Goal: Task Accomplishment & Management: Use online tool/utility

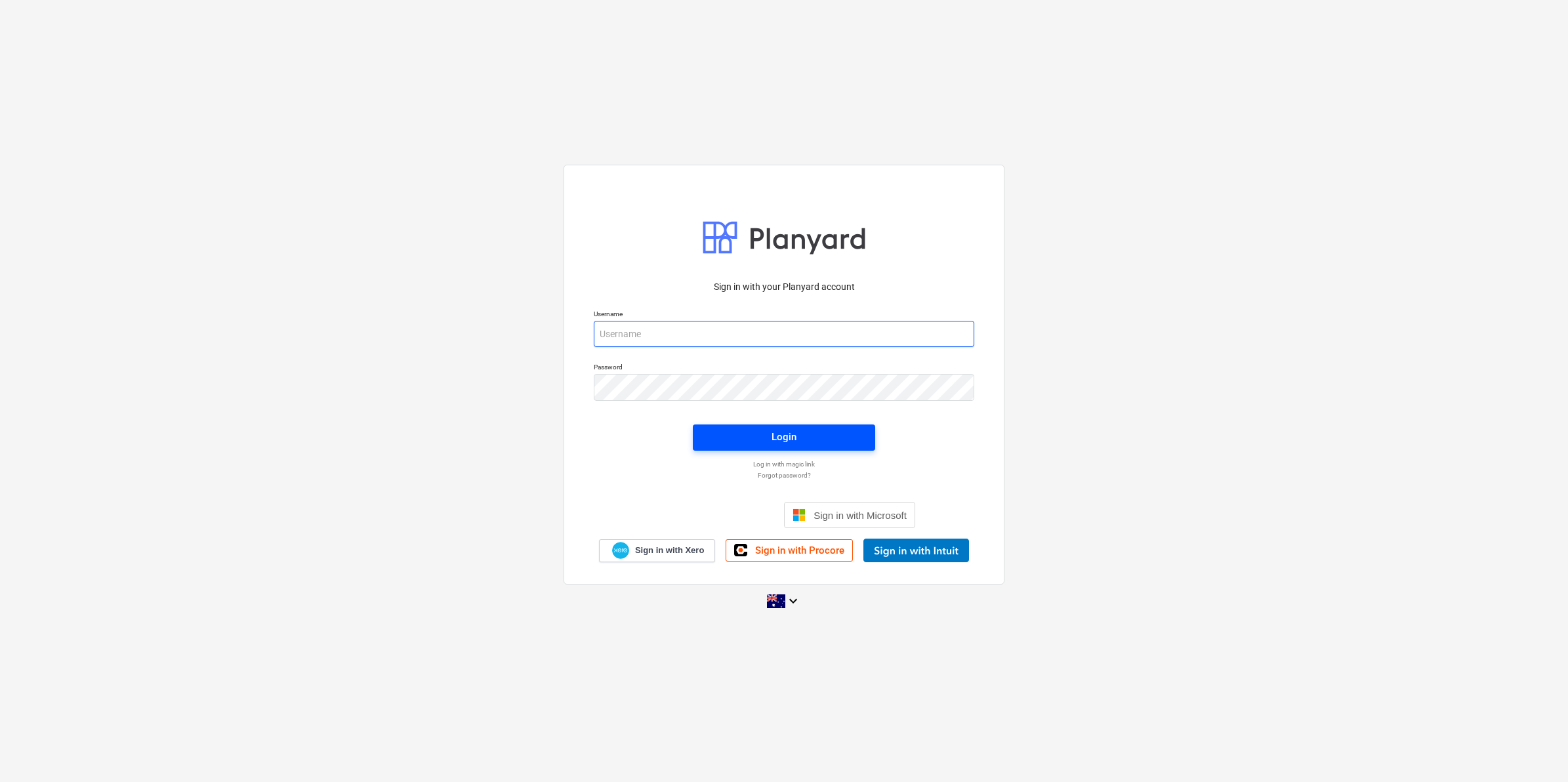
type input "[EMAIL_ADDRESS][DOMAIN_NAME]"
click at [745, 435] on span "Login" at bounding box center [784, 437] width 151 height 17
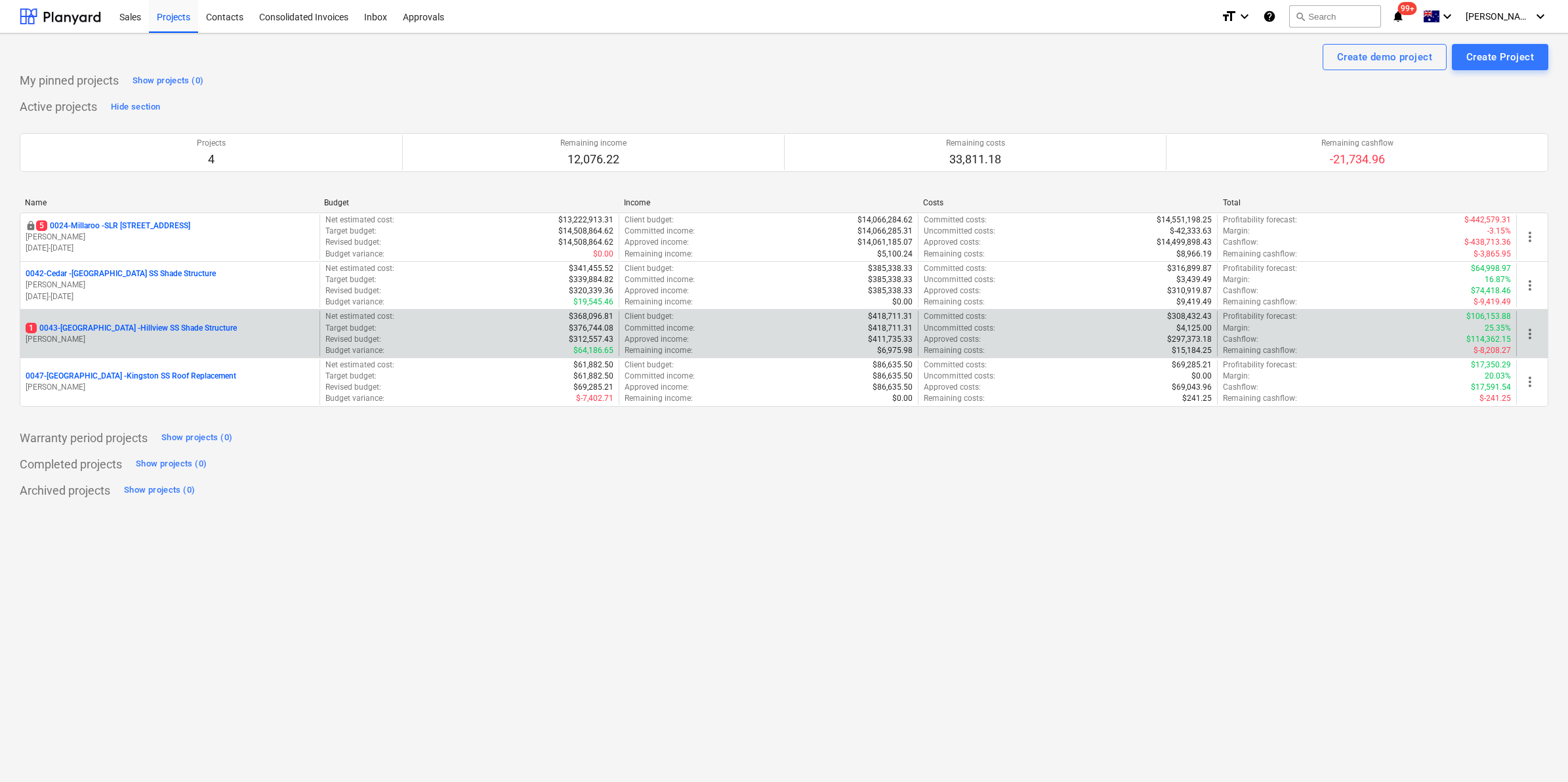
click at [113, 324] on p "1 0043-Hillview - Hillview SS Shade Structure" at bounding box center [130, 328] width 211 height 11
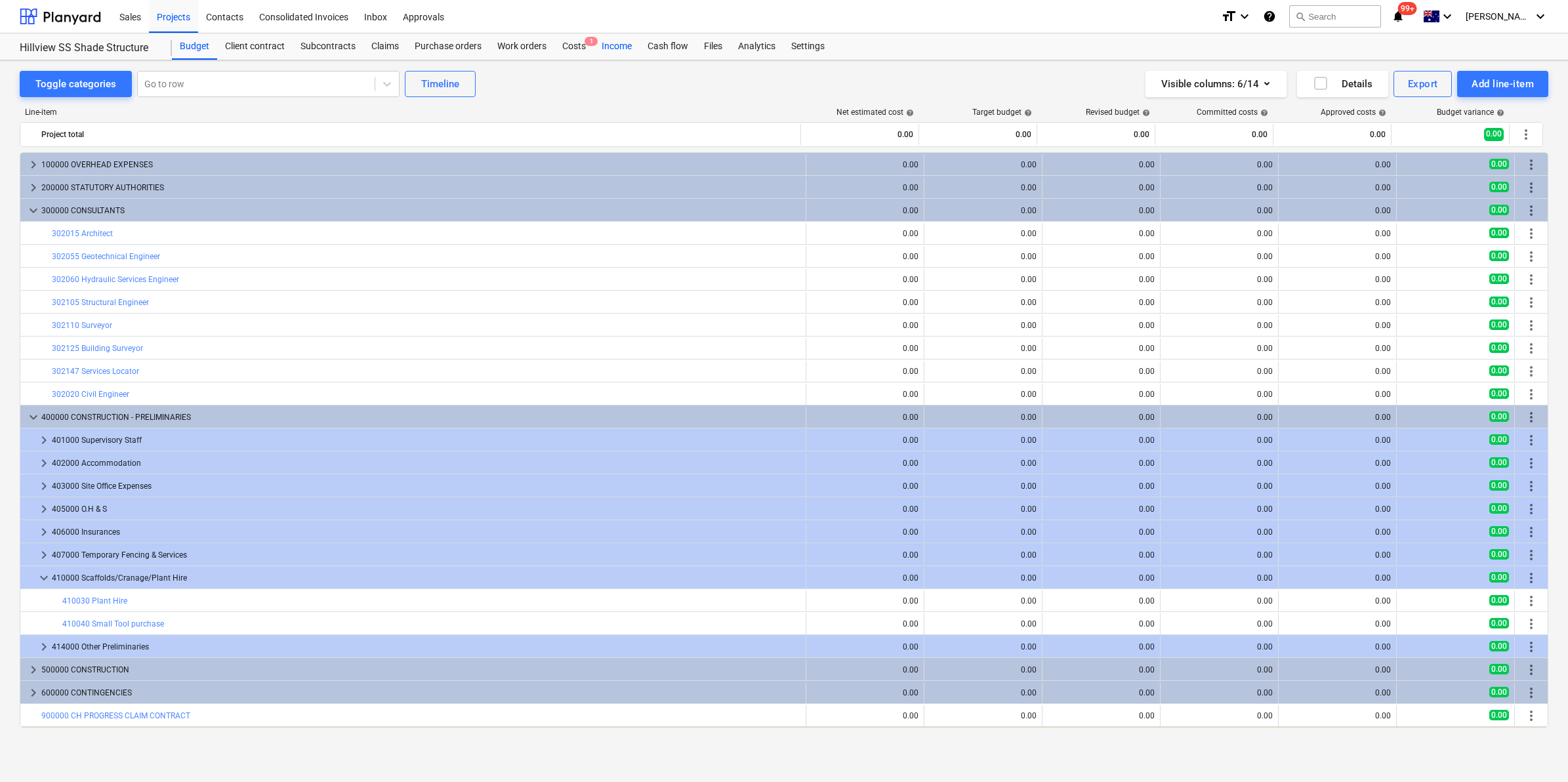
scroll to position [21, 0]
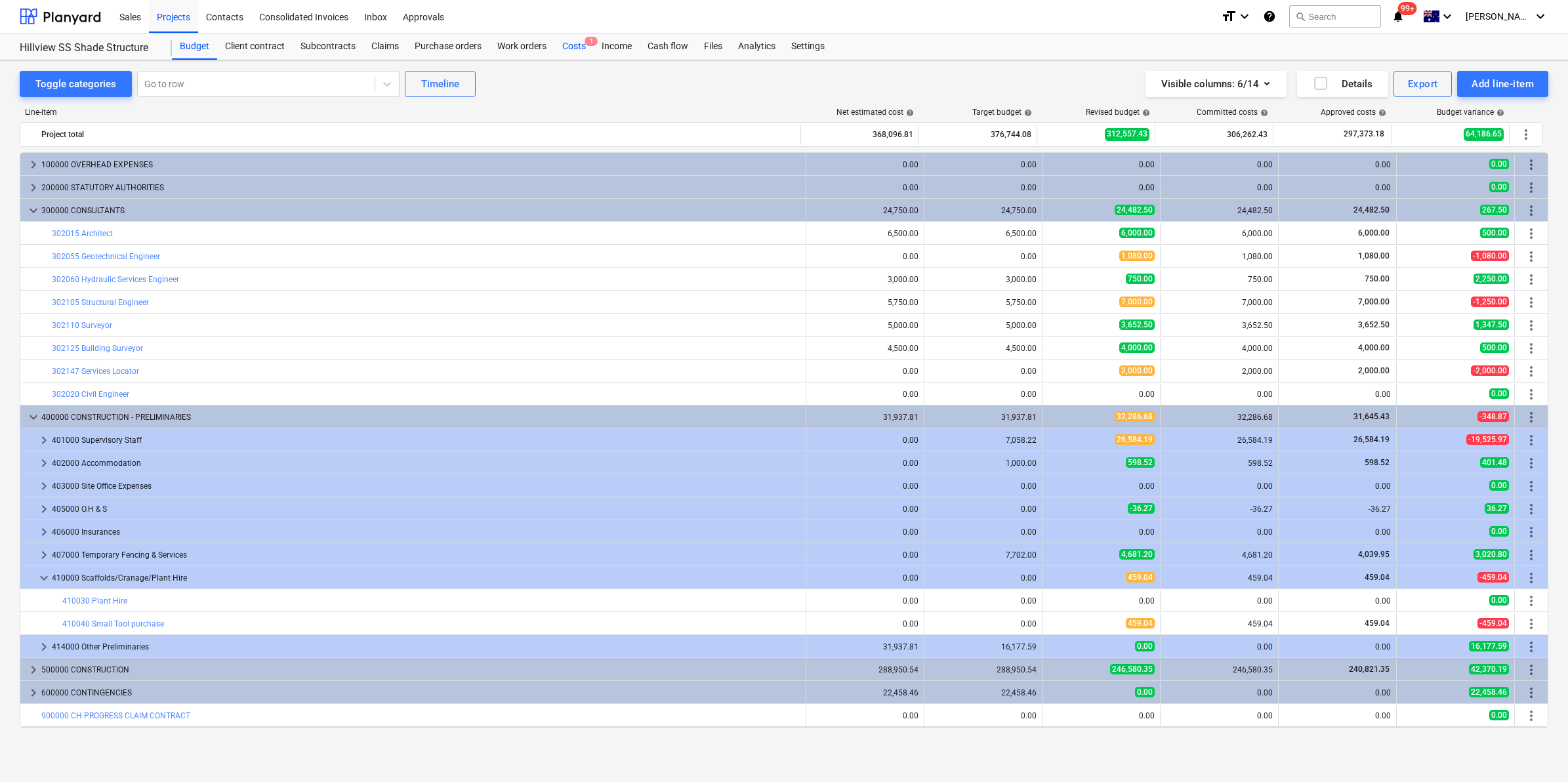
click at [576, 48] on div "Costs 1" at bounding box center [573, 46] width 39 height 26
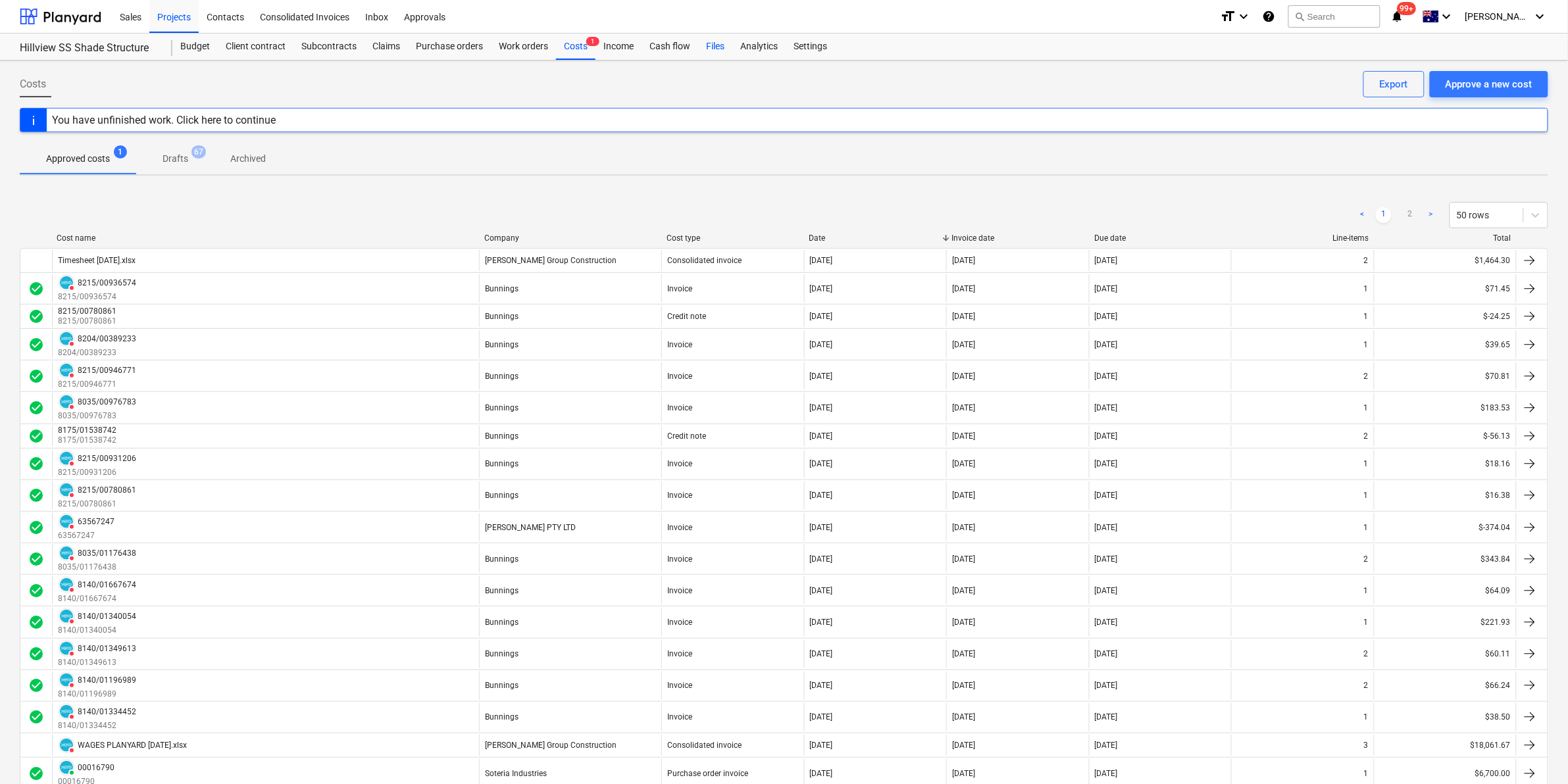
click at [721, 46] on div "Files" at bounding box center [716, 46] width 34 height 26
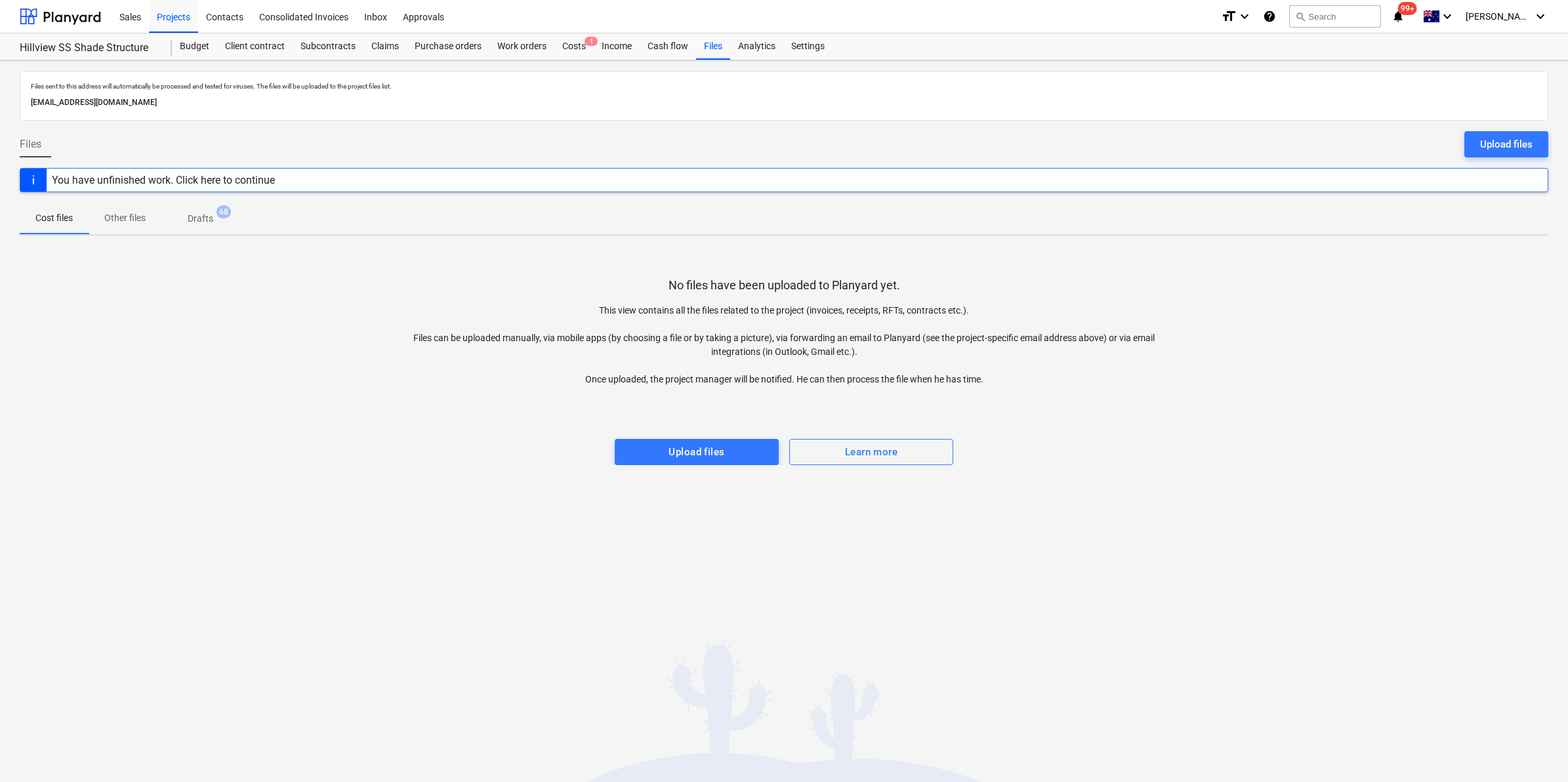
click at [535, 17] on div "Sales Projects Contacts Consolidated Invoices Inbox Approvals" at bounding box center [661, 16] width 1099 height 33
click at [170, 12] on div "Projects" at bounding box center [174, 15] width 49 height 33
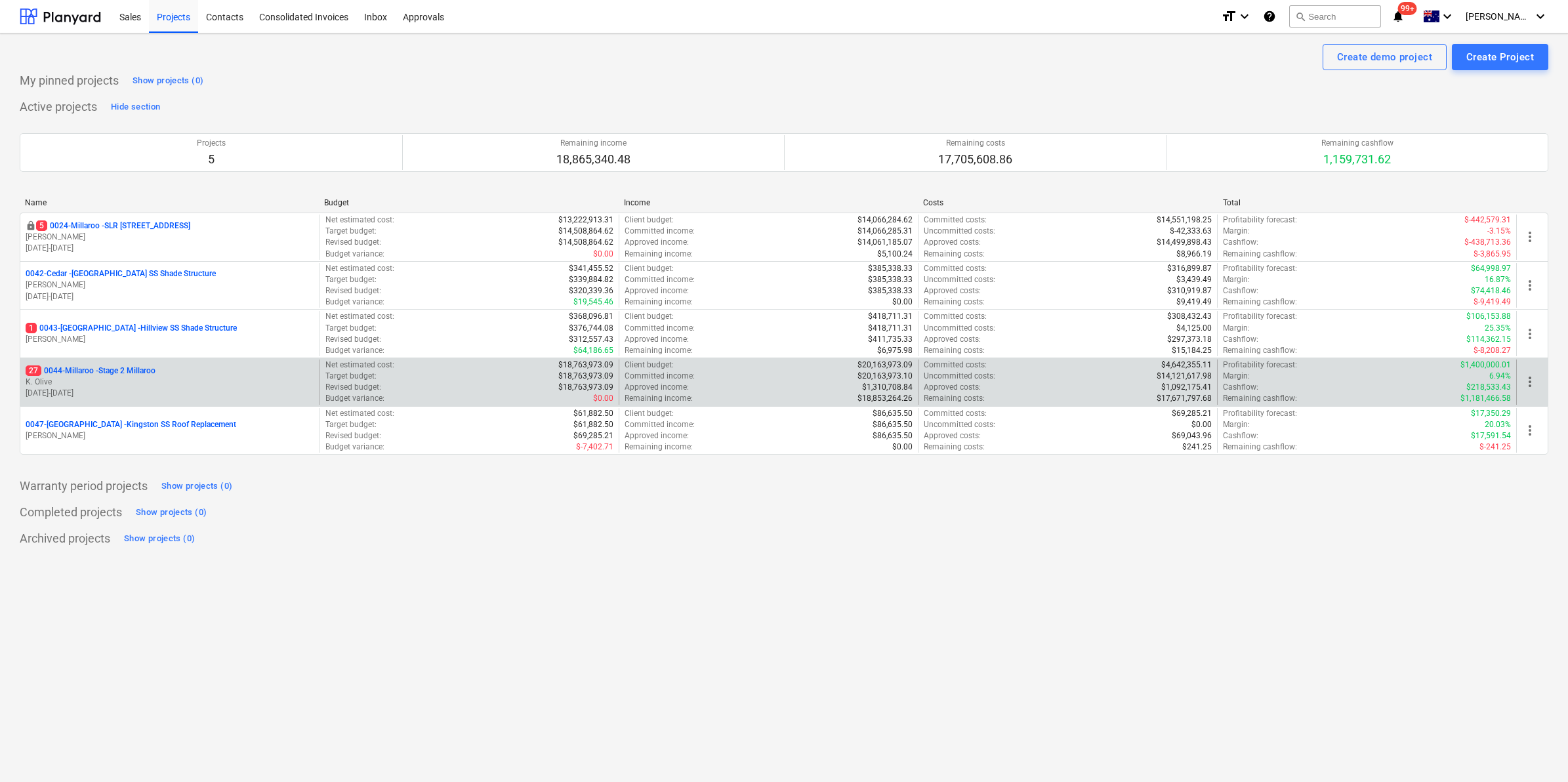
click at [103, 369] on p "27 0044-Millaroo - Stage 2 Millaroo" at bounding box center [90, 370] width 130 height 11
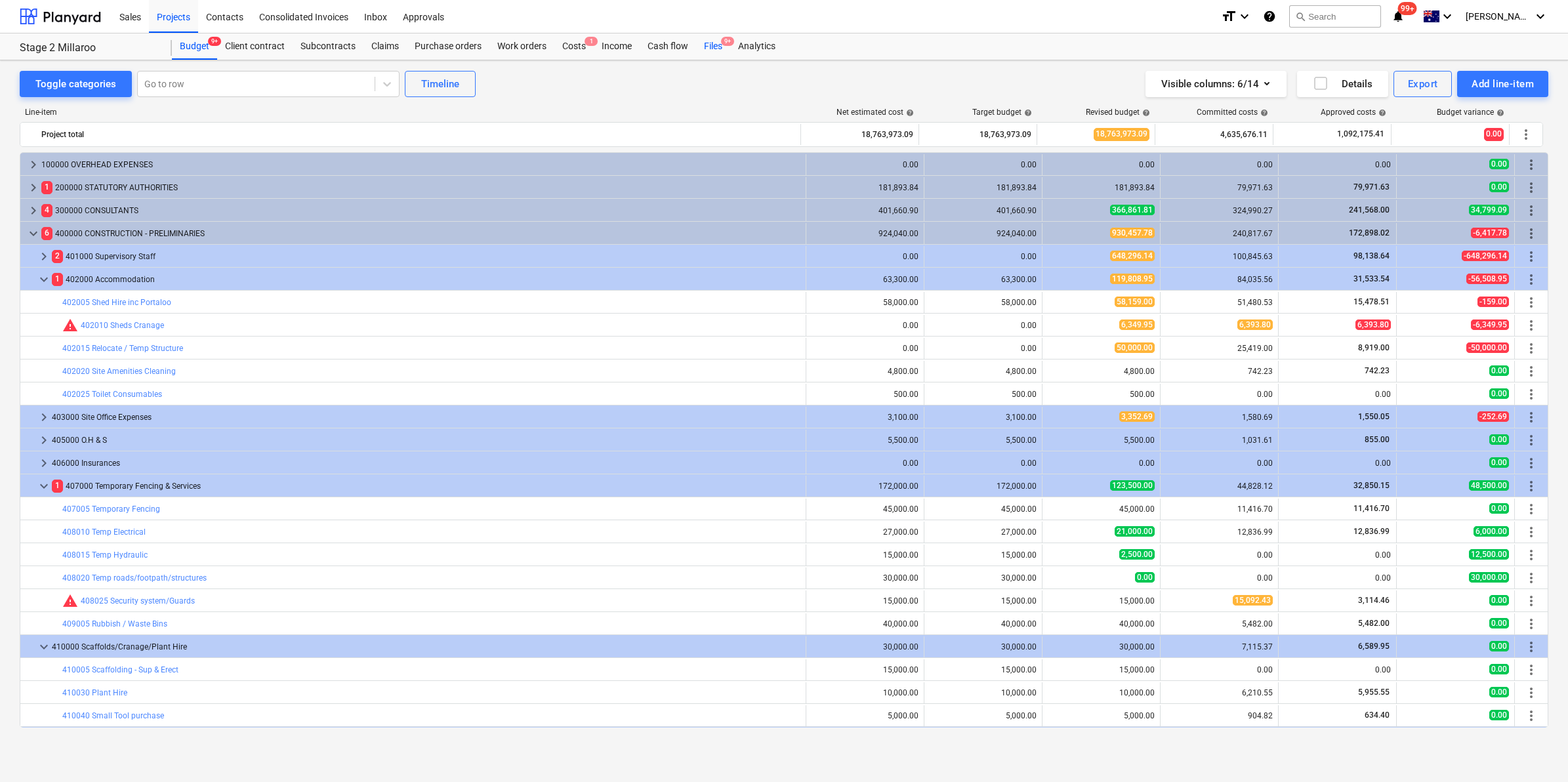
click at [708, 42] on div "Files 9+" at bounding box center [713, 46] width 34 height 26
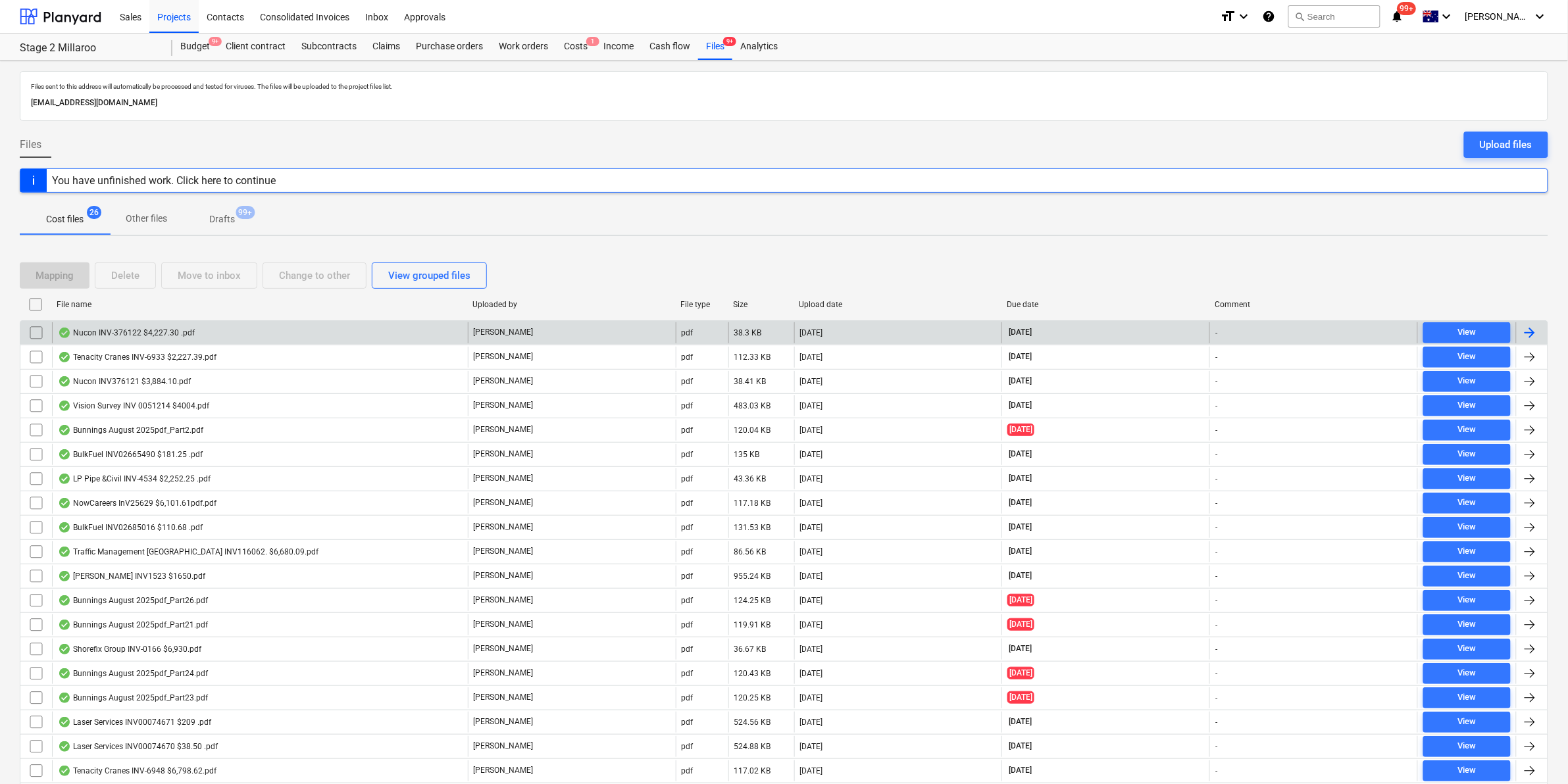
click at [208, 328] on div "Nucon INV-376122 $4,227.30 .pdf" at bounding box center [259, 332] width 416 height 21
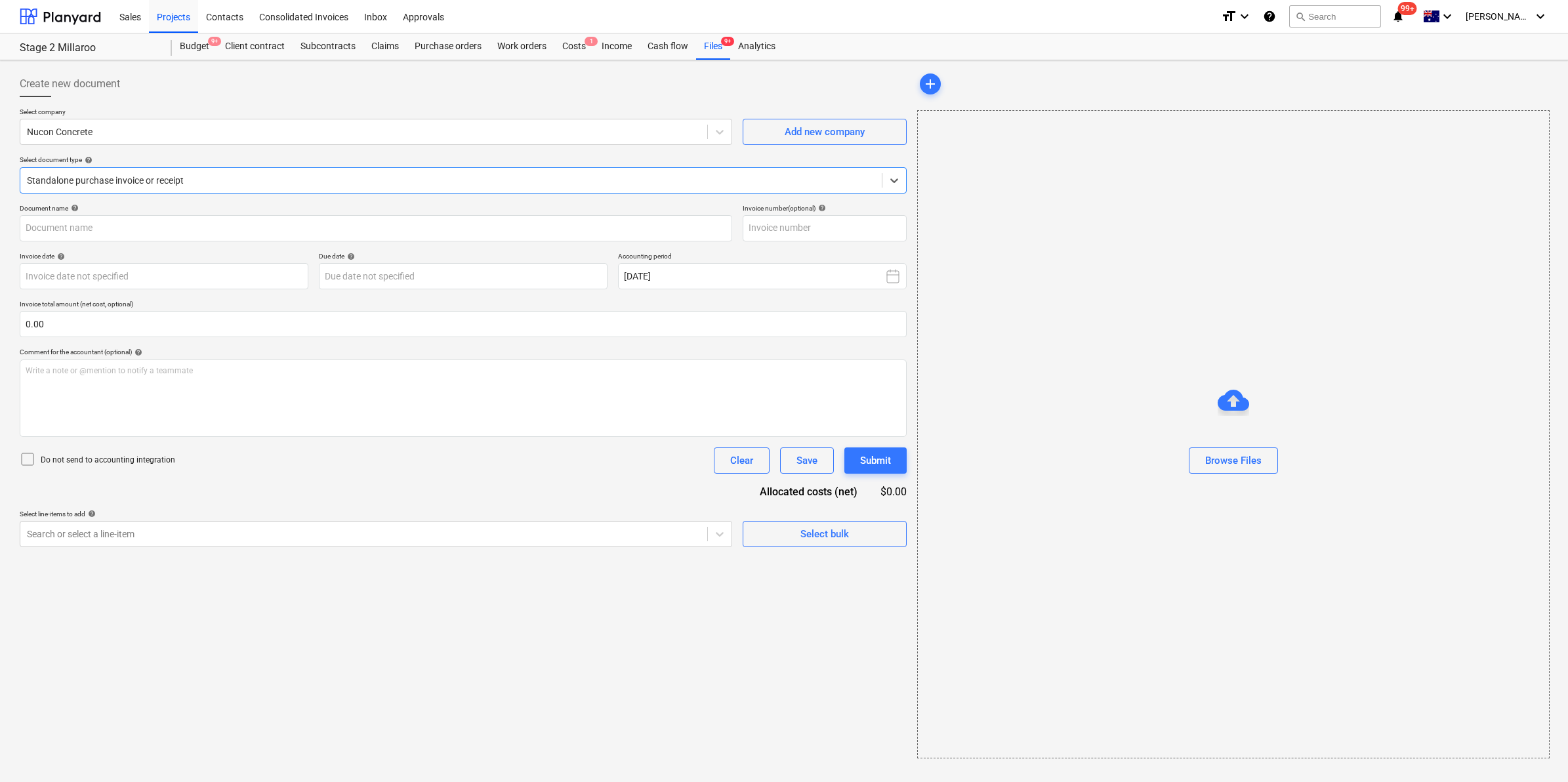
type input "376122"
type input "[DATE]"
click at [109, 185] on div at bounding box center [450, 180] width 845 height 13
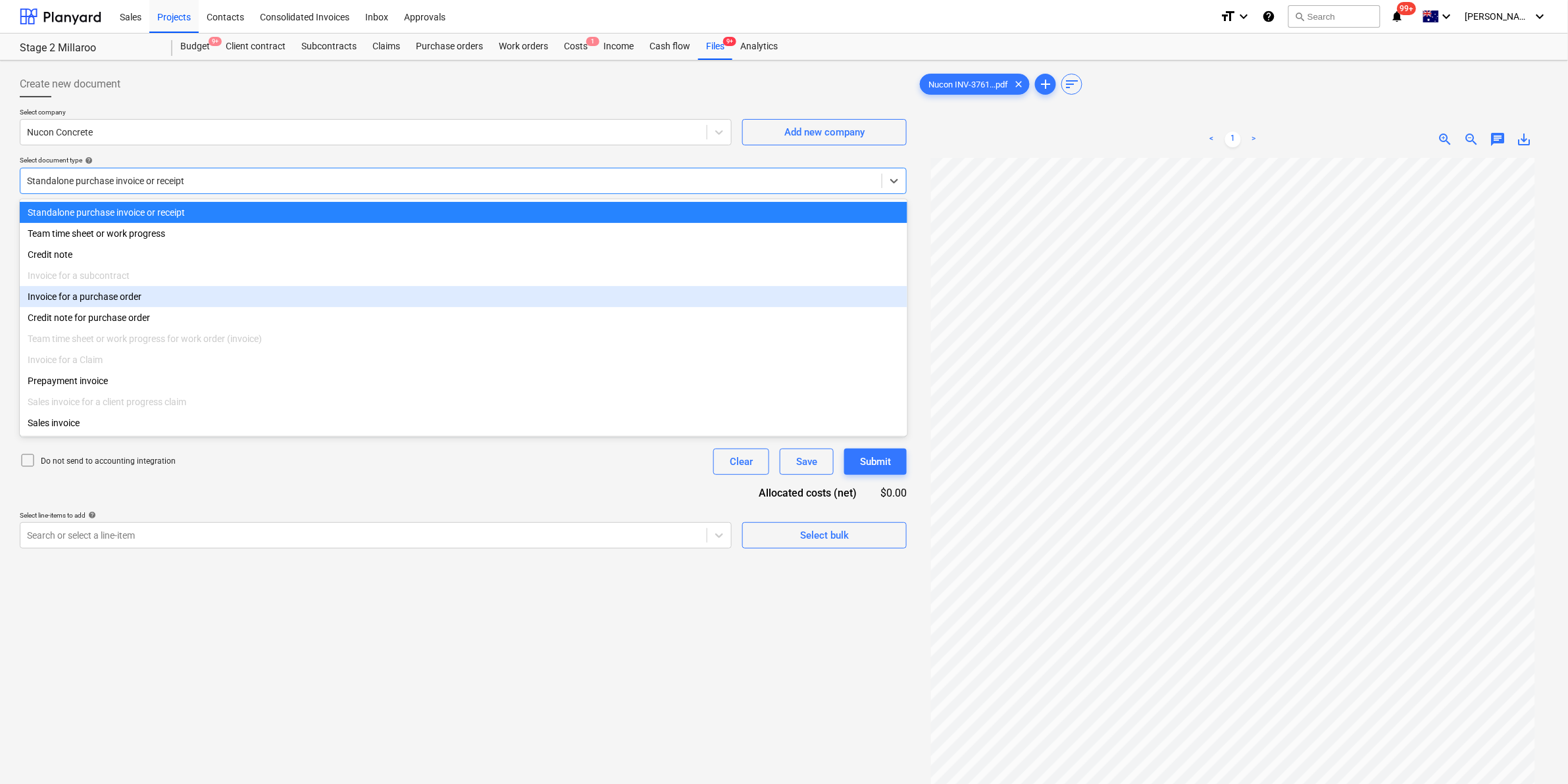
click at [103, 303] on div "Invoice for a purchase order" at bounding box center [463, 296] width 888 height 21
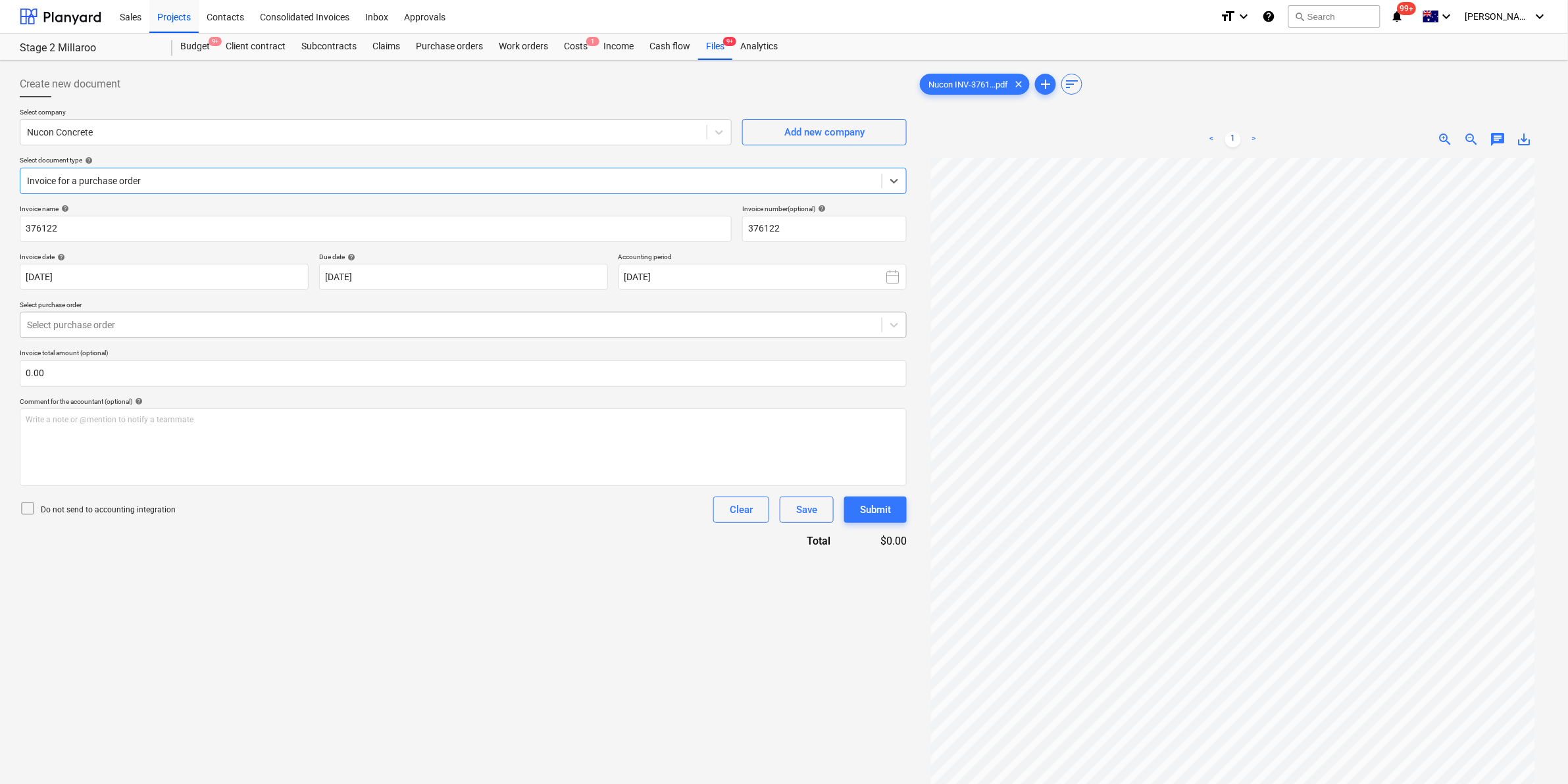
click at [150, 316] on div "Select purchase order" at bounding box center [451, 325] width 862 height 19
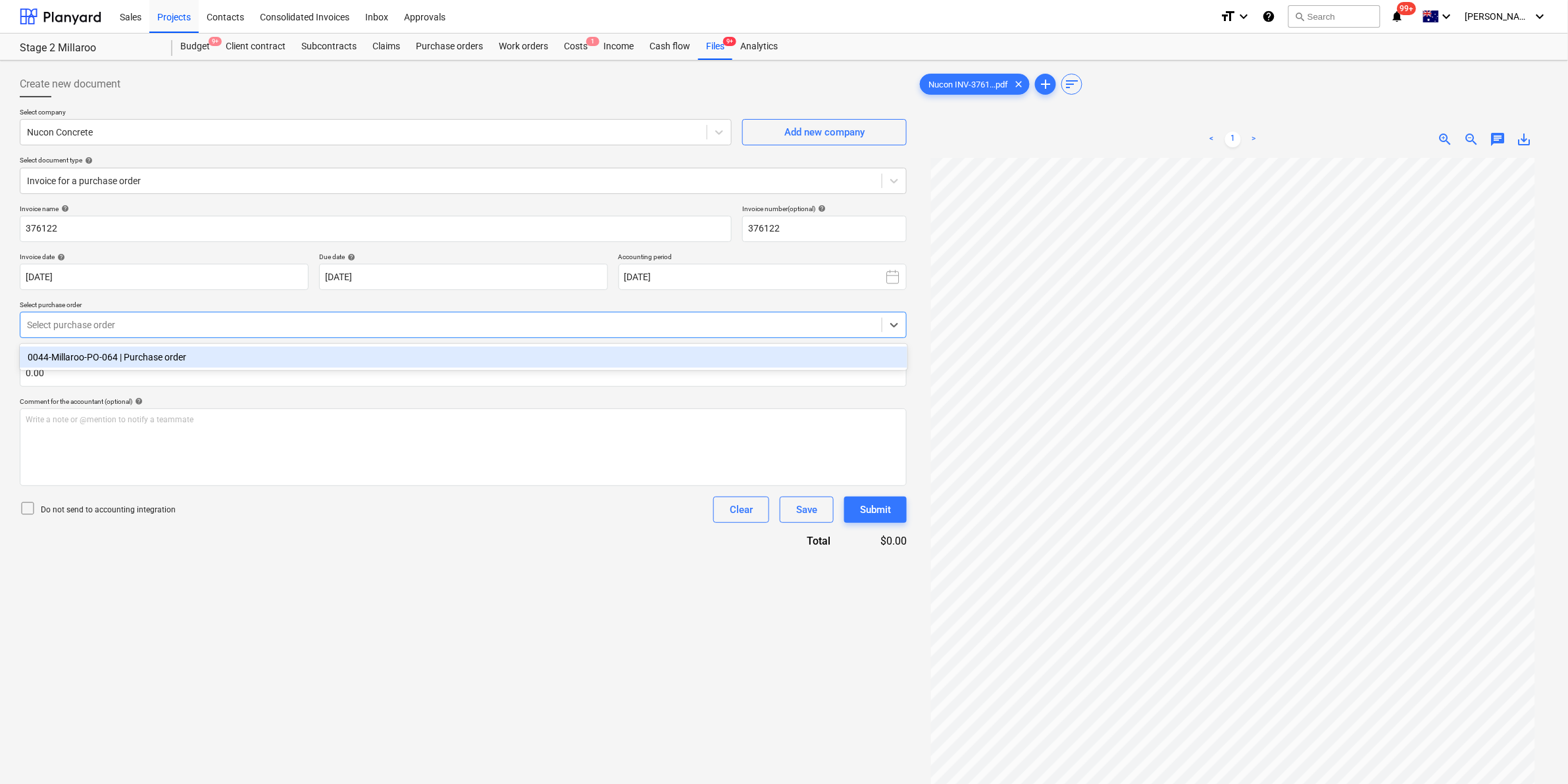
click at [147, 360] on div "0044-Millaroo-PO-064 | Purchase order" at bounding box center [463, 357] width 888 height 21
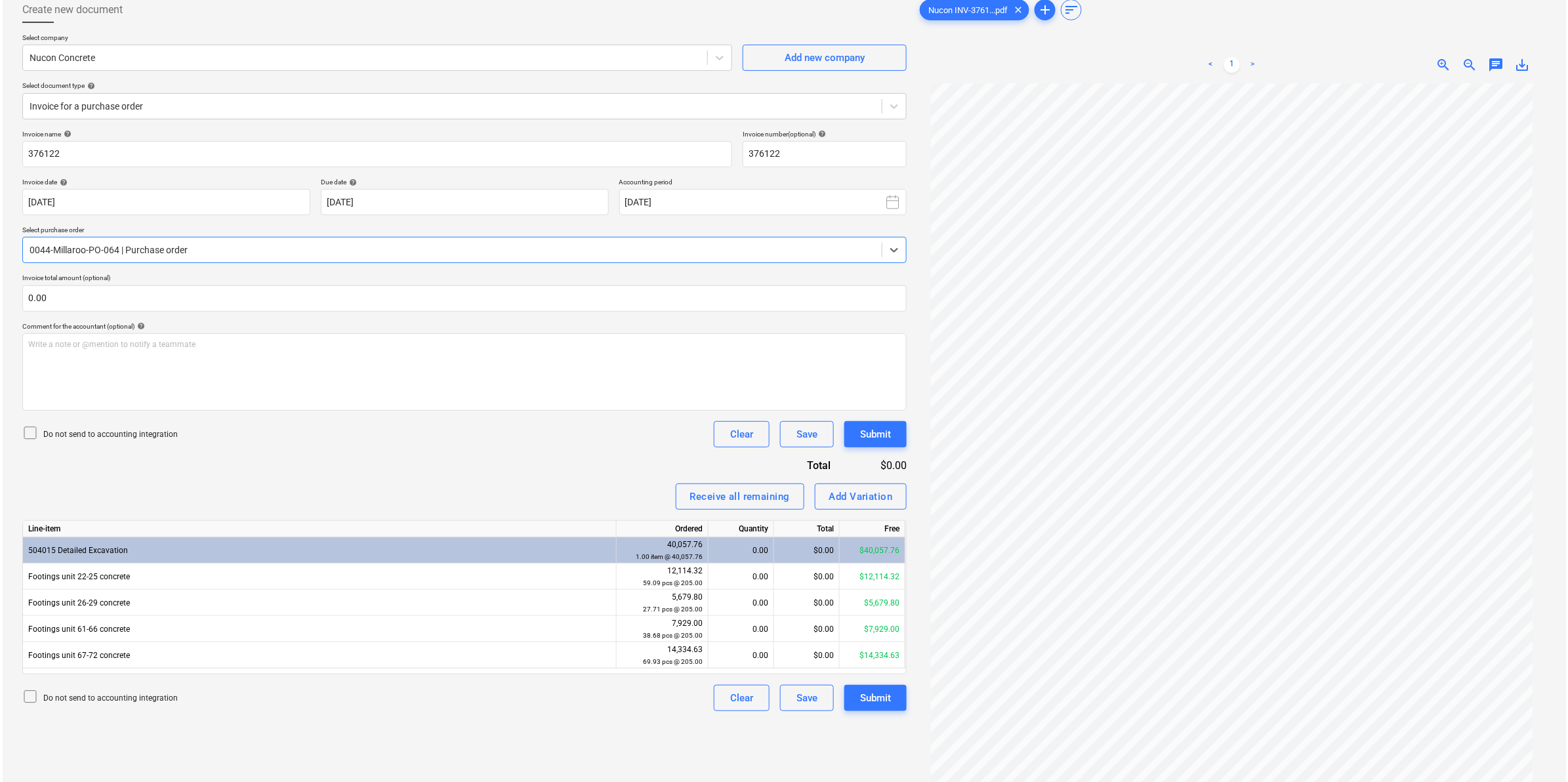
scroll to position [131, 0]
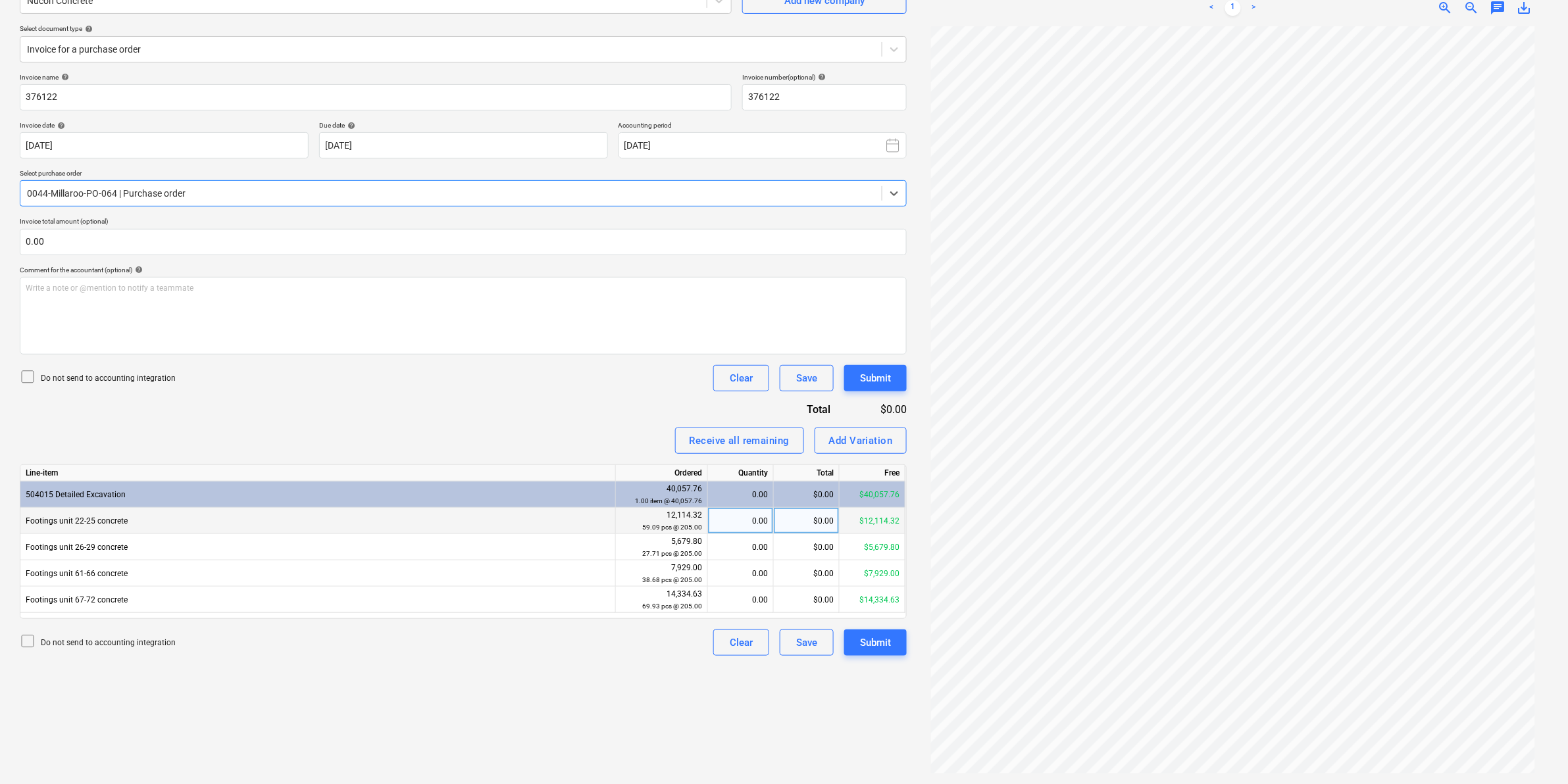
click at [756, 515] on div "0.00" at bounding box center [740, 521] width 54 height 26
click at [821, 521] on div "$0.00" at bounding box center [807, 521] width 65 height 26
type input "4227"
click at [550, 389] on div "Do not send to accounting integration Clear Save Submit" at bounding box center [463, 378] width 887 height 26
click at [824, 516] on div "$4,227.00" at bounding box center [807, 521] width 65 height 26
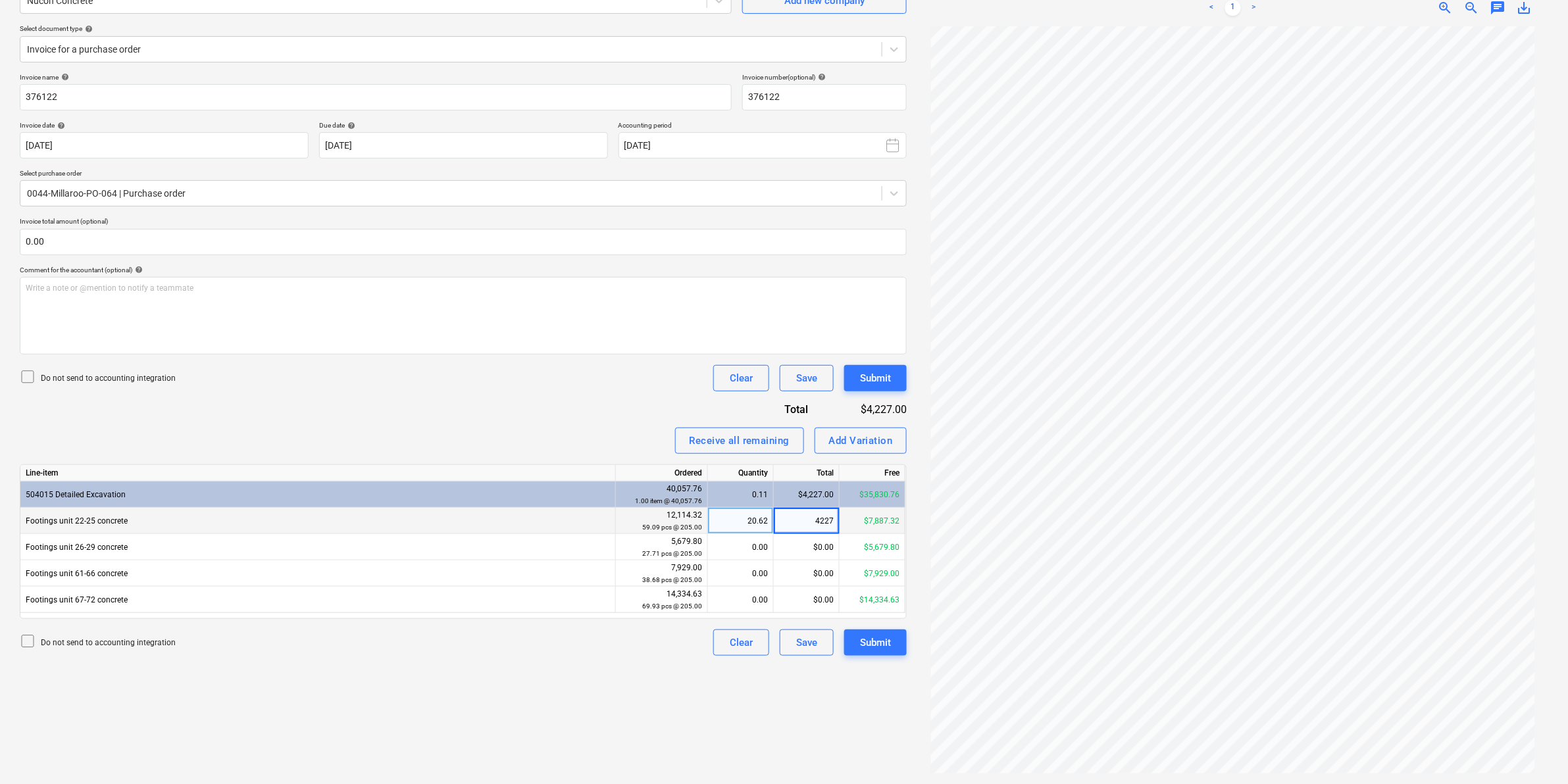
click at [824, 516] on input "4227" at bounding box center [807, 521] width 65 height 25
click at [831, 521] on input "4227" at bounding box center [807, 521] width 65 height 25
click at [834, 520] on input "4227" at bounding box center [807, 521] width 65 height 25
type input "4227.3"
click at [515, 675] on div "Create new document Select company Nucon Concrete Add new company Select docume…" at bounding box center [463, 357] width 897 height 844
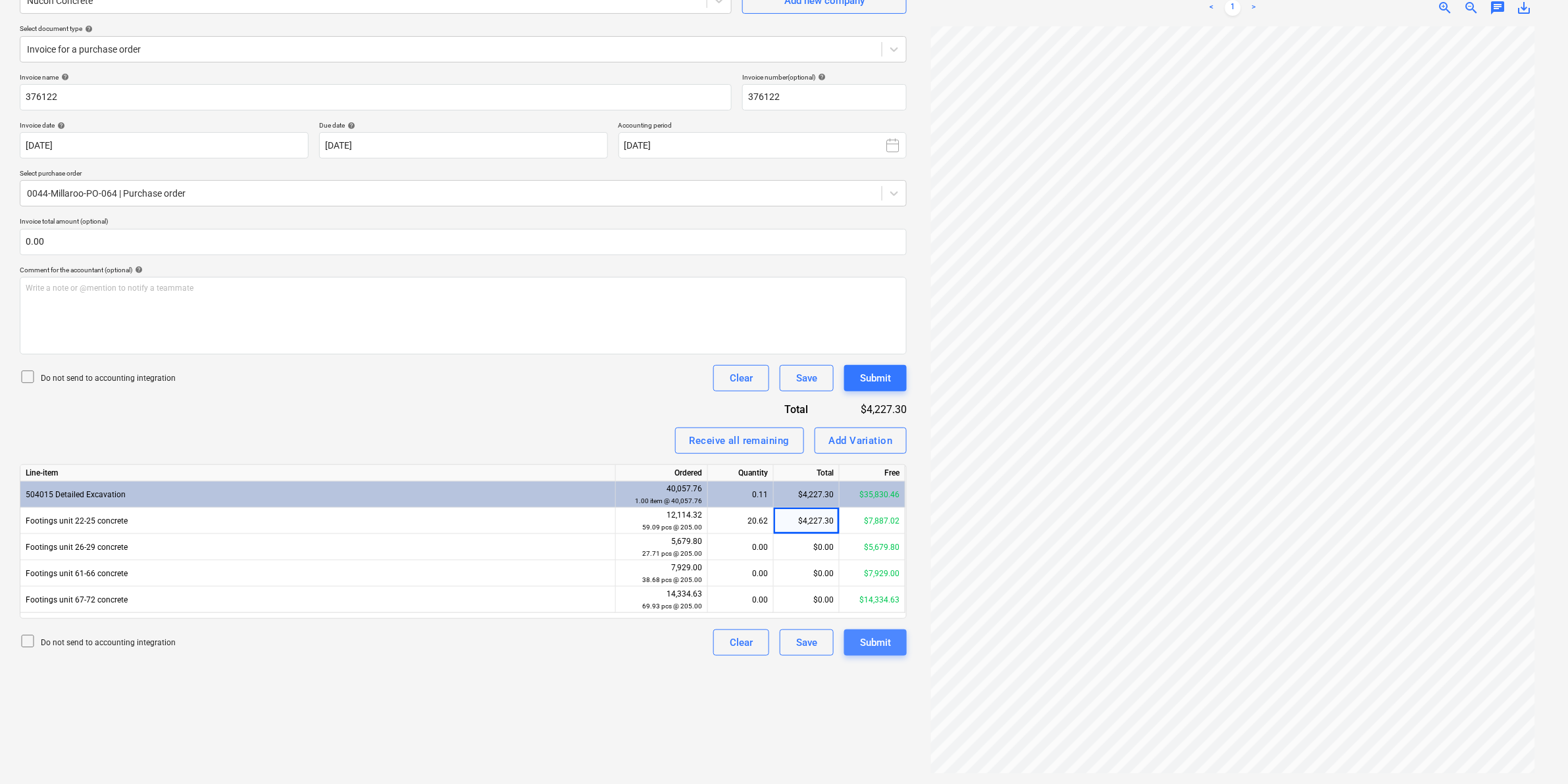
click at [880, 640] on div "Submit" at bounding box center [875, 643] width 31 height 17
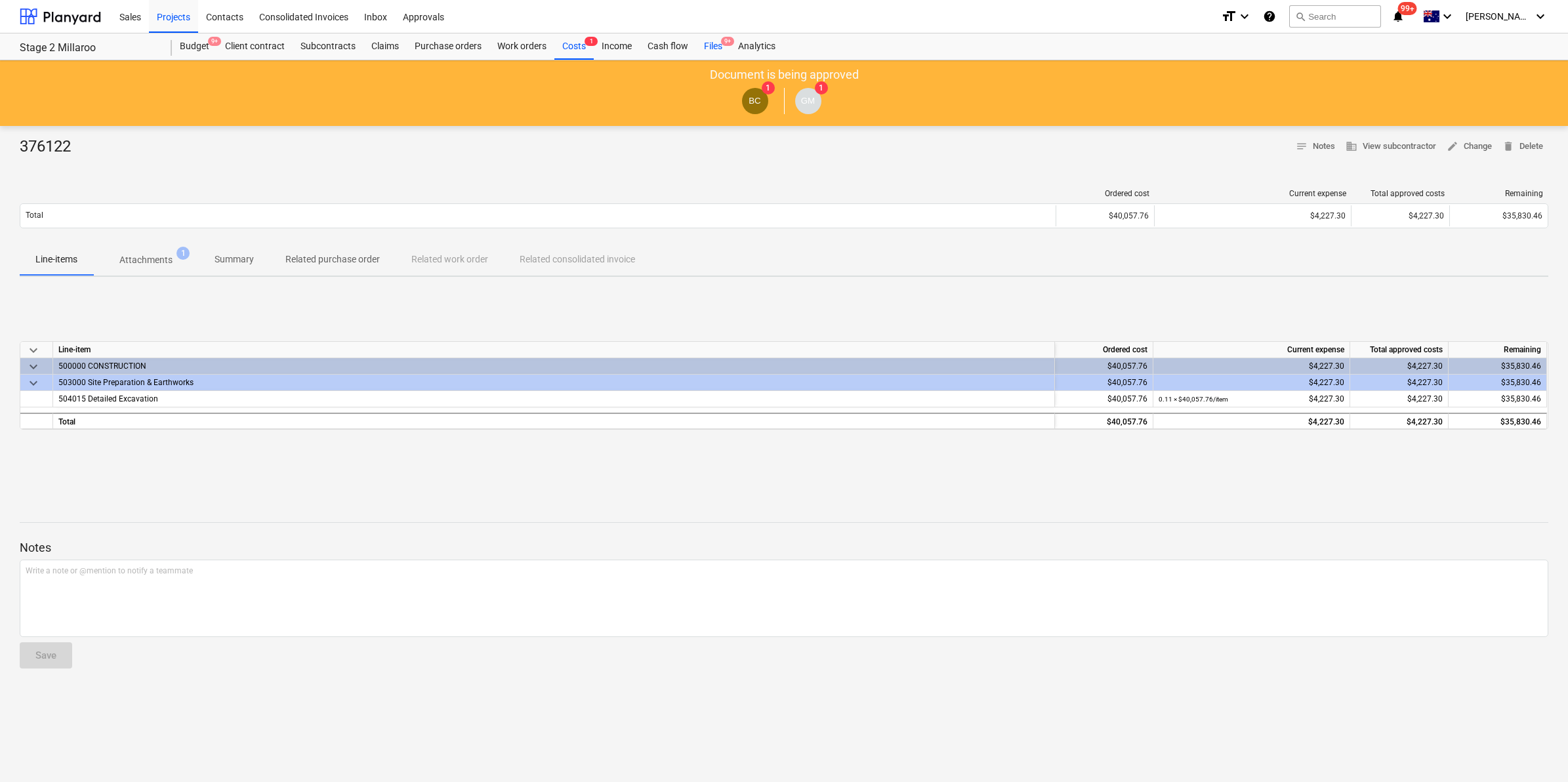
click at [709, 44] on div "Files 9+" at bounding box center [713, 46] width 34 height 26
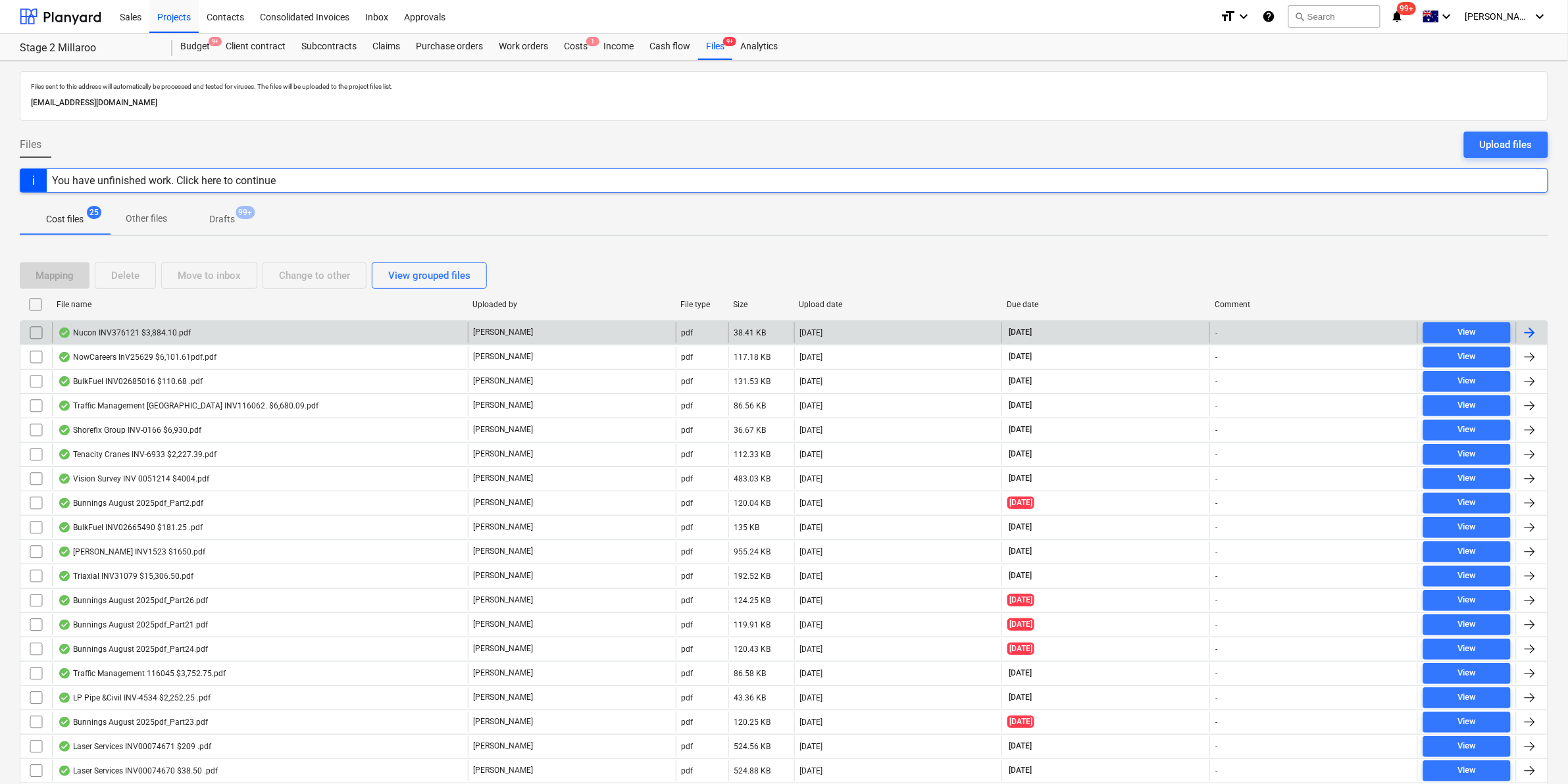
click at [199, 334] on div "Nucon INV376121 $3,884.10.pdf" at bounding box center [259, 332] width 416 height 21
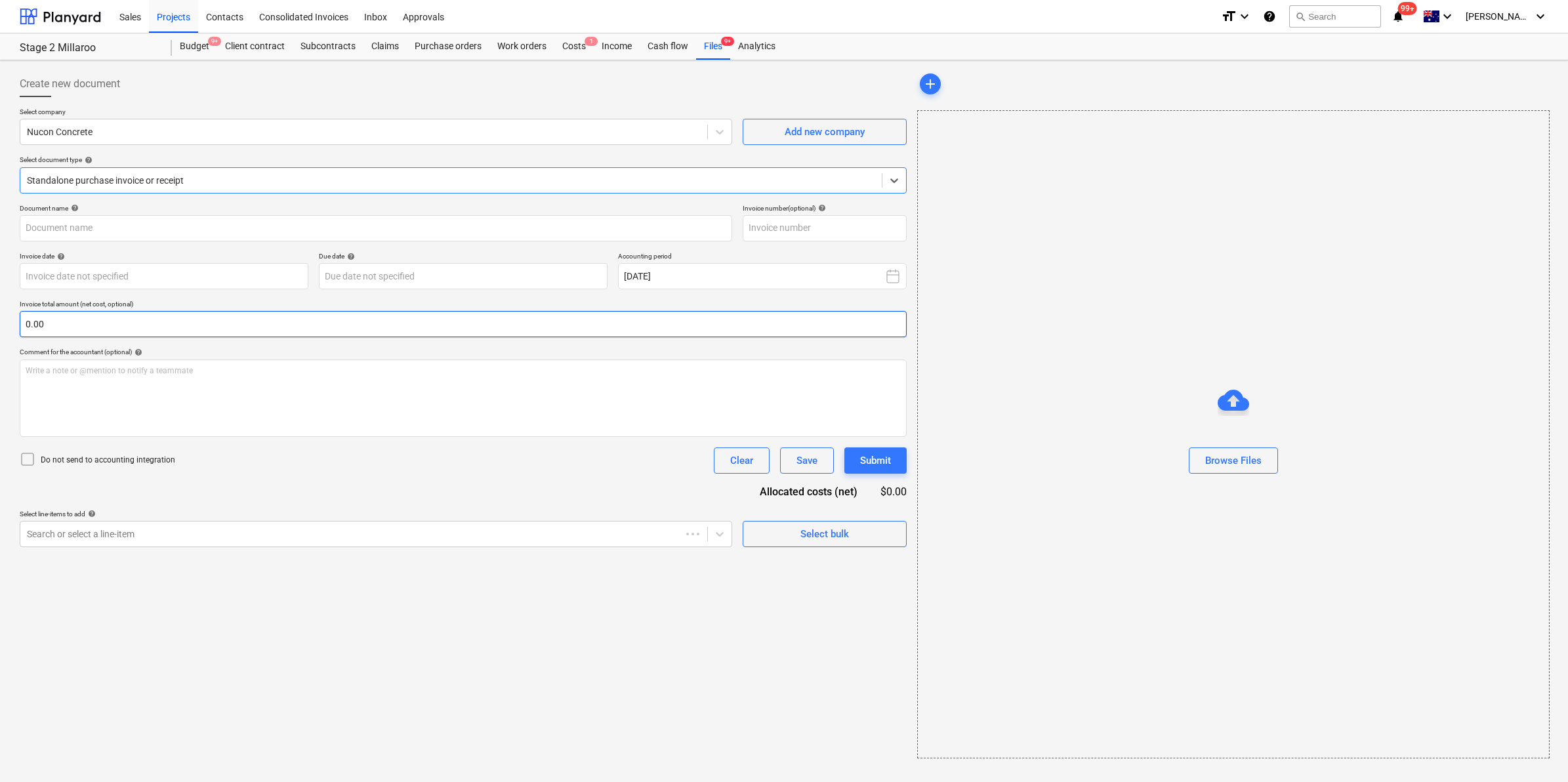
type input "376121"
type input "05 Sep 2025"
type input "[DATE]"
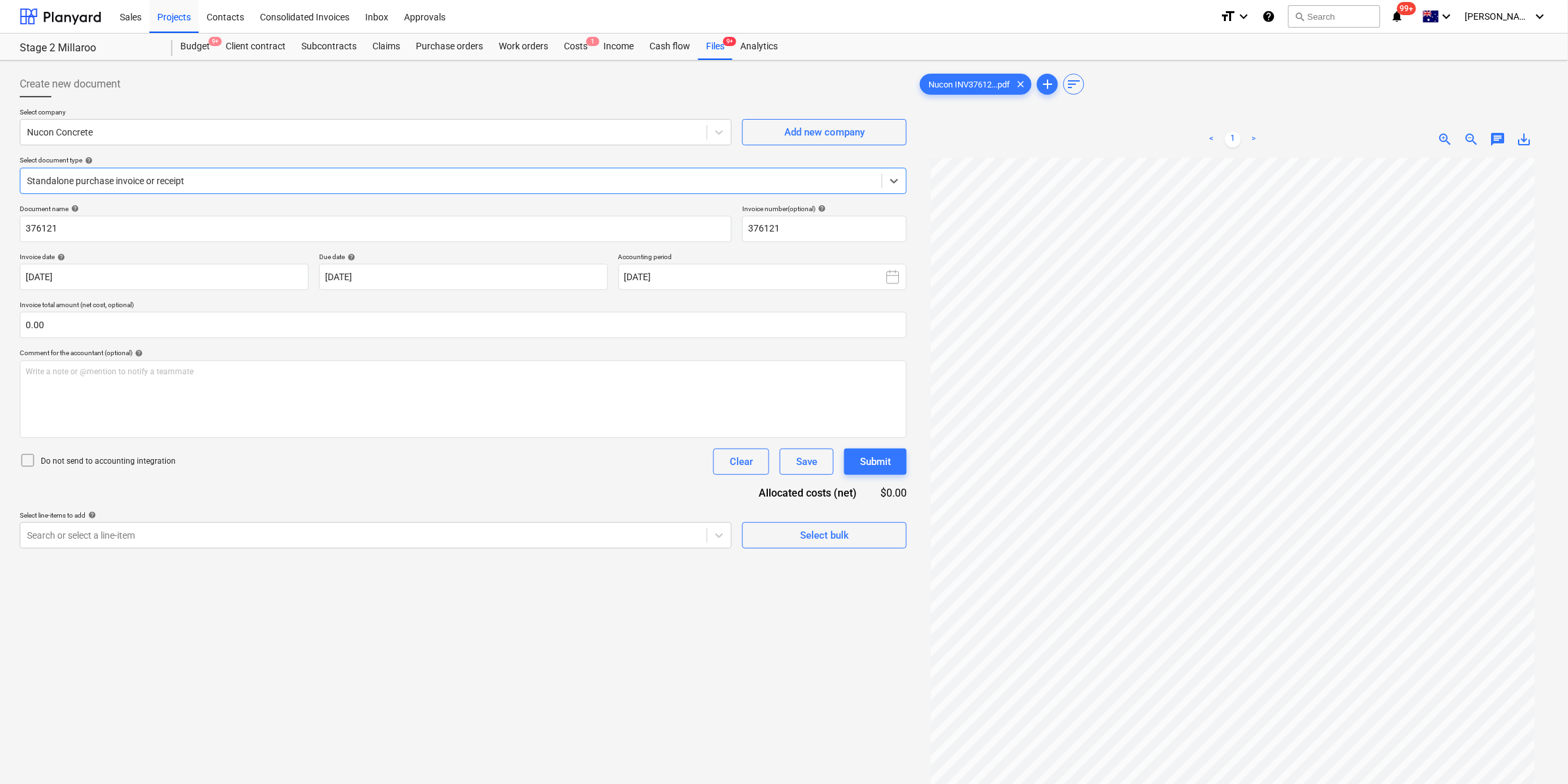
click at [348, 176] on div at bounding box center [451, 180] width 848 height 13
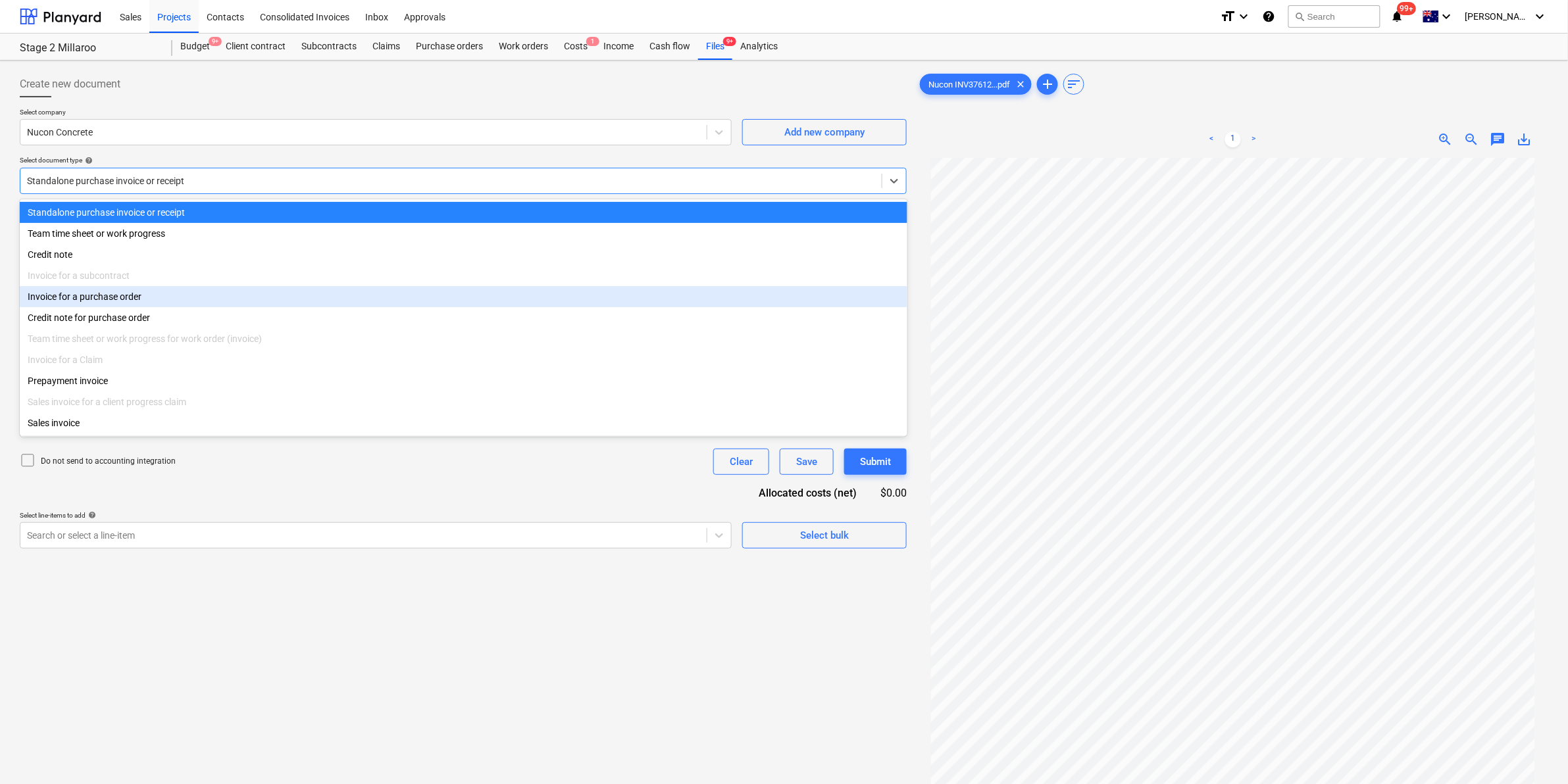
click at [159, 294] on div "Invoice for a purchase order" at bounding box center [463, 296] width 888 height 21
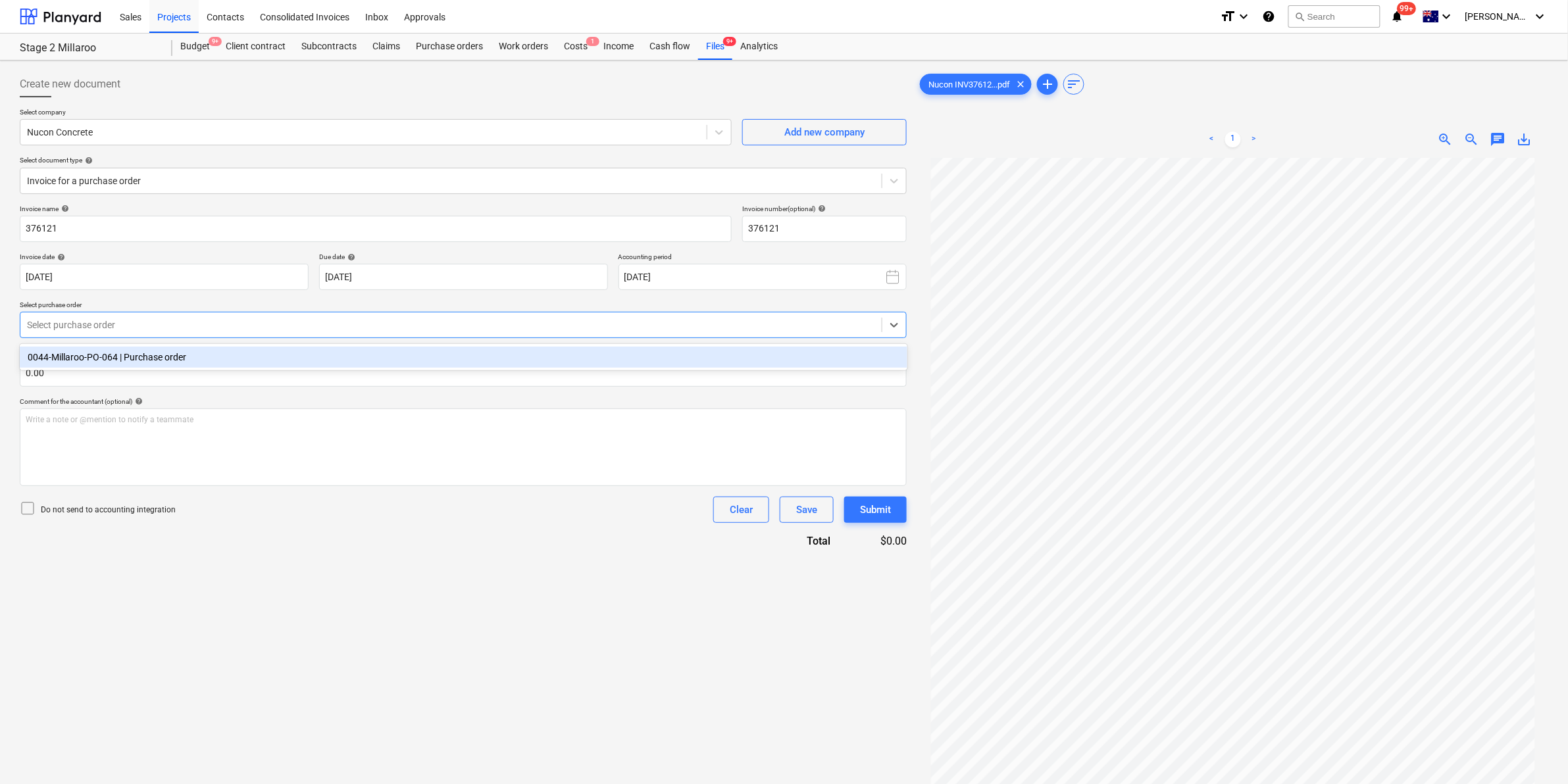
click at [193, 321] on div at bounding box center [451, 324] width 848 height 13
click at [158, 364] on div "0044-Millaroo-PO-064 | Purchase order" at bounding box center [463, 357] width 888 height 21
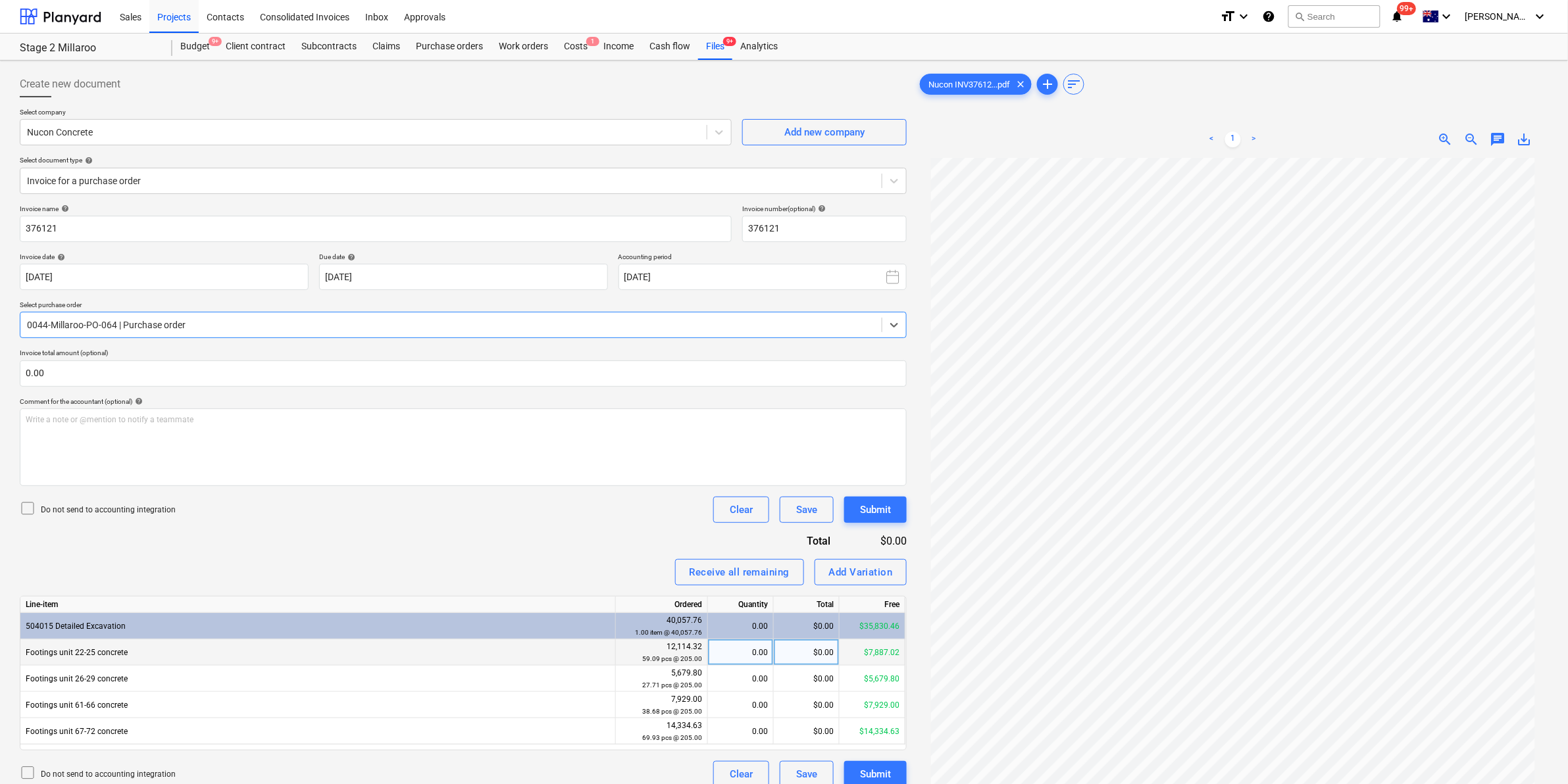
click at [818, 656] on div "$0.00" at bounding box center [807, 652] width 65 height 26
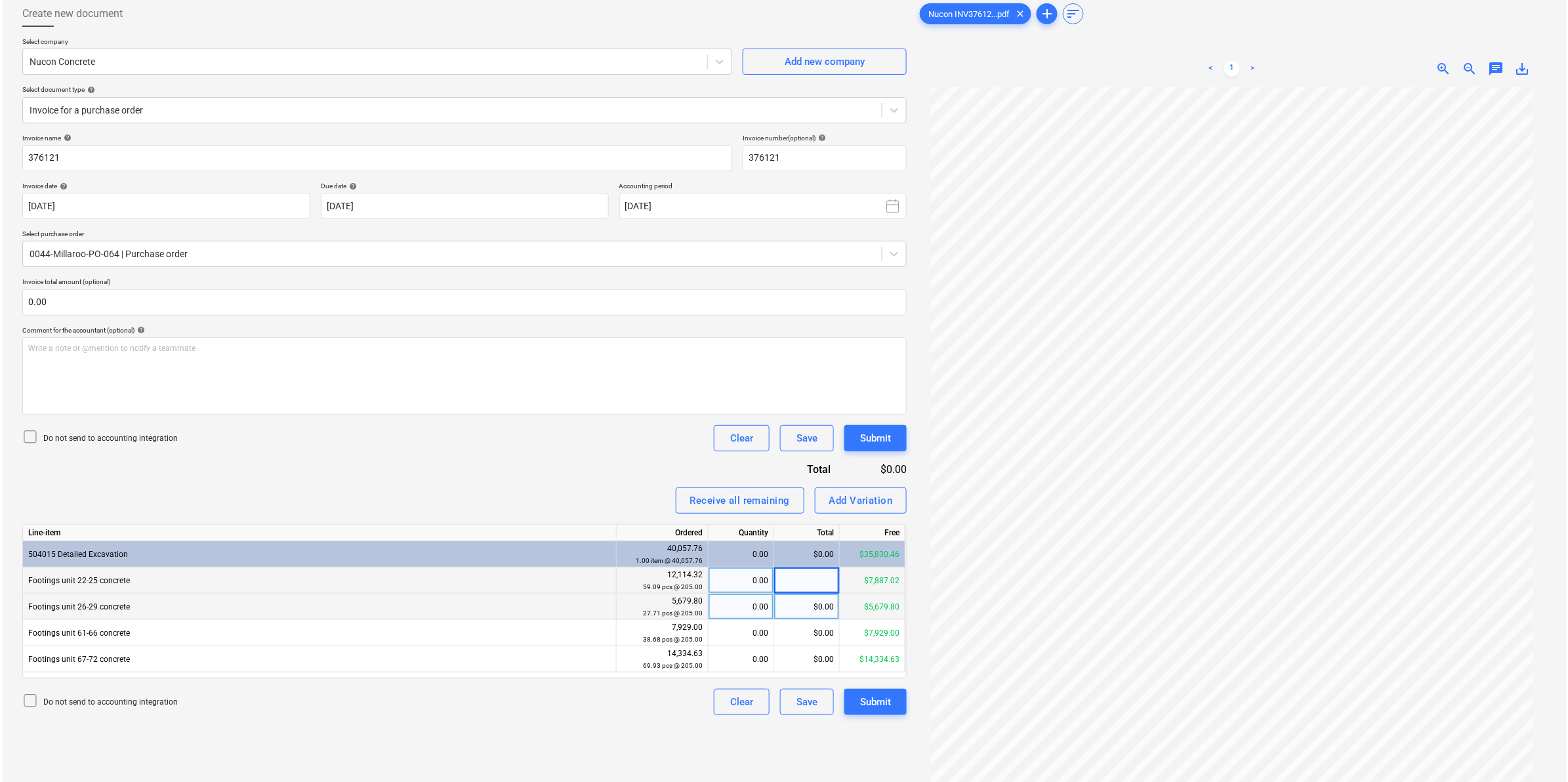
scroll to position [131, 0]
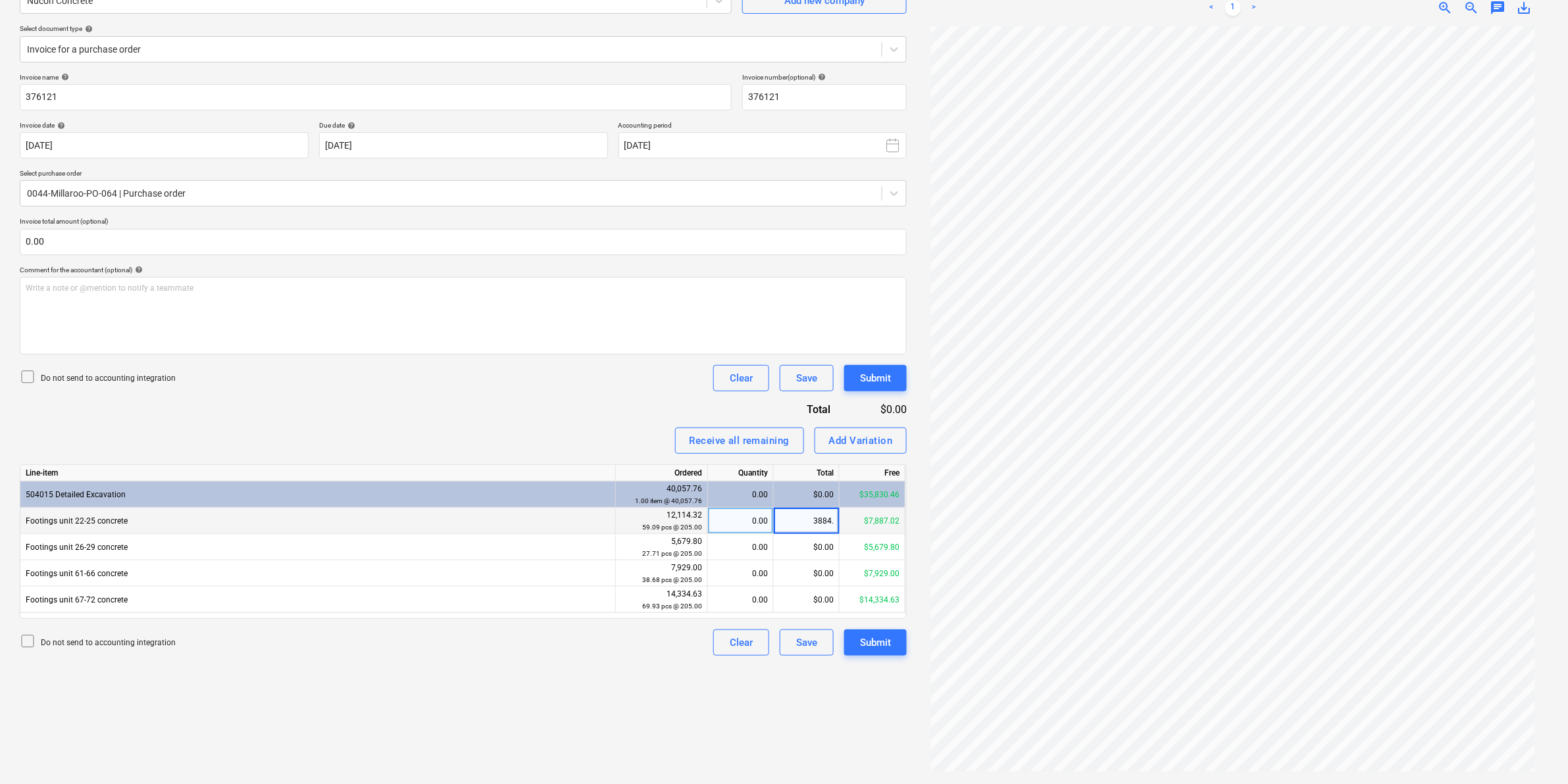
type input "3884.1"
click at [535, 408] on div "Invoice name help 376121 Invoice number (optional) help 376121 Invoice date hel…" at bounding box center [463, 364] width 887 height 583
click at [824, 521] on div "$3,884.10" at bounding box center [807, 521] width 65 height 26
type input "3531"
click at [611, 681] on div "Create new document Select company Nucon Concrete Add new company Select docume…" at bounding box center [463, 357] width 897 height 844
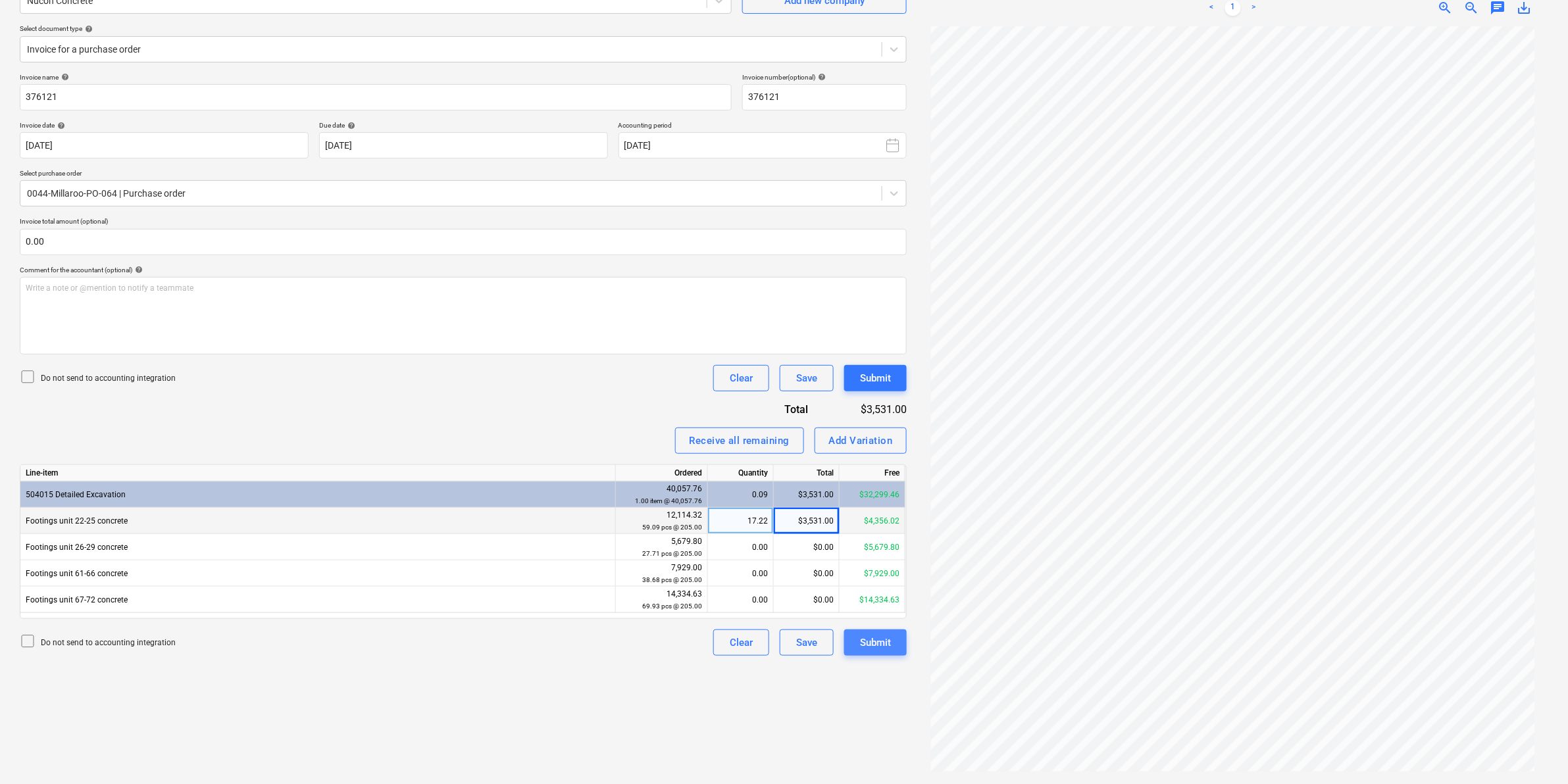
click at [874, 636] on div "Submit" at bounding box center [875, 643] width 31 height 17
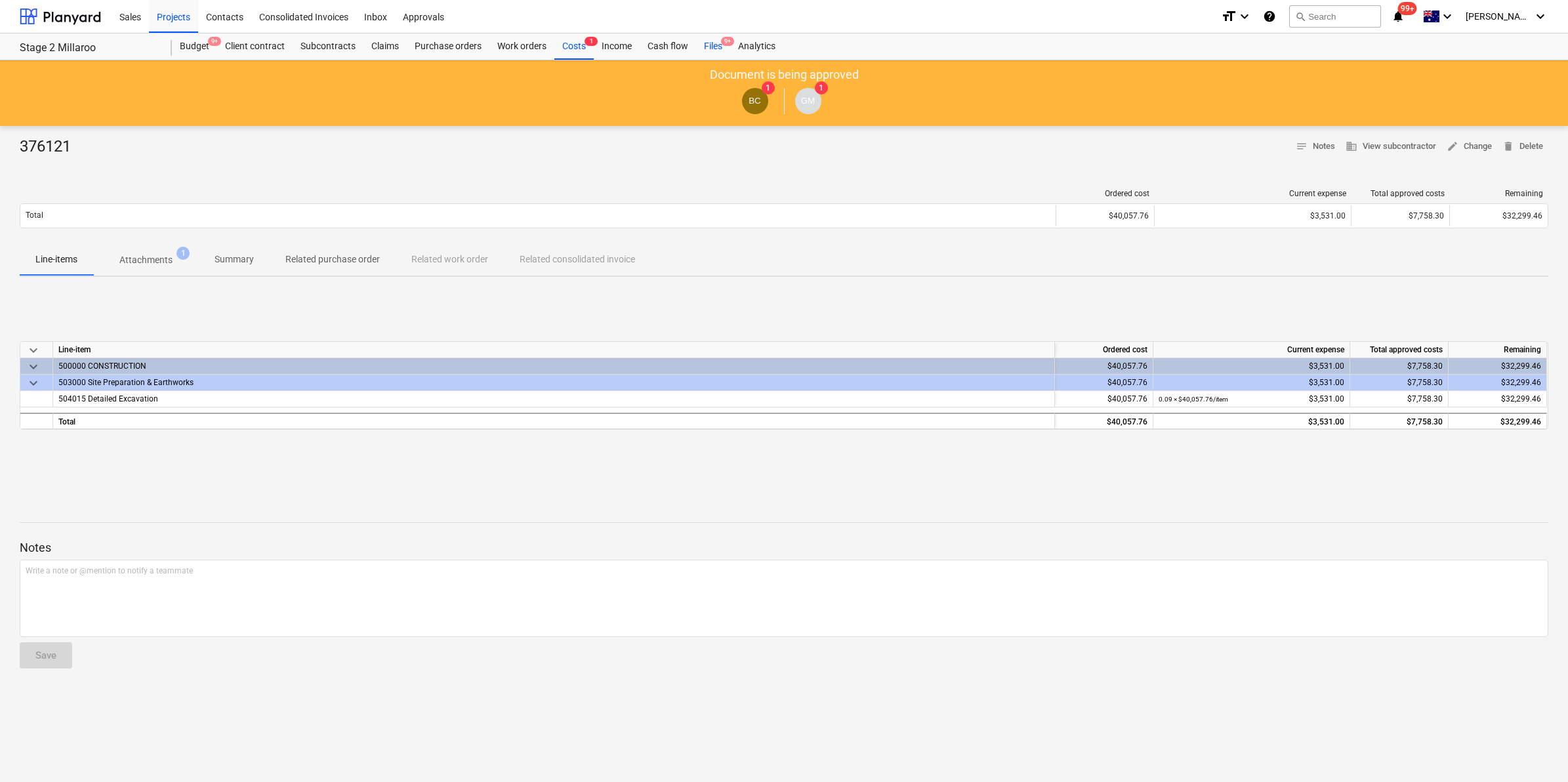
click at [710, 42] on div "Files 9+" at bounding box center [713, 46] width 34 height 26
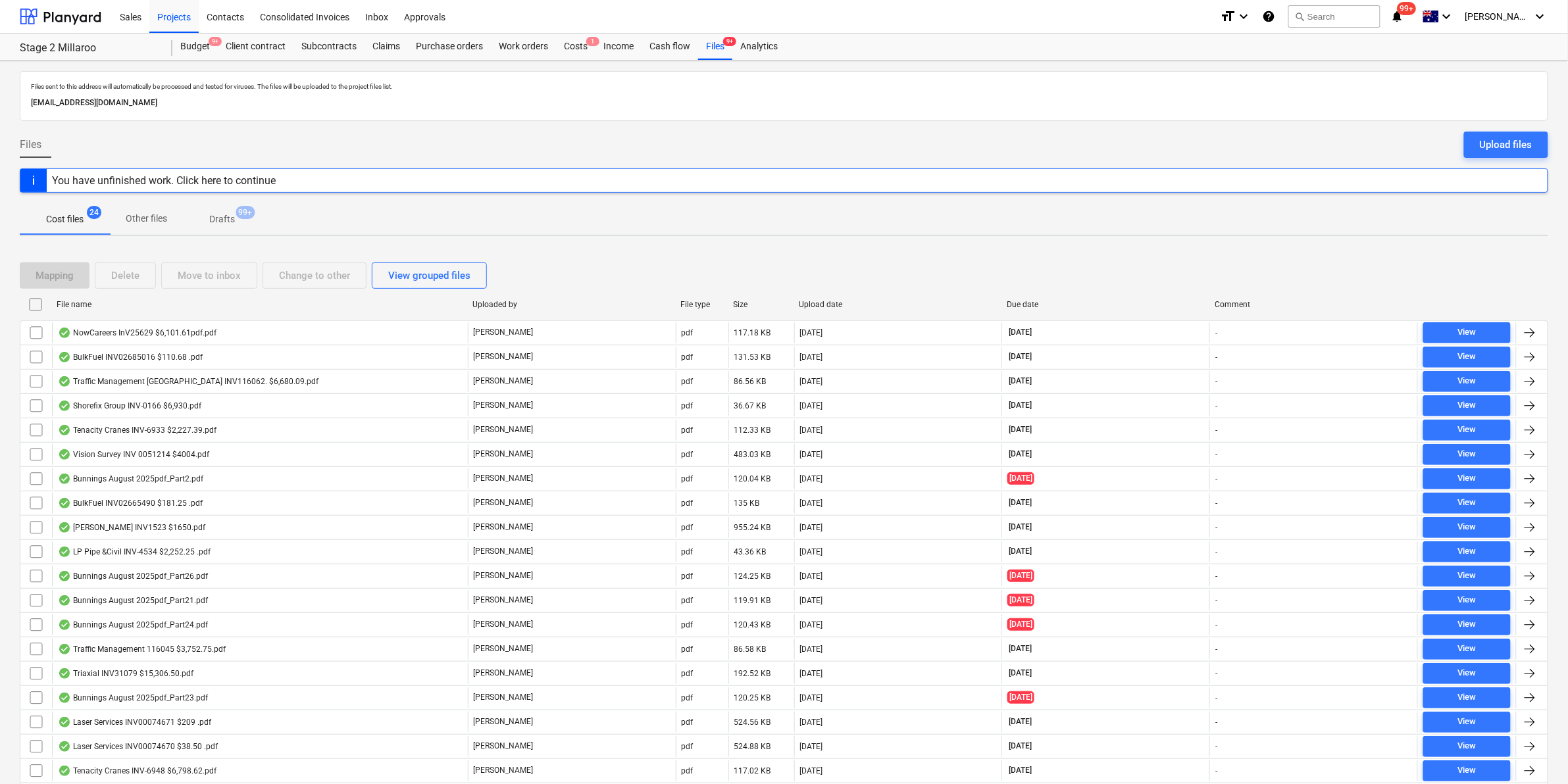
click at [149, 219] on p "Other files" at bounding box center [146, 218] width 42 height 14
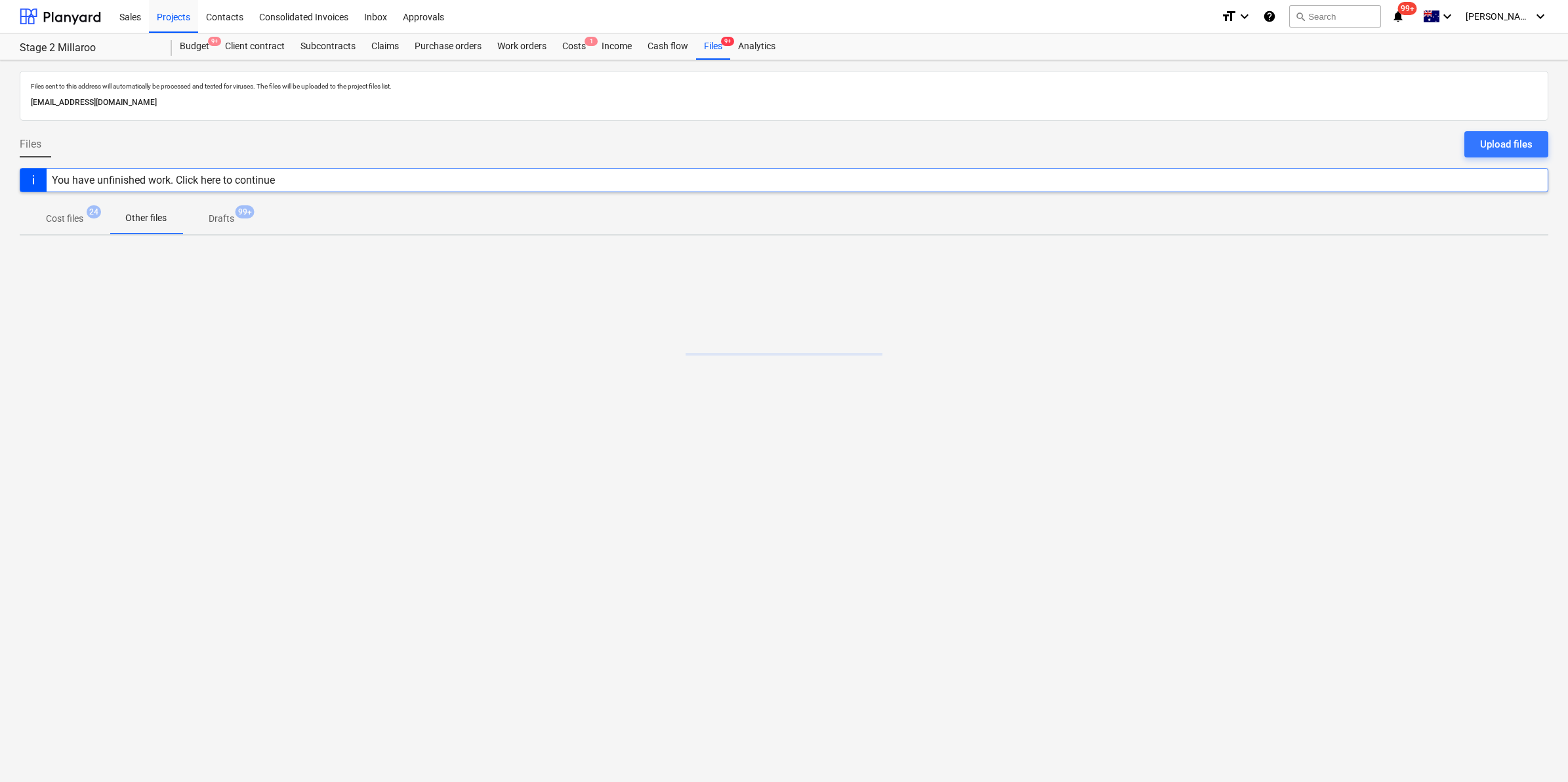
click at [77, 217] on p "Cost files" at bounding box center [64, 219] width 37 height 14
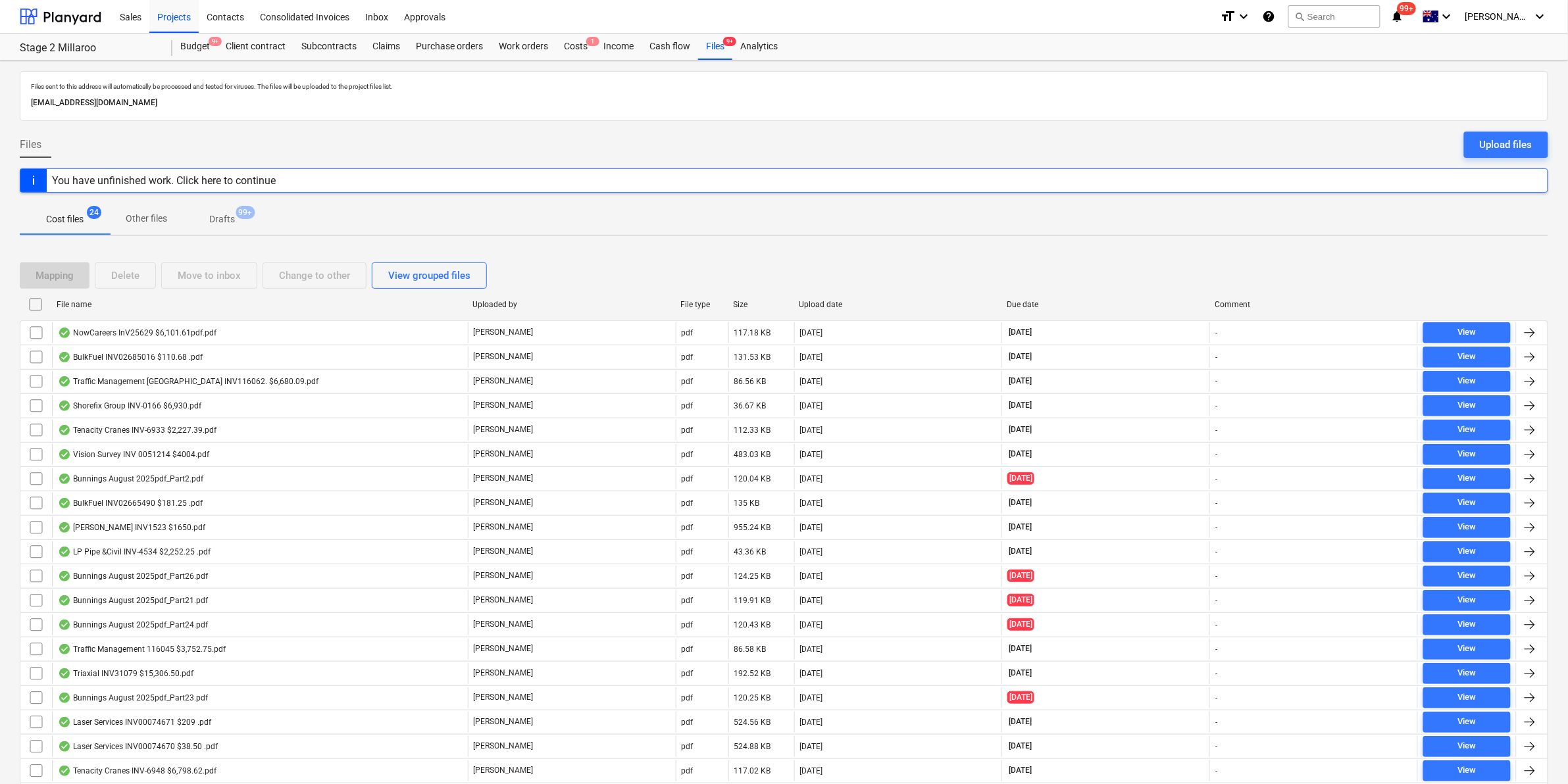
click at [142, 218] on p "Other files" at bounding box center [146, 218] width 42 height 14
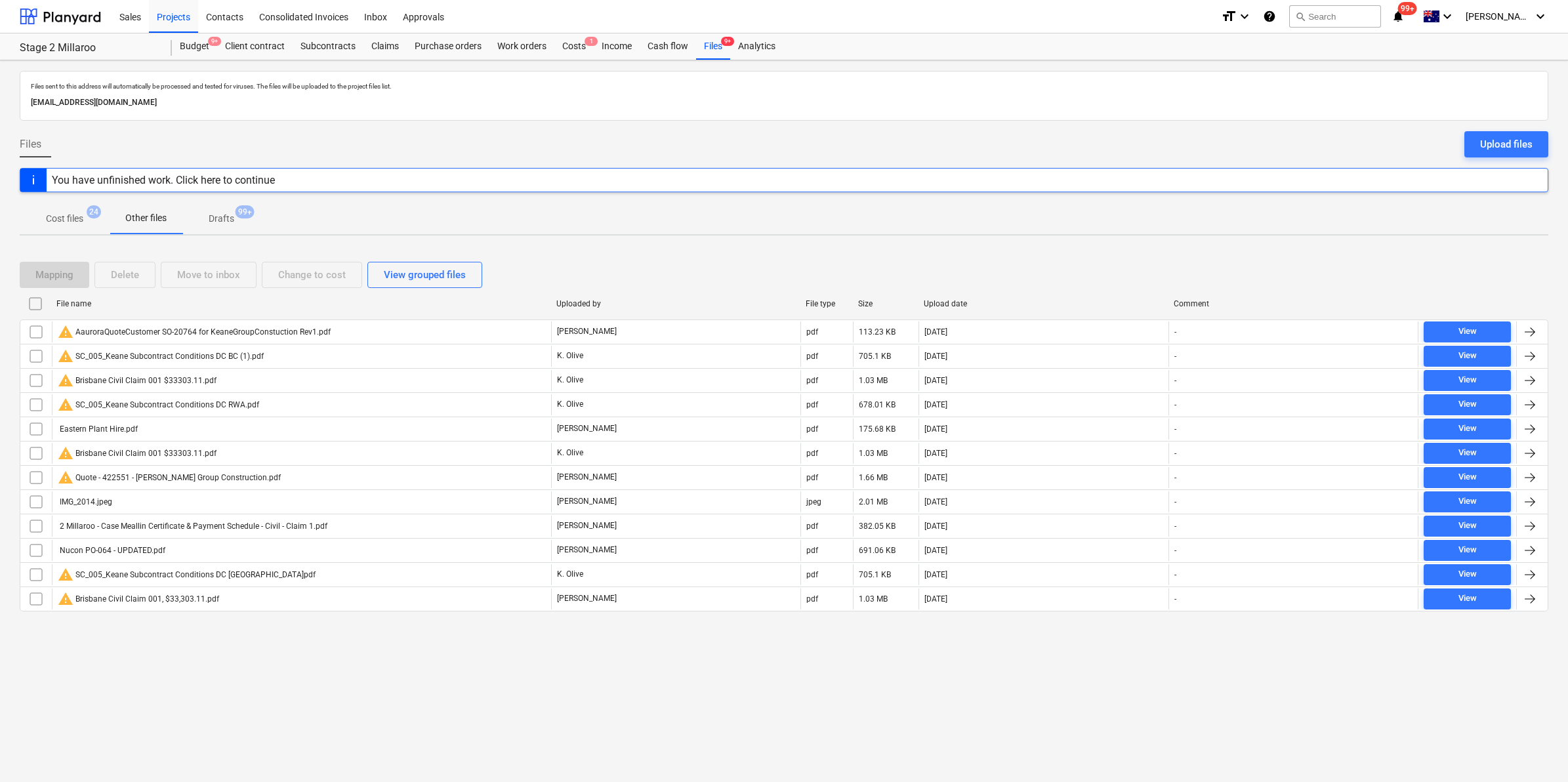
click at [211, 214] on p "Drafts" at bounding box center [221, 219] width 25 height 14
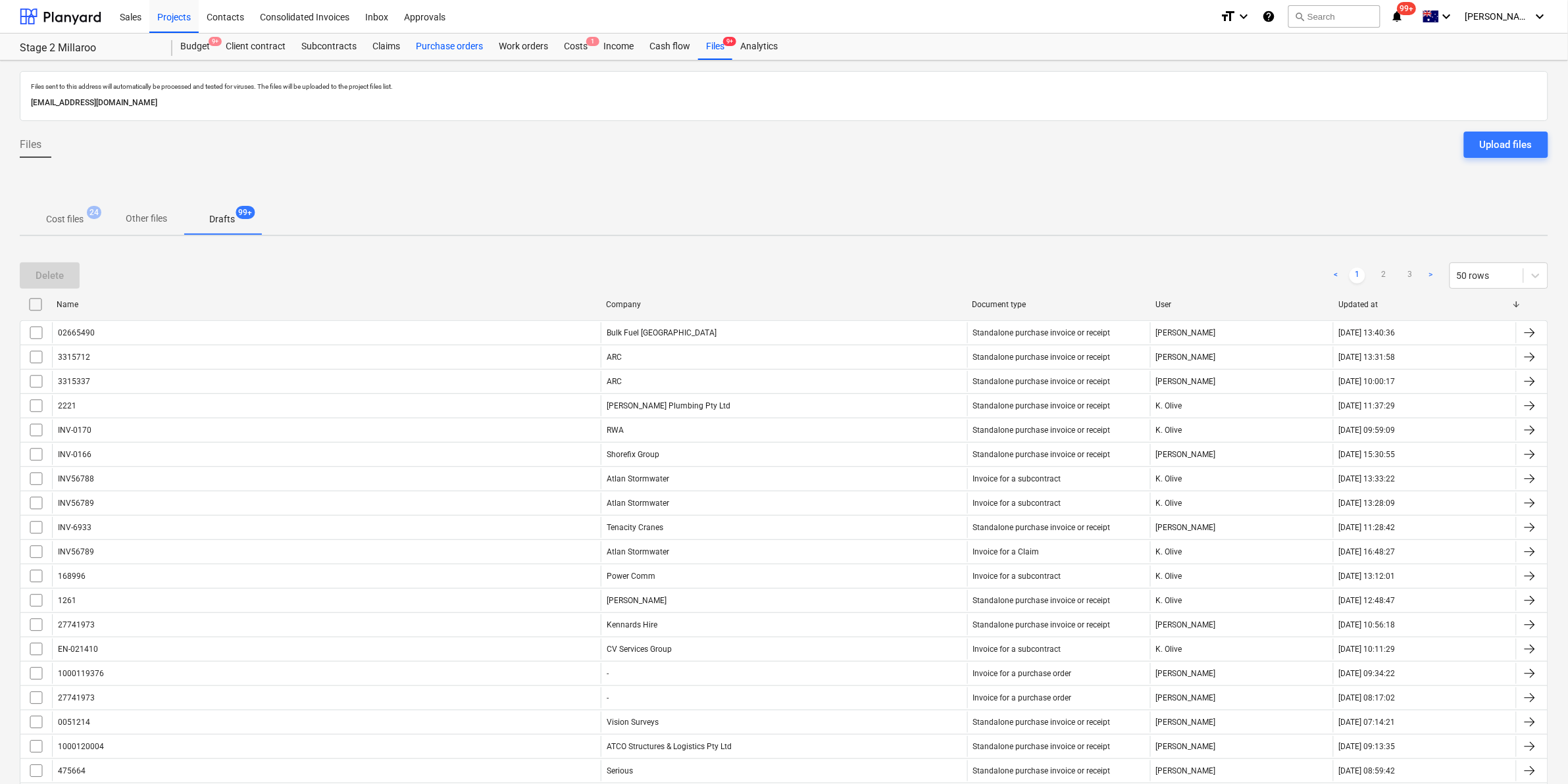
click at [462, 48] on div "Purchase orders" at bounding box center [450, 46] width 83 height 26
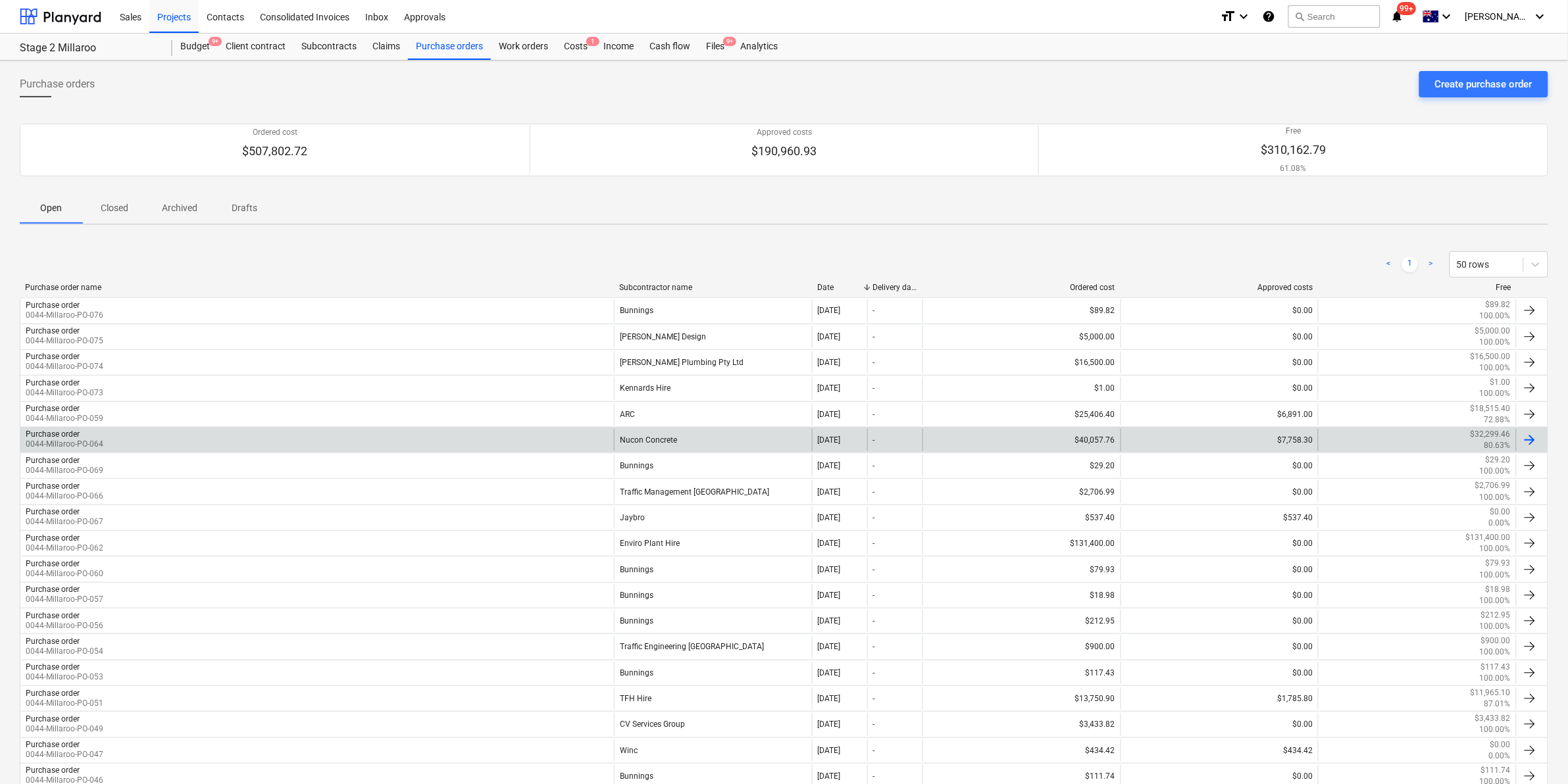
click at [139, 432] on div "Purchase order 0044-Millaroo-PO-064" at bounding box center [317, 440] width 594 height 22
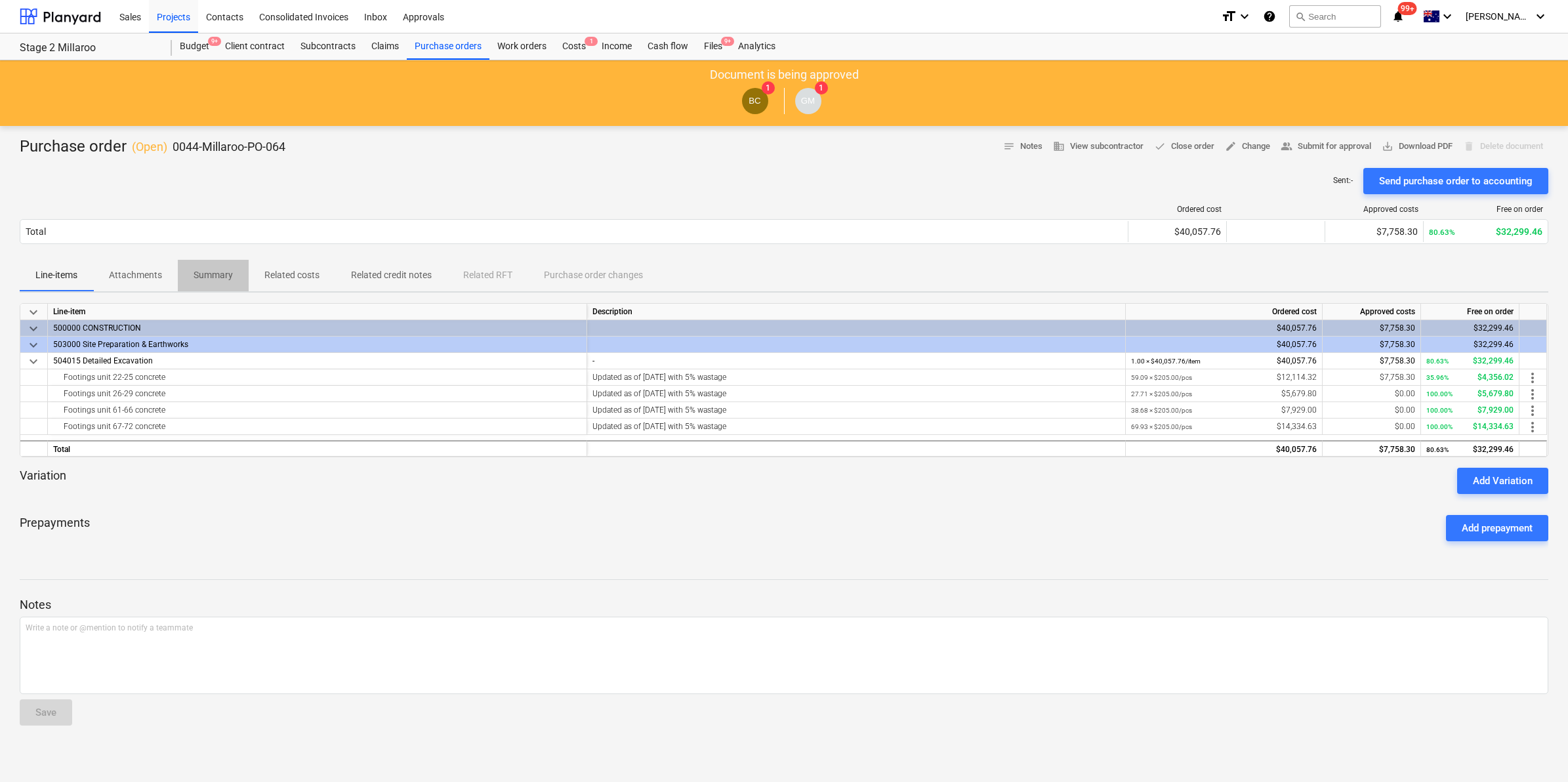
click at [223, 275] on p "Summary" at bounding box center [213, 275] width 39 height 14
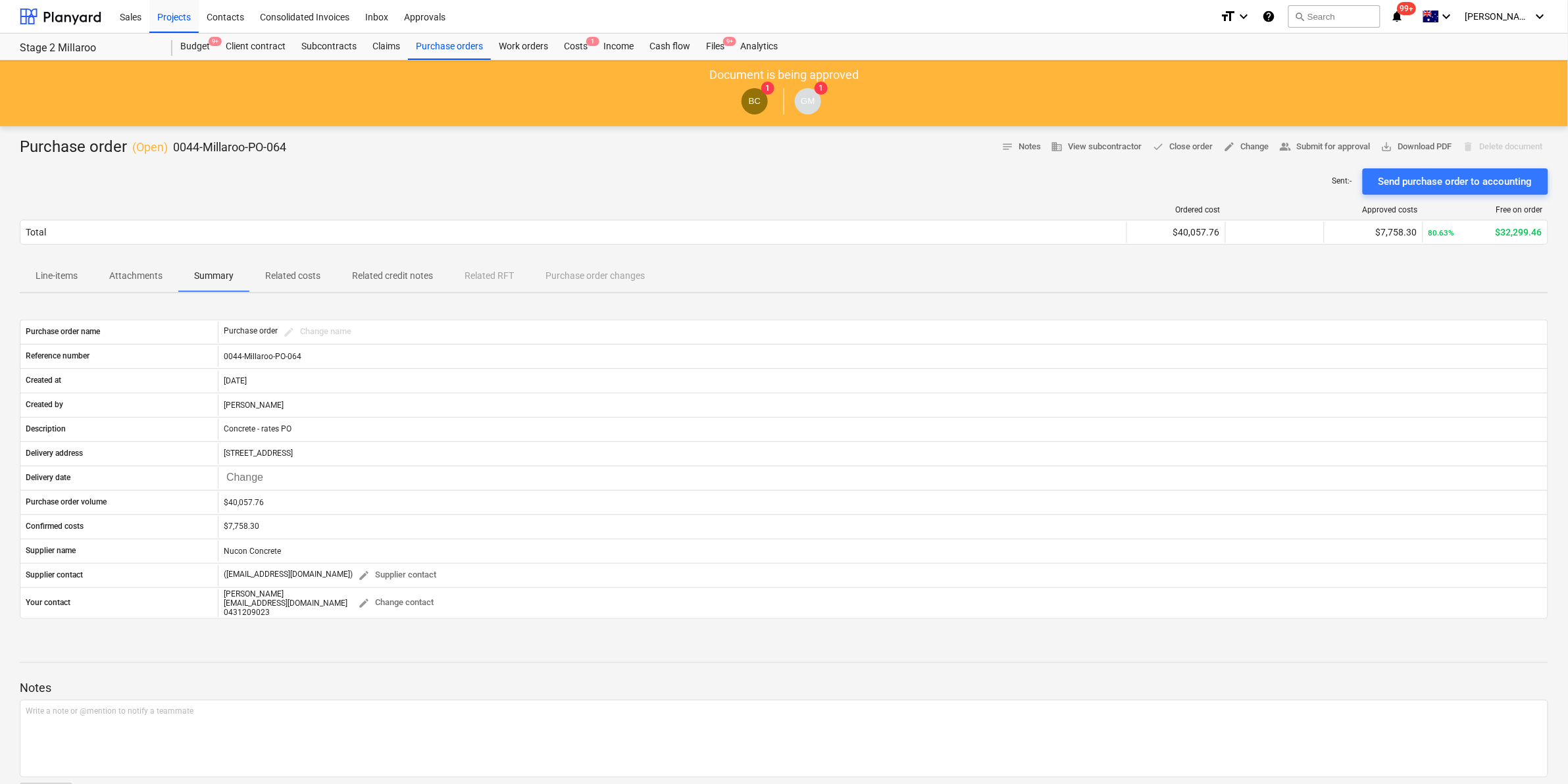
click at [112, 281] on p "Attachments" at bounding box center [136, 276] width 54 height 14
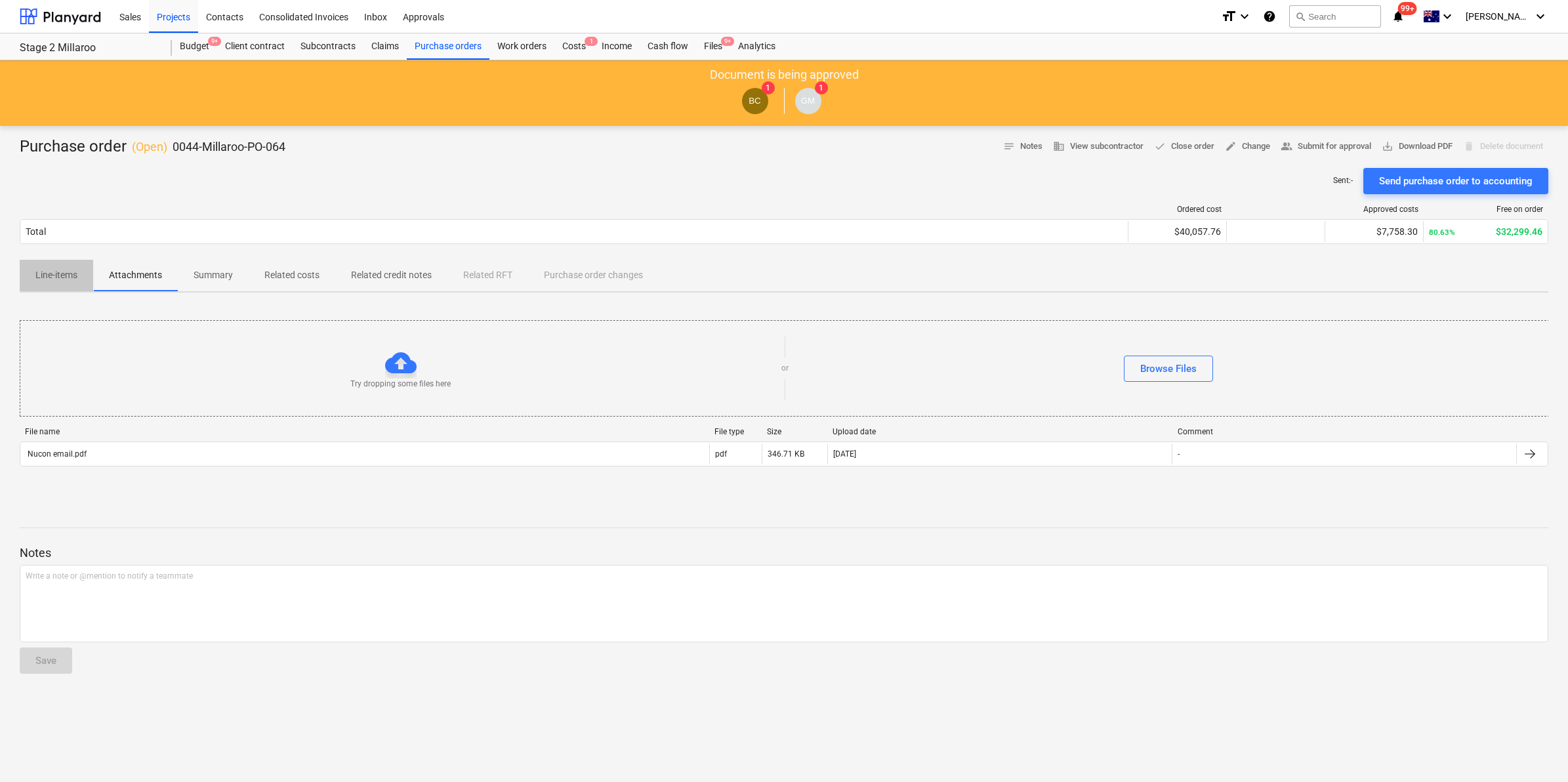
click at [60, 269] on p "Line-items" at bounding box center [57, 275] width 42 height 14
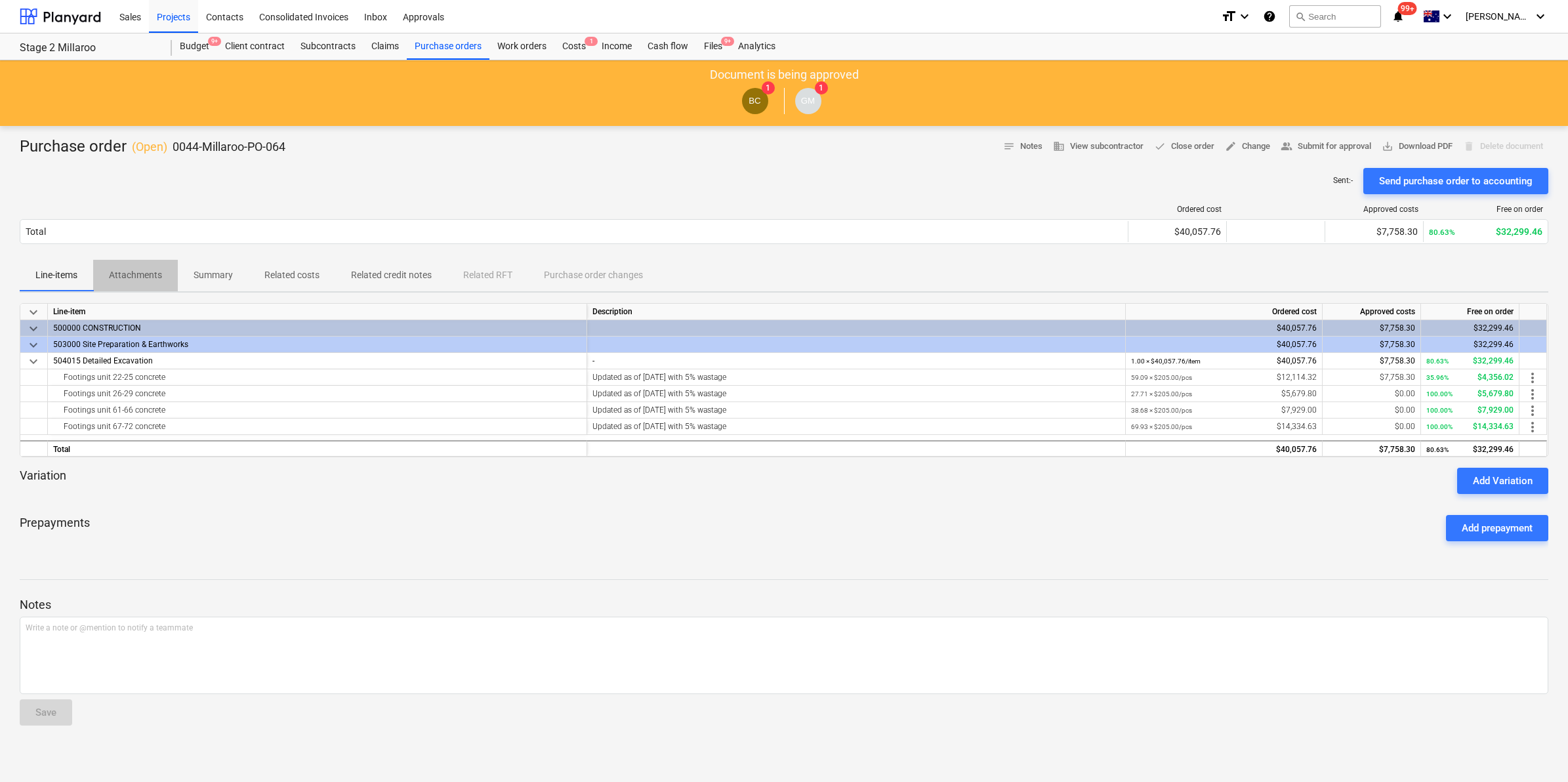
click at [162, 278] on p "Attachments" at bounding box center [136, 275] width 53 height 14
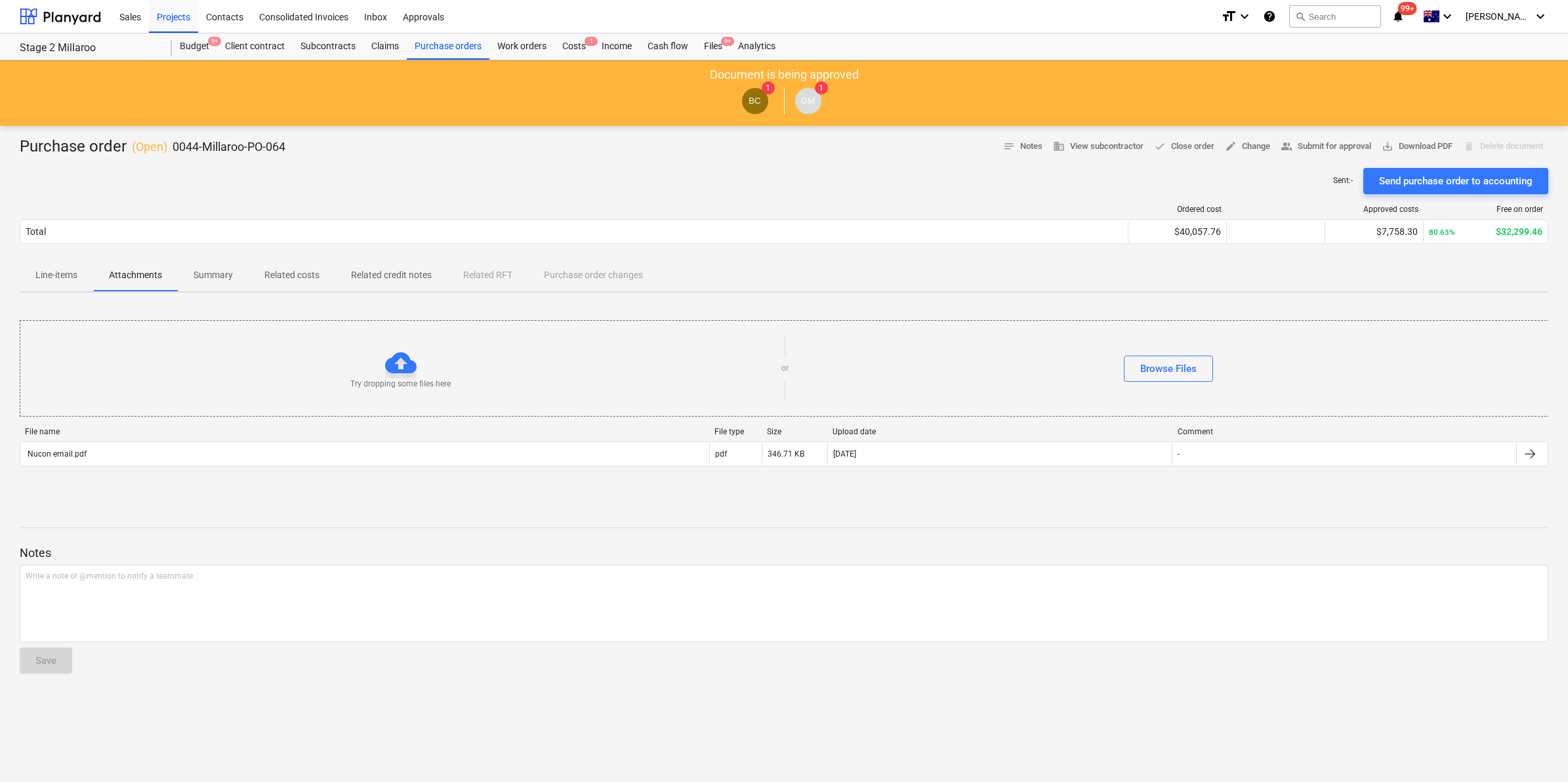
click at [48, 276] on p "Line-items" at bounding box center [57, 275] width 42 height 14
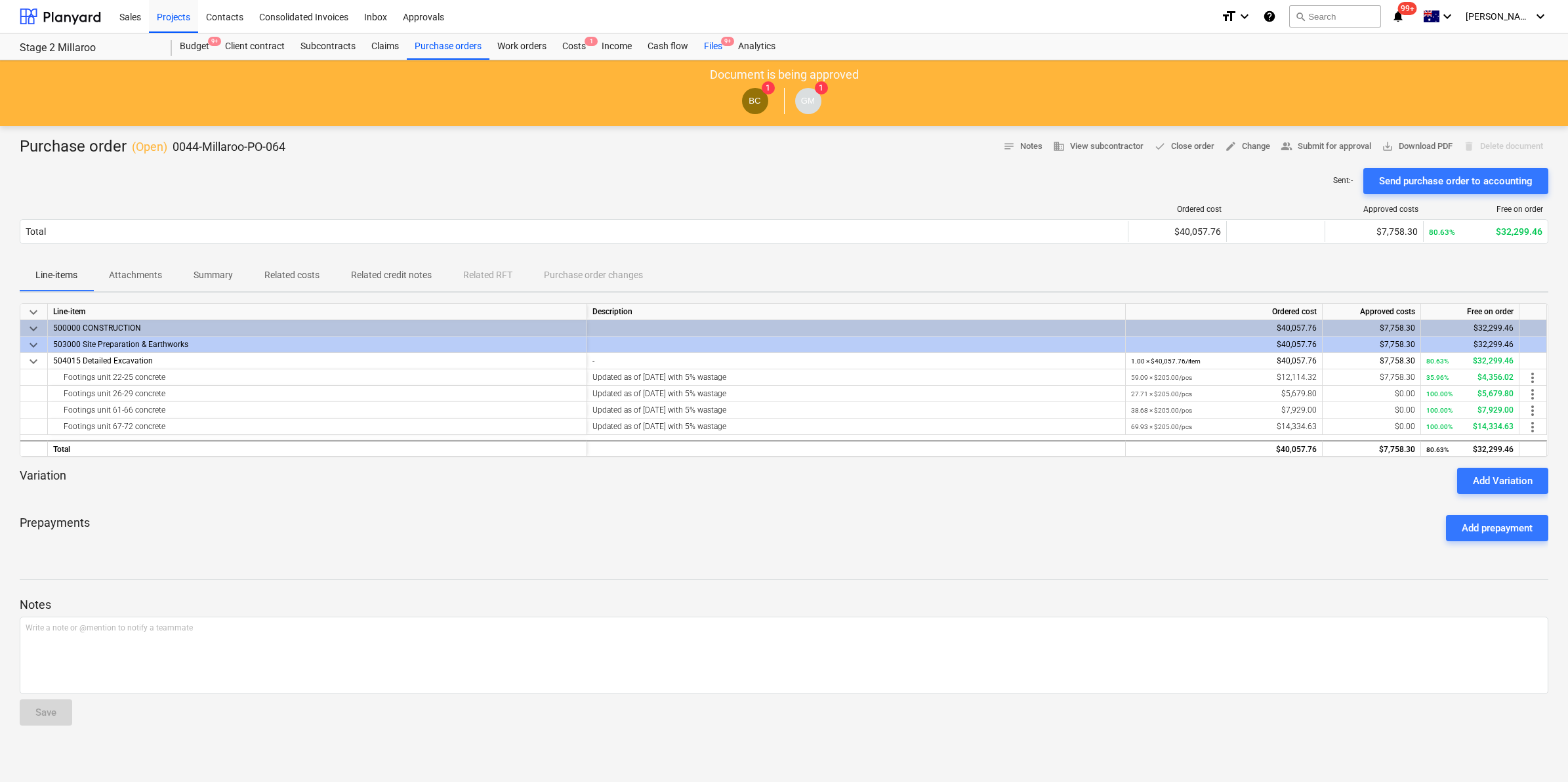
click at [700, 42] on div "Files 9+" at bounding box center [713, 46] width 34 height 26
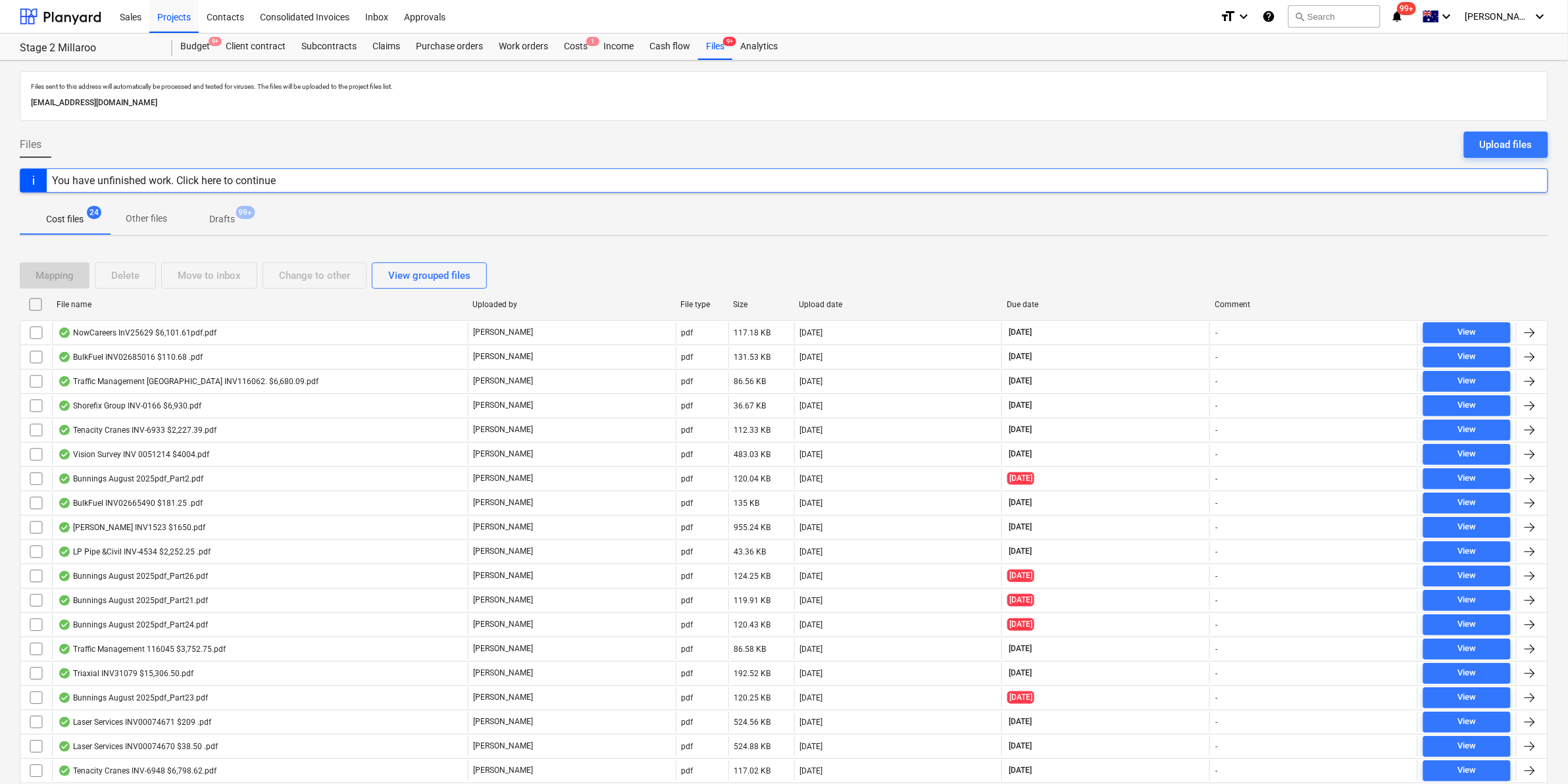
click at [224, 214] on p "Drafts" at bounding box center [222, 219] width 25 height 14
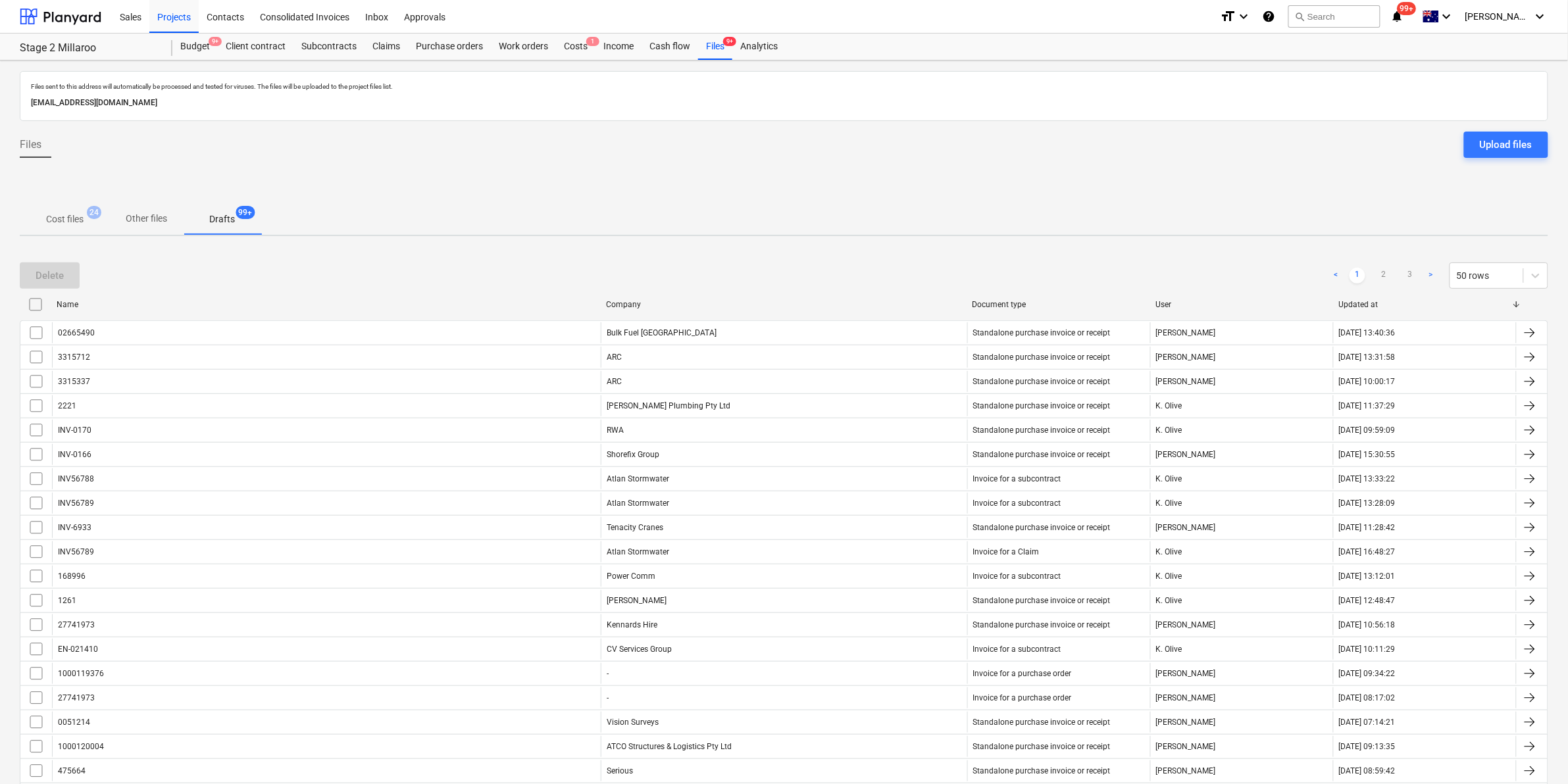
click at [142, 218] on p "Other files" at bounding box center [146, 218] width 42 height 14
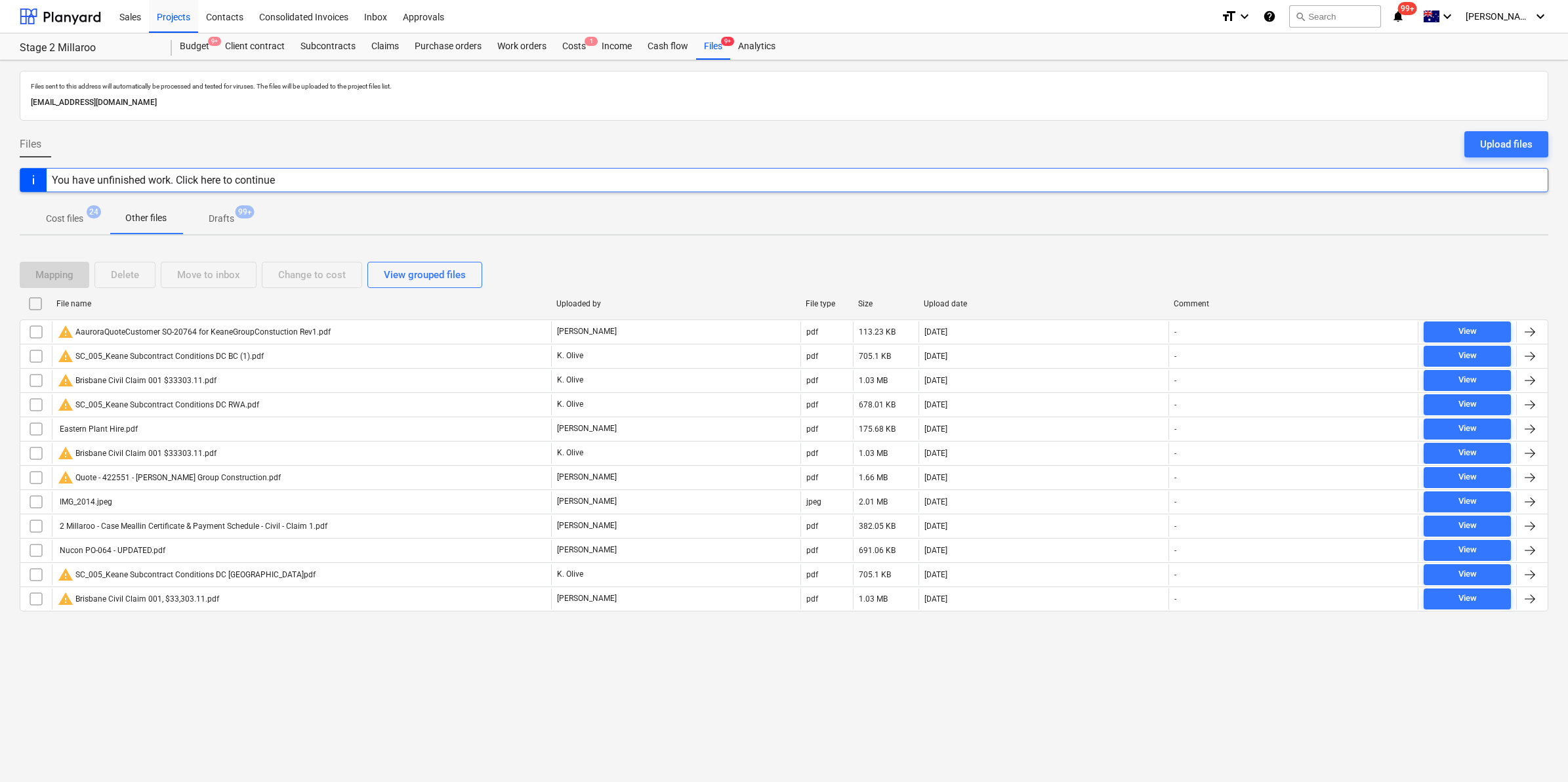
click at [71, 221] on p "Cost files" at bounding box center [64, 219] width 37 height 14
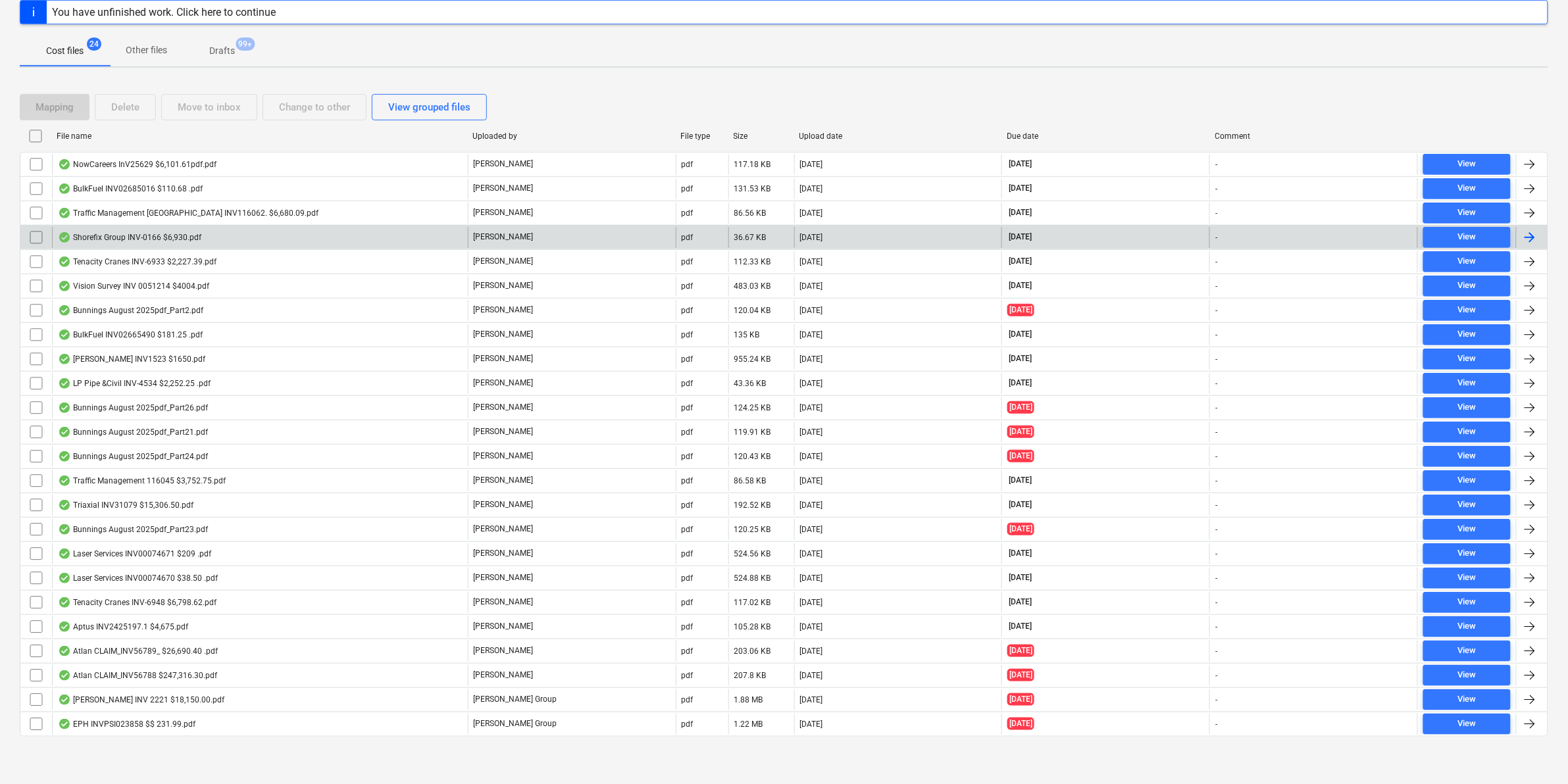
scroll to position [8, 0]
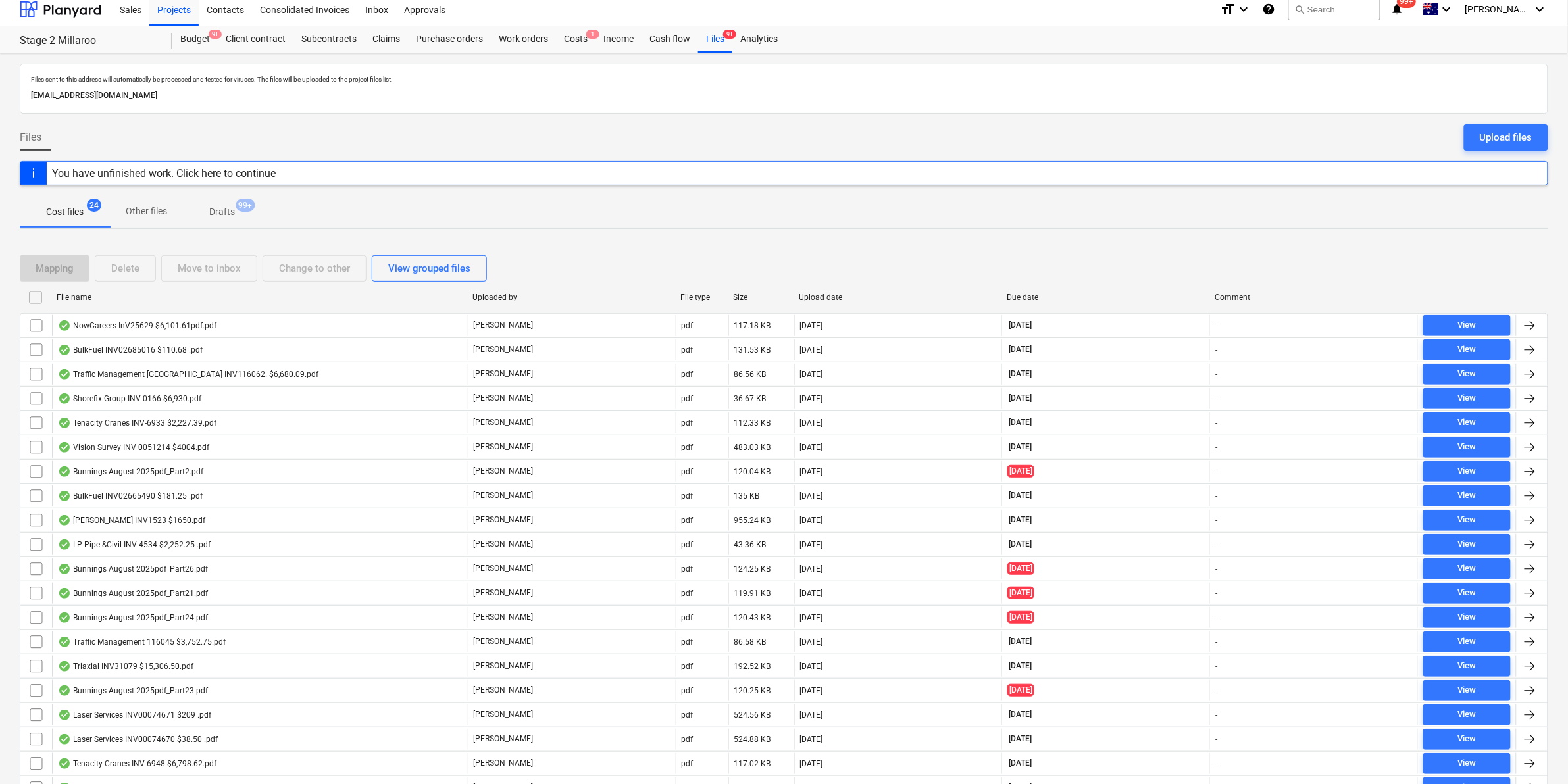
click at [320, 267] on div "Mapping Delete Move to inbox Change to other View grouped files" at bounding box center [256, 268] width 473 height 26
click at [197, 265] on div "Mapping Delete Move to inbox Change to other View grouped files" at bounding box center [256, 268] width 473 height 26
click at [94, 260] on div "Mapping Delete Move to inbox Change to other View grouped files" at bounding box center [256, 268] width 473 height 26
click at [438, 35] on div "Purchase orders" at bounding box center [450, 39] width 83 height 26
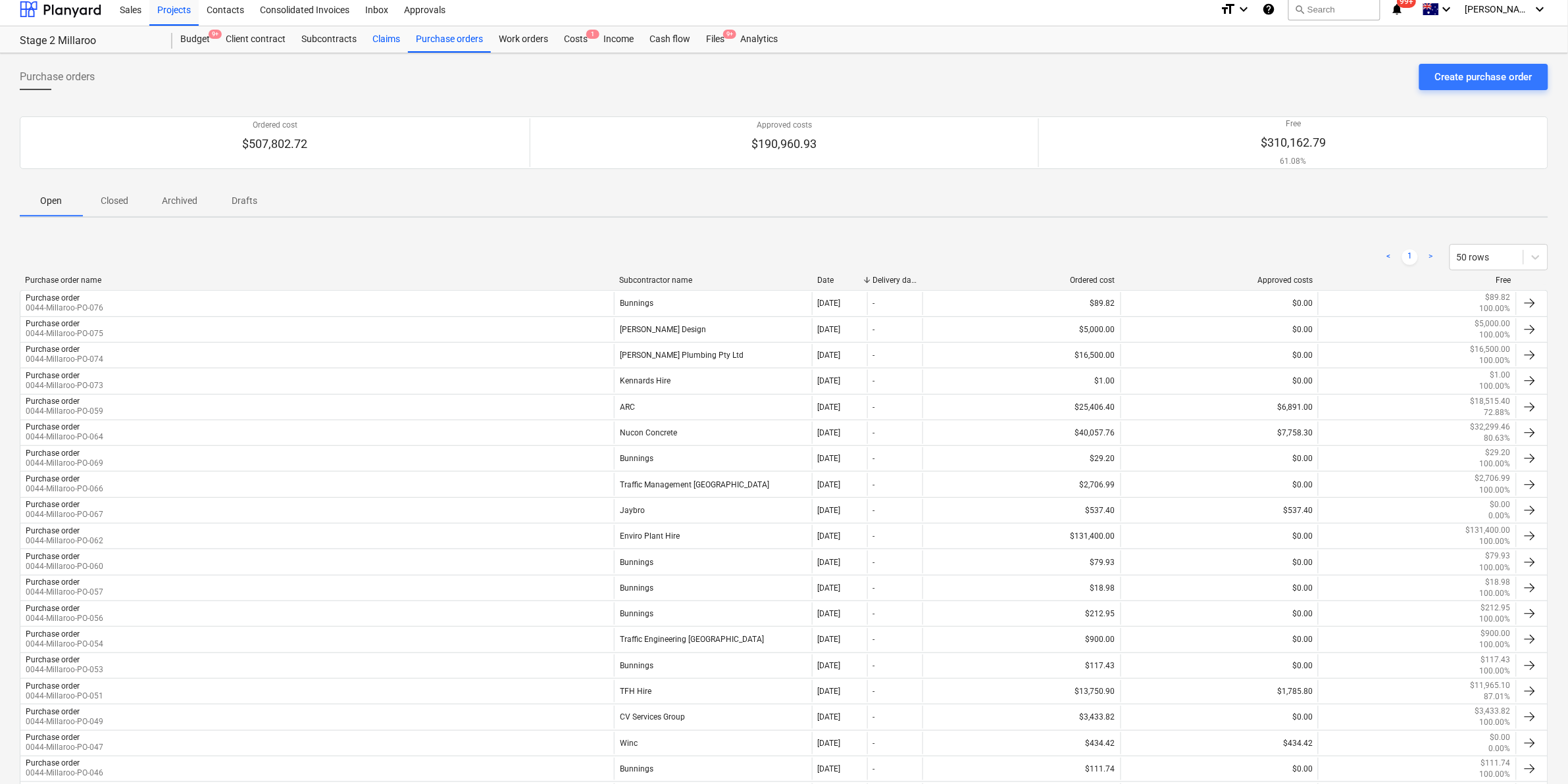
click at [376, 37] on div "Claims" at bounding box center [386, 39] width 43 height 26
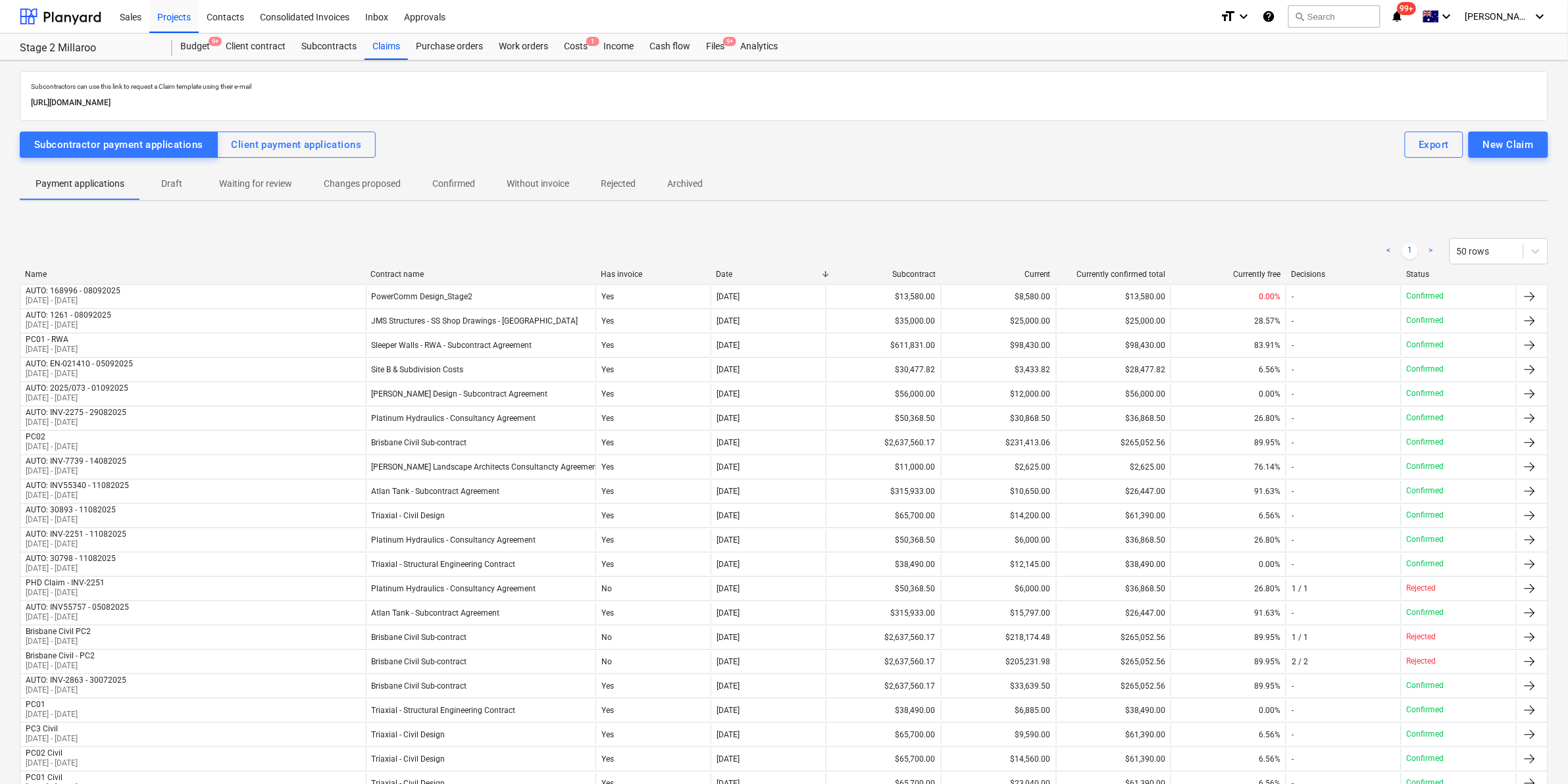
click at [270, 188] on p "Waiting for review" at bounding box center [256, 183] width 73 height 14
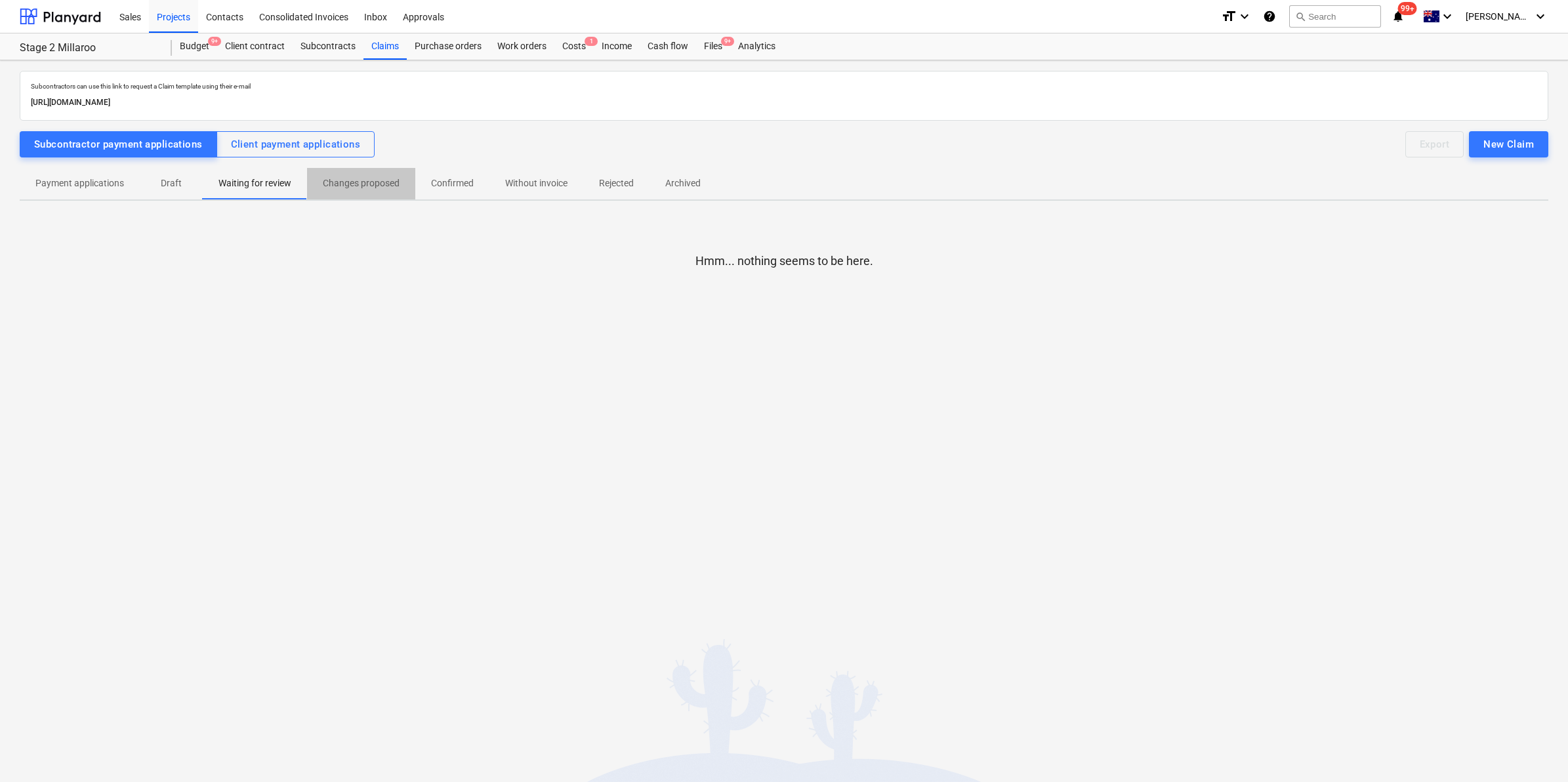
click at [374, 182] on p "Changes proposed" at bounding box center [361, 183] width 77 height 14
click at [446, 182] on p "Confirmed" at bounding box center [452, 183] width 42 height 14
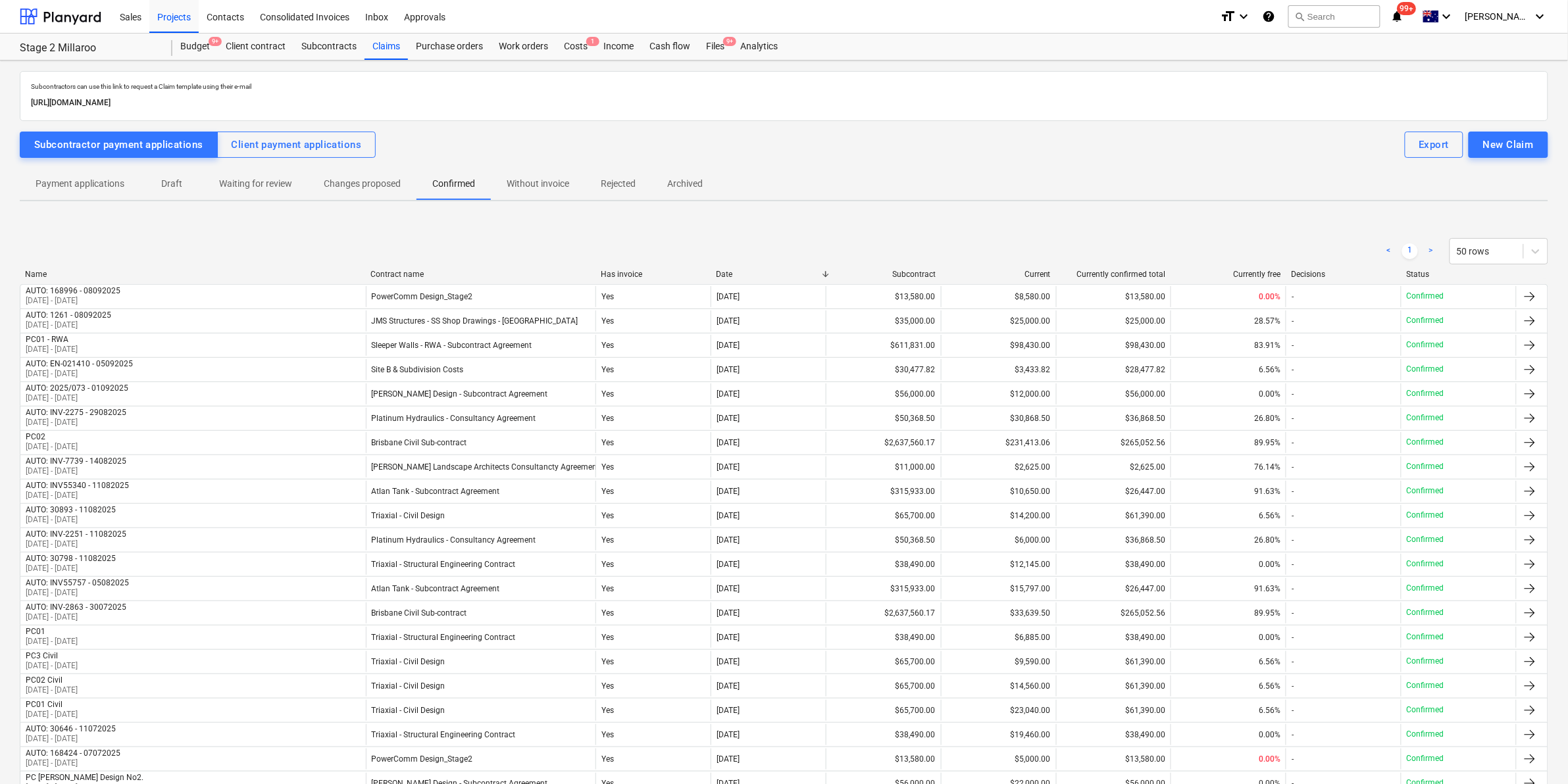
click at [474, 186] on p "Confirmed" at bounding box center [454, 183] width 42 height 14
click at [541, 167] on div "Subcontractors can use this link to request a Claim template using their e-mail…" at bounding box center [784, 526] width 1529 height 910
click at [601, 178] on p "Rejected" at bounding box center [618, 183] width 35 height 14
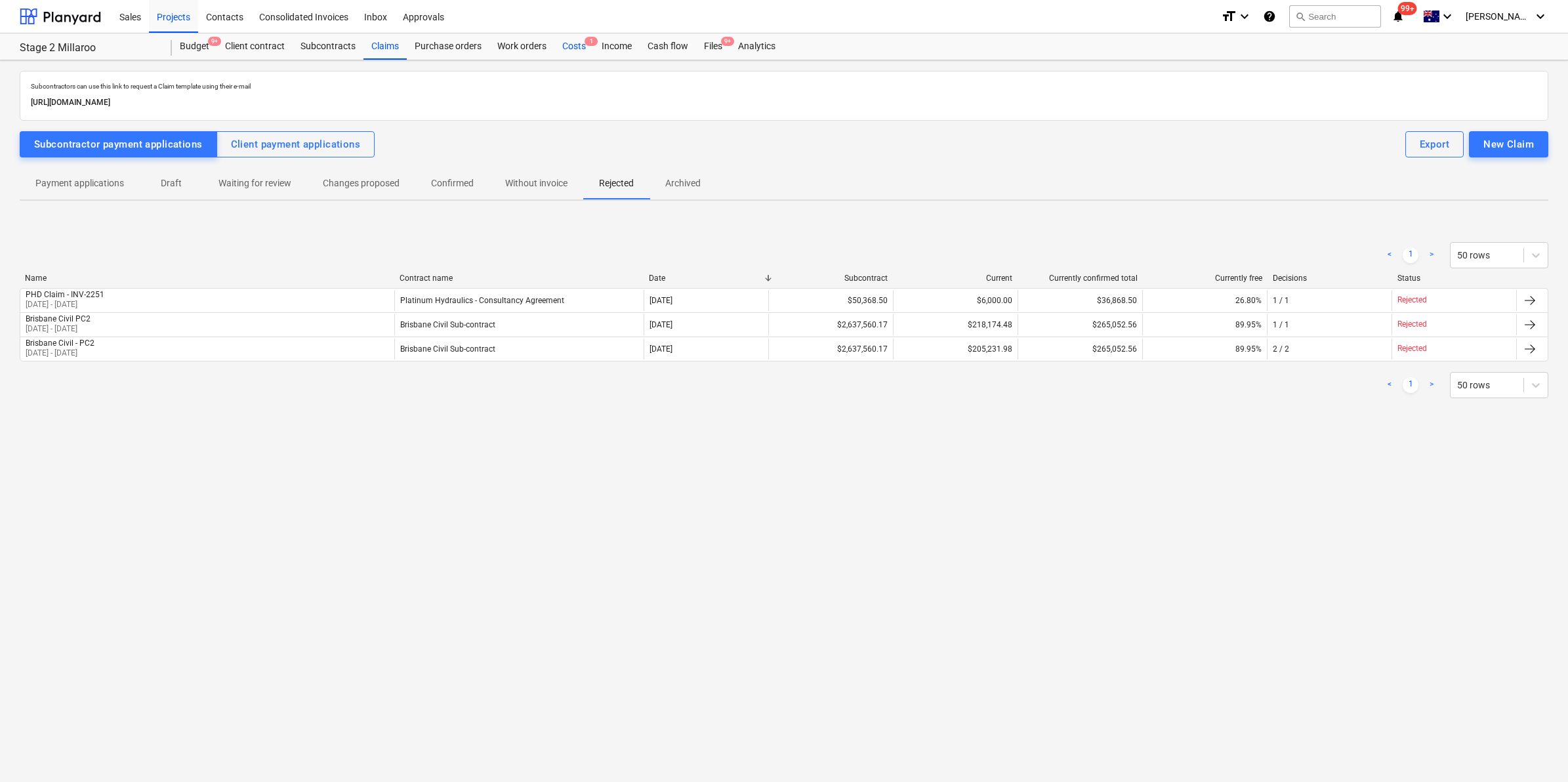
click at [568, 33] on div "Costs 1" at bounding box center [573, 46] width 39 height 26
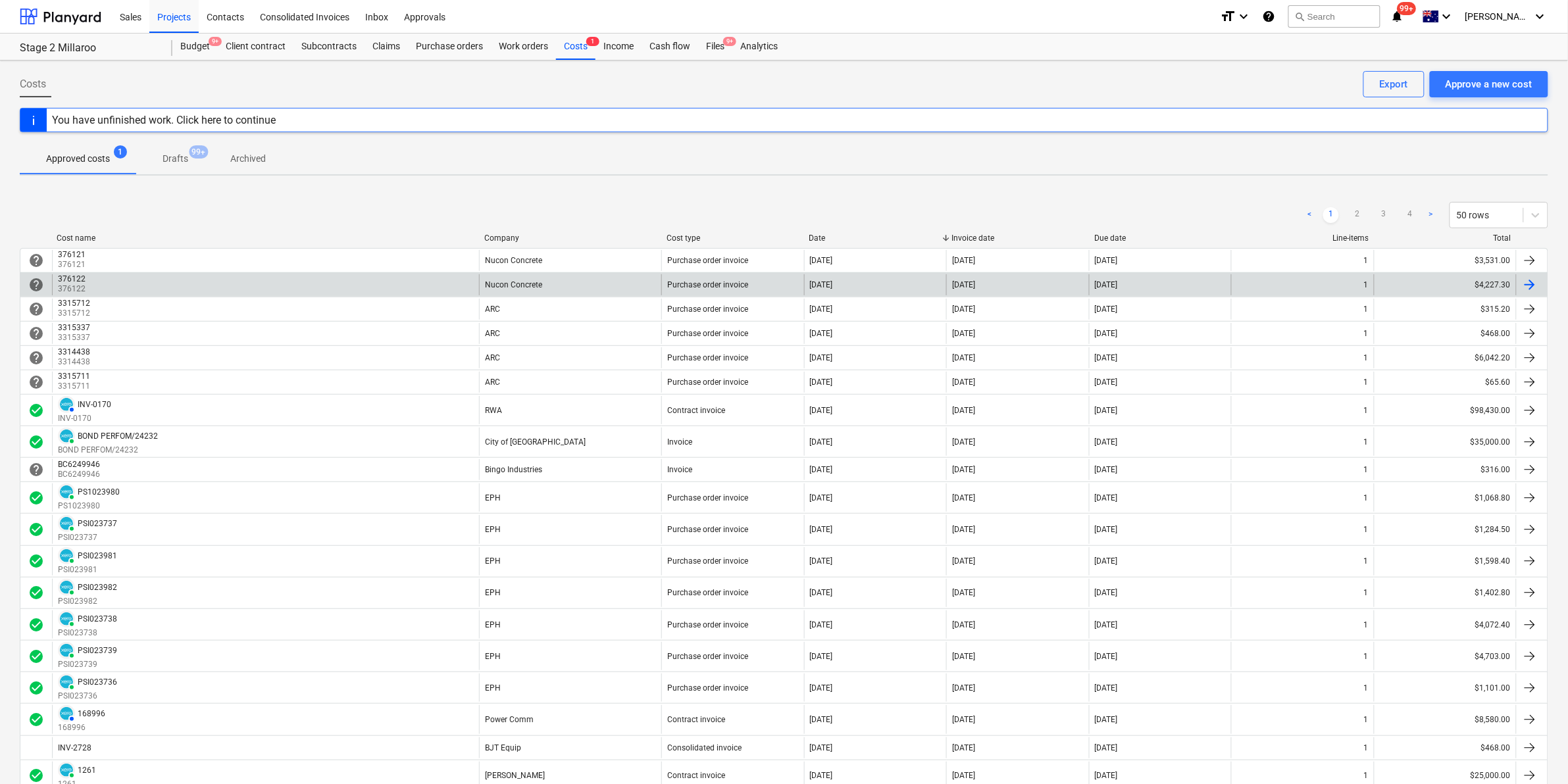
click at [133, 290] on div "376122 376122" at bounding box center [265, 285] width 427 height 21
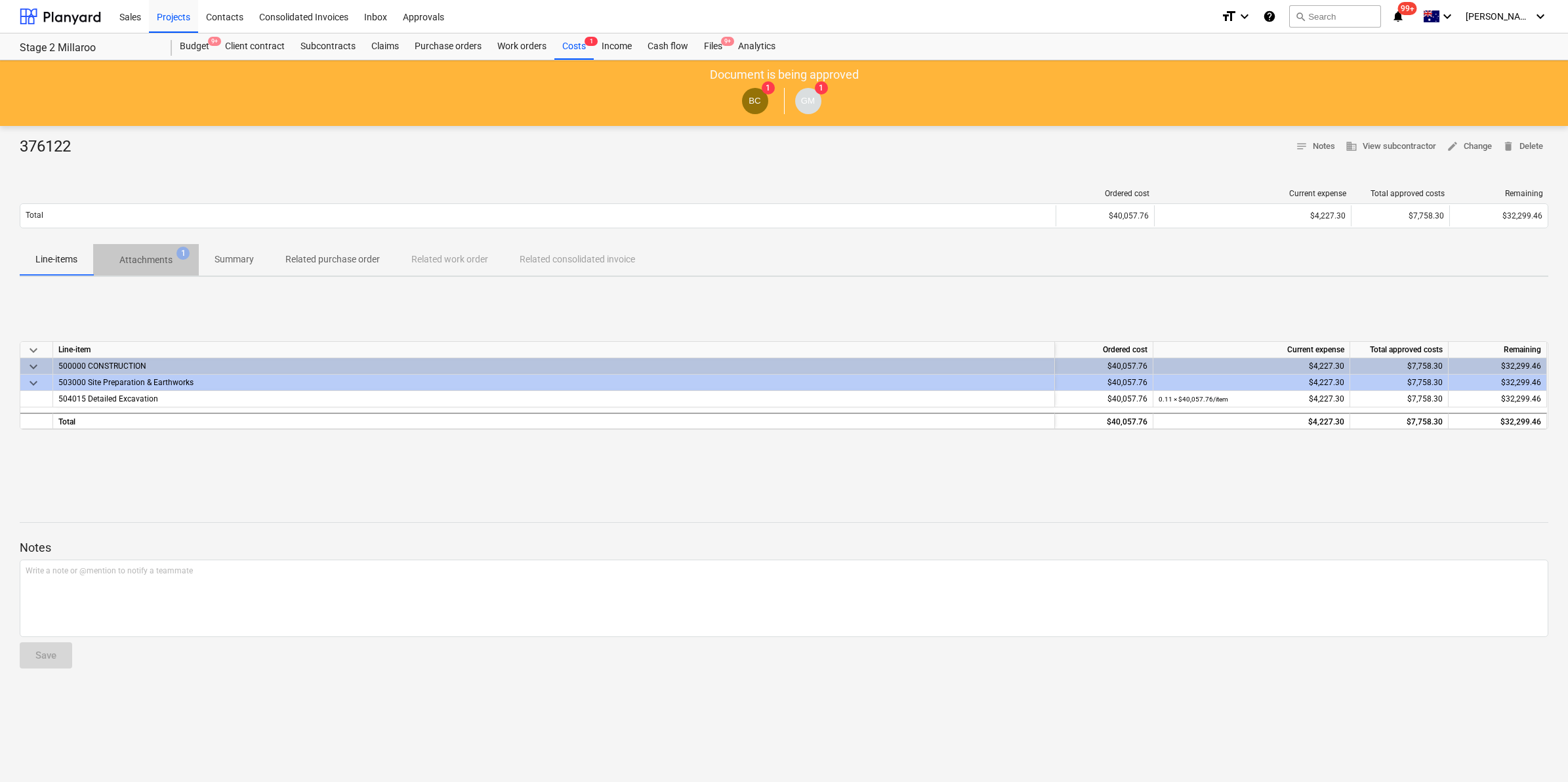
click at [144, 267] on span "Attachments 1" at bounding box center [146, 260] width 106 height 24
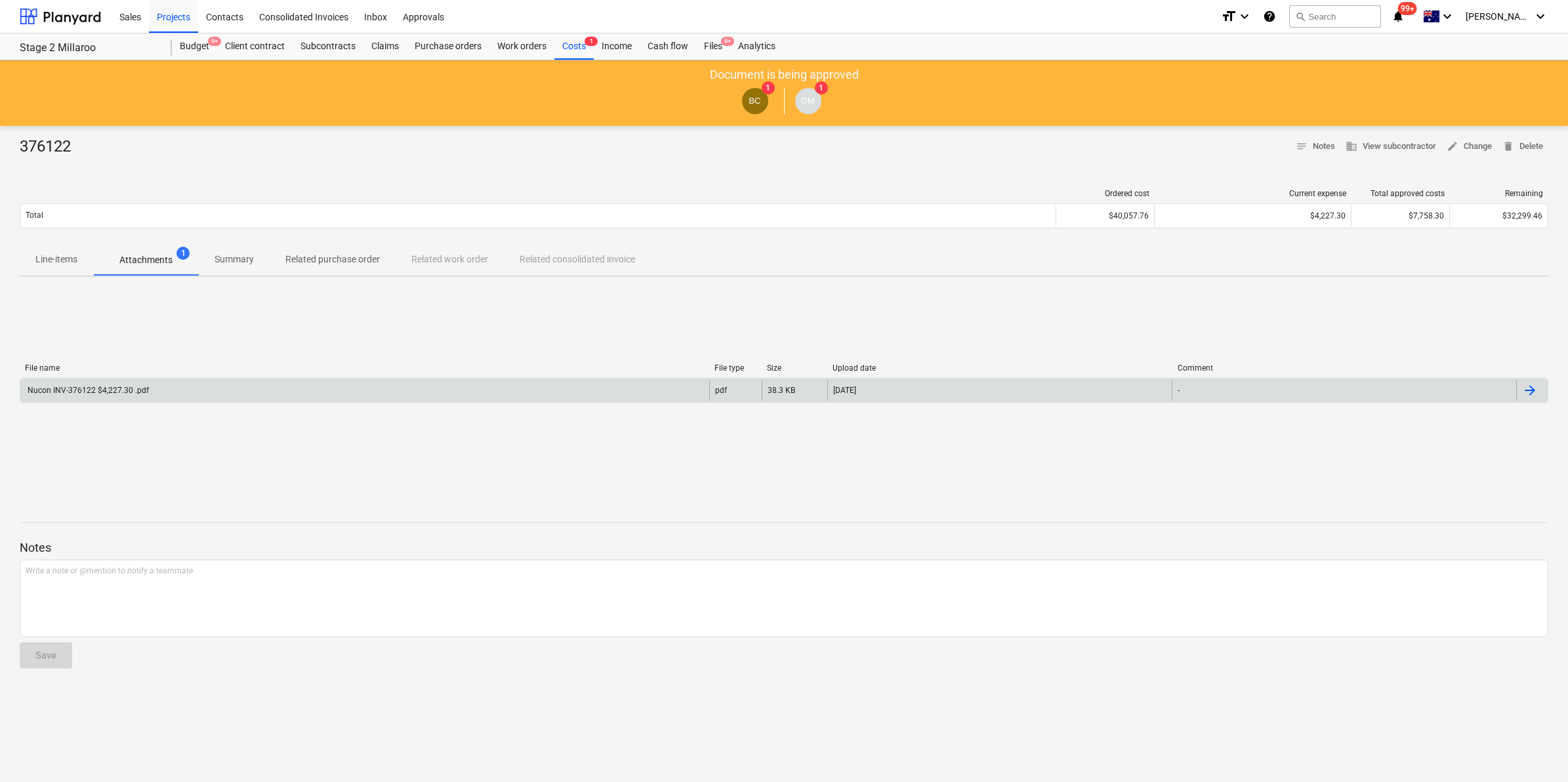
click at [324, 397] on div "Nucon INV-376122 $4,227.30 .pdf" at bounding box center [364, 390] width 689 height 21
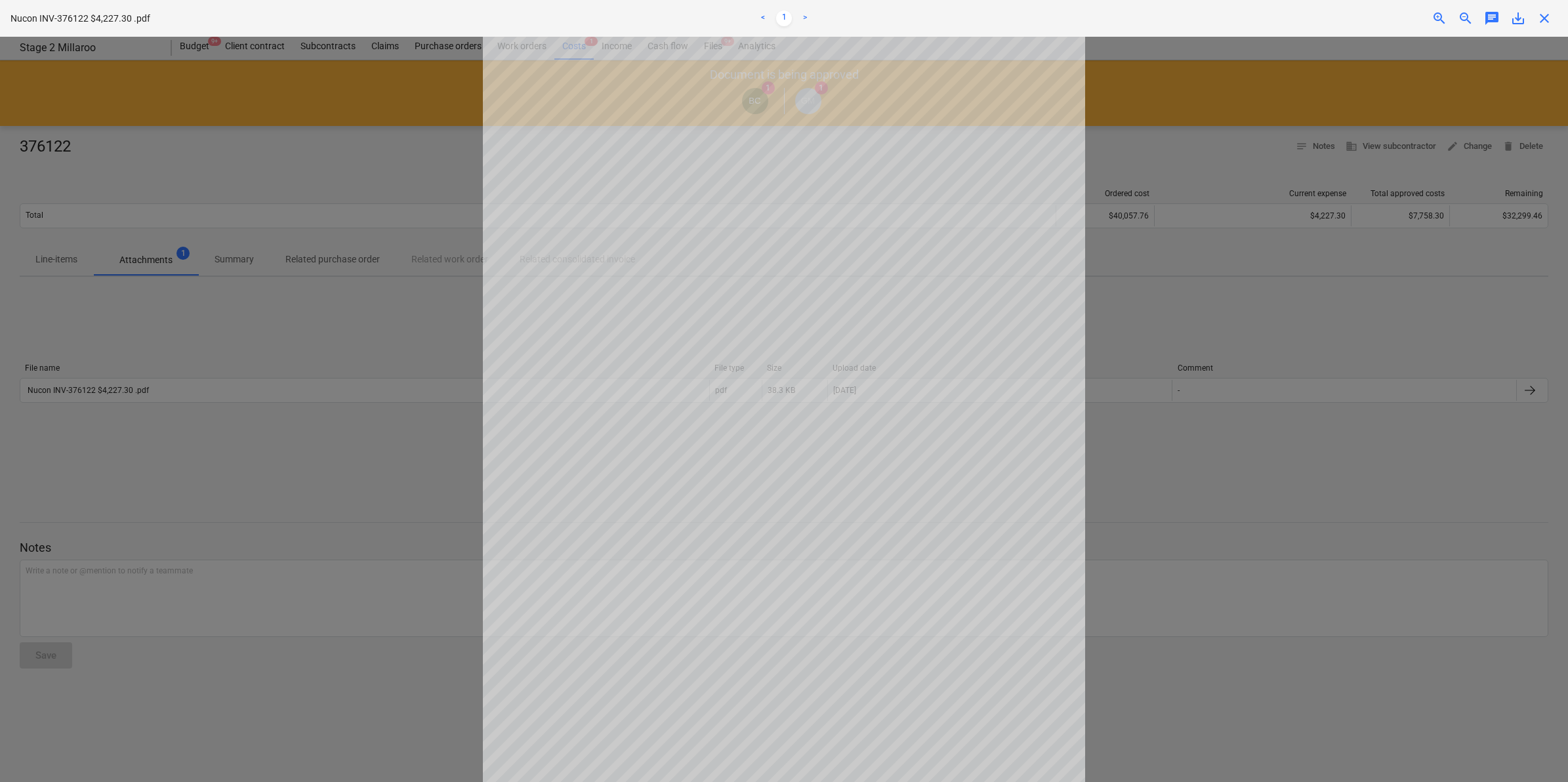
click at [1543, 22] on span "close" at bounding box center [1544, 18] width 16 height 16
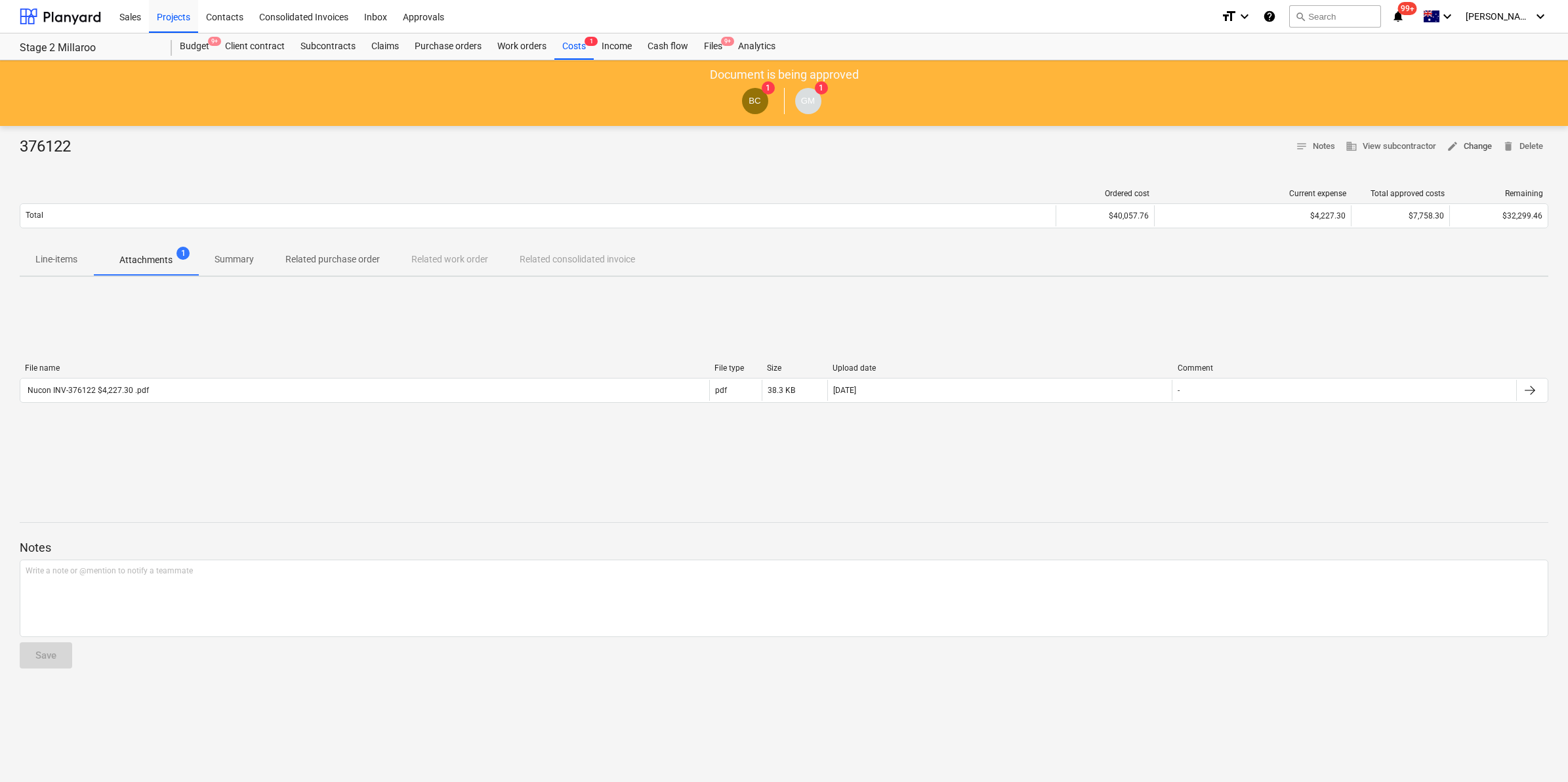
click at [1466, 143] on span "edit Change" at bounding box center [1469, 147] width 45 height 15
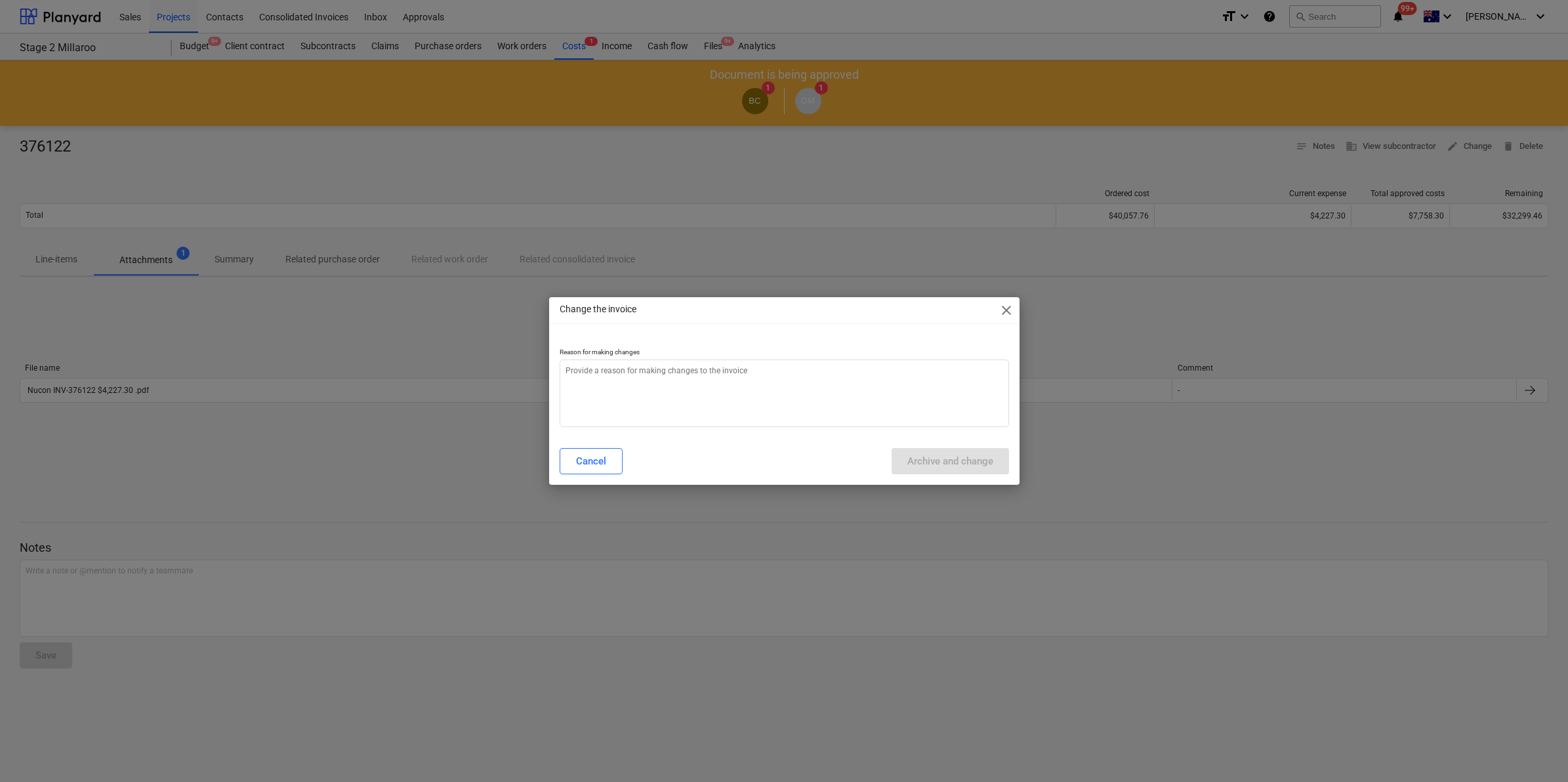
type textarea "x"
click at [662, 385] on textarea at bounding box center [784, 393] width 449 height 68
type textarea "c"
type textarea "x"
type textarea "ch"
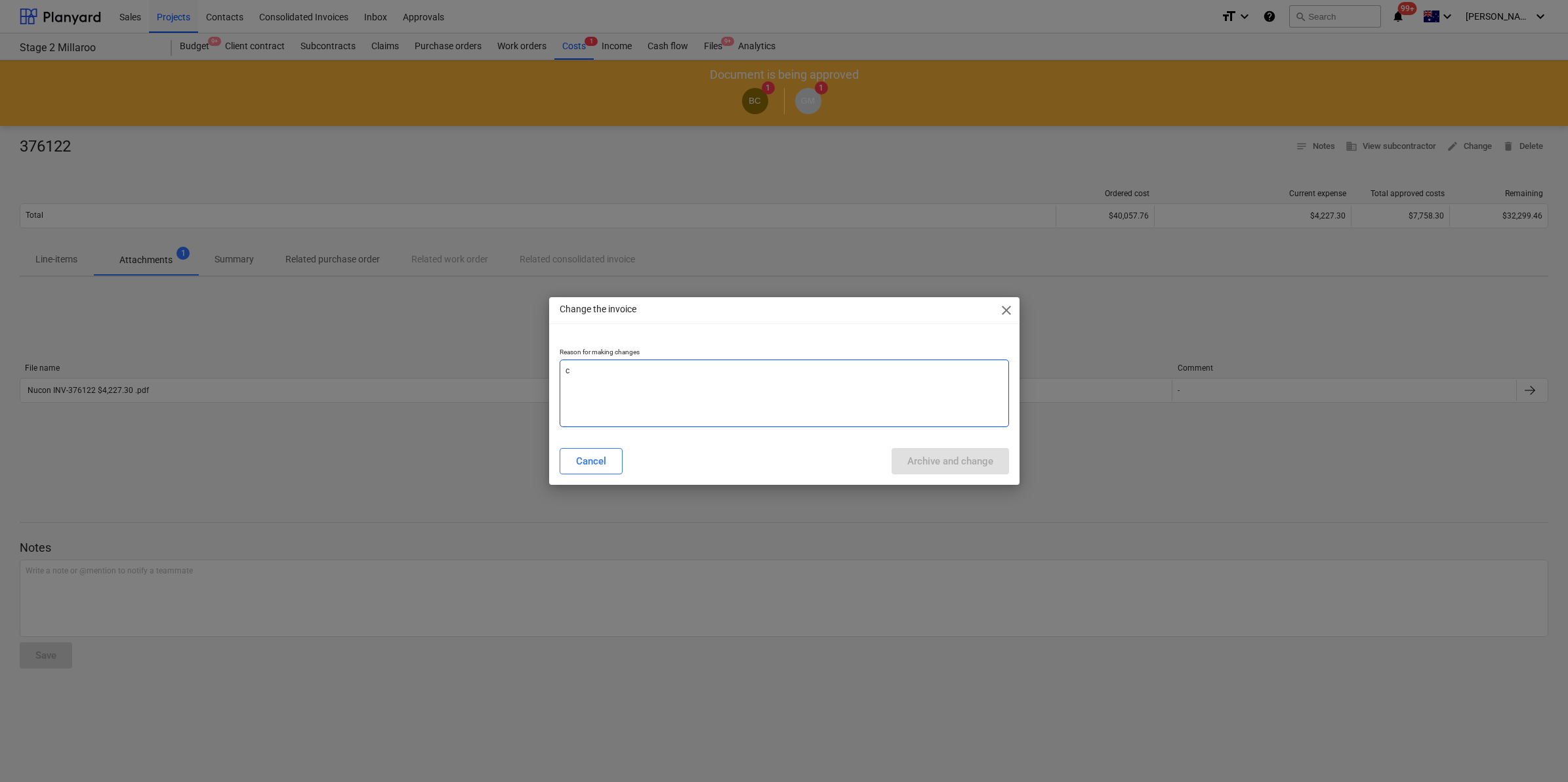
type textarea "x"
type textarea "cha"
type textarea "x"
type textarea "chan"
type textarea "x"
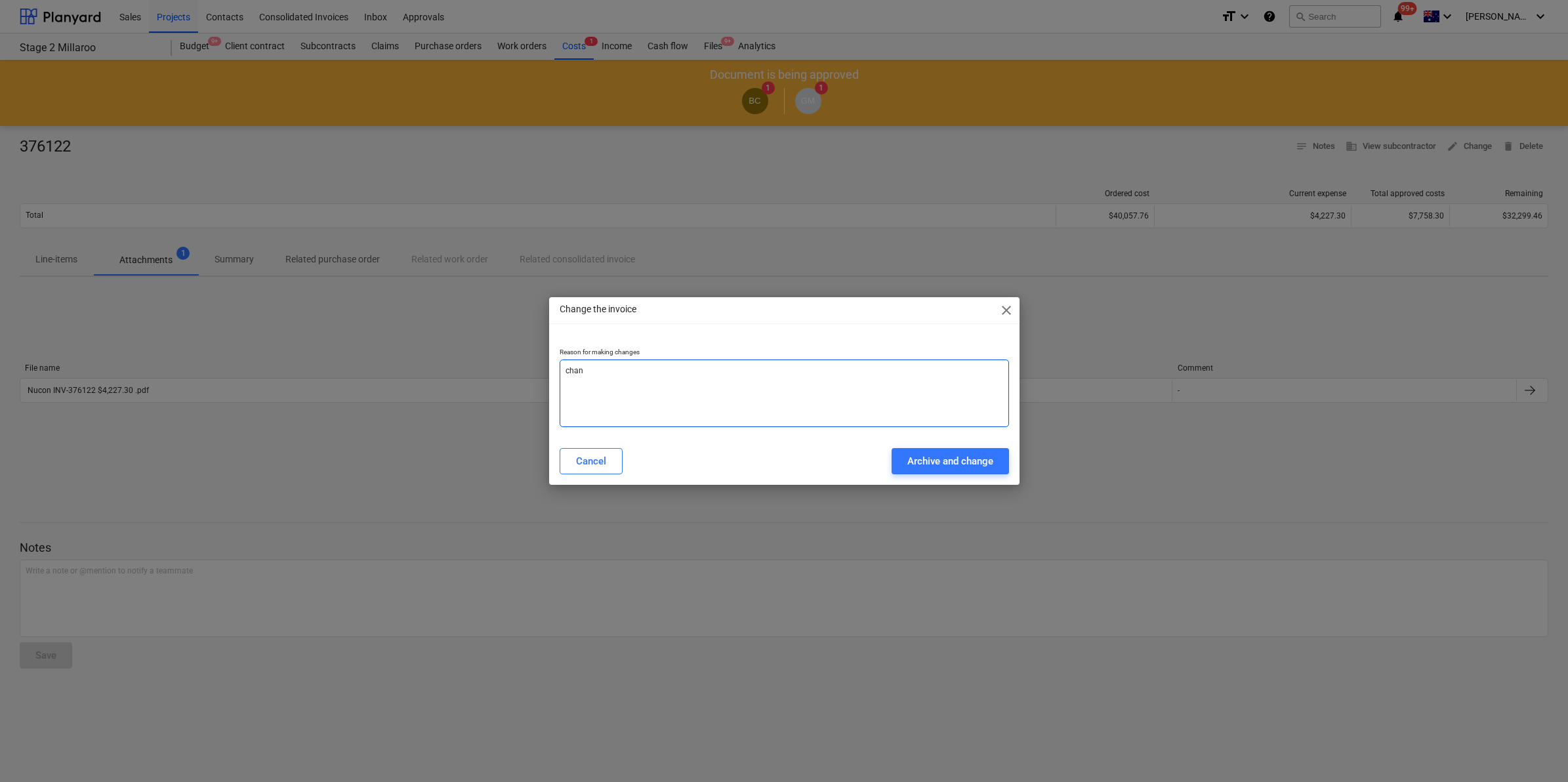
type textarea "chang"
type textarea "x"
type textarea "change"
type textarea "x"
type textarea "change"
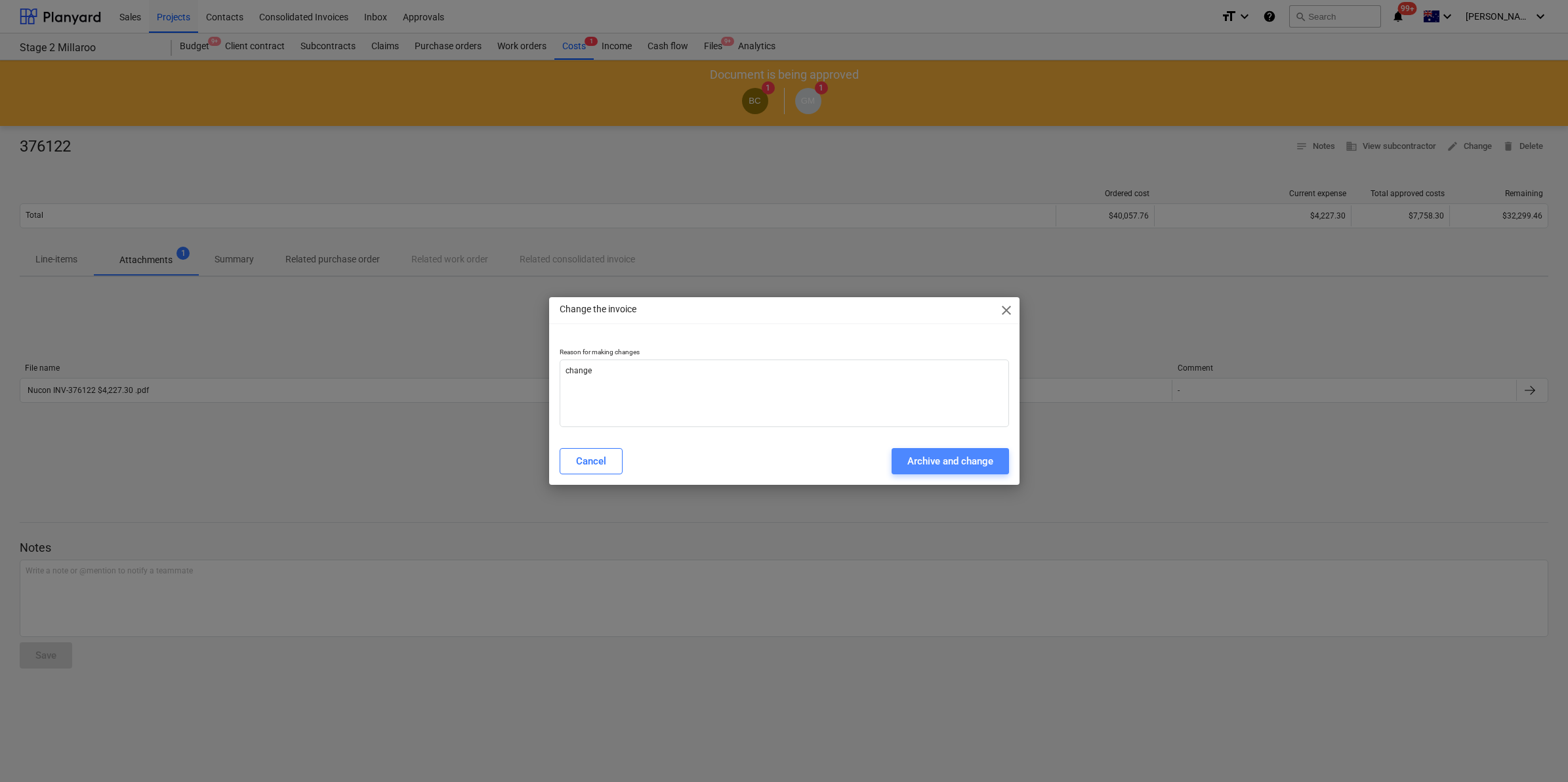
click at [939, 459] on div "Archive and change" at bounding box center [950, 461] width 86 height 17
type textarea "x"
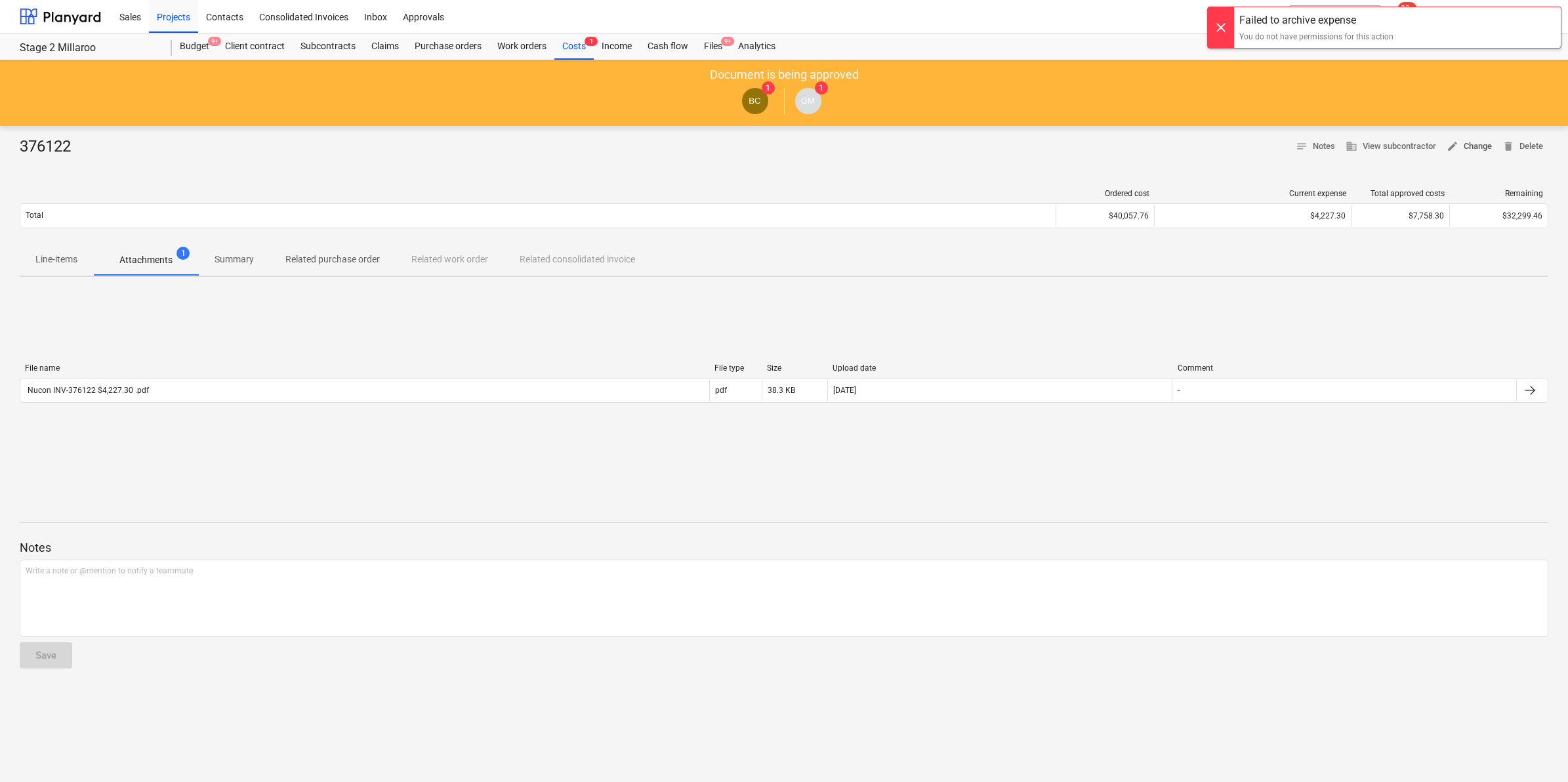
click at [1467, 144] on span "edit Change" at bounding box center [1469, 147] width 45 height 15
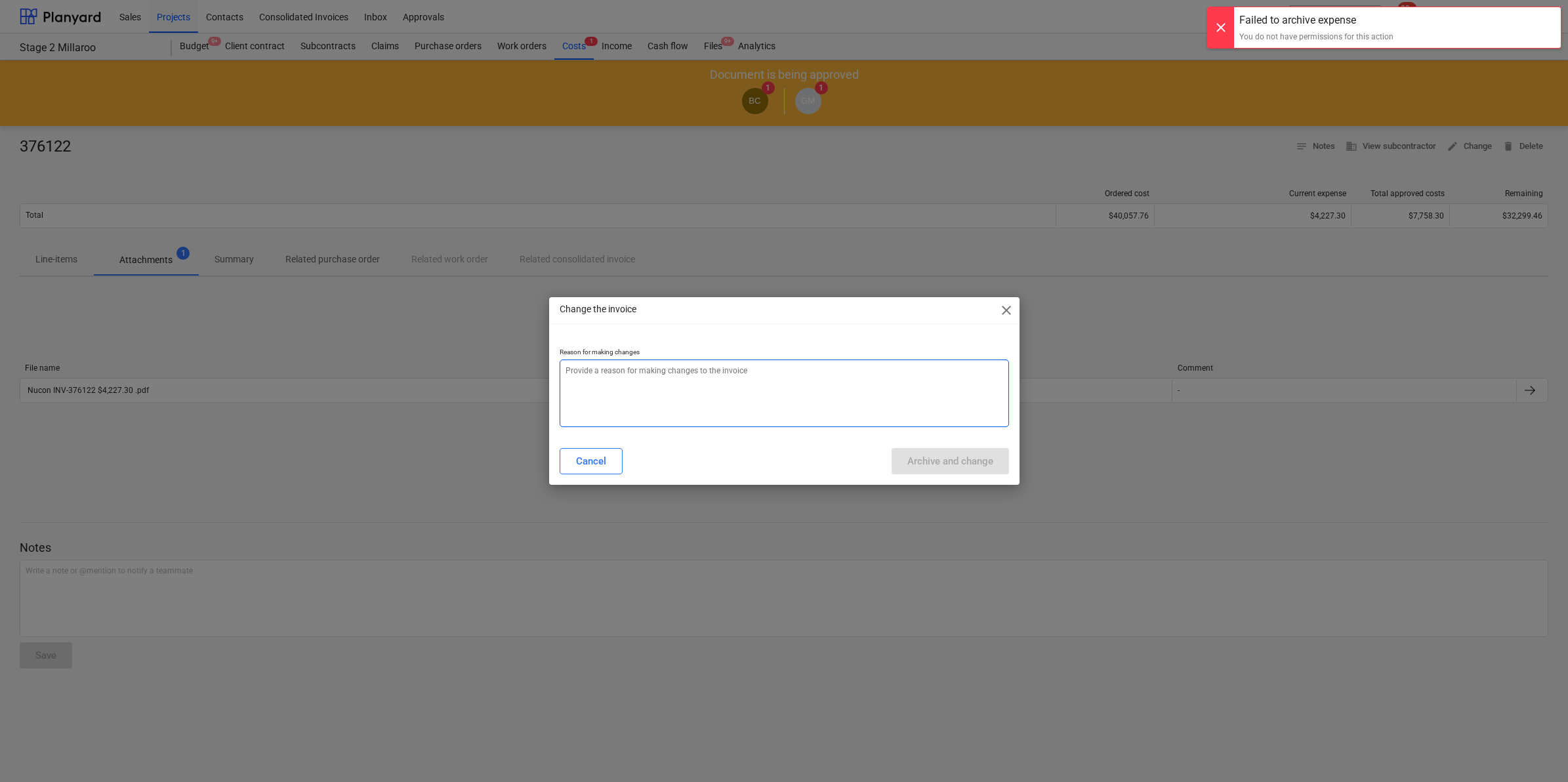
click at [729, 377] on textarea at bounding box center [784, 393] width 449 height 68
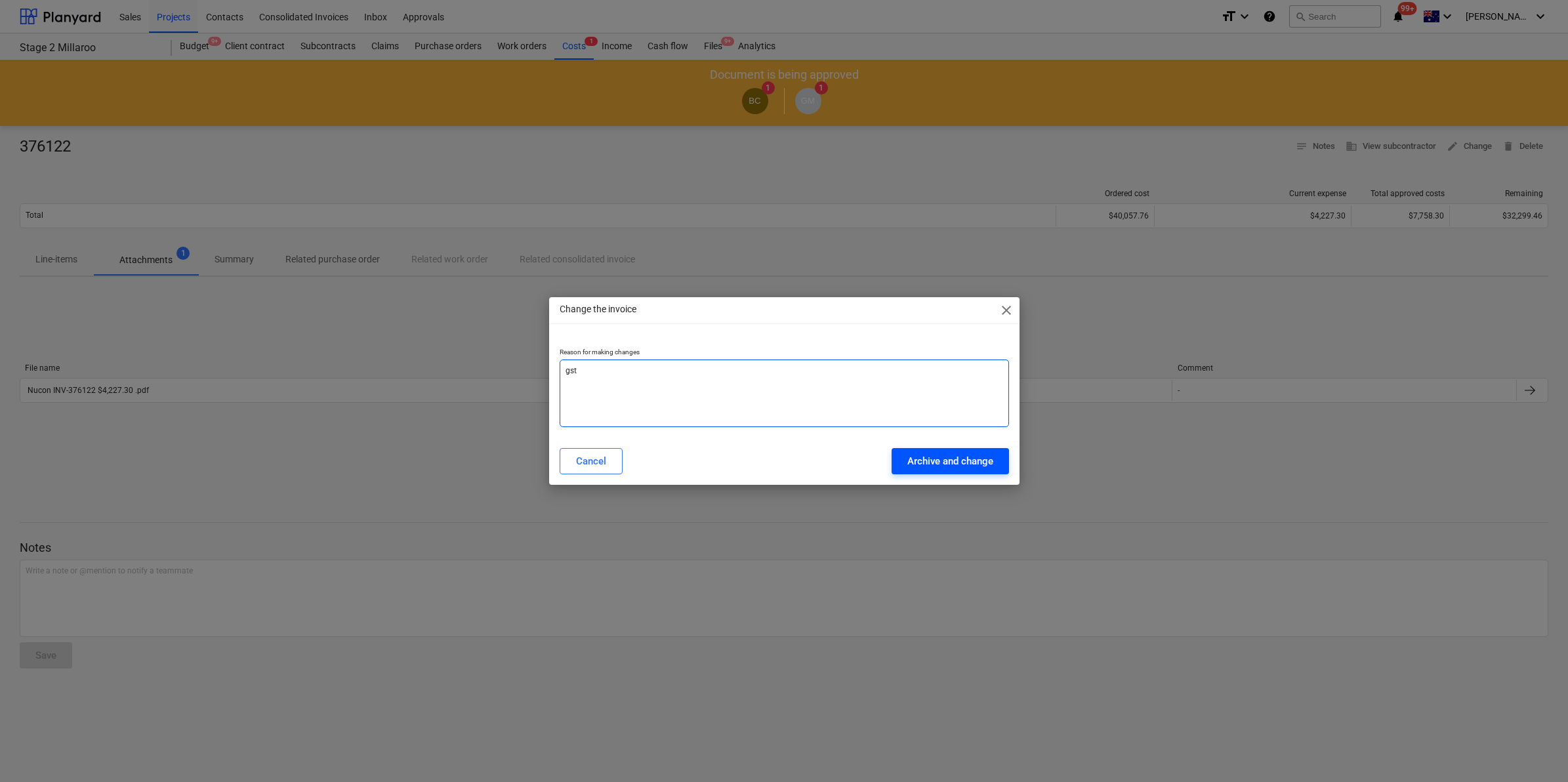
type textarea "gst"
click at [949, 461] on div "Archive and change" at bounding box center [950, 461] width 86 height 17
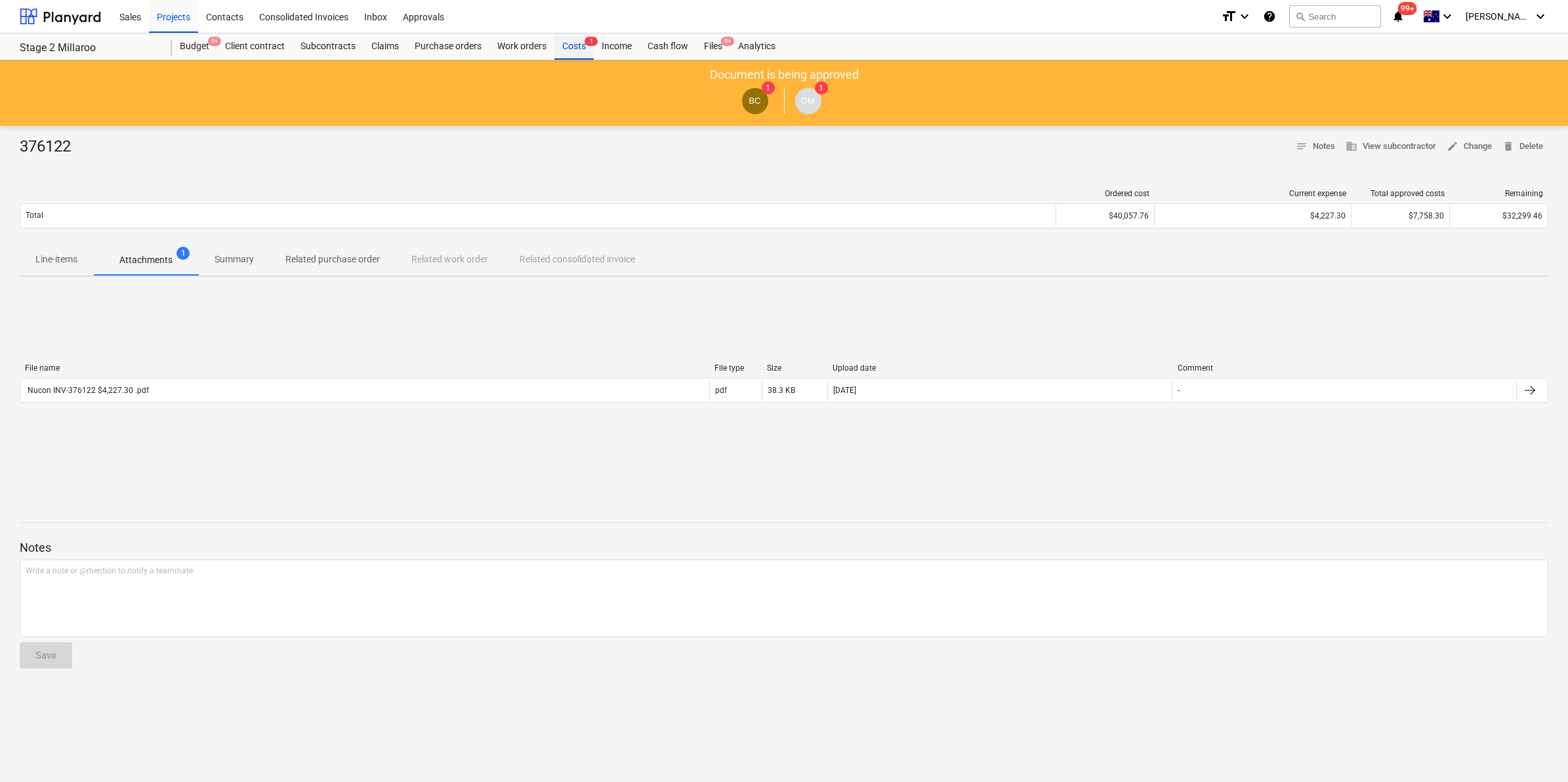
click at [572, 44] on div "Costs 1" at bounding box center [573, 46] width 39 height 26
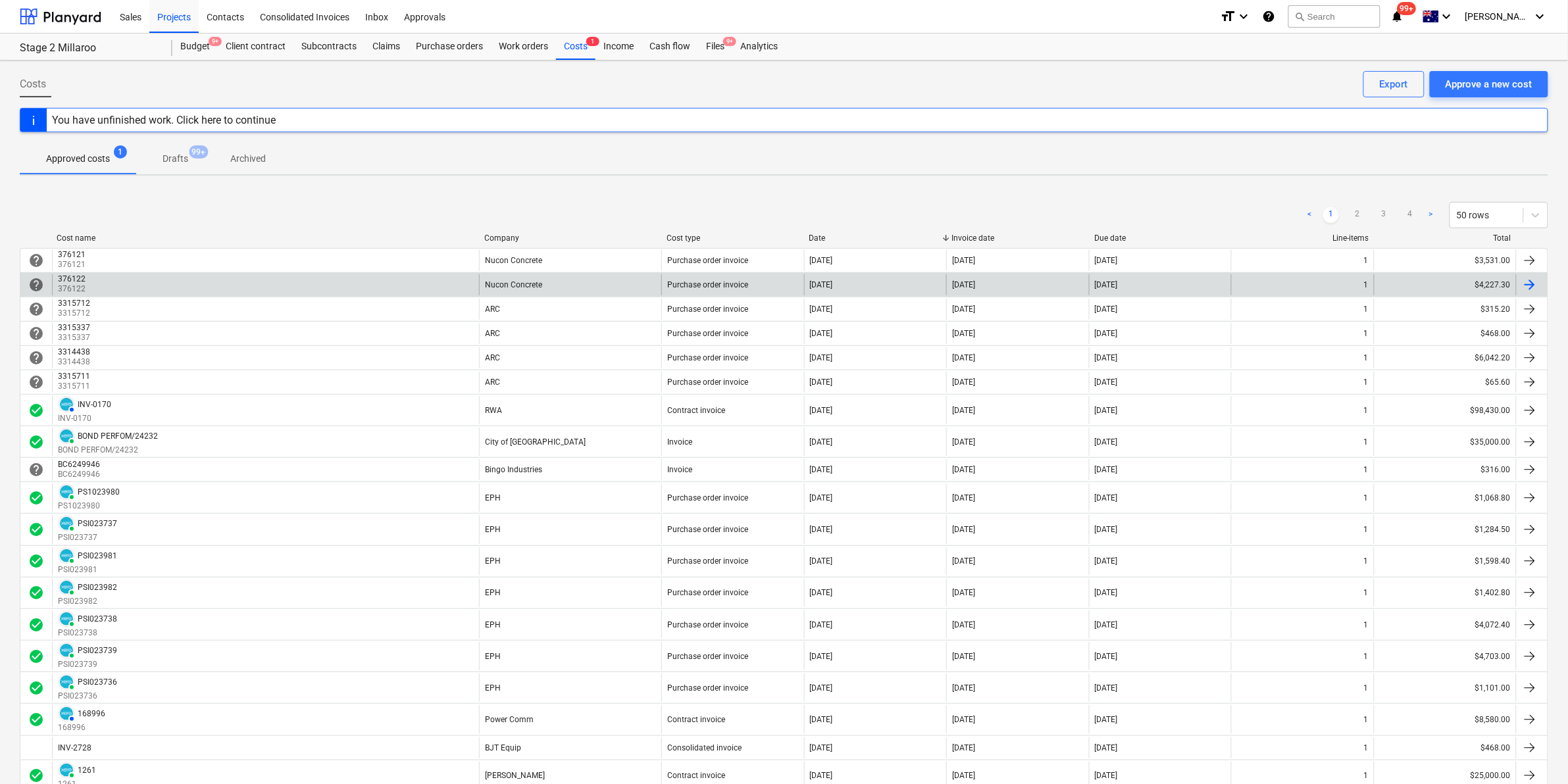
click at [359, 281] on div "376122 376122" at bounding box center [265, 285] width 427 height 21
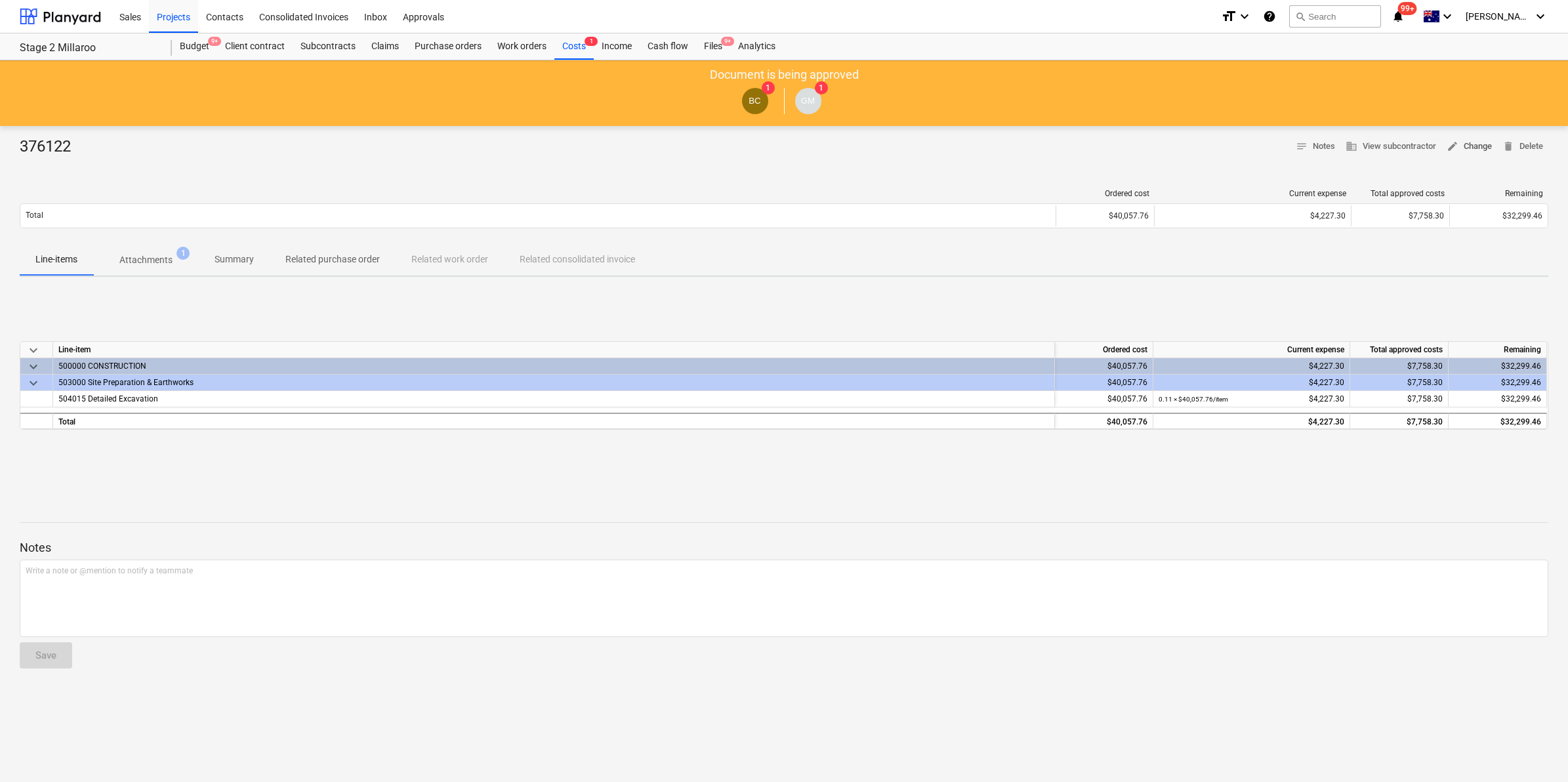
click at [1473, 144] on span "edit Change" at bounding box center [1469, 147] width 45 height 15
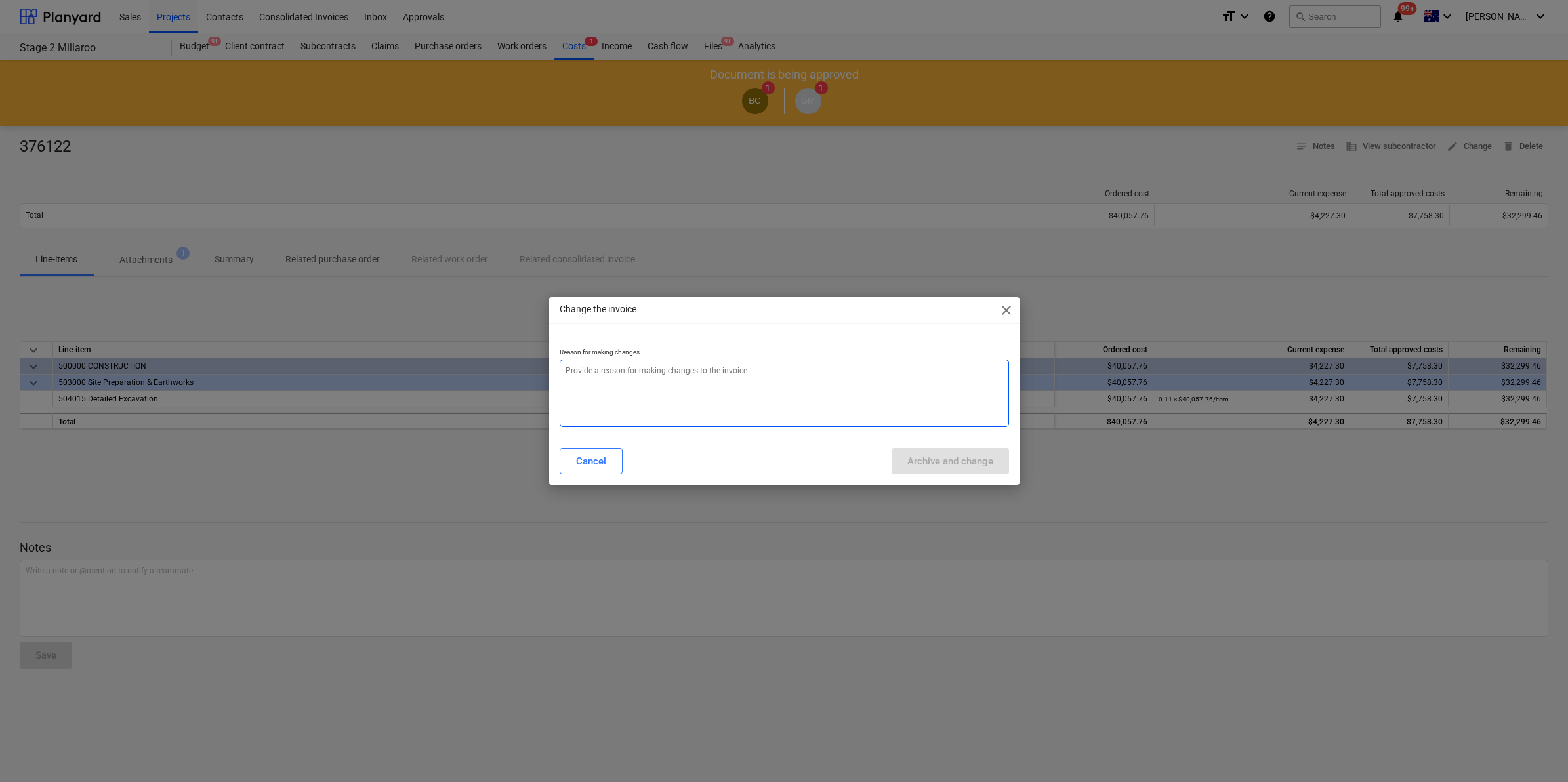
click at [650, 385] on textarea at bounding box center [784, 393] width 449 height 68
type textarea "gst"
click at [950, 451] on button "Archive and change" at bounding box center [950, 461] width 118 height 26
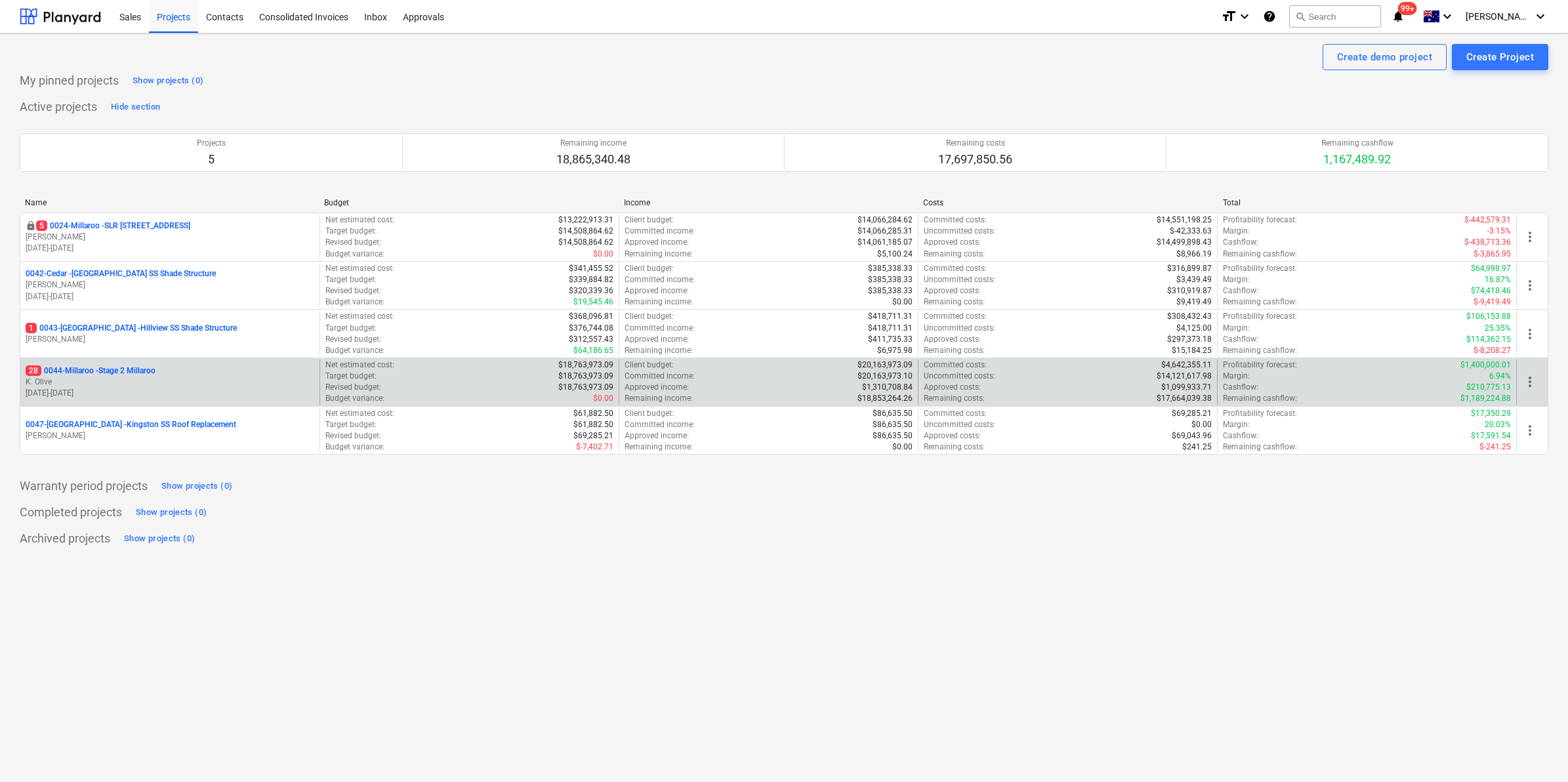
click at [86, 372] on p "28 0044-Millaroo - Stage 2 Millaroo" at bounding box center [90, 370] width 130 height 11
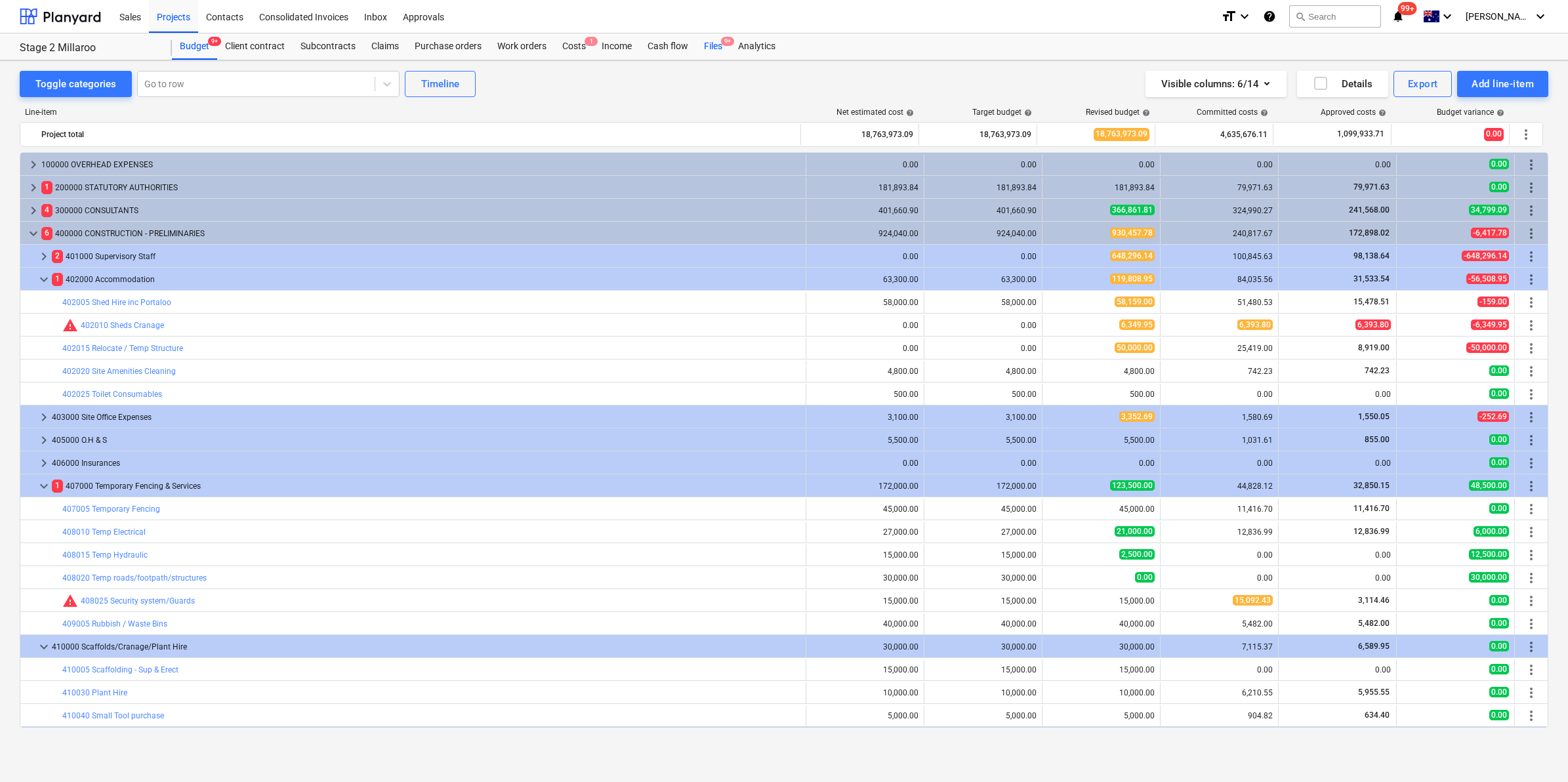
click at [713, 49] on div "Files 9+" at bounding box center [713, 46] width 34 height 26
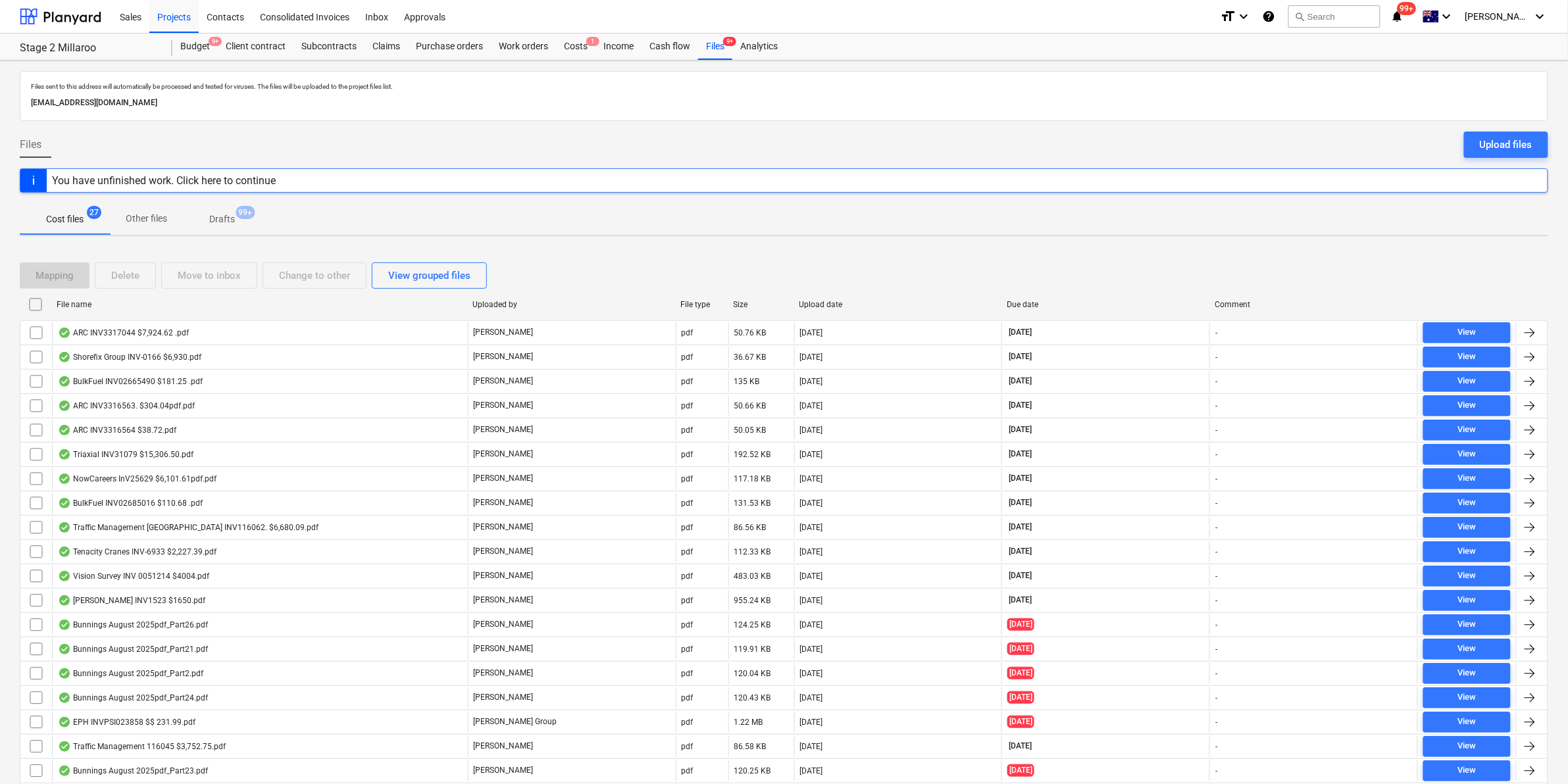
click at [334, 307] on div "File name" at bounding box center [259, 304] width 405 height 9
checkbox input "false"
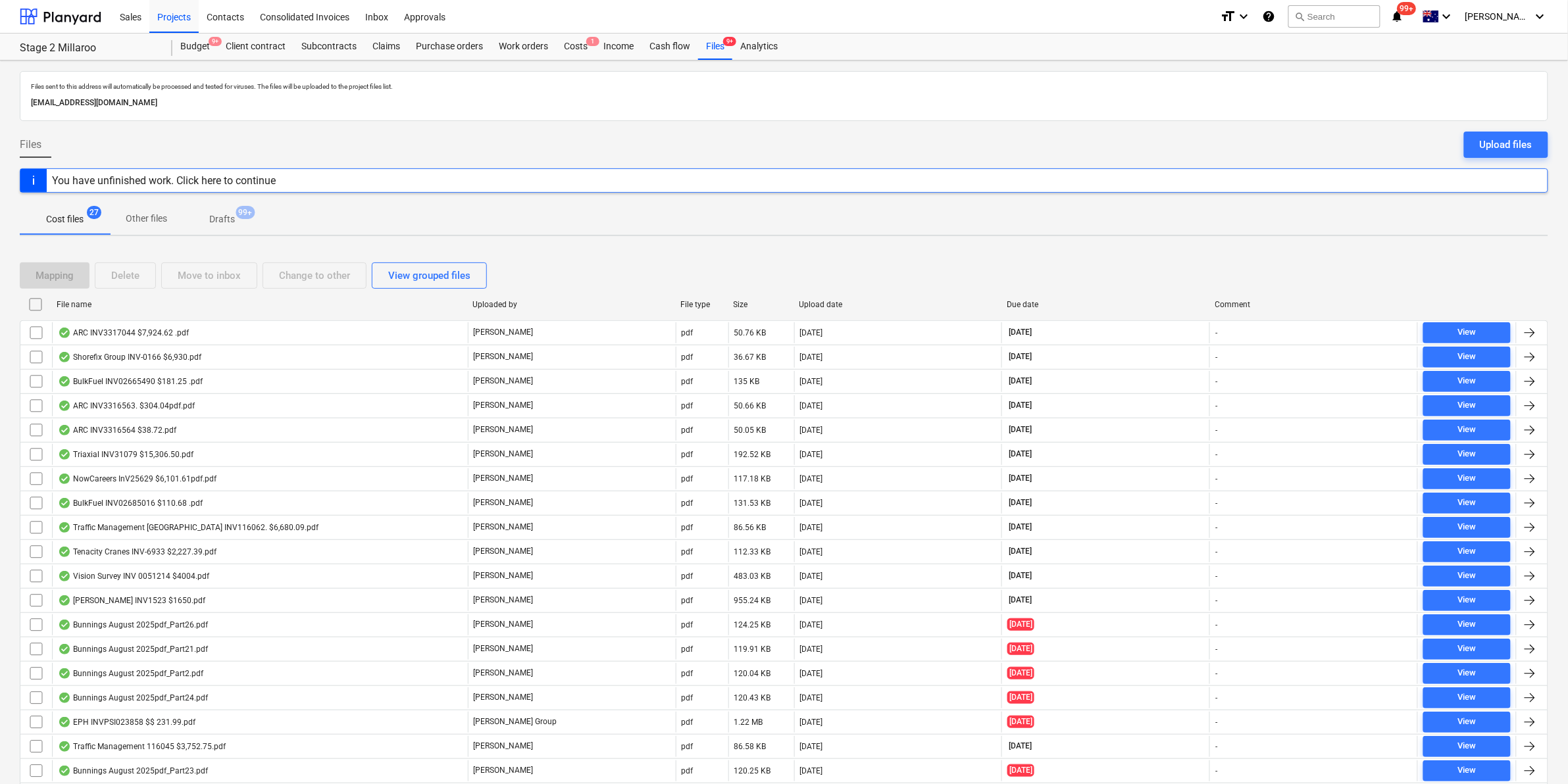
checkbox input "false"
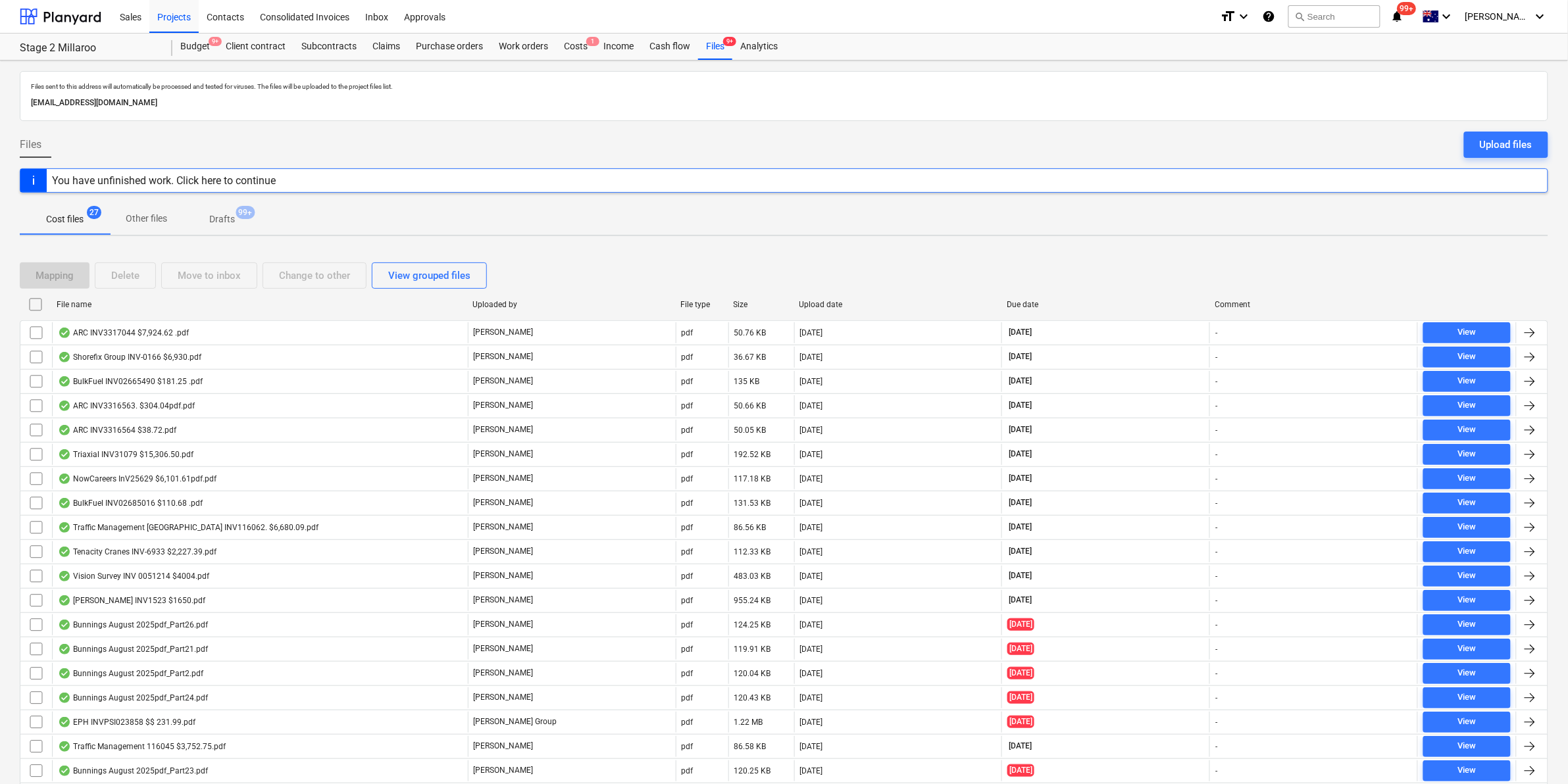
checkbox input "false"
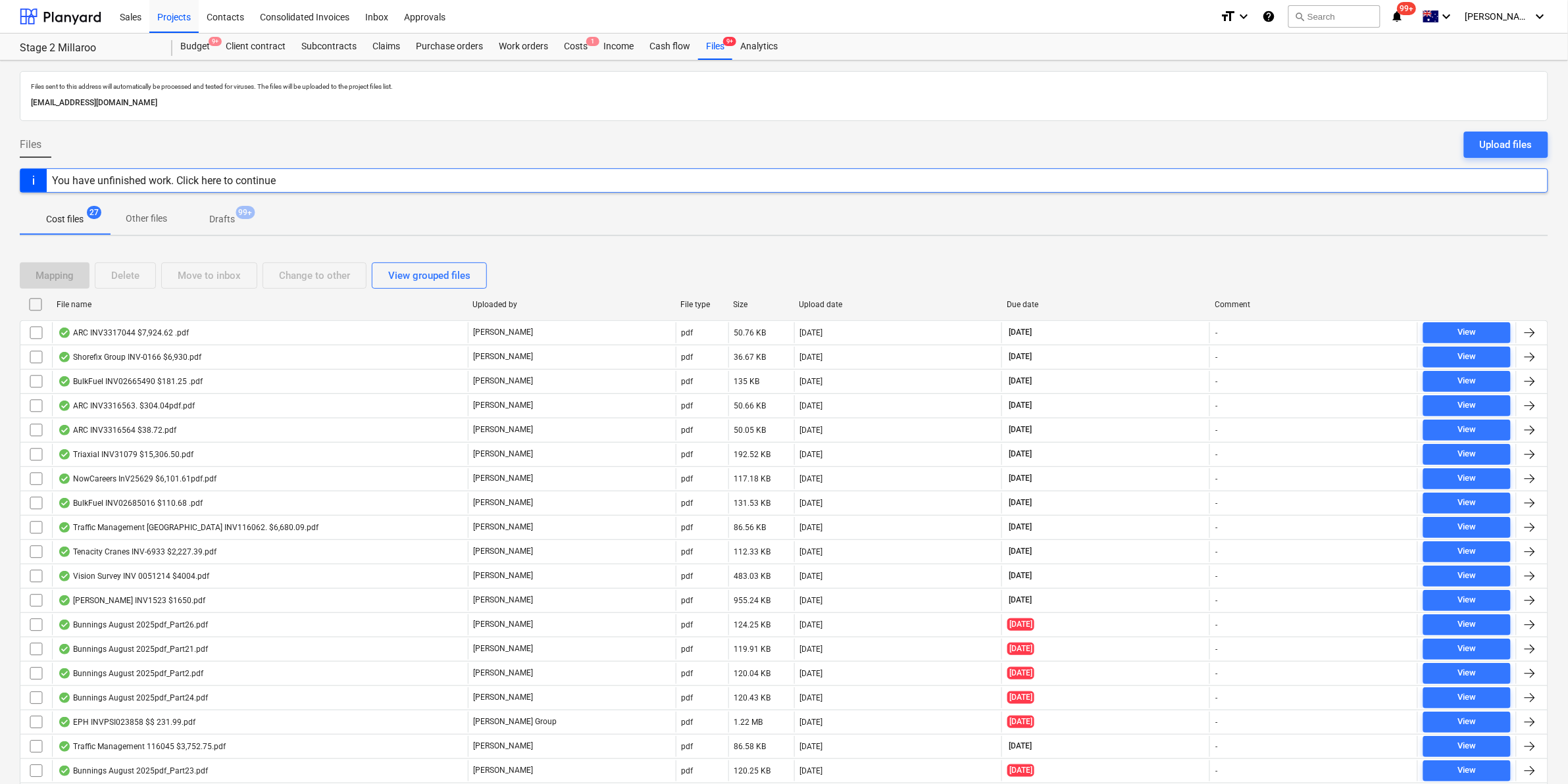
checkbox input "false"
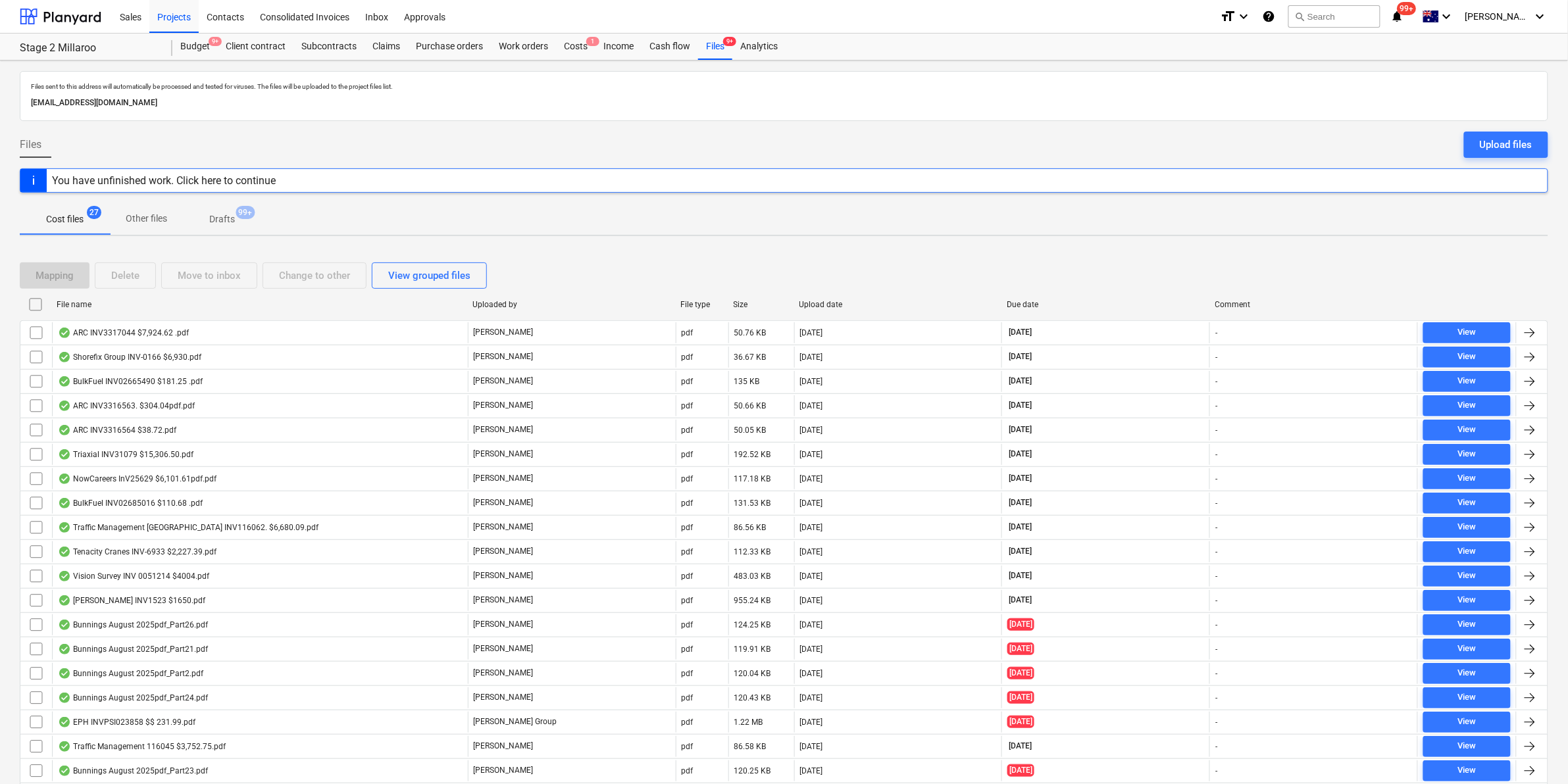
checkbox input "false"
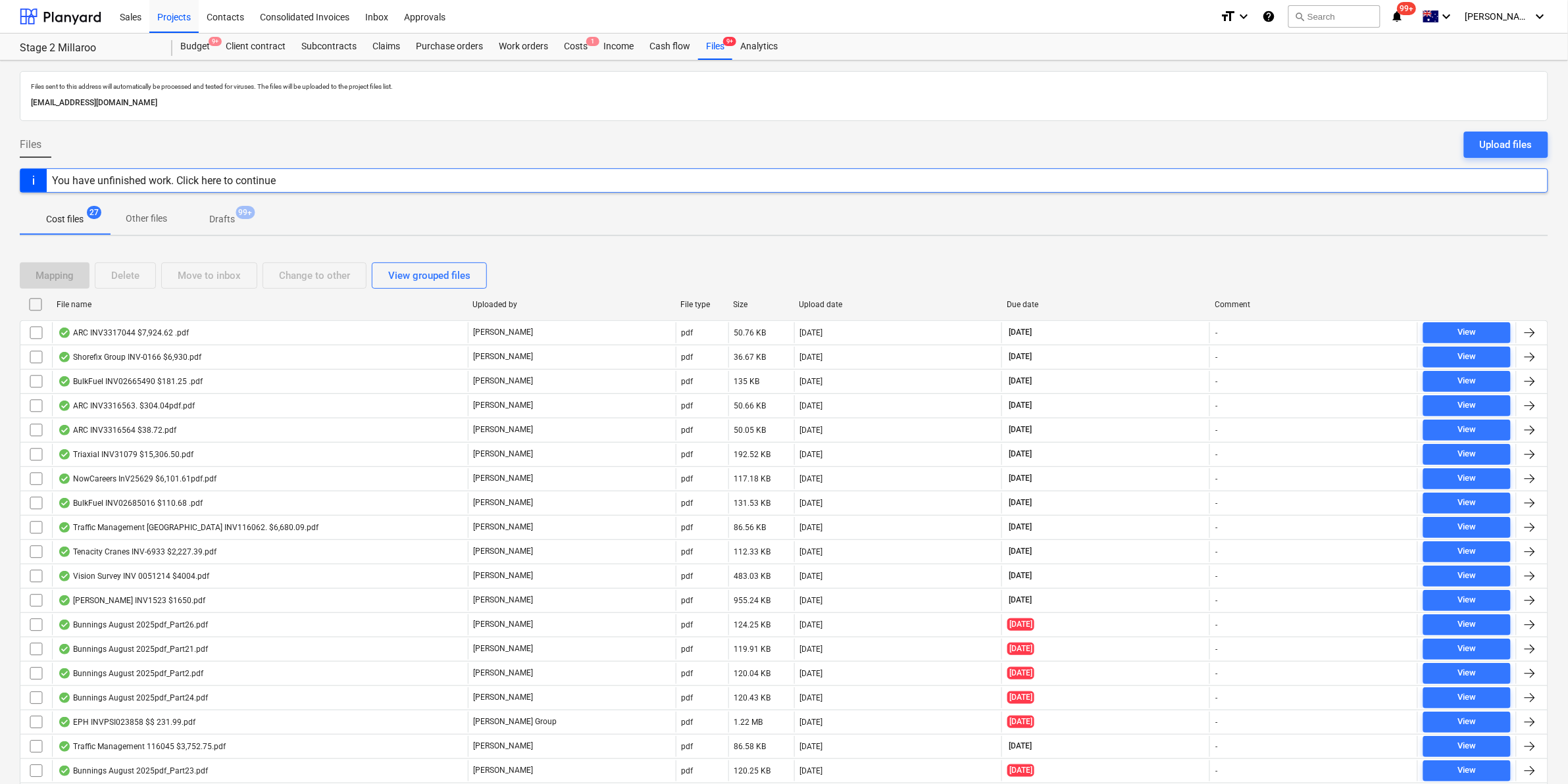
checkbox input "false"
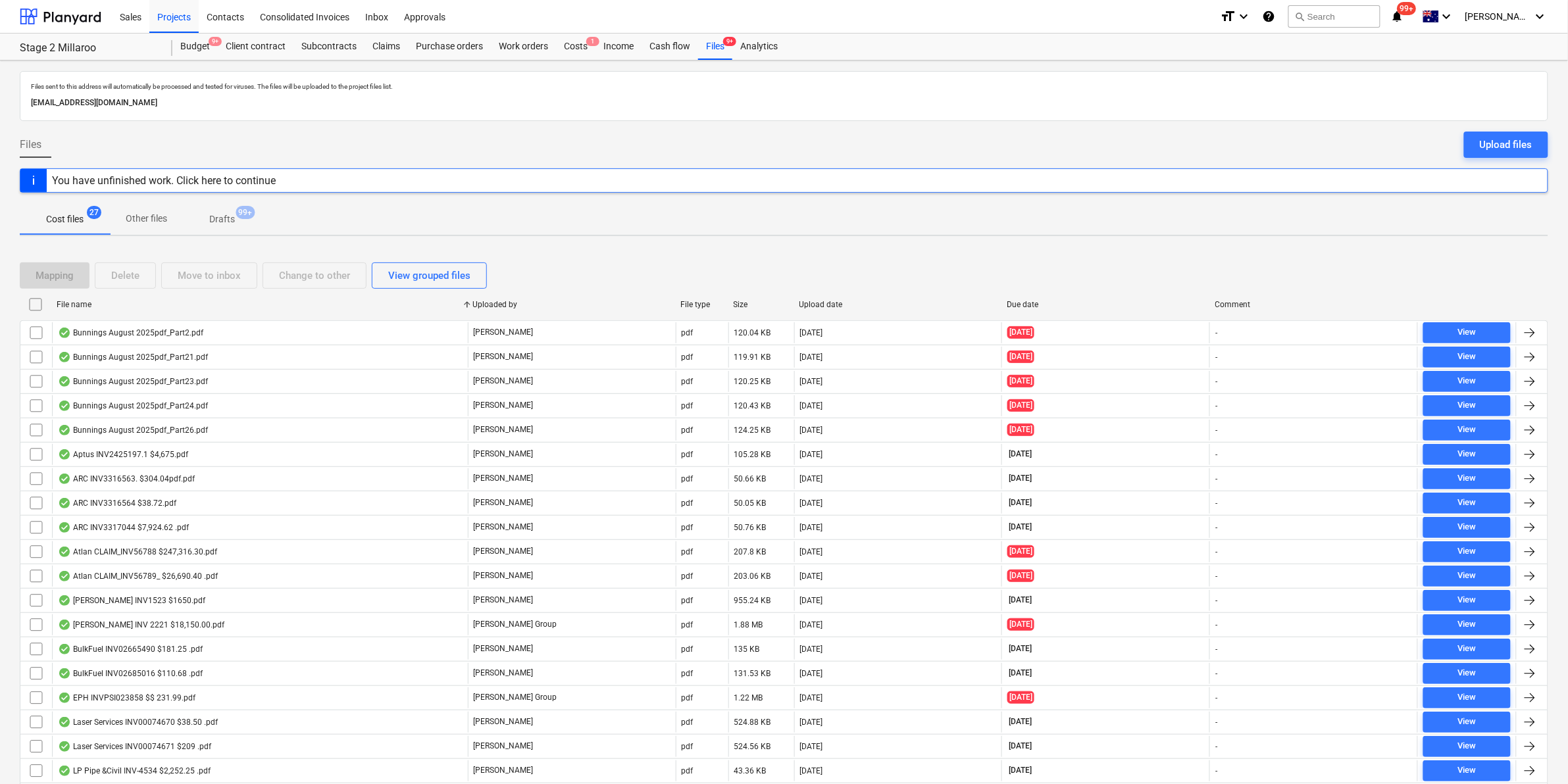
click at [334, 307] on div "File name" at bounding box center [259, 304] width 405 height 9
checkbox input "false"
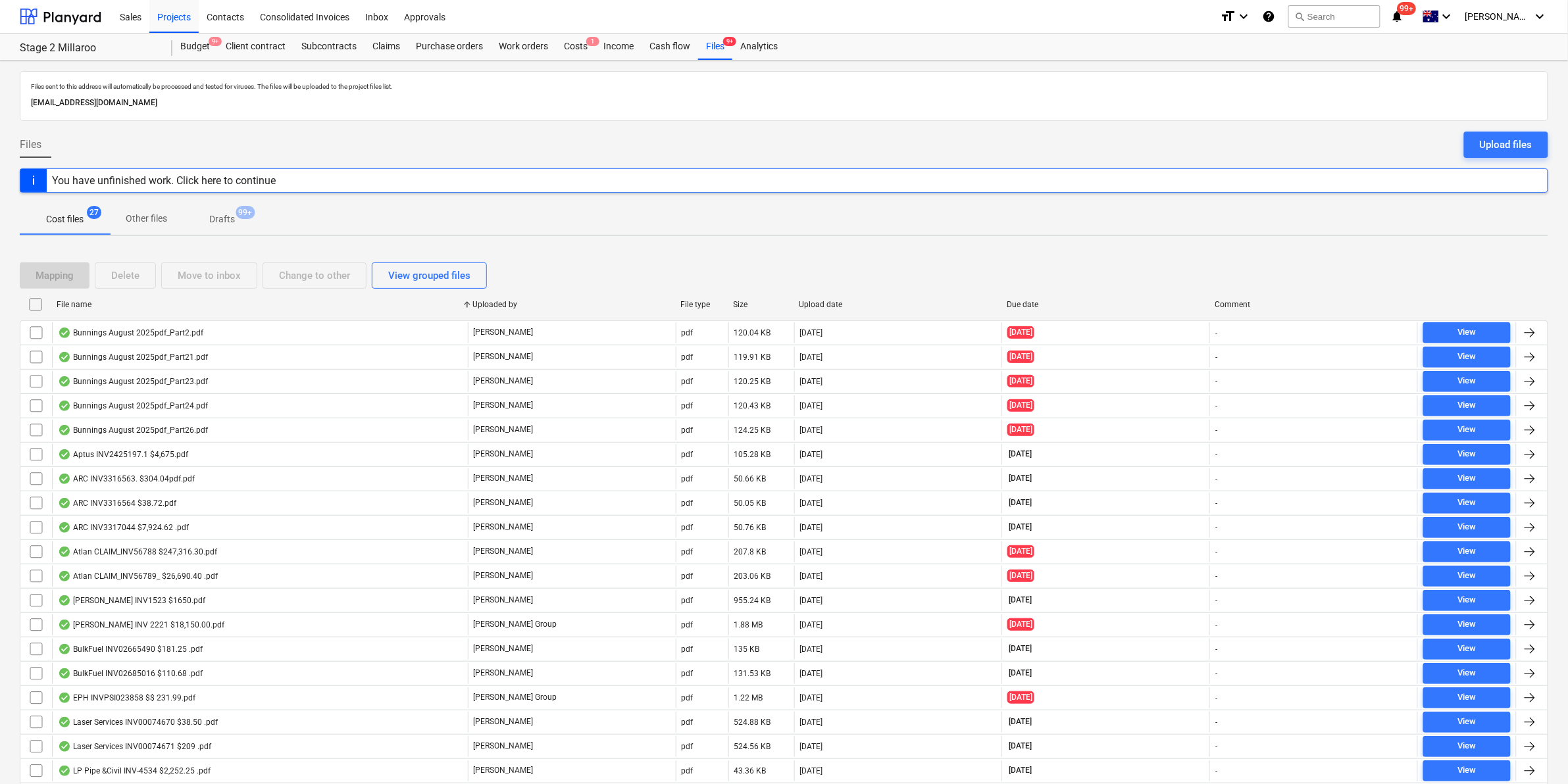
checkbox input "false"
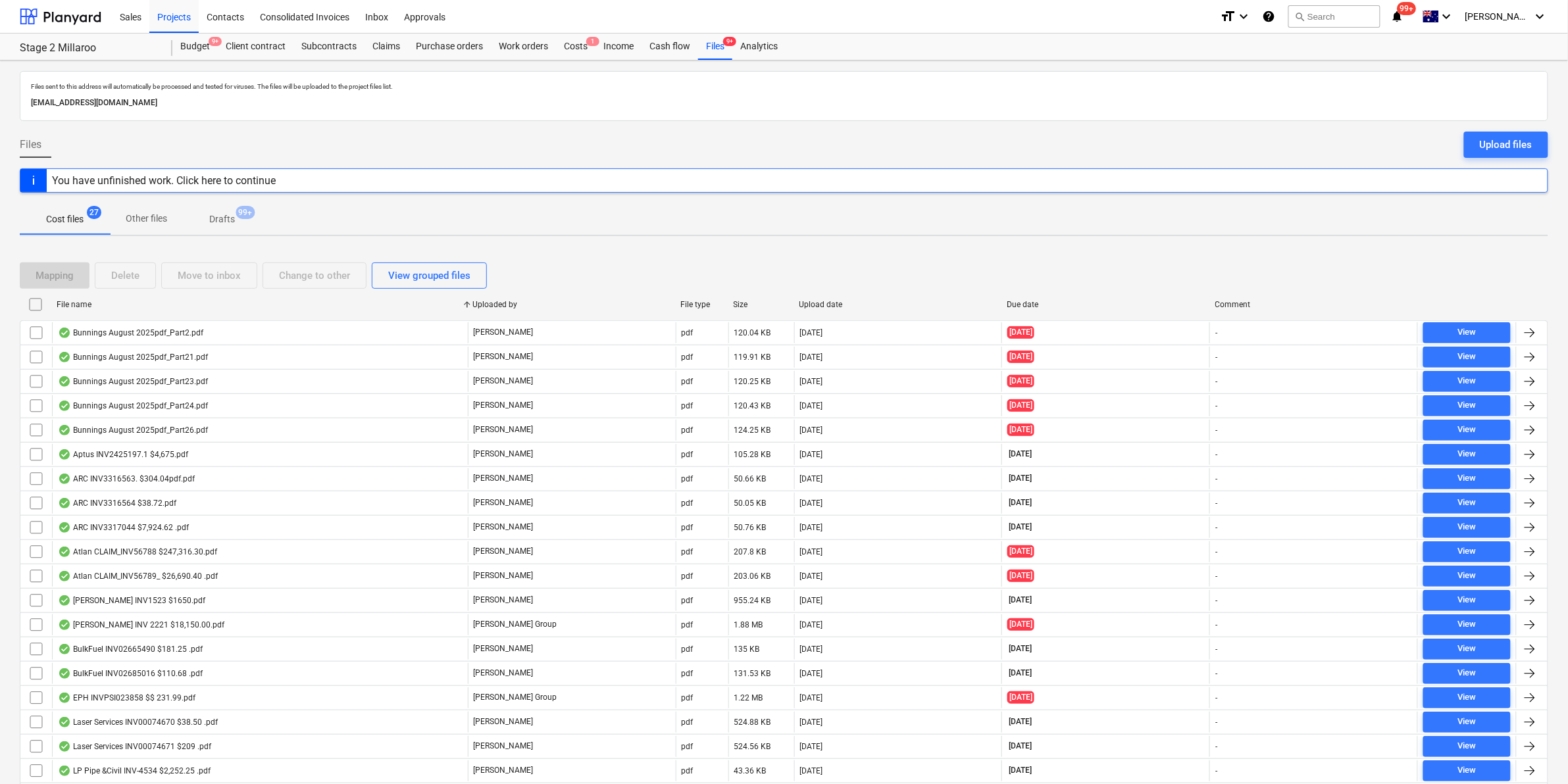
checkbox input "false"
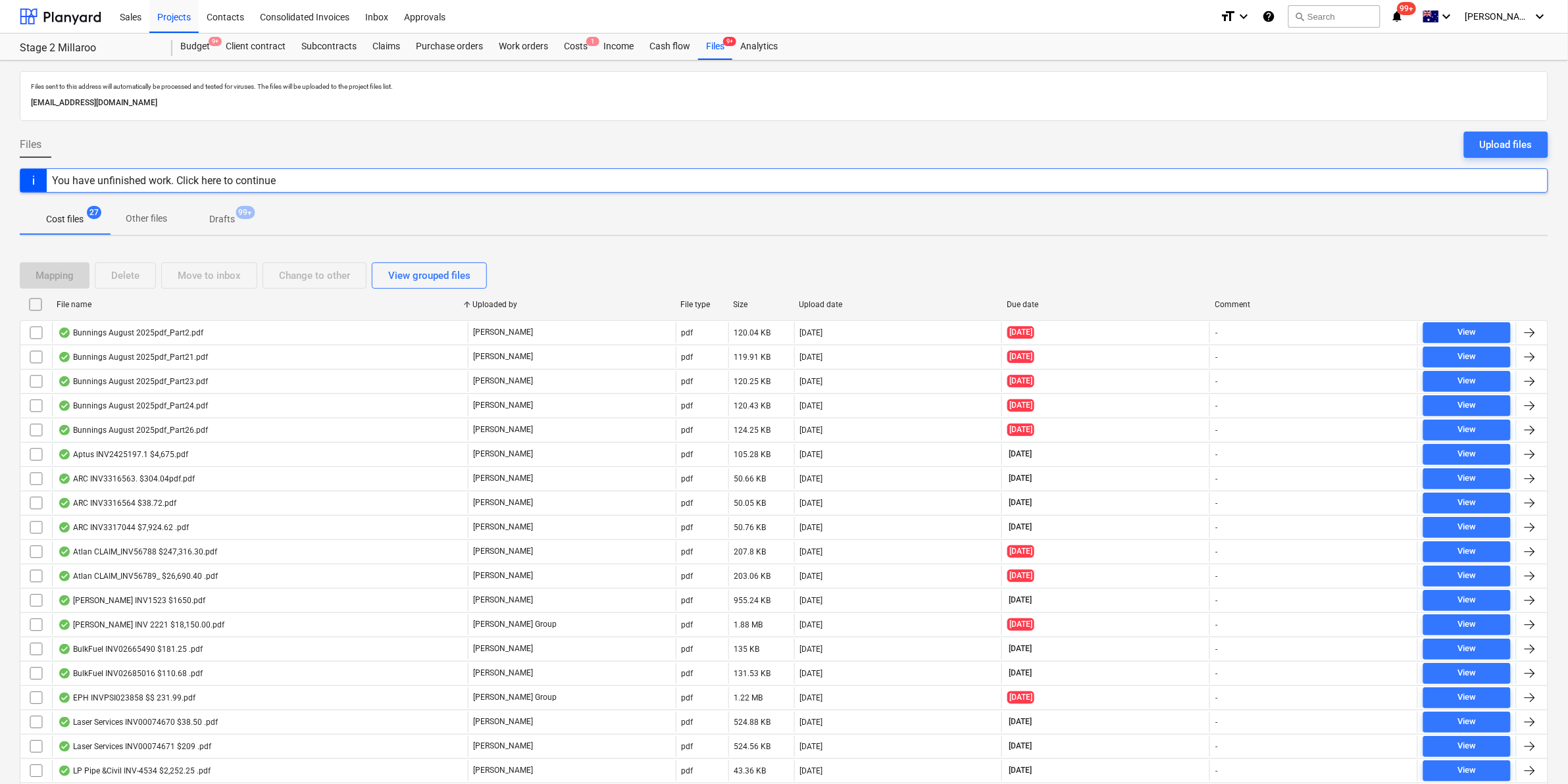
checkbox input "false"
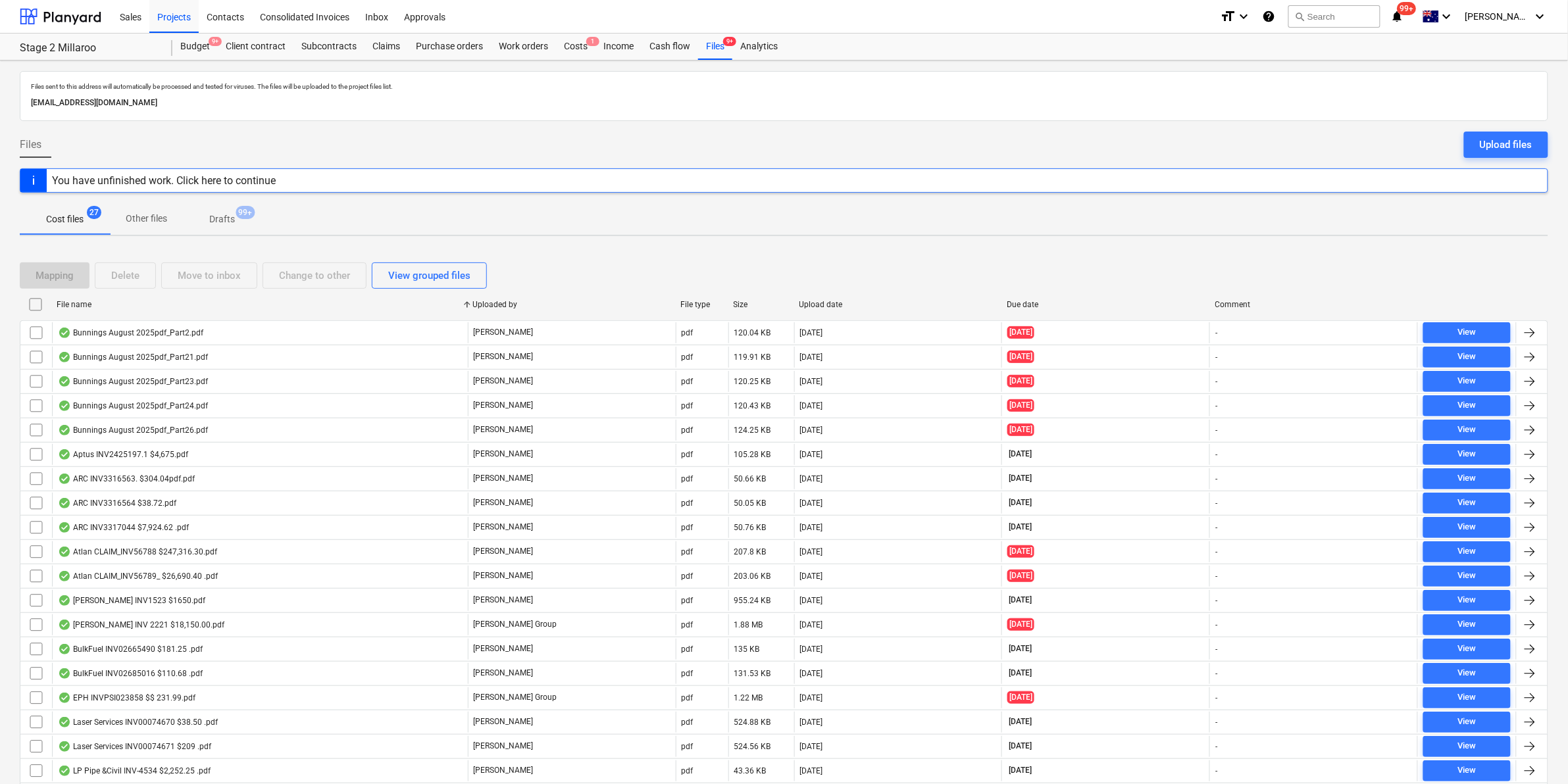
checkbox input "false"
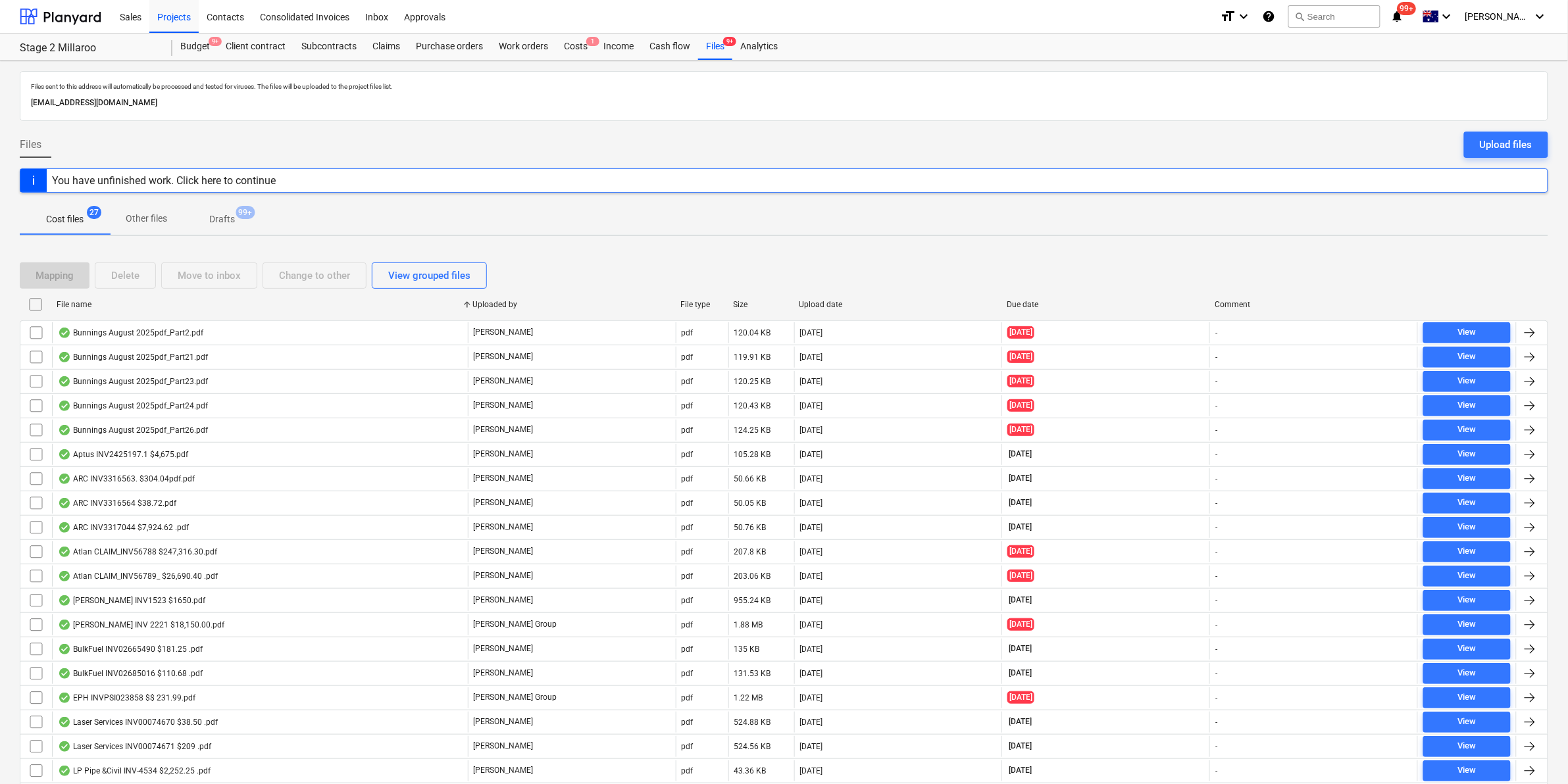
checkbox input "false"
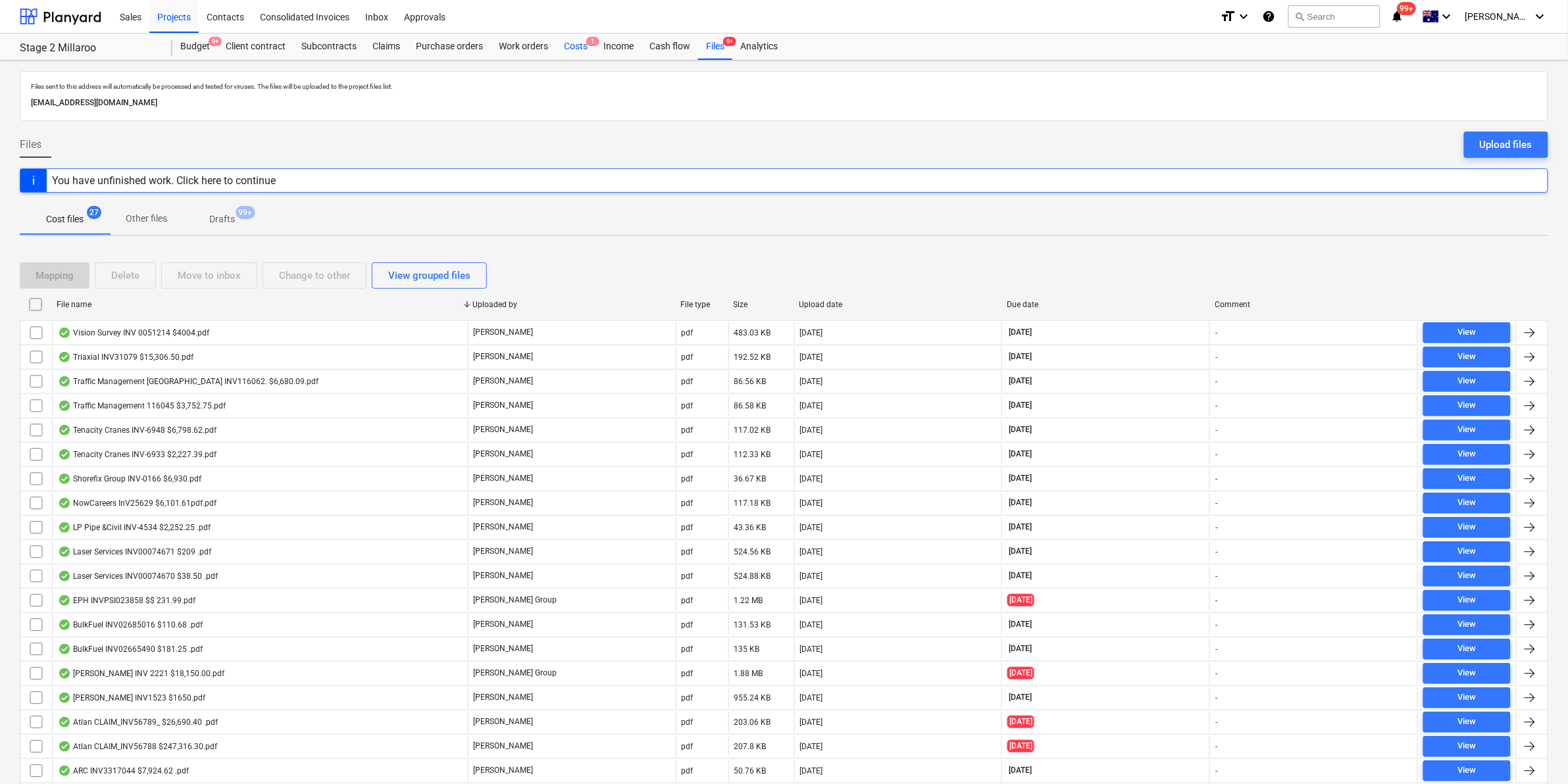
click at [568, 47] on div "Costs 1" at bounding box center [575, 46] width 39 height 26
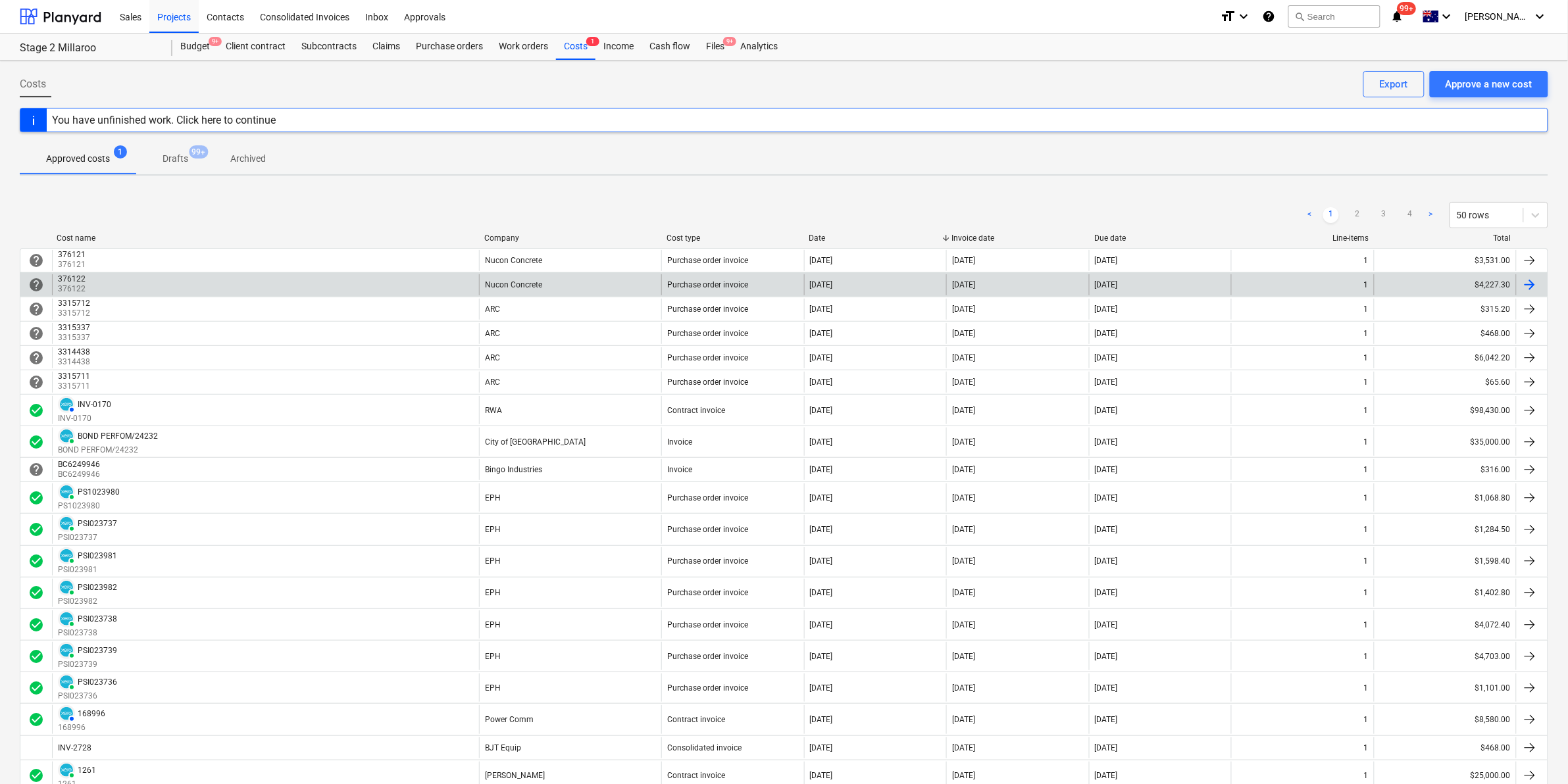
click at [420, 279] on div "376122 376122" at bounding box center [265, 285] width 427 height 21
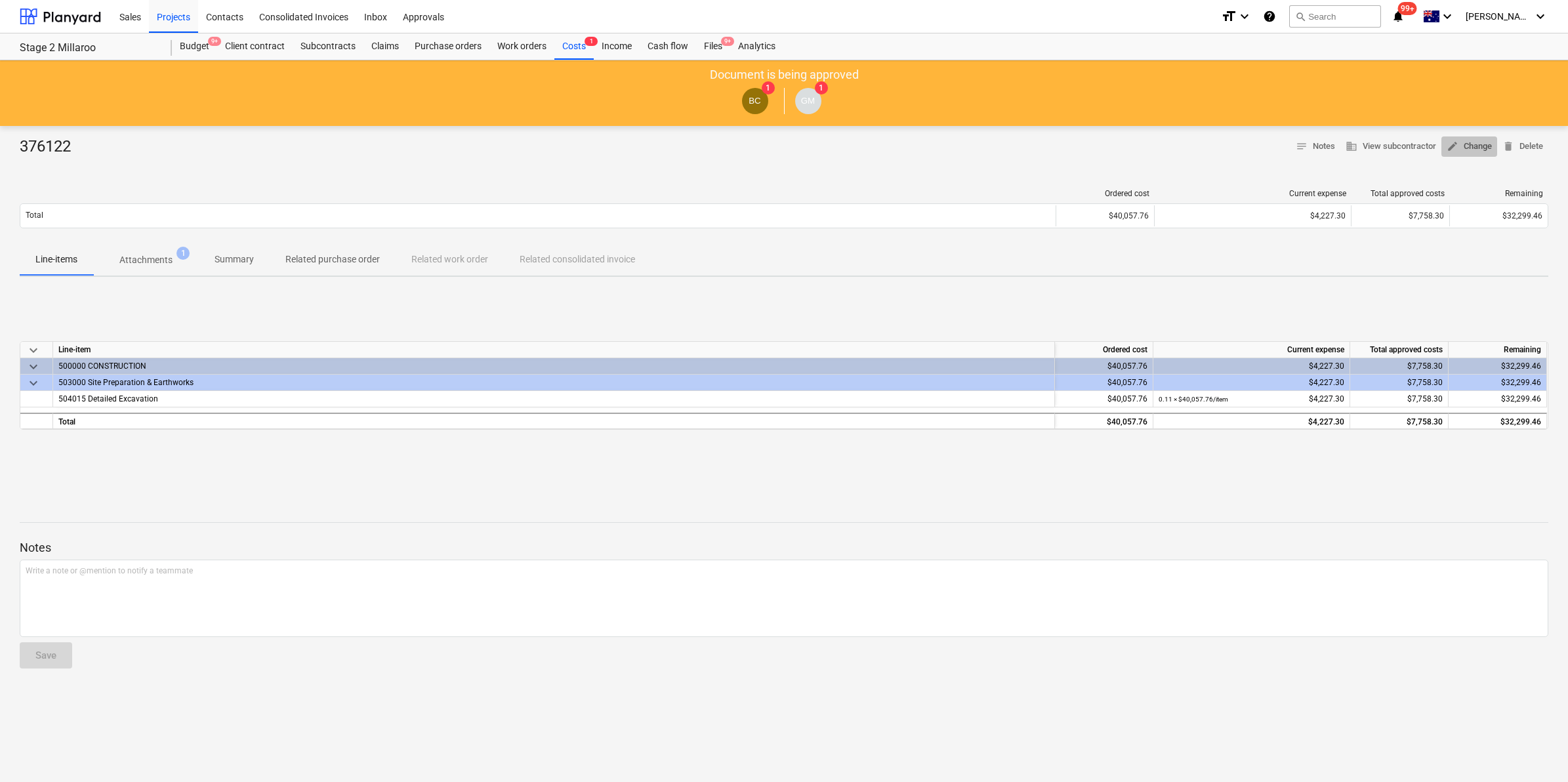
click at [1478, 147] on span "edit Change" at bounding box center [1469, 147] width 45 height 15
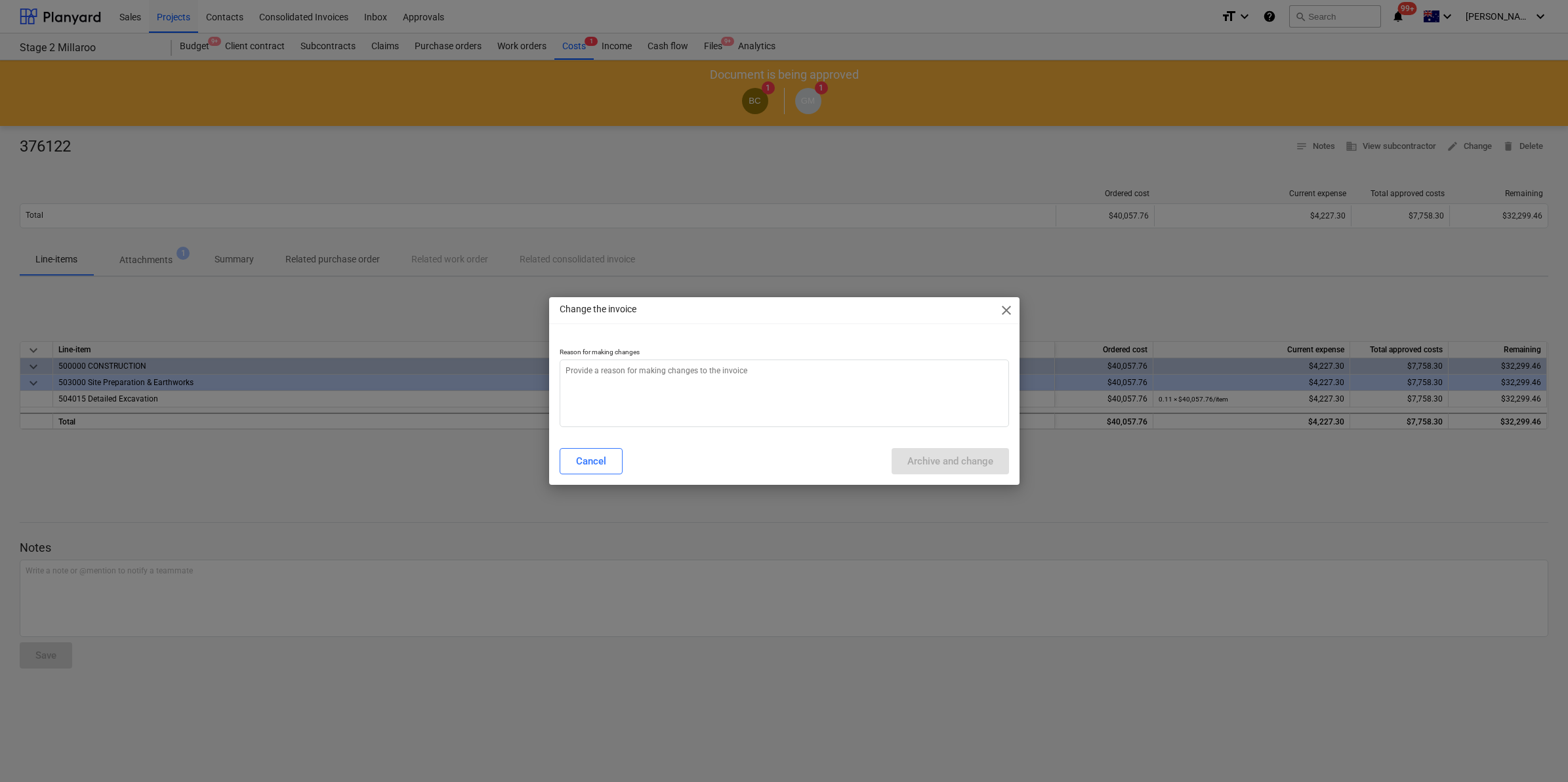
type textarea "x"
click at [683, 371] on textarea at bounding box center [784, 393] width 449 height 68
type textarea "g"
type textarea "x"
type textarea "gs"
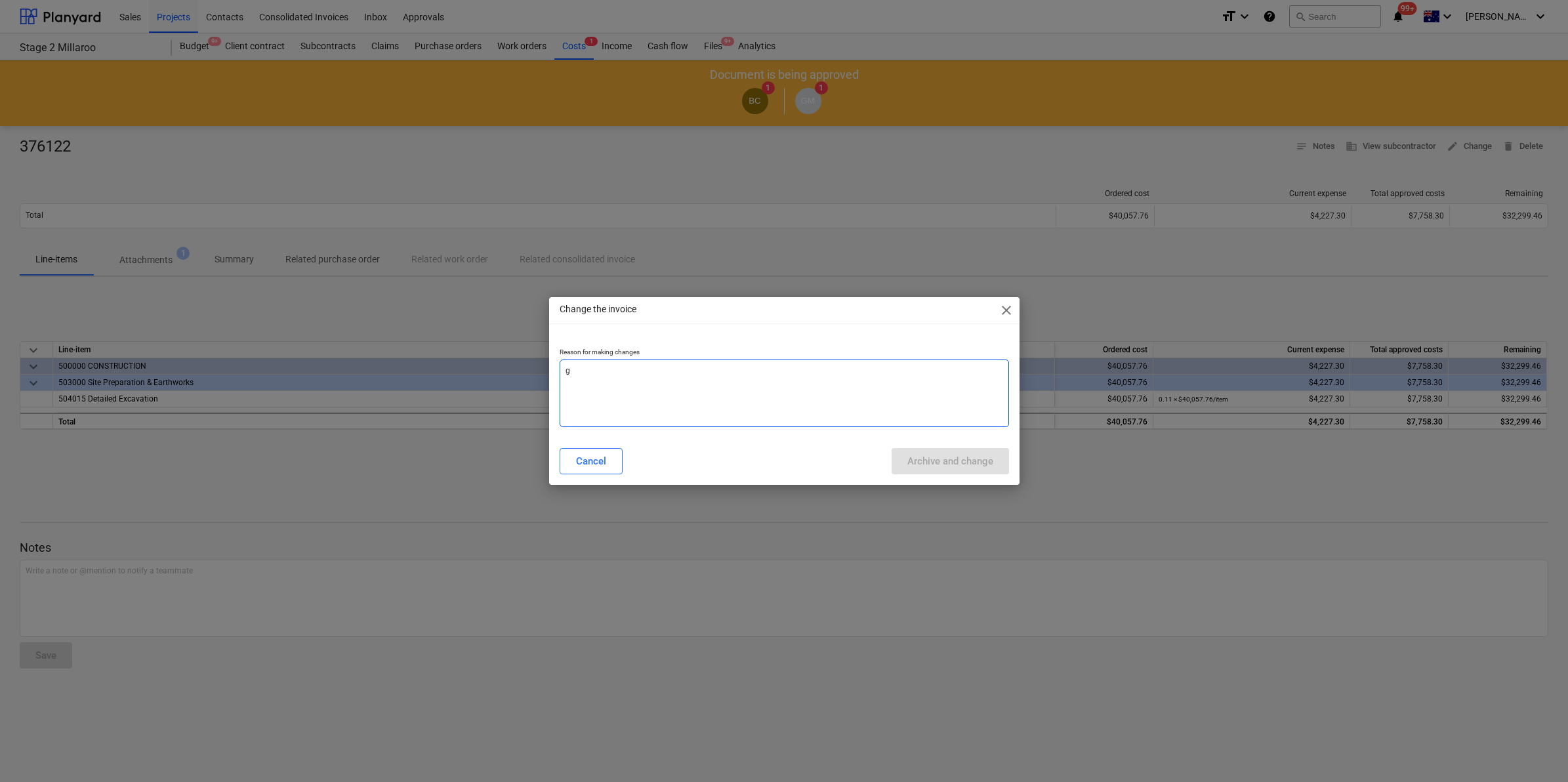
type textarea "x"
type textarea "gst"
type textarea "x"
type textarea "gst"
click at [937, 450] on button "Archive and change" at bounding box center [950, 461] width 118 height 26
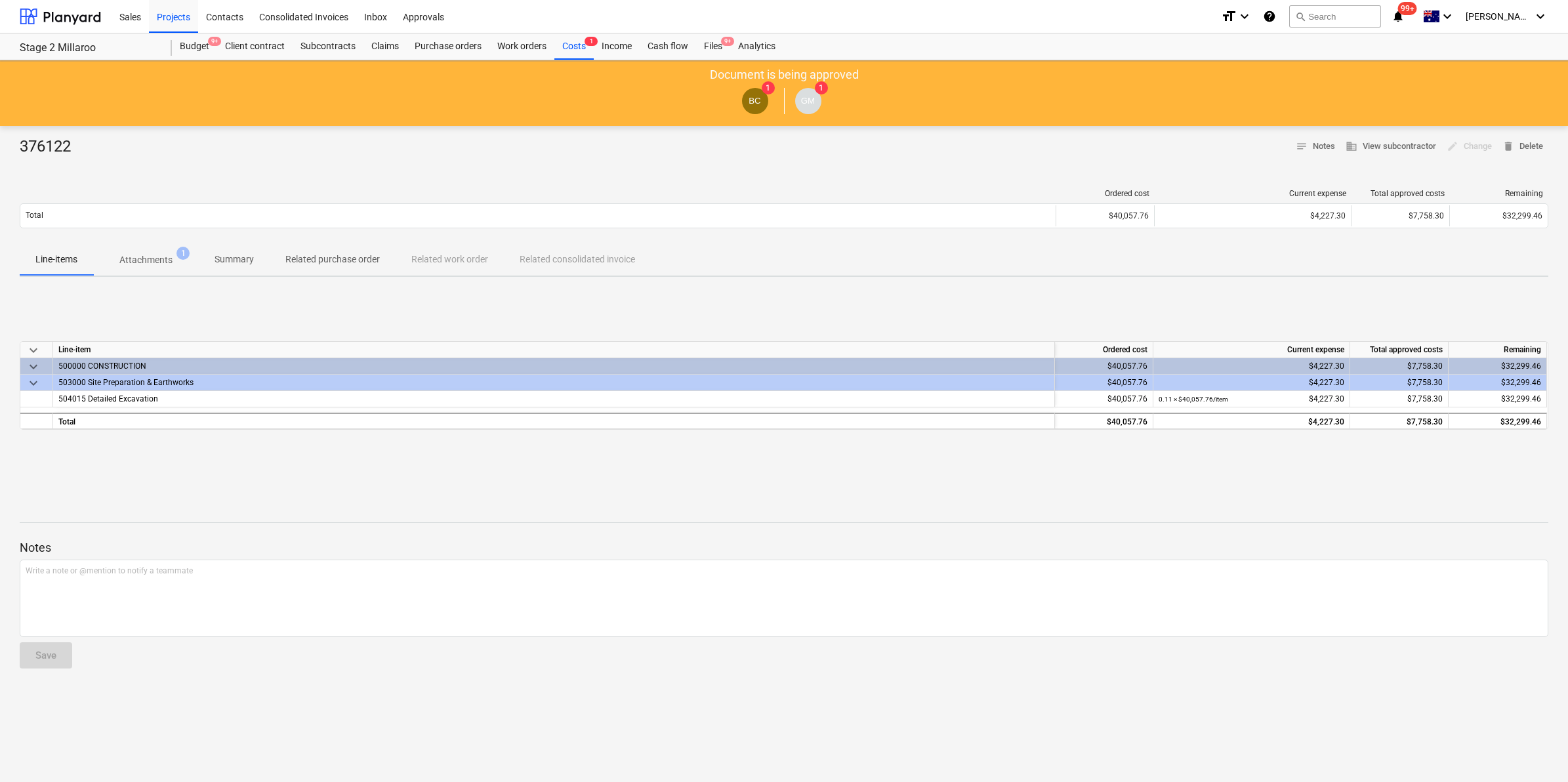
type textarea "x"
click at [112, 594] on div "Write a note or @mention to notify a teammate [PERSON_NAME]" at bounding box center [784, 598] width 1528 height 77
click at [218, 572] on span "waiting for archive permissions to be given back - uploaded including GST" at bounding box center [156, 570] width 261 height 9
click at [177, 694] on div "376122 notes Notes business View subcontractor edit Change delete Delete Ordere…" at bounding box center [784, 454] width 1568 height 656
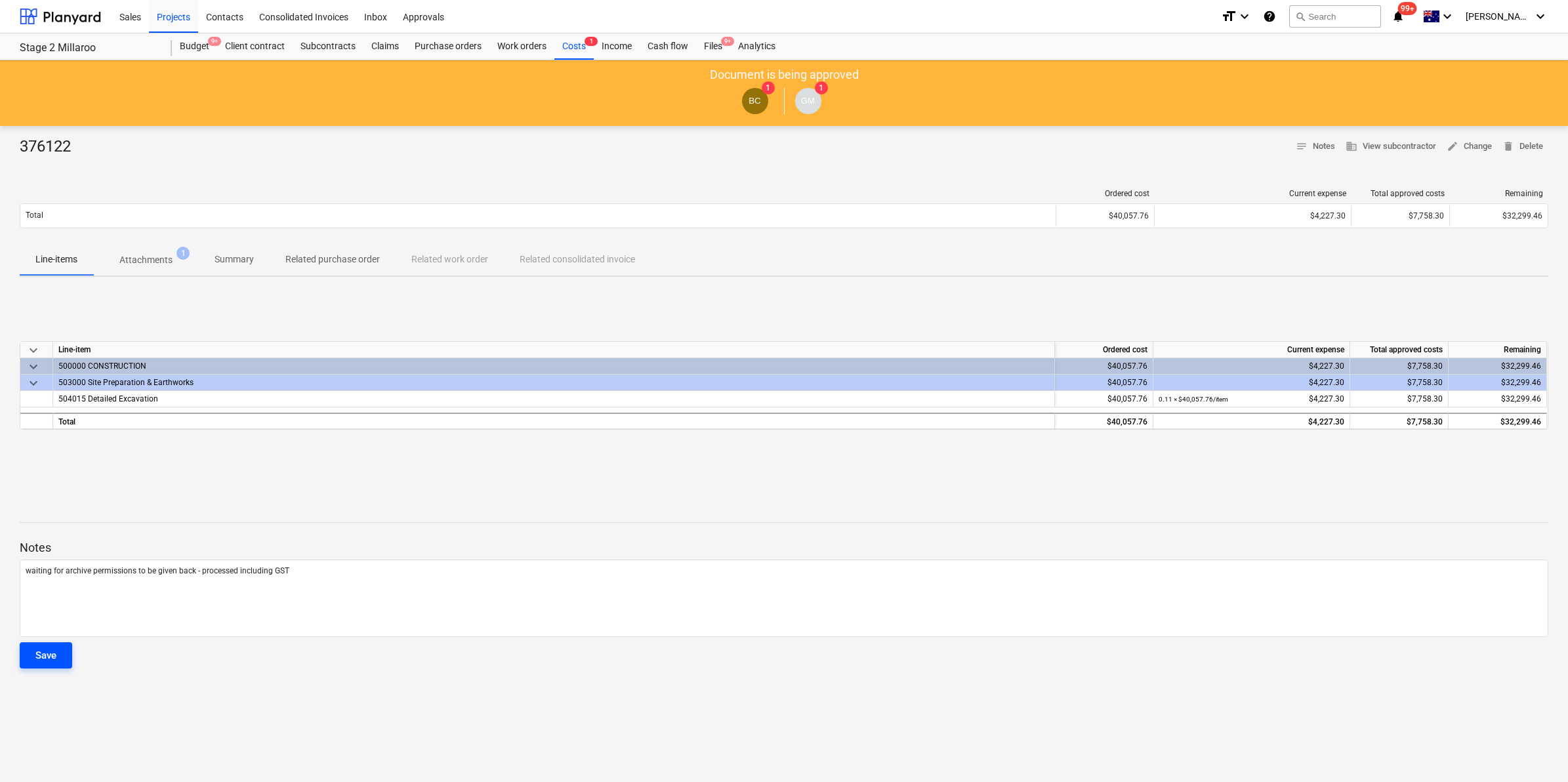
click at [34, 653] on button "Save" at bounding box center [46, 655] width 53 height 26
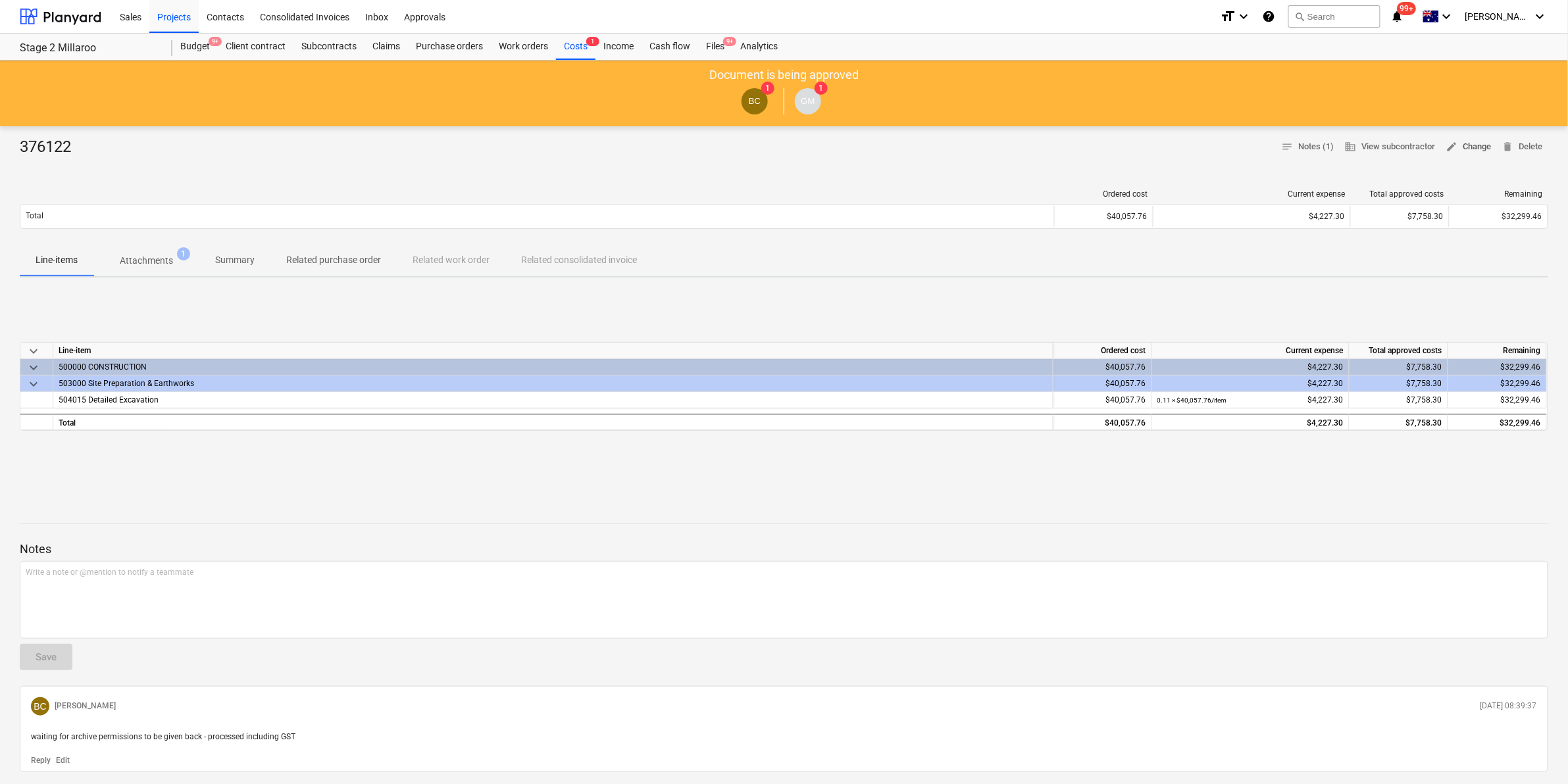
click at [1471, 145] on span "edit Change" at bounding box center [1469, 147] width 45 height 15
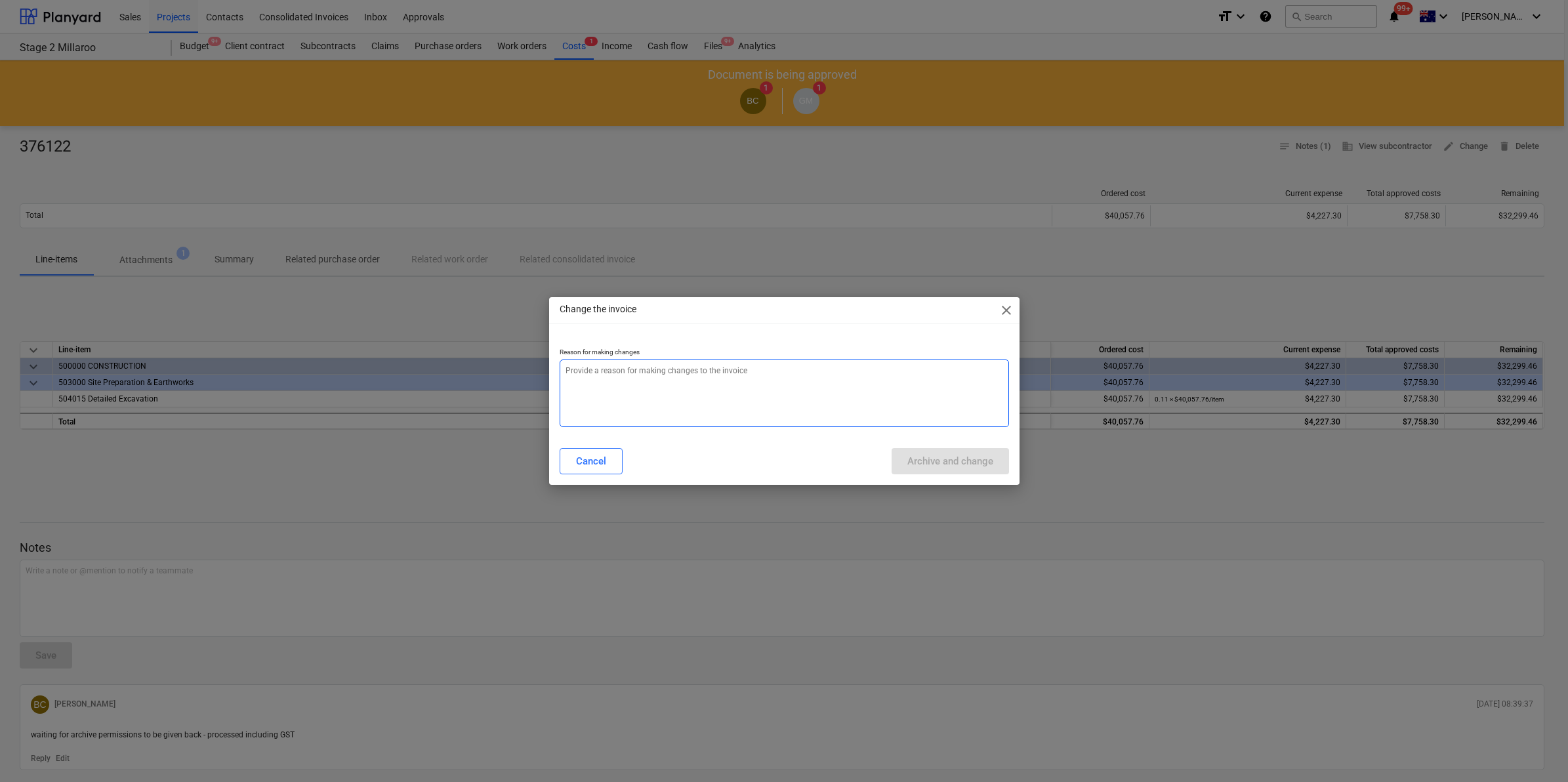
click at [661, 372] on textarea at bounding box center [784, 393] width 449 height 68
type textarea "gast"
click at [939, 458] on div "Archive and change" at bounding box center [950, 461] width 86 height 17
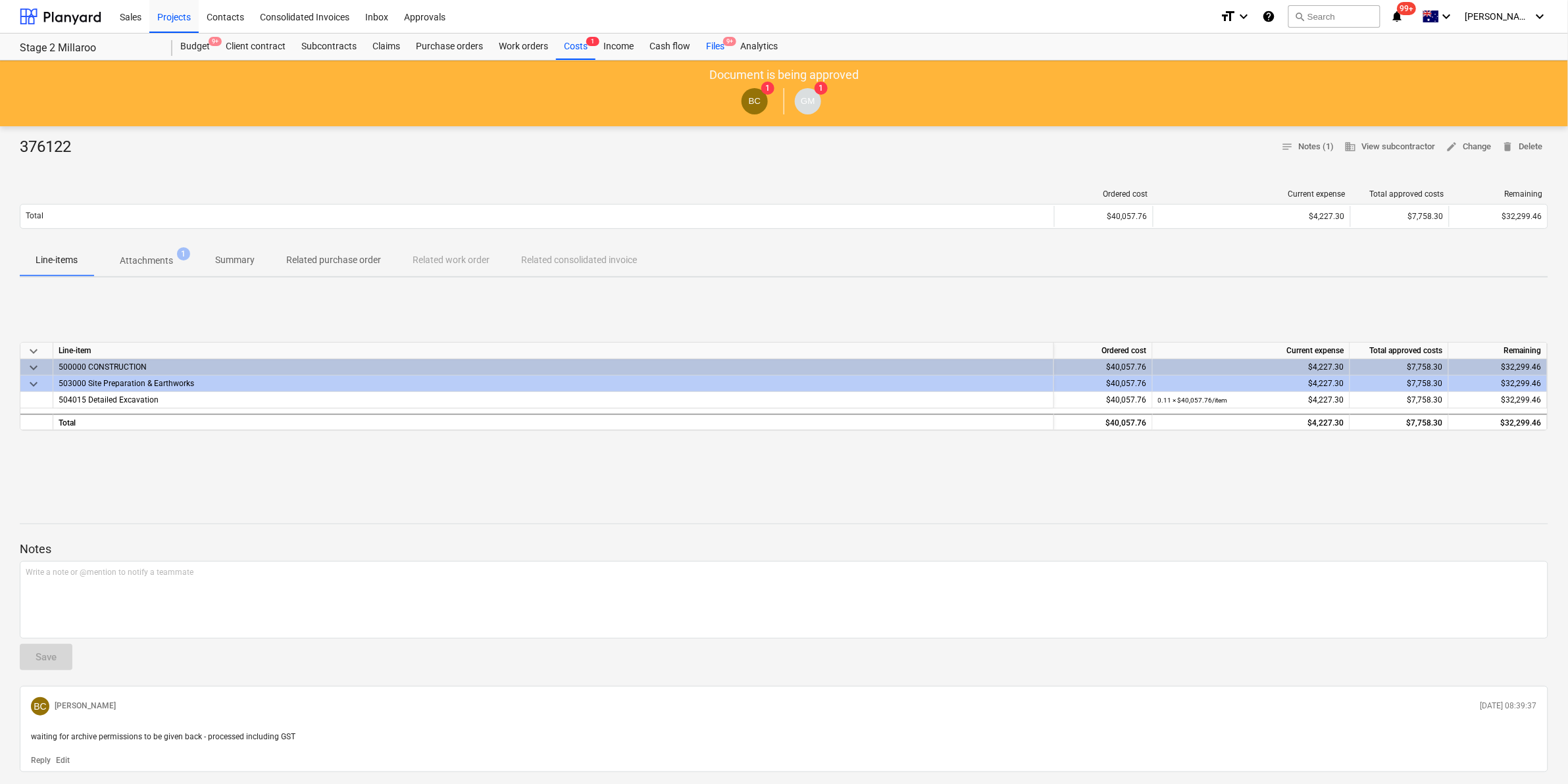
click at [710, 44] on div "Files 9+" at bounding box center [716, 46] width 34 height 26
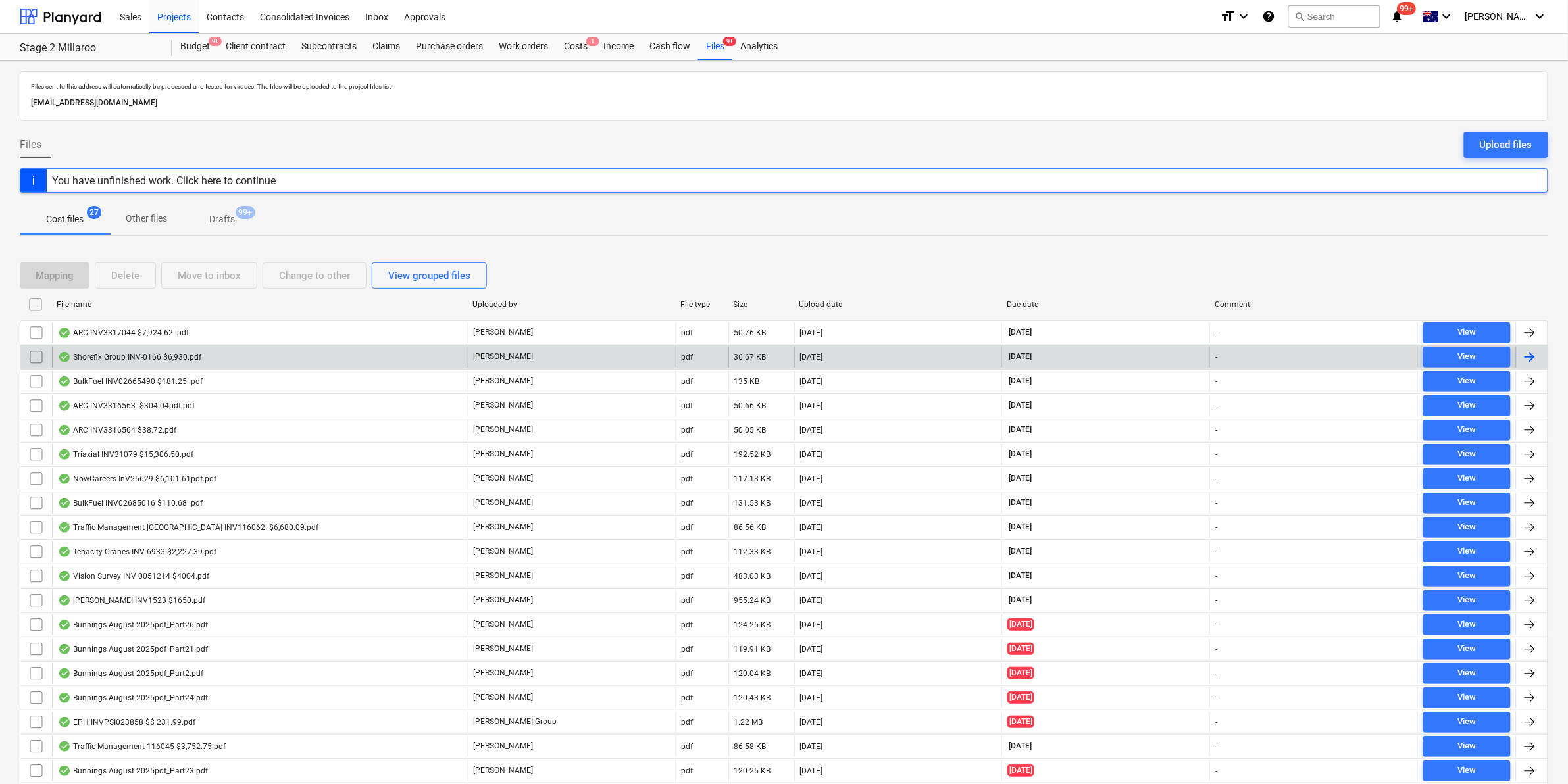
click at [170, 360] on div "Shorefix Group INV-0166 $6,930.pdf" at bounding box center [129, 357] width 144 height 10
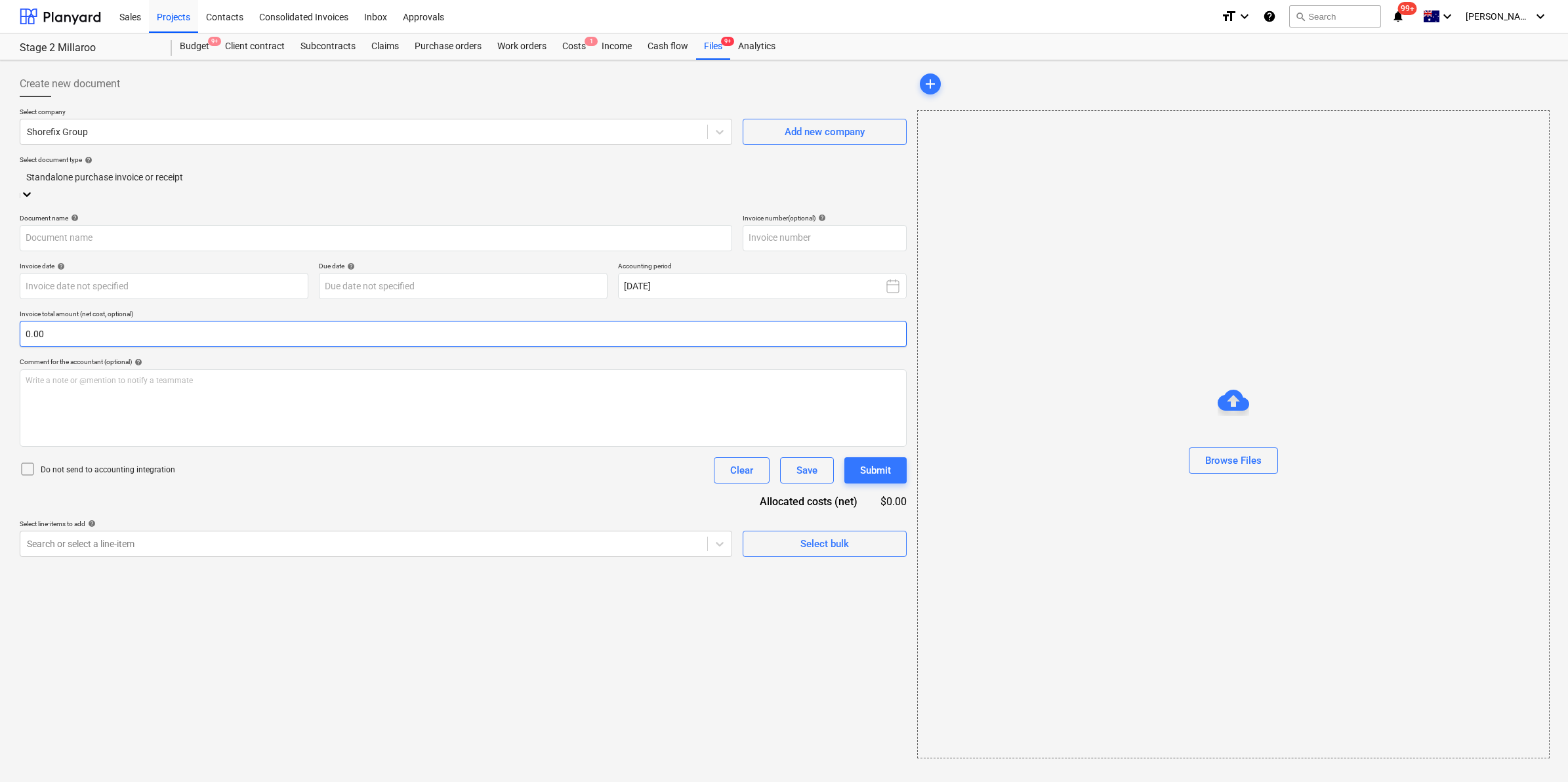
type input "INV-0166"
type input "[DATE]"
type input "23 Sep 2025"
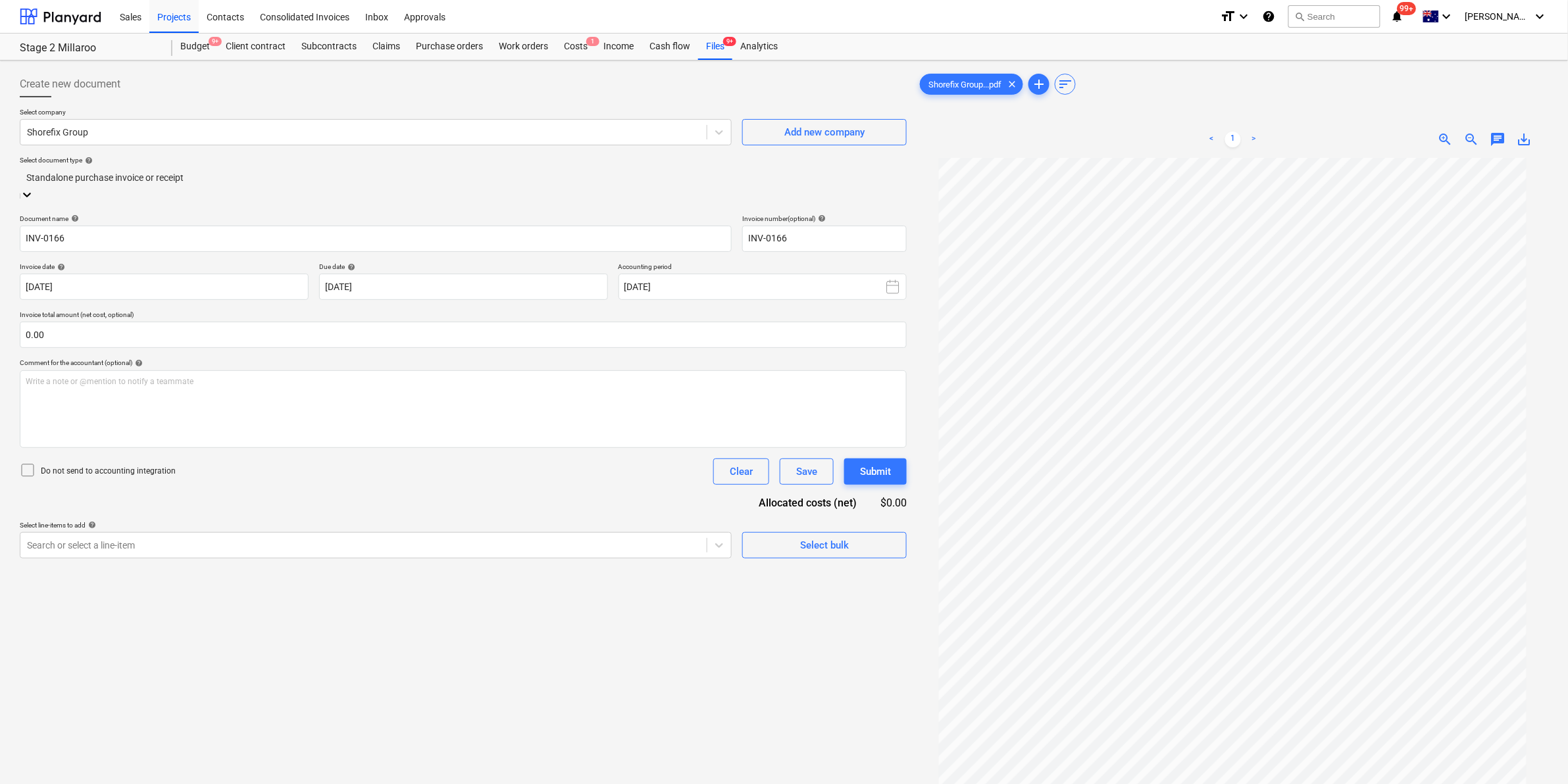
click at [33, 188] on icon at bounding box center [26, 194] width 13 height 13
click at [445, 783] on div "Standalone purchase invoice or receipt" at bounding box center [784, 789] width 1568 height 10
click at [871, 185] on div at bounding box center [463, 178] width 874 height 15
click at [877, 175] on div "Standalone purchase invoice or receipt" at bounding box center [463, 178] width 887 height 20
click at [471, 185] on div at bounding box center [463, 178] width 874 height 15
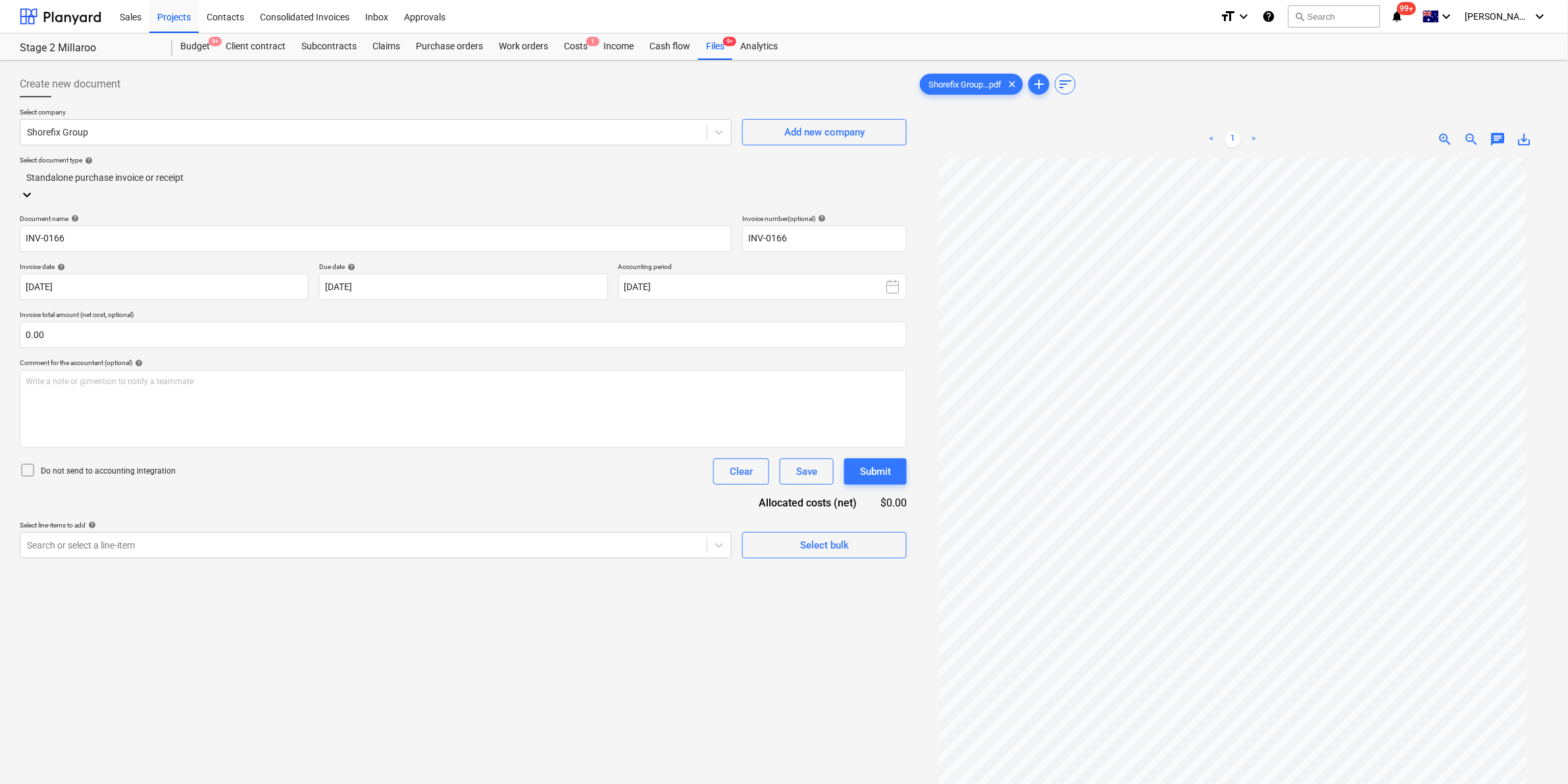
click at [218, 783] on div "Standalone purchase invoice or receipt" at bounding box center [784, 789] width 1568 height 10
click at [275, 185] on div at bounding box center [463, 178] width 874 height 15
click at [290, 183] on div at bounding box center [463, 178] width 874 height 15
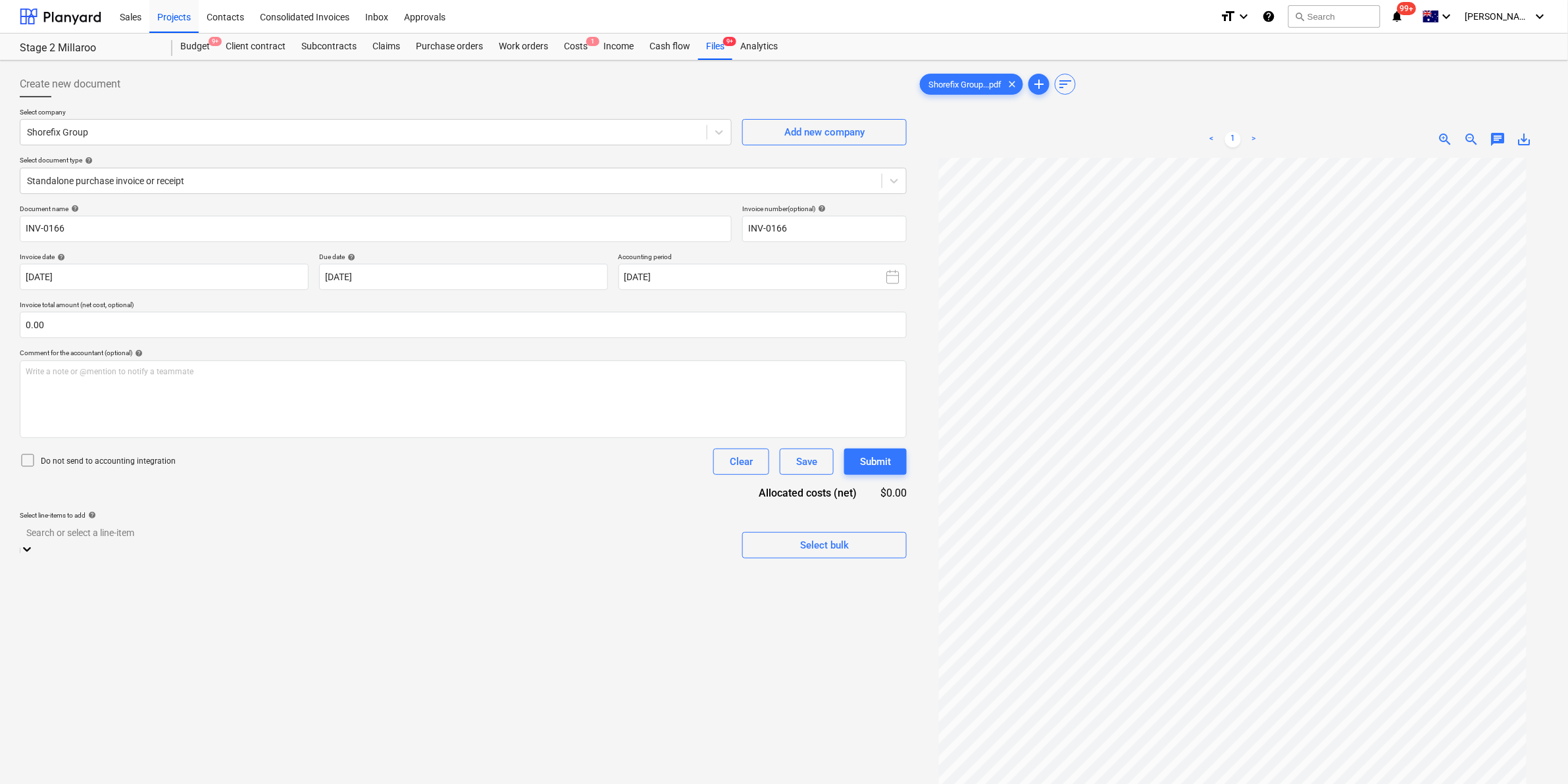
click at [630, 532] on div at bounding box center [376, 533] width 699 height 15
click at [630, 530] on div at bounding box center [376, 533] width 699 height 15
click at [159, 176] on div at bounding box center [451, 180] width 848 height 13
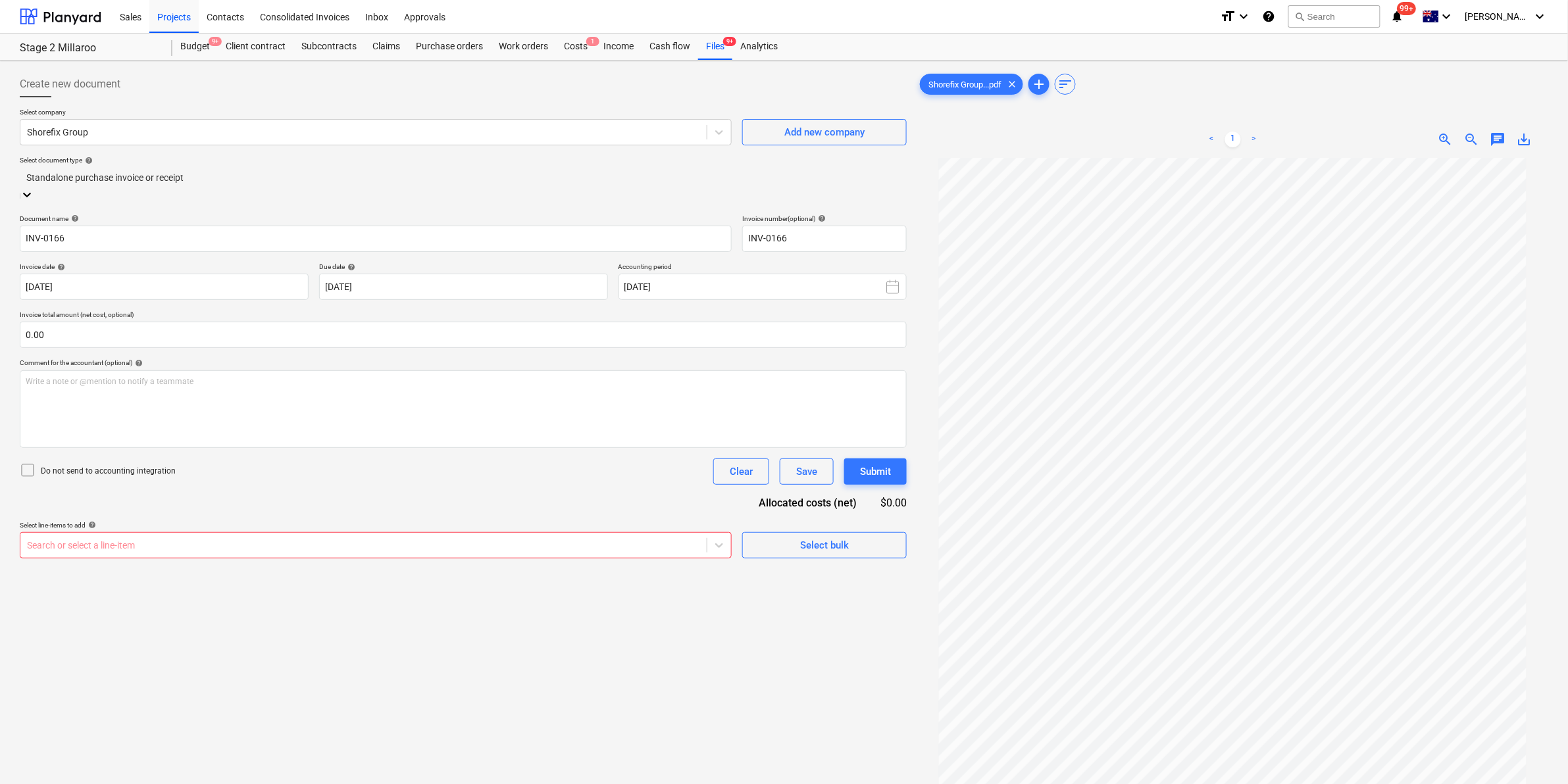
click at [152, 783] on div "Standalone purchase invoice or receipt" at bounding box center [784, 789] width 1568 height 10
click at [126, 539] on div at bounding box center [364, 544] width 673 height 13
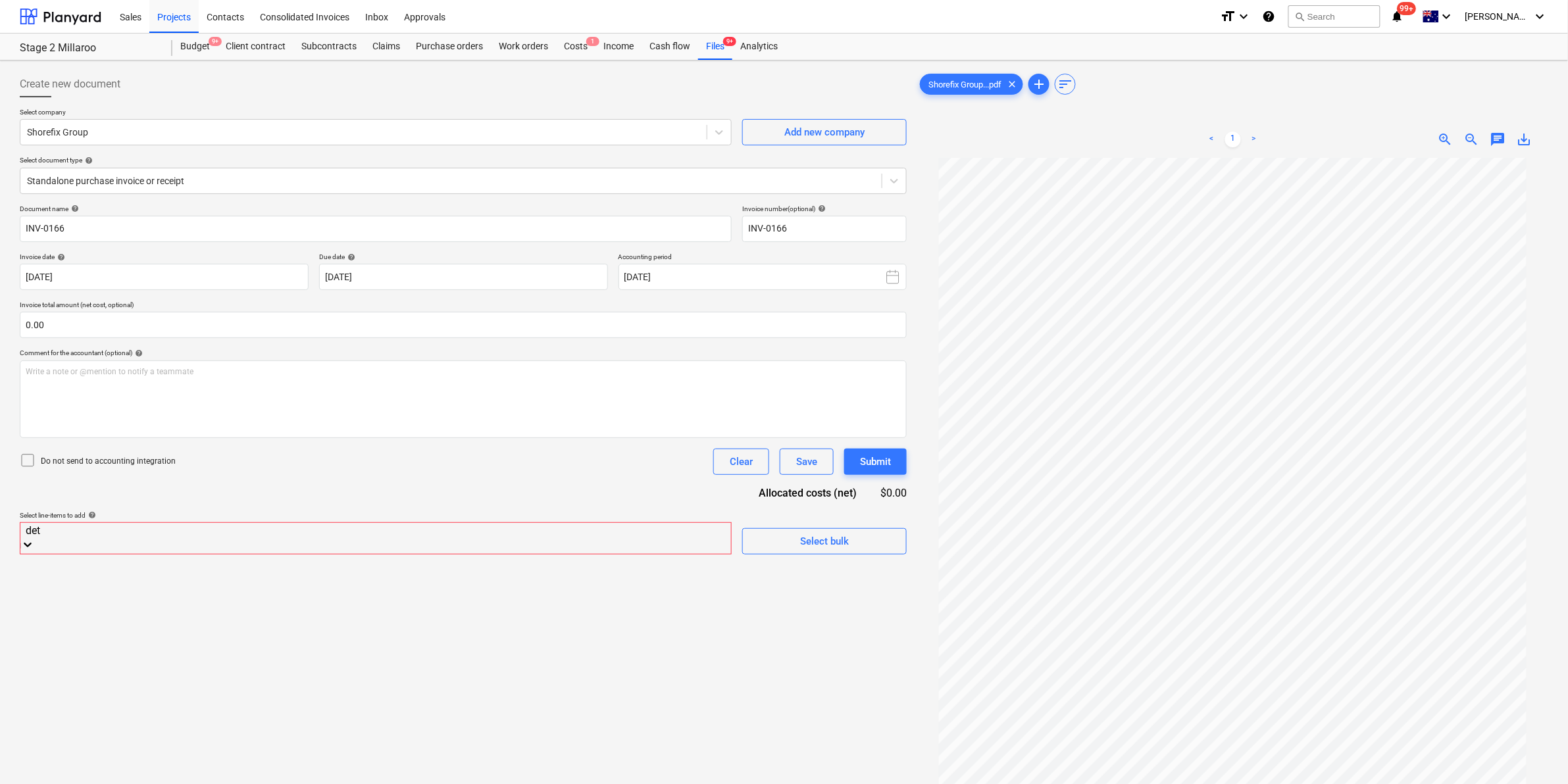
type input "deta"
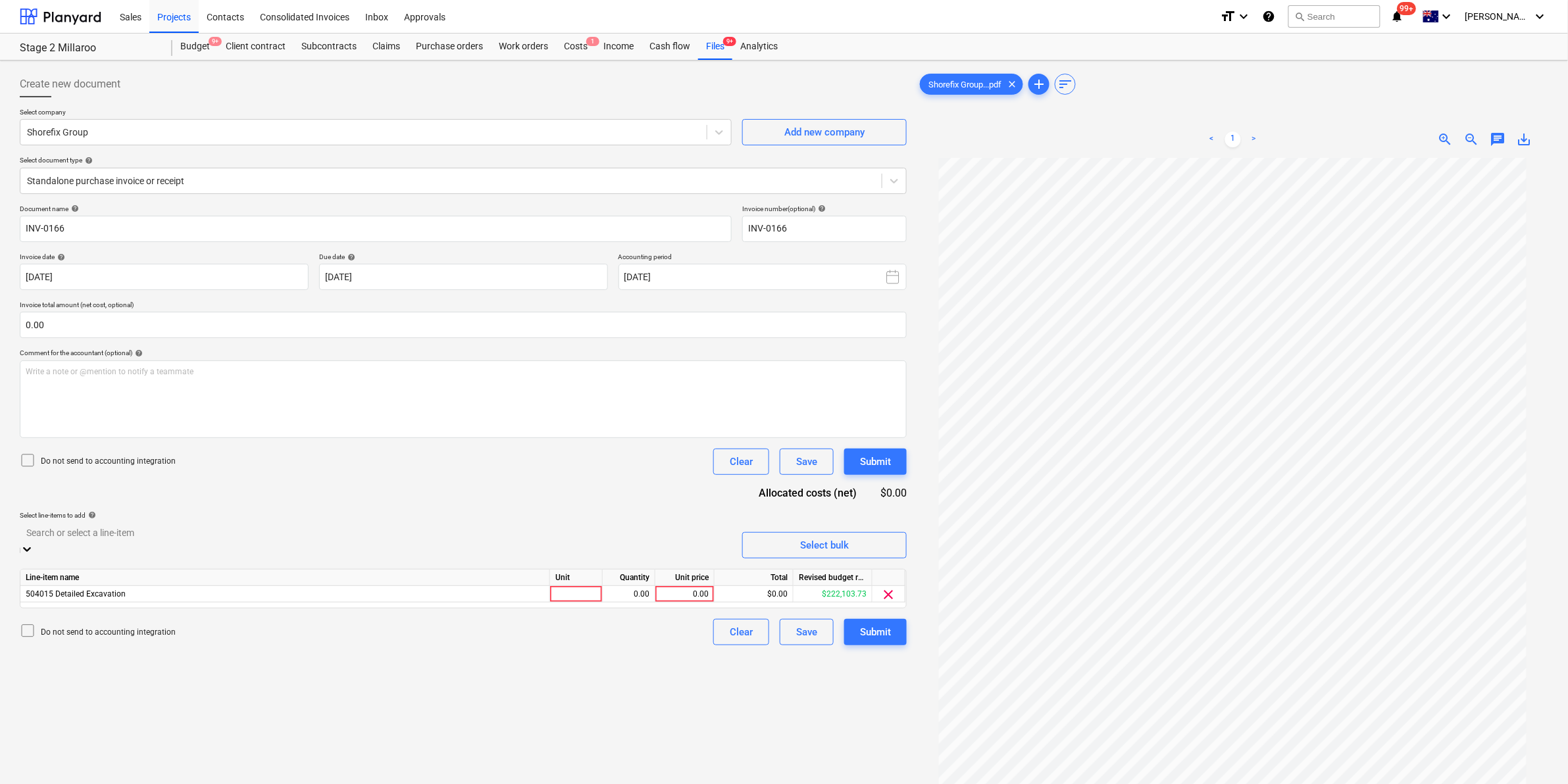
click at [476, 484] on div "Document name help INV-0166 Invoice number (optional) help INV-0166 Invoice dat…" at bounding box center [463, 425] width 887 height 441
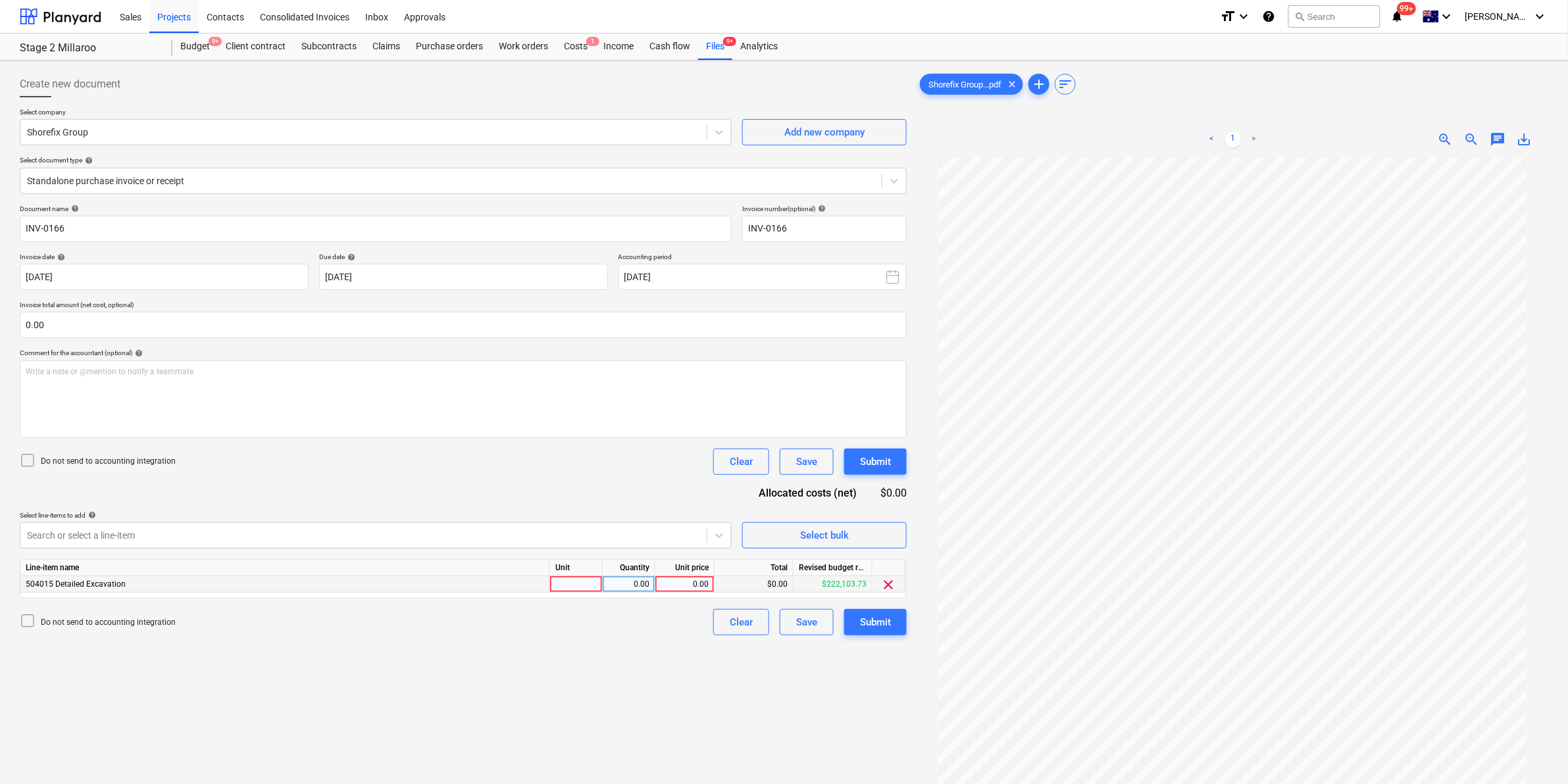
click at [573, 585] on div at bounding box center [576, 584] width 53 height 16
type input "item"
type input "6930"
drag, startPoint x: 127, startPoint y: 392, endPoint x: 160, endPoint y: 381, distance: 34.8
click at [129, 392] on div "Write a note or @mention to notify a teammate ﻿" at bounding box center [463, 398] width 887 height 77
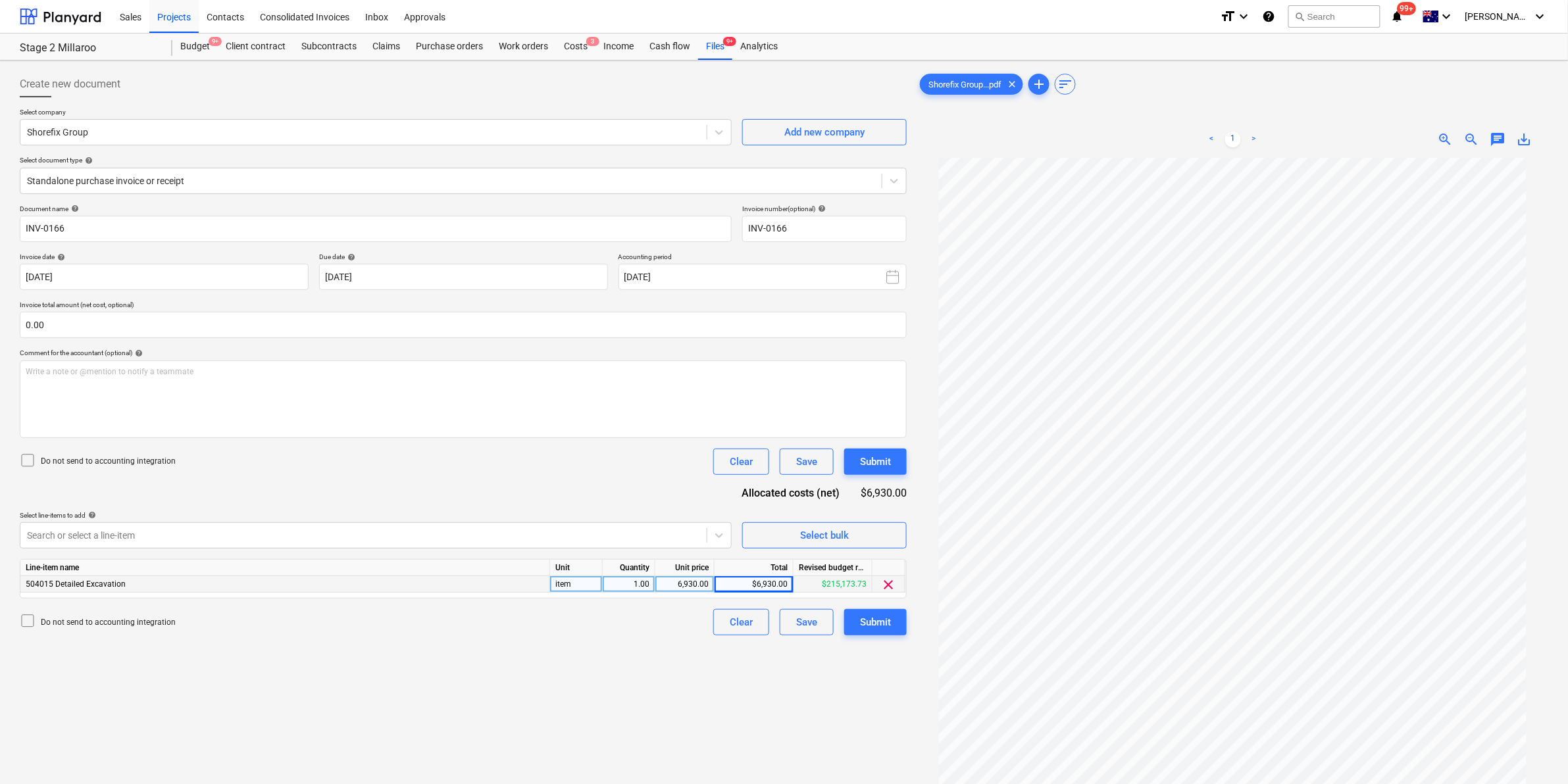
click at [775, 583] on div "$6,930.00" at bounding box center [754, 584] width 79 height 16
click at [584, 675] on div "Create new document Select company Shorefix Group Add new company Select docume…" at bounding box center [463, 488] width 897 height 844
click at [699, 585] on div "6,930.00" at bounding box center [685, 584] width 48 height 16
click at [694, 583] on div "6,930.00" at bounding box center [685, 584] width 48 height 16
type input "3"
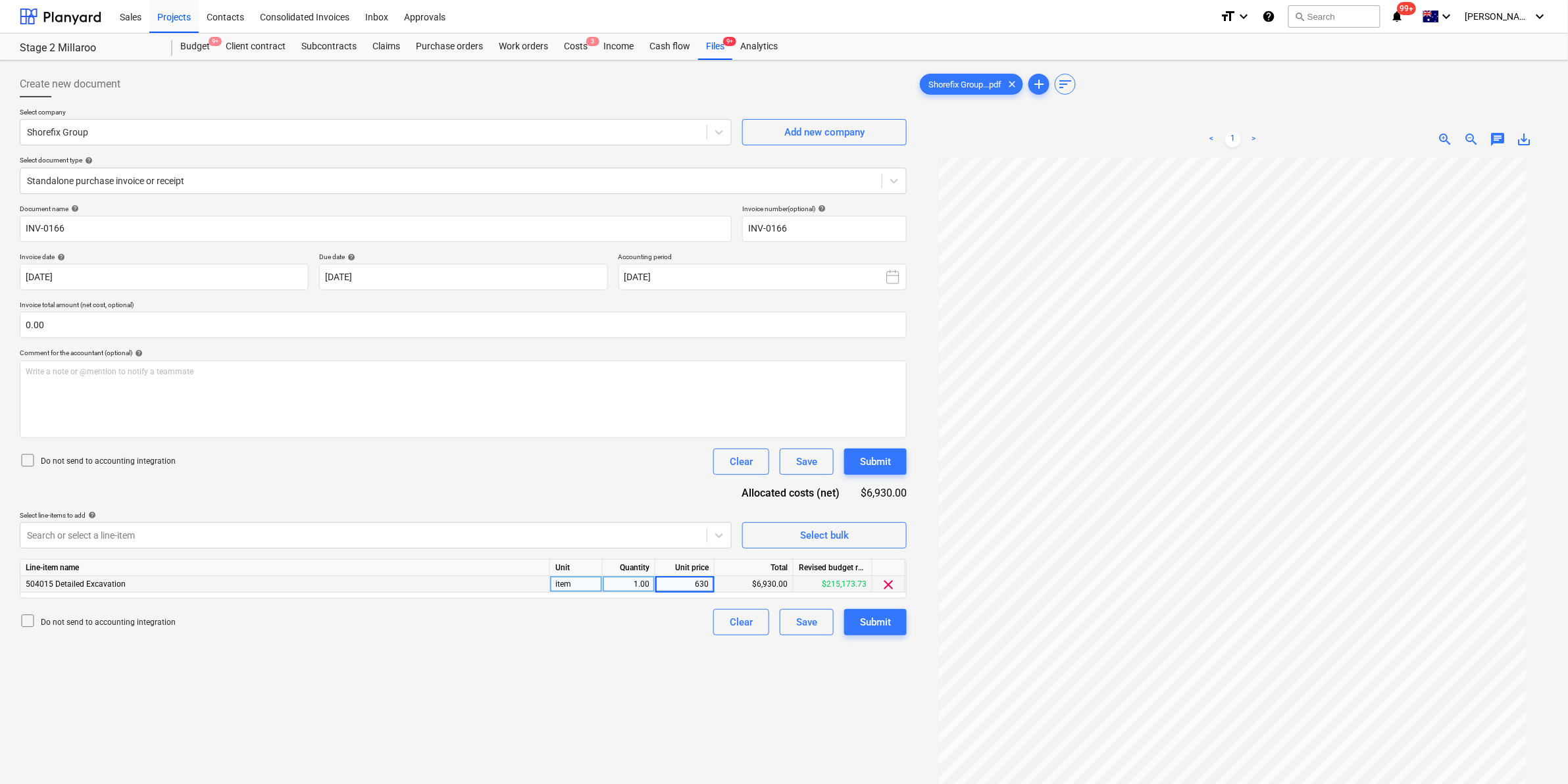
type input "6300"
click at [564, 668] on div "Create new document Select company Shorefix Group Add new company Select docume…" at bounding box center [463, 488] width 897 height 844
click at [260, 397] on div "Write a note or @mention to notify a teammate ﻿" at bounding box center [463, 398] width 887 height 77
click at [202, 189] on div "Standalone purchase invoice or receipt" at bounding box center [451, 181] width 862 height 19
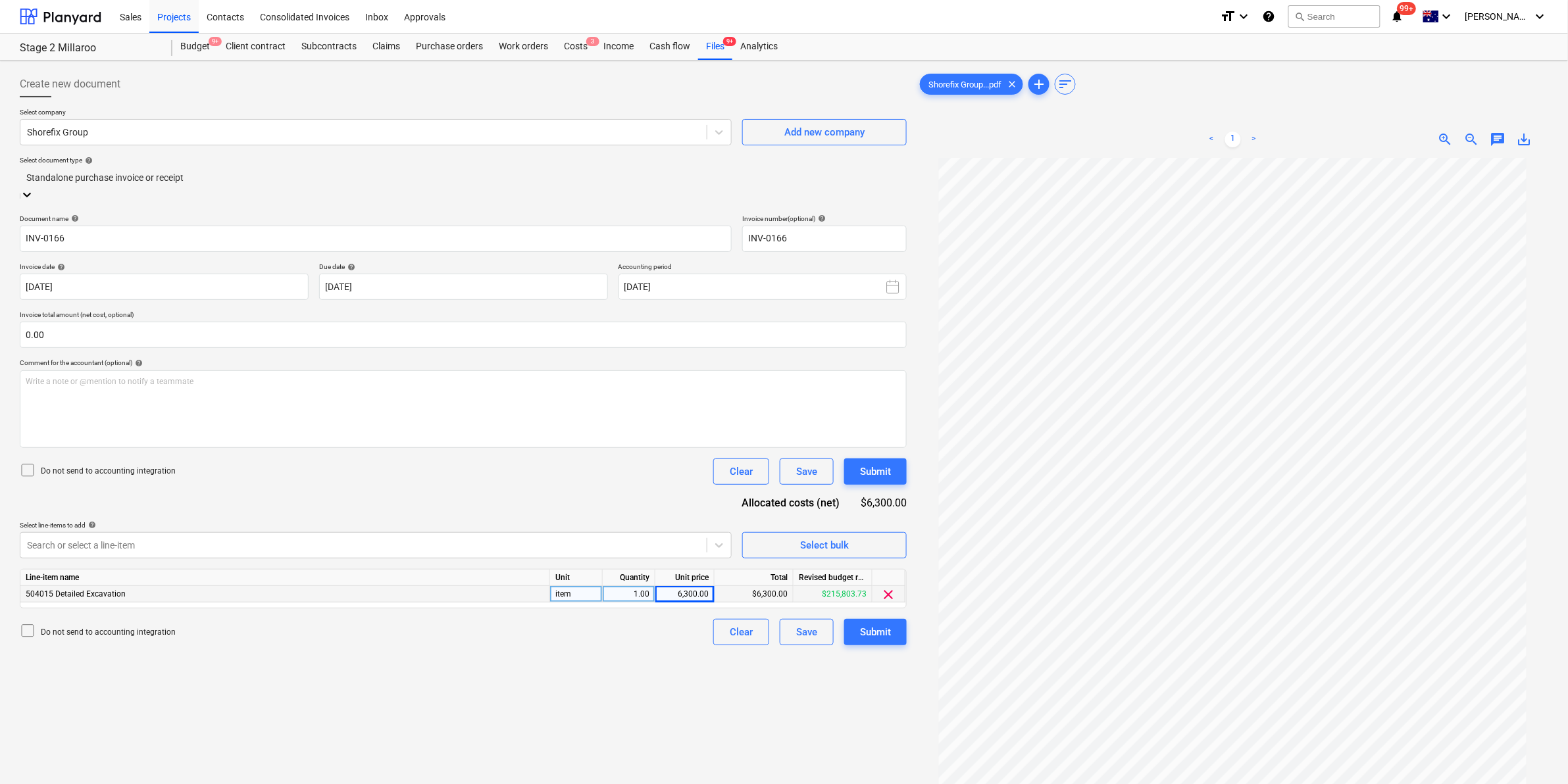
click at [207, 184] on div at bounding box center [463, 178] width 874 height 15
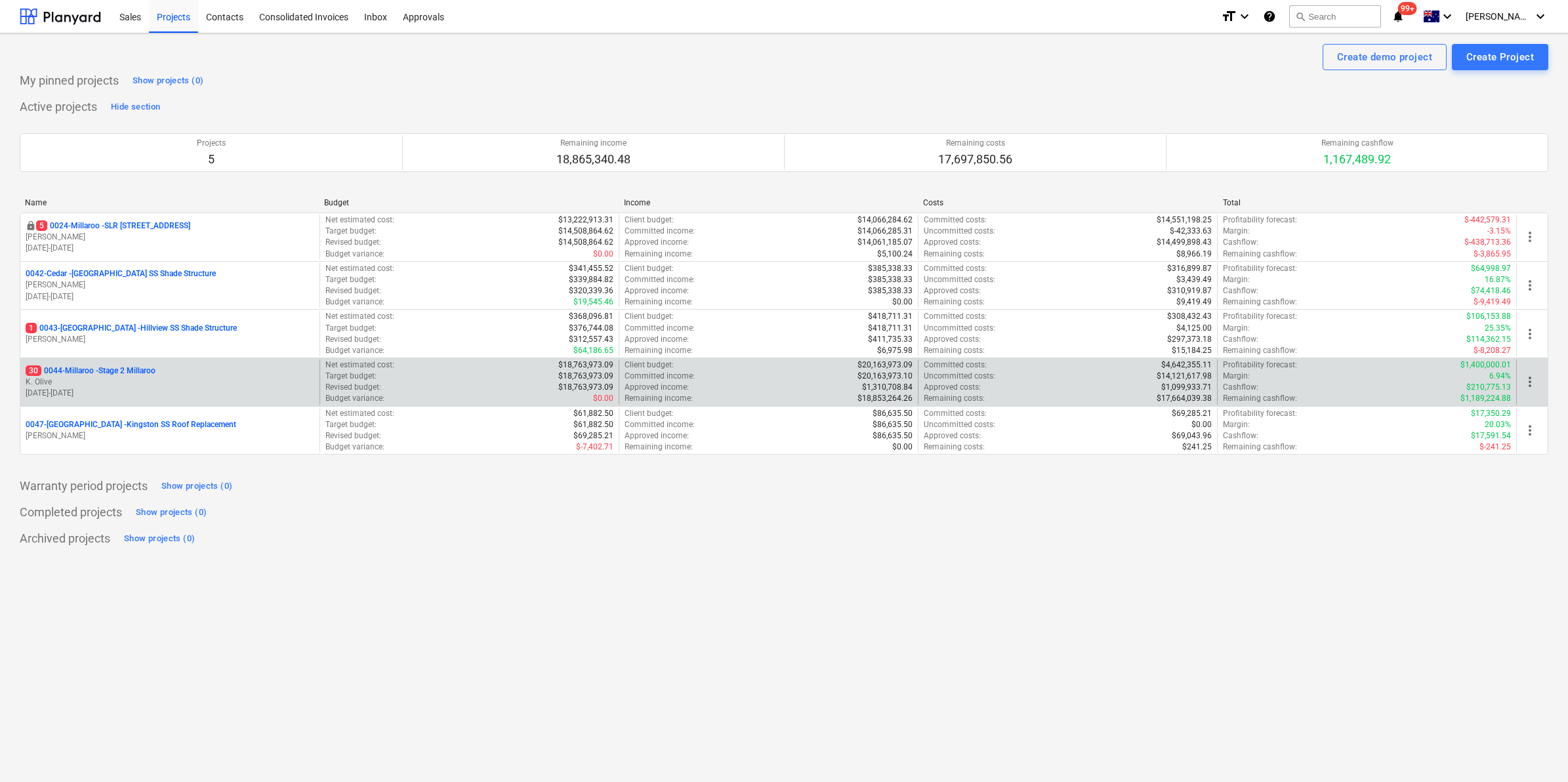
click at [108, 366] on p "30 0044-Millaroo - Stage 2 Millaroo" at bounding box center [90, 370] width 130 height 11
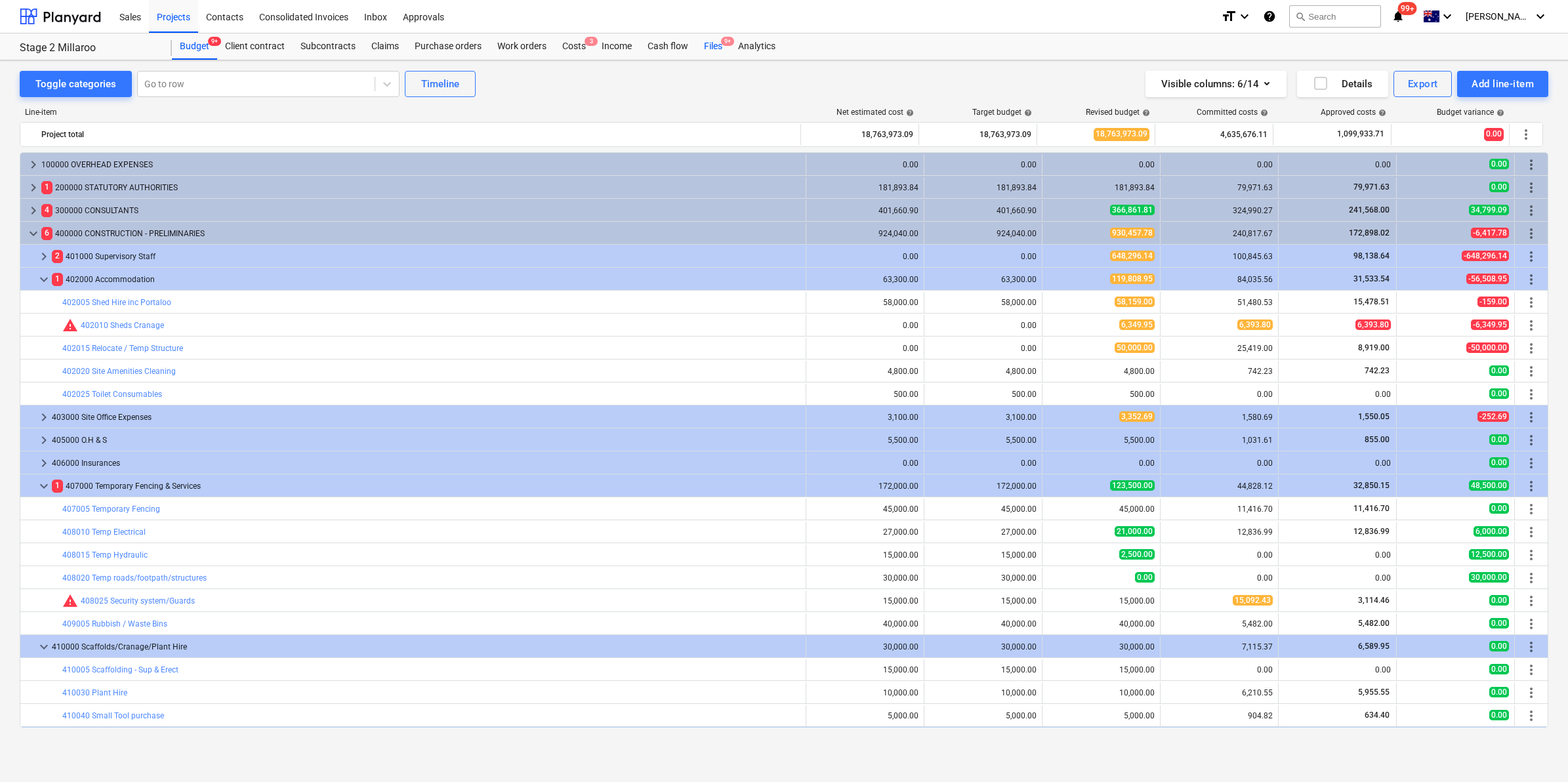
click at [722, 44] on span "9+" at bounding box center [727, 41] width 13 height 9
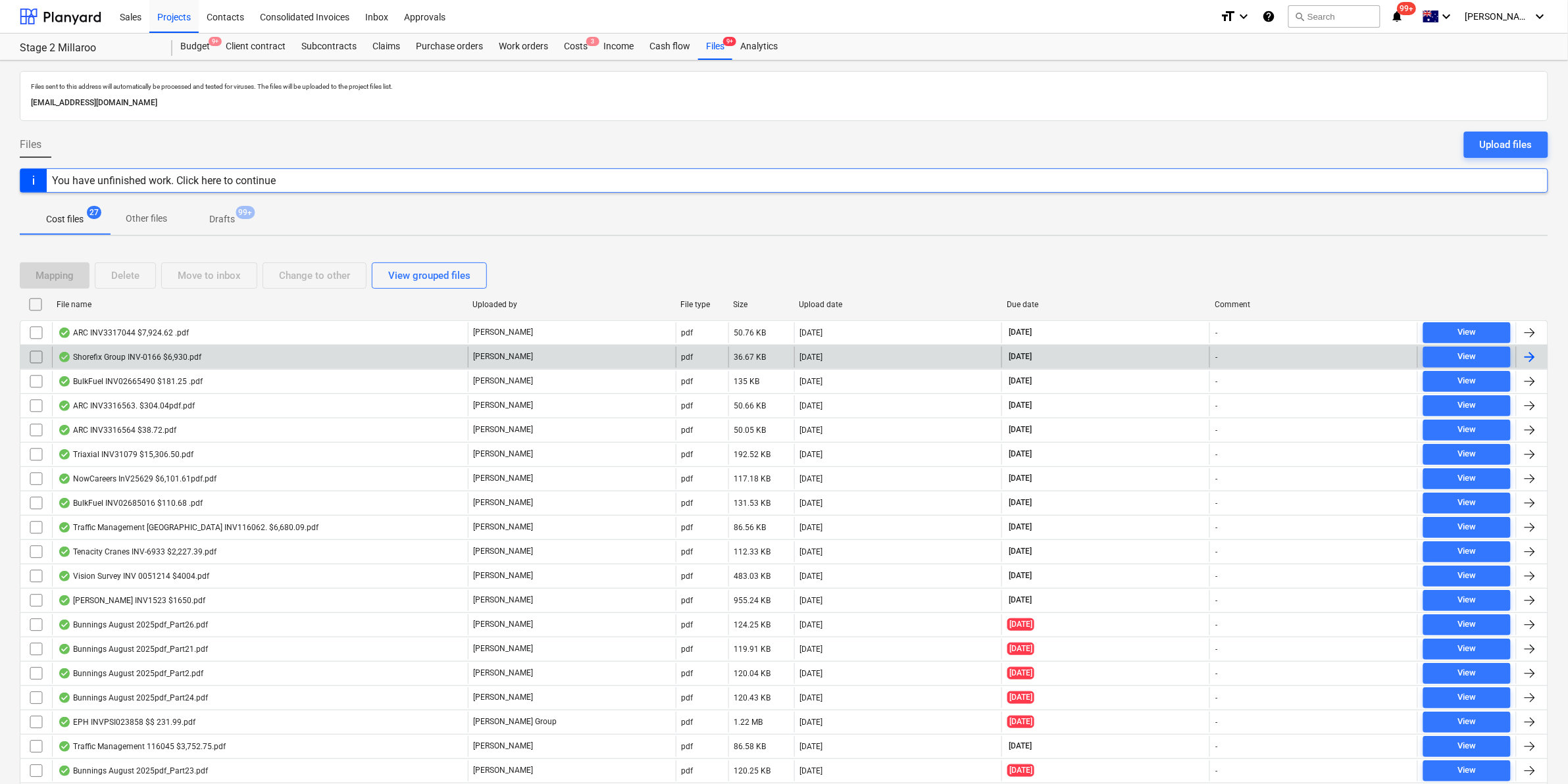
click at [354, 356] on div "Shorefix Group INV-0166 $6,930.pdf" at bounding box center [259, 357] width 416 height 21
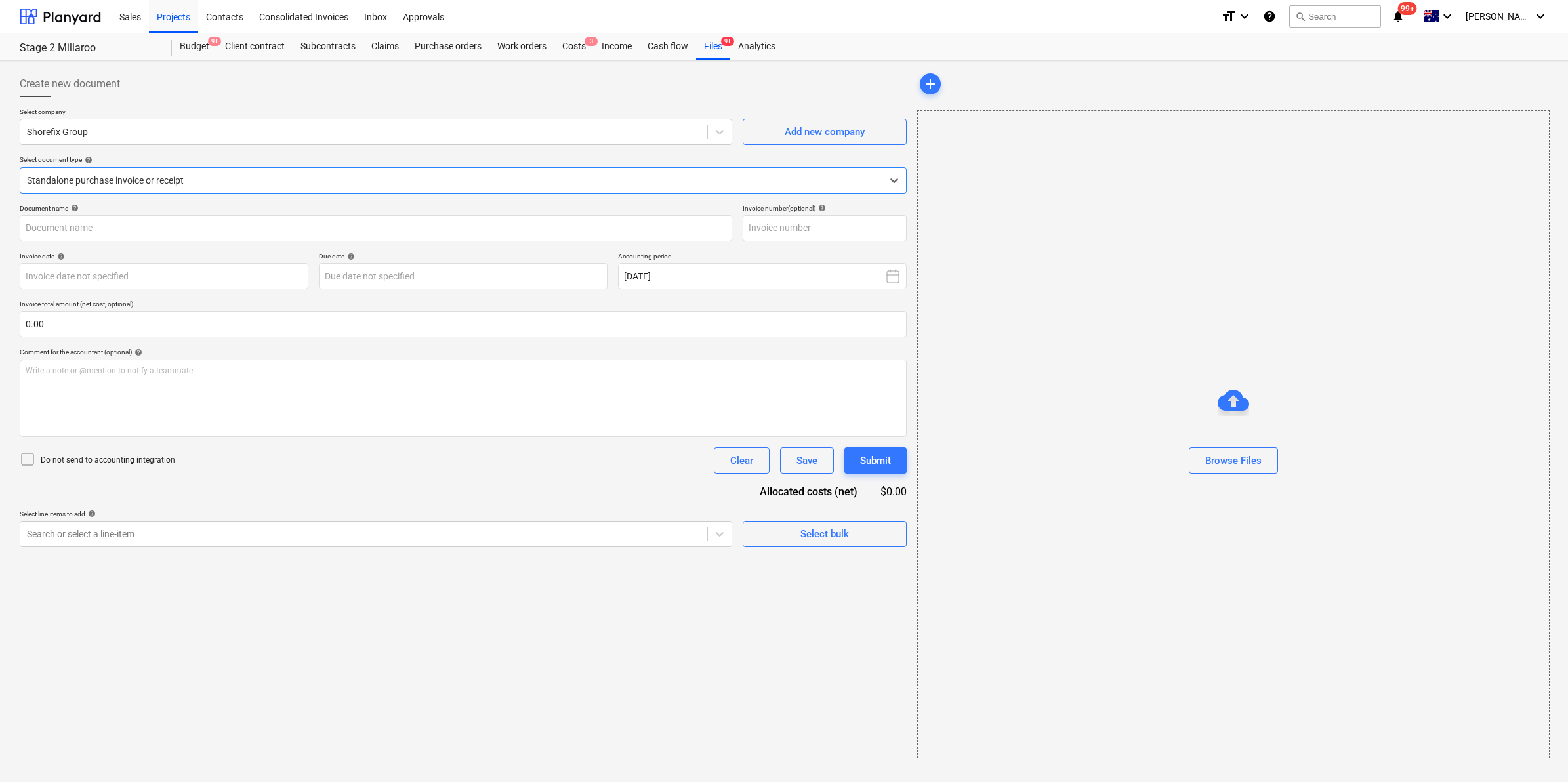
type input "INV-0166"
type input "[DATE]"
type input "23 Sep 2025"
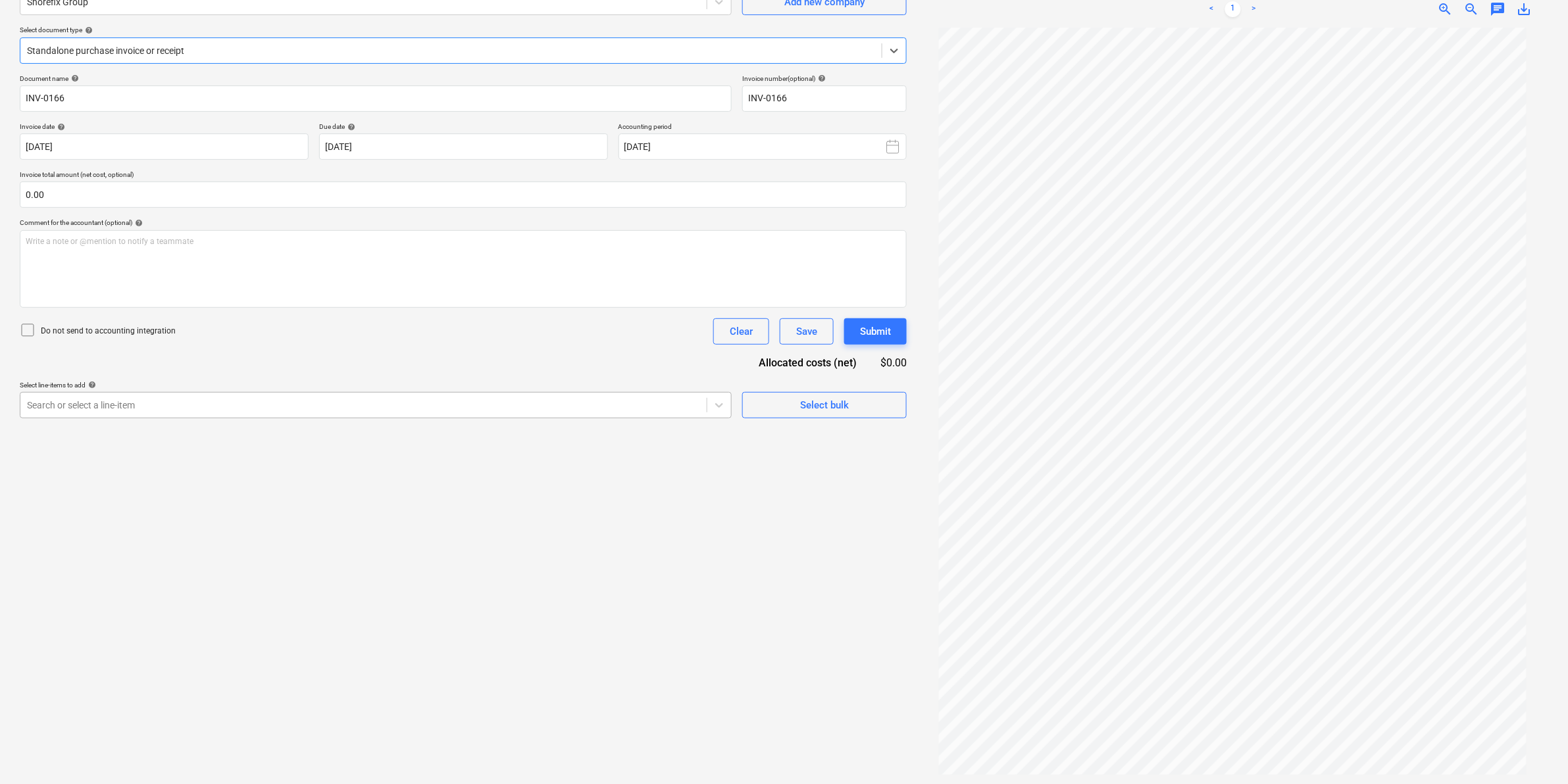
scroll to position [132, 0]
click at [214, 251] on div "Write a note or @mention to notify a teammate ﻿" at bounding box center [463, 268] width 887 height 77
click at [867, 329] on div "Submit" at bounding box center [875, 330] width 31 height 17
click at [791, 328] on button "Save" at bounding box center [807, 330] width 54 height 26
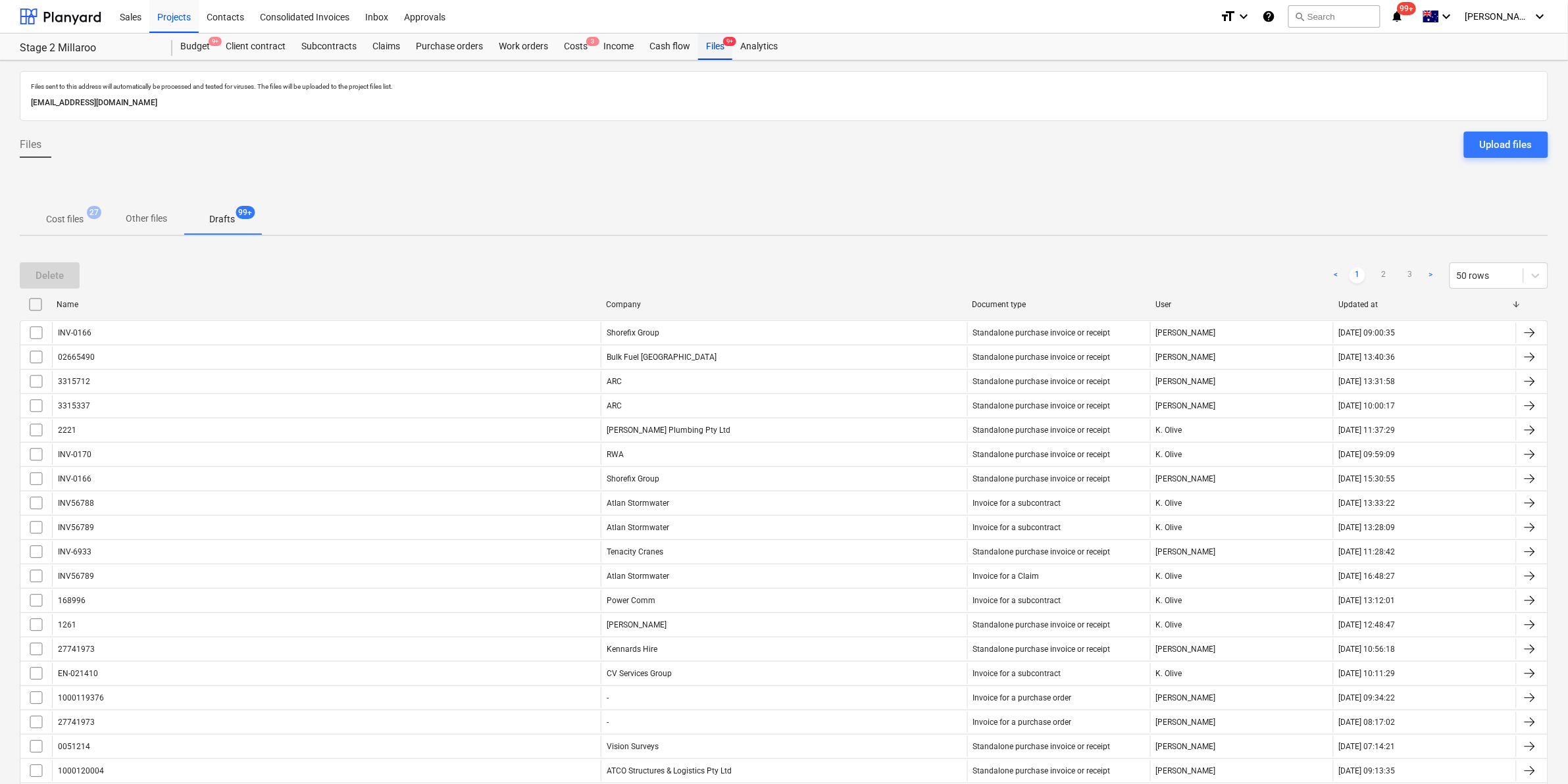
click at [715, 40] on div "Files 9+" at bounding box center [716, 46] width 34 height 26
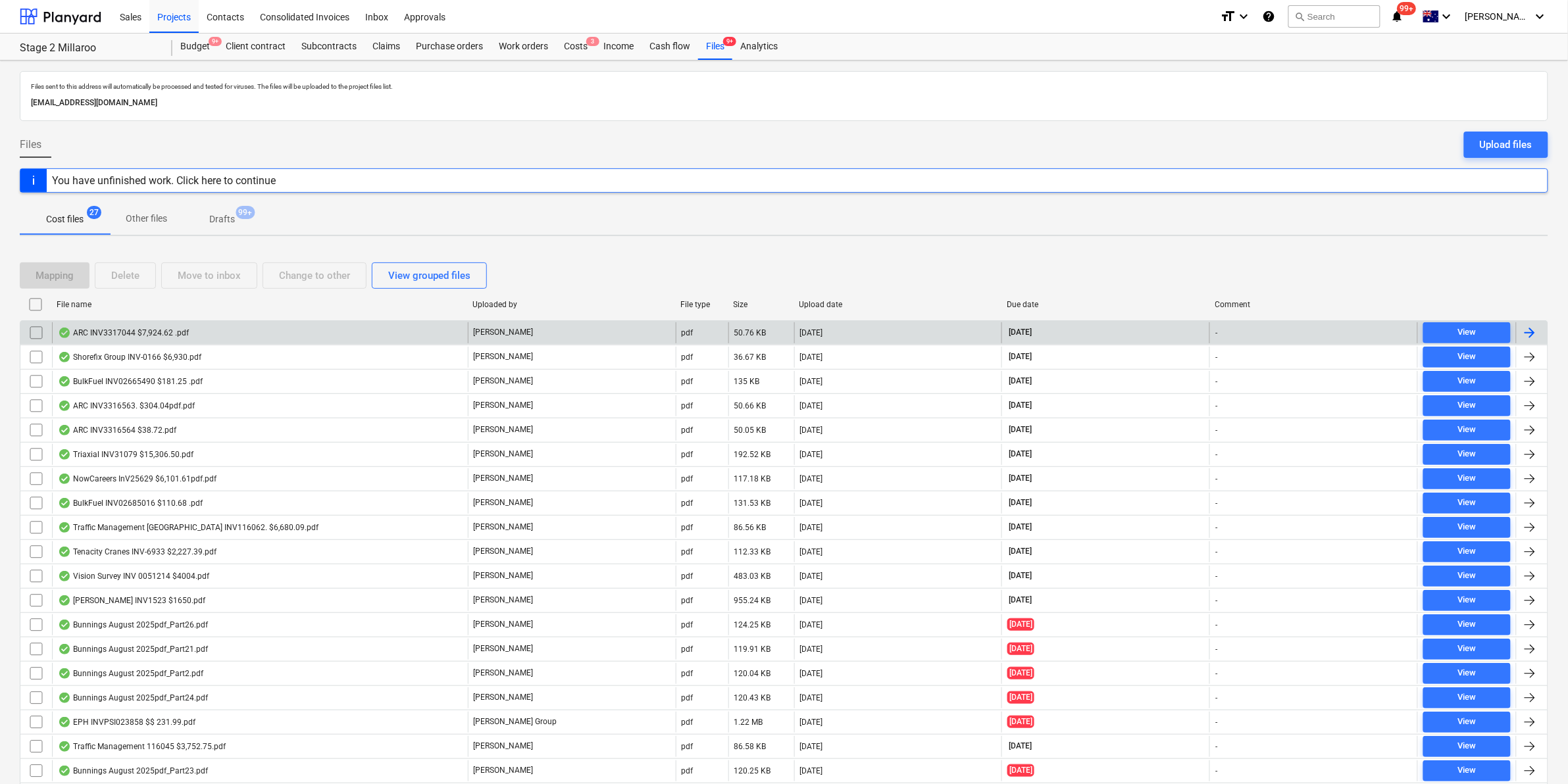
click at [202, 336] on div "ARC INV3317044 $7,924.62 .pdf" at bounding box center [259, 332] width 416 height 21
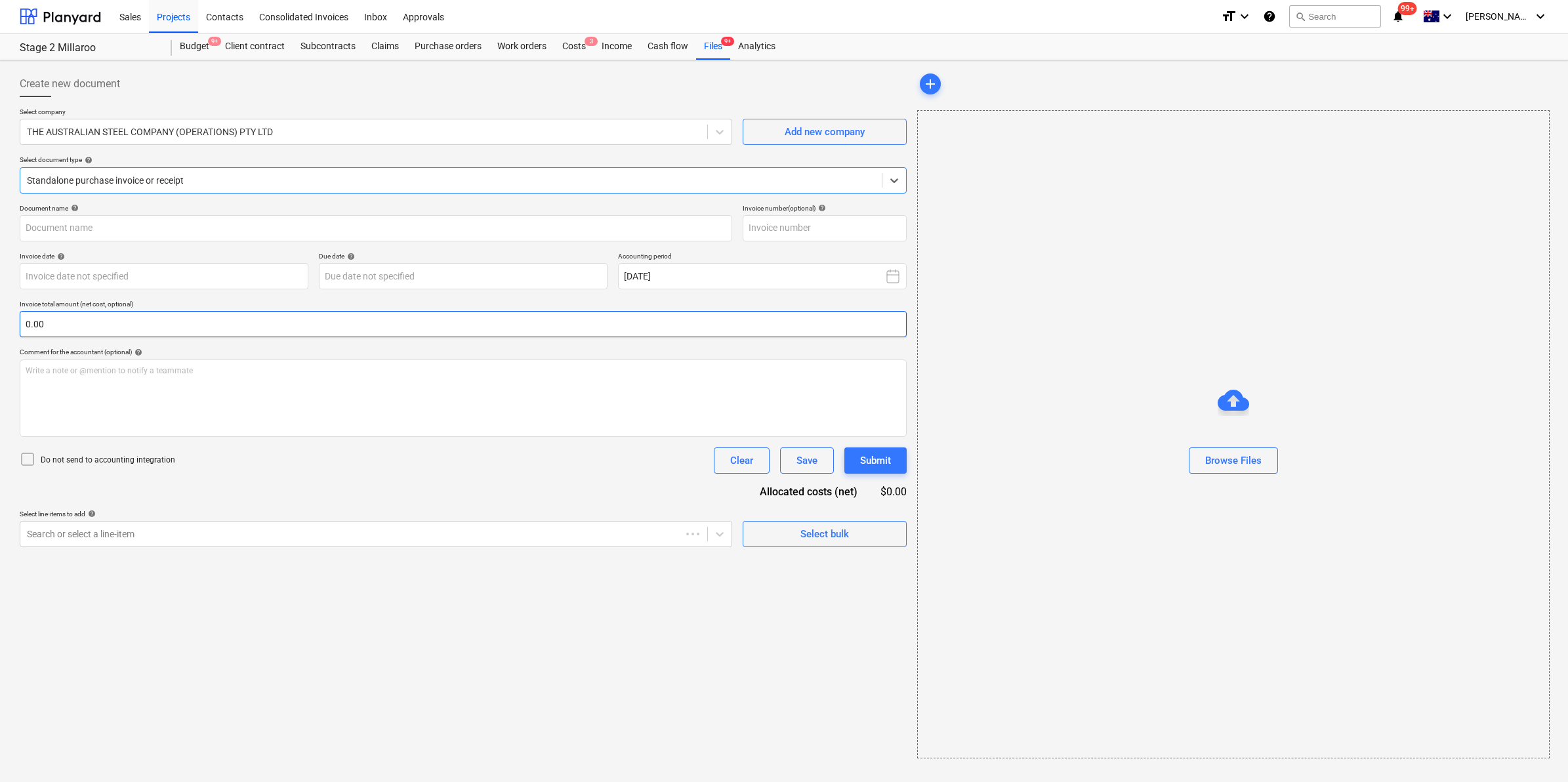
type input "3317044"
type input "[DATE]"
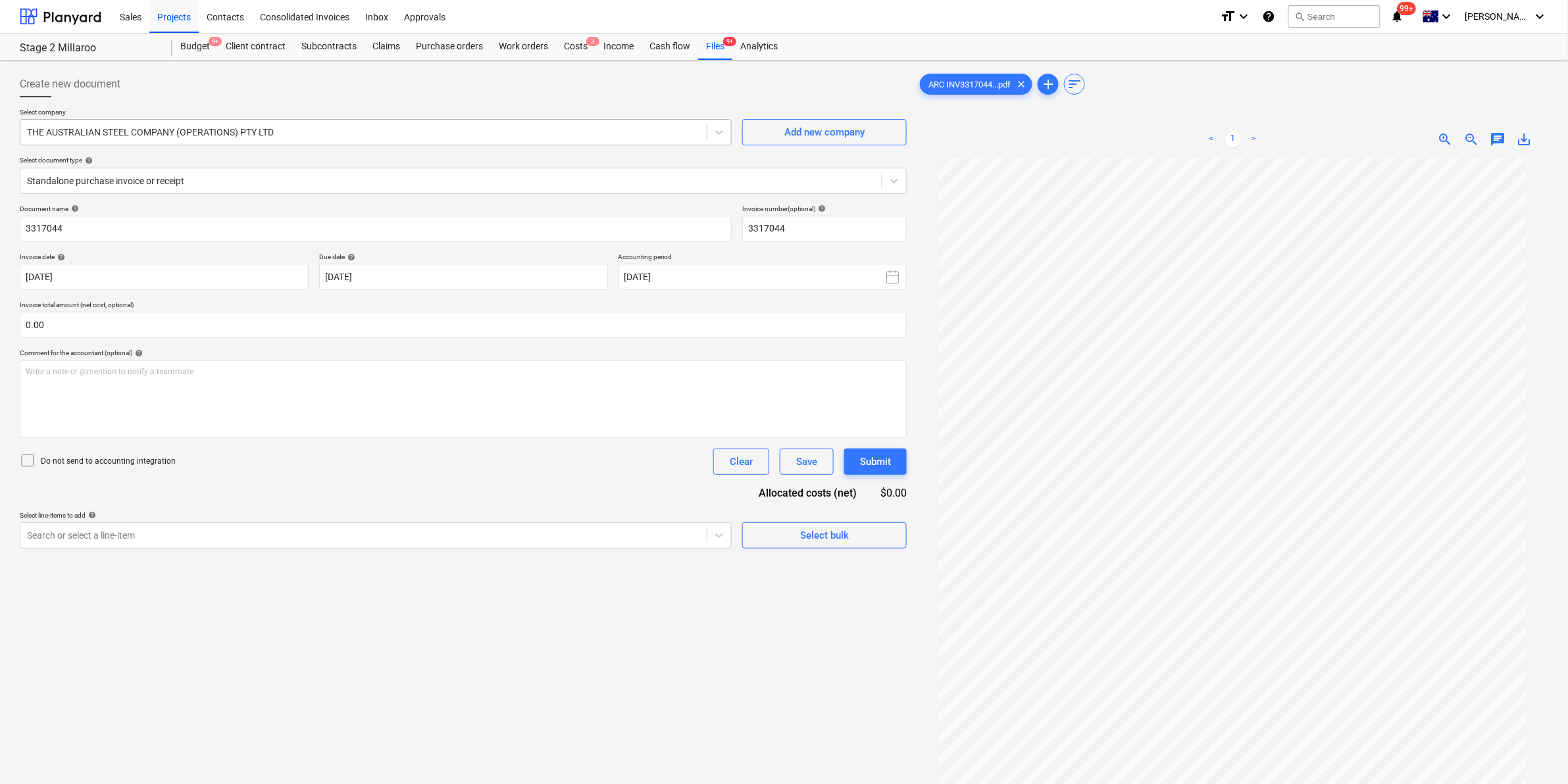
click at [212, 135] on div at bounding box center [364, 132] width 673 height 13
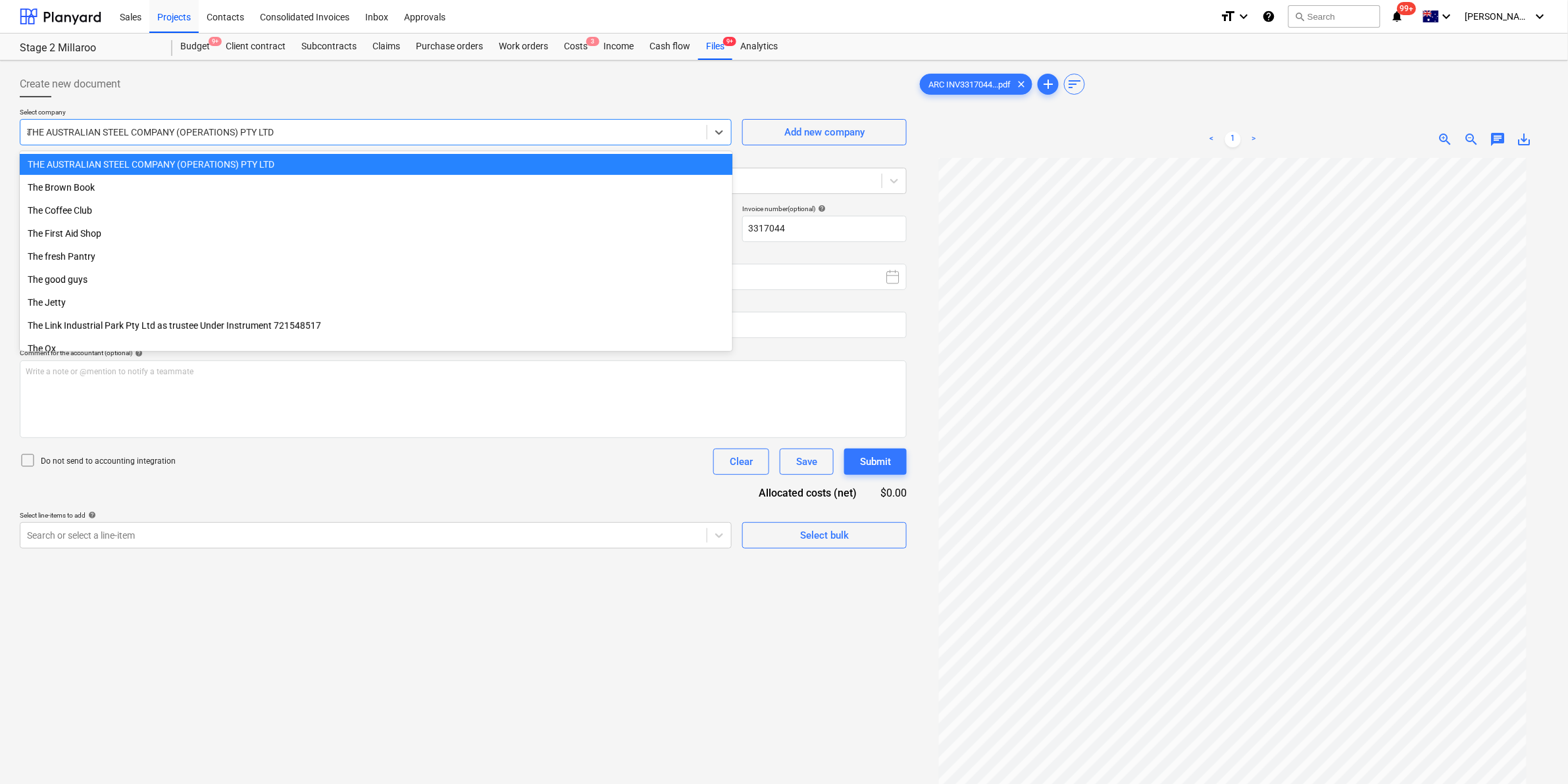
scroll to position [2865, 0]
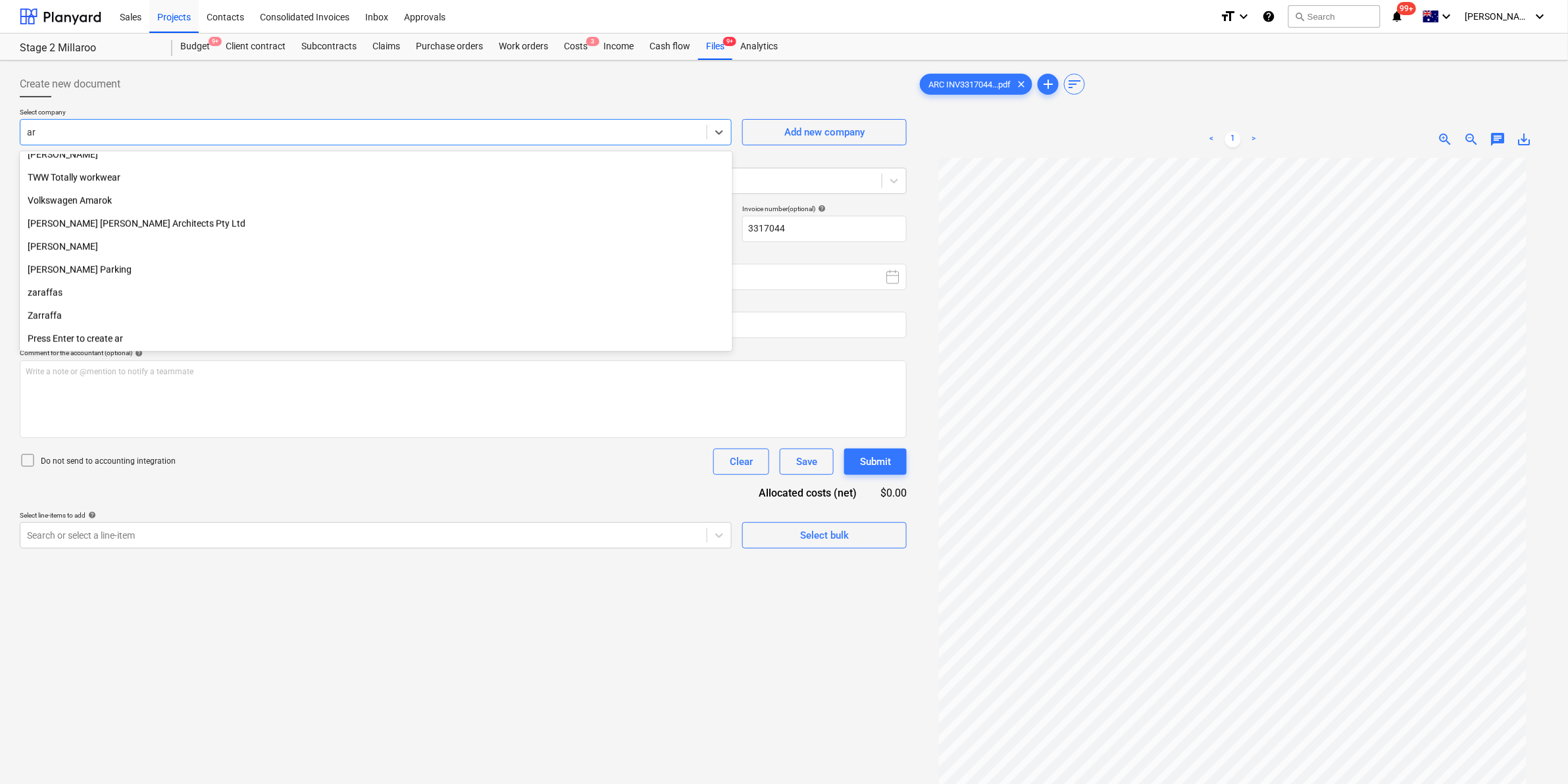
type input "arc"
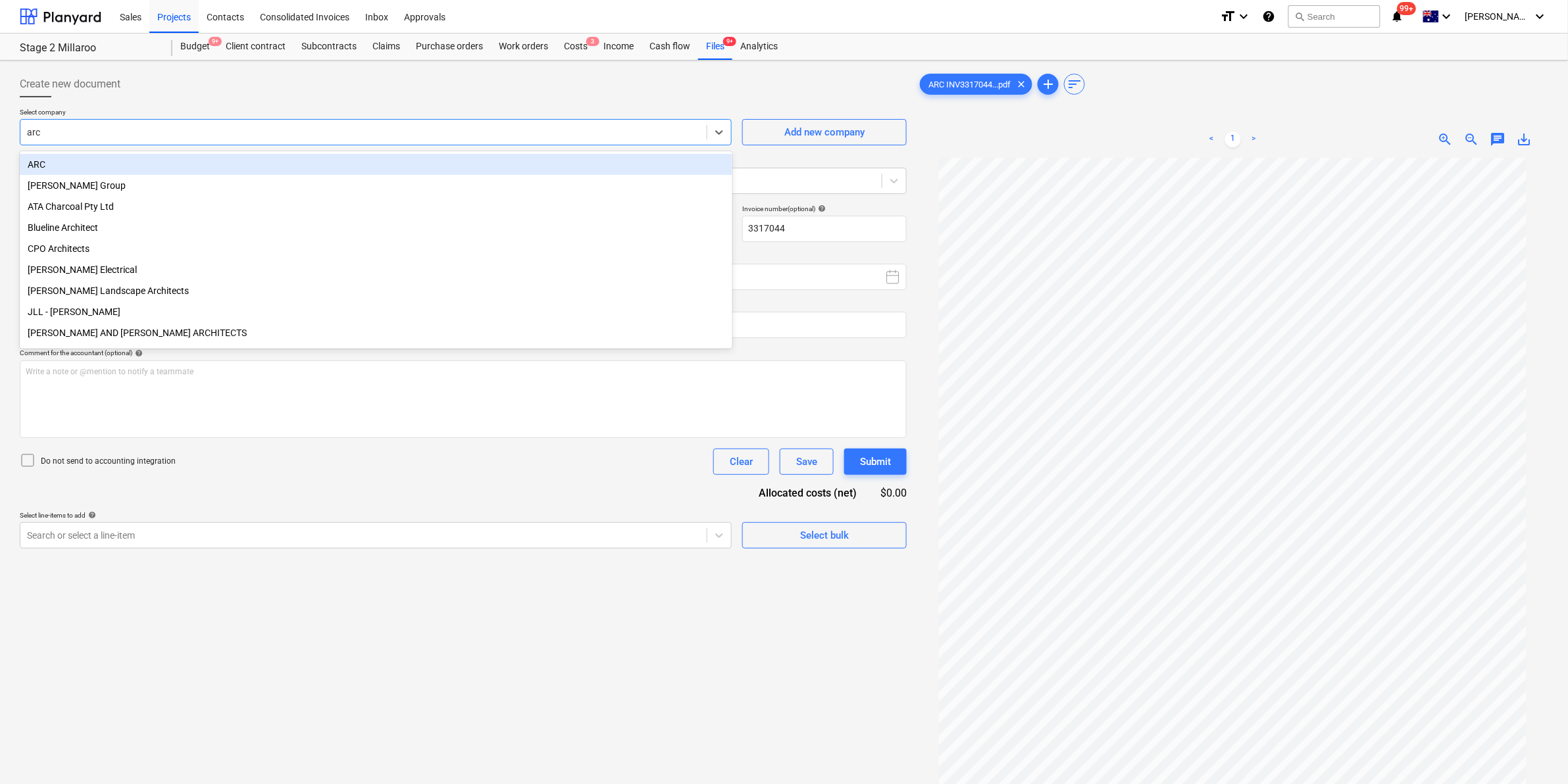
click at [165, 166] on div "ARC" at bounding box center [376, 164] width 713 height 21
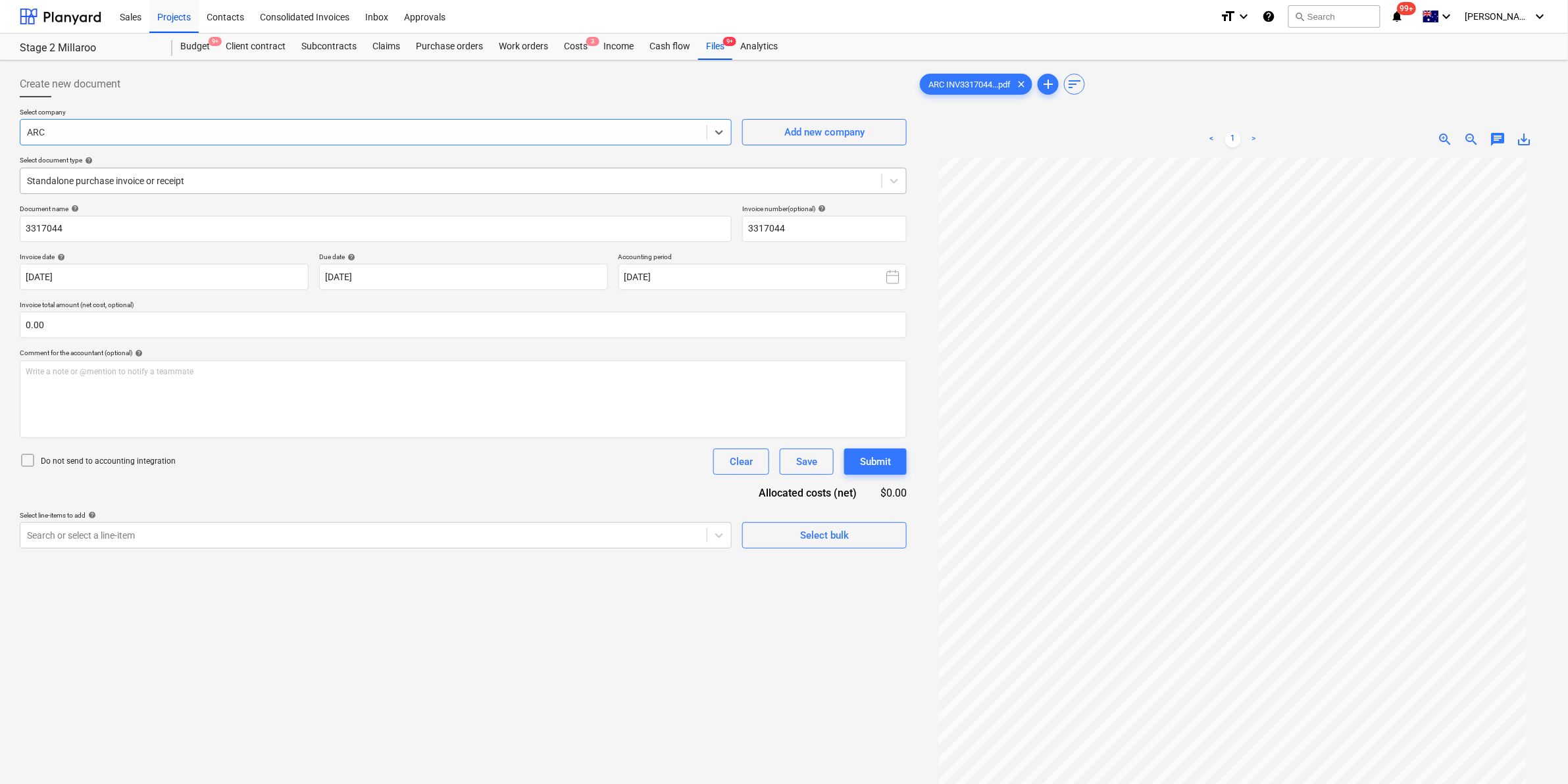
click at [211, 177] on div at bounding box center [451, 180] width 848 height 13
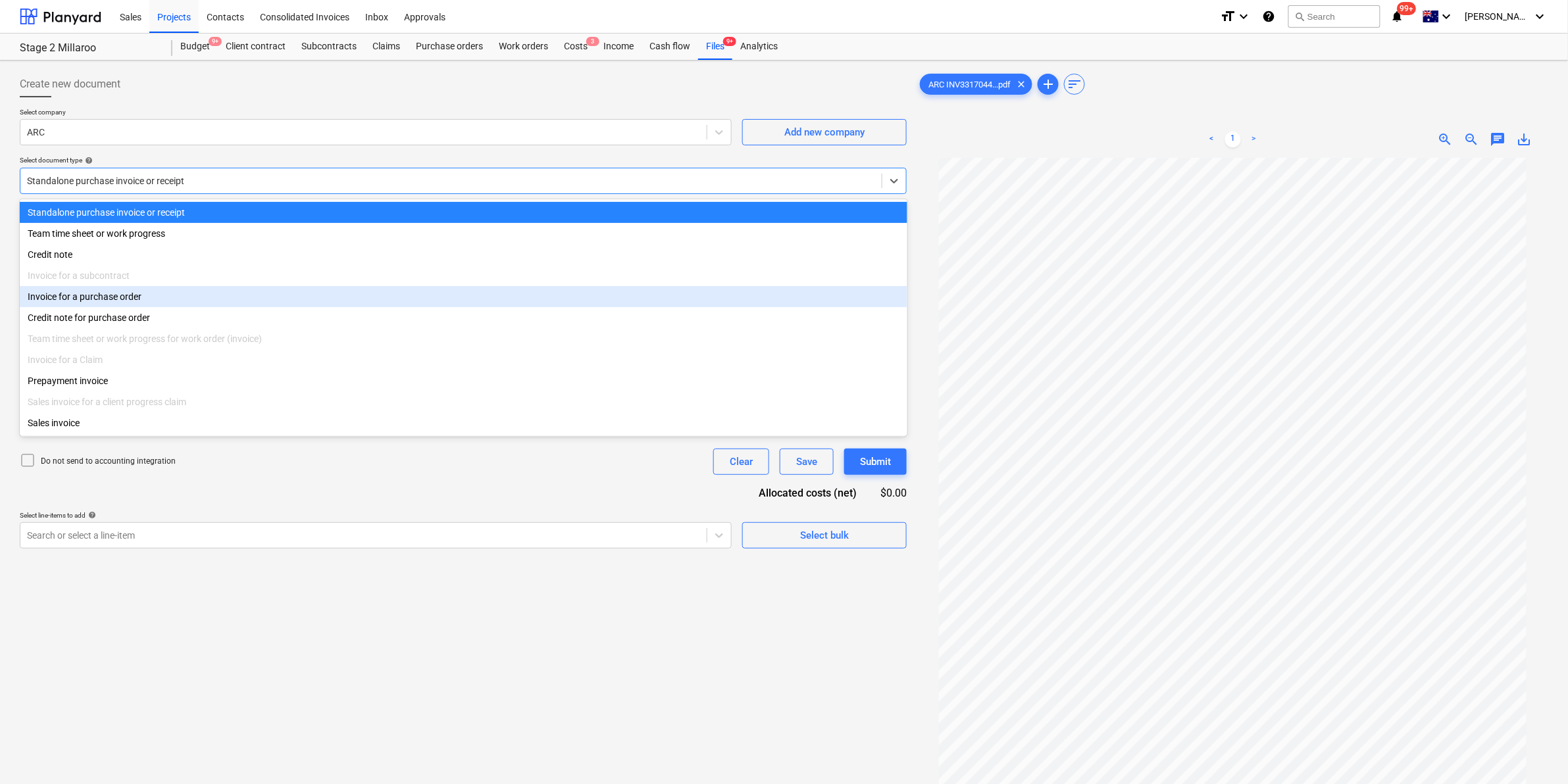
click at [76, 302] on div "Invoice for a purchase order" at bounding box center [463, 296] width 888 height 21
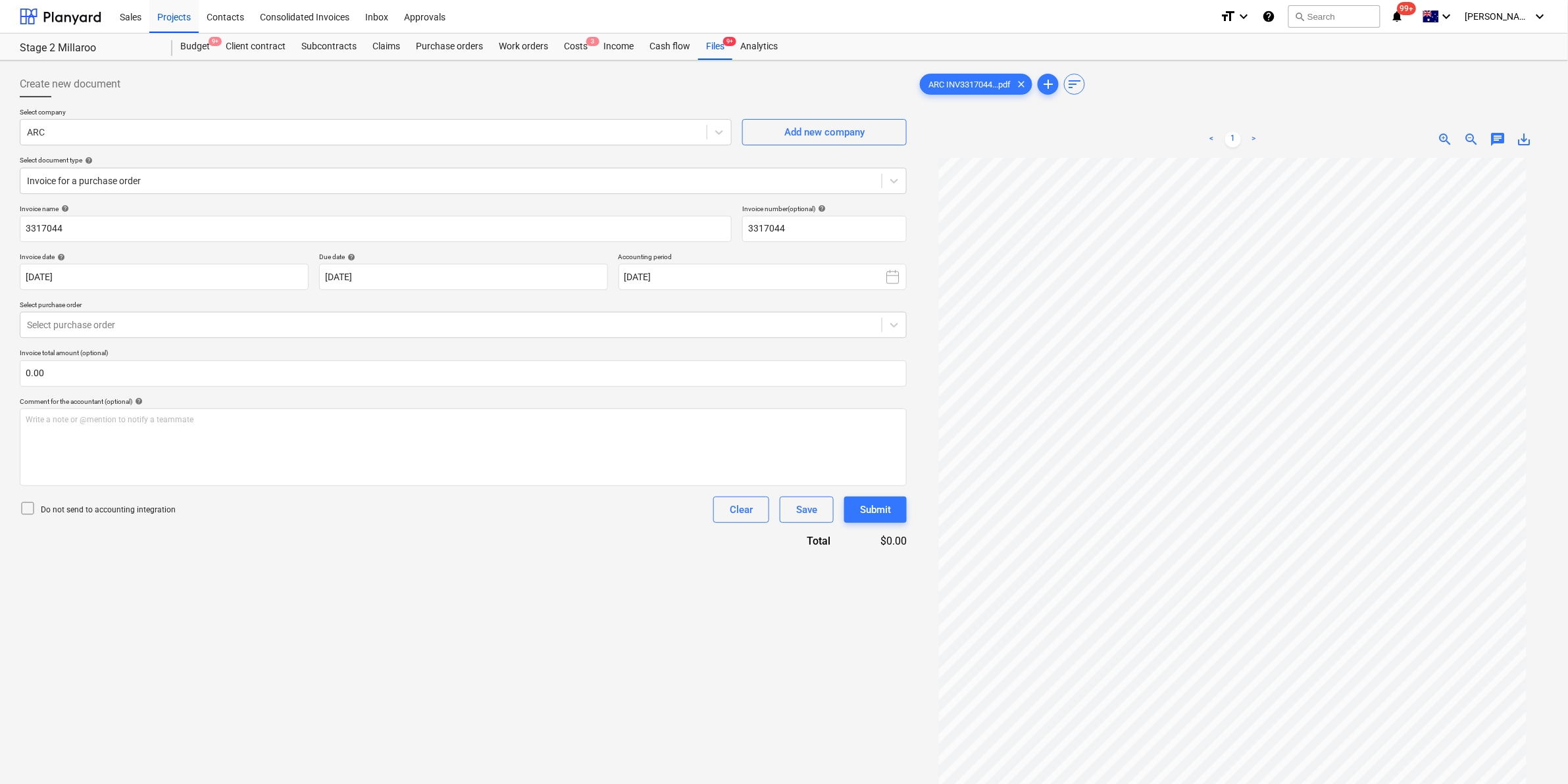
scroll to position [86, 0]
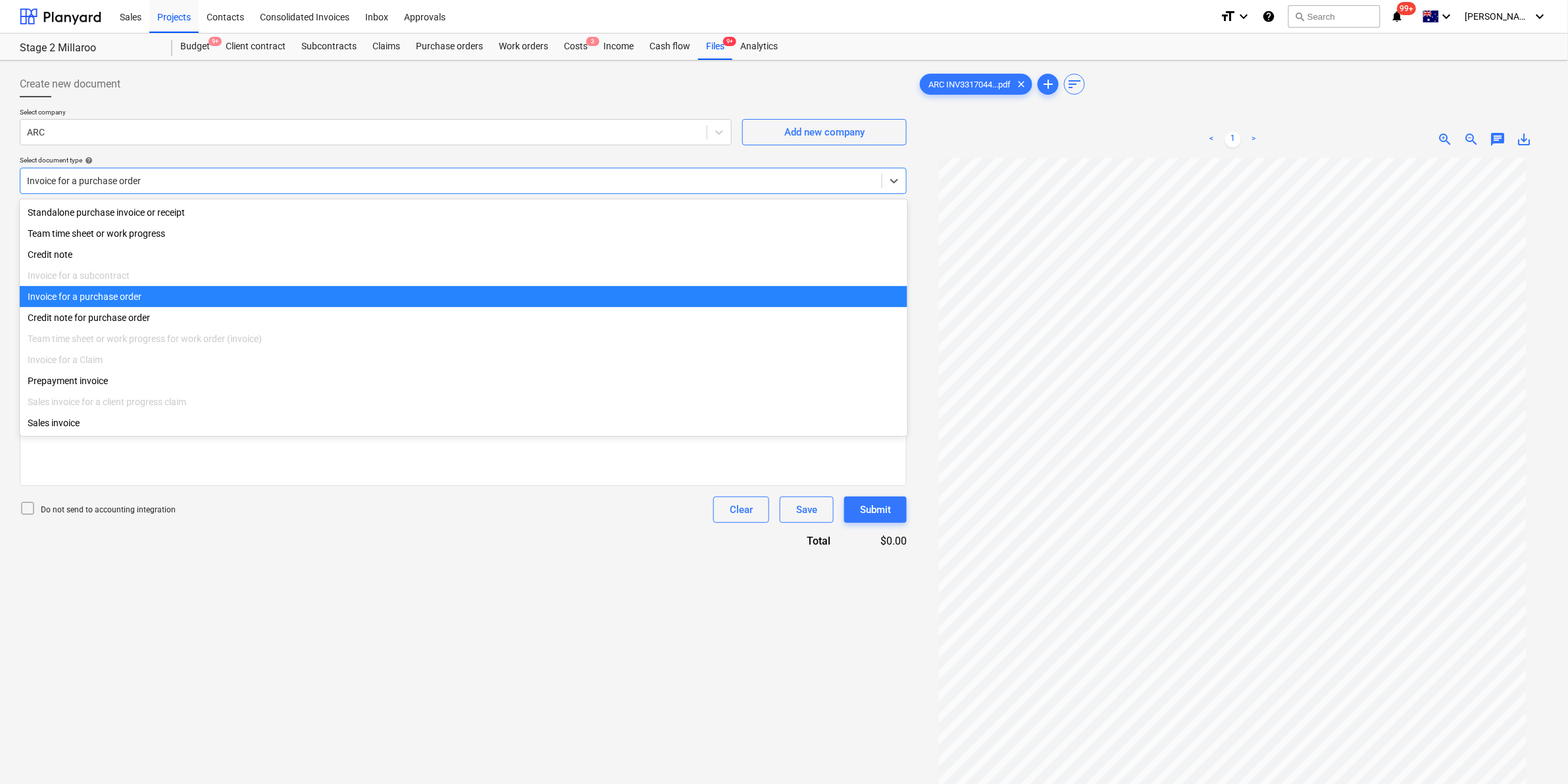
click at [250, 178] on div at bounding box center [451, 180] width 848 height 13
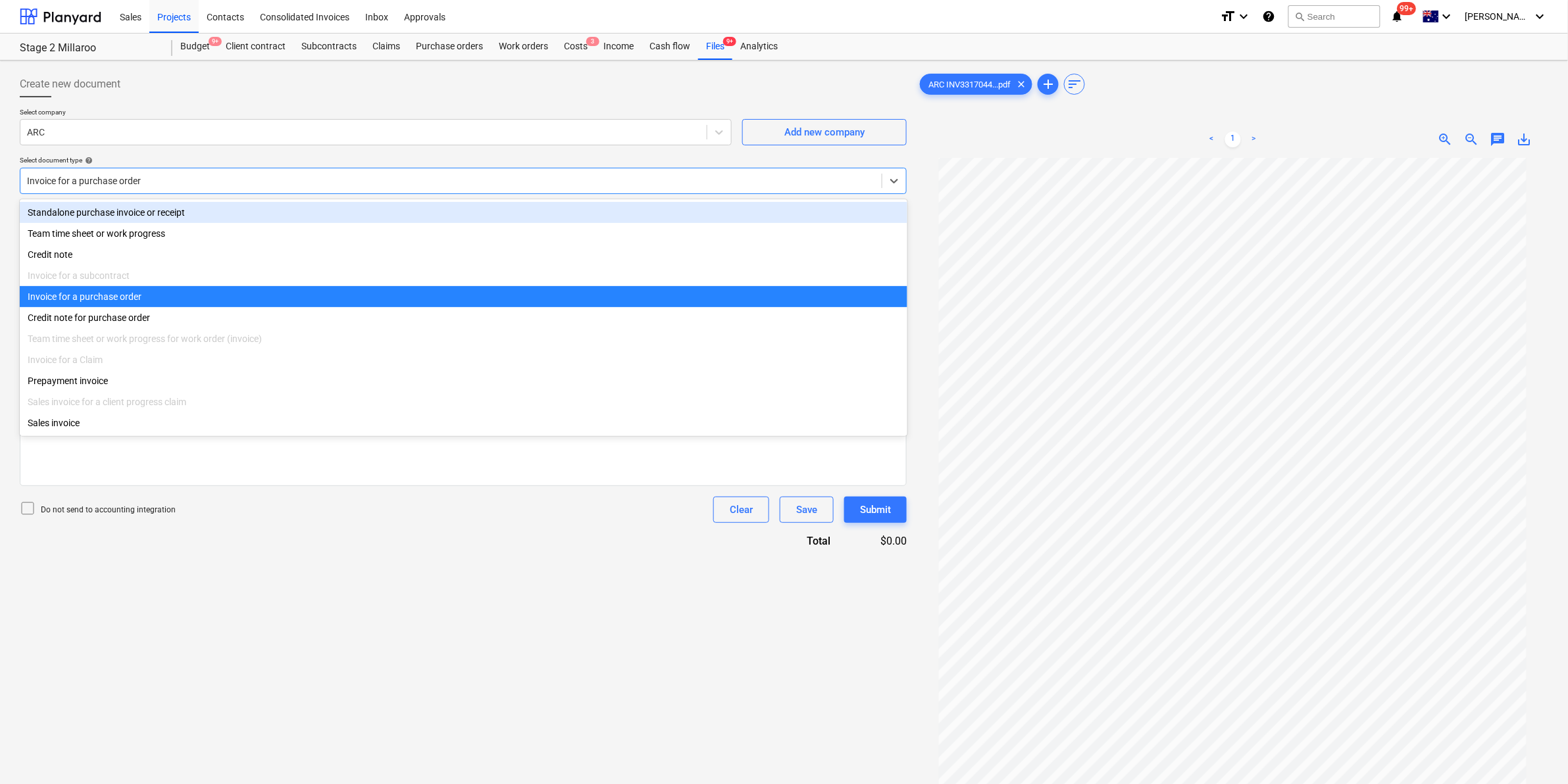
click at [362, 155] on div "Select company ARC Add new company Select document type help option Standalone …" at bounding box center [463, 156] width 887 height 97
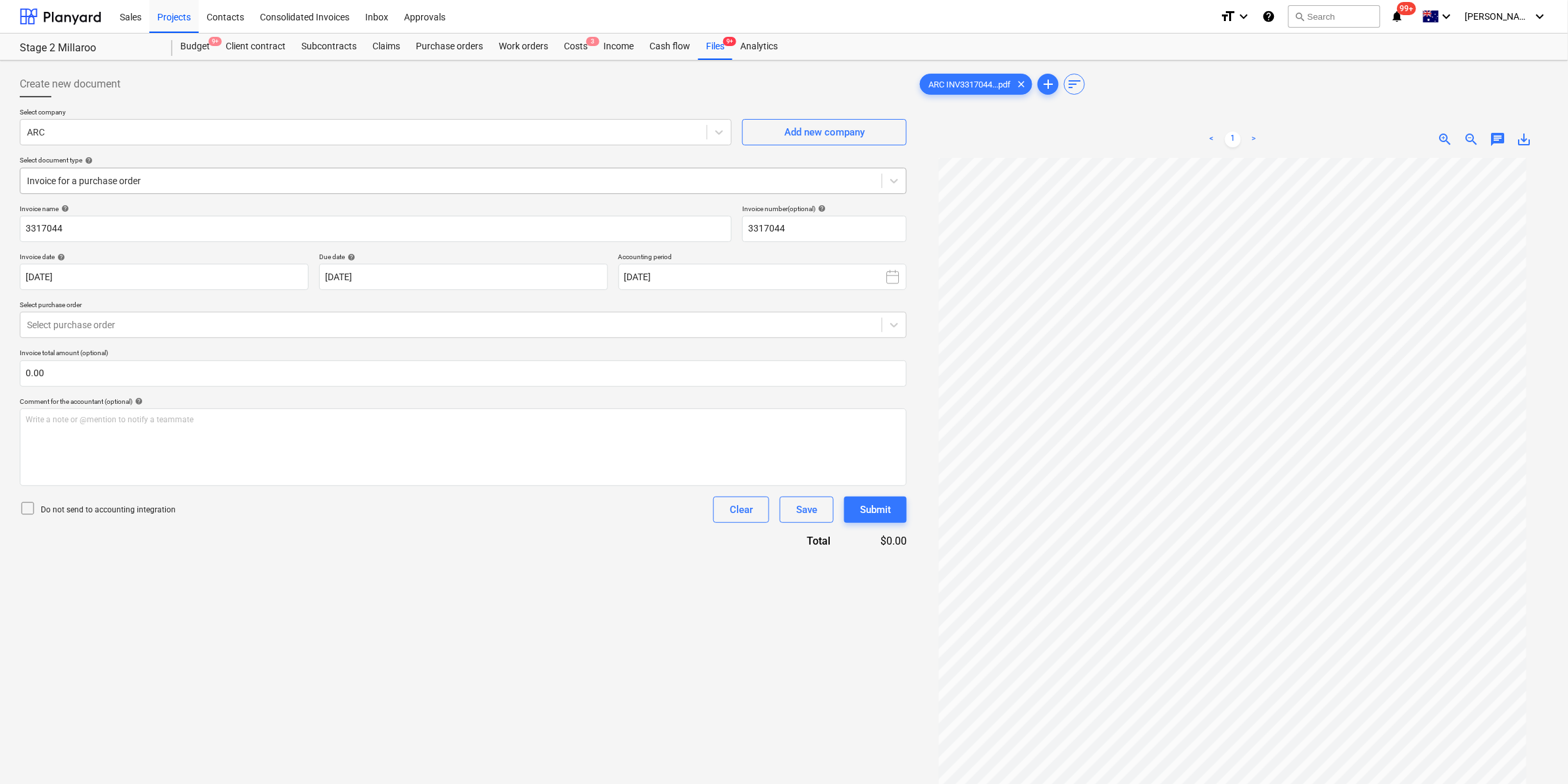
click at [288, 181] on div at bounding box center [451, 180] width 848 height 13
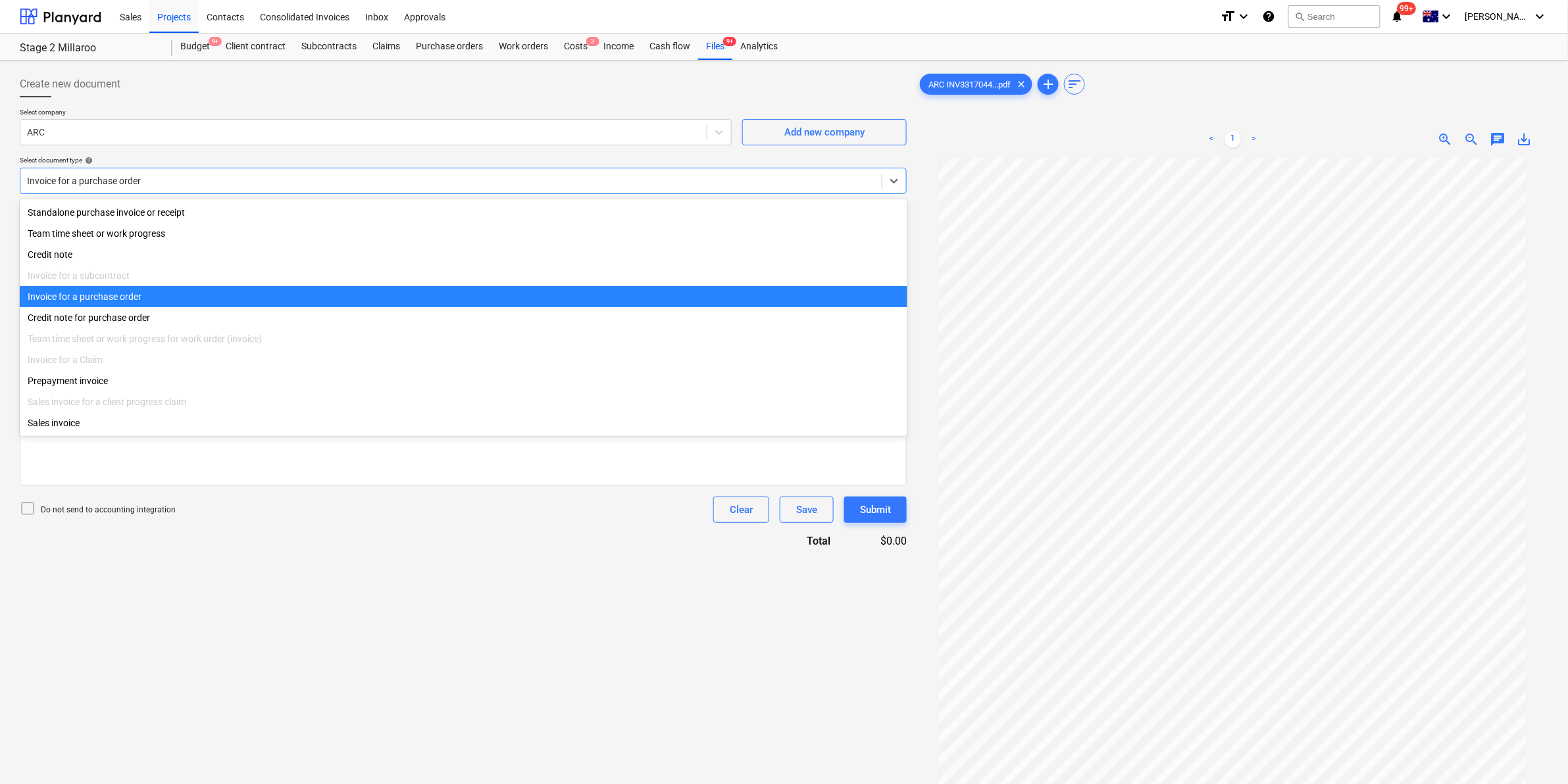
click at [176, 307] on div "Invoice for a purchase order" at bounding box center [463, 296] width 888 height 21
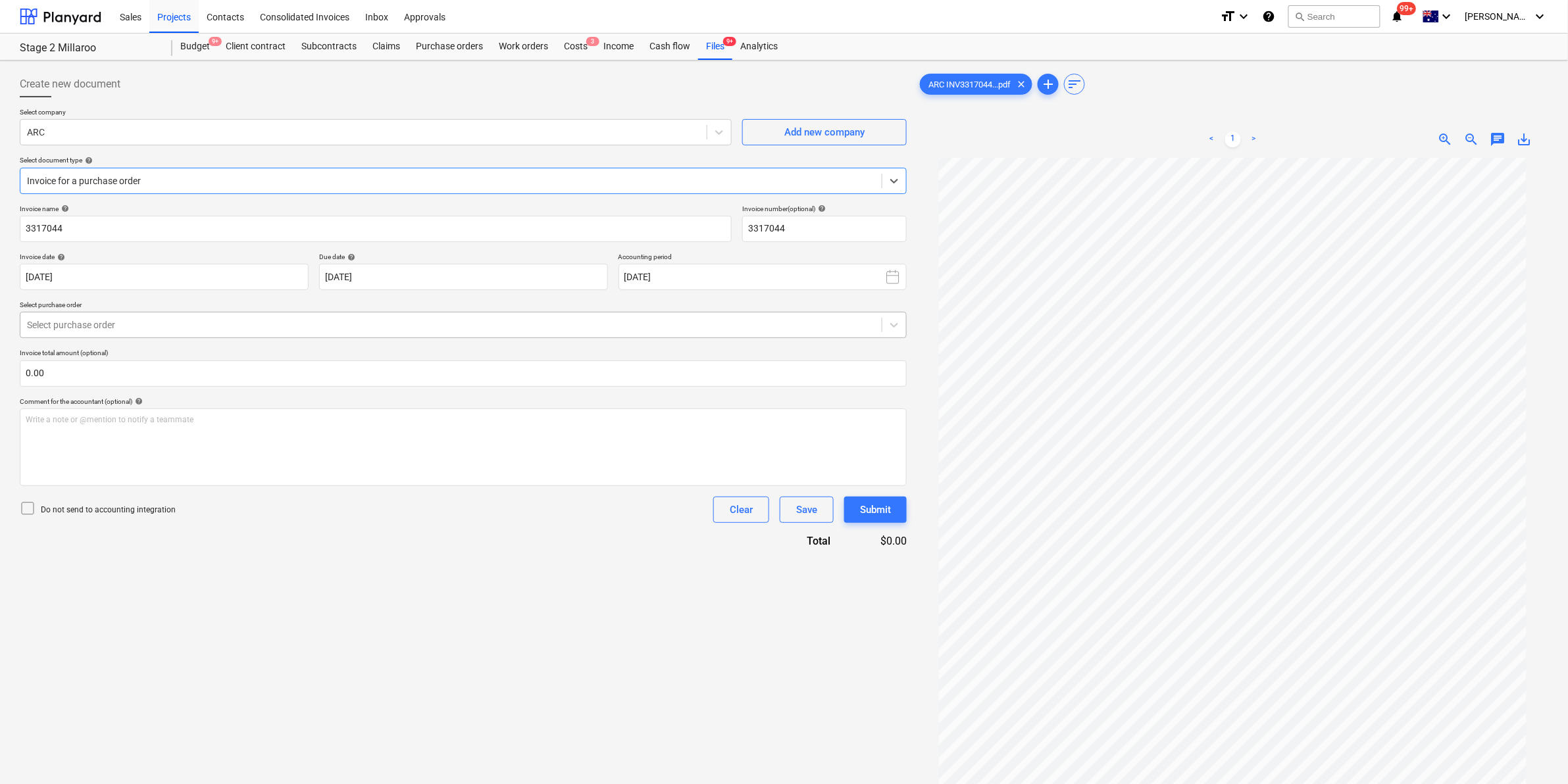
click at [186, 319] on div at bounding box center [451, 324] width 848 height 13
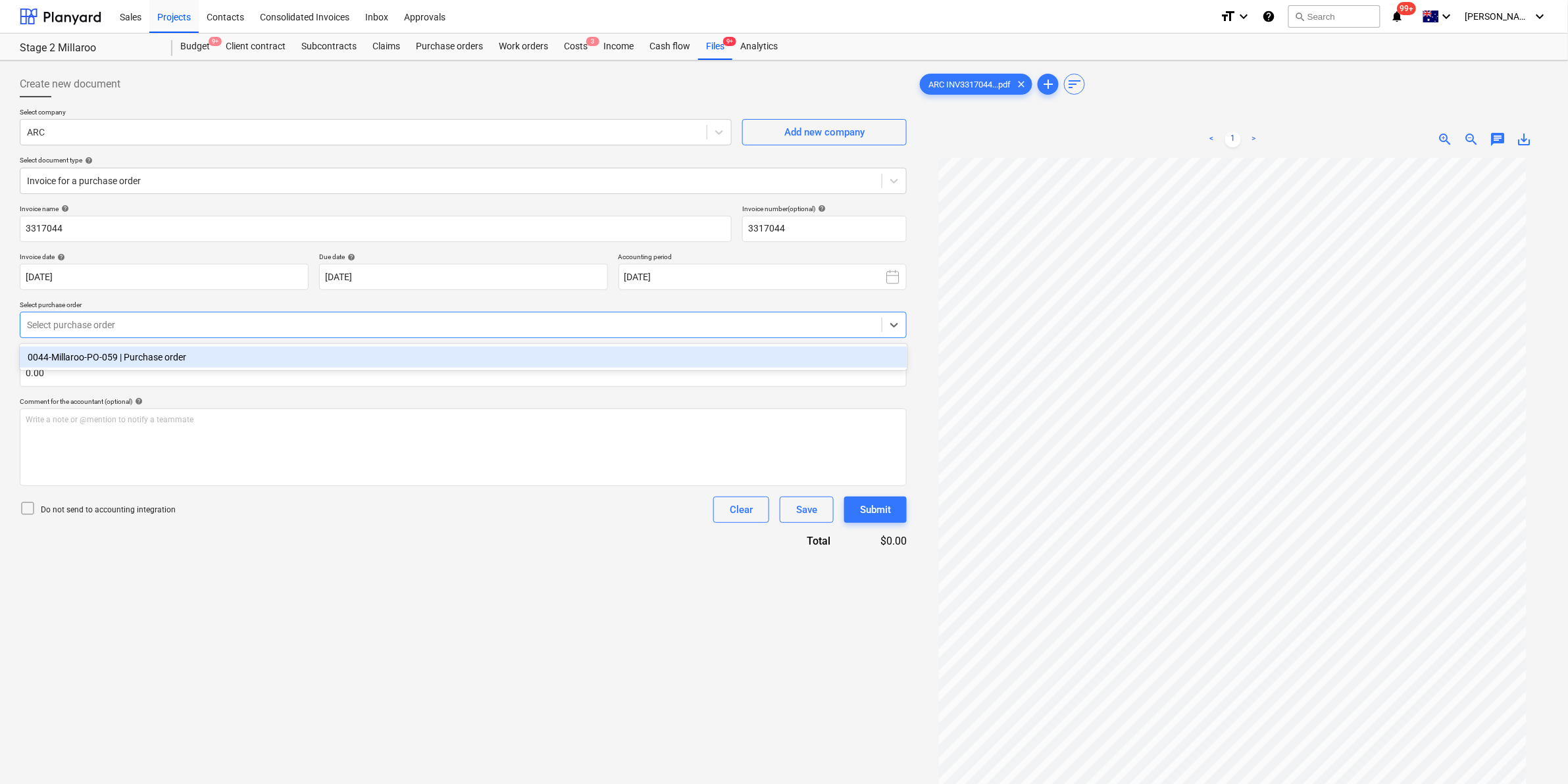
click at [160, 357] on div "0044-Millaroo-PO-059 | Purchase order" at bounding box center [463, 357] width 888 height 21
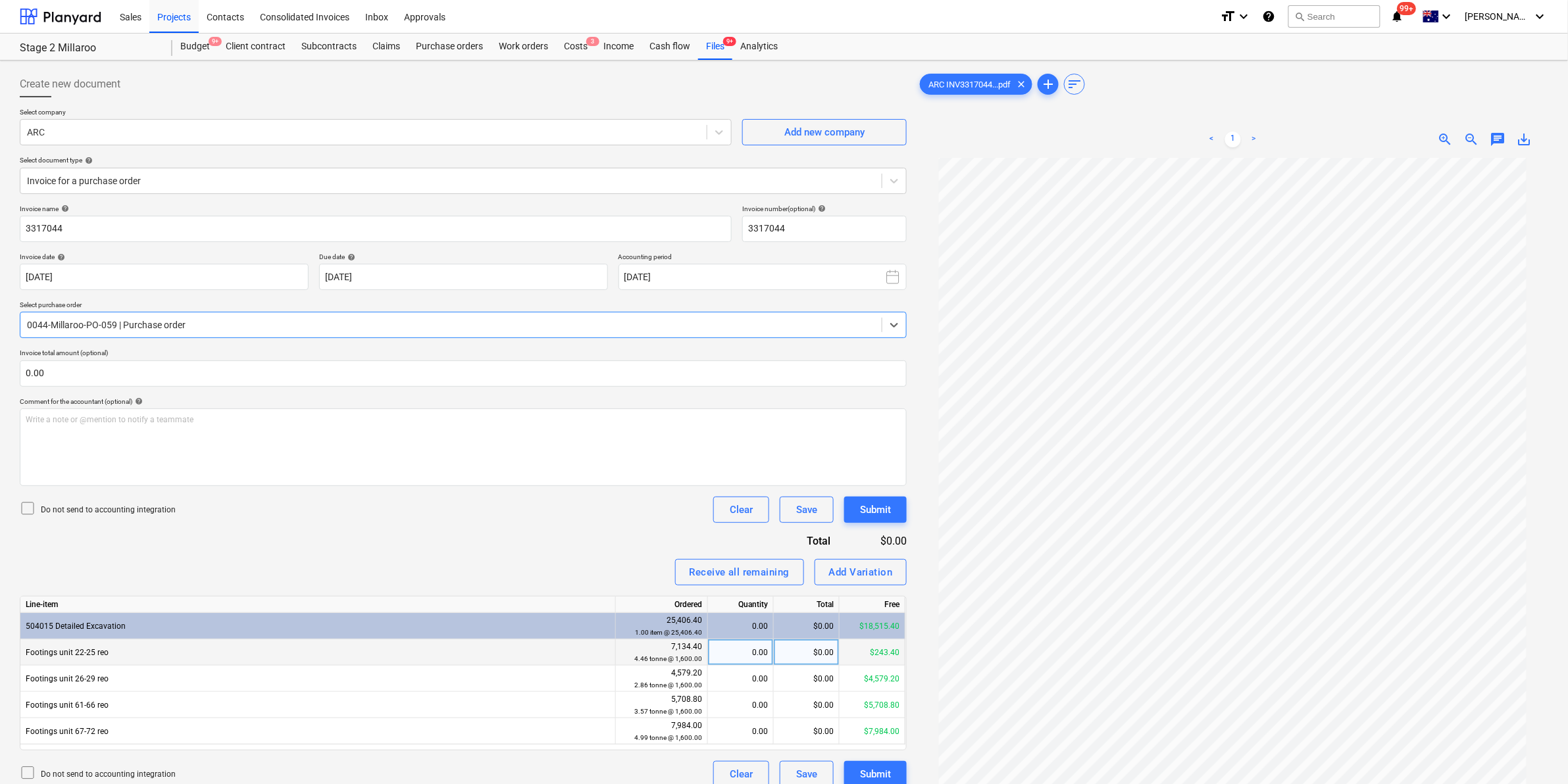
click at [818, 649] on div "$0.00" at bounding box center [807, 652] width 65 height 26
click at [824, 653] on div "$0.00" at bounding box center [807, 652] width 65 height 26
type input "1403.4"
click at [857, 576] on div "Add Variation" at bounding box center [861, 572] width 64 height 17
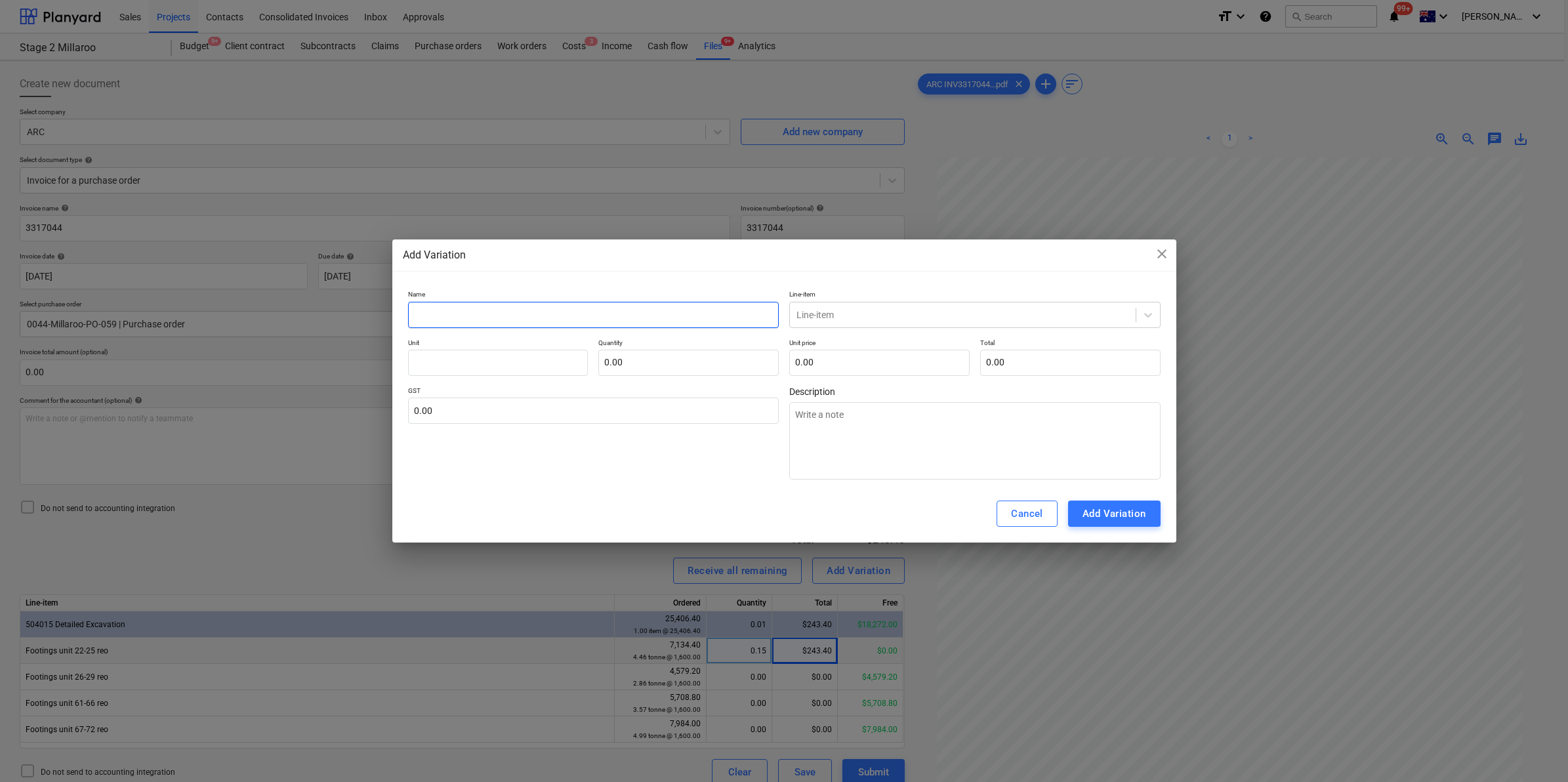
click at [568, 307] on input "text" at bounding box center [594, 314] width 371 height 26
type input "F"
type textarea "x"
type input "Fo"
type textarea "x"
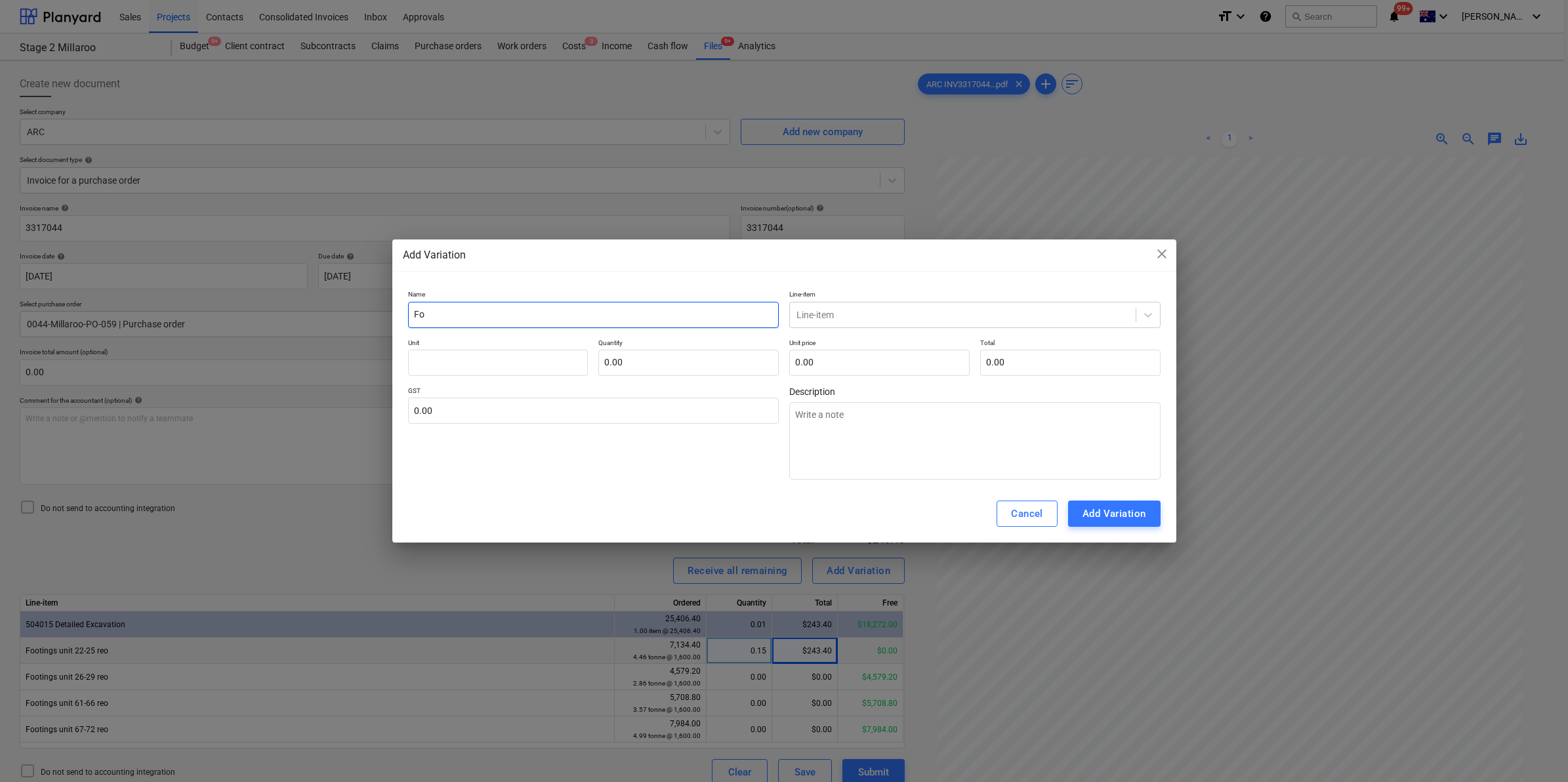
type input "Foo"
type textarea "x"
type input "Foot"
type textarea "x"
type input "Footi"
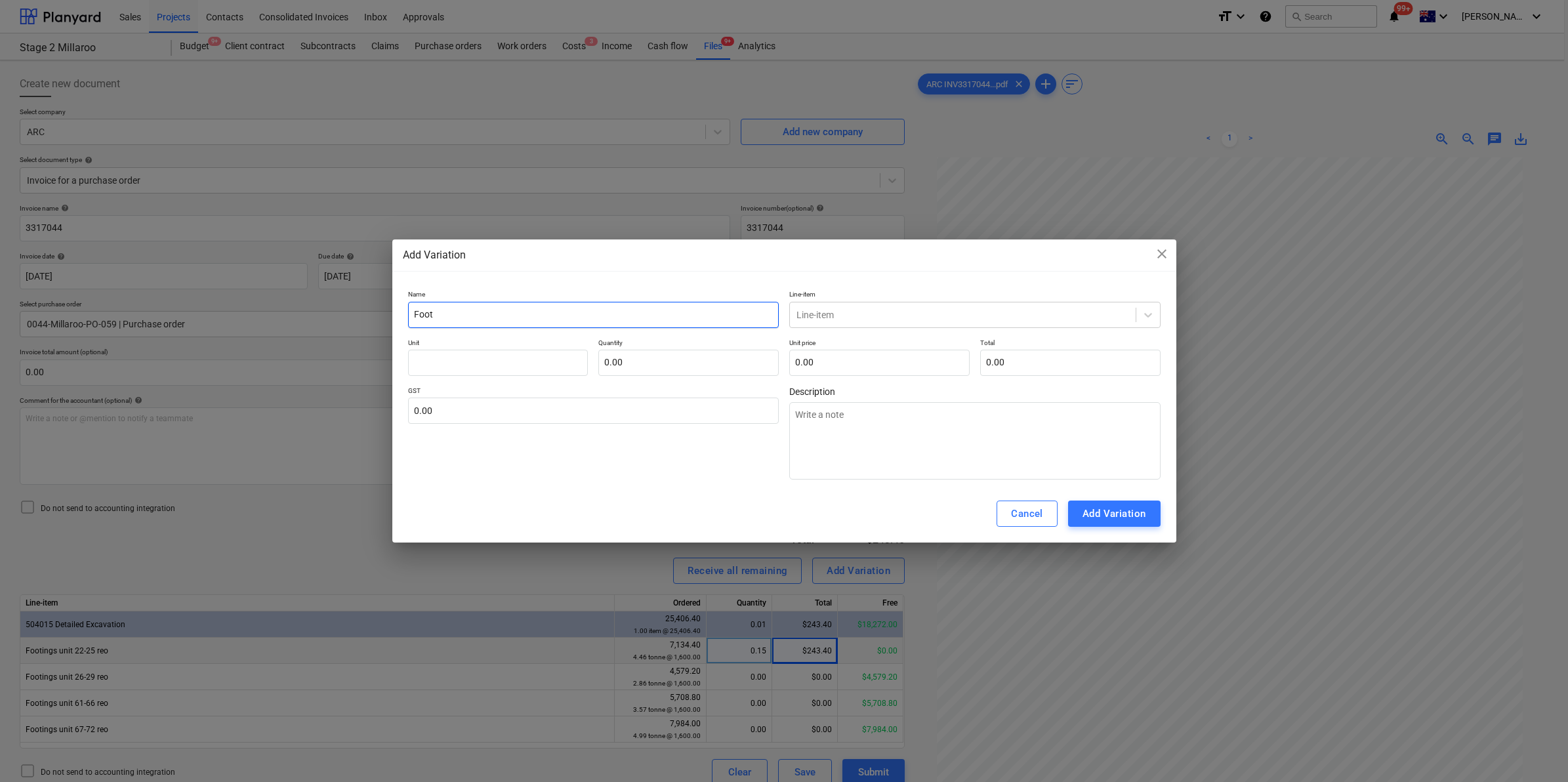
type textarea "x"
type input "Footin"
type textarea "x"
type input "Footing"
type textarea "x"
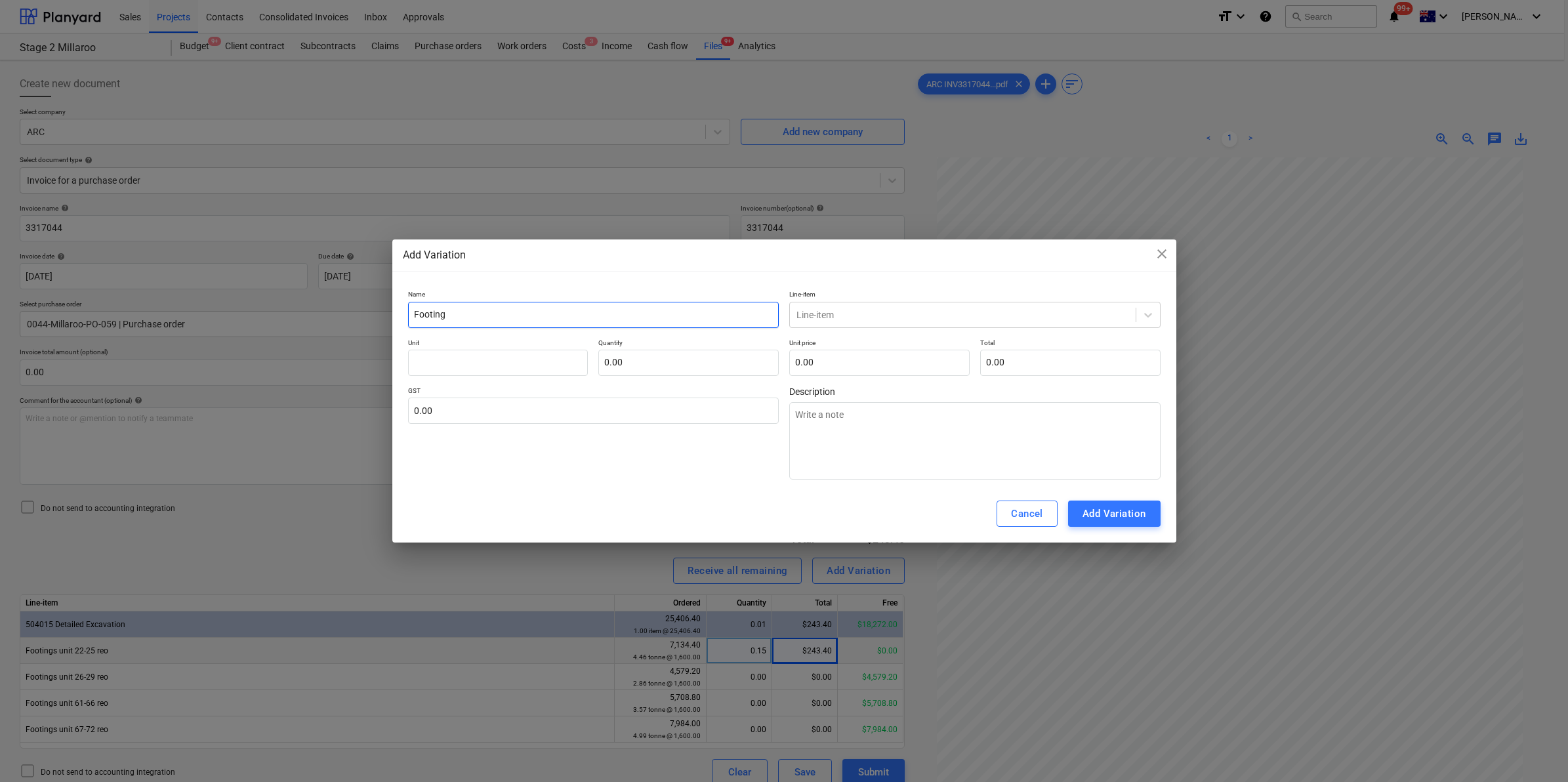
type input "Footings"
type textarea "x"
type input "Footings"
type textarea "x"
type input "Footings u"
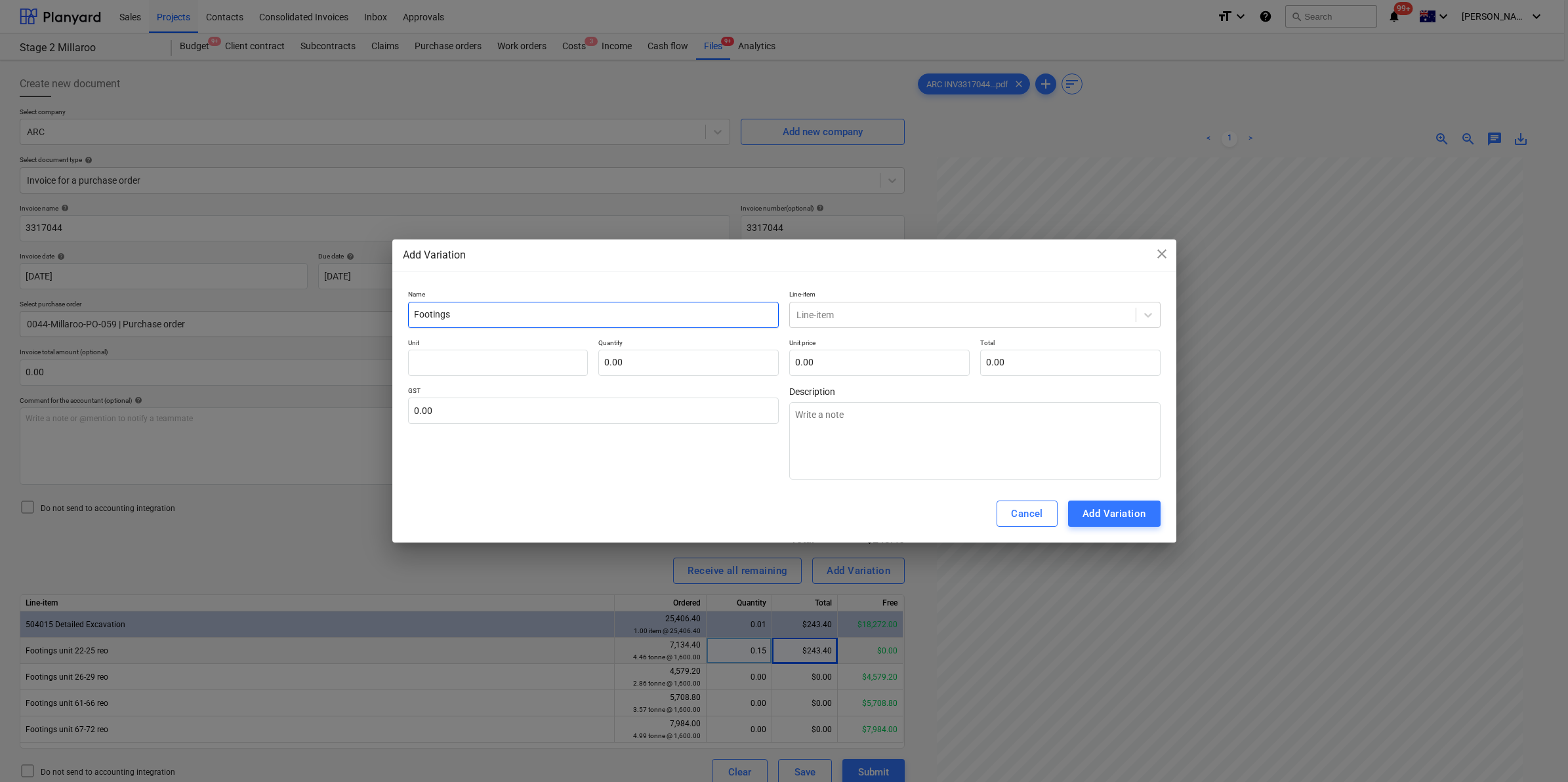
type textarea "x"
type input "Footings un"
type textarea "x"
type input "Footings uni"
type textarea "x"
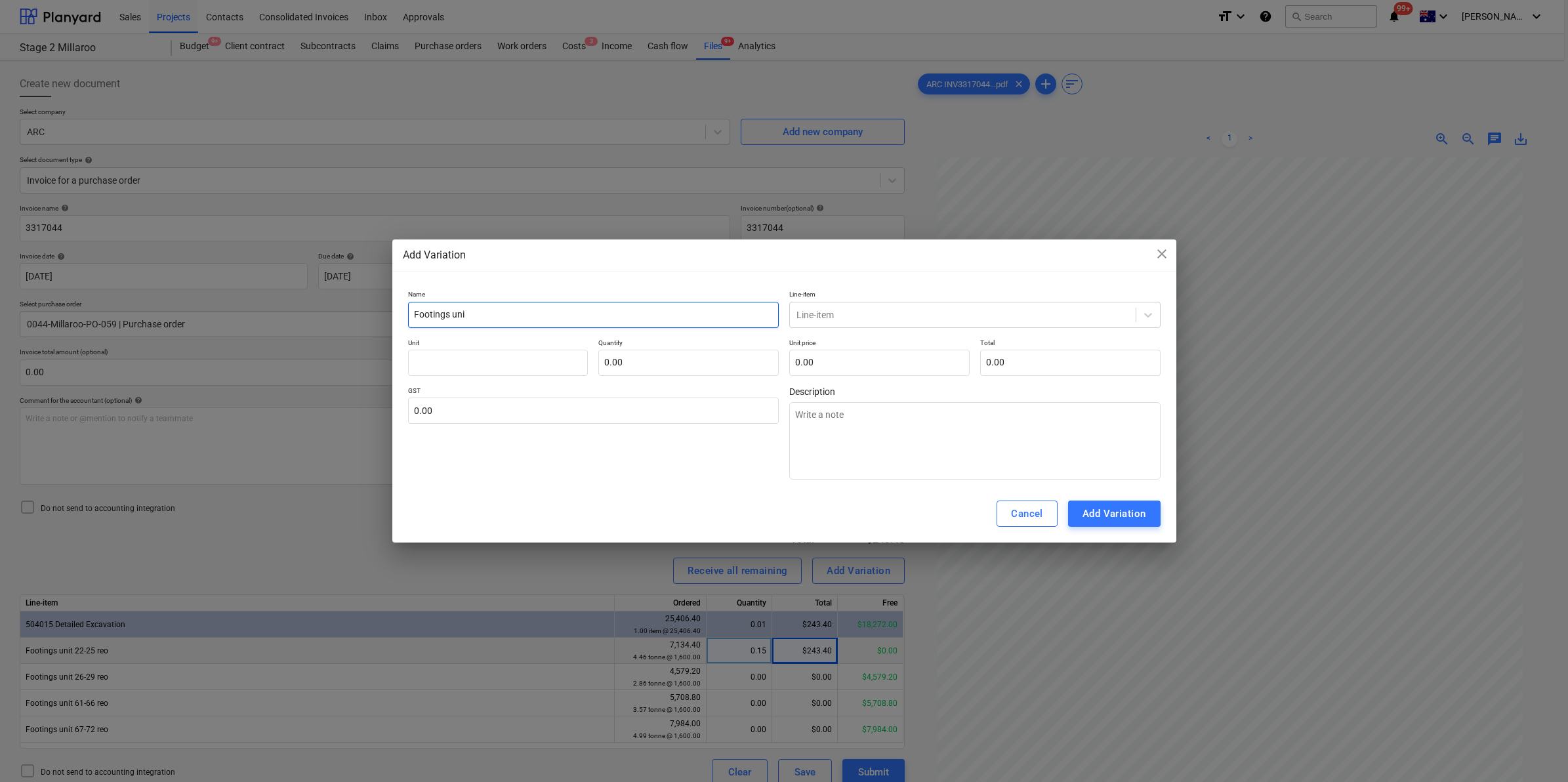
type input "Footings unit"
type textarea "x"
type input "Footings unit"
type textarea "x"
type input "Footings unit 2"
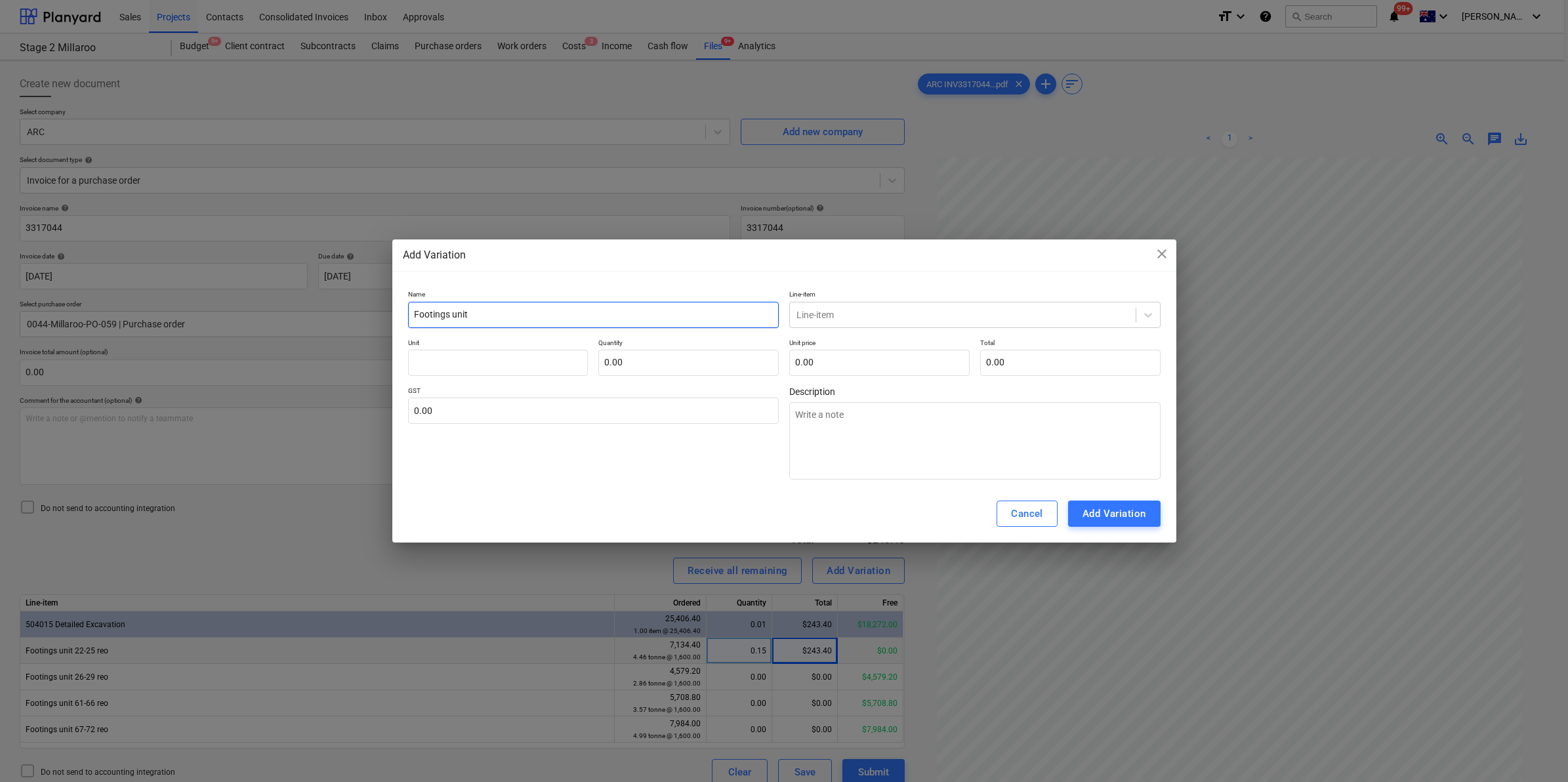
type textarea "x"
type input "Footings unit 22"
type textarea "x"
type input "Footings unit 22-"
type textarea "x"
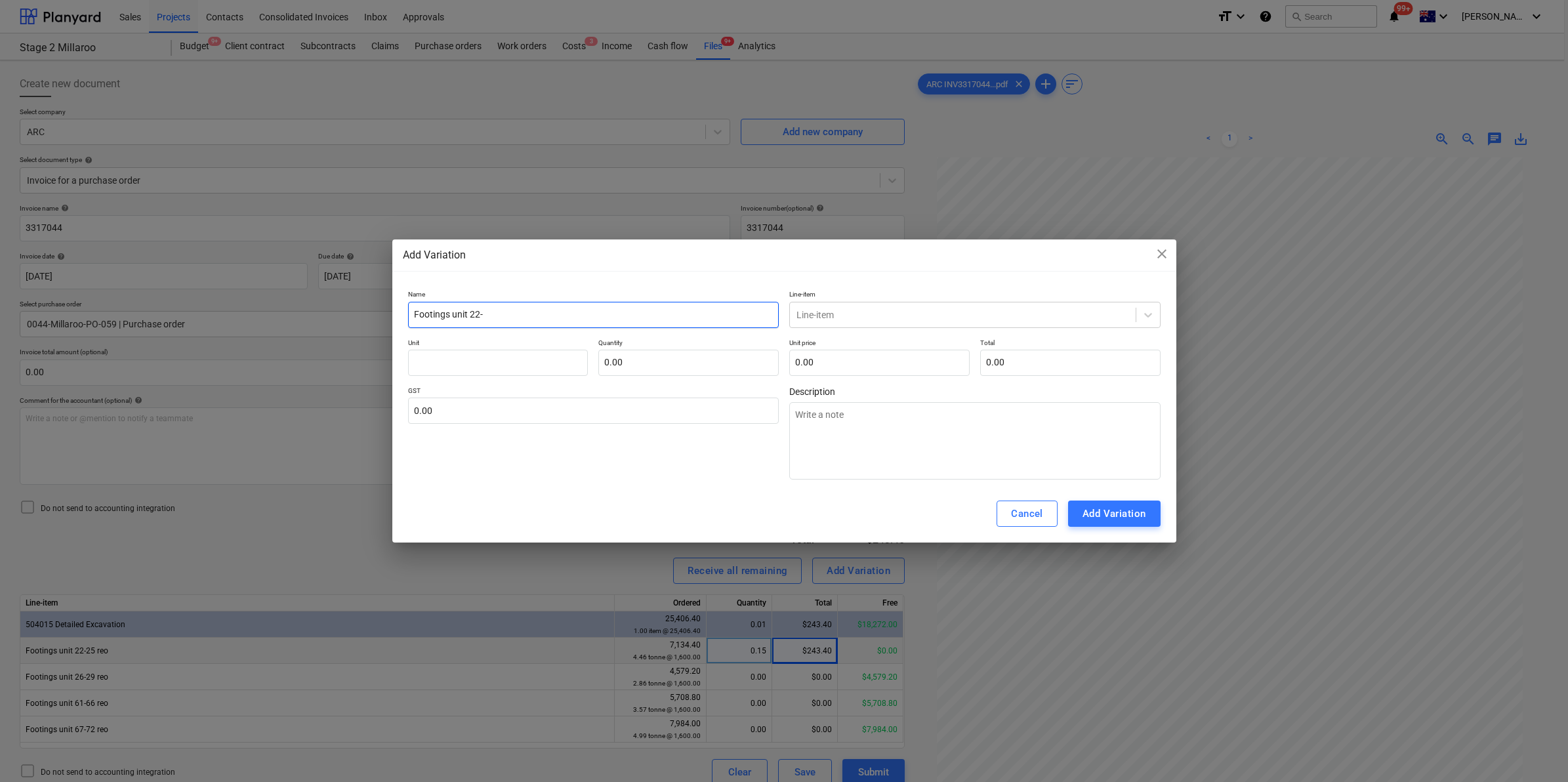
type input "Footings unit 22-2"
type textarea "x"
type input "Footings unit 22-25"
type textarea "x"
type input "Footings unit 22-25"
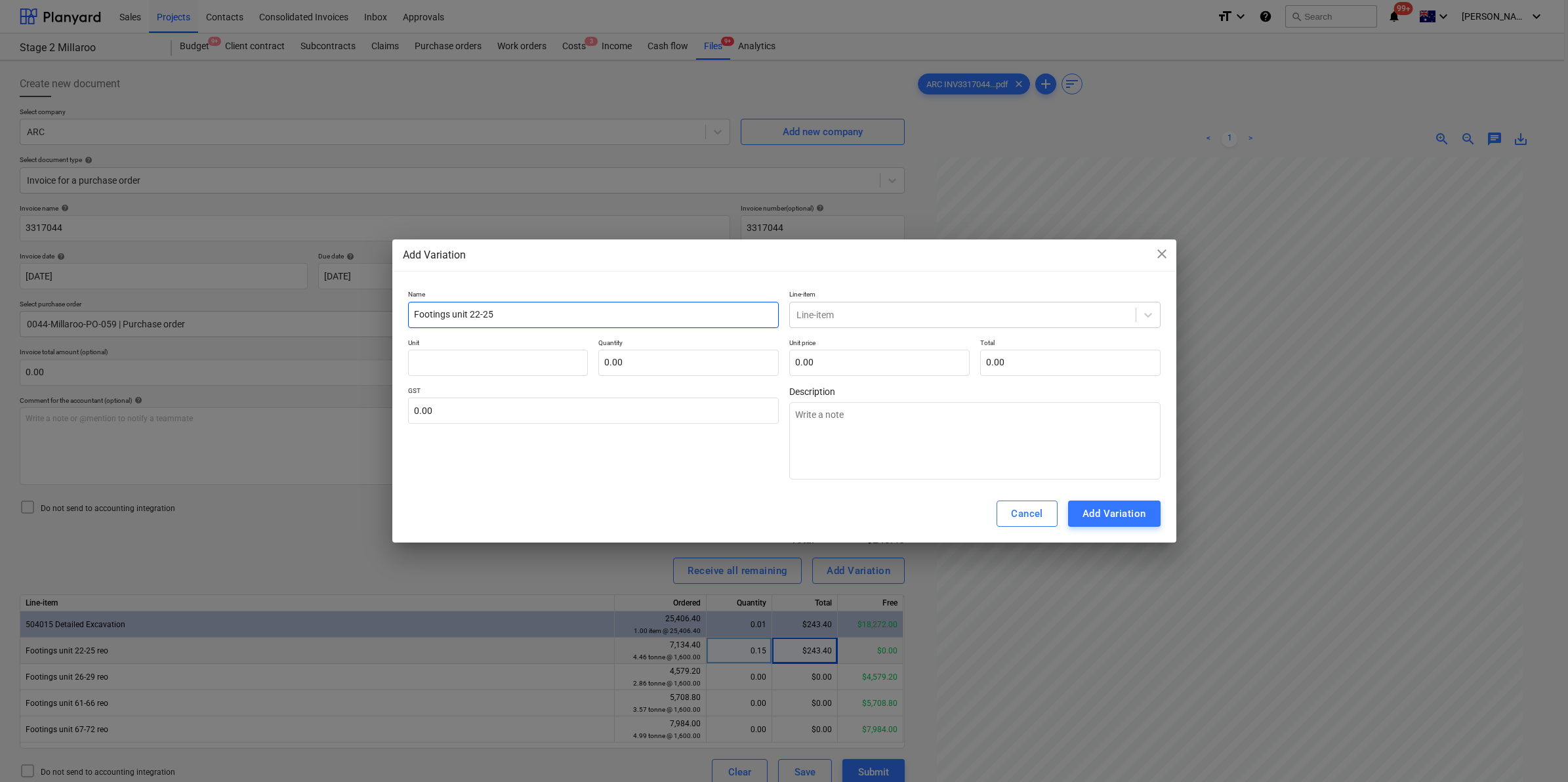
type textarea "x"
type input "Footings unit 22-25 v"
type textarea "x"
type input "Footings unit 22-25 va"
type textarea "x"
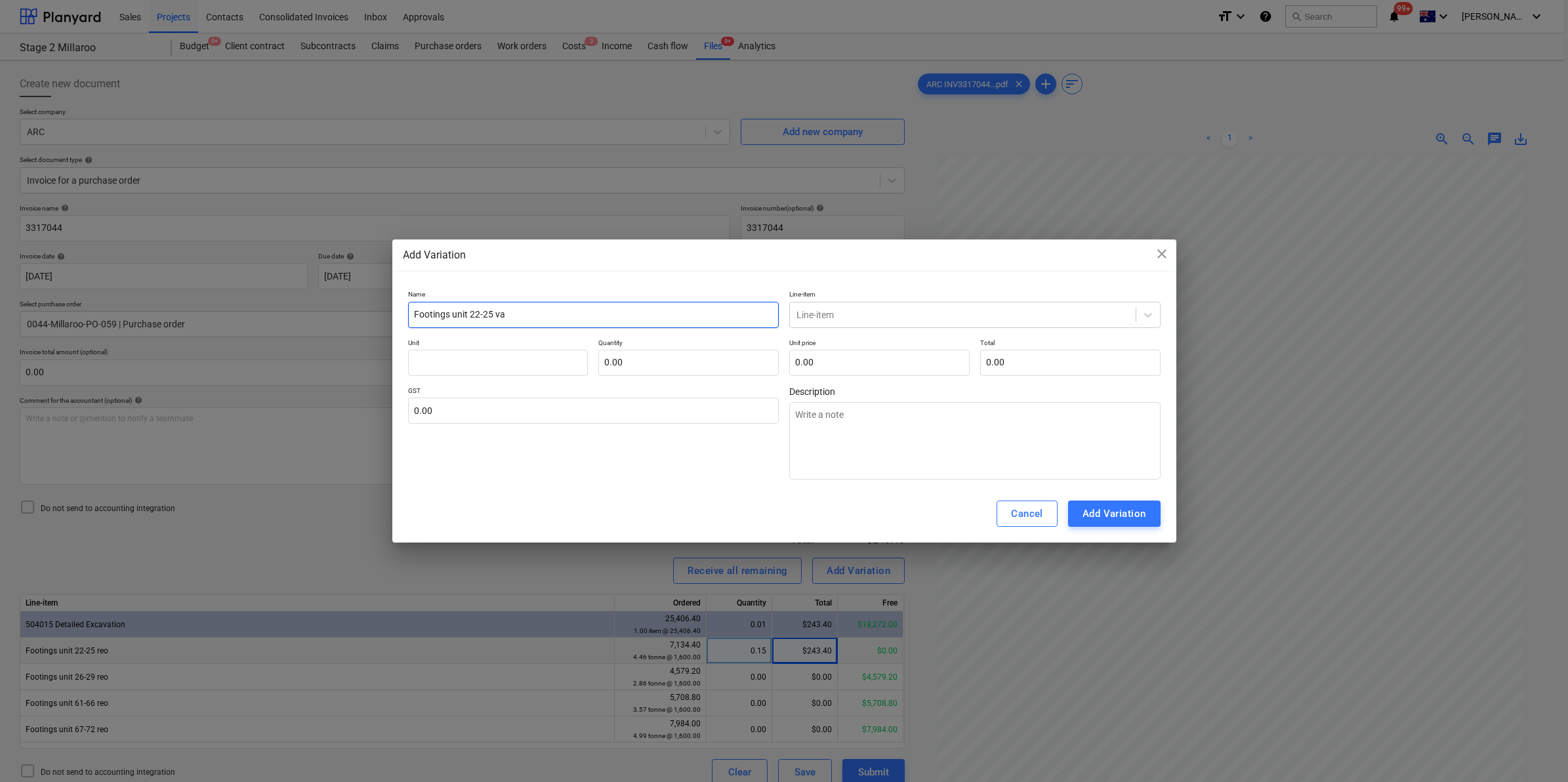
type input "Footings unit 22-25 var"
type textarea "x"
type input "Footings unit 22-25 vari"
type textarea "x"
type input "Footings unit 22-25 varia"
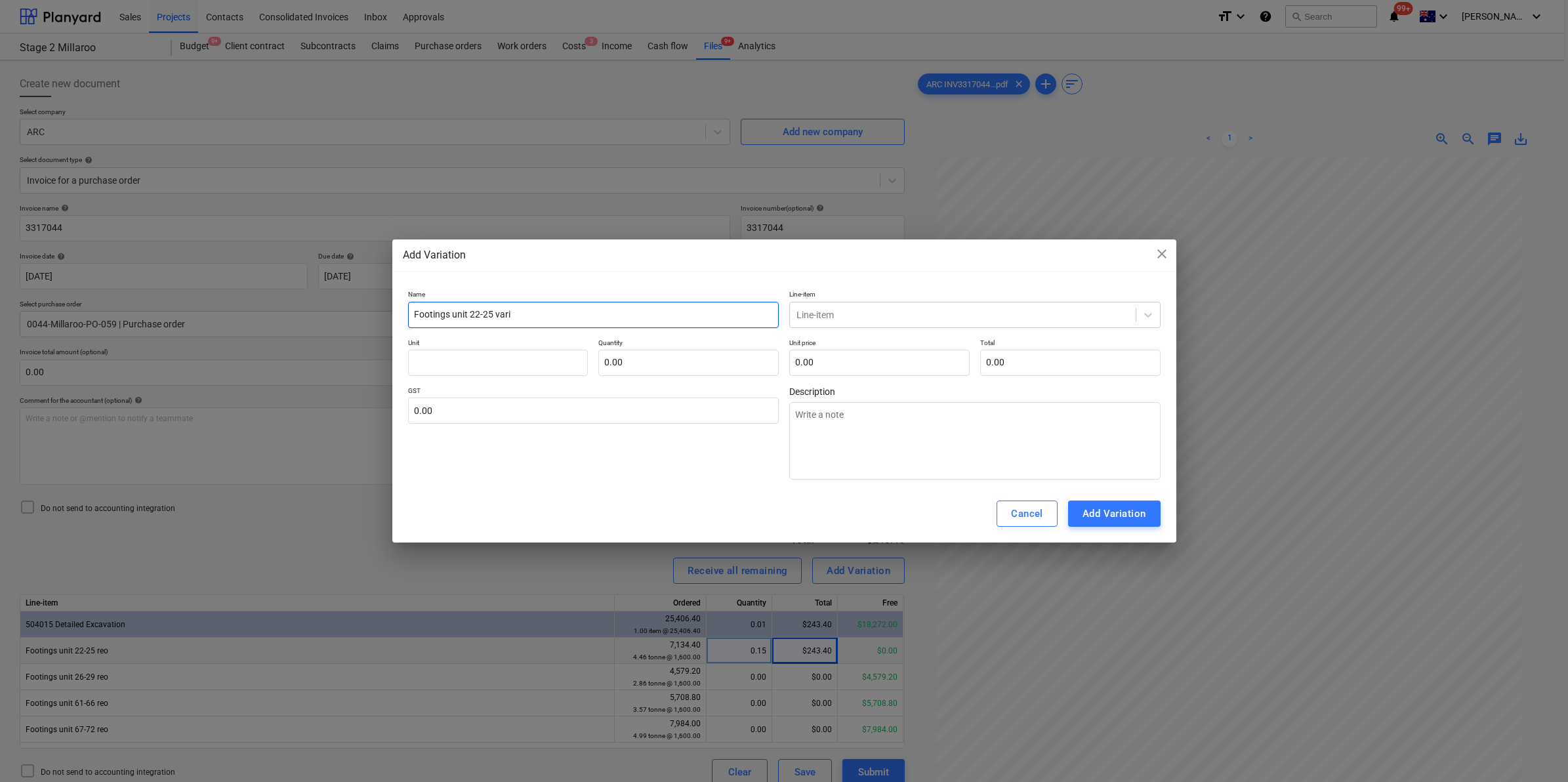
type textarea "x"
type input "Footings unit 22-25 variat"
type textarea "x"
type input "Footings unit 22-25 variati"
type textarea "x"
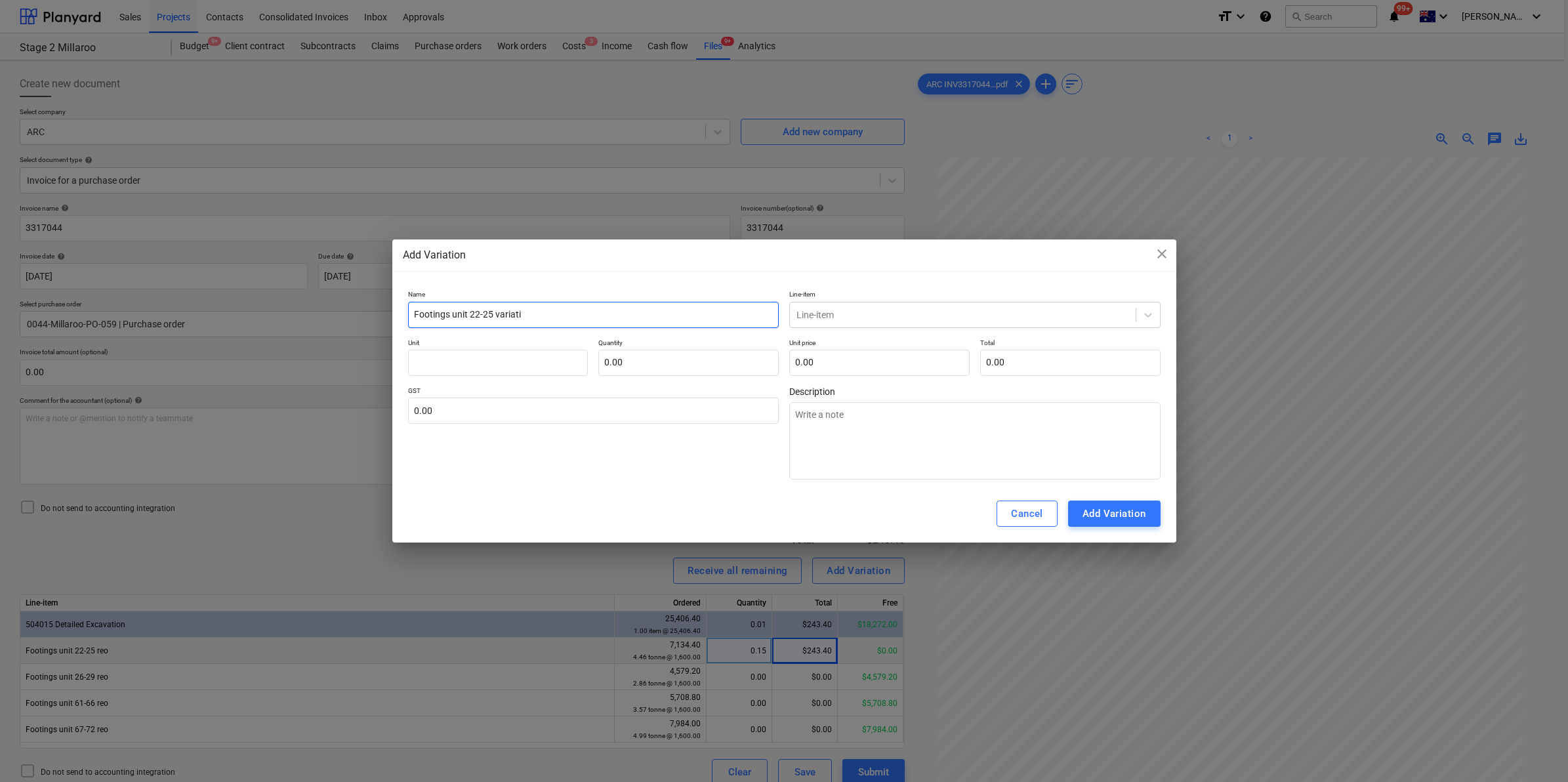
type input "Footings unit 22-25 variatio"
type textarea "x"
type input "Footings unit 22-25 variation"
type textarea "x"
type input "Footings unit 22-25 variation"
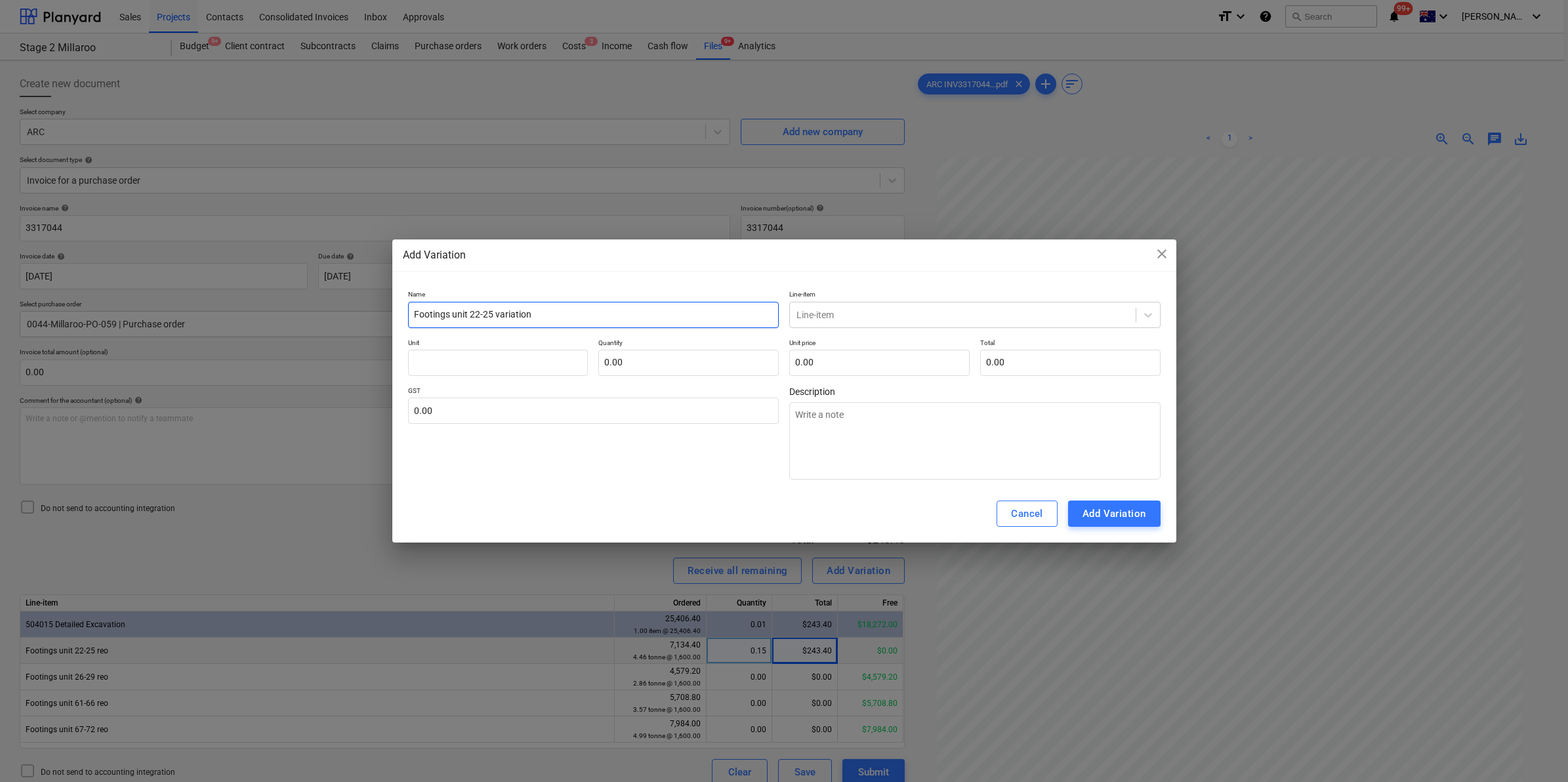
type textarea "x"
type input "Footings unit 22-25 variation"
click at [896, 317] on div at bounding box center [962, 314] width 333 height 13
type input "504015"
click at [891, 339] on div "-- -- 504015 Detailed Excavation" at bounding box center [975, 346] width 371 height 21
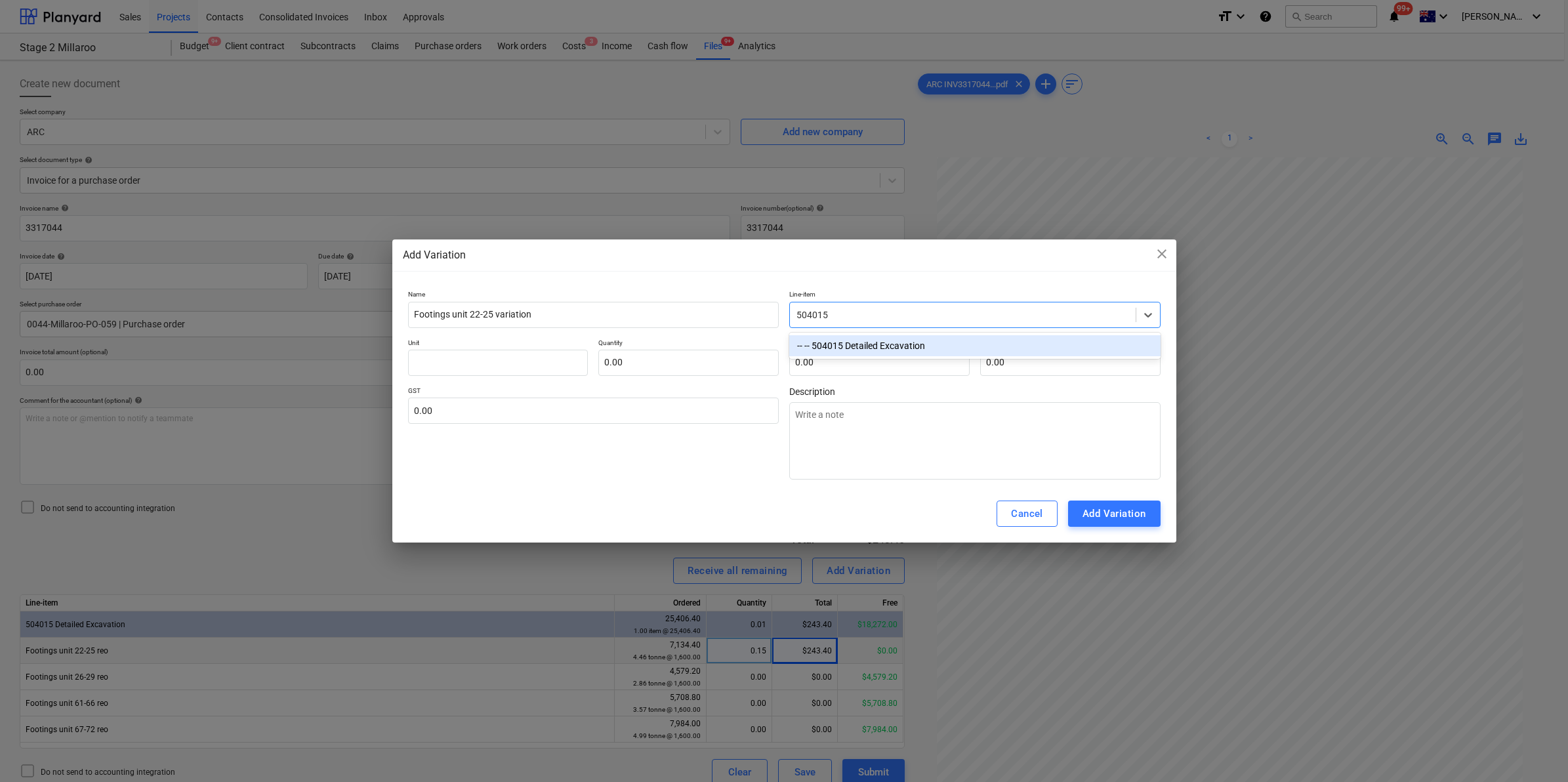
type textarea "x"
click at [502, 362] on input "text" at bounding box center [498, 363] width 180 height 26
type input "1"
type textarea "x"
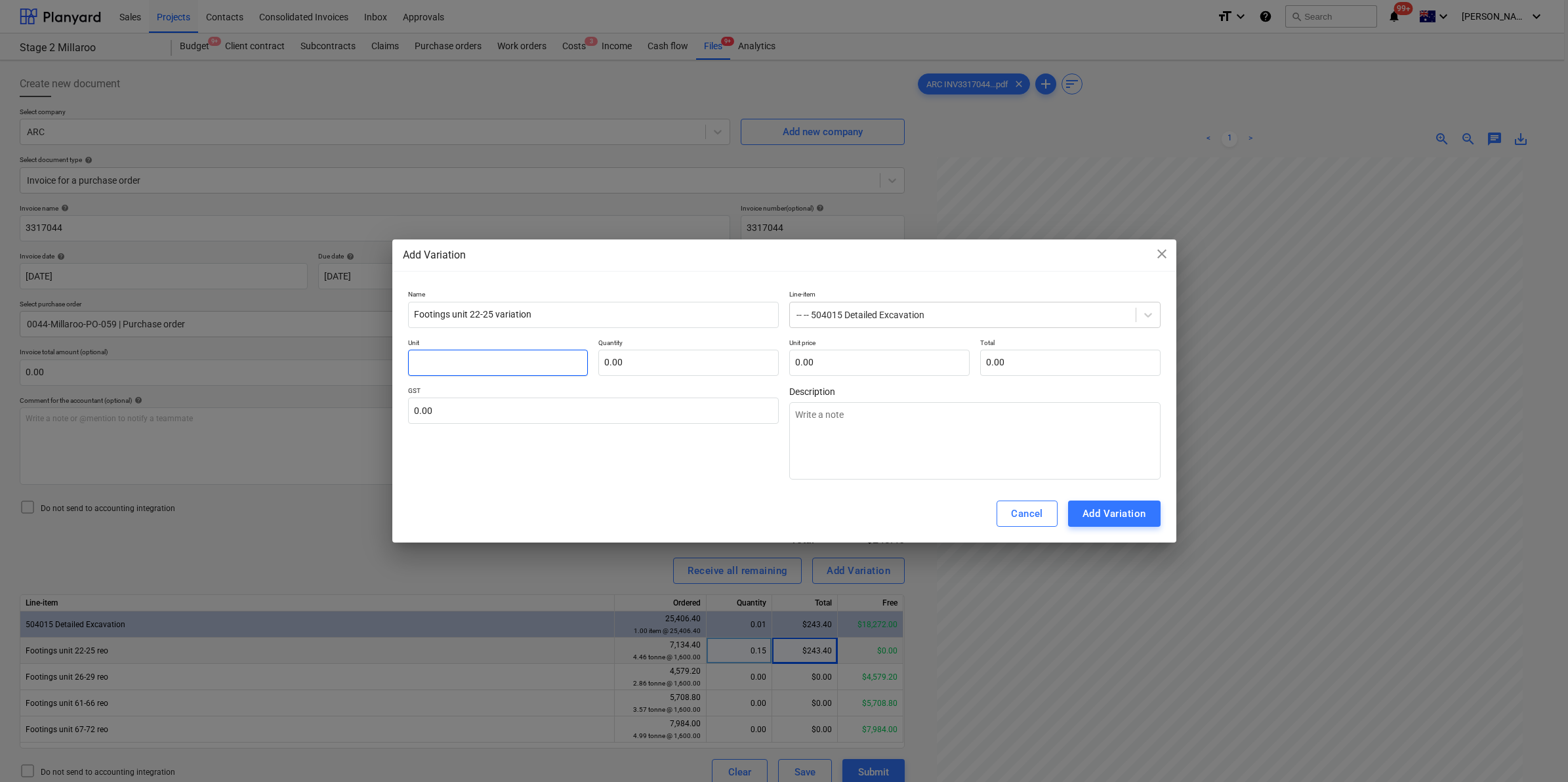
type input "T"
type textarea "x"
type input "T"
type input "0.00"
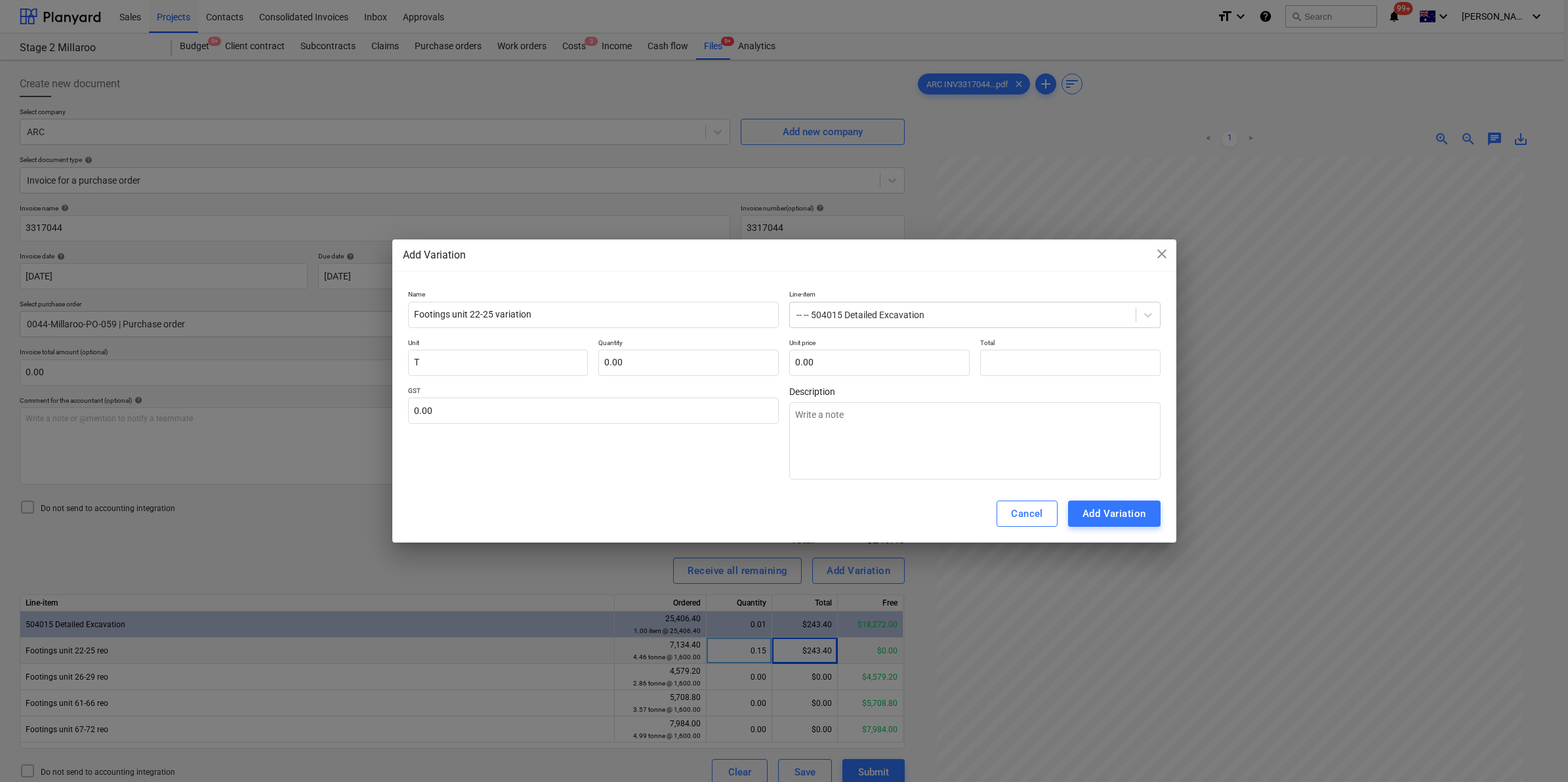
type input "0.00"
click at [1014, 361] on input "text" at bounding box center [1070, 363] width 180 height 26
type input "1"
type textarea "x"
type input "11"
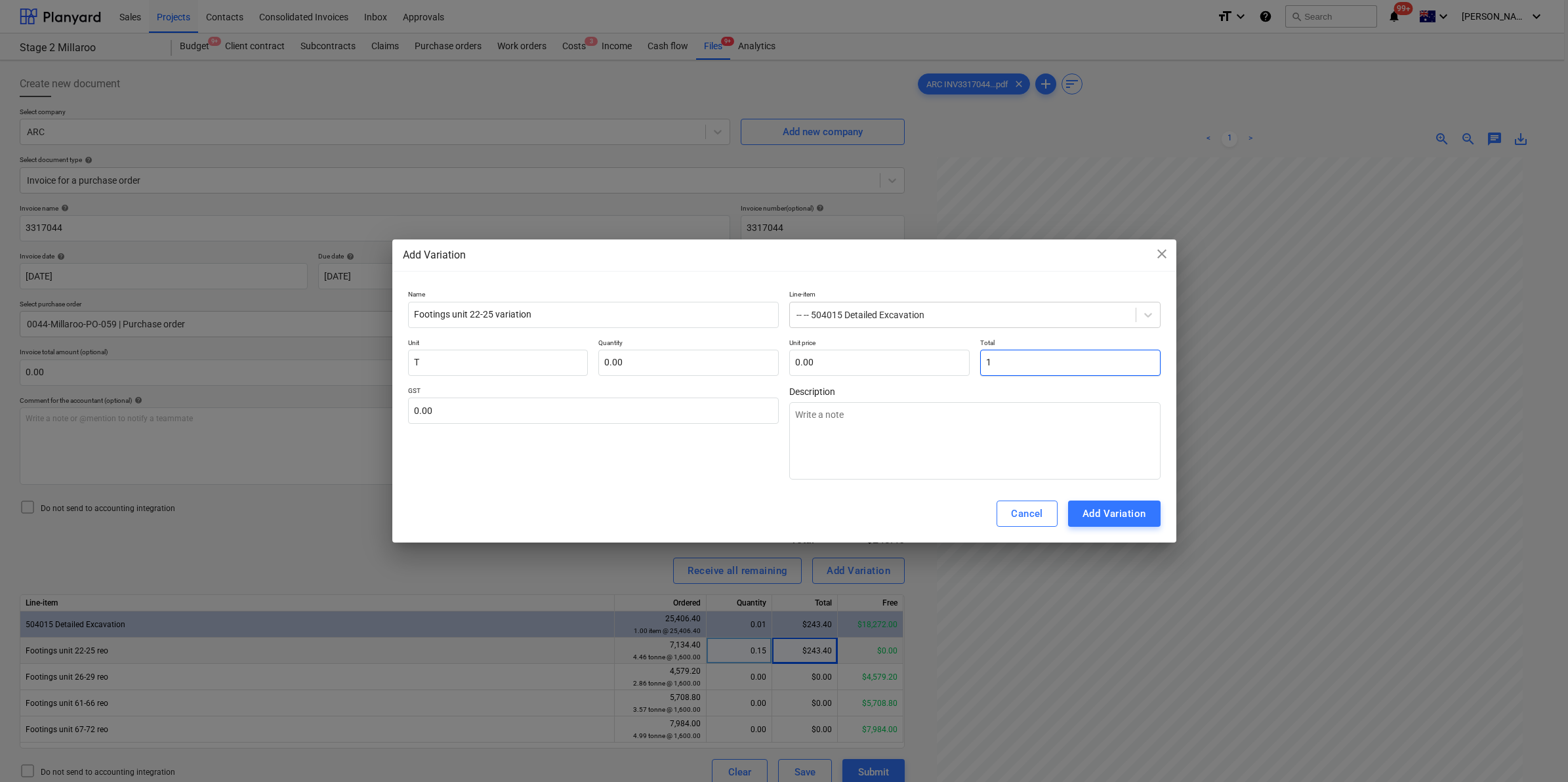
type textarea "x"
type input "116"
type textarea "x"
type input "1160"
type textarea "x"
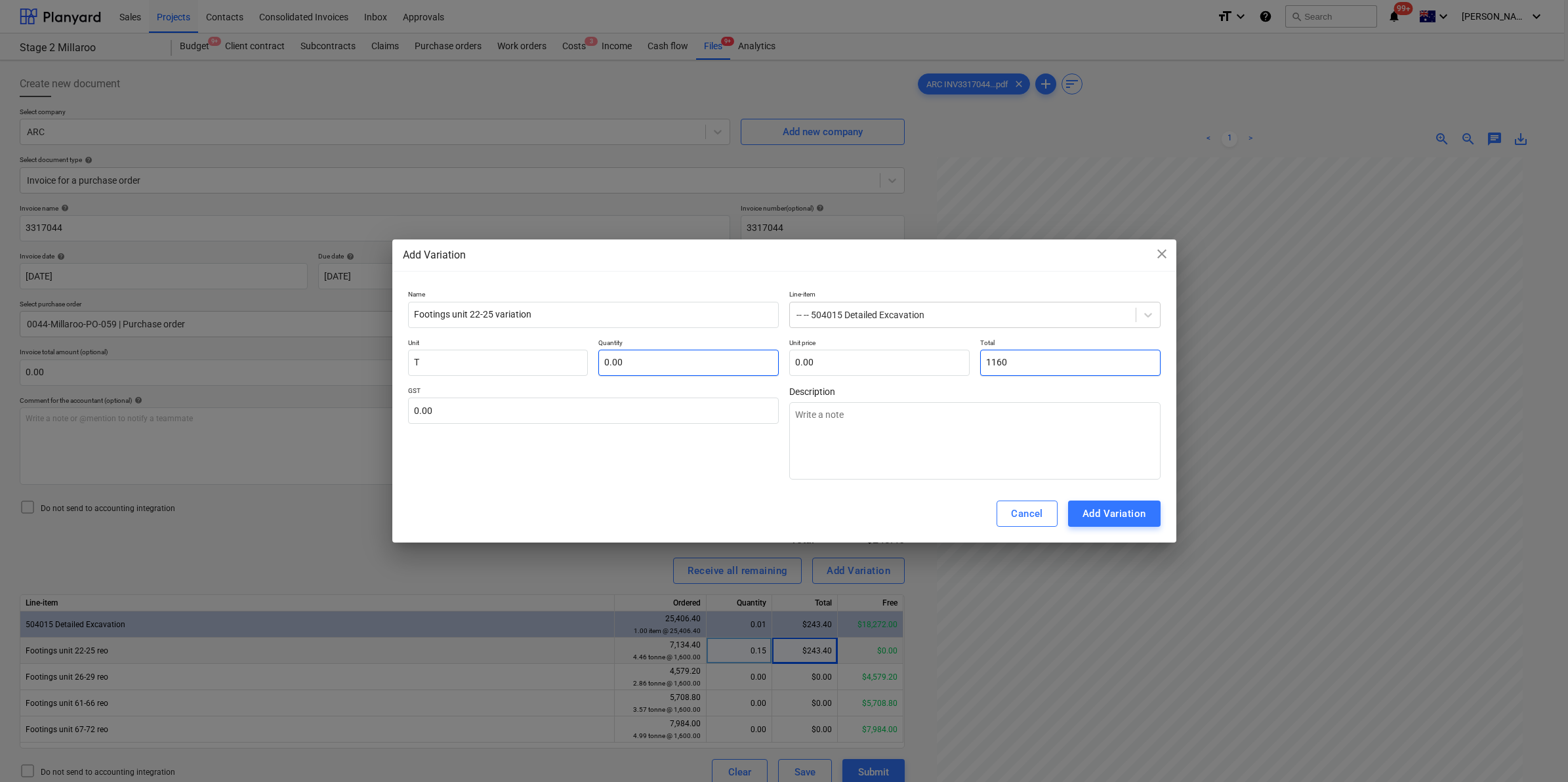
type input "1160"
type input "0.00"
click at [623, 362] on input "text" at bounding box center [688, 363] width 180 height 26
type input "1"
type textarea "x"
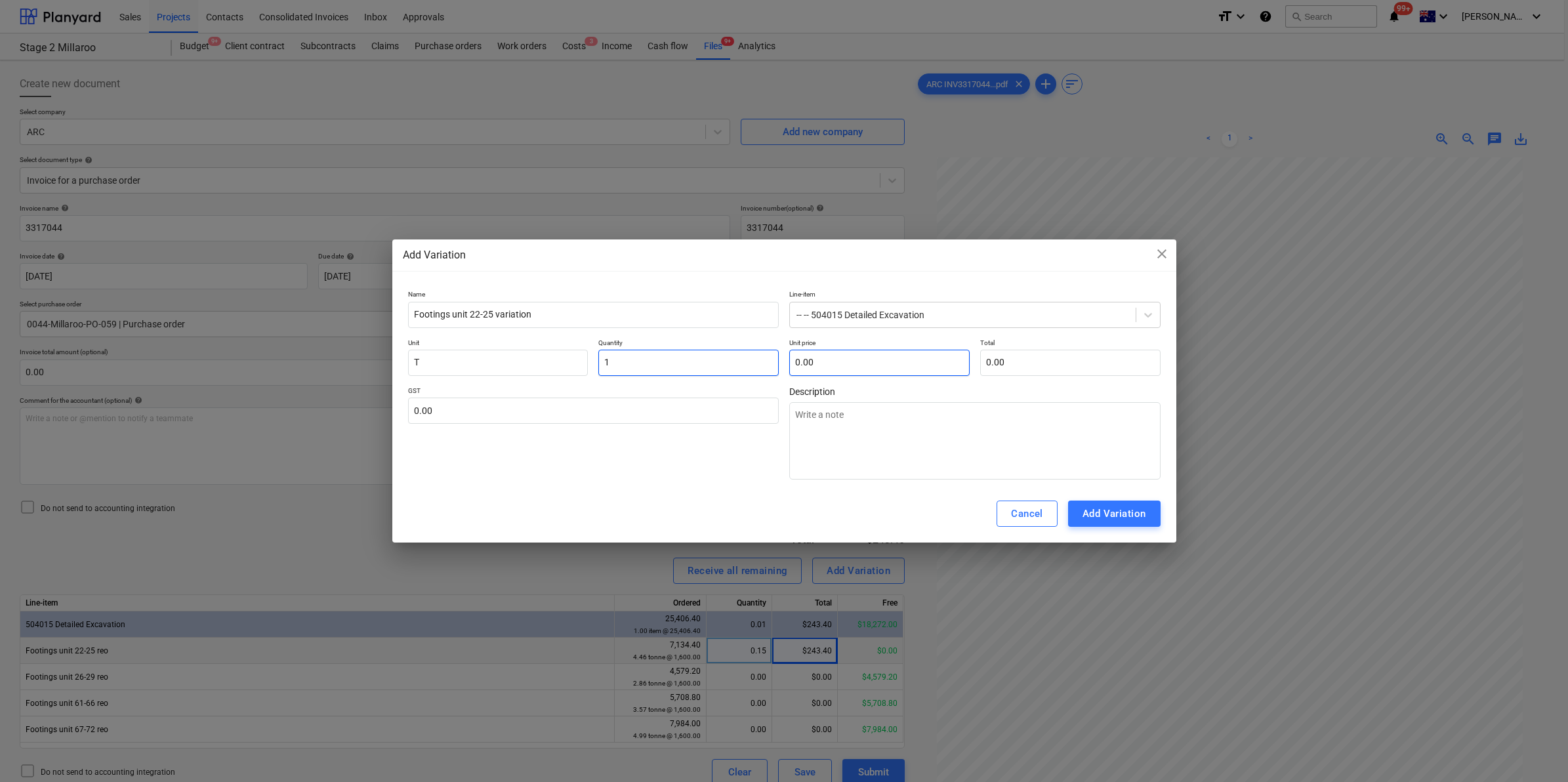
type input "1.00"
type input "0.00"
click at [884, 365] on input "text" at bounding box center [879, 363] width 180 height 26
type input "1"
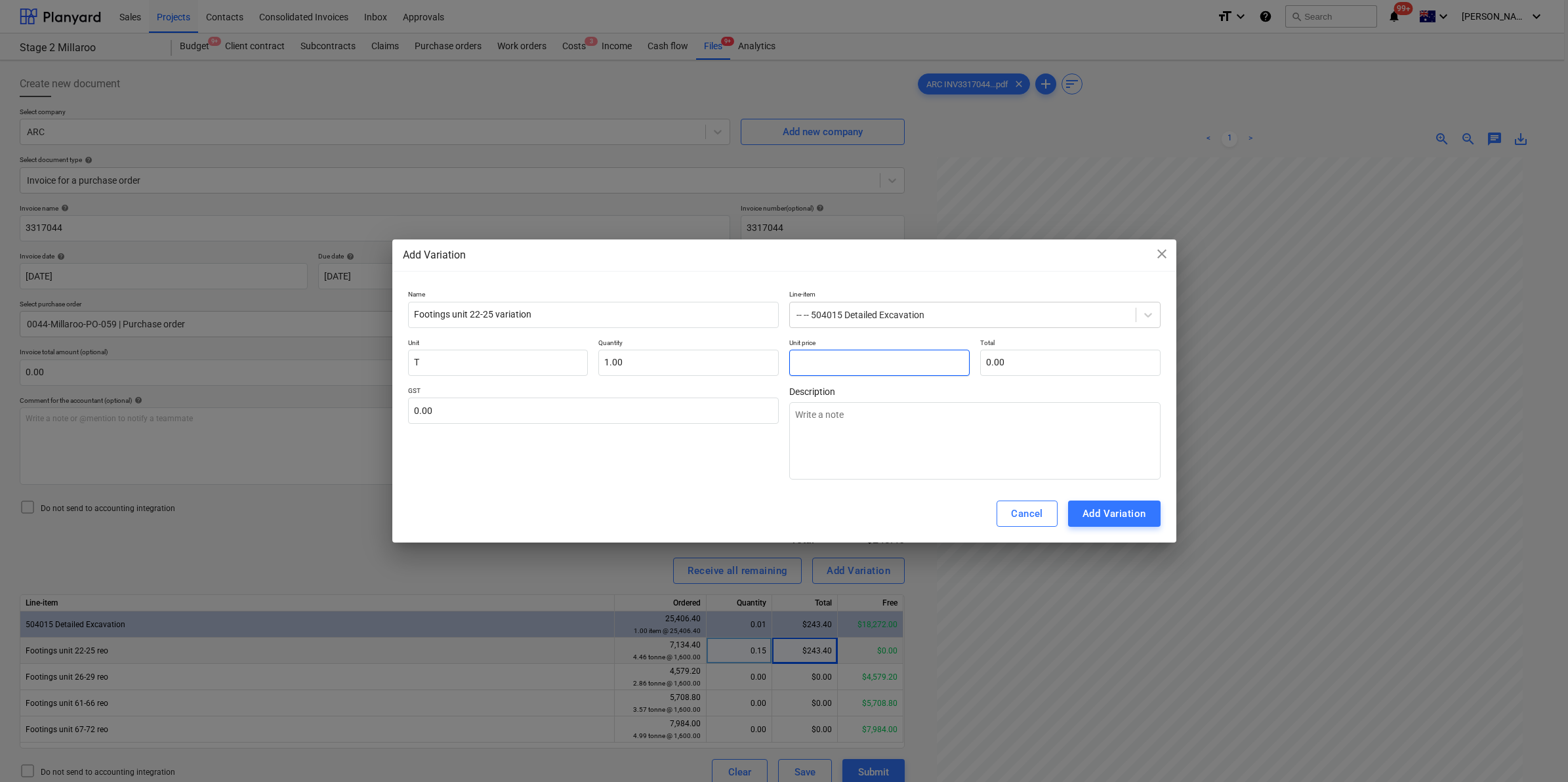
type textarea "x"
type input "1.00"
type input "11"
type textarea "x"
type input "11.00"
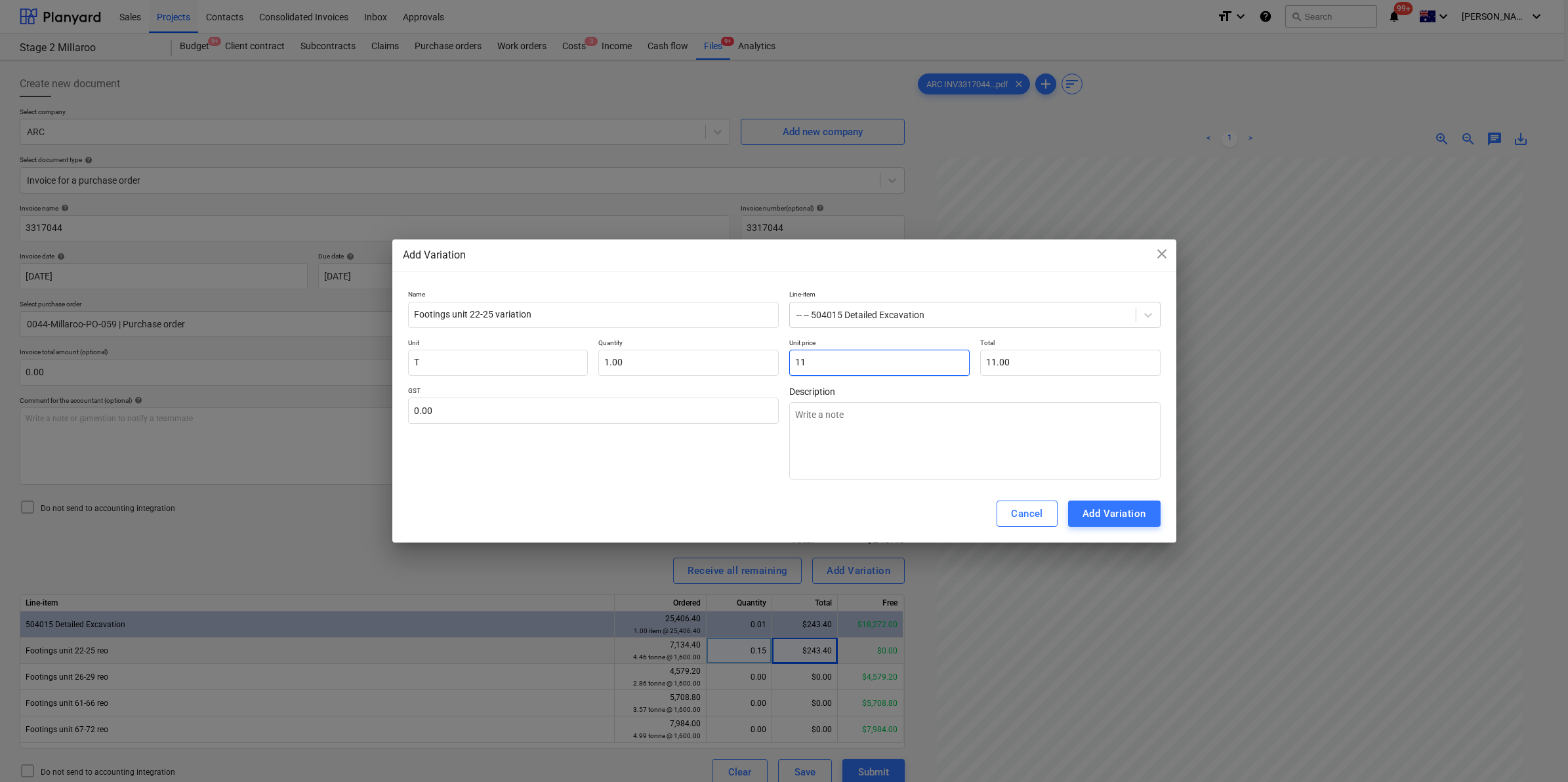
type input "116"
type textarea "x"
type input "116.00"
type input "1160"
type textarea "x"
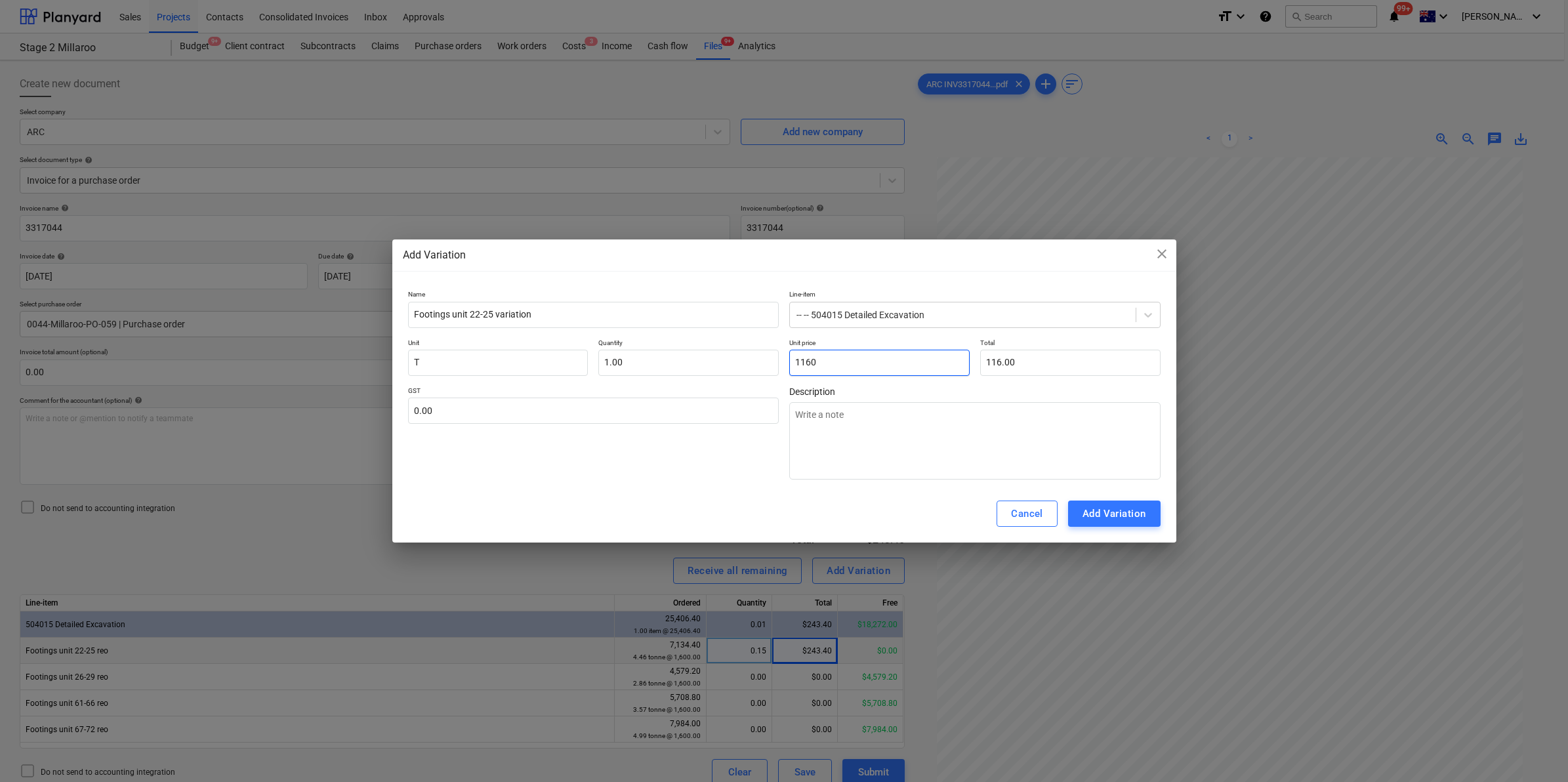
type input "1,160.00"
click at [618, 464] on div "GST 0.00" at bounding box center [594, 433] width 371 height 93
click at [581, 310] on input "Footings unit 22-25 variation" at bounding box center [594, 314] width 371 height 26
type input "Footings unit 22-25 variation"
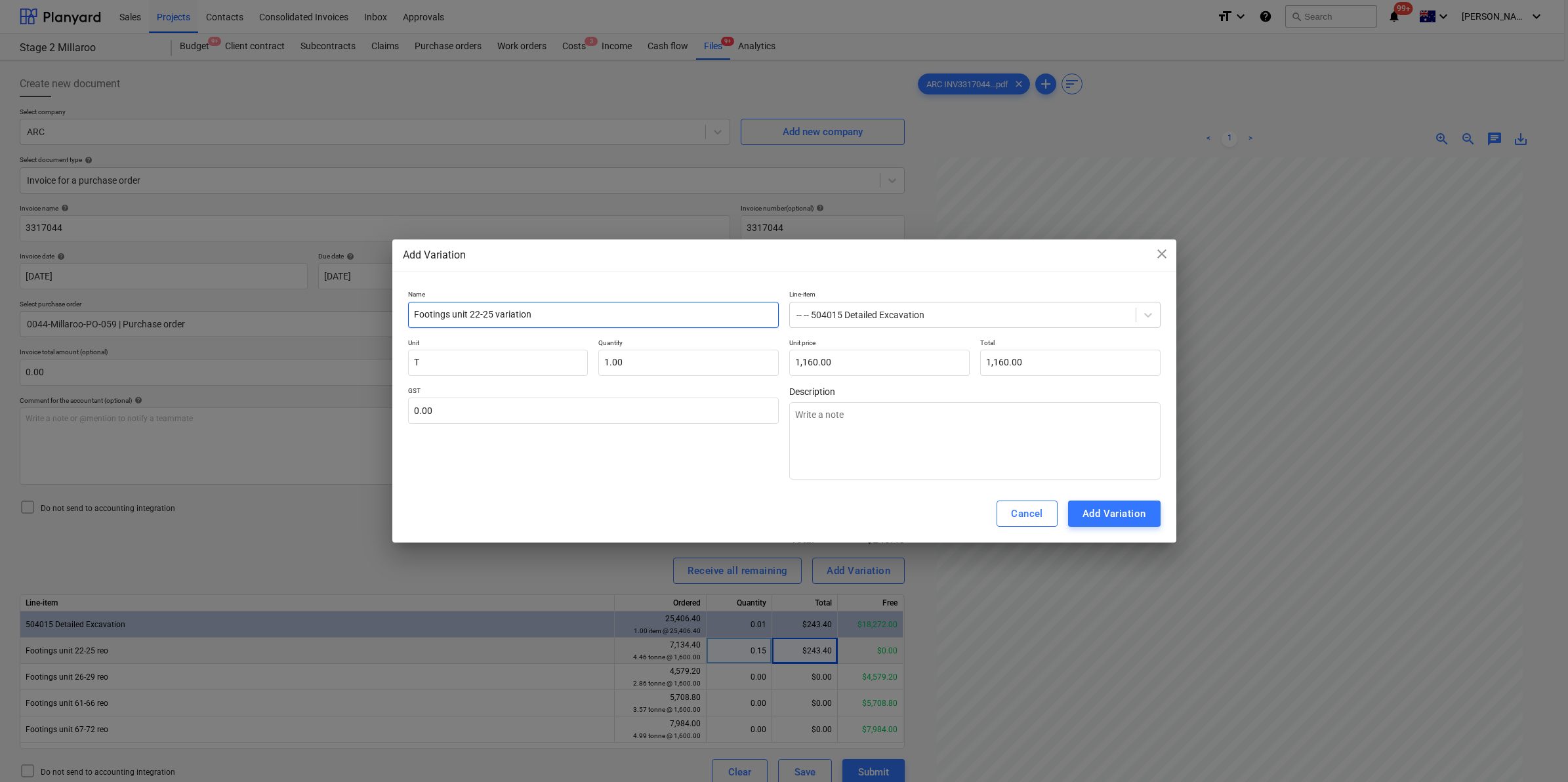
type textarea "x"
type input "Footings unit 22-25 variatio"
type textarea "x"
type input "Footings unit 22-25 variati"
type textarea "x"
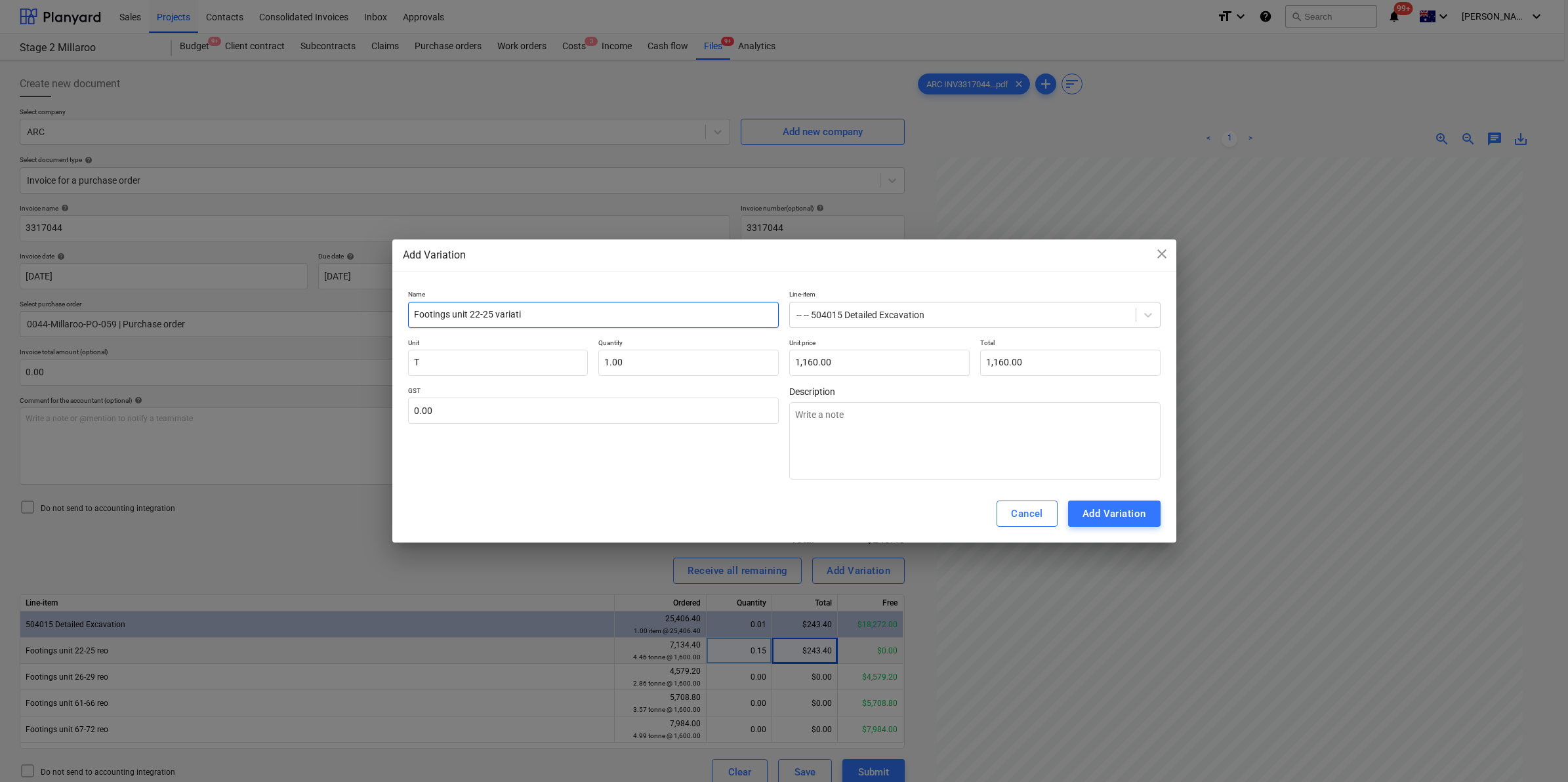
type input "Footings unit 22-25 variat"
type textarea "x"
type input "Footings unit 22-25 varia"
type textarea "x"
type input "Footings unit 22-25 vari"
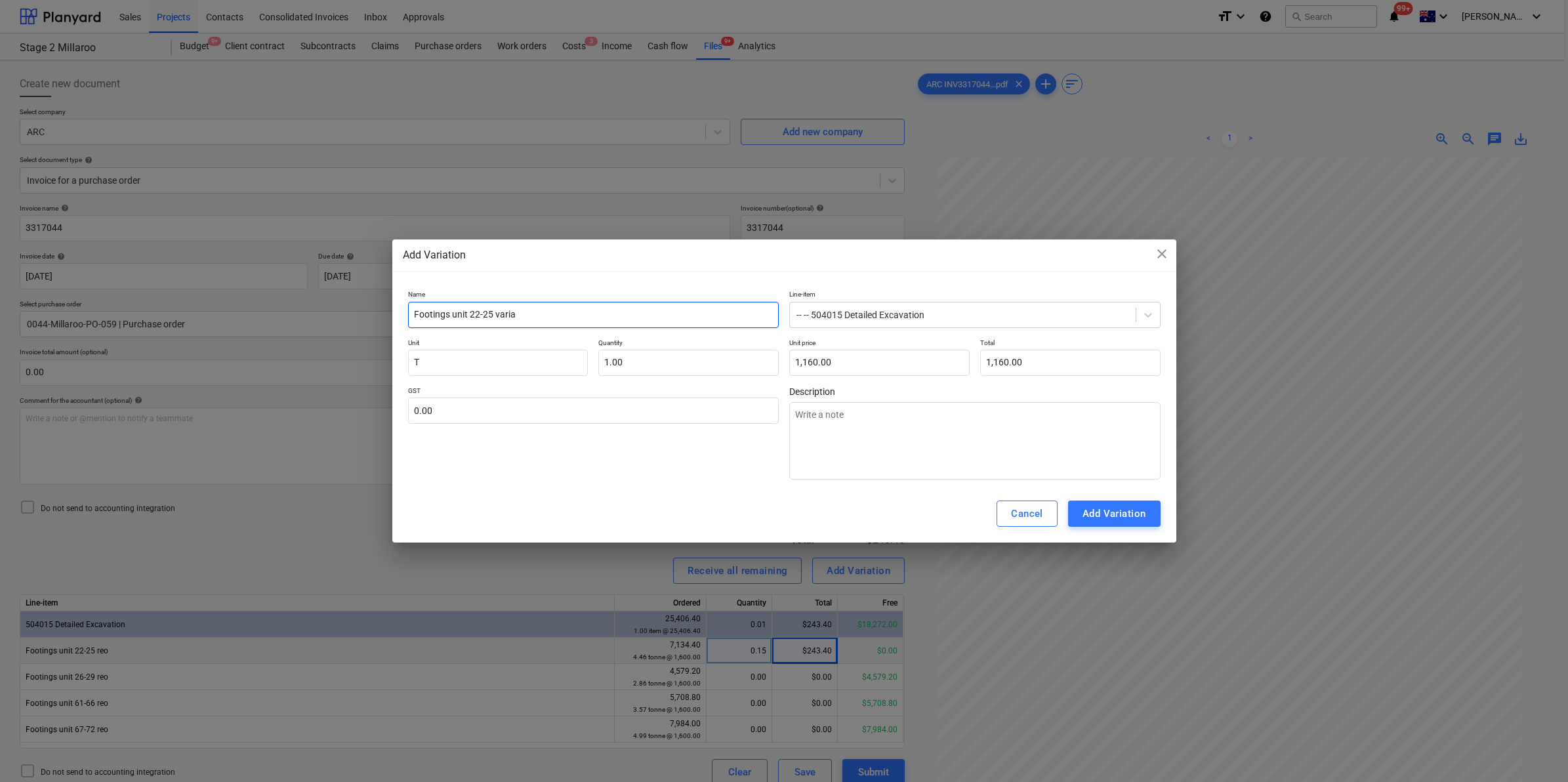
type textarea "x"
type input "Footings unit 22-25 var"
type textarea "x"
type input "Footings unit 22-25 va"
type textarea "x"
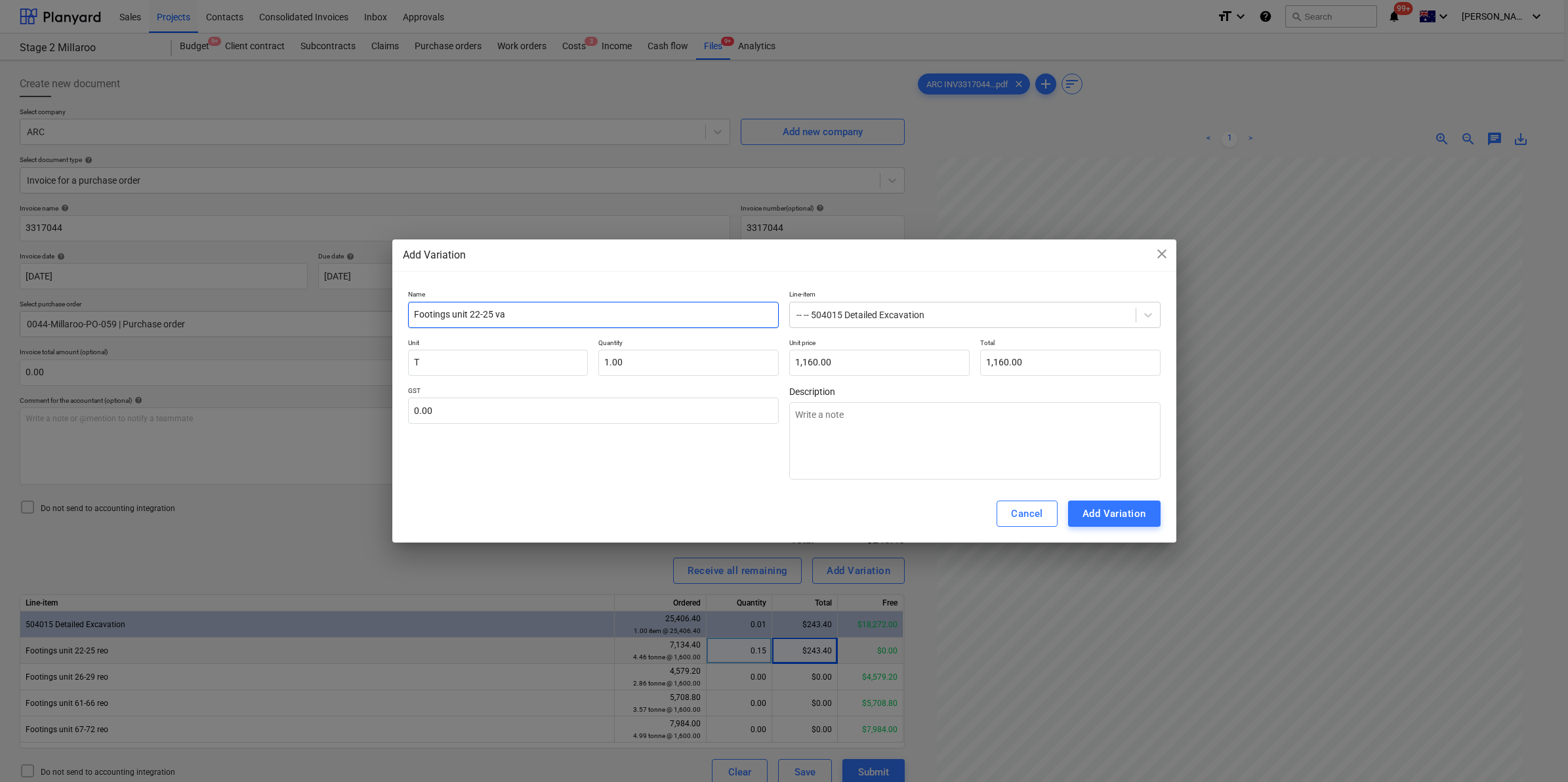
type input "Footings unit 22-25 v"
type textarea "x"
type input "Footings unit 22-25"
type textarea "x"
type input "Footings unit 22-25 e"
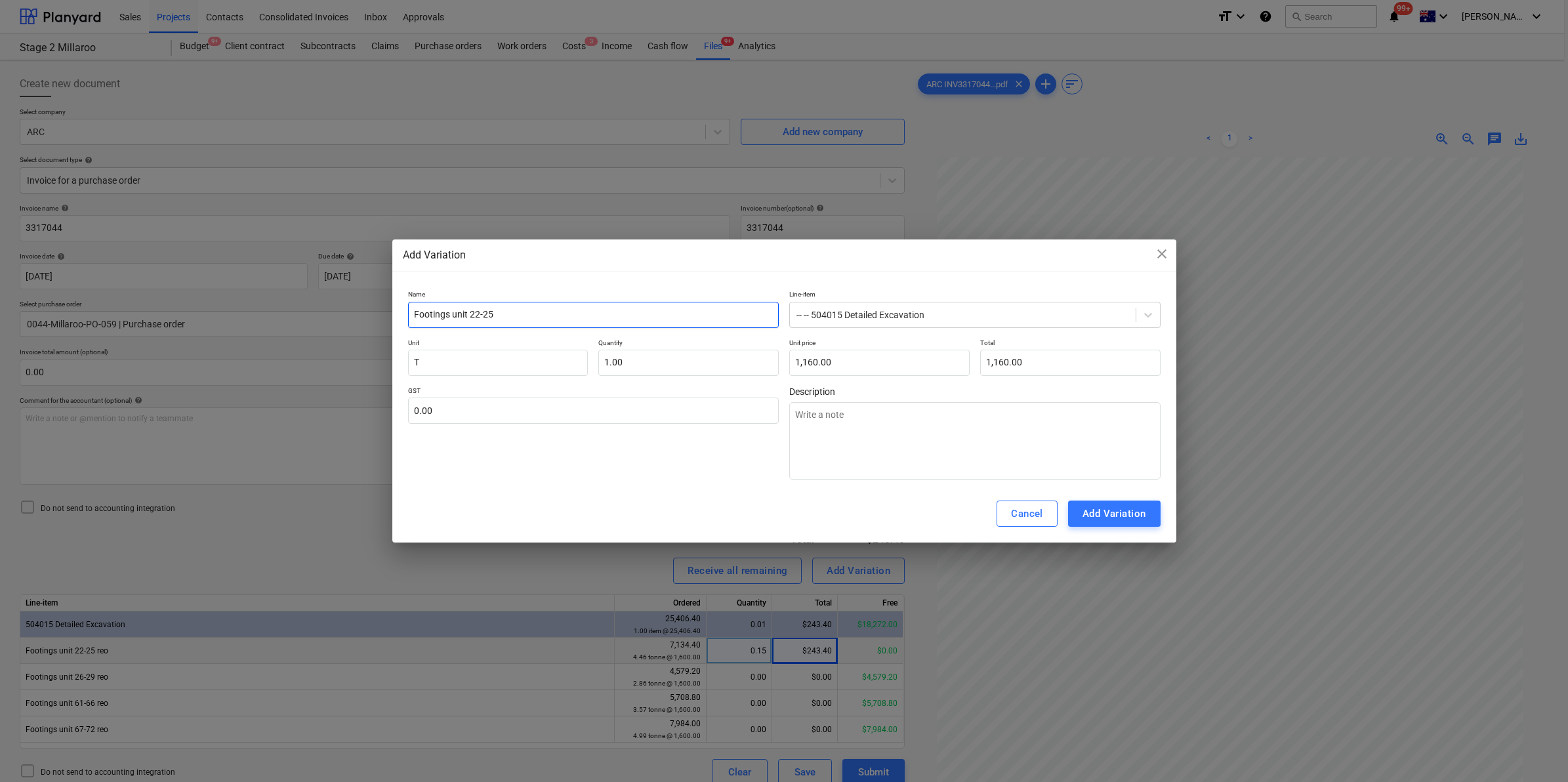
type textarea "x"
type input "Footings unit 22-25 ex"
type textarea "x"
type input "Footings unit 22-25 ext"
type textarea "x"
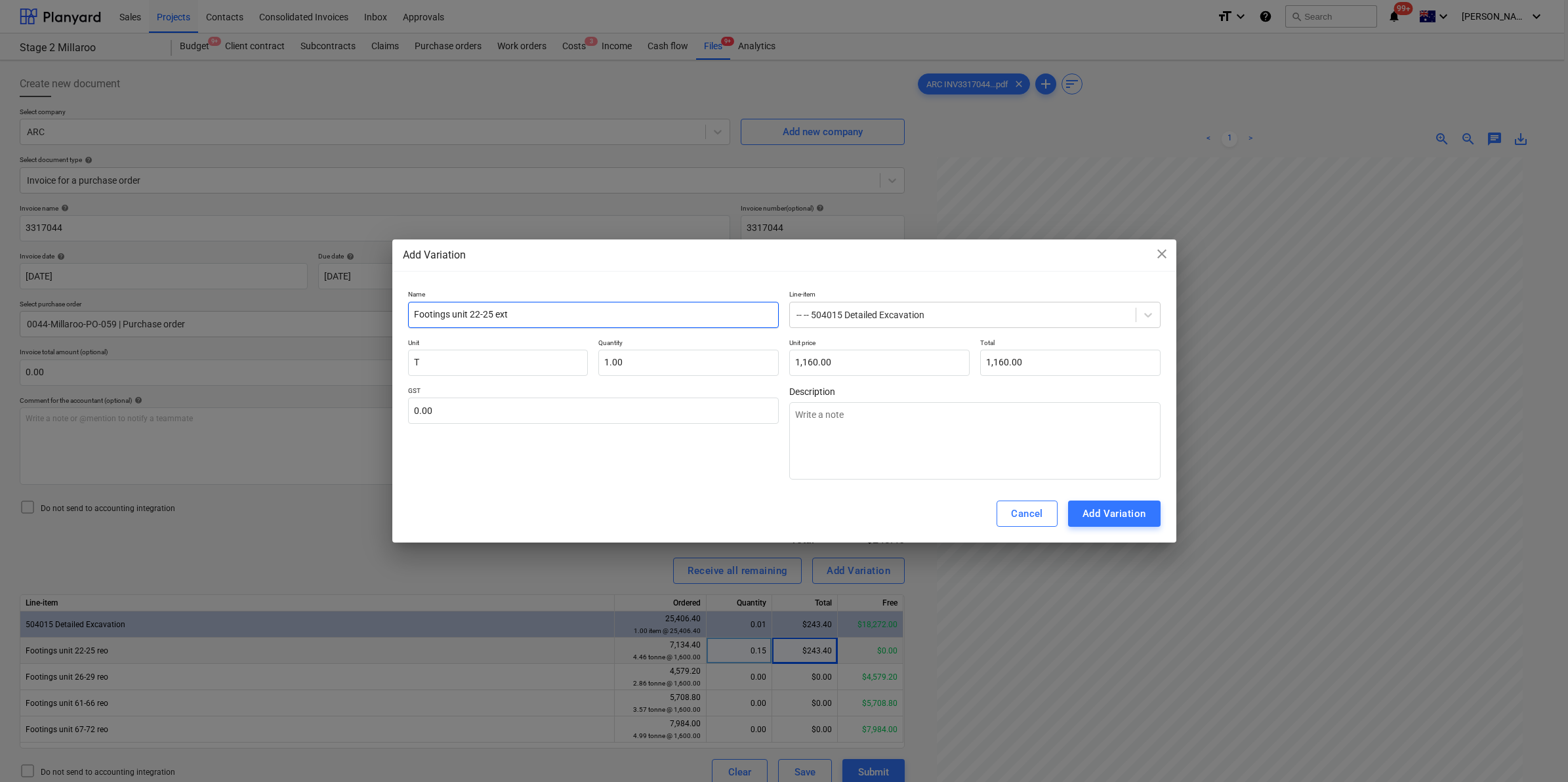
type input "Footings unit 22-25 extr"
type textarea "x"
type input "Footings unit 22-25 extra"
type textarea "x"
type input "Footings unit 22-25 extra"
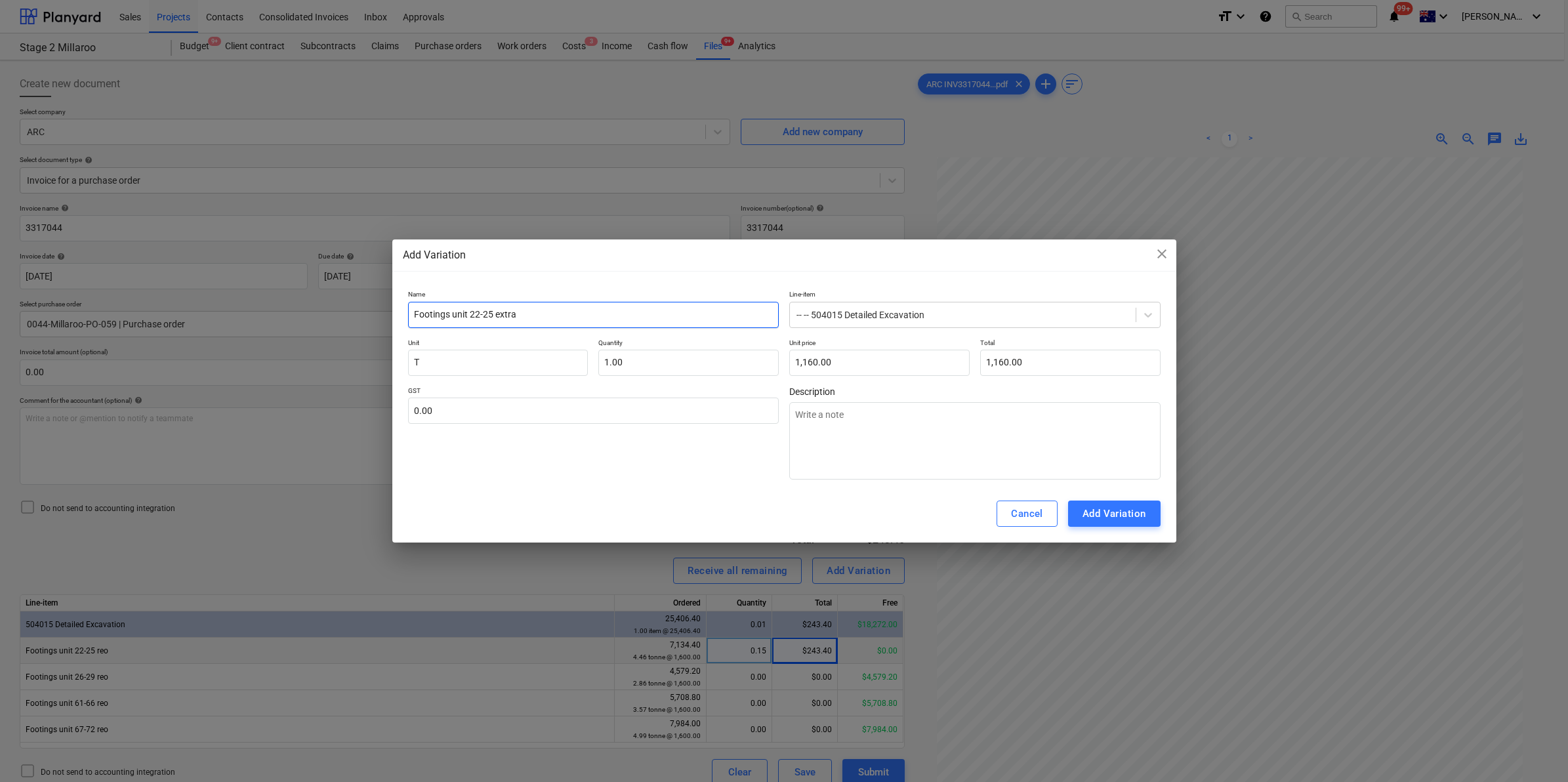
type textarea "x"
type input "Footings unit 22-25 extra f"
type textarea "x"
type input "Footings unit 22-25 extra fr"
type textarea "x"
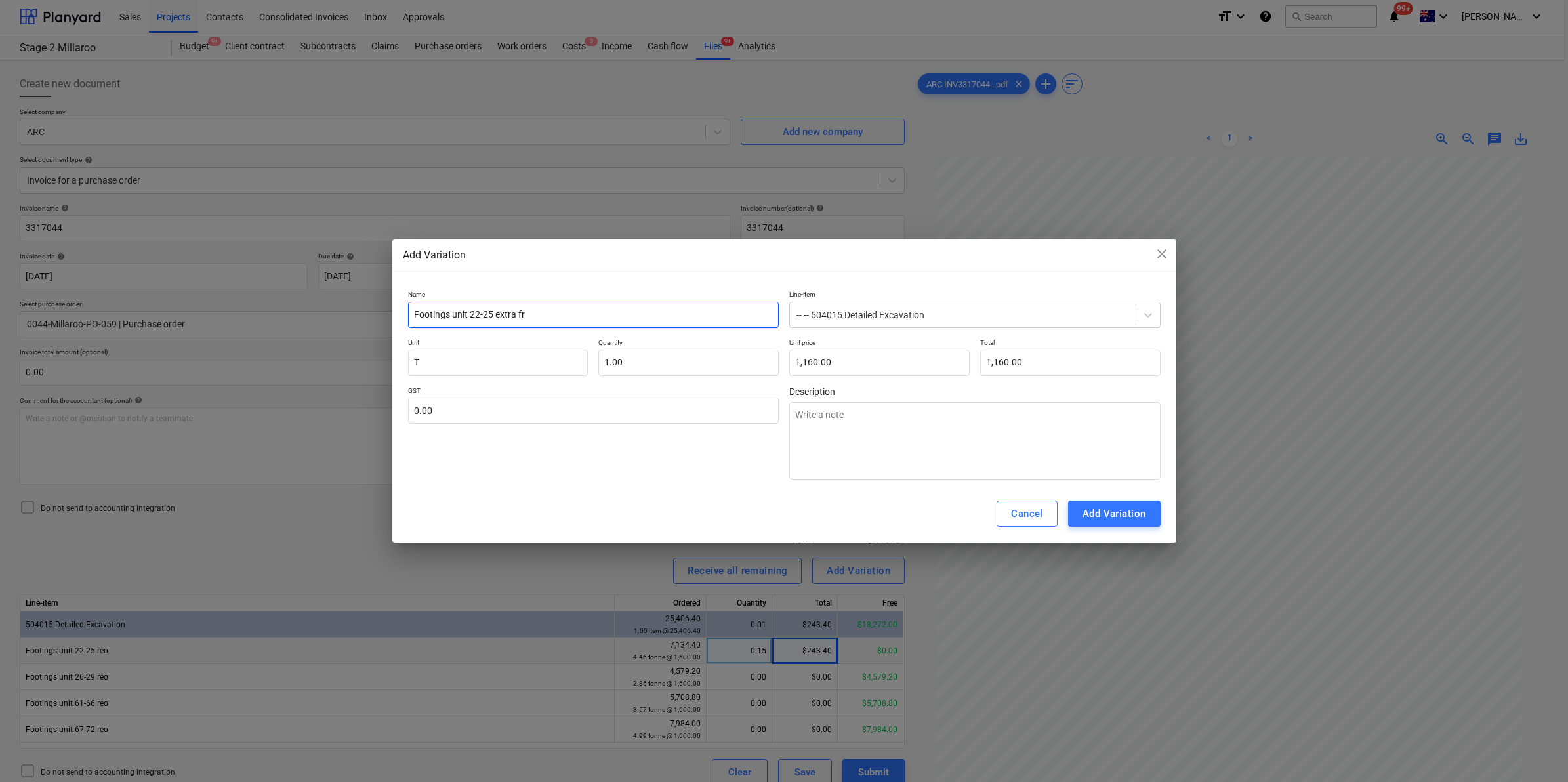
type input "Footings unit 22-25 extra f"
type textarea "x"
type input "Footings unit 22-25 extra fo"
type textarea "x"
type input "Footings unit 22-25 extra for"
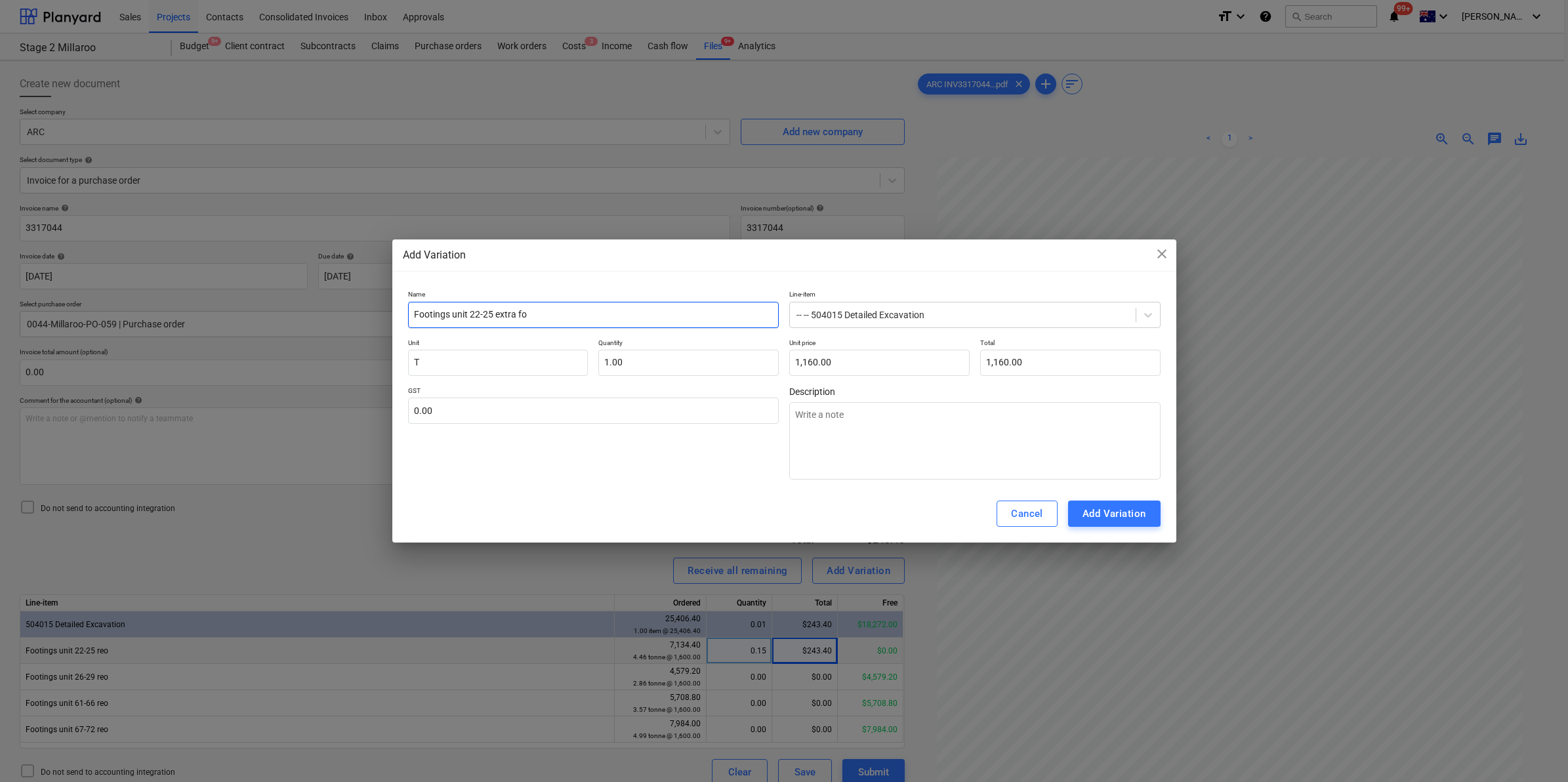
type textarea "x"
type input "Footings unit 22-25 extra for"
type textarea "x"
type input "Footings unit 22-25 extra for B"
type textarea "x"
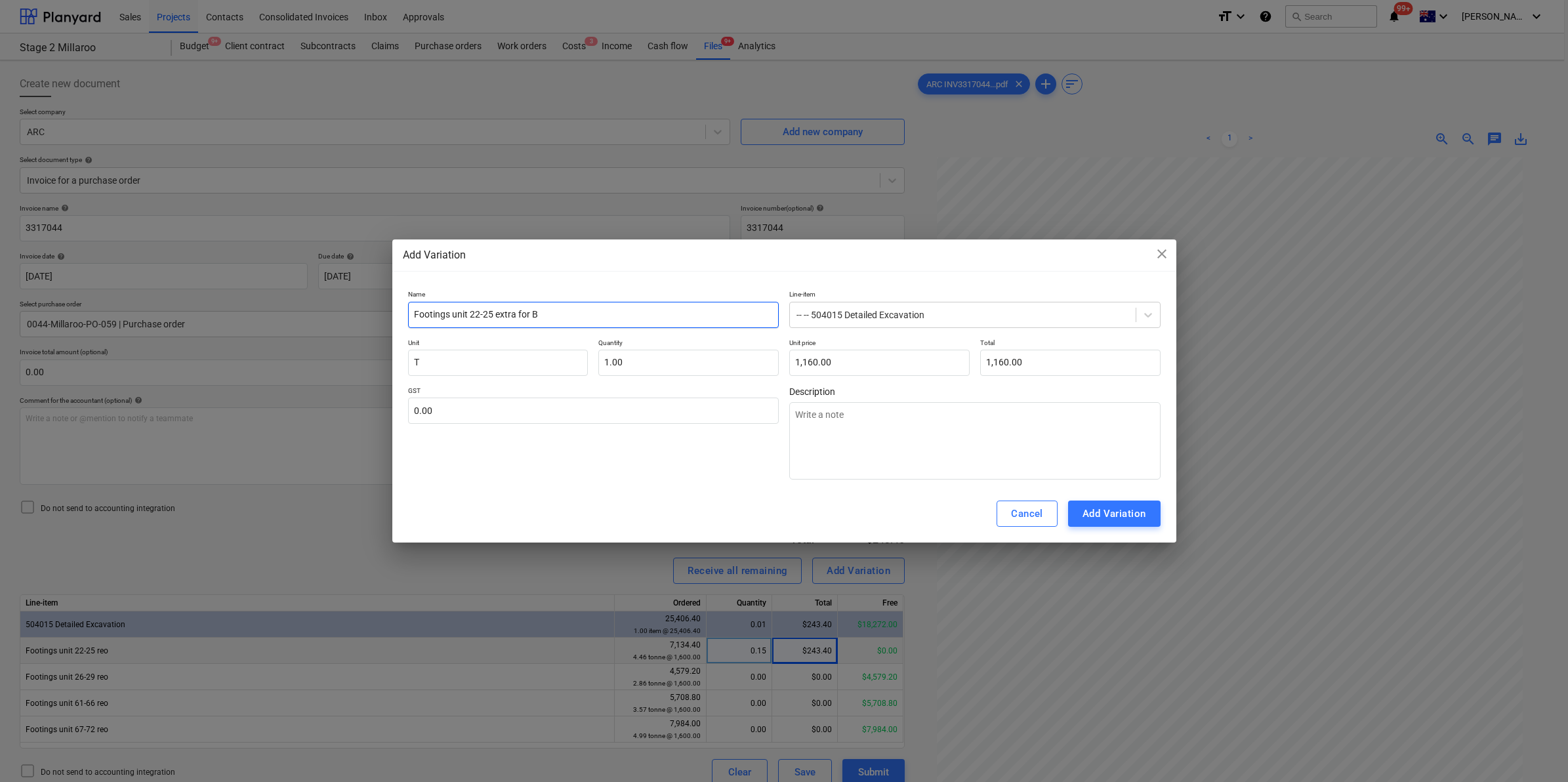
type input "Footings unit 22-25 extra for BP"
type textarea "x"
type input "Footings unit 22-25 extra for BP'"
type textarea "x"
type input "Footings unit 22-25 extra for BP's"
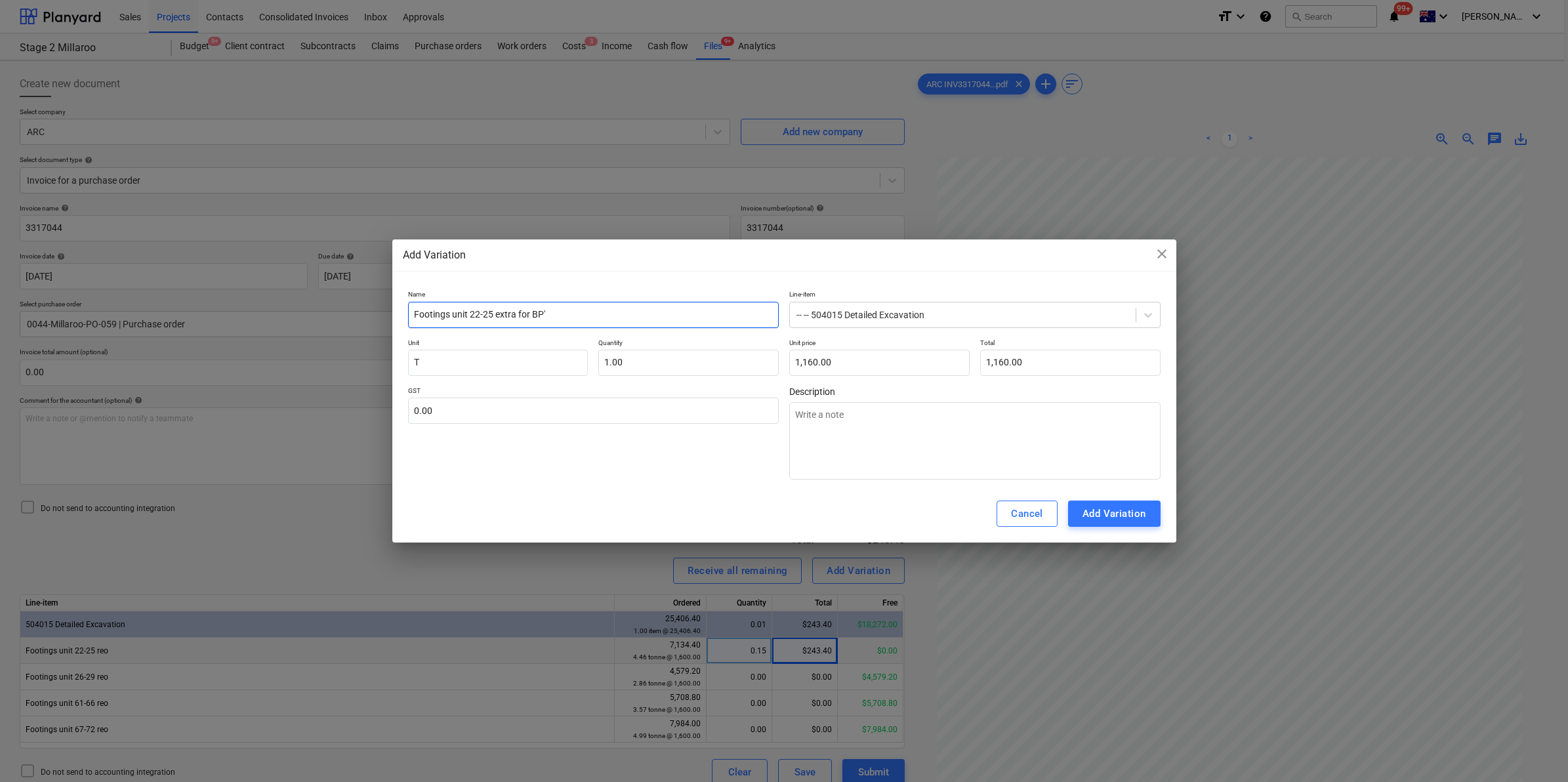
type textarea "x"
type input "Footings unit 22-25 extra for BP's"
type textarea "x"
type input "Footings unit 22-25 extra for BP's"
click at [1112, 516] on div "Add Variation" at bounding box center [1114, 513] width 64 height 17
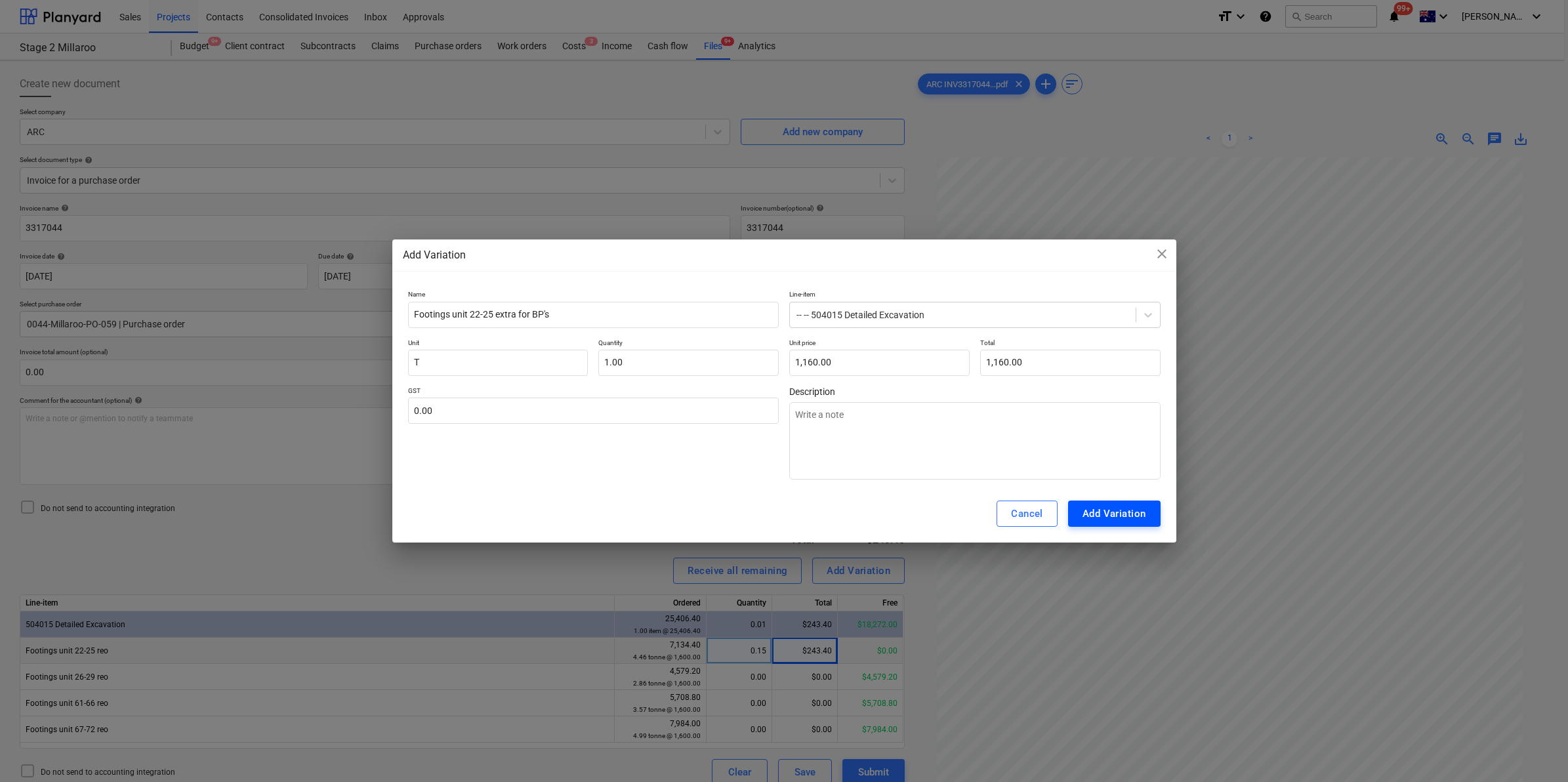
type textarea "x"
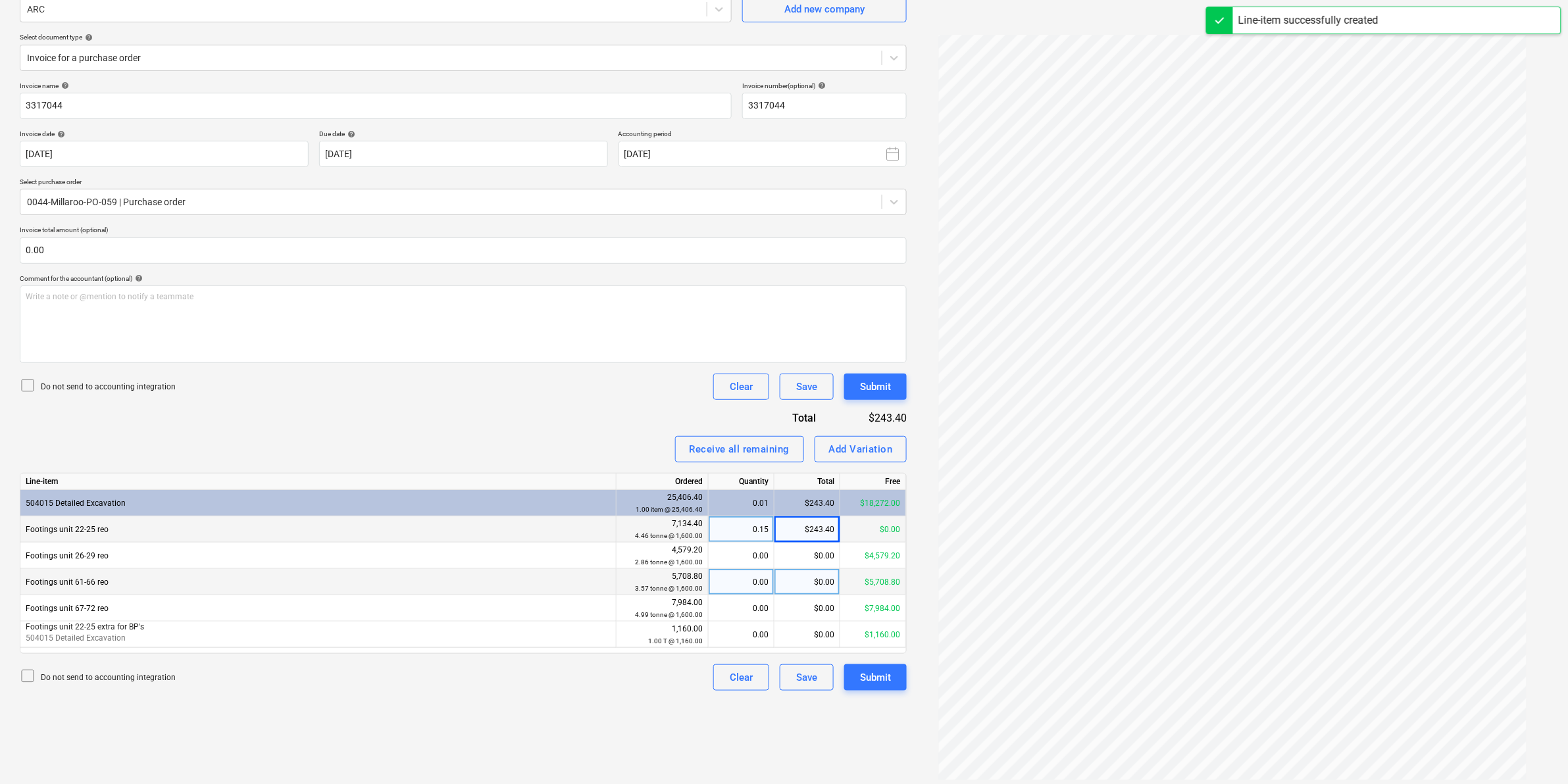
scroll to position [132, 0]
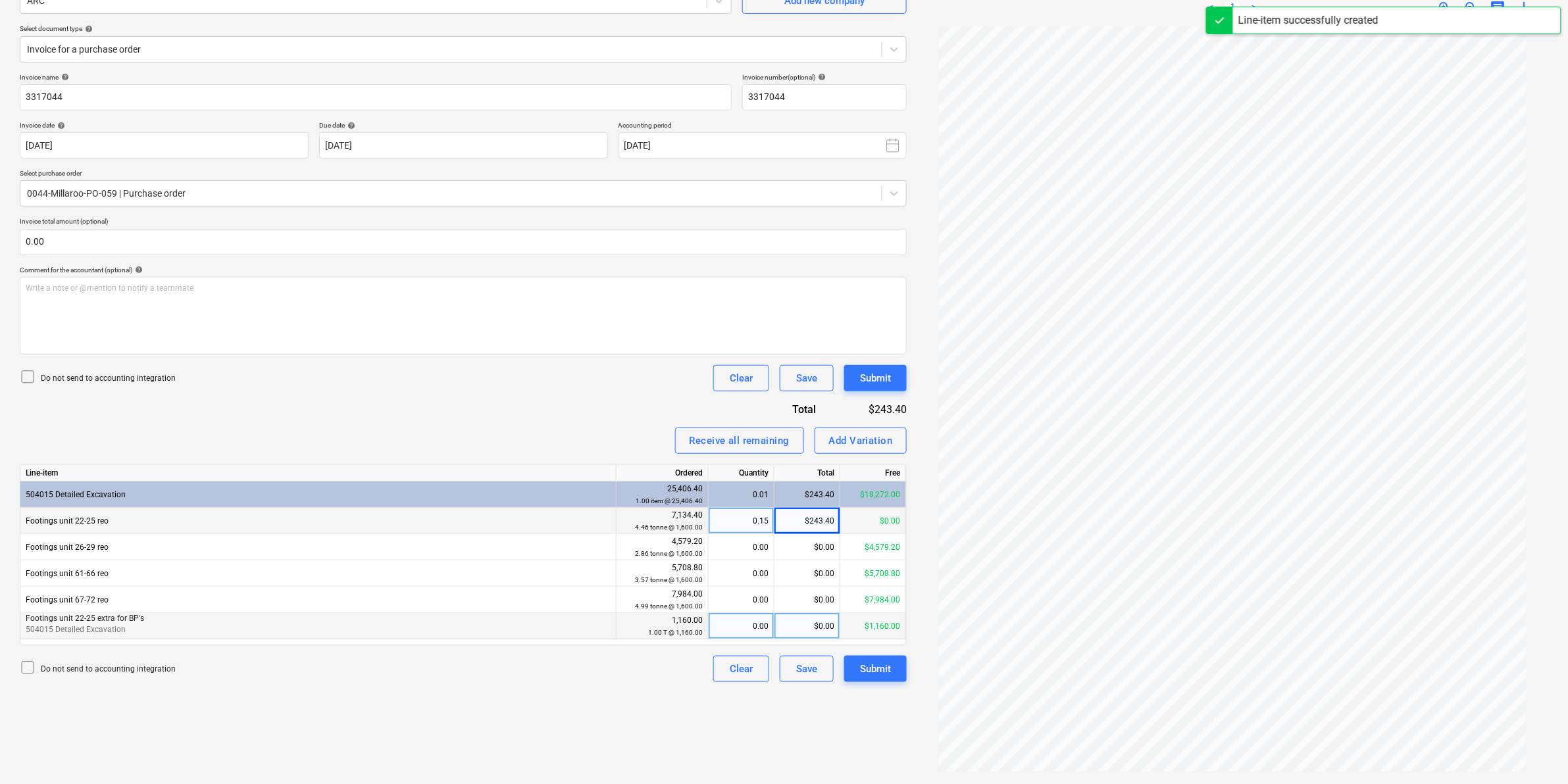
click at [752, 629] on div "0.00" at bounding box center [741, 626] width 54 height 26
type input "1"
click at [566, 701] on div "Create new document Select company ARC Add new company Select document type hel…" at bounding box center [463, 357] width 897 height 844
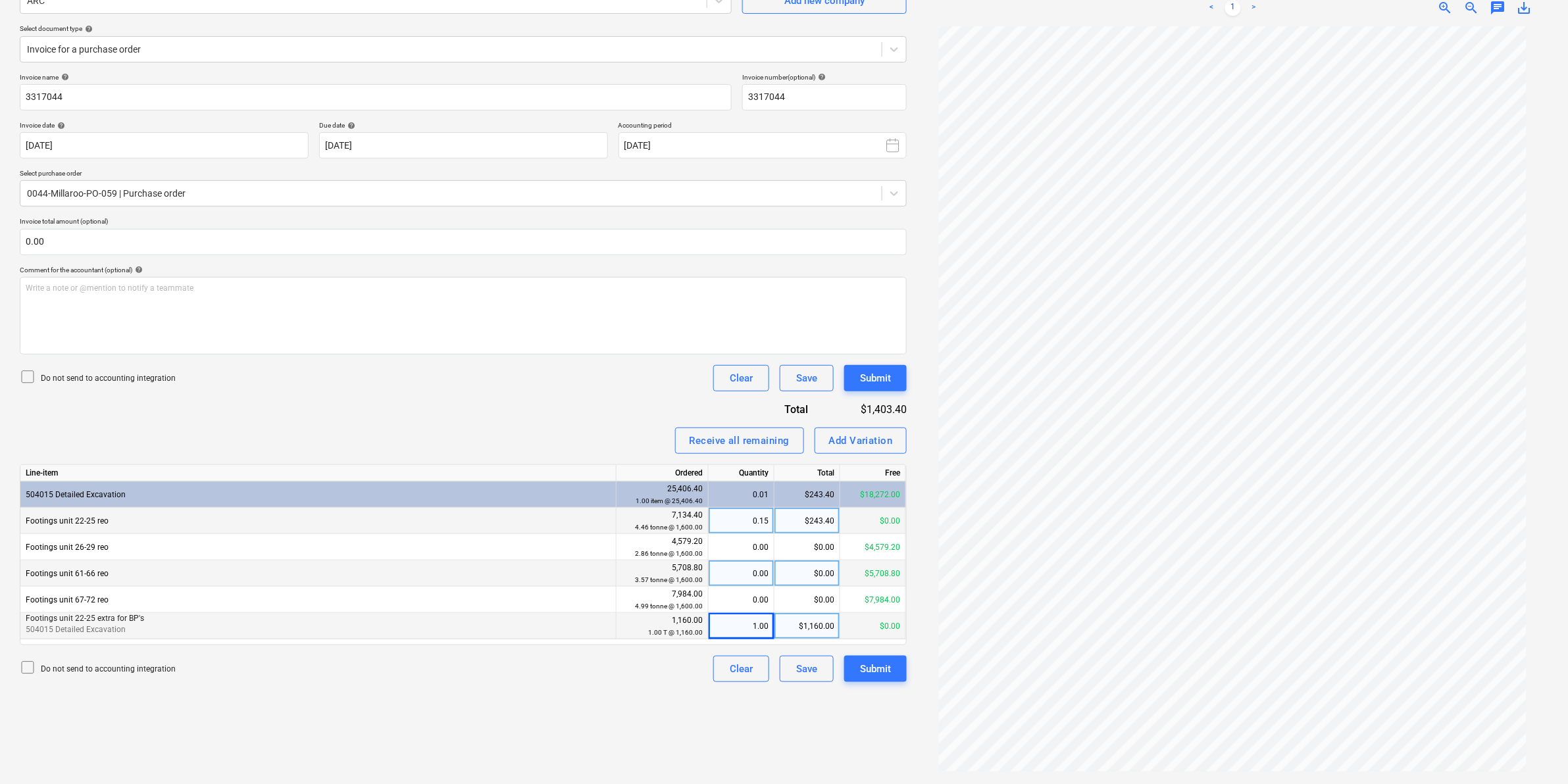
click at [800, 570] on div "$0.00" at bounding box center [807, 573] width 65 height 26
click at [823, 569] on div "$0.00" at bounding box center [807, 573] width 65 height 26
type input "5708.8"
click at [571, 392] on div "Do not send to accounting integration Clear Save Submit" at bounding box center [463, 378] width 887 height 26
click at [882, 439] on div "Add Variation" at bounding box center [861, 441] width 64 height 17
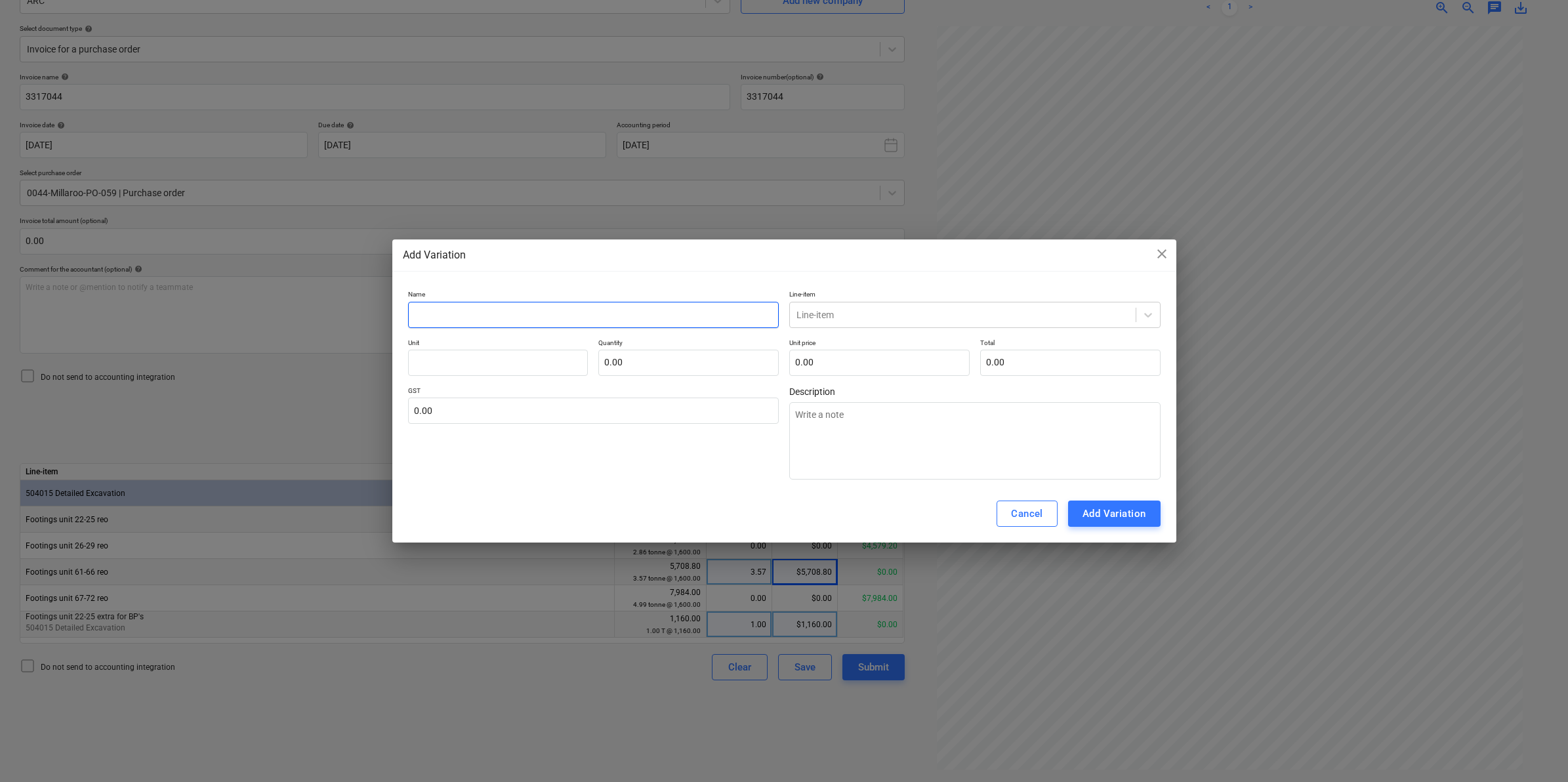
click at [525, 307] on input "text" at bounding box center [594, 314] width 371 height 26
type textarea "x"
type input "F"
type textarea "x"
type input "Fo"
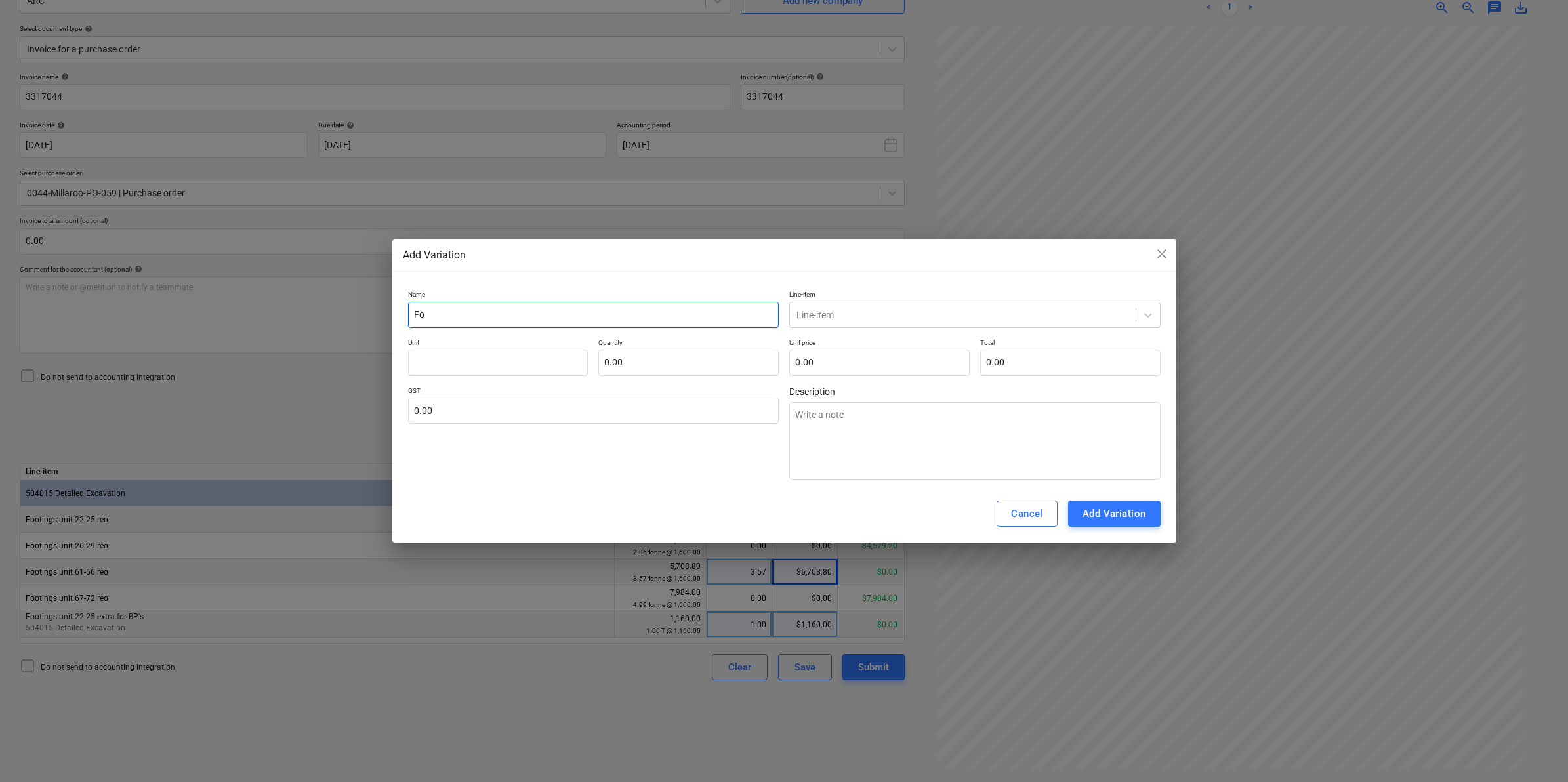
type textarea "x"
type input "Foo"
type textarea "x"
type input "Foot"
type textarea "x"
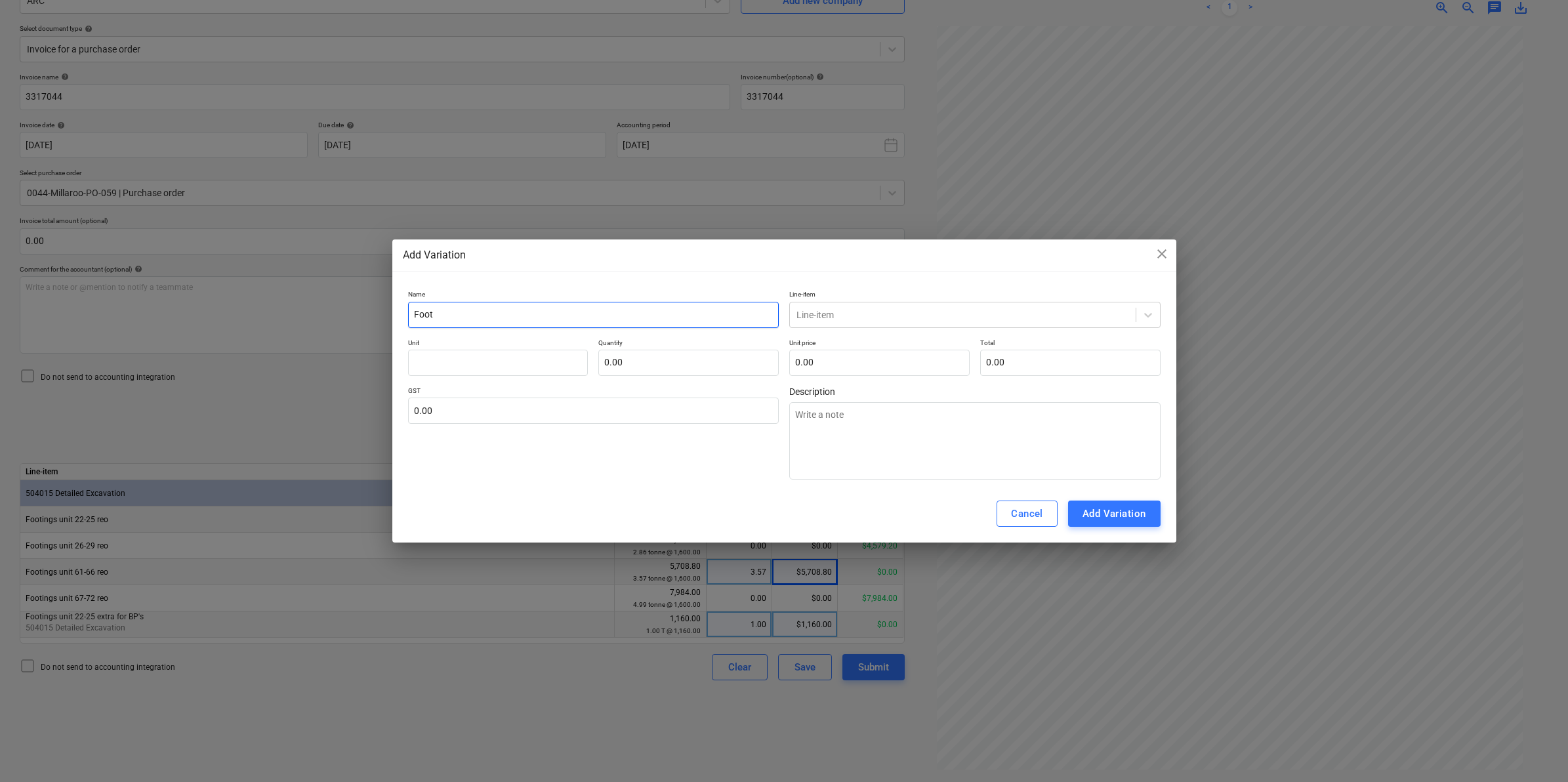
type input "Footi"
type textarea "x"
type input "Footin"
type textarea "x"
type input "Footing"
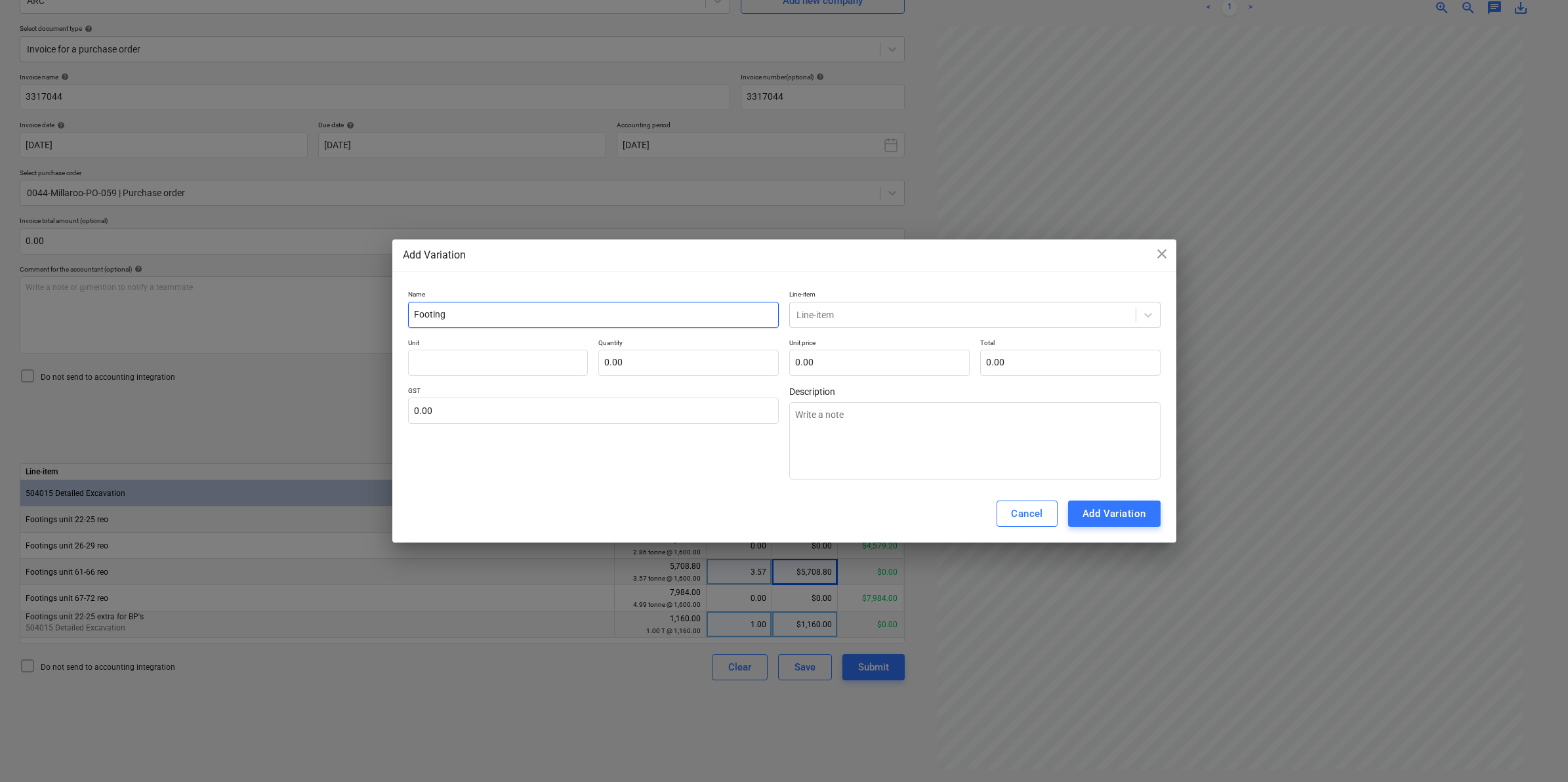
type textarea "x"
type input "Footings"
type textarea "x"
type input "Footings"
type textarea "x"
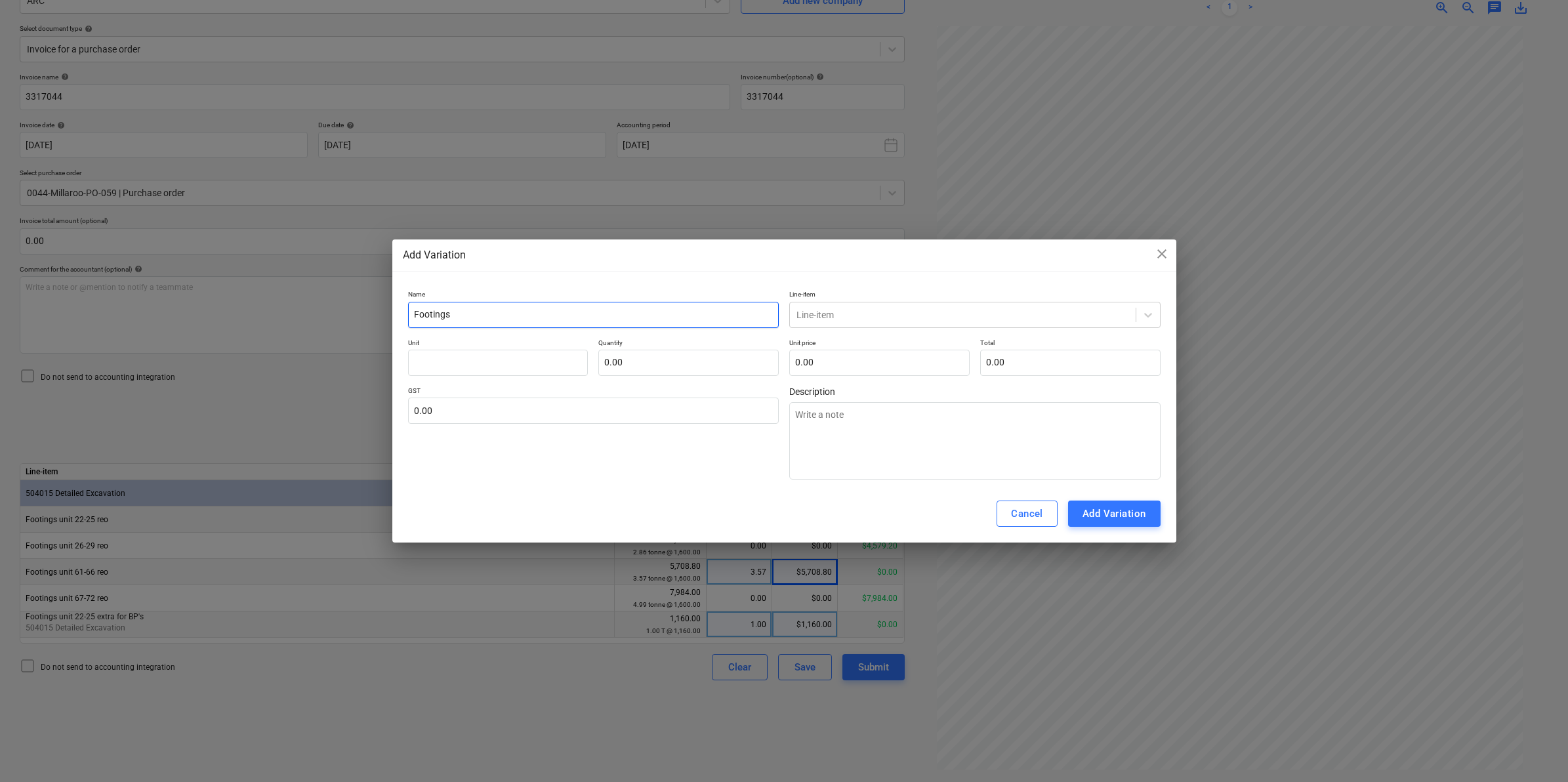
type input "Footings u"
type textarea "x"
type input "Footings uy"
type textarea "x"
type input "Footings uyn"
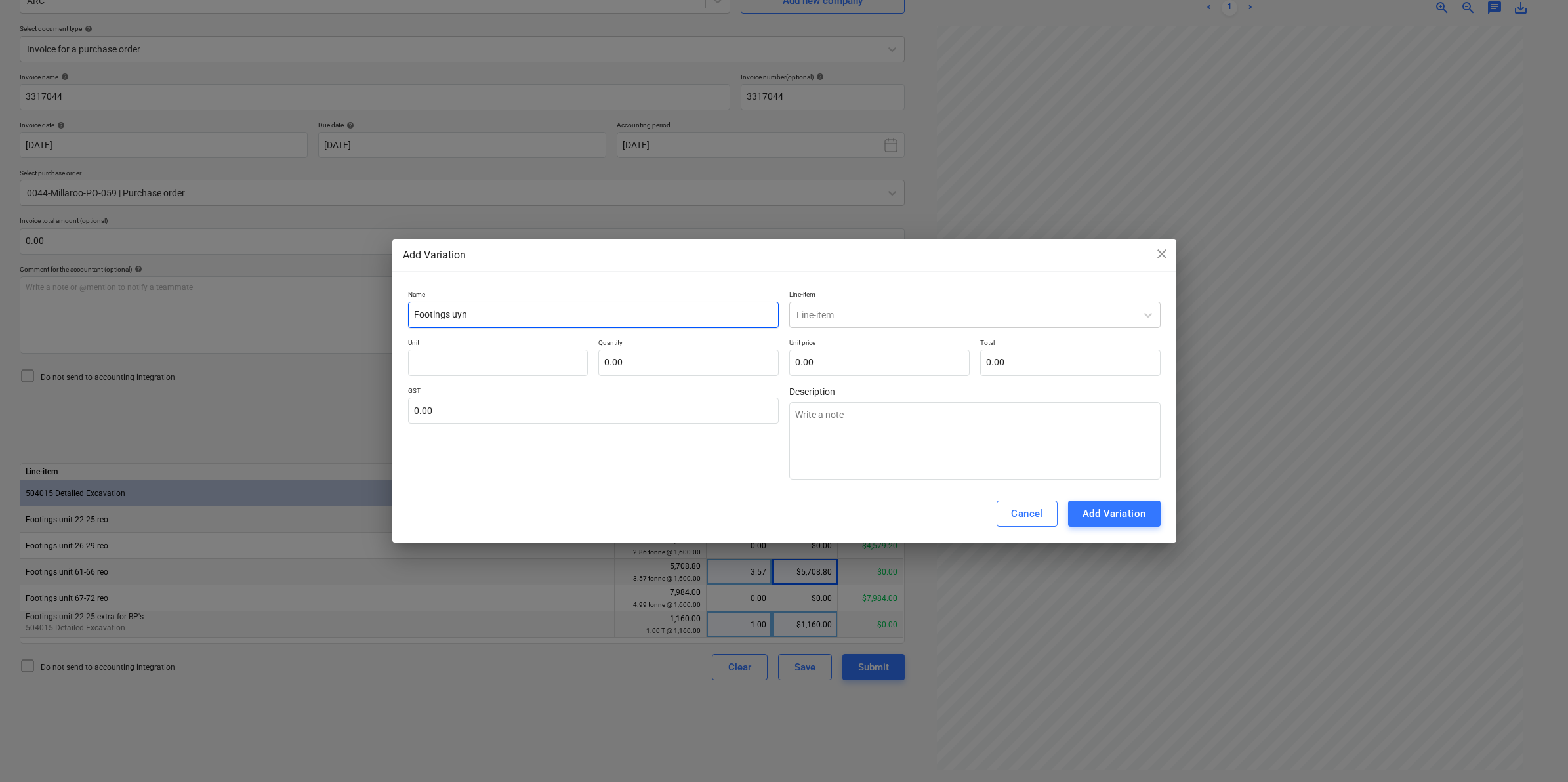
type textarea "x"
click at [502, 362] on input "text" at bounding box center [498, 363] width 180 height 26
click at [1099, 512] on div "Add Variation" at bounding box center [1114, 513] width 64 height 17
click at [861, 306] on div "Line-item" at bounding box center [962, 315] width 346 height 19
click at [878, 340] on div "-- -- 504015 Detailed Excavation" at bounding box center [975, 346] width 371 height 21
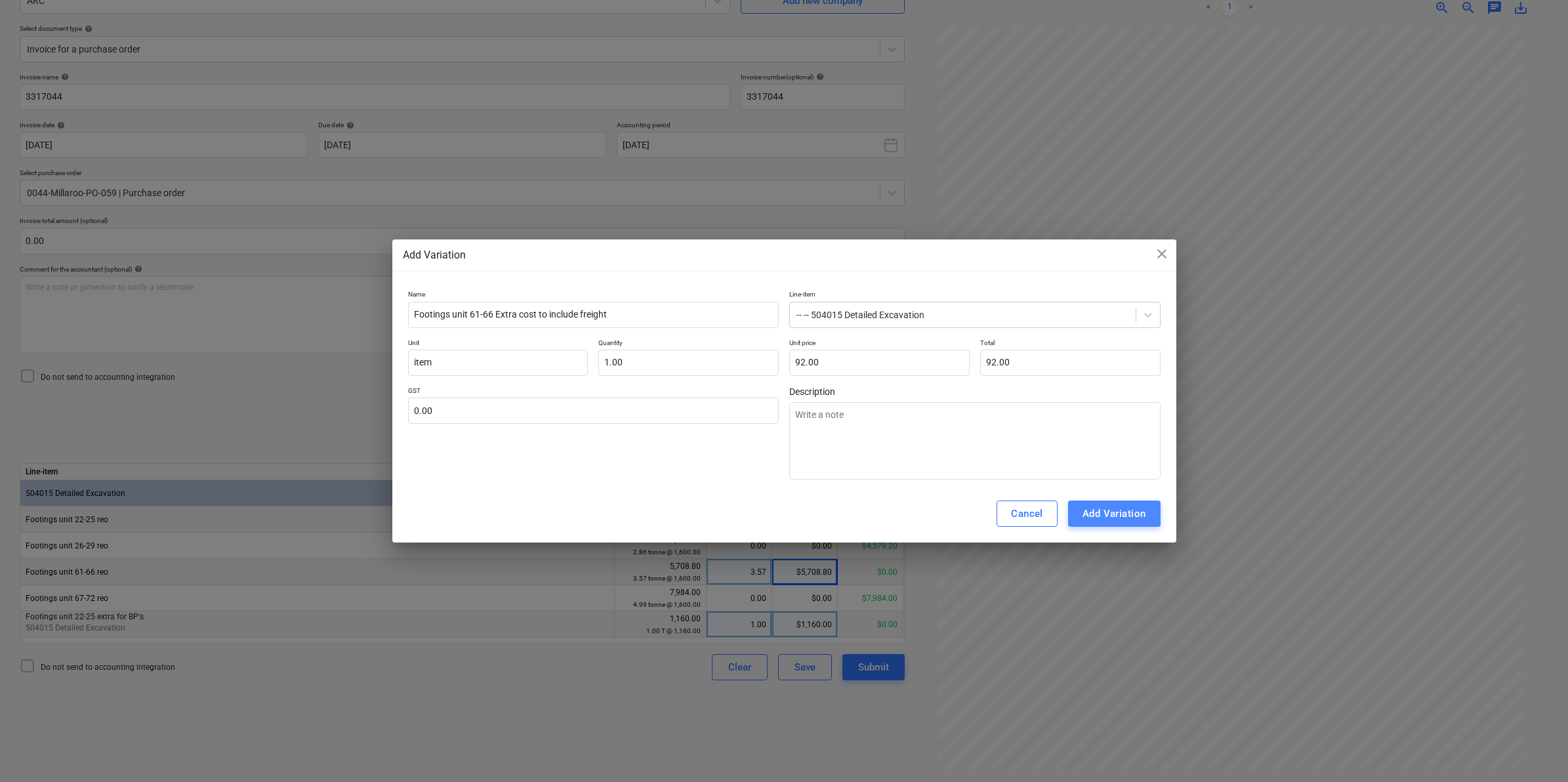
click at [1094, 509] on div "Add Variation" at bounding box center [1114, 513] width 64 height 17
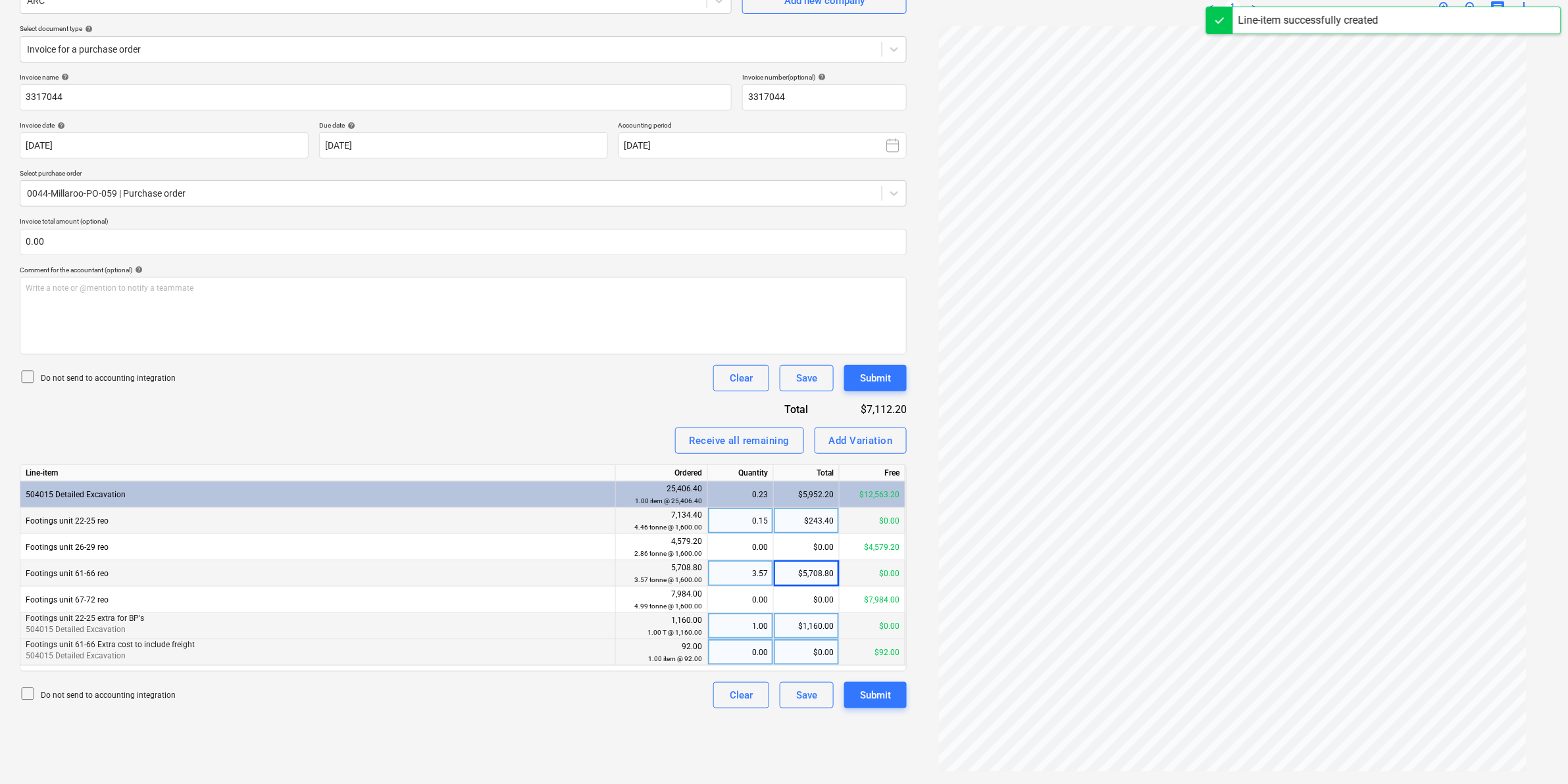
click at [805, 655] on div "$0.00" at bounding box center [807, 652] width 65 height 26
click at [756, 651] on div "0.00" at bounding box center [740, 652] width 54 height 26
click at [662, 710] on div "Create new document Select company ARC Add new company Select document type hel…" at bounding box center [463, 357] width 897 height 844
click at [588, 694] on div "Do not send to accounting integration Clear Save Submit" at bounding box center [463, 695] width 887 height 26
click at [880, 691] on div "Submit" at bounding box center [875, 696] width 31 height 17
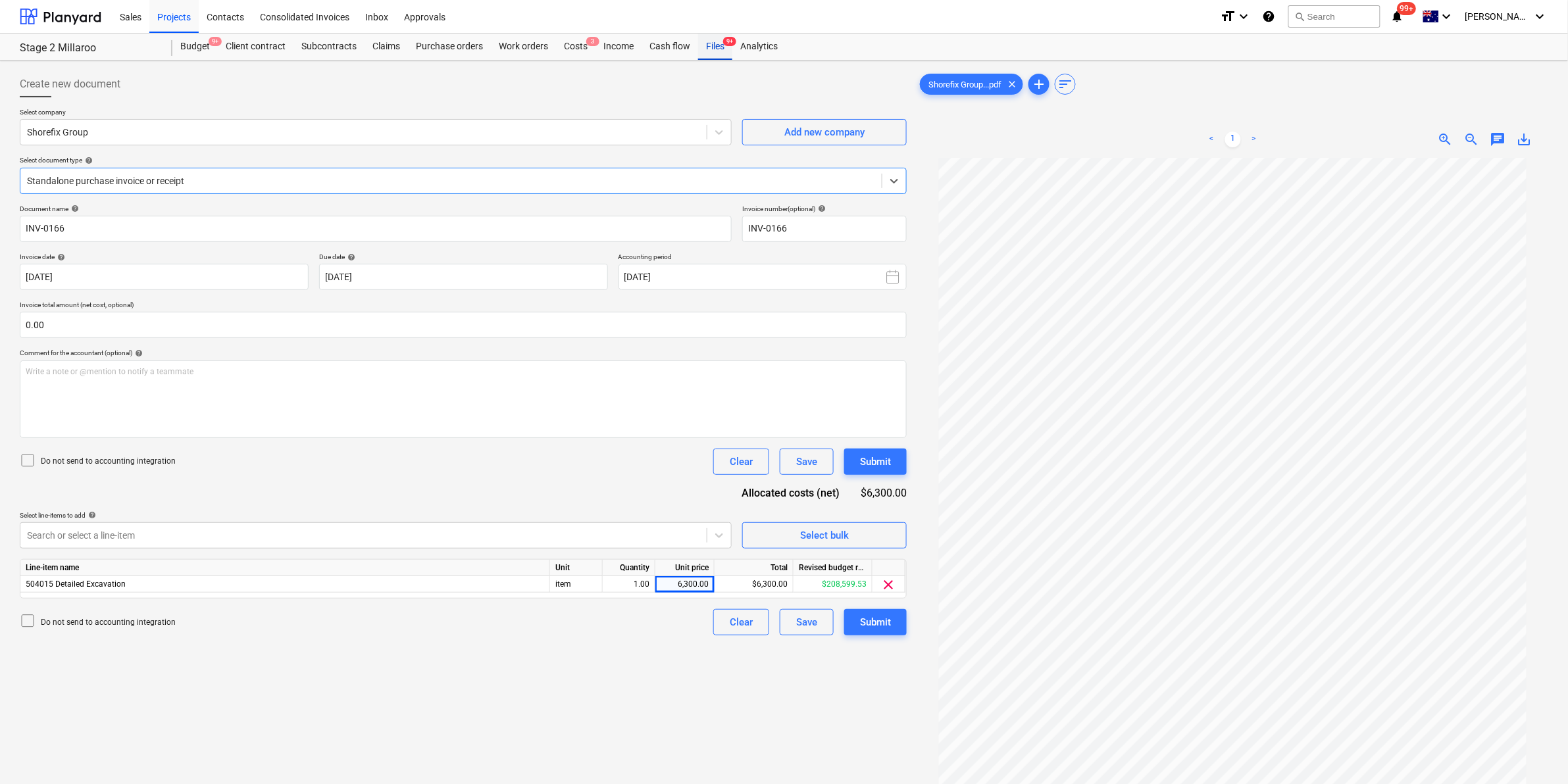
click at [716, 48] on div "Files 9+" at bounding box center [716, 46] width 34 height 26
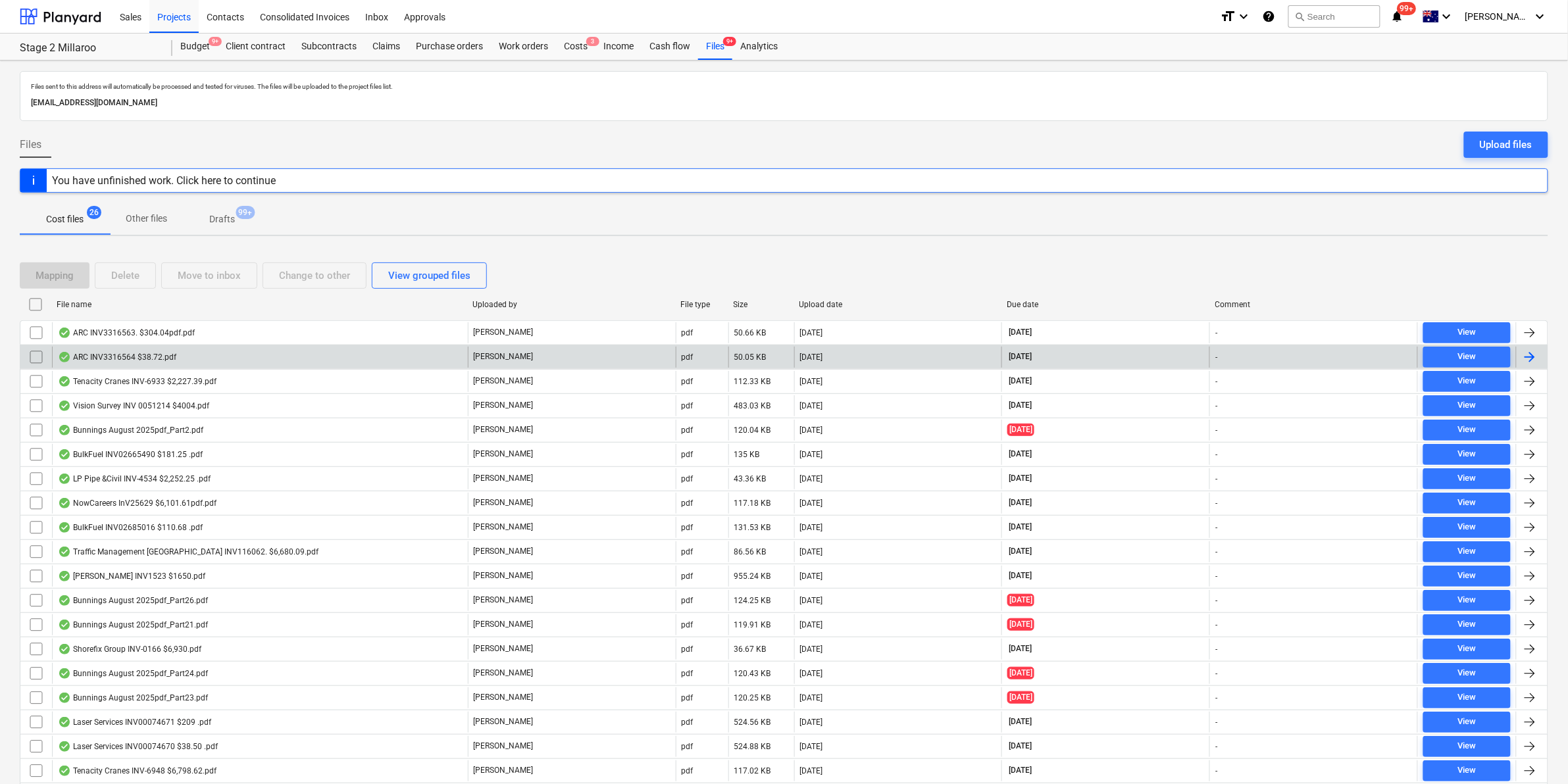
click at [195, 350] on div "ARC INV3316564 $38.72.pdf" at bounding box center [259, 357] width 416 height 21
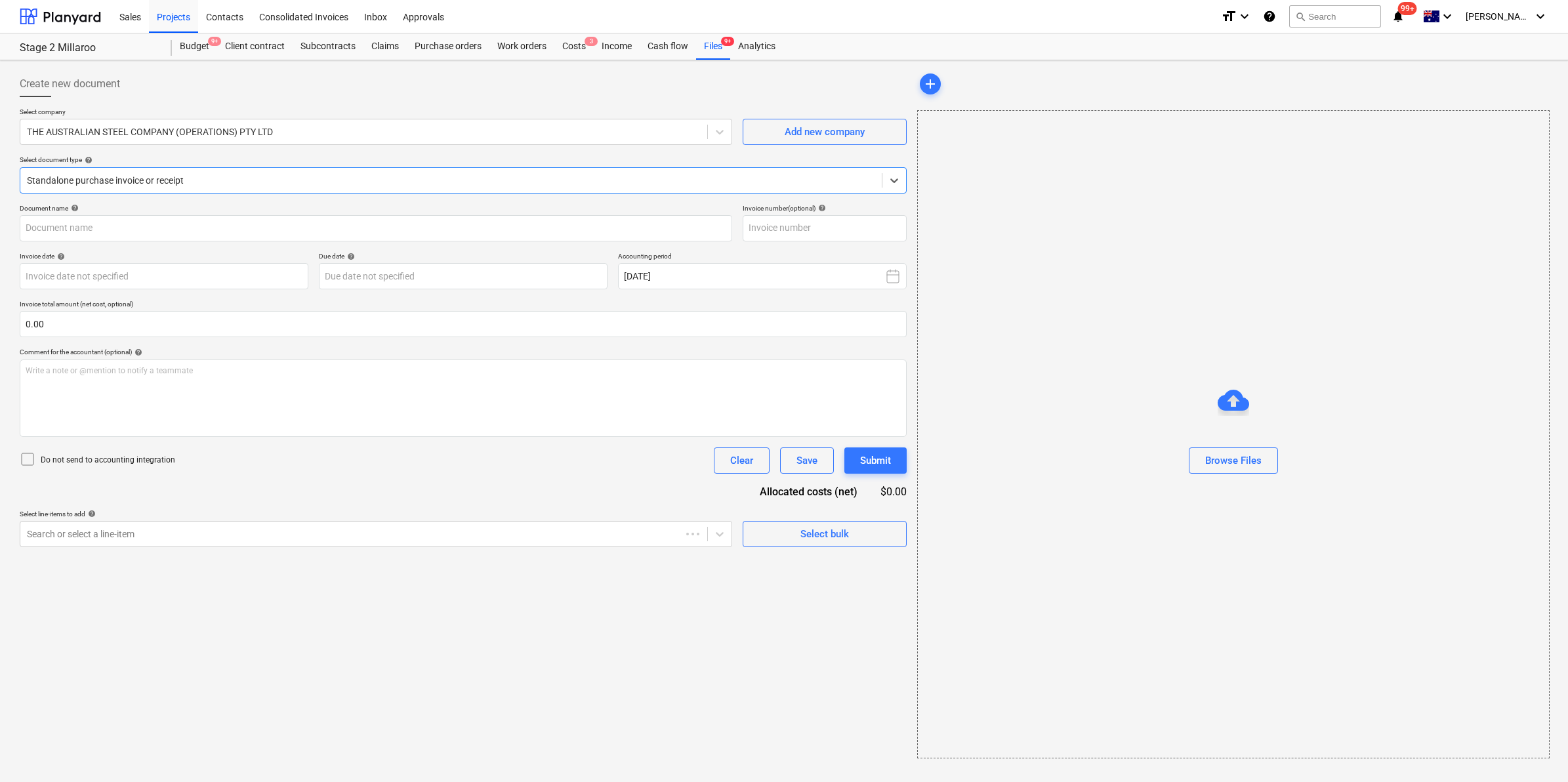
type input "3316564"
type input "[DATE]"
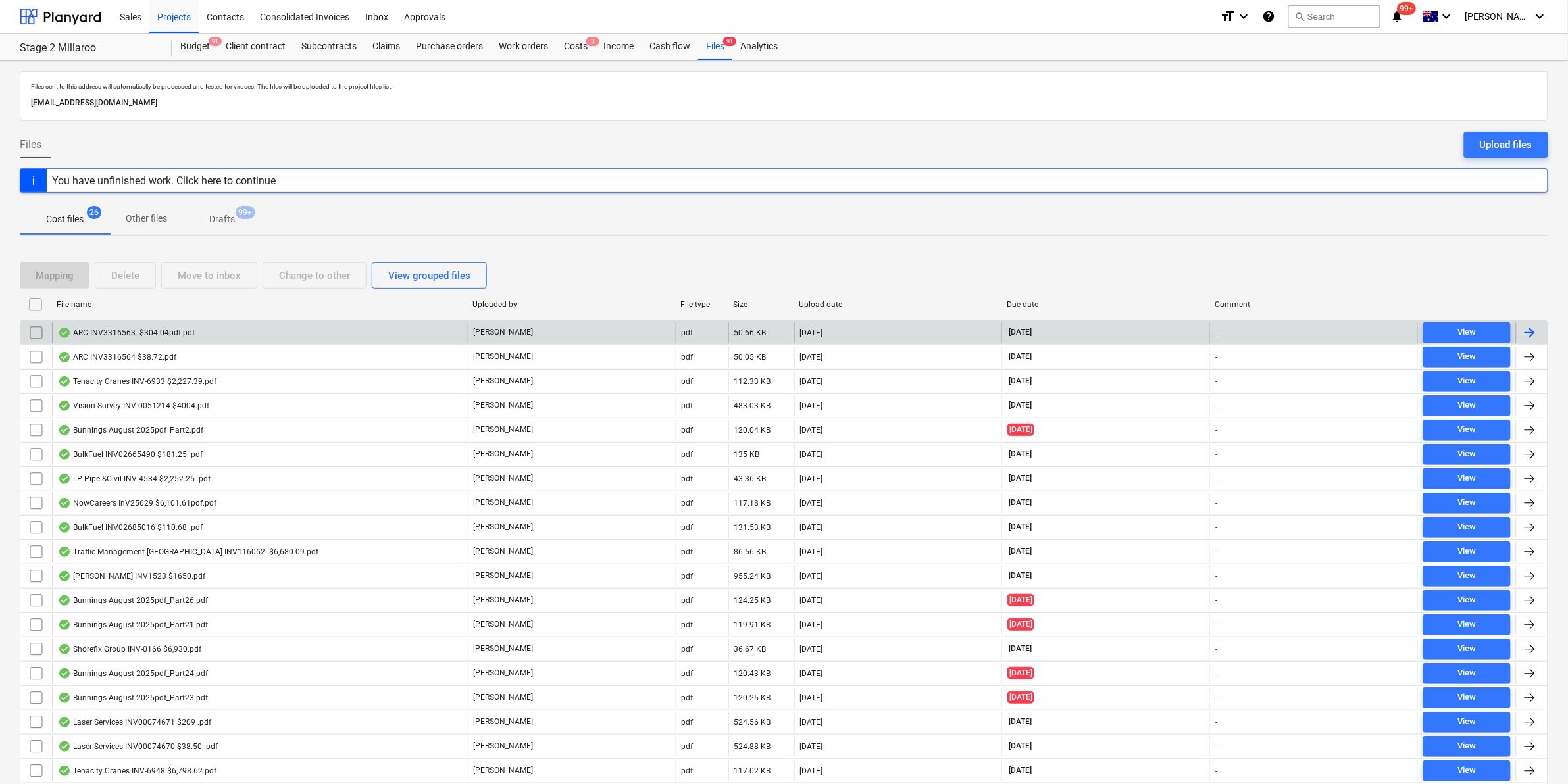
click at [202, 332] on div "ARC INV3316563. $304.04pdf.pdf" at bounding box center [259, 332] width 416 height 21
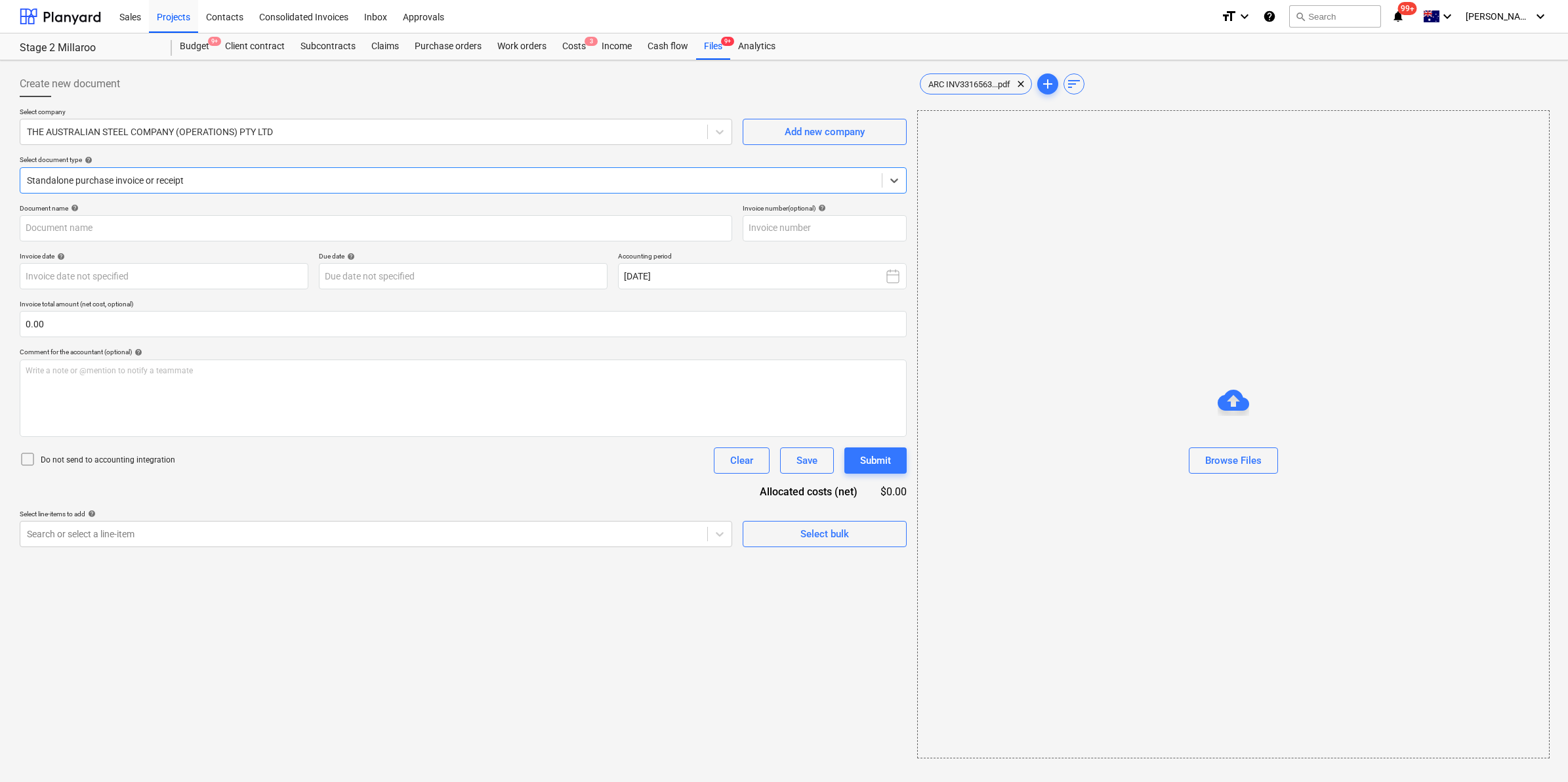
type input "3316563"
type input "[DATE]"
click at [254, 187] on div "Standalone purchase invoice or receipt" at bounding box center [450, 180] width 859 height 19
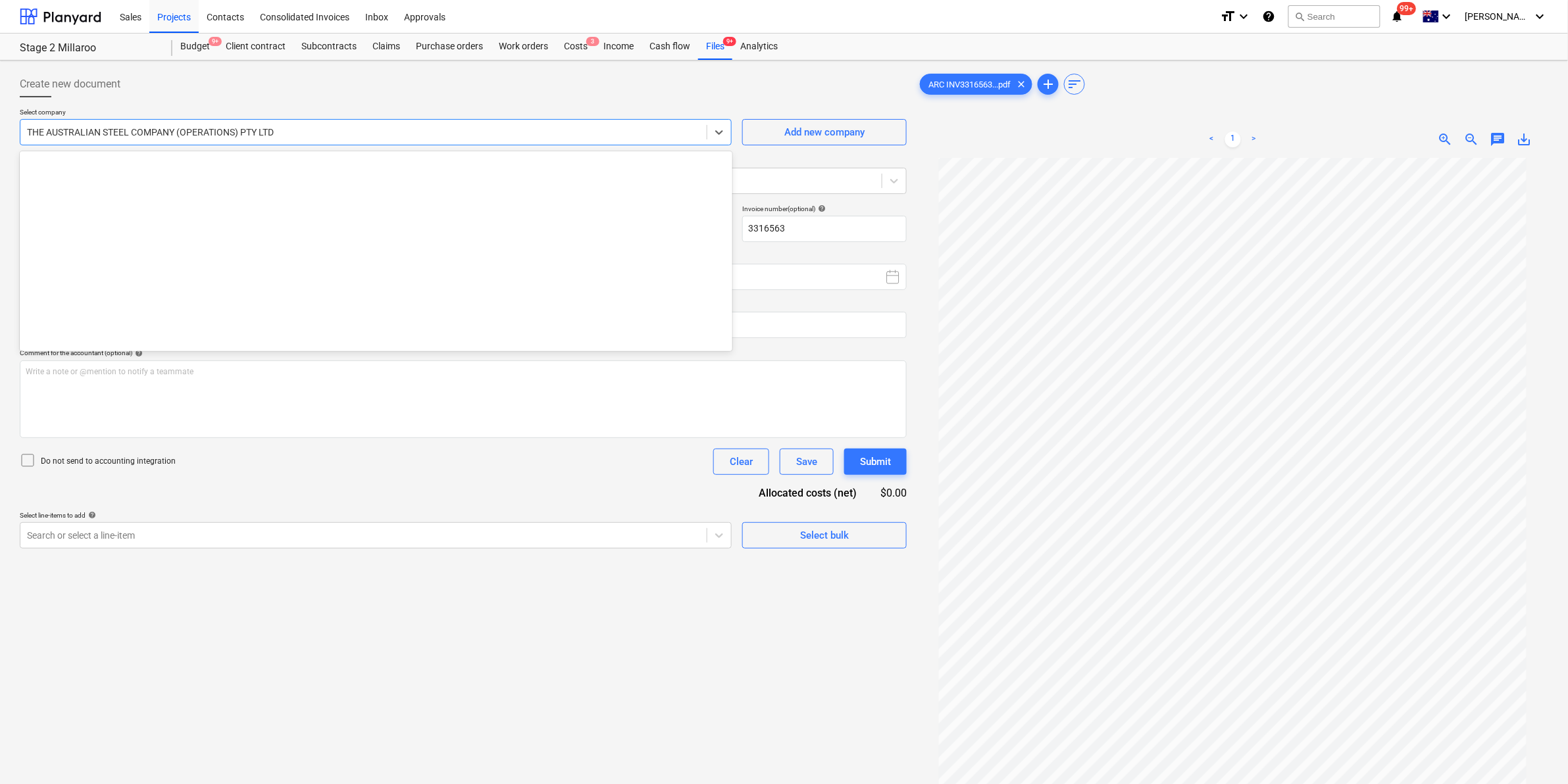
click at [247, 136] on div at bounding box center [364, 132] width 673 height 13
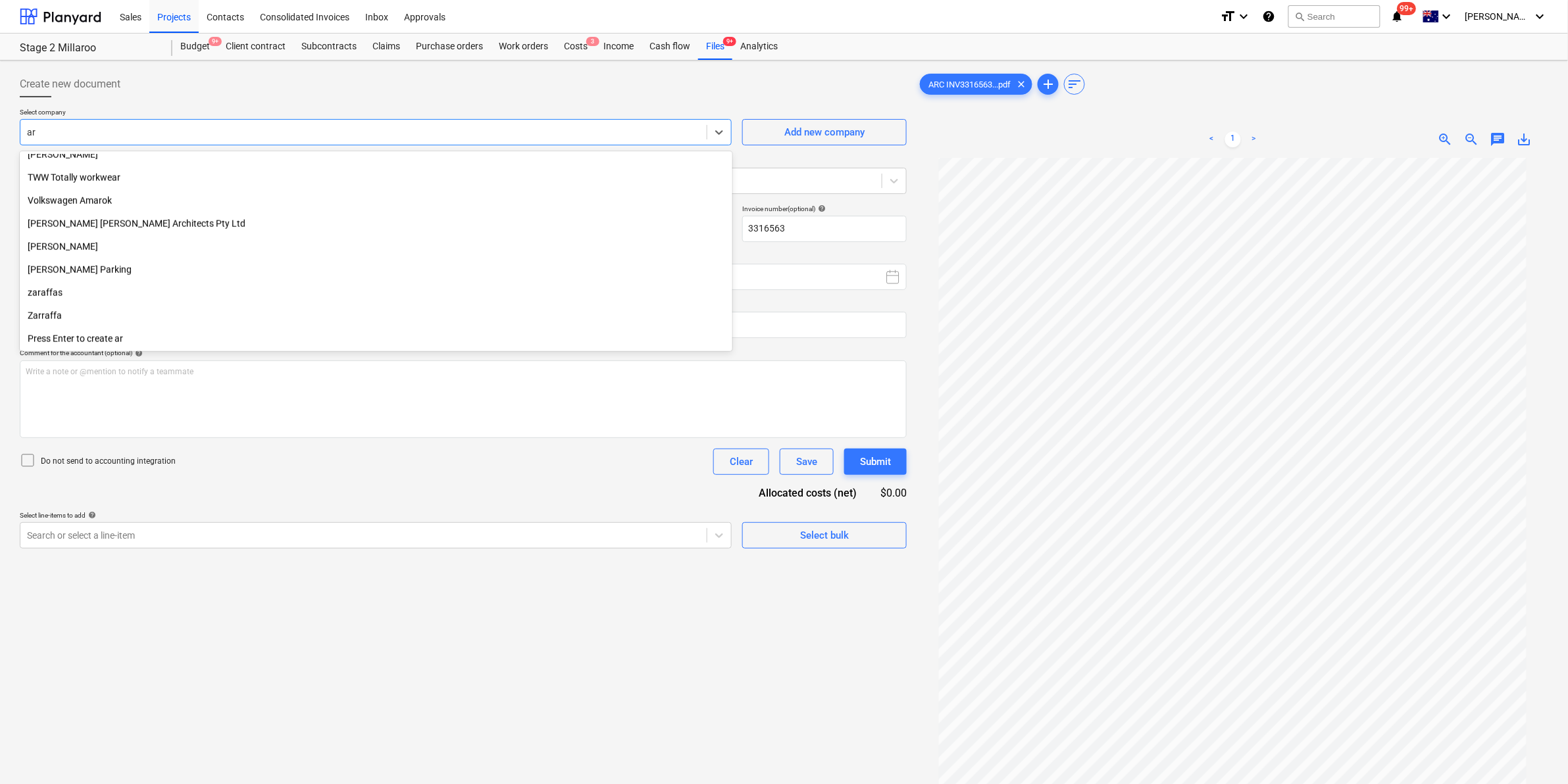
scroll to position [2865, 0]
type input "arc"
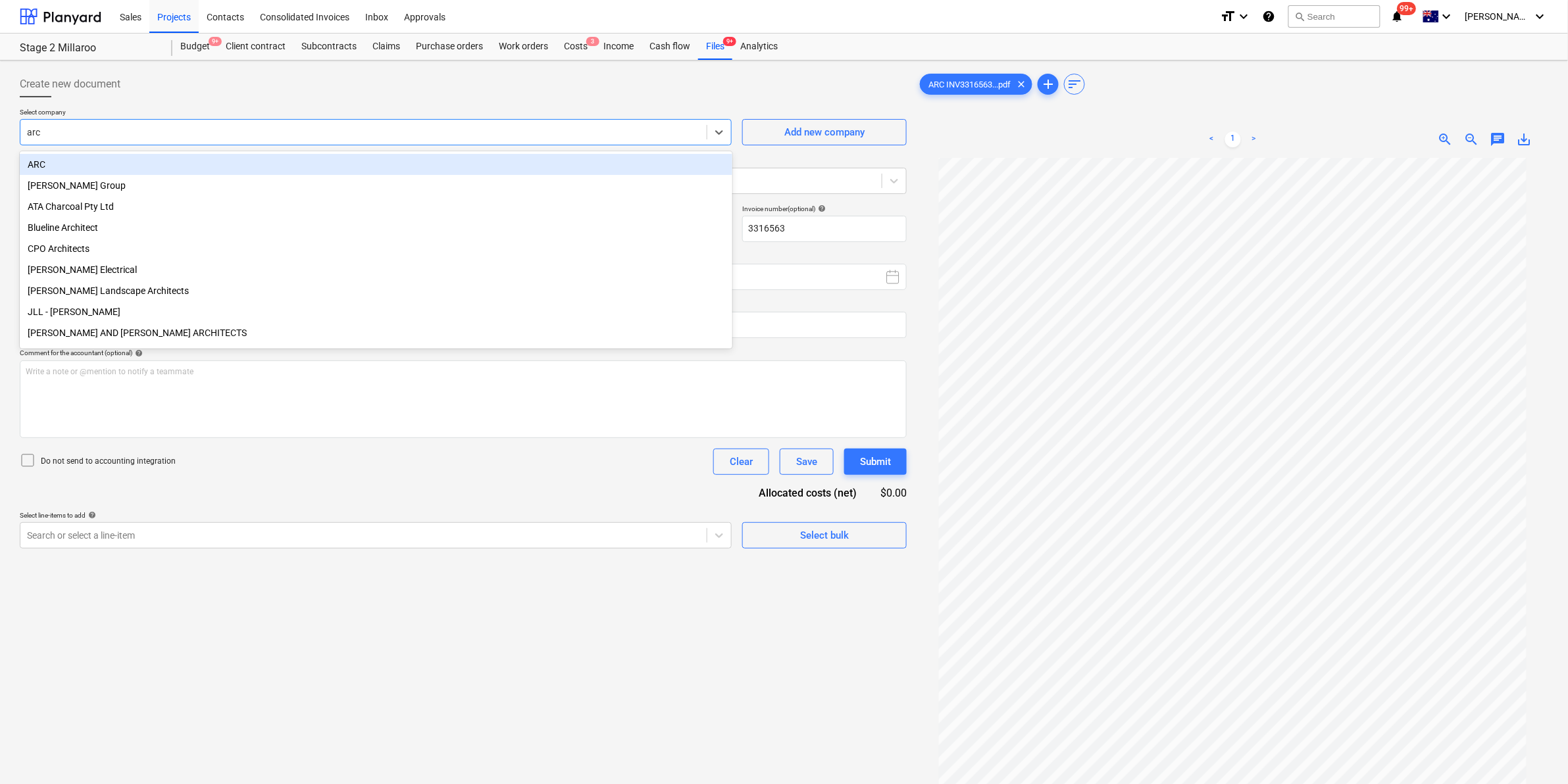
click at [165, 167] on div "ARC" at bounding box center [376, 164] width 713 height 21
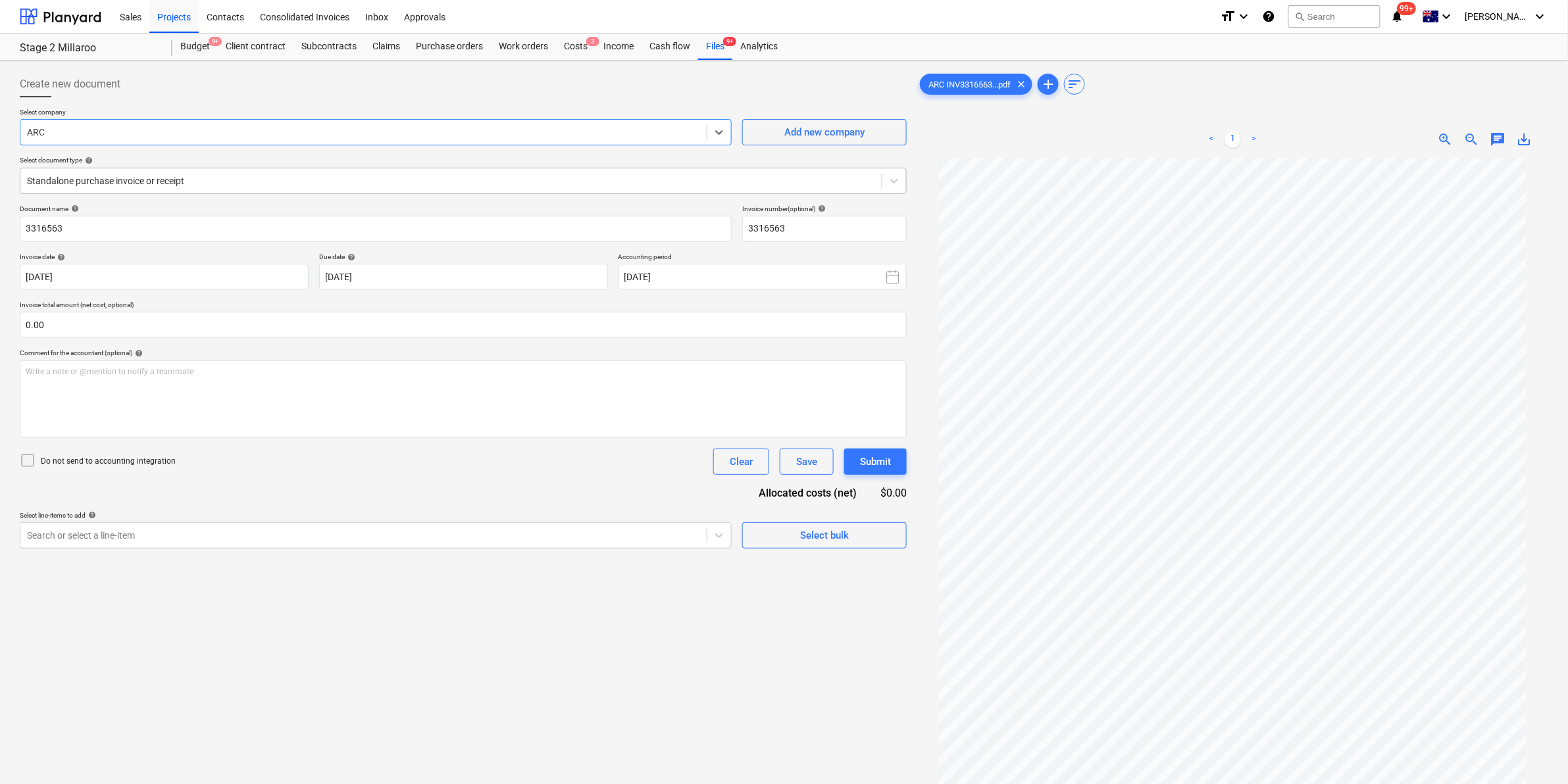
click at [163, 191] on div "Standalone purchase invoice or receipt" at bounding box center [463, 180] width 887 height 26
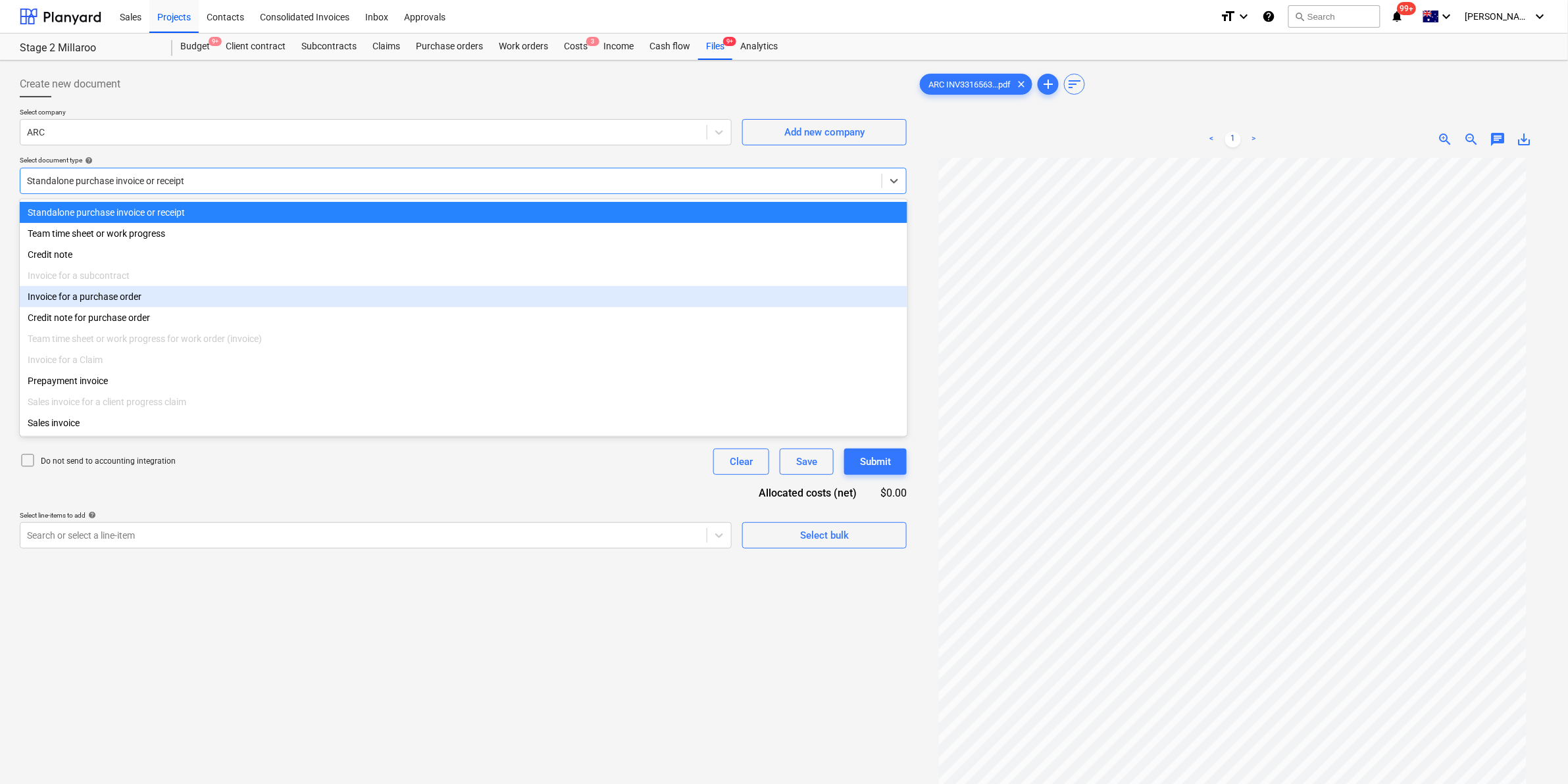
click at [117, 302] on div "Invoice for a purchase order" at bounding box center [463, 296] width 888 height 21
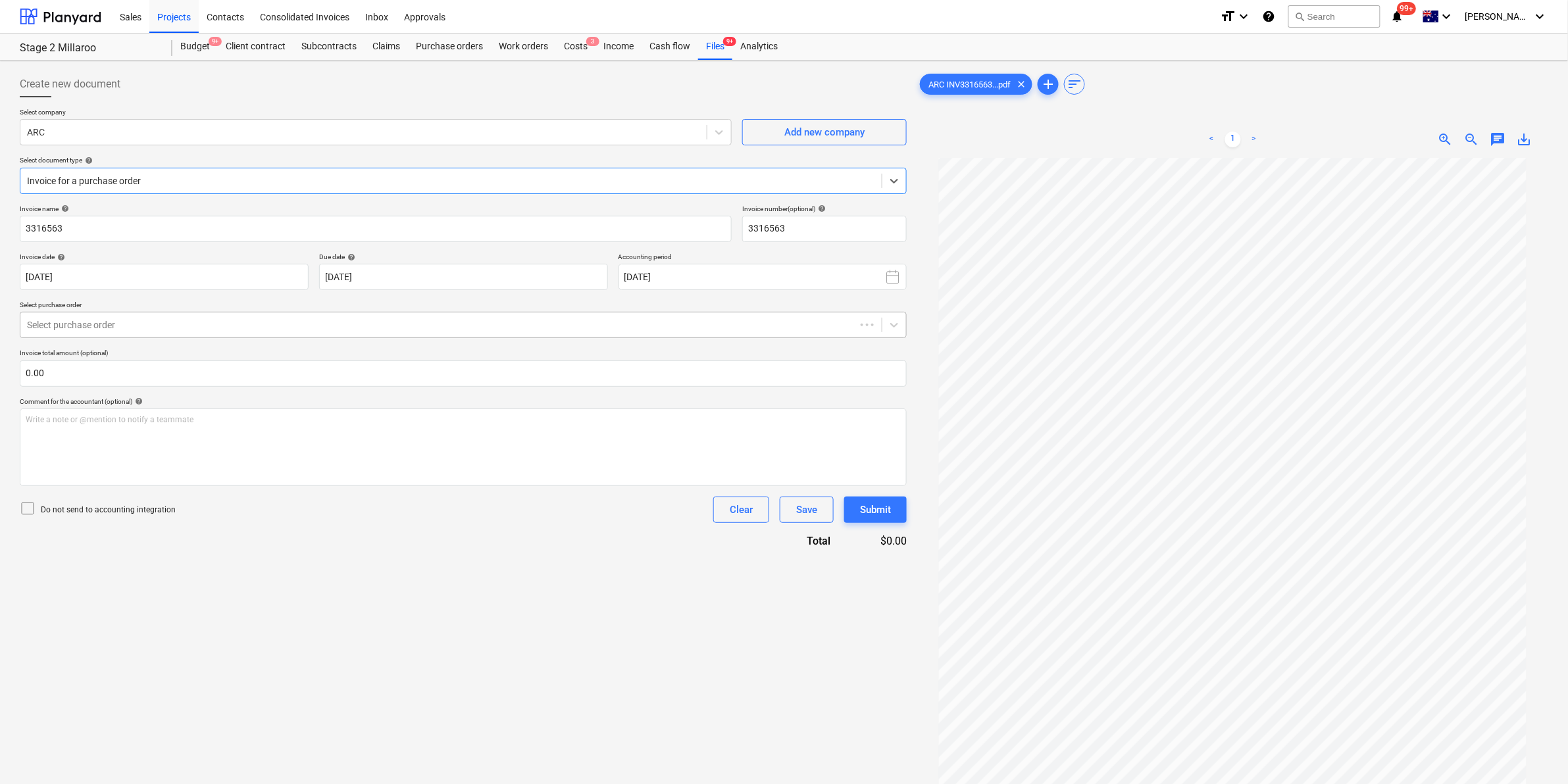
click at [133, 328] on div at bounding box center [438, 324] width 822 height 13
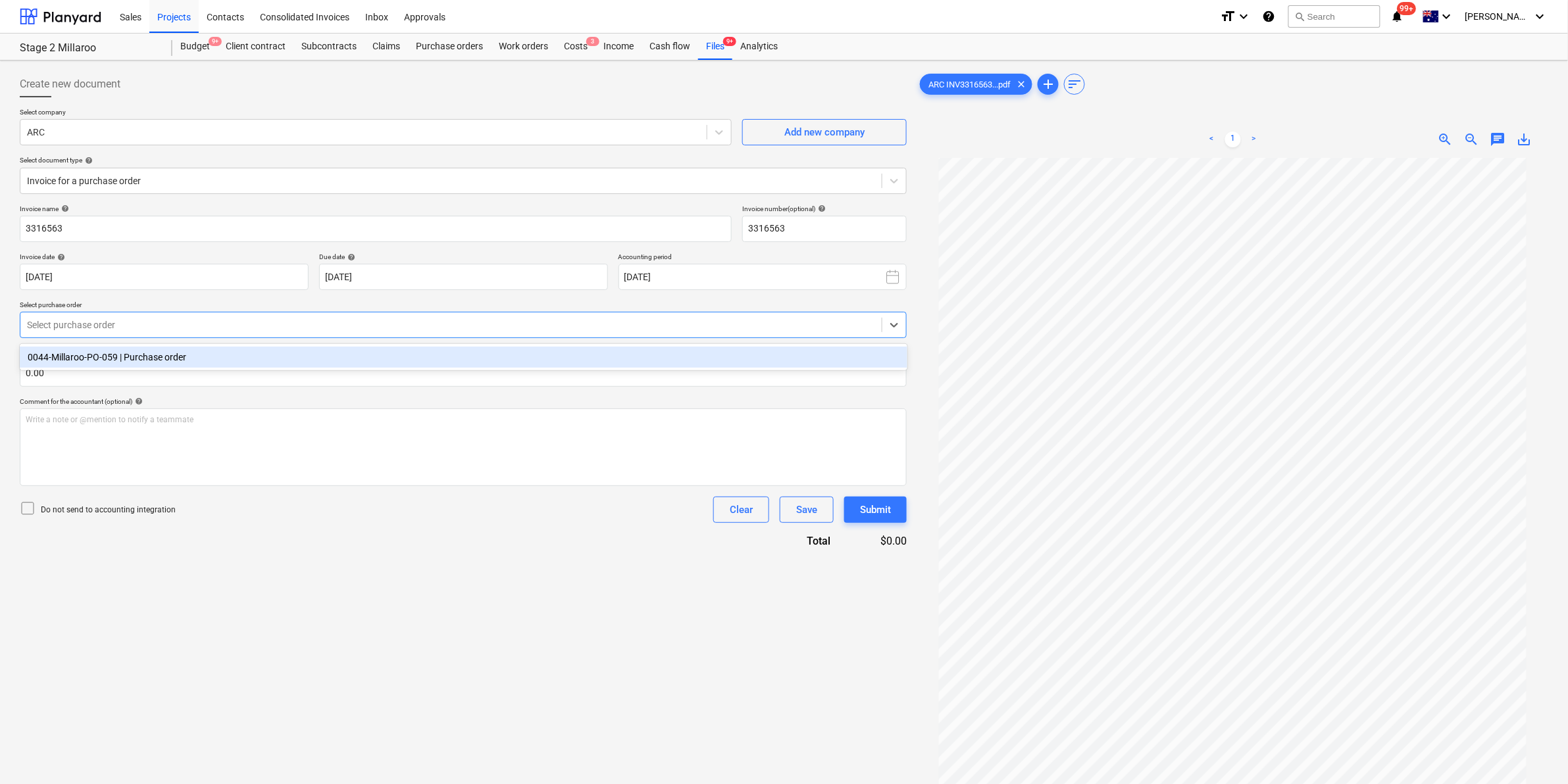
click at [139, 367] on div "0044-Millaroo-PO-059 | Purchase order" at bounding box center [463, 357] width 888 height 21
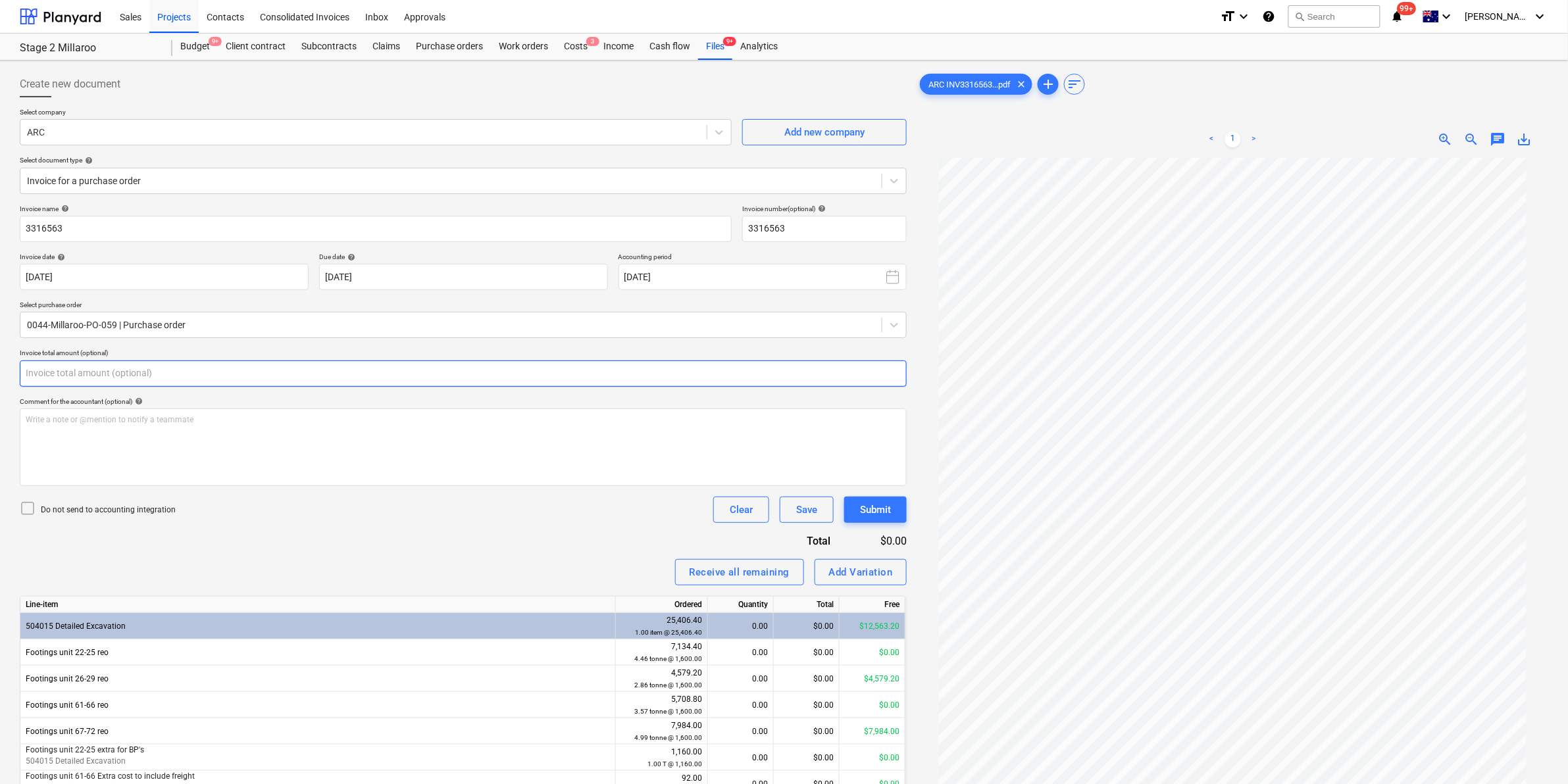
click at [142, 375] on input "text" at bounding box center [463, 373] width 887 height 26
type input "0.00"
click at [151, 441] on div "Write a note or @mention to notify a teammate [PERSON_NAME]" at bounding box center [463, 447] width 887 height 77
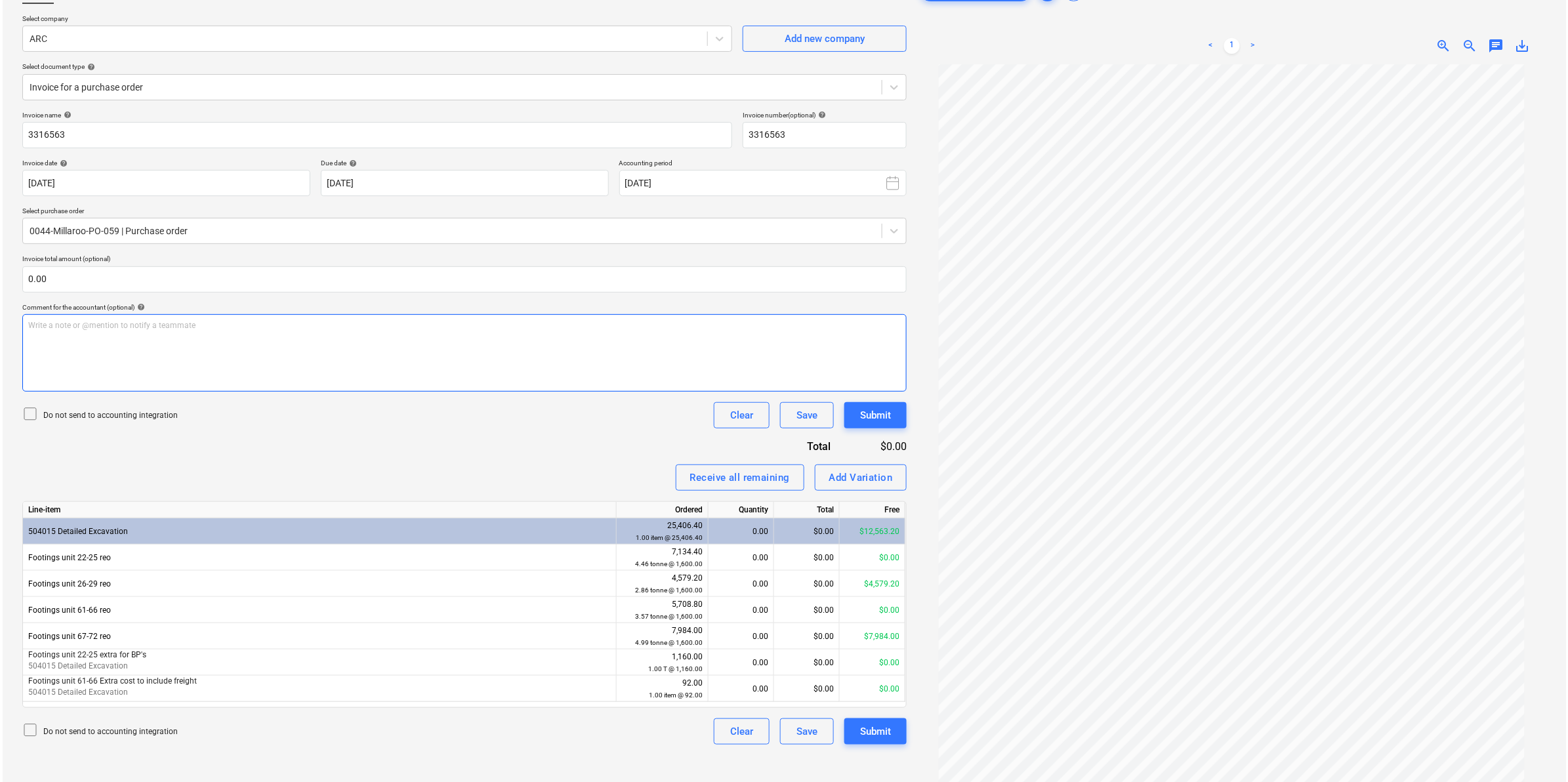
scroll to position [131, 0]
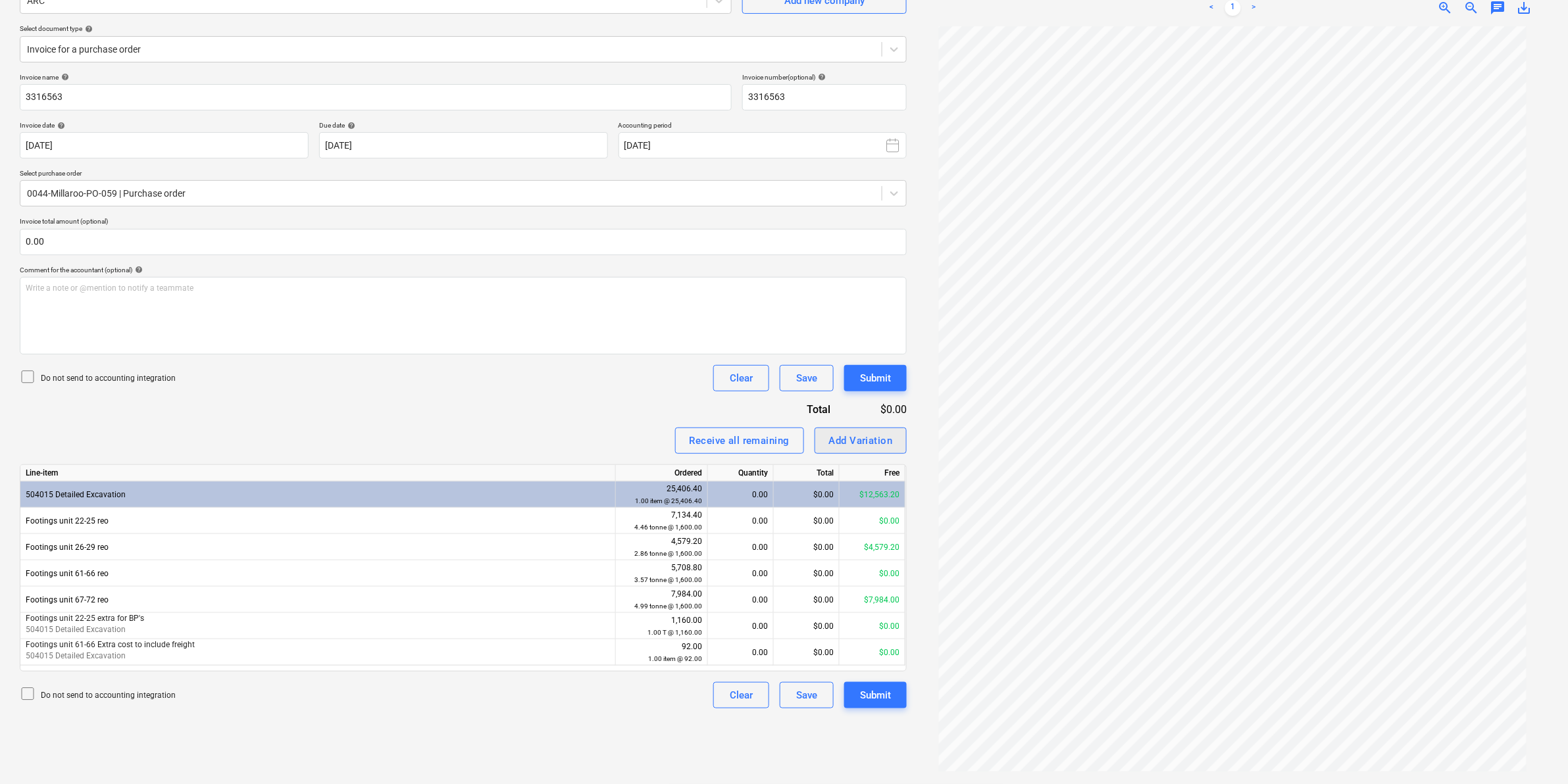
click at [859, 437] on div "Add Variation" at bounding box center [861, 441] width 64 height 17
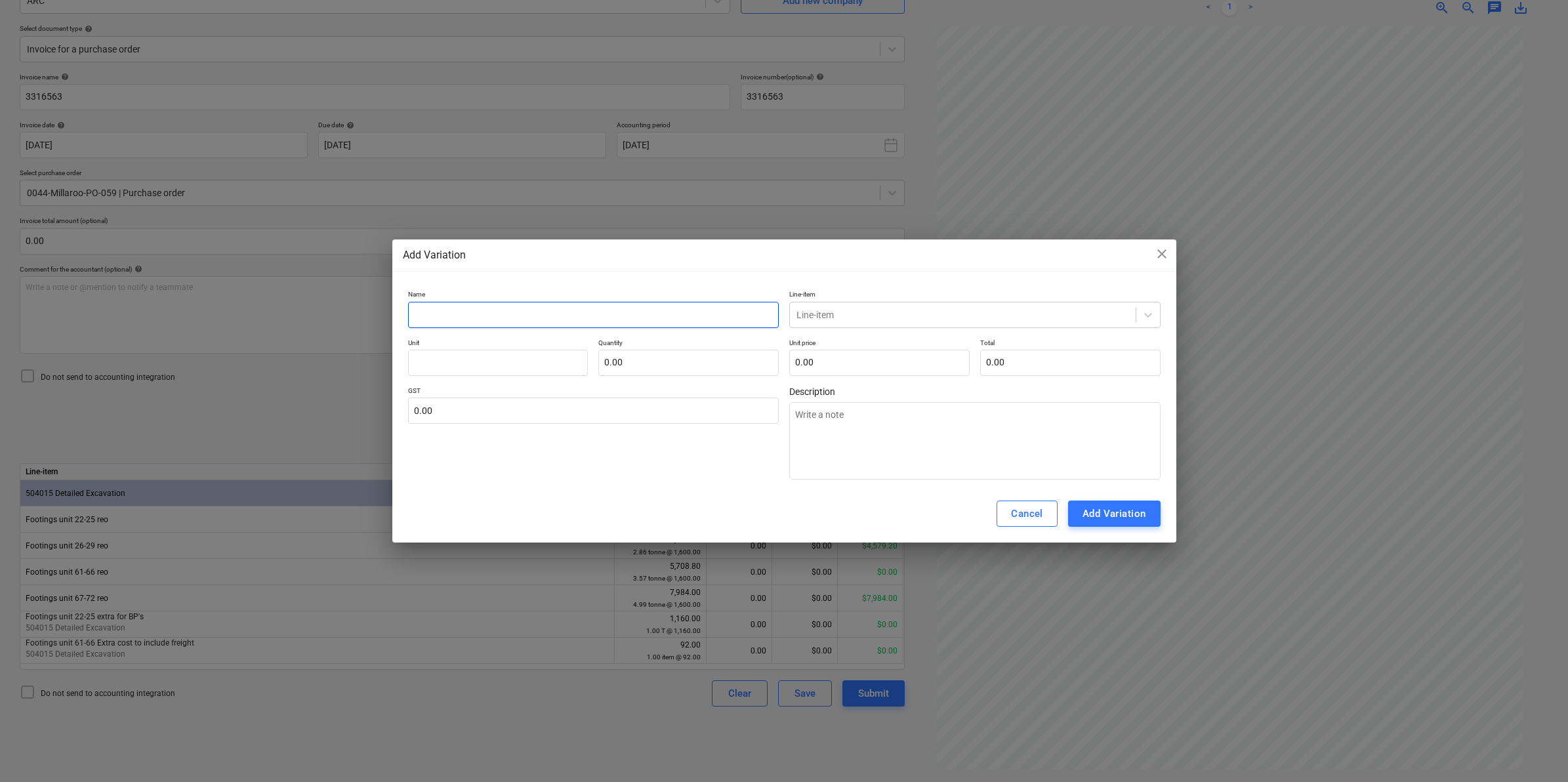
click at [545, 313] on input "text" at bounding box center [594, 314] width 371 height 26
type input "F"
type textarea "x"
type input "Fo"
type textarea "x"
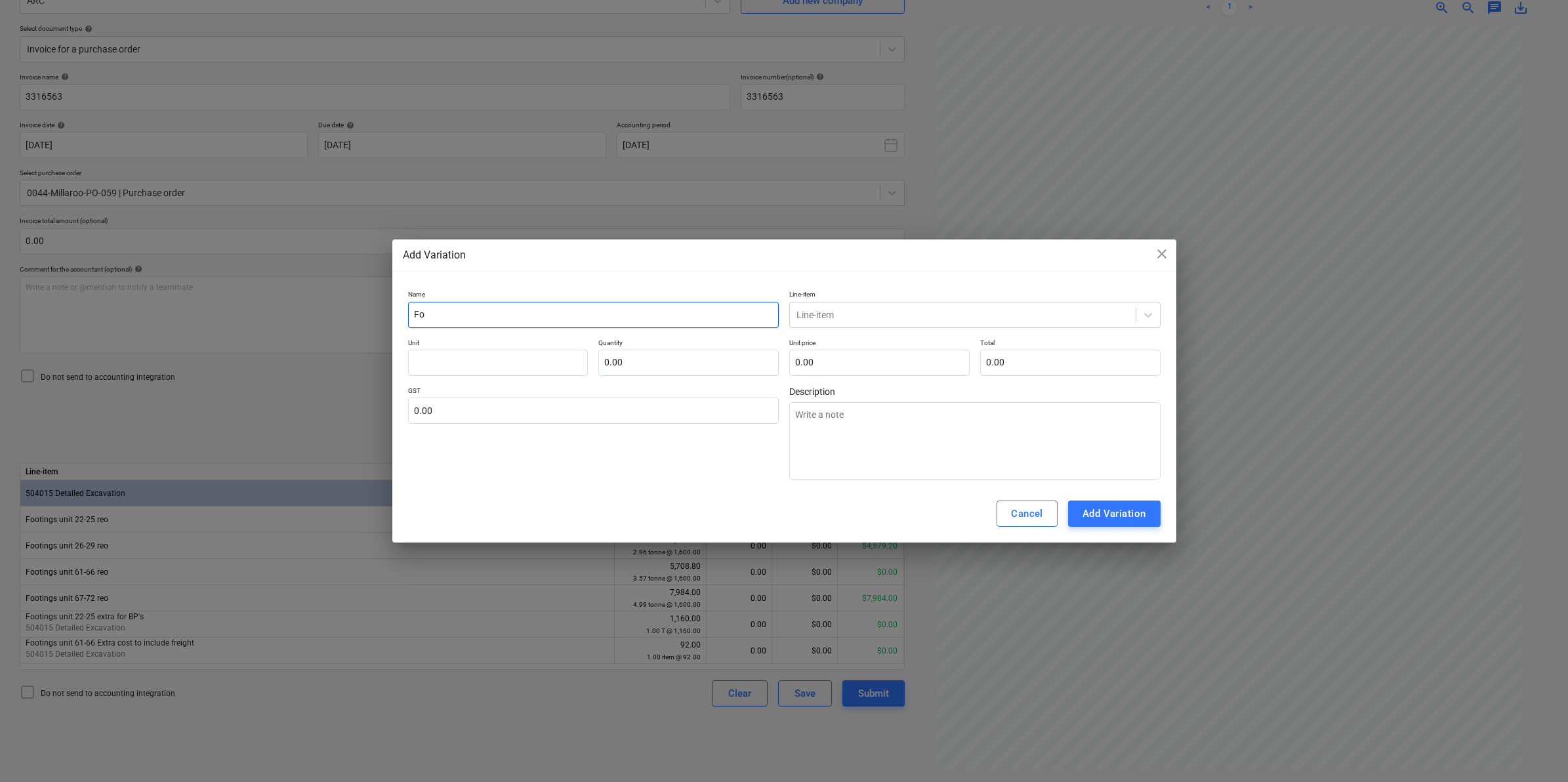
type input "Foo"
type textarea "x"
type input "Foot"
type textarea "x"
type input "Footi"
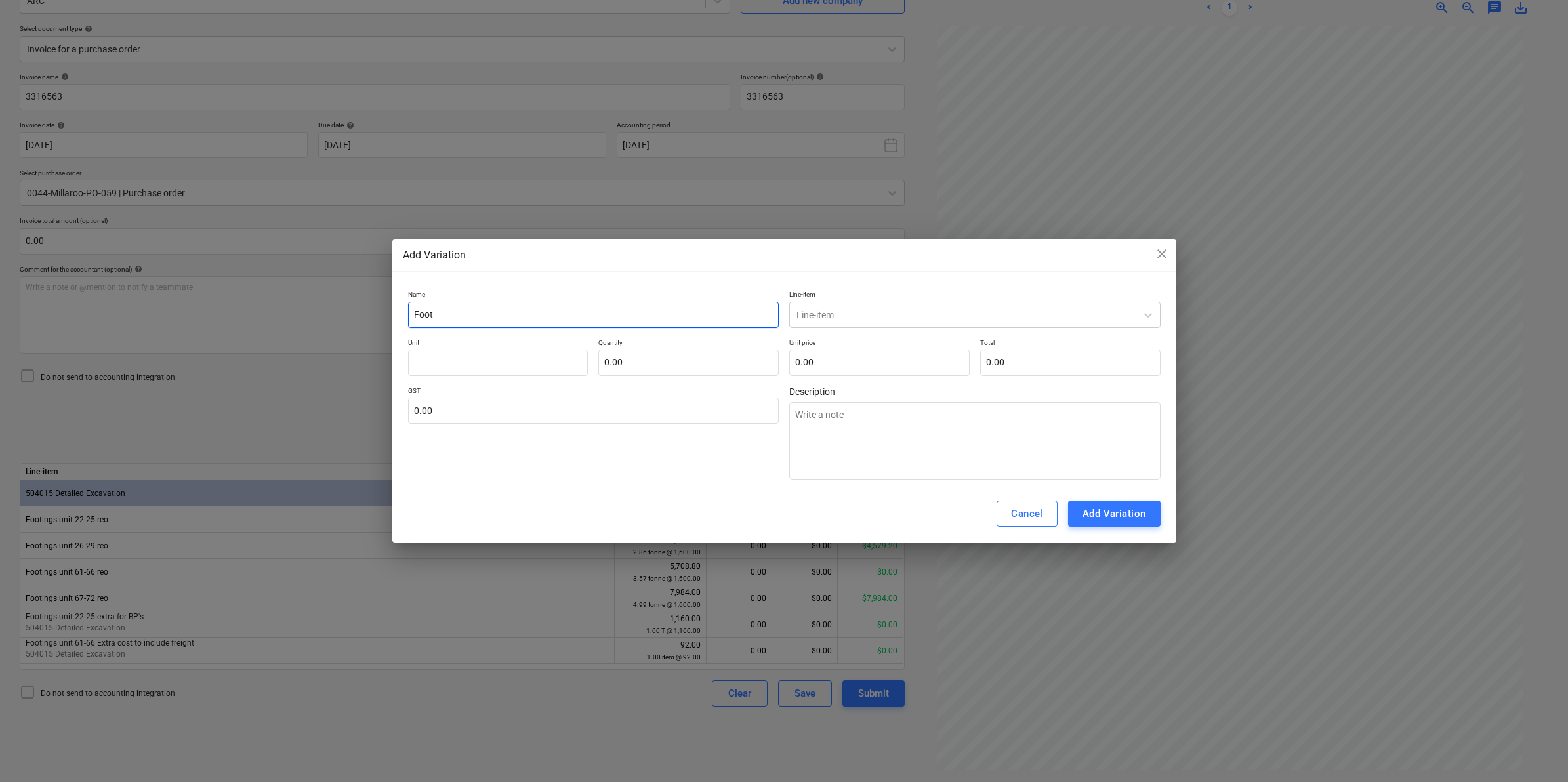
type textarea "x"
type input "Footin"
type textarea "x"
type input "Footing"
type textarea "x"
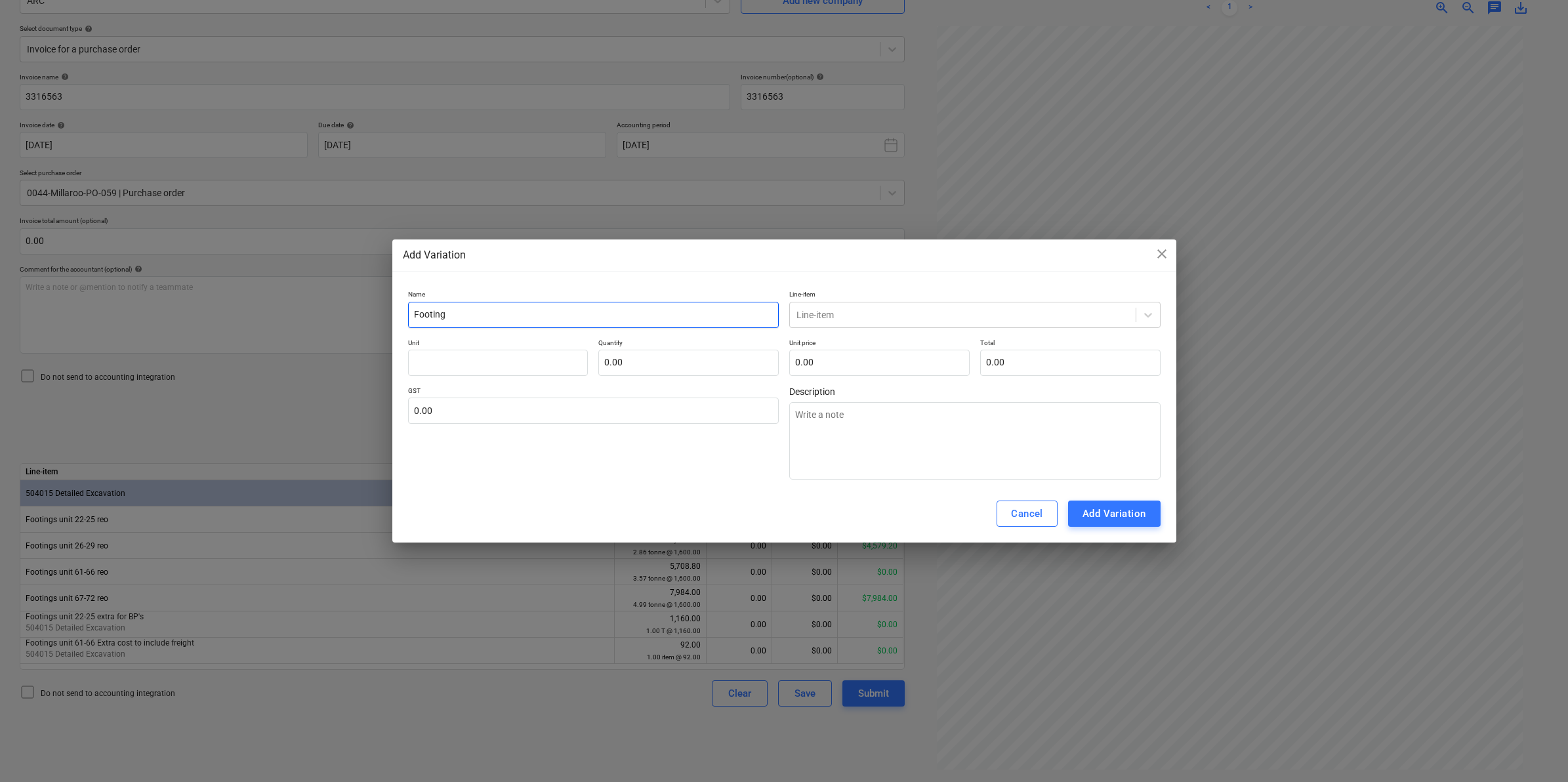
type input "Footings"
type textarea "x"
type input "Footings"
type textarea "x"
type input "Footings u"
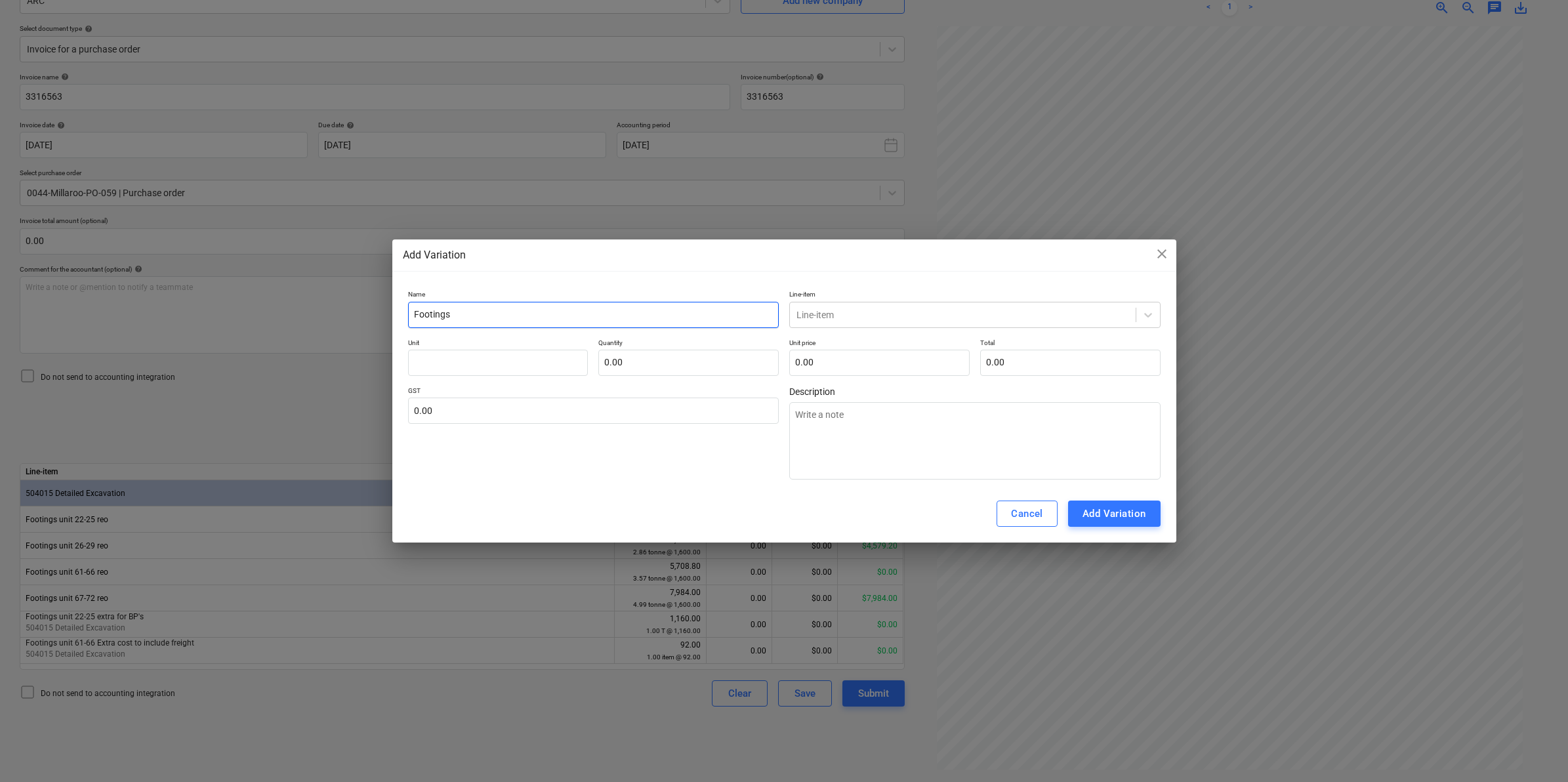
type textarea "x"
type input "Footings un"
type textarea "x"
type input "Footings uni"
type textarea "x"
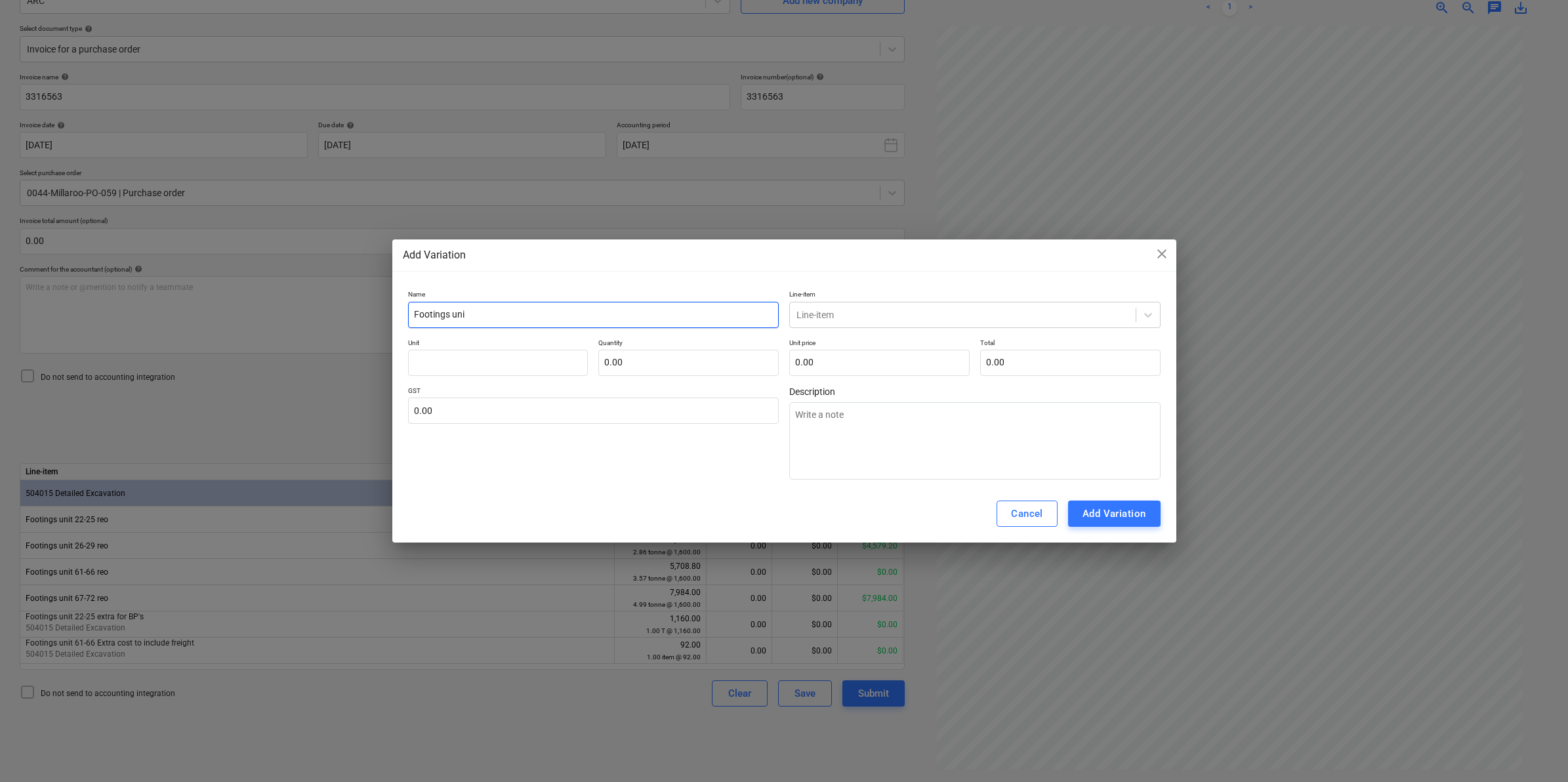
type input "Footings unit"
type textarea "x"
type input "Footings unit"
type textarea "x"
type input "Footings unit 2"
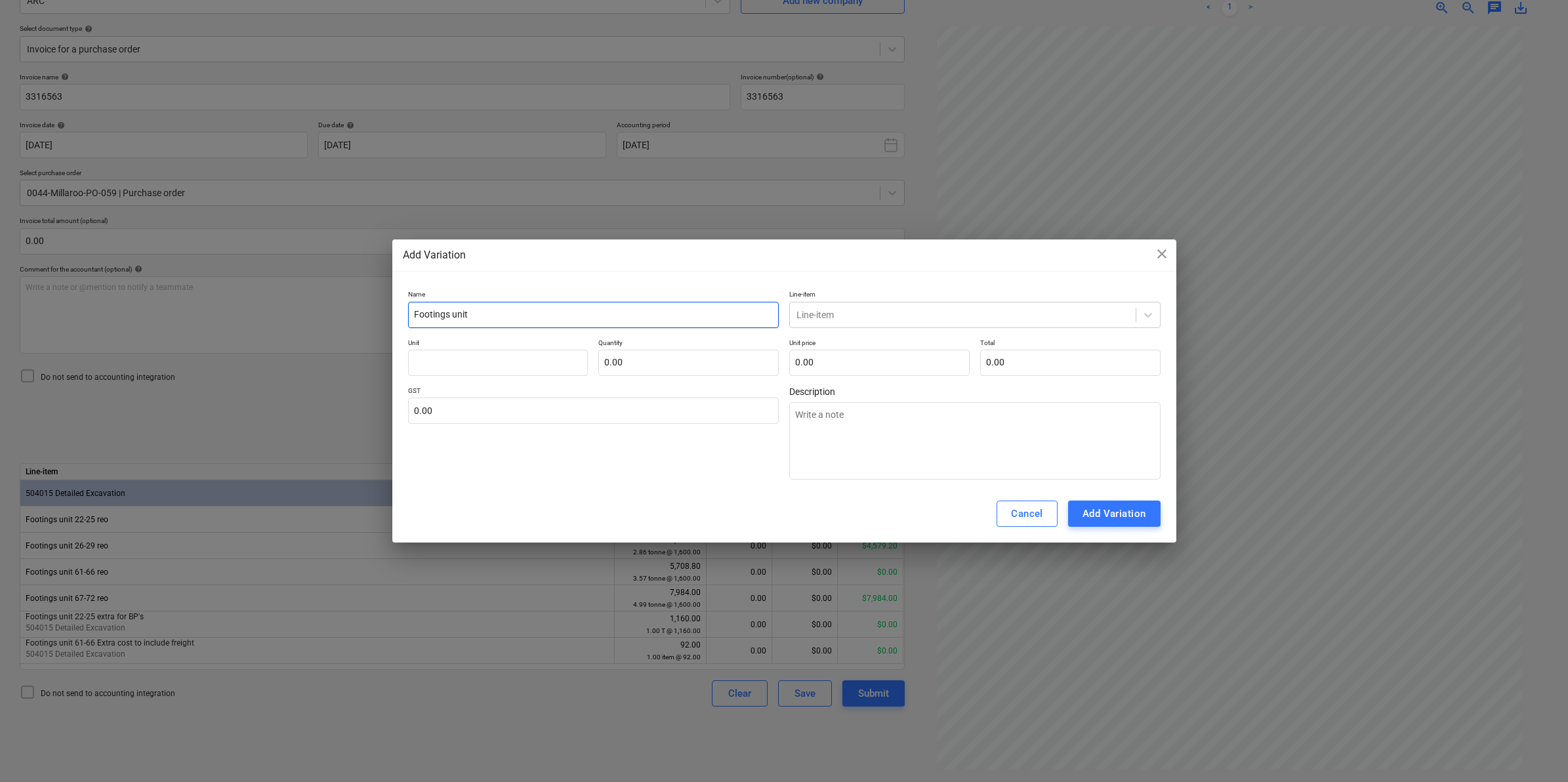
type textarea "x"
type input "Footings unit 22"
type textarea "x"
type input "Footings unit 22-"
type textarea "x"
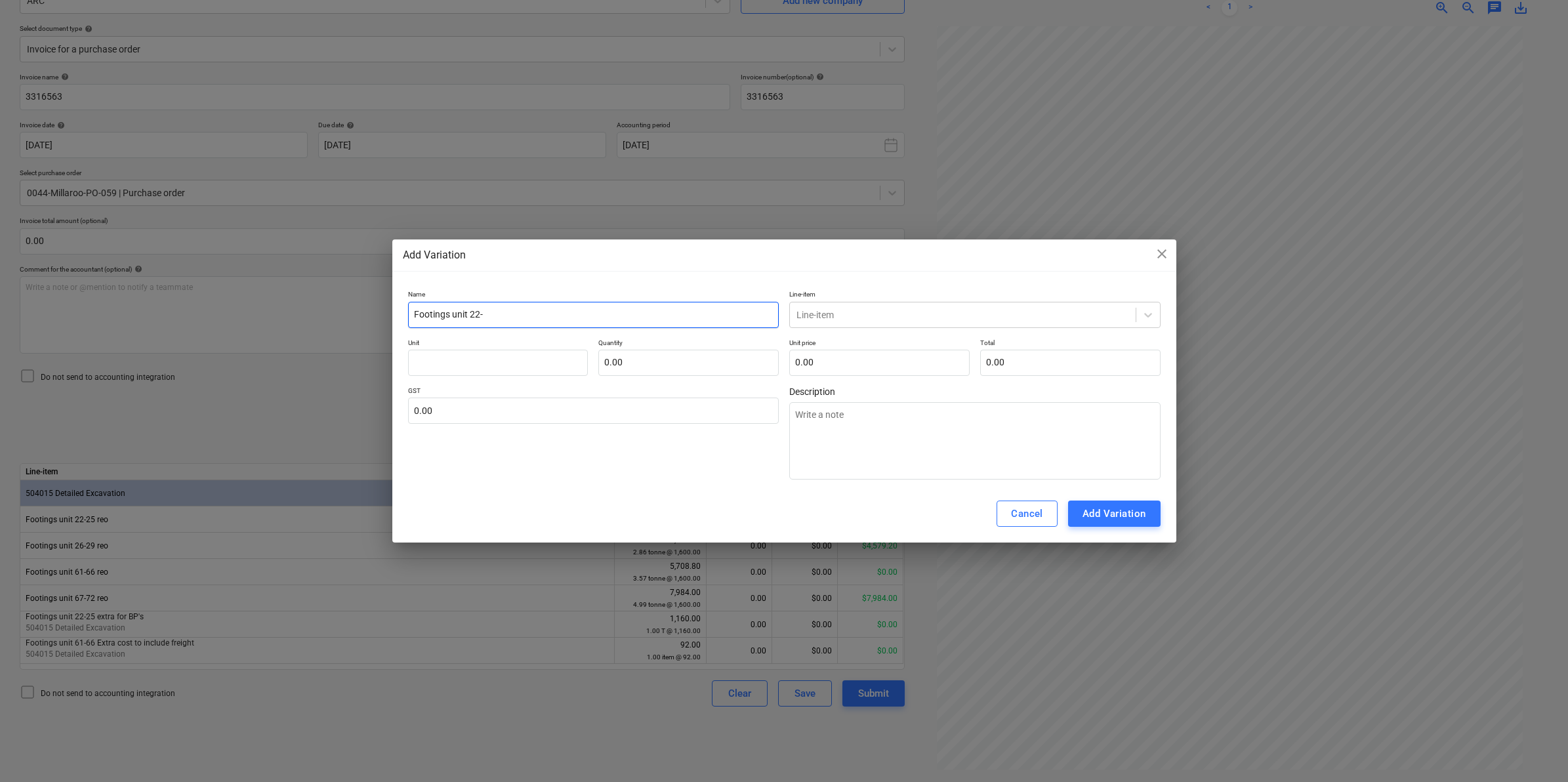
type input "Footings unit 22-2"
type textarea "x"
type input "Footings unit 22-25"
type textarea "x"
type input "Footings unit 22-25"
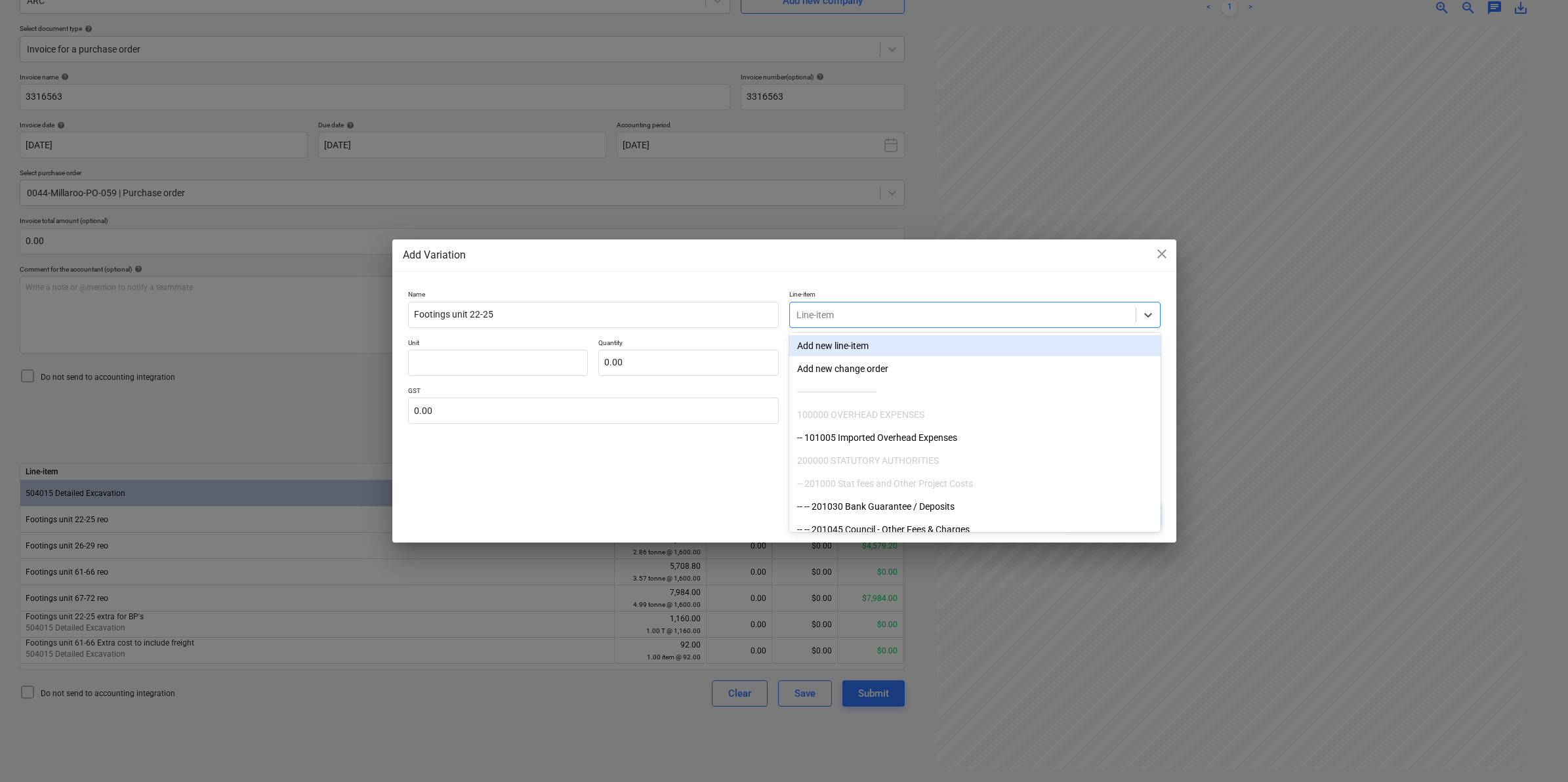
click at [880, 309] on div at bounding box center [962, 314] width 333 height 13
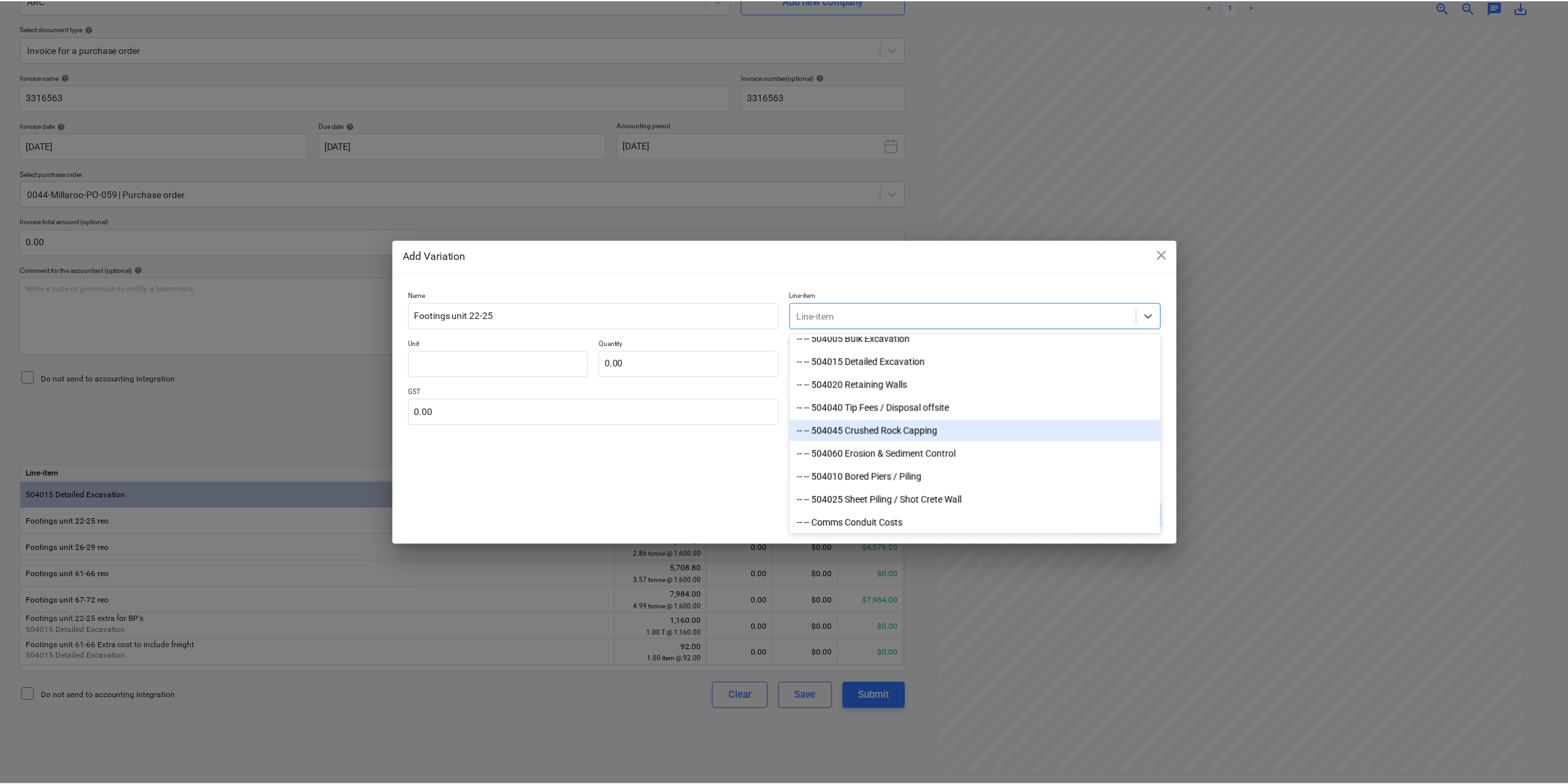
scroll to position [2467, 0]
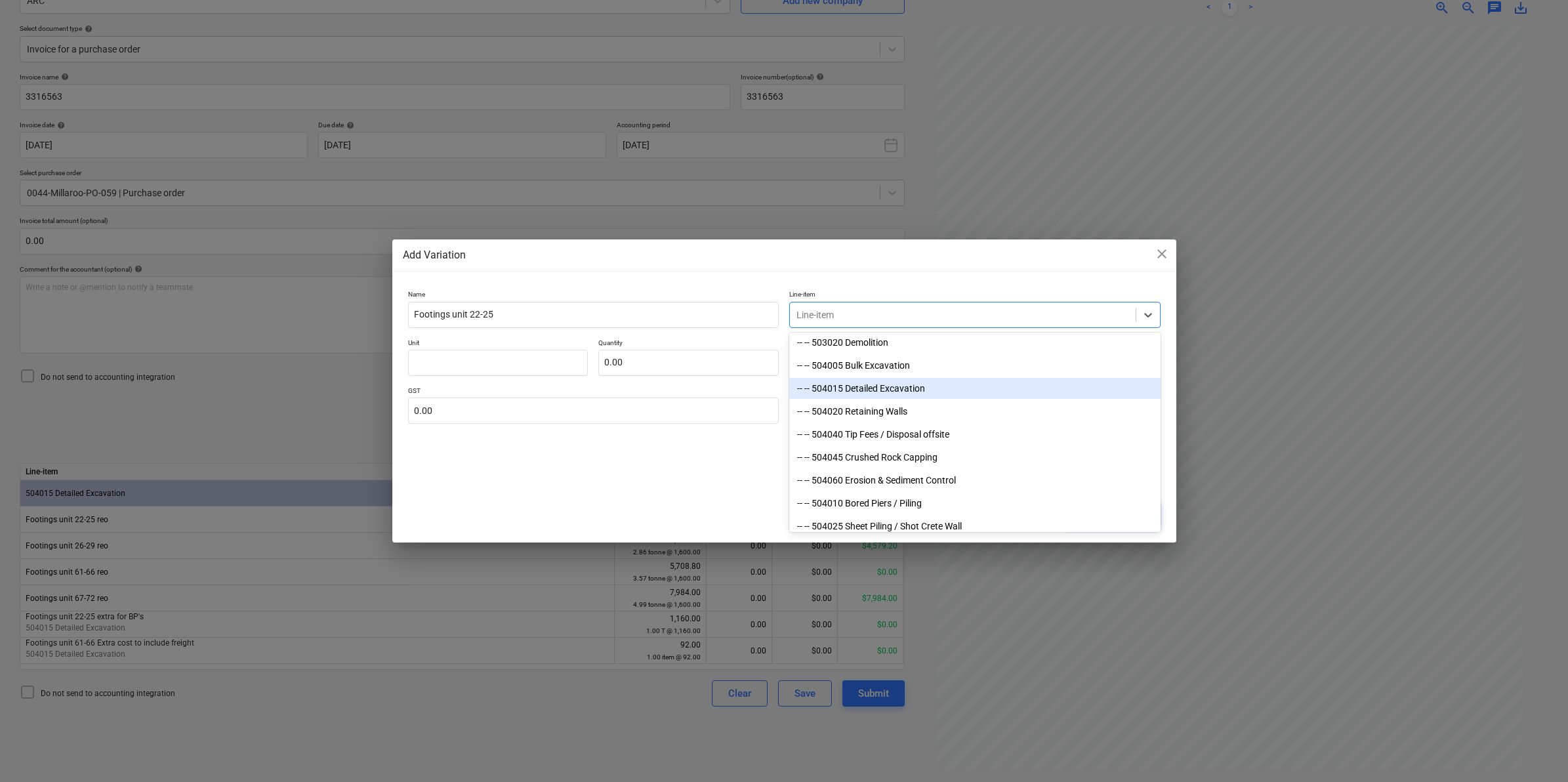
click at [863, 391] on div "-- -- 504015 Detailed Excavation" at bounding box center [975, 388] width 371 height 21
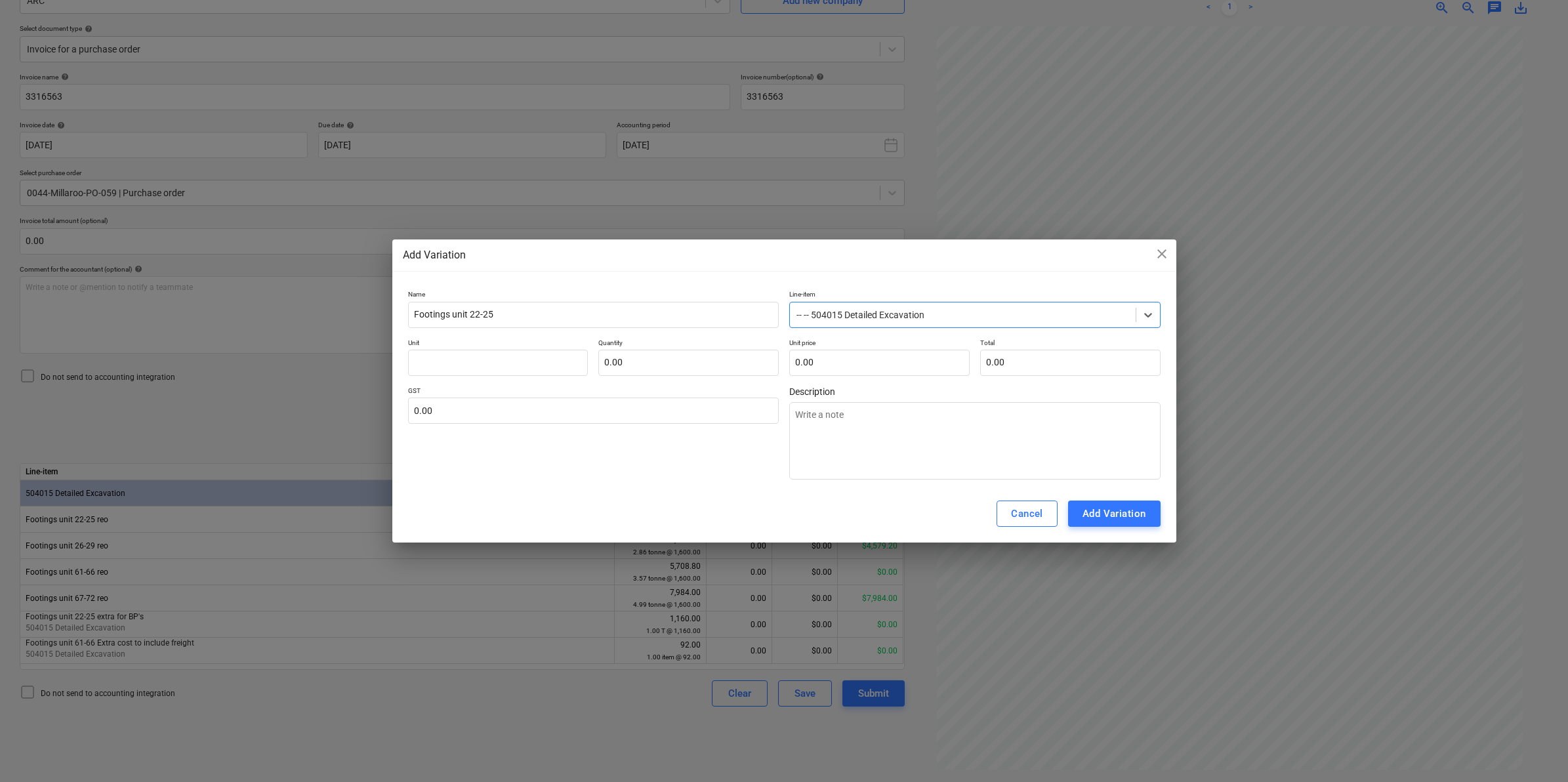
type textarea "x"
click at [562, 361] on input "text" at bounding box center [498, 363] width 180 height 26
type input "i"
type textarea "x"
type input "it"
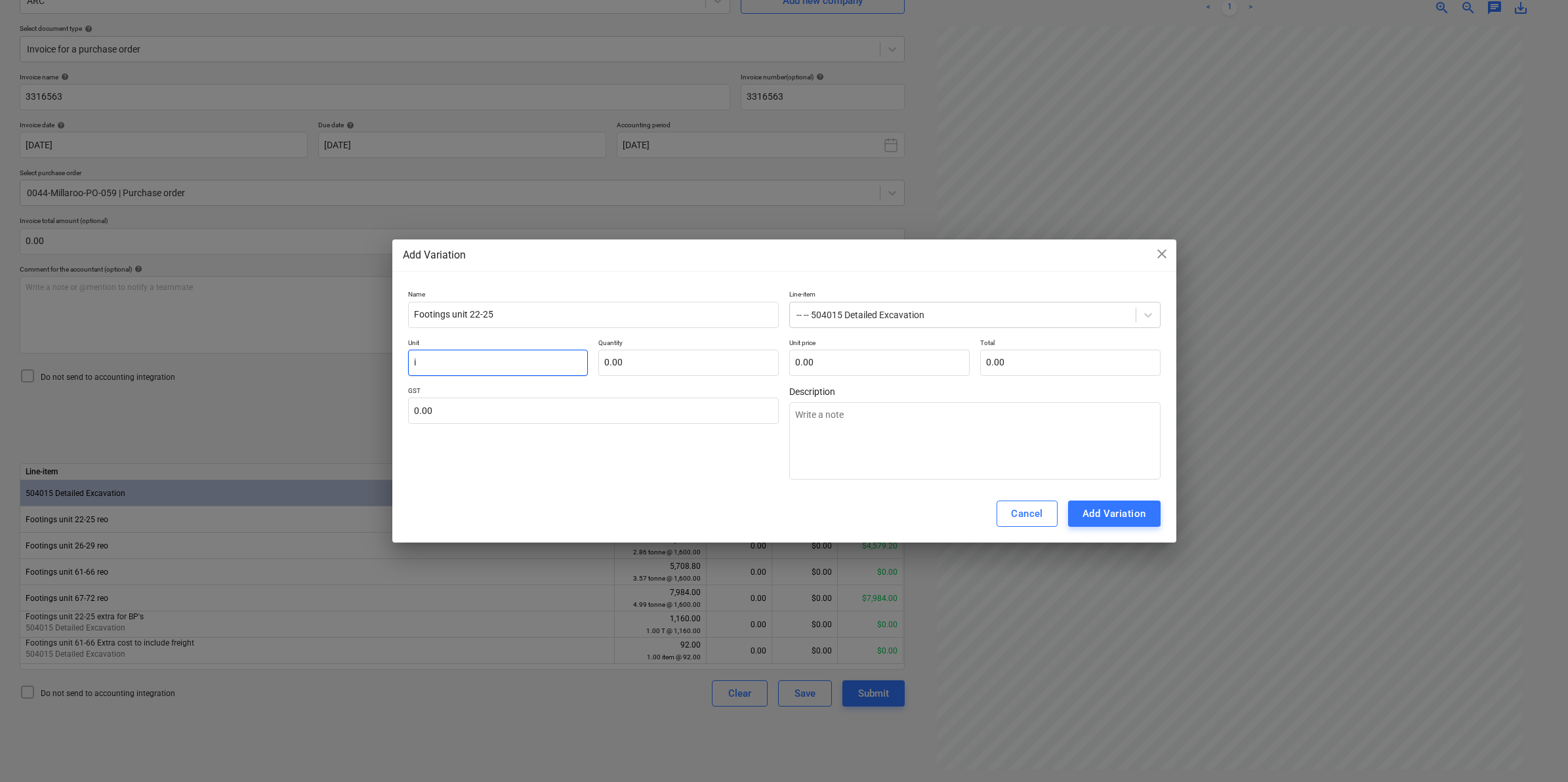
type textarea "x"
type input "ite"
type textarea "x"
type input "item"
type textarea "x"
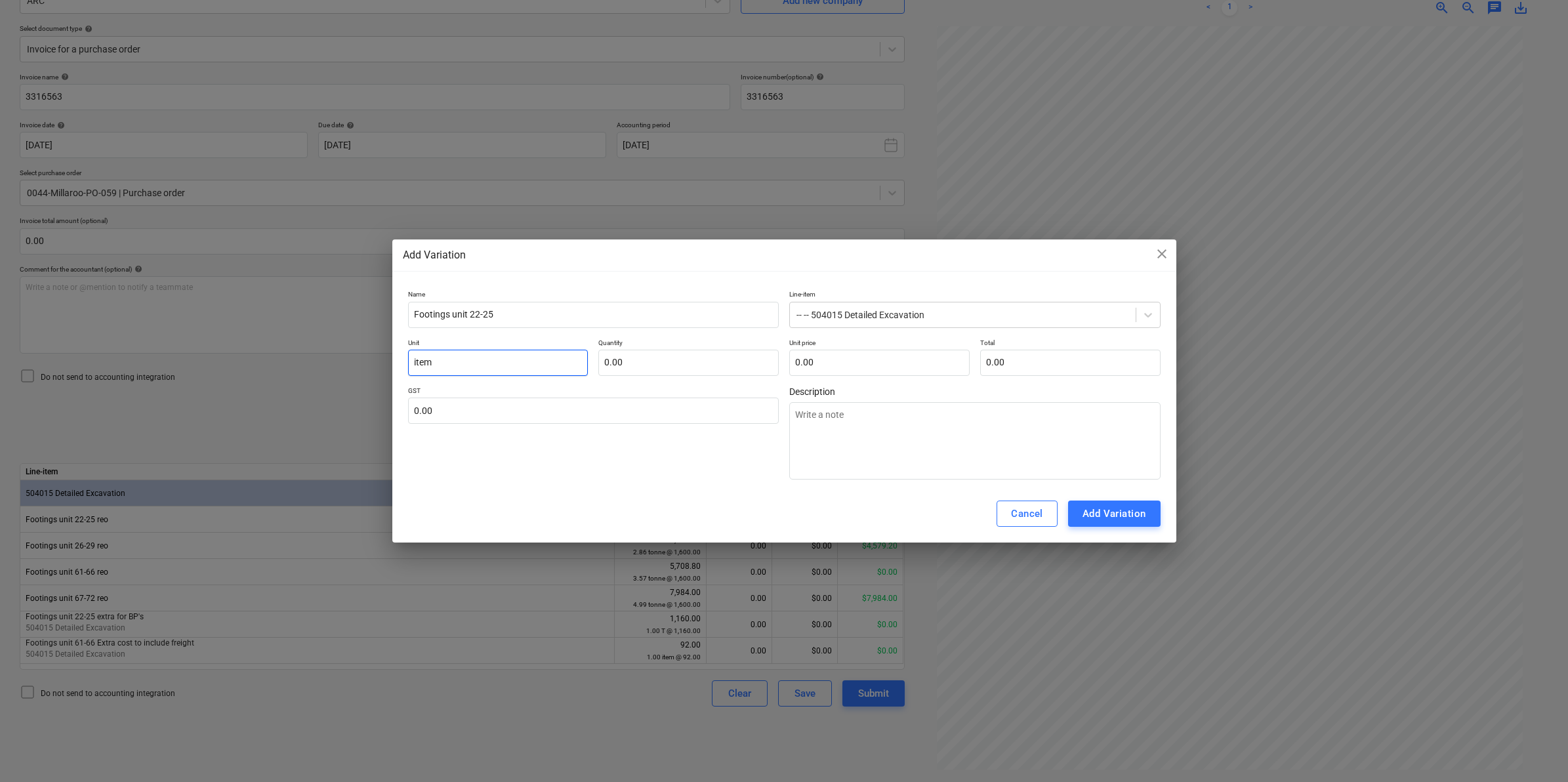
type input "item"
type input "1"
type textarea "x"
type input "1.00"
type input "2"
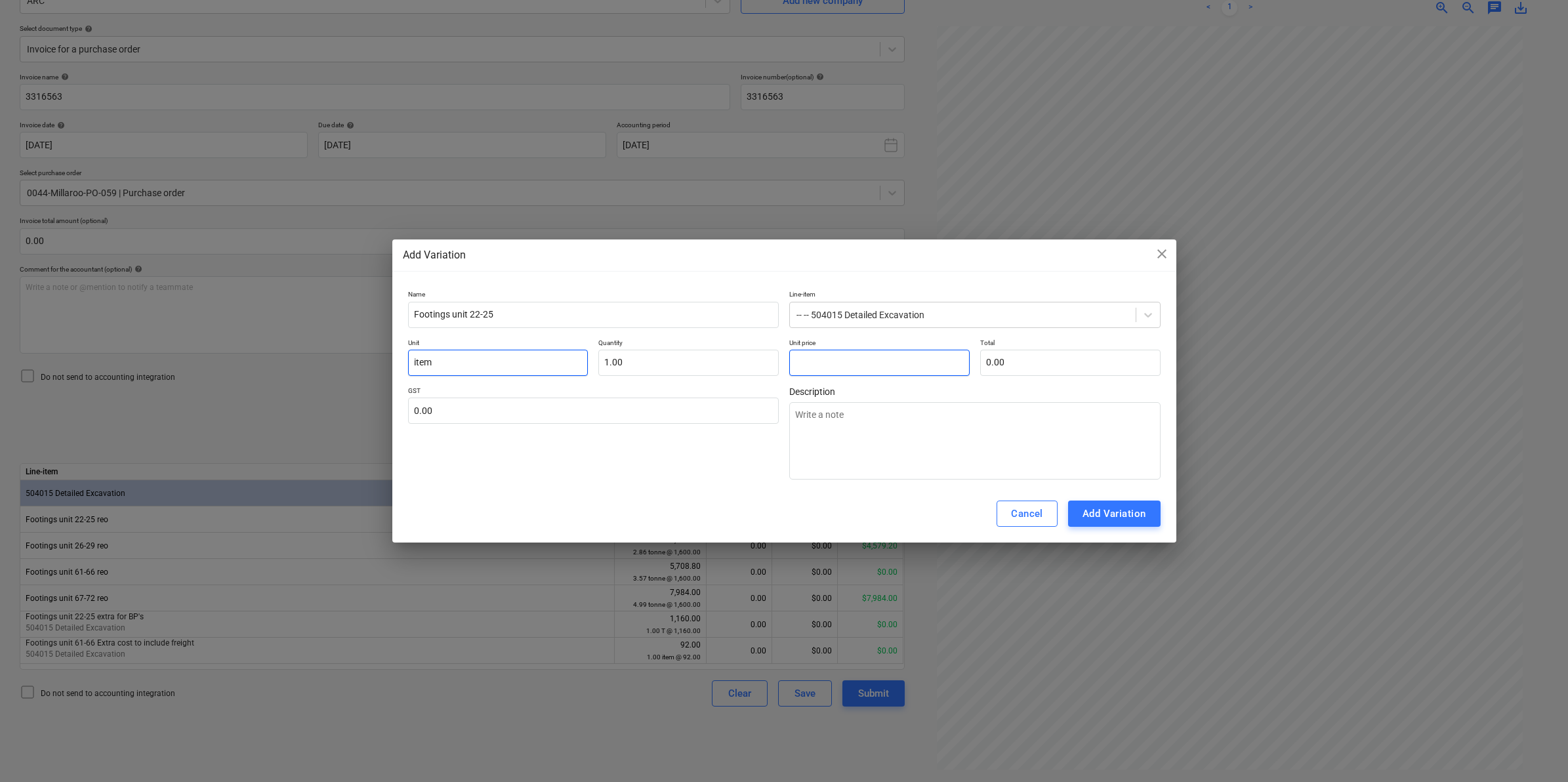
type textarea "x"
type input "2.00"
type input "27"
type textarea "x"
type input "27.00"
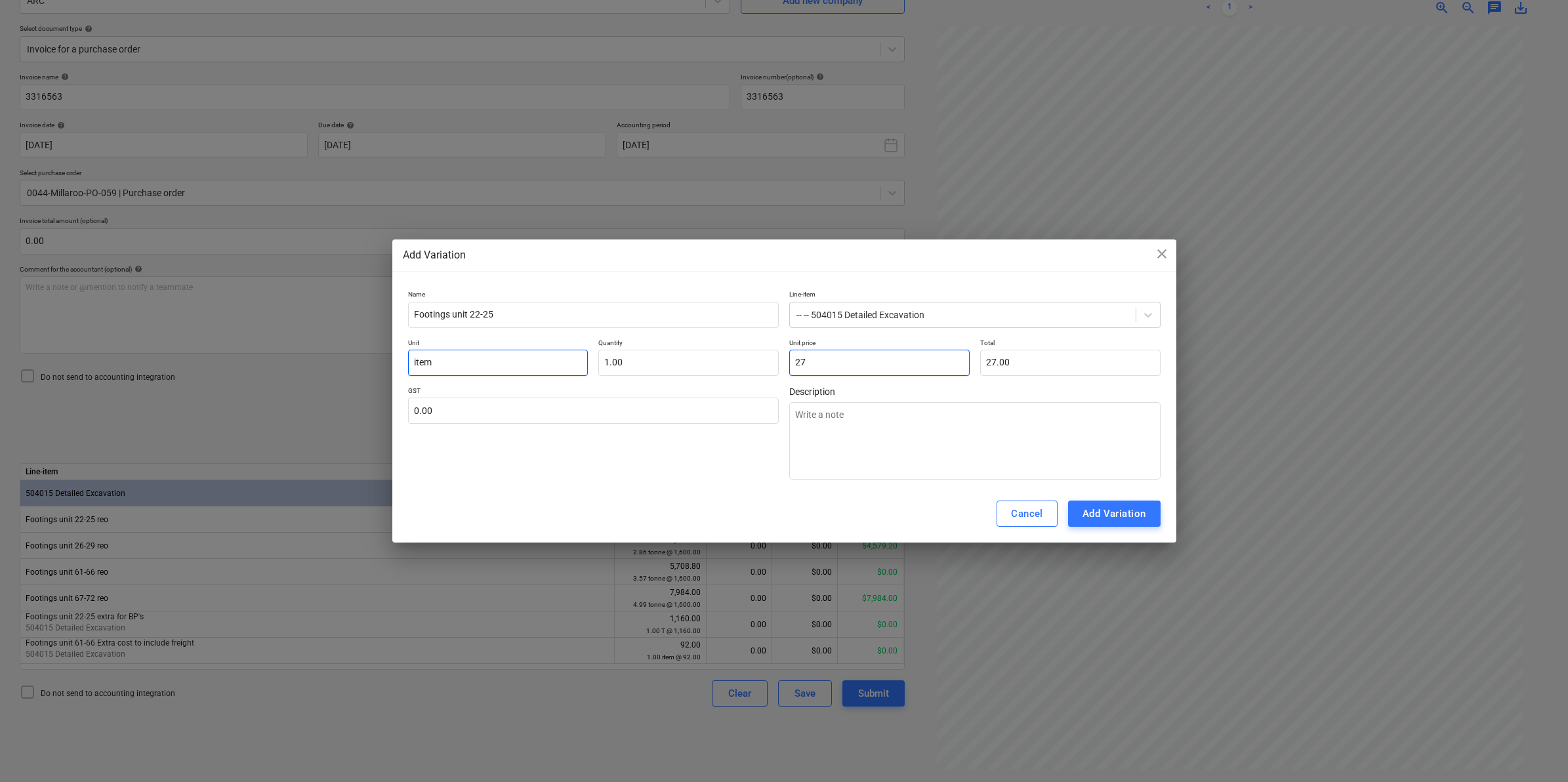
type input "276"
type textarea "x"
type input "276.00"
type input "276."
type textarea "x"
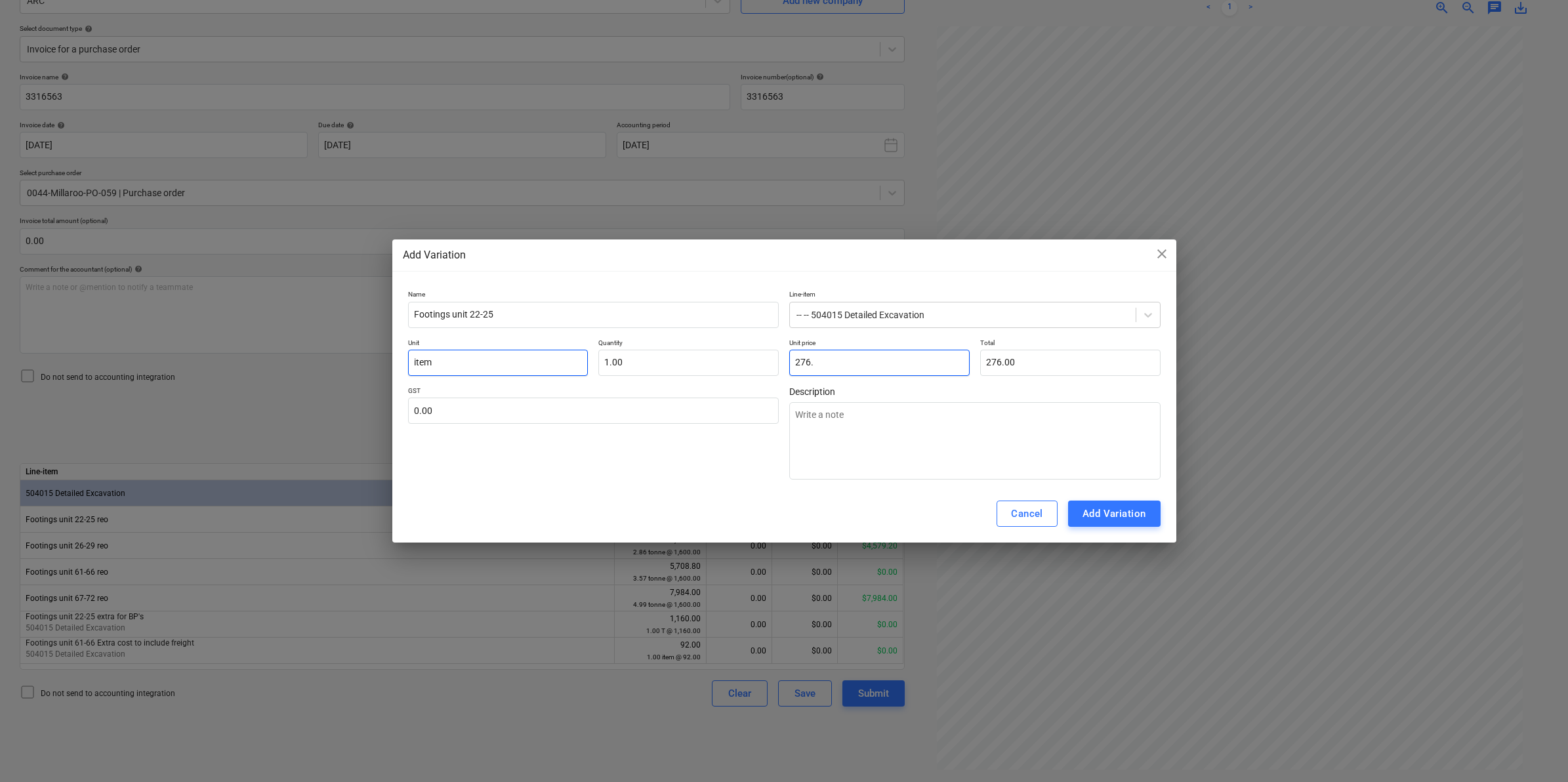
type input "276.4"
type textarea "x"
type input "276.40"
click at [1130, 513] on div "Add Variation" at bounding box center [1114, 513] width 64 height 17
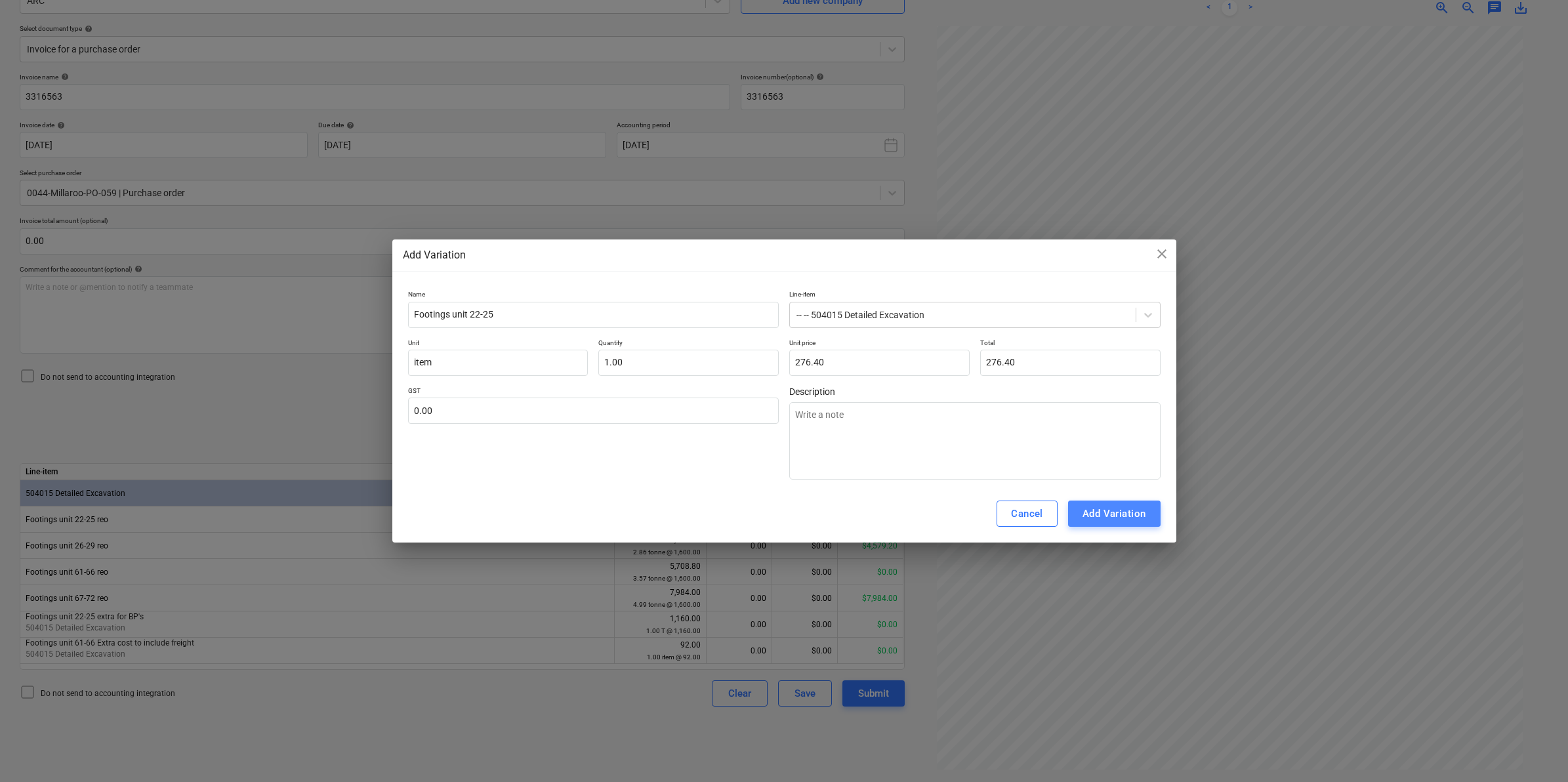
type textarea "x"
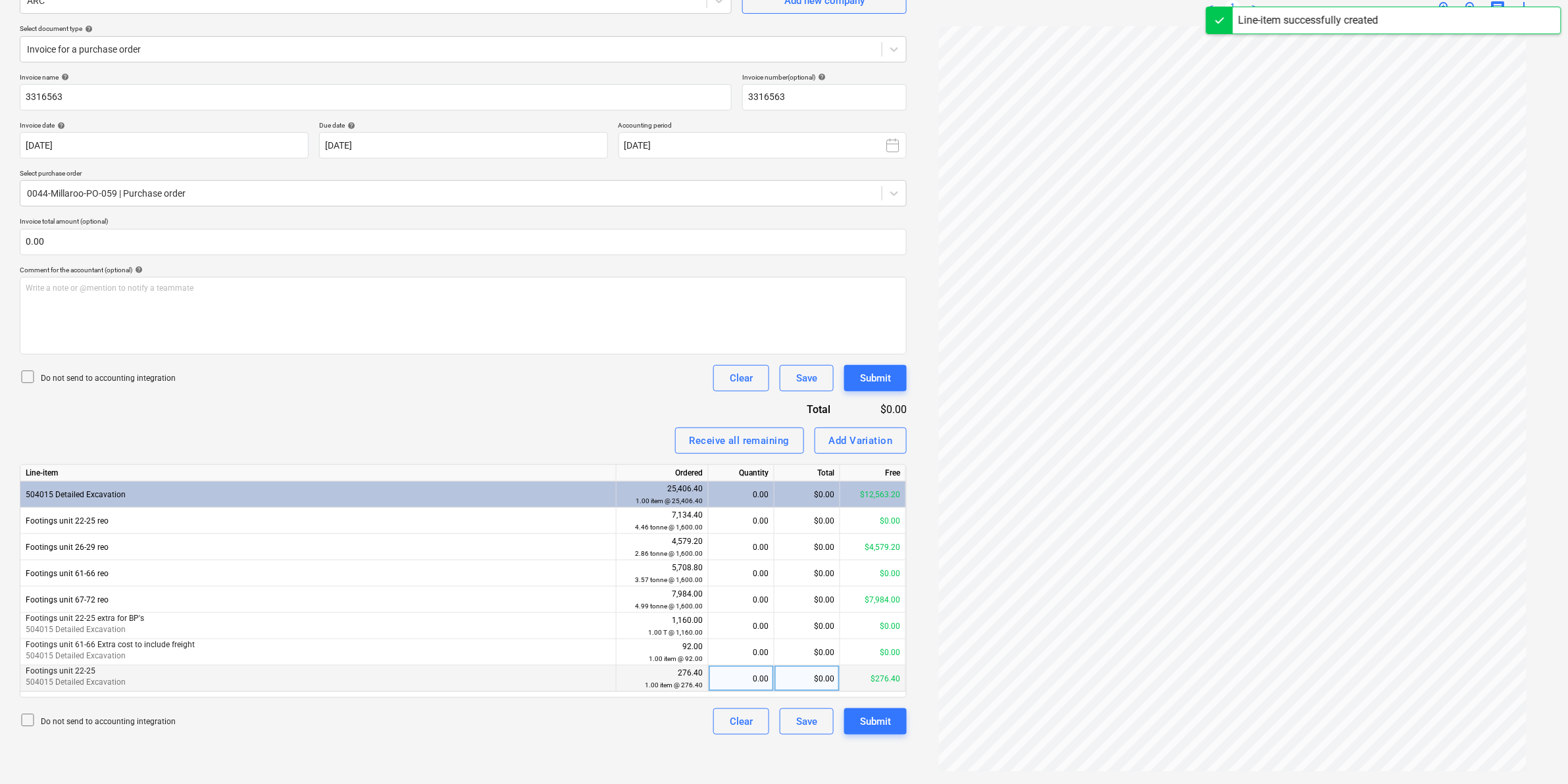
click at [777, 678] on div "$0.00" at bounding box center [807, 679] width 65 height 26
click at [756, 684] on div "0.00" at bounding box center [741, 679] width 54 height 26
drag, startPoint x: 255, startPoint y: 689, endPoint x: 232, endPoint y: 685, distance: 23.3
click at [254, 689] on div "Footings unit 22-25 504015 Detailed Excavation" at bounding box center [319, 679] width 597 height 26
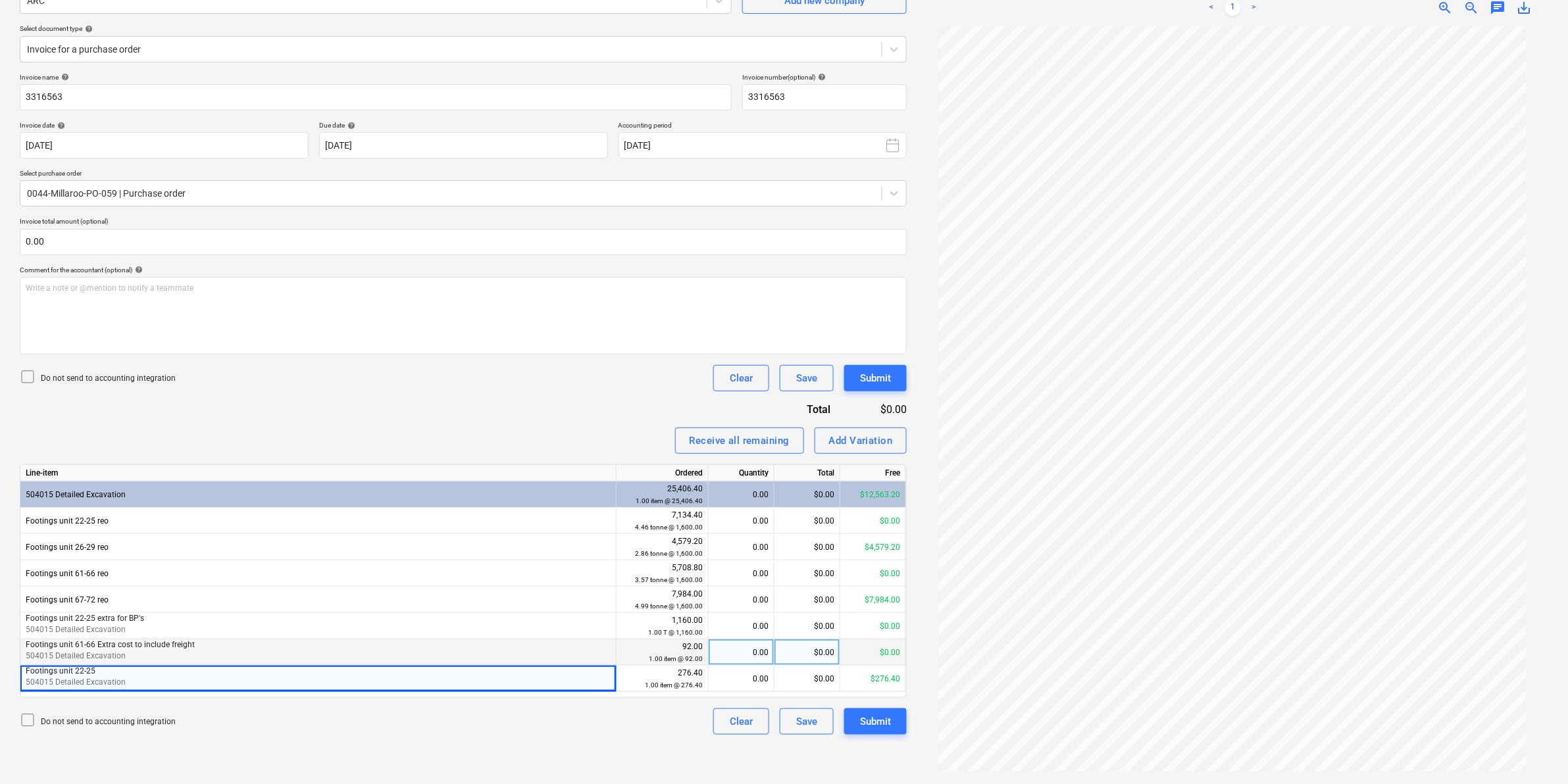
drag, startPoint x: 206, startPoint y: 683, endPoint x: 599, endPoint y: 664, distance: 393.5
click at [599, 664] on div "Footings unit 61-66 Extra cost to include freight 504015 Detailed Excavation" at bounding box center [319, 652] width 597 height 26
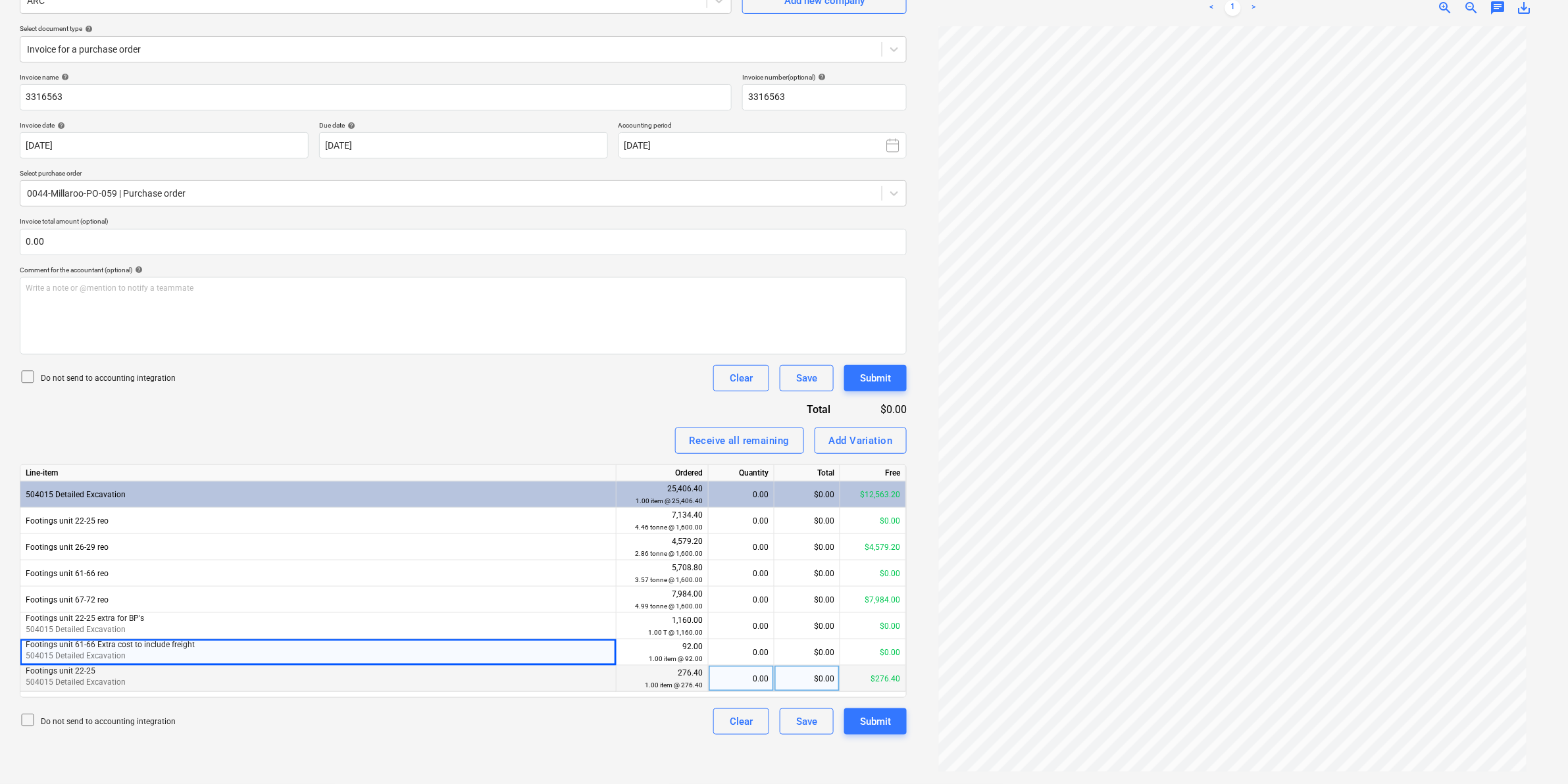
click at [478, 681] on p "504015 Detailed Excavation" at bounding box center [318, 682] width 585 height 11
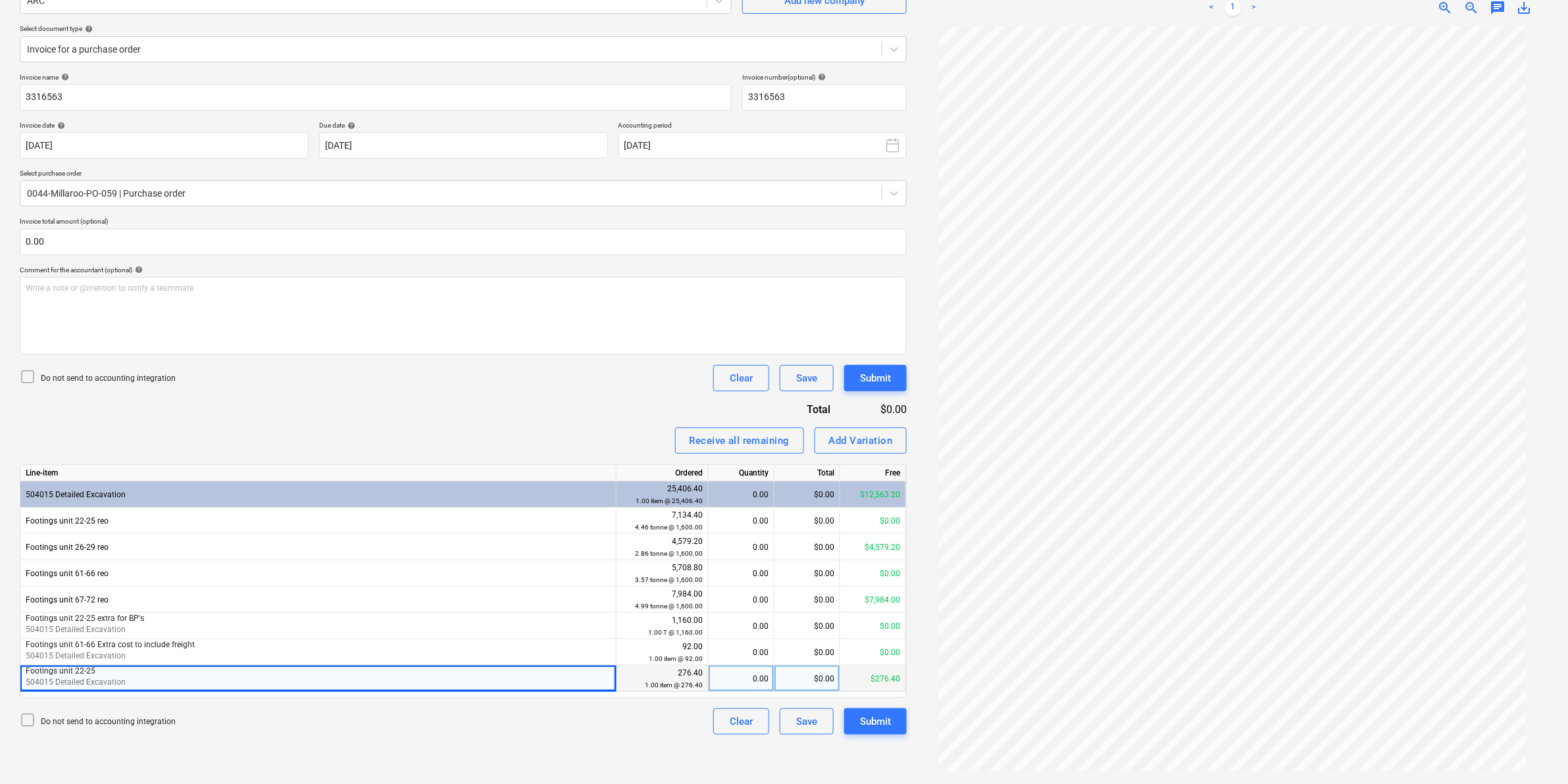
click at [433, 668] on p "Footings unit 22-25" at bounding box center [318, 671] width 585 height 11
click at [497, 675] on p "Footings unit 22-25" at bounding box center [318, 671] width 585 height 11
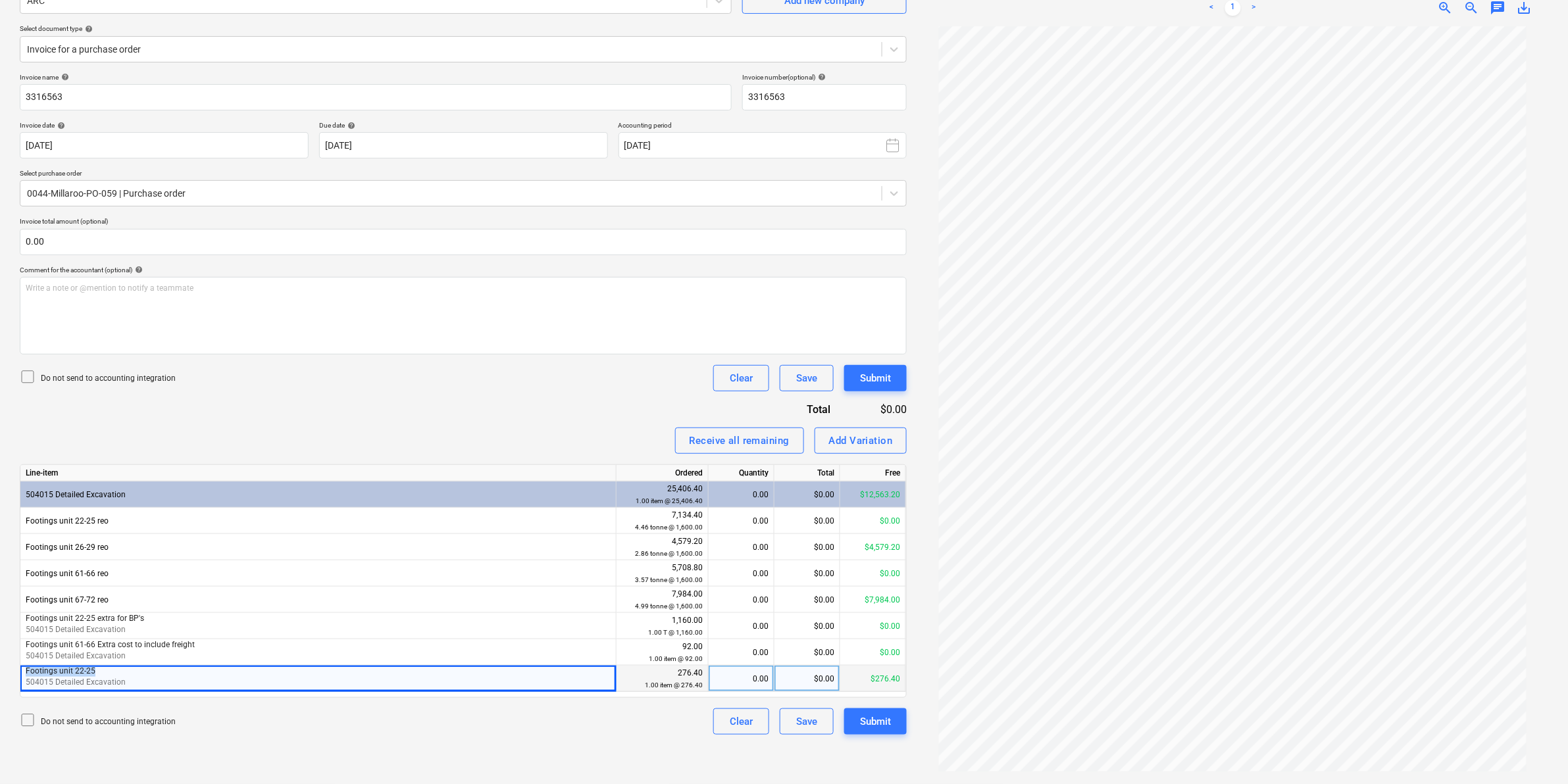
click at [501, 674] on p "Footings unit 22-25" at bounding box center [318, 671] width 585 height 11
click at [502, 673] on p "Footings unit 22-25" at bounding box center [318, 671] width 585 height 11
drag, startPoint x: 325, startPoint y: 683, endPoint x: 666, endPoint y: 389, distance: 450.2
click at [666, 389] on div "Do not send to accounting integration Clear Save Submit" at bounding box center [463, 378] width 887 height 26
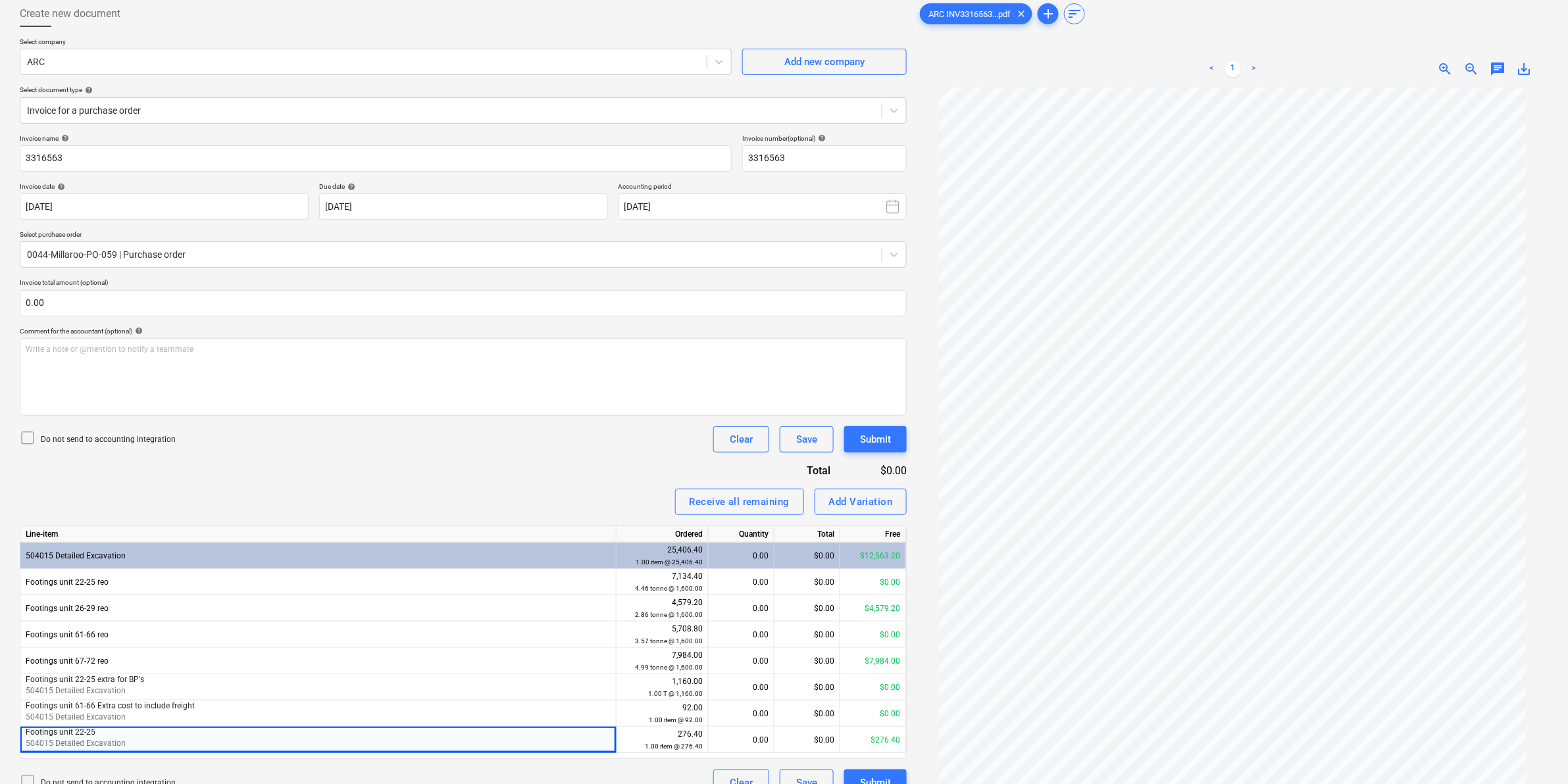
scroll to position [0, 0]
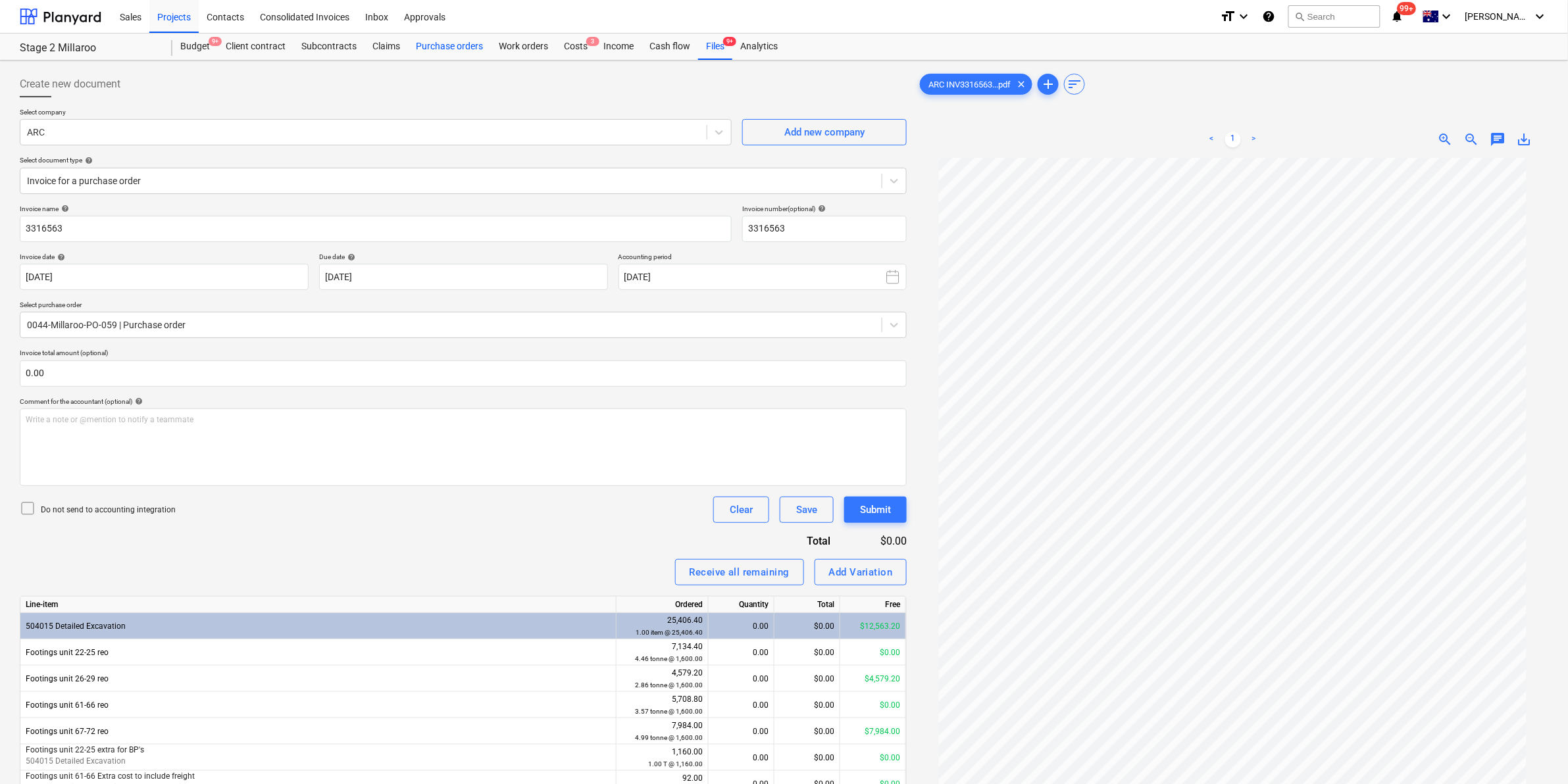
click at [459, 49] on div "Purchase orders" at bounding box center [450, 46] width 83 height 26
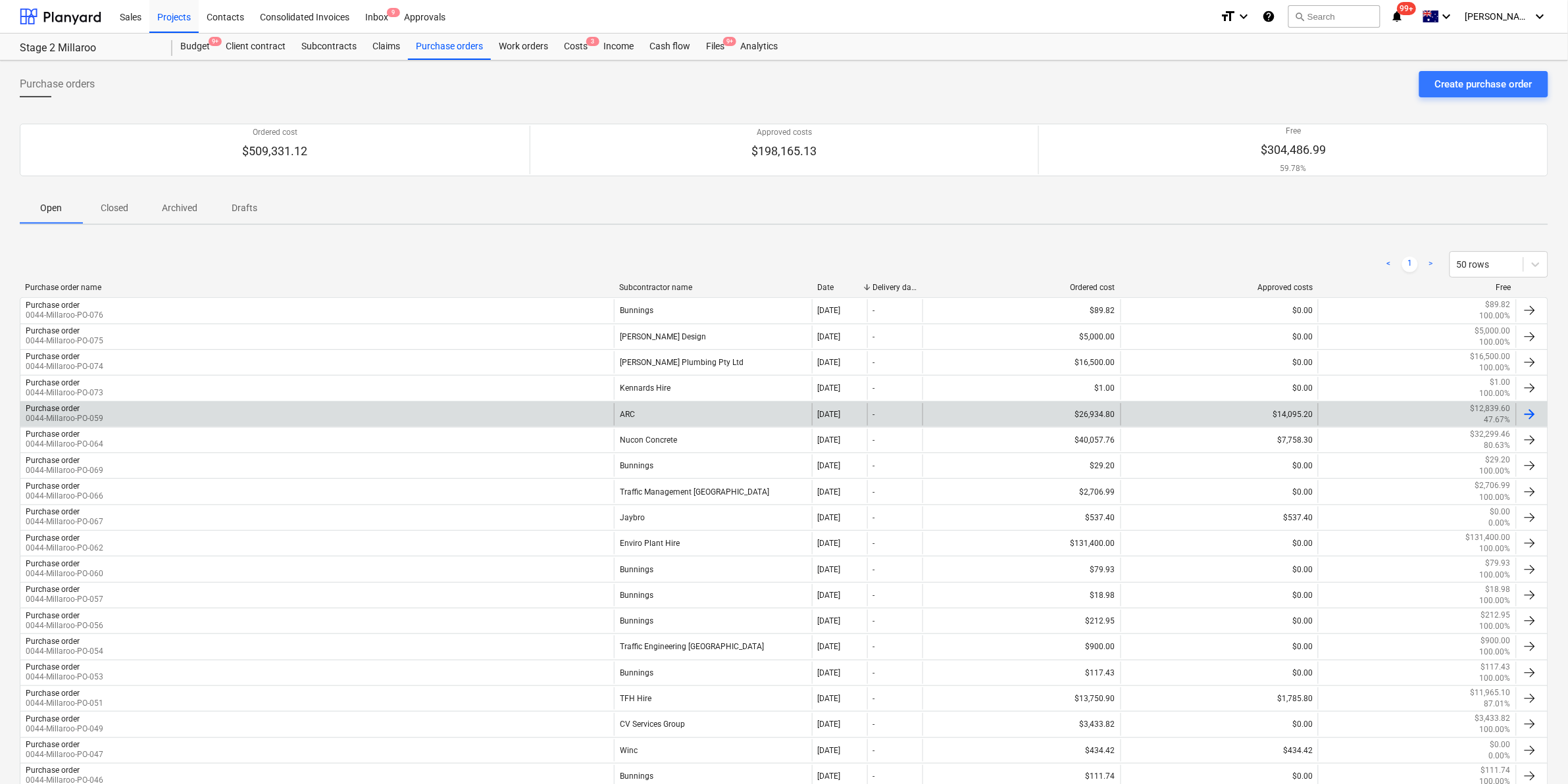
click at [167, 416] on div "Purchase order 0044-Millaroo-PO-059" at bounding box center [317, 415] width 594 height 22
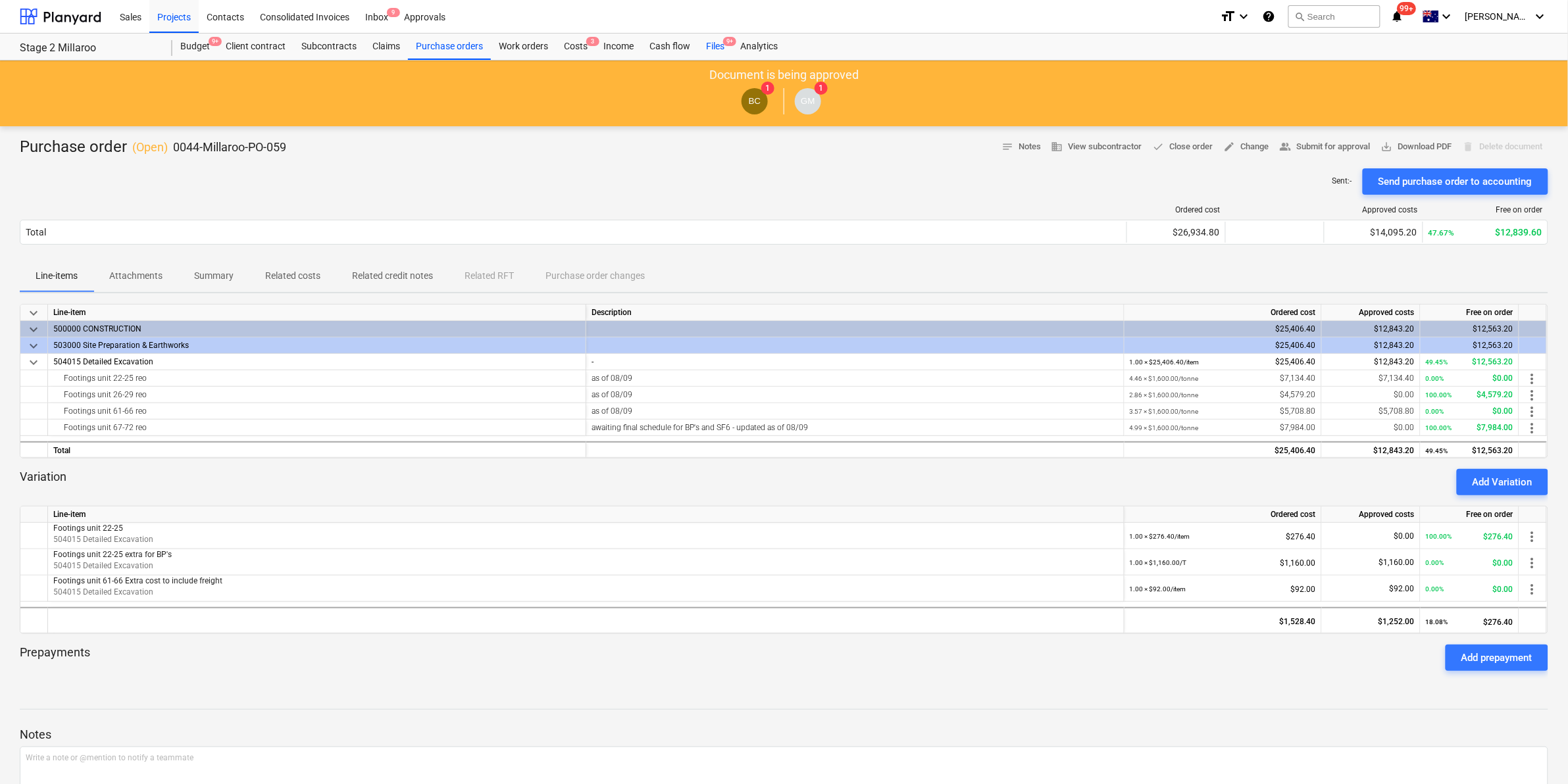
click at [715, 42] on div "Files 9+" at bounding box center [716, 46] width 34 height 26
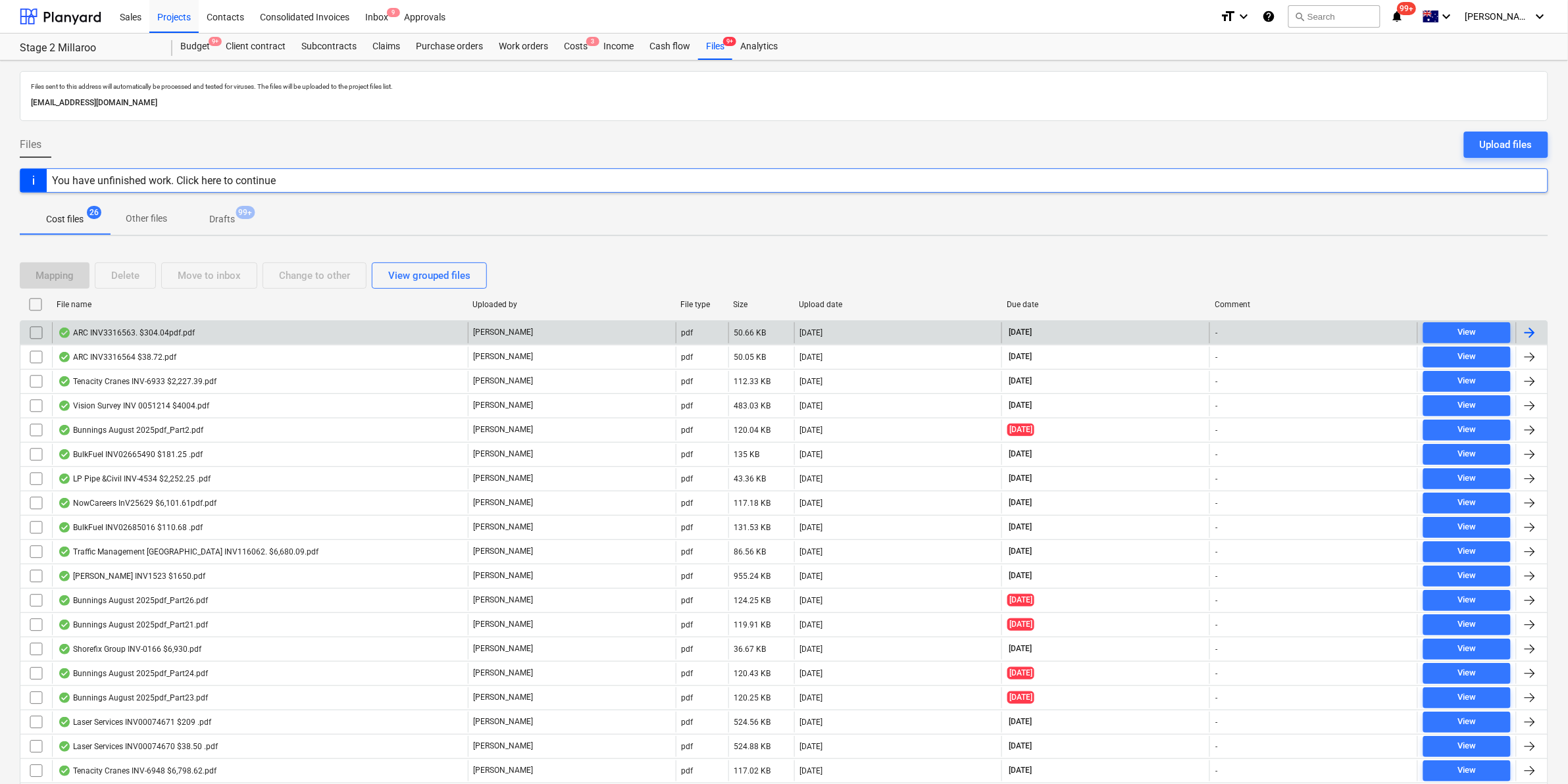
click at [192, 334] on div "ARC INV3316563. $304.04pdf.pdf" at bounding box center [259, 332] width 416 height 21
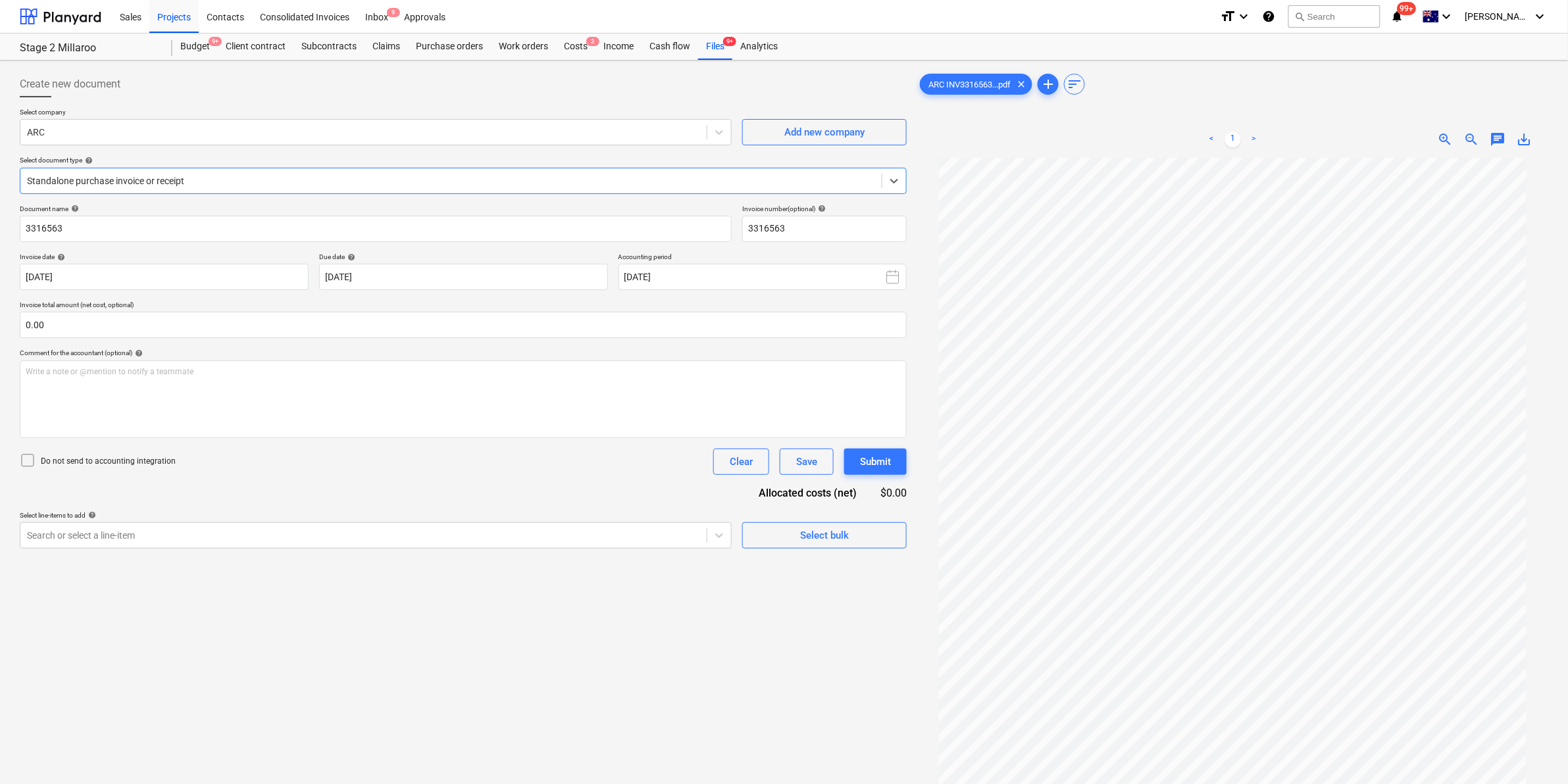
click at [570, 184] on div at bounding box center [451, 180] width 848 height 13
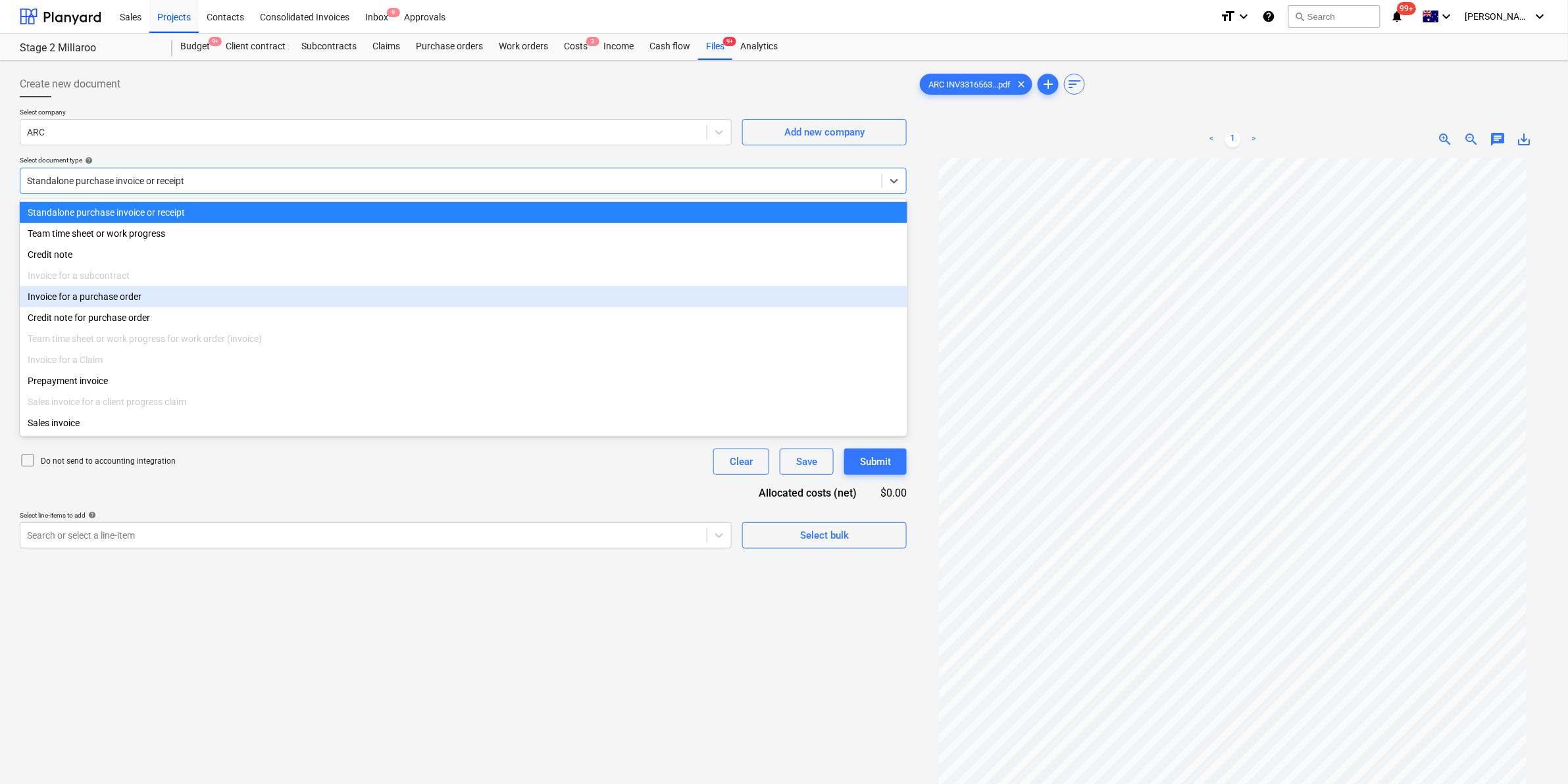
click at [109, 303] on div "Invoice for a purchase order" at bounding box center [463, 296] width 888 height 21
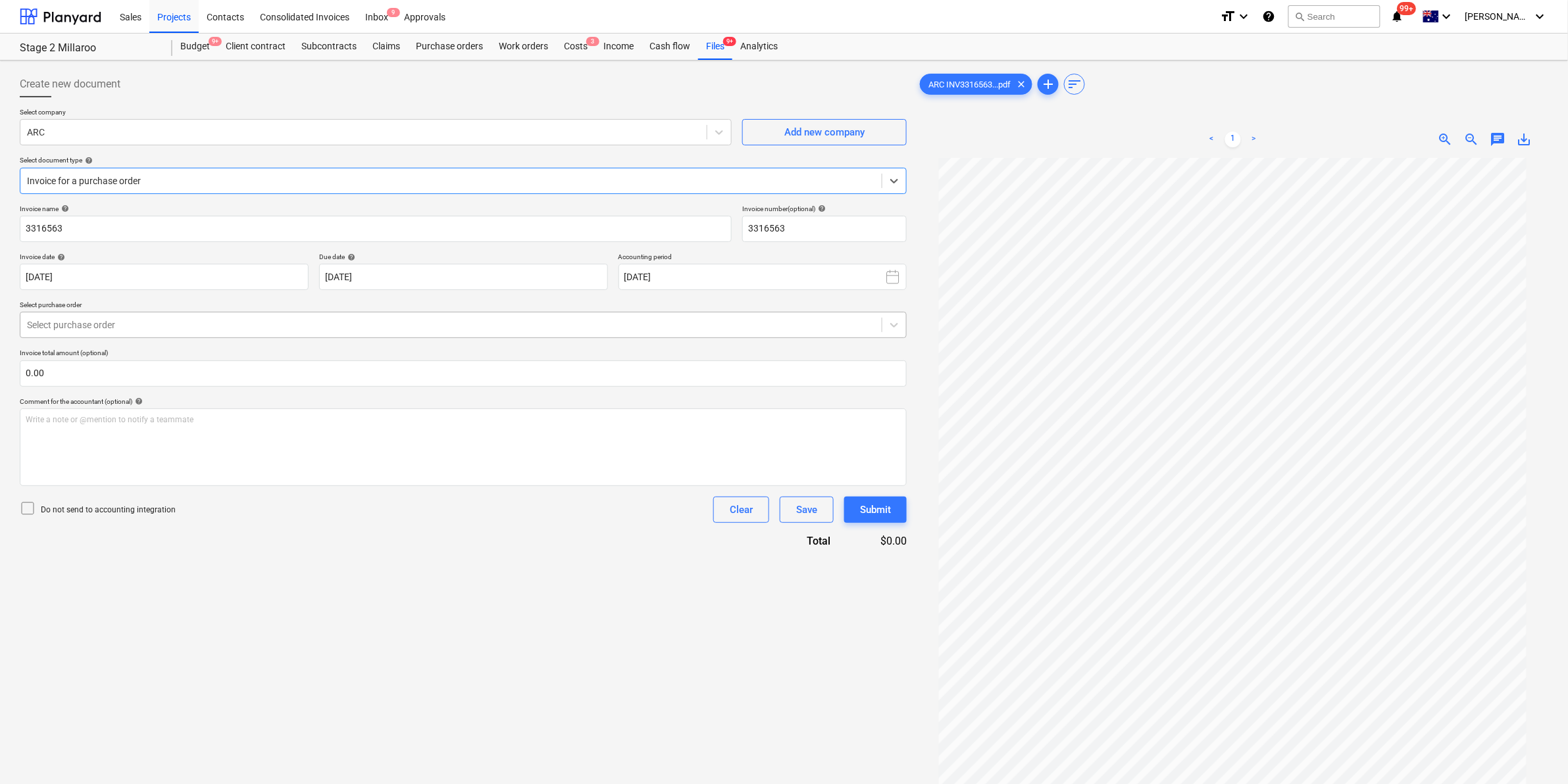
click at [120, 318] on div "Select purchase order" at bounding box center [451, 325] width 862 height 19
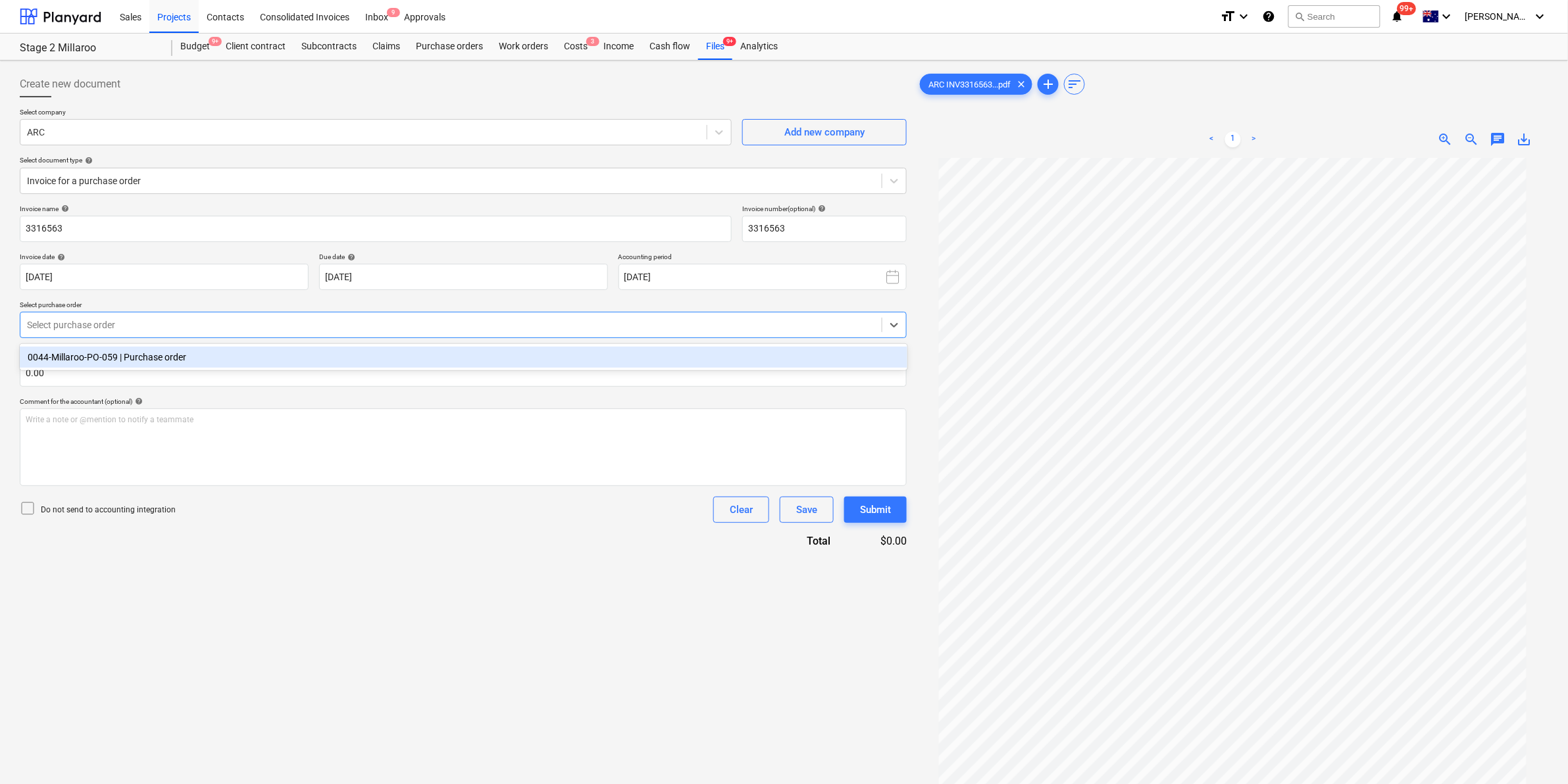
click at [140, 363] on div "0044-Millaroo-PO-059 | Purchase order" at bounding box center [463, 357] width 888 height 21
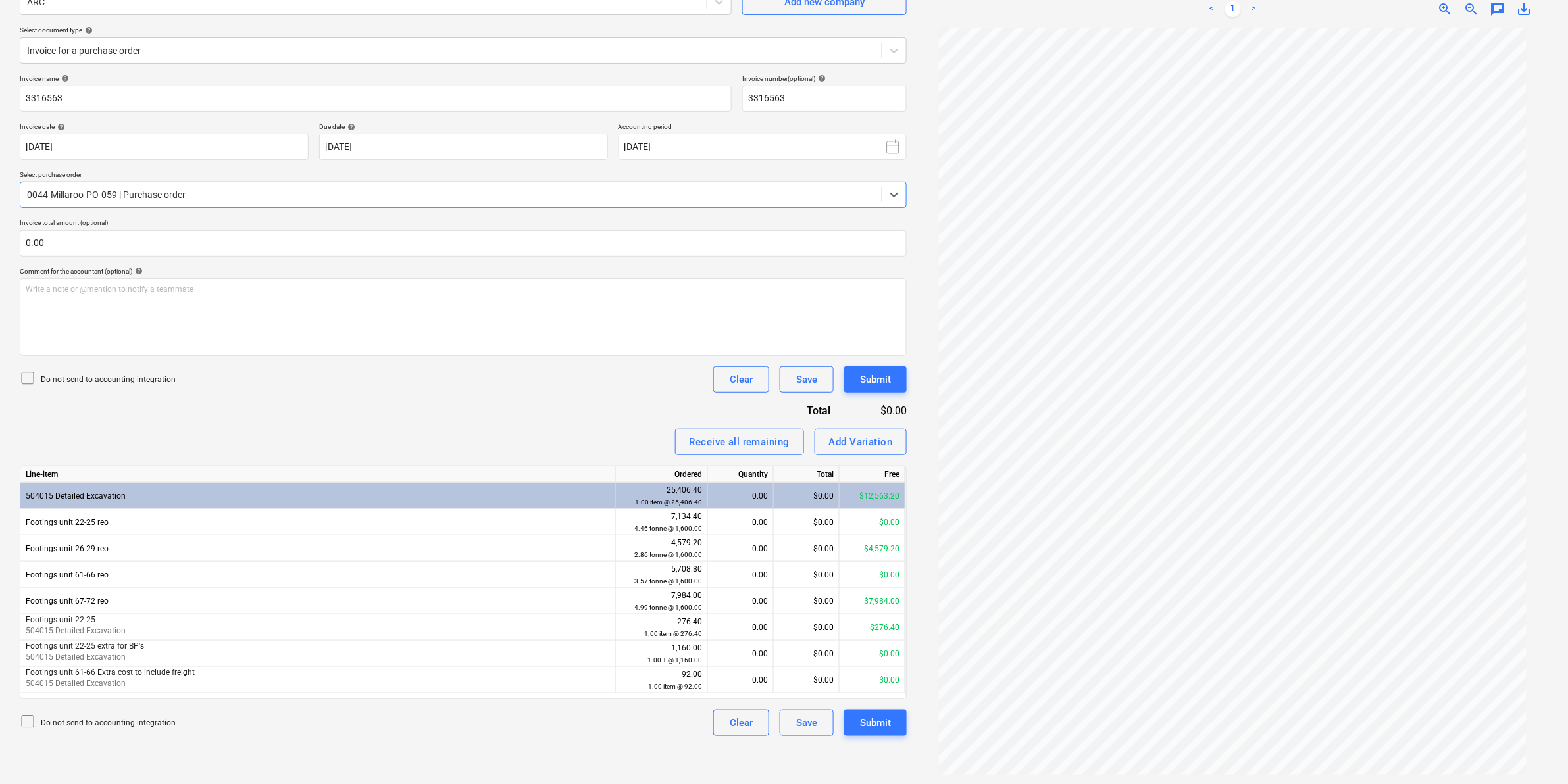
scroll to position [132, 0]
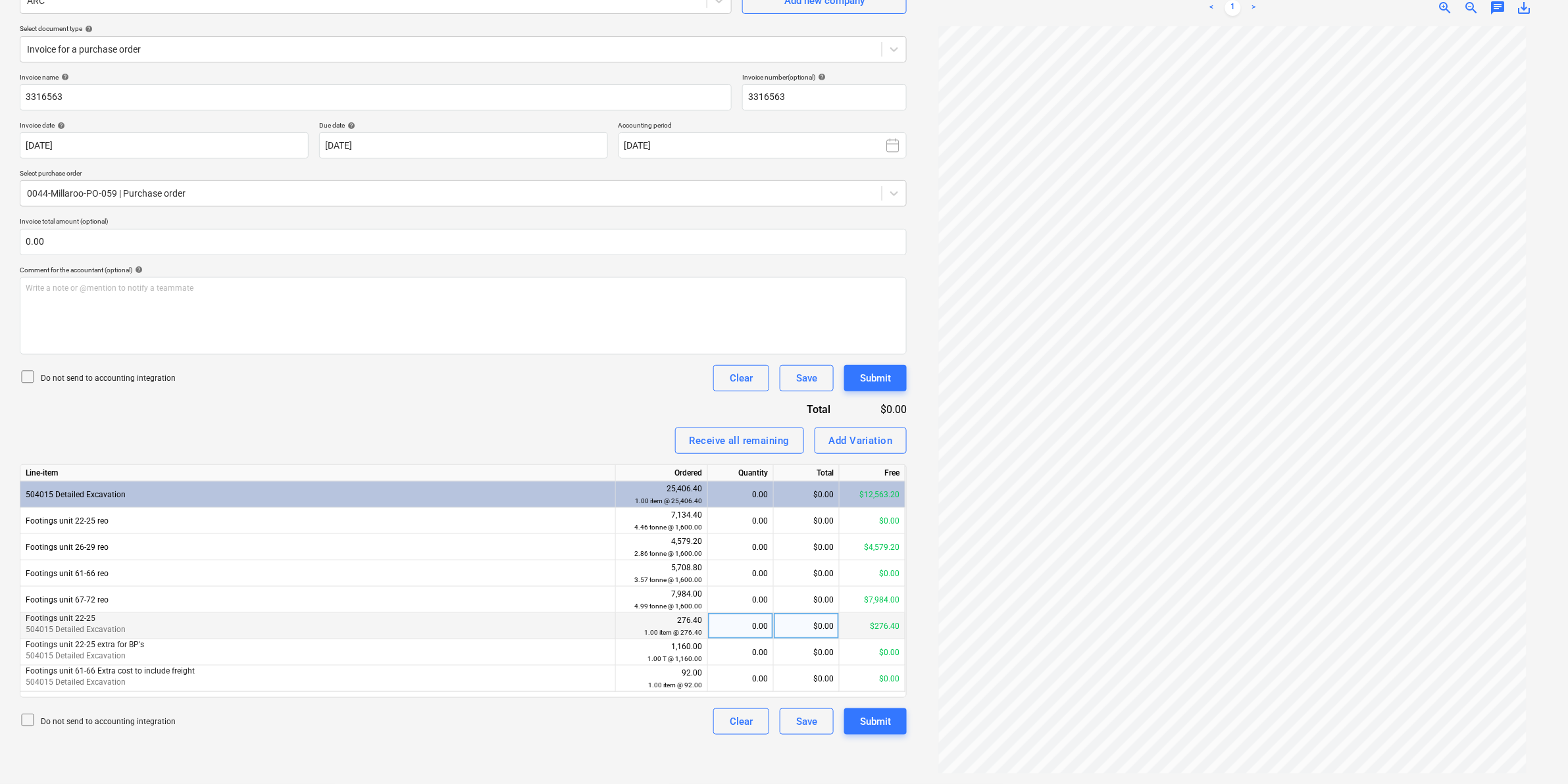
click at [752, 625] on div "0.00" at bounding box center [740, 626] width 54 height 26
click at [556, 627] on p "504015 Detailed Excavation" at bounding box center [318, 629] width 585 height 11
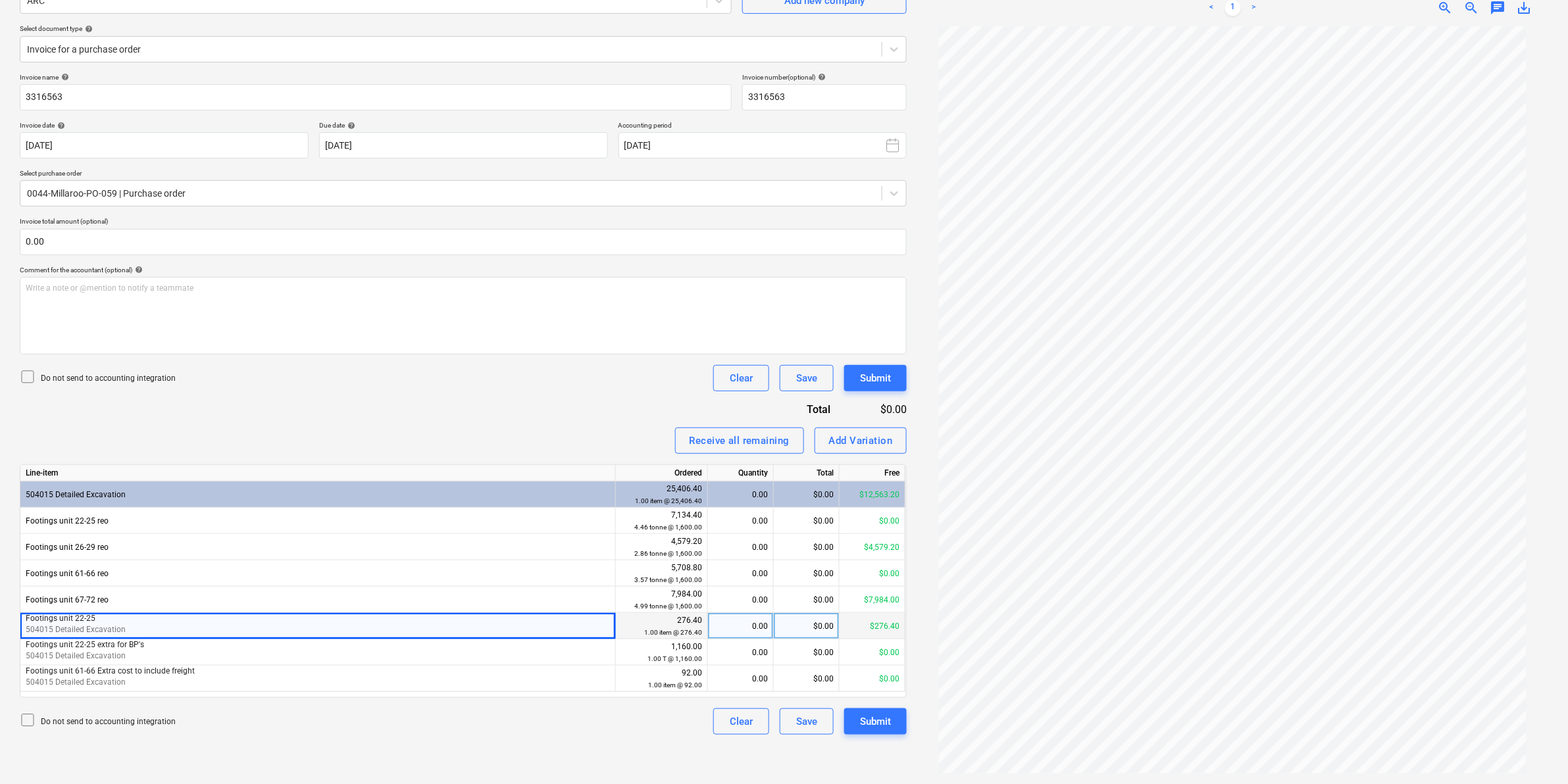
click at [739, 629] on div "0.00" at bounding box center [740, 626] width 54 height 26
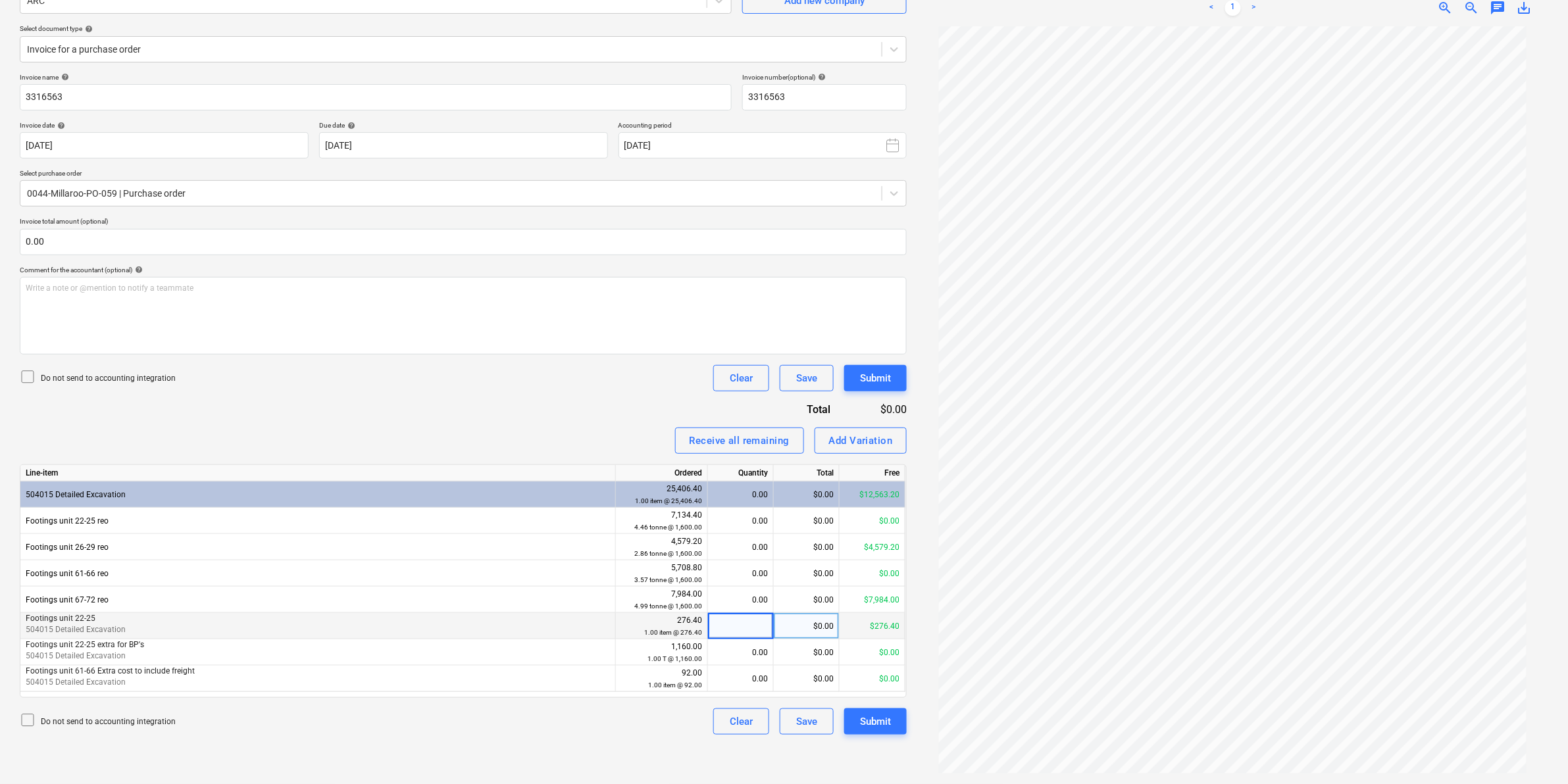
type input "1"
click at [422, 733] on div "Do not send to accounting integration Clear Save Submit" at bounding box center [463, 721] width 887 height 26
click at [503, 421] on div "Invoice name help 3316563 Invoice number (optional) help 3316563 Invoice date h…" at bounding box center [463, 403] width 887 height 662
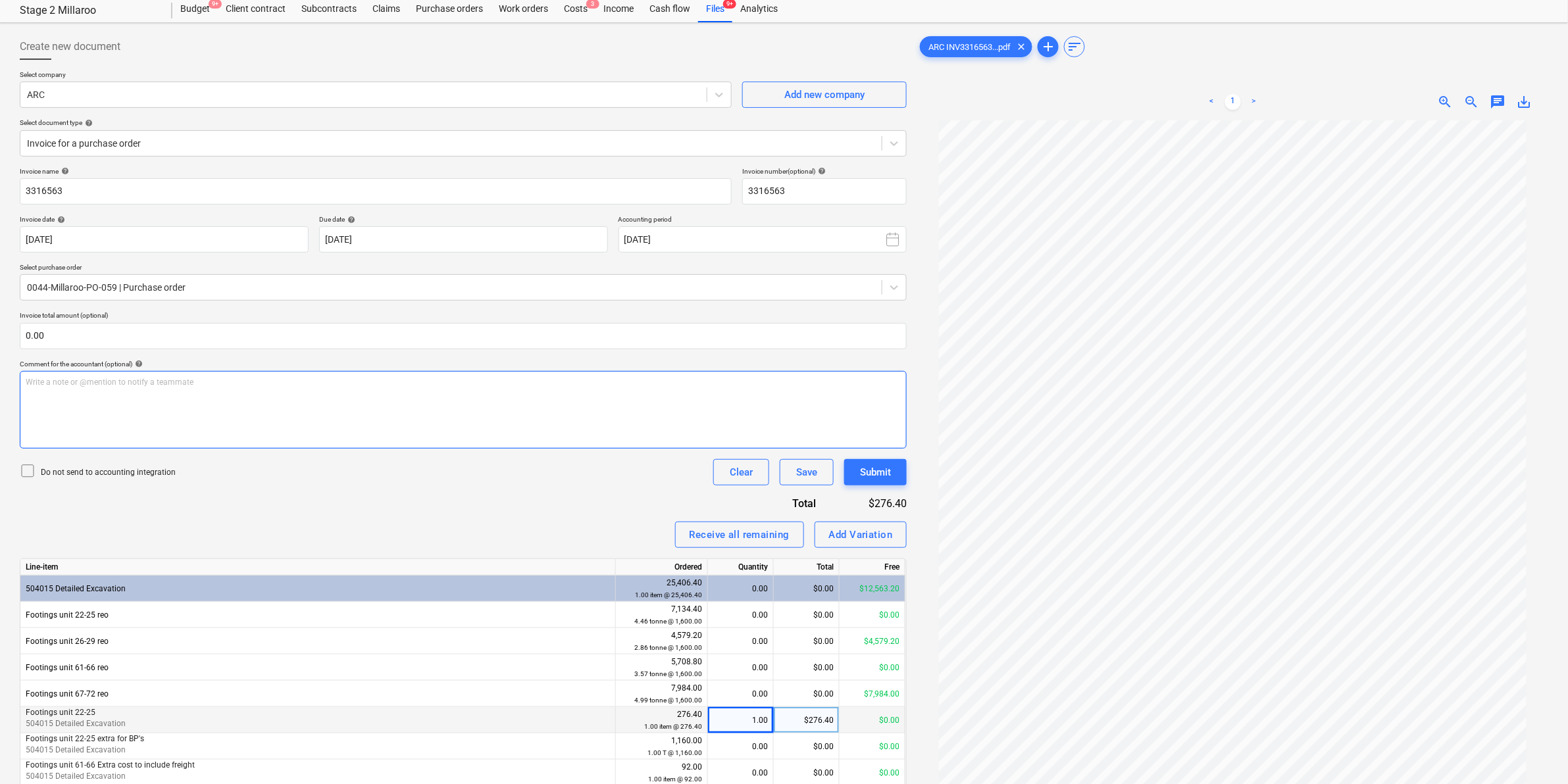
scroll to position [0, 0]
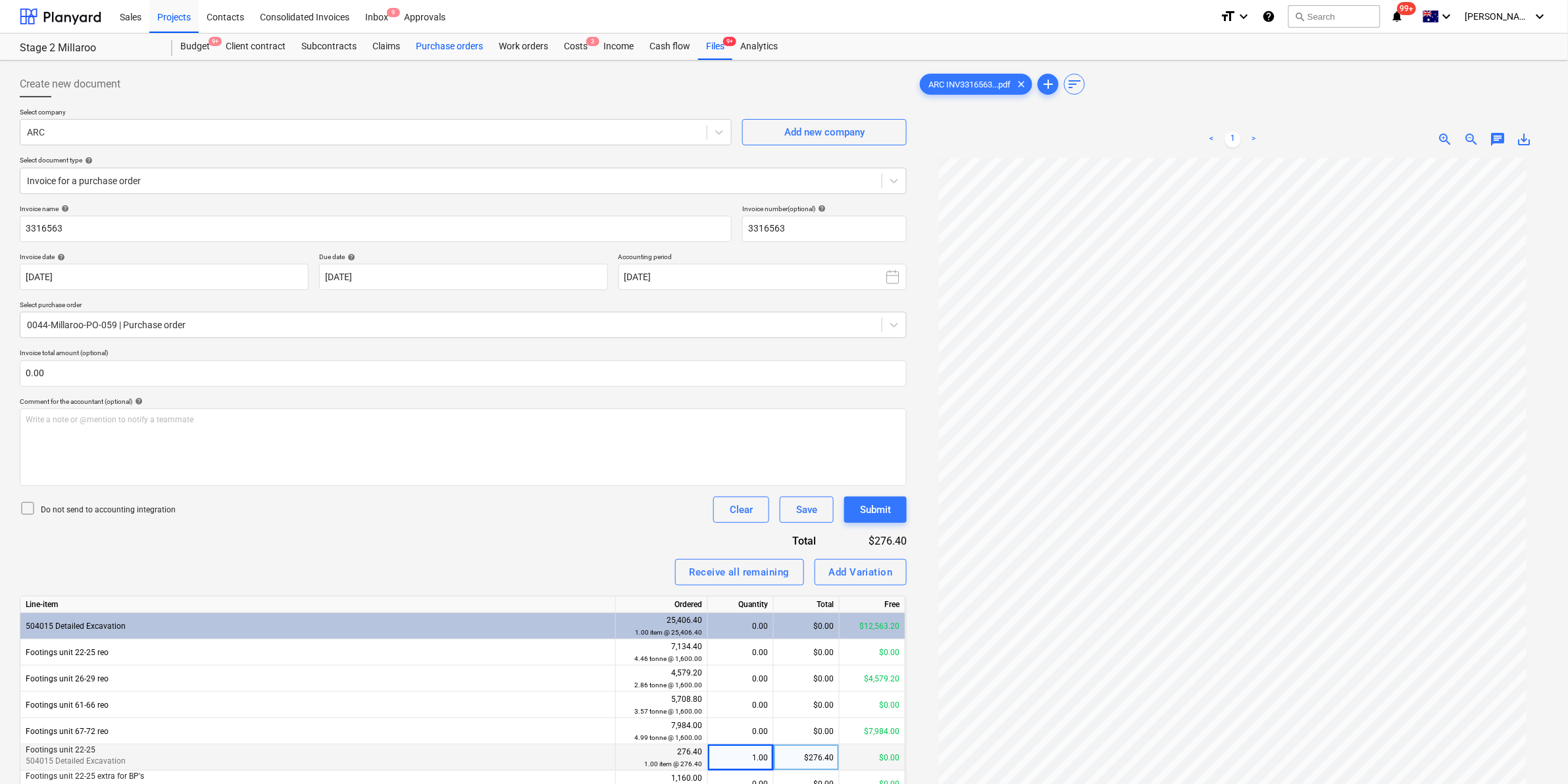
click at [461, 50] on div "Purchase orders" at bounding box center [450, 46] width 83 height 26
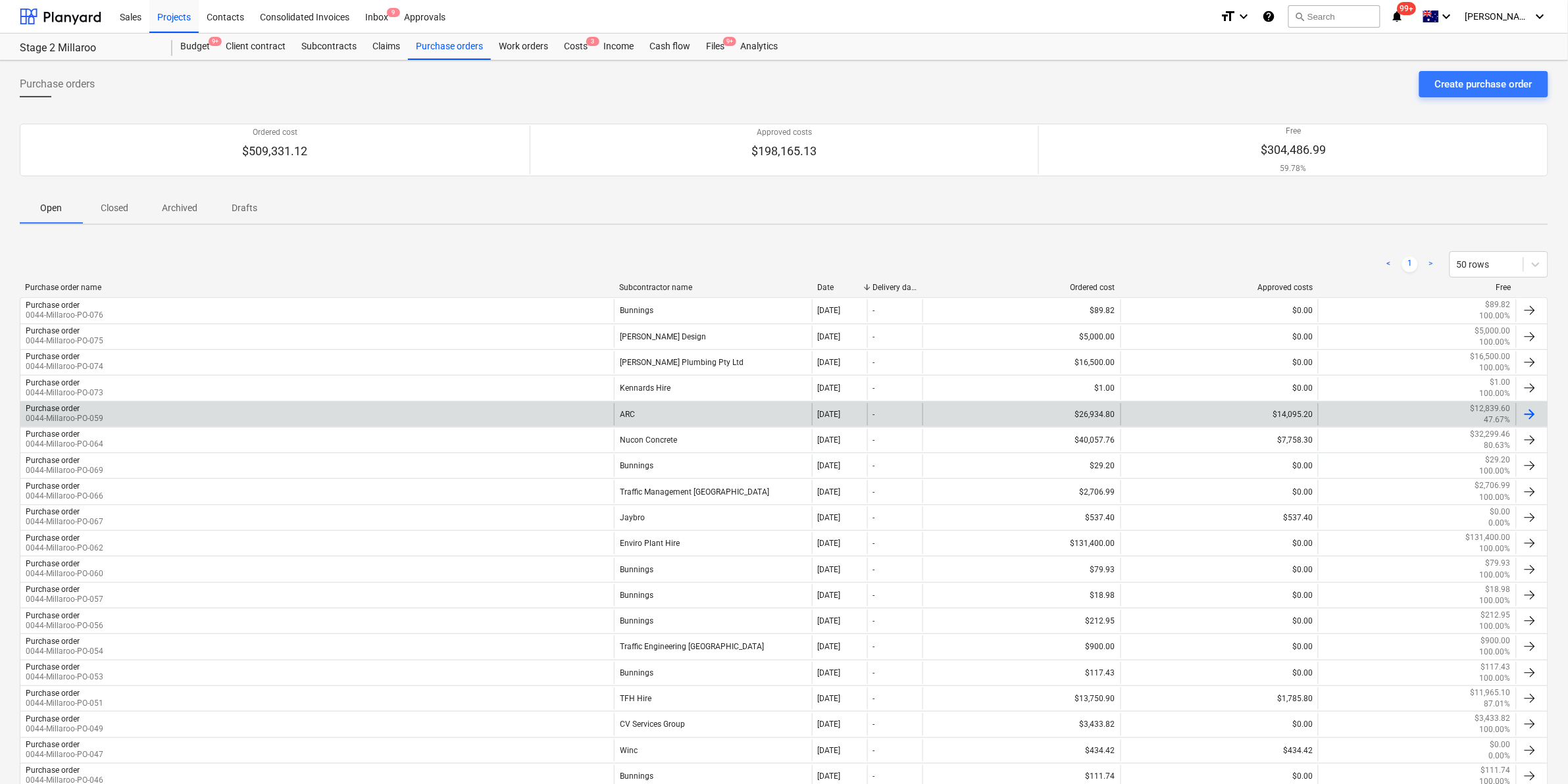
click at [643, 415] on div "ARC" at bounding box center [713, 415] width 198 height 22
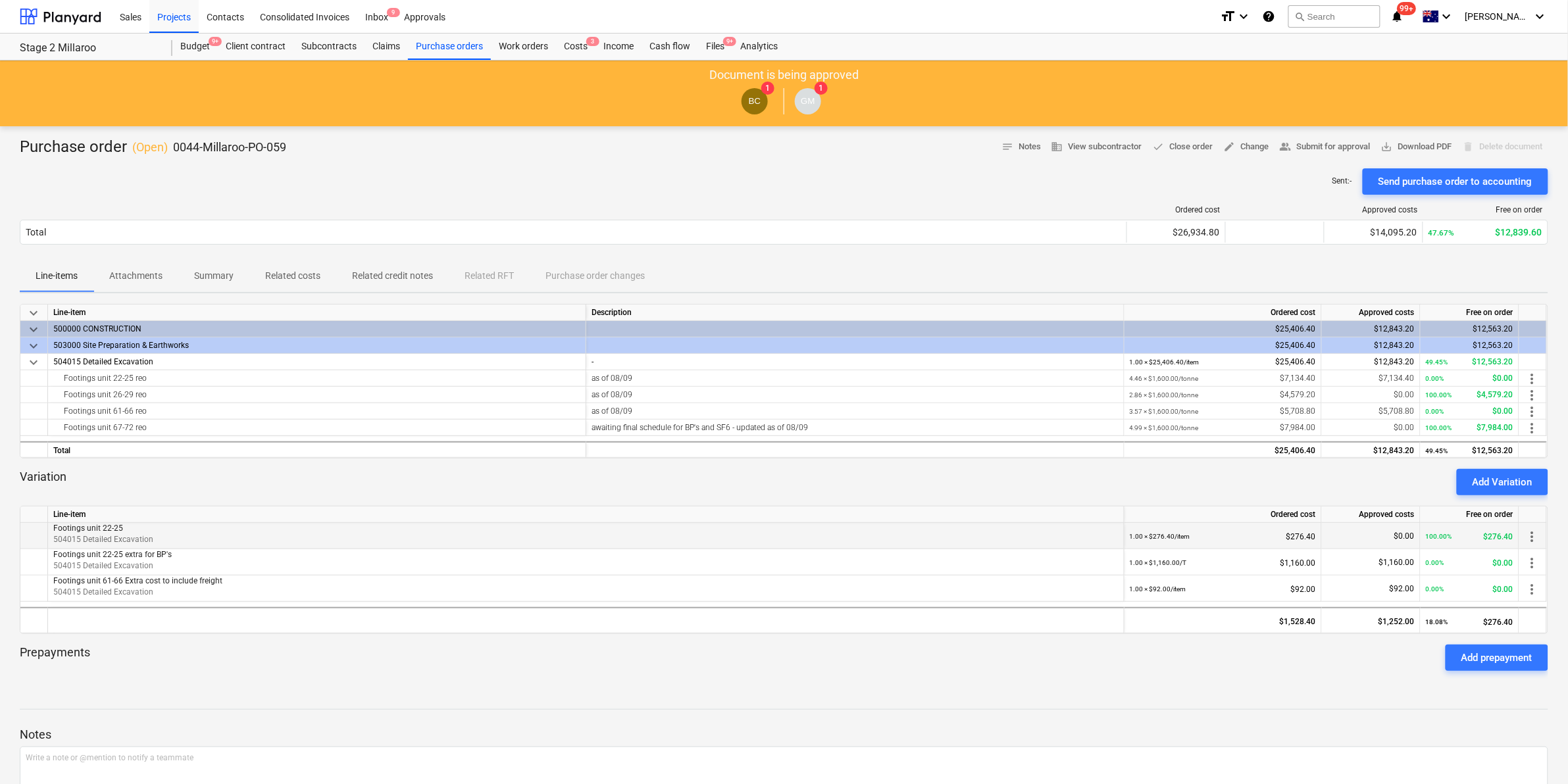
click at [1529, 532] on span "more_vert" at bounding box center [1532, 537] width 16 height 16
click at [1531, 533] on li "Edit" at bounding box center [1543, 537] width 39 height 31
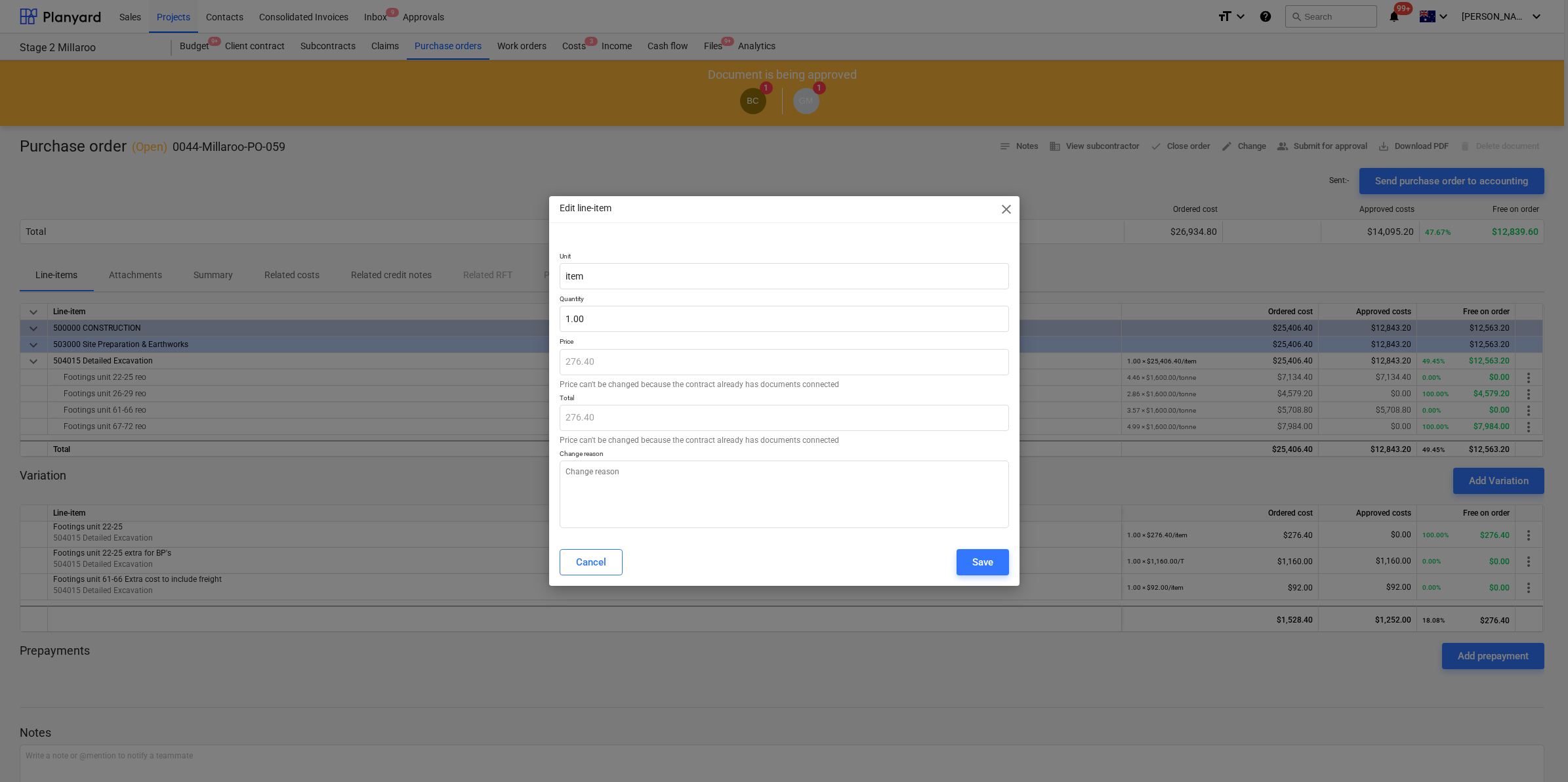
click at [1005, 210] on span "close" at bounding box center [1006, 209] width 16 height 16
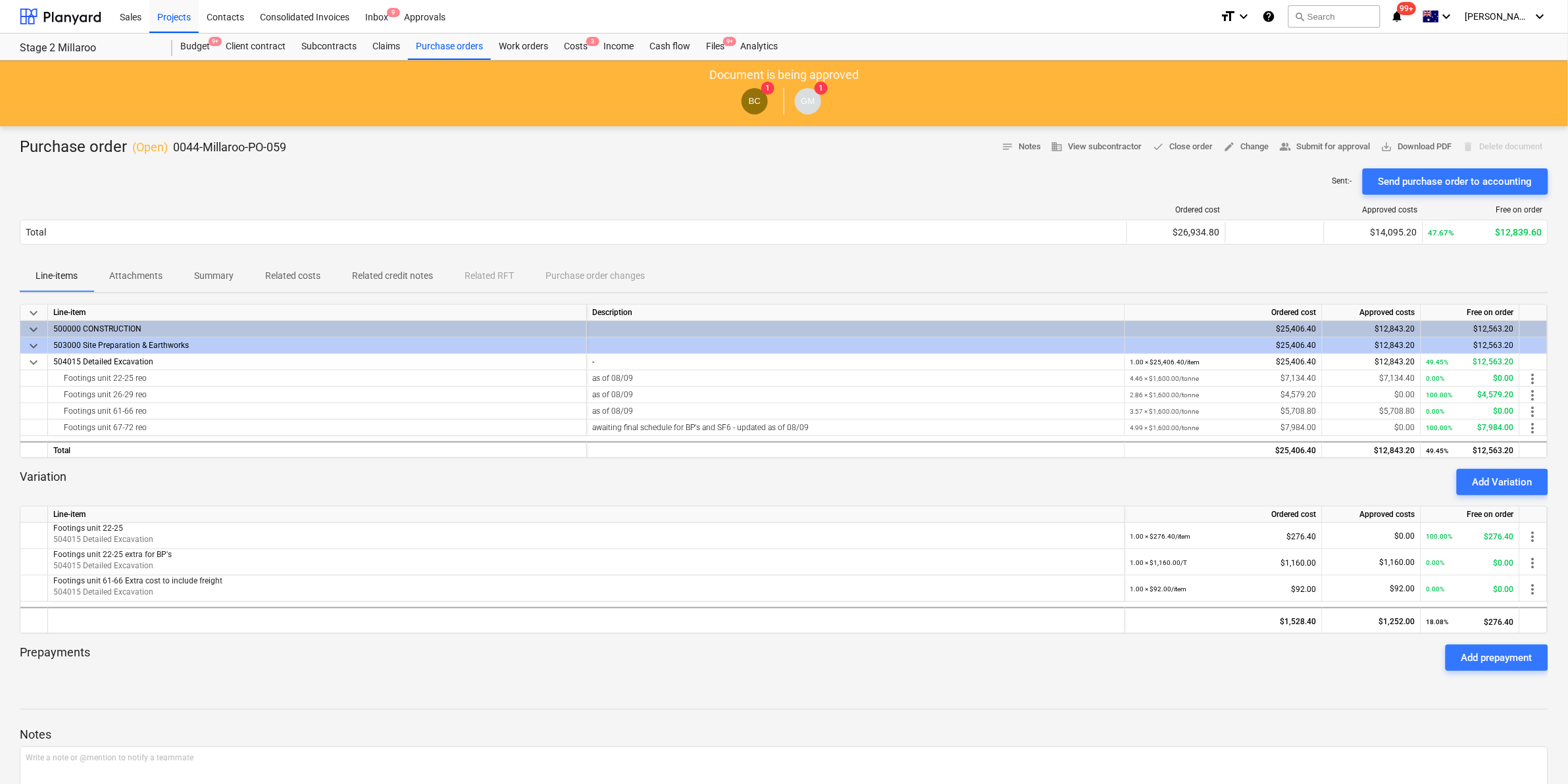
click at [314, 522] on div "Line-item" at bounding box center [587, 514] width 1078 height 16
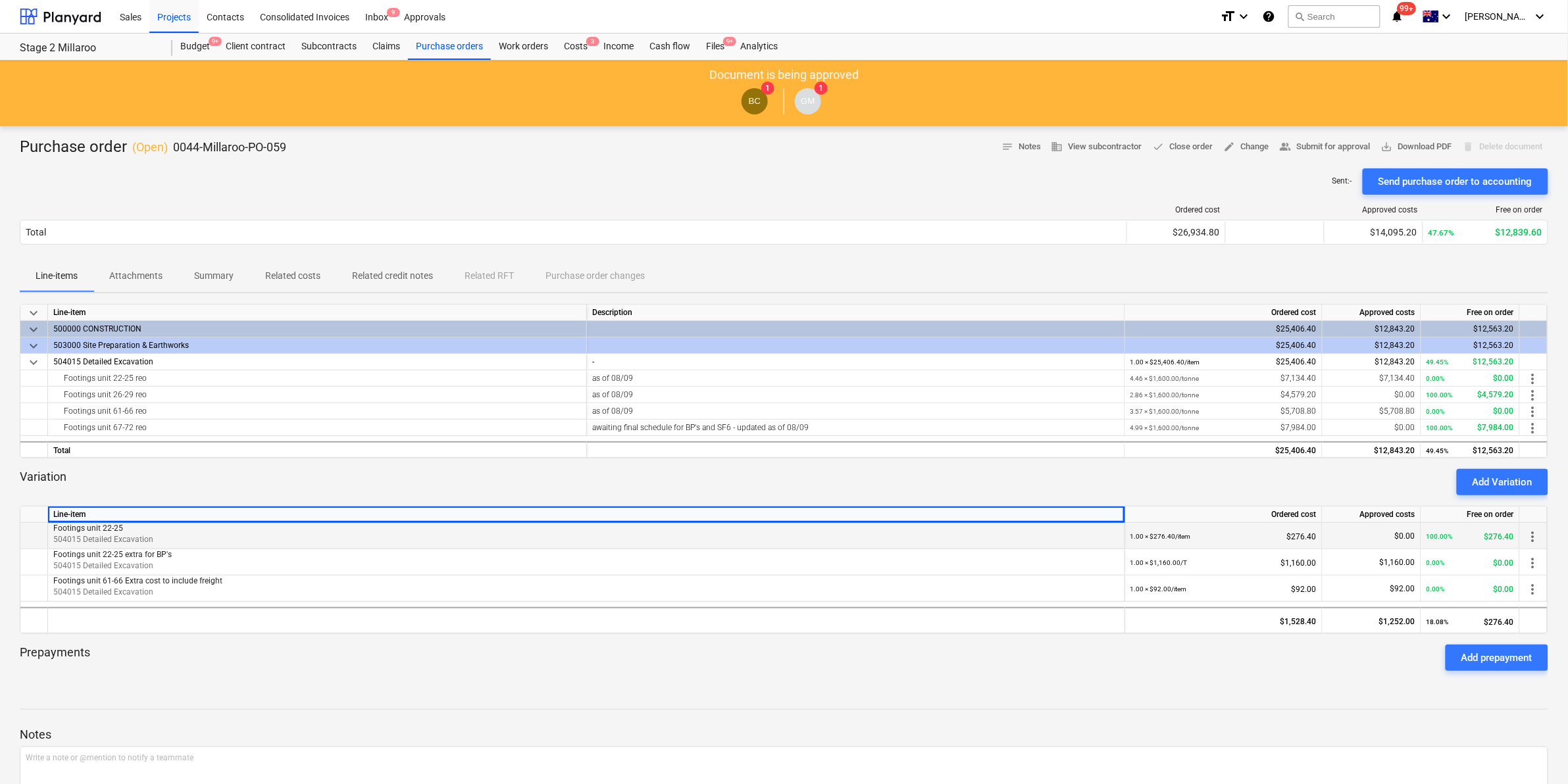
click at [227, 533] on p "Footings unit 22-25" at bounding box center [586, 528] width 1067 height 11
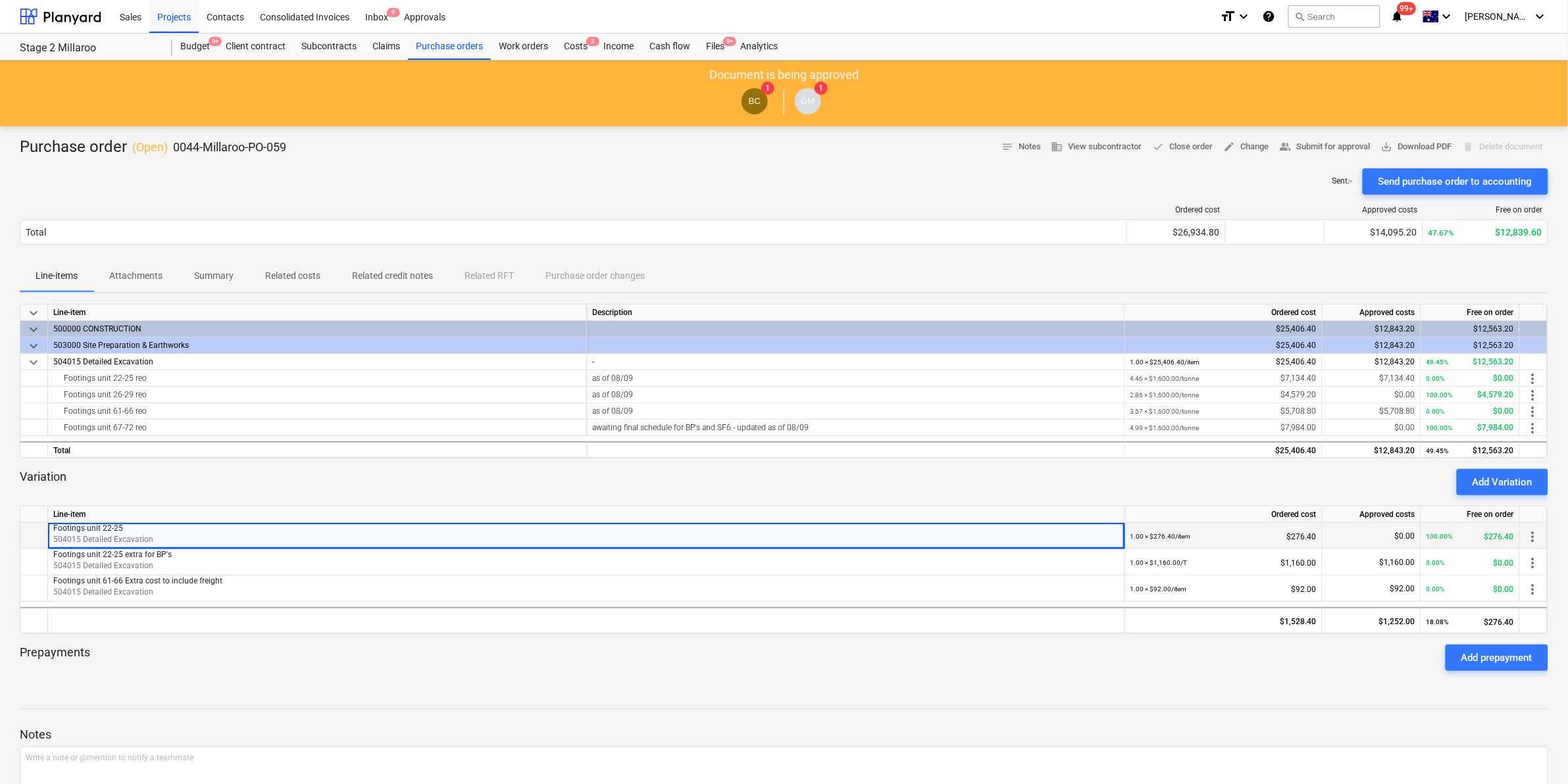
click at [227, 533] on p "Footings unit 22-25" at bounding box center [586, 528] width 1067 height 11
drag, startPoint x: 227, startPoint y: 533, endPoint x: 192, endPoint y: 537, distance: 35.2
drag, startPoint x: 192, startPoint y: 537, endPoint x: 1529, endPoint y: 533, distance: 1337.0
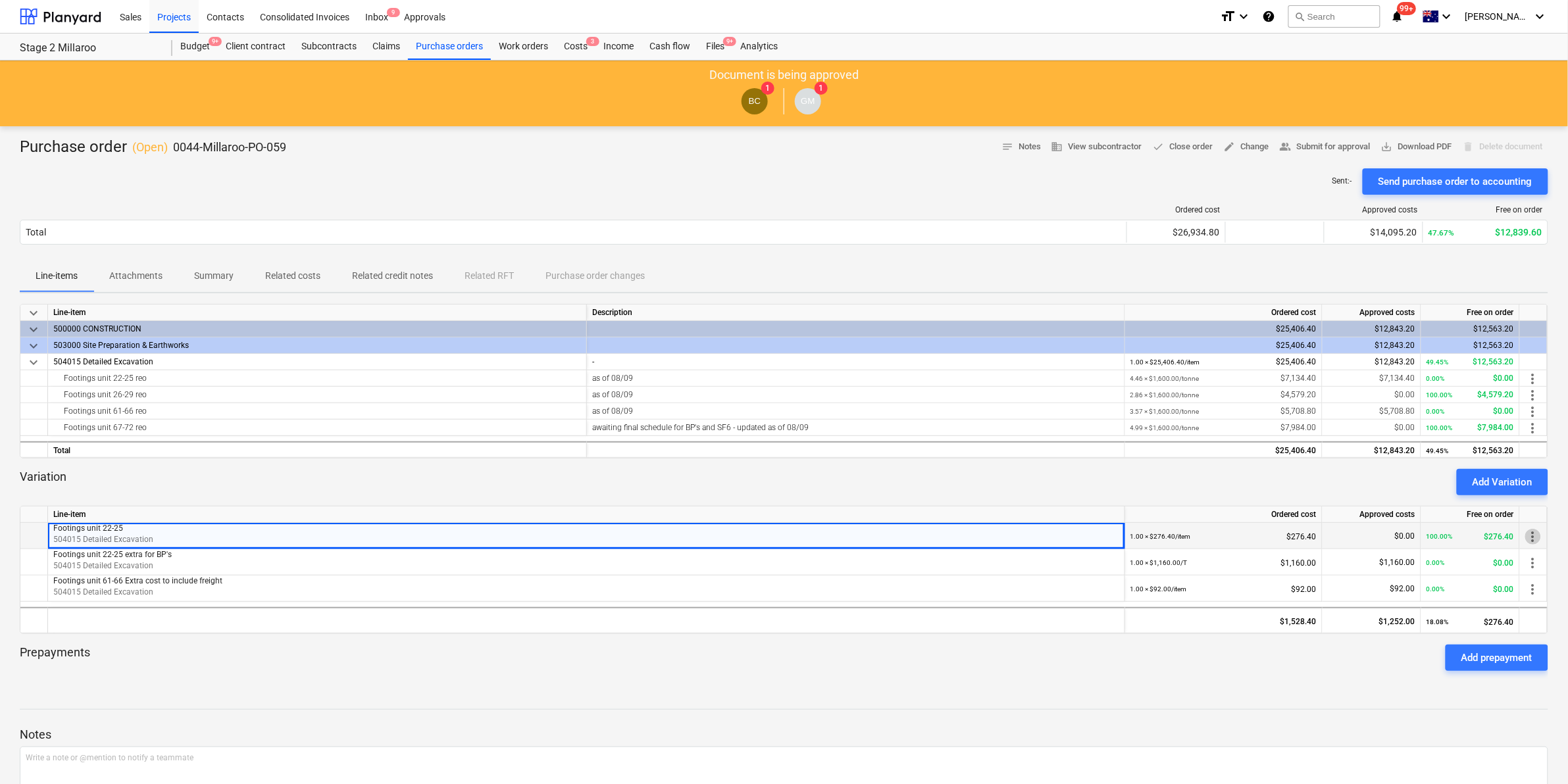
click at [1529, 533] on span "more_vert" at bounding box center [1533, 537] width 16 height 16
click at [1538, 532] on li "Edit" at bounding box center [1543, 537] width 39 height 31
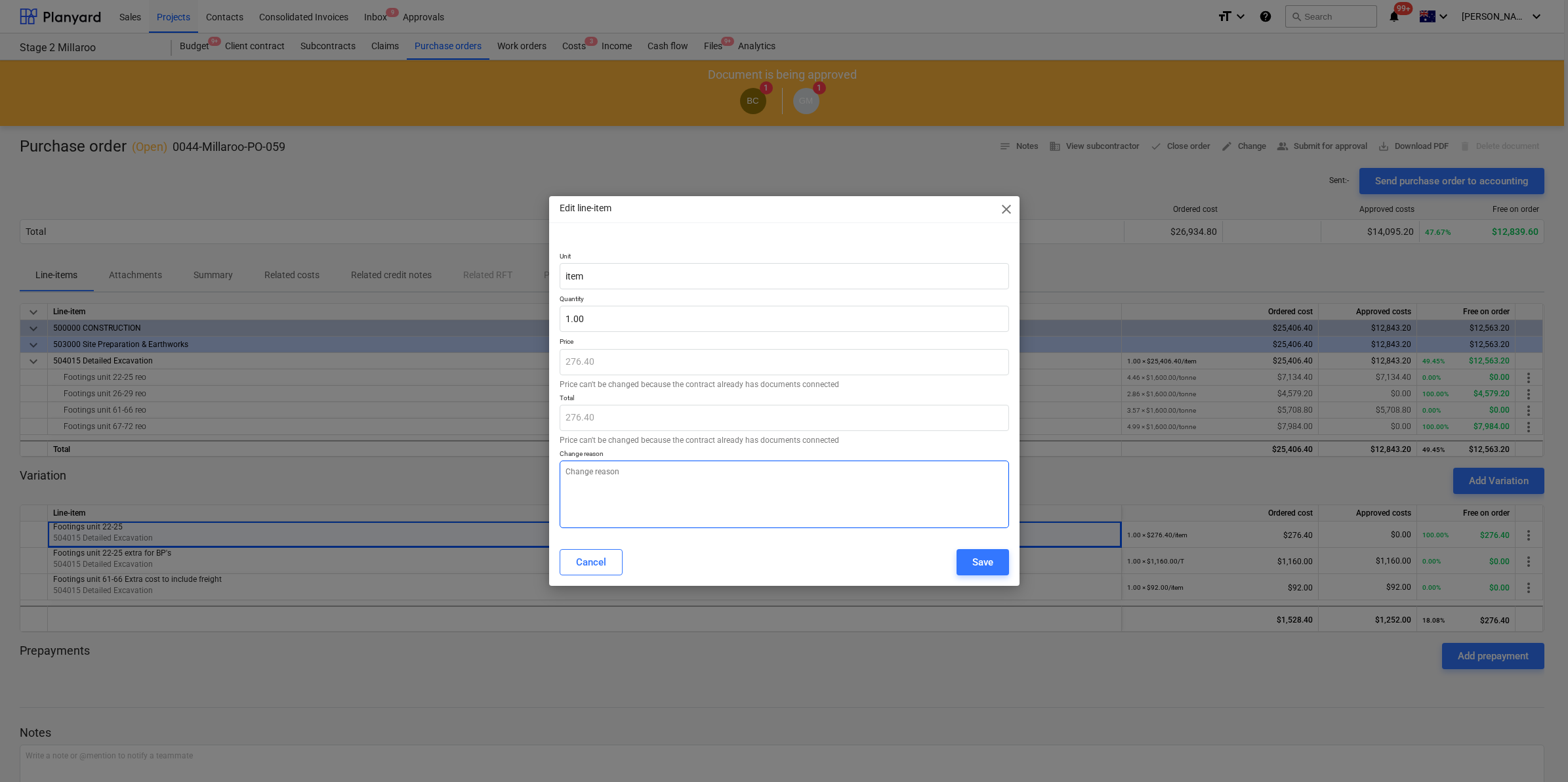
click at [679, 484] on textarea at bounding box center [784, 495] width 449 height 68
type textarea "x"
type textarea "N"
type textarea "x"
type textarea "Ne"
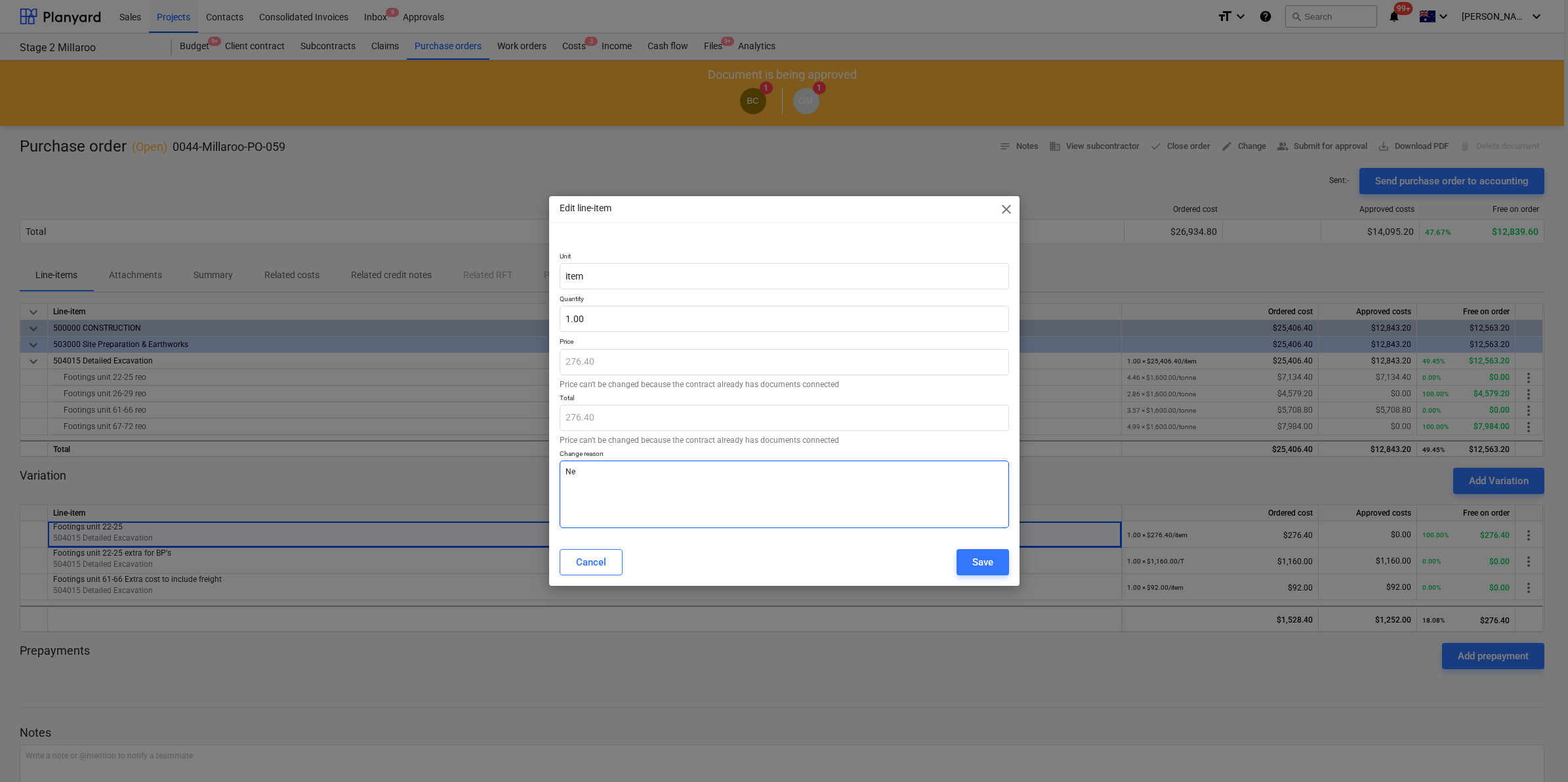
type textarea "x"
type textarea "Nee"
type textarea "x"
type textarea "Need"
type textarea "x"
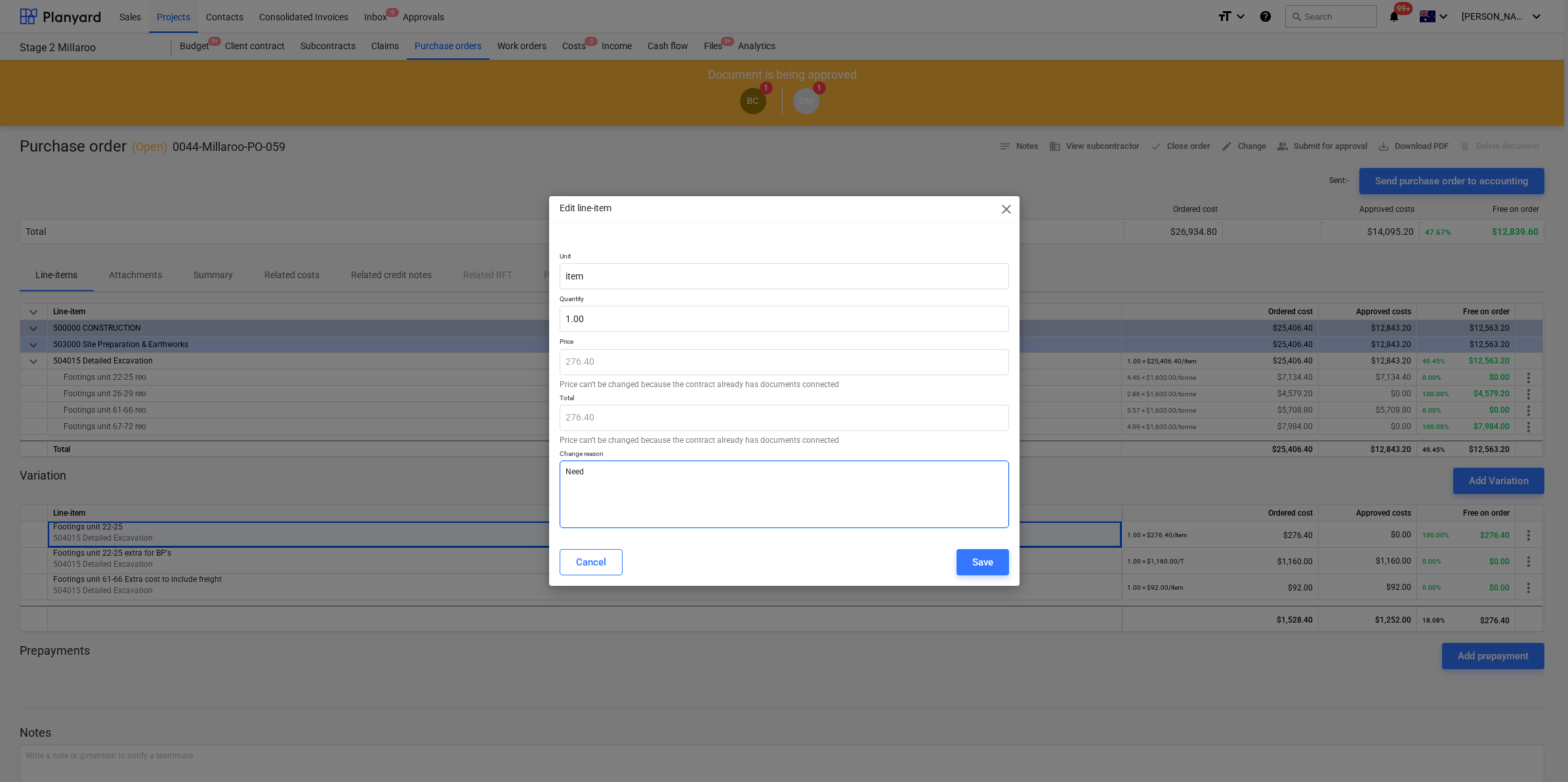
type textarea "Needs"
type textarea "x"
type textarea "Needs"
type textarea "x"
type textarea "Needs n"
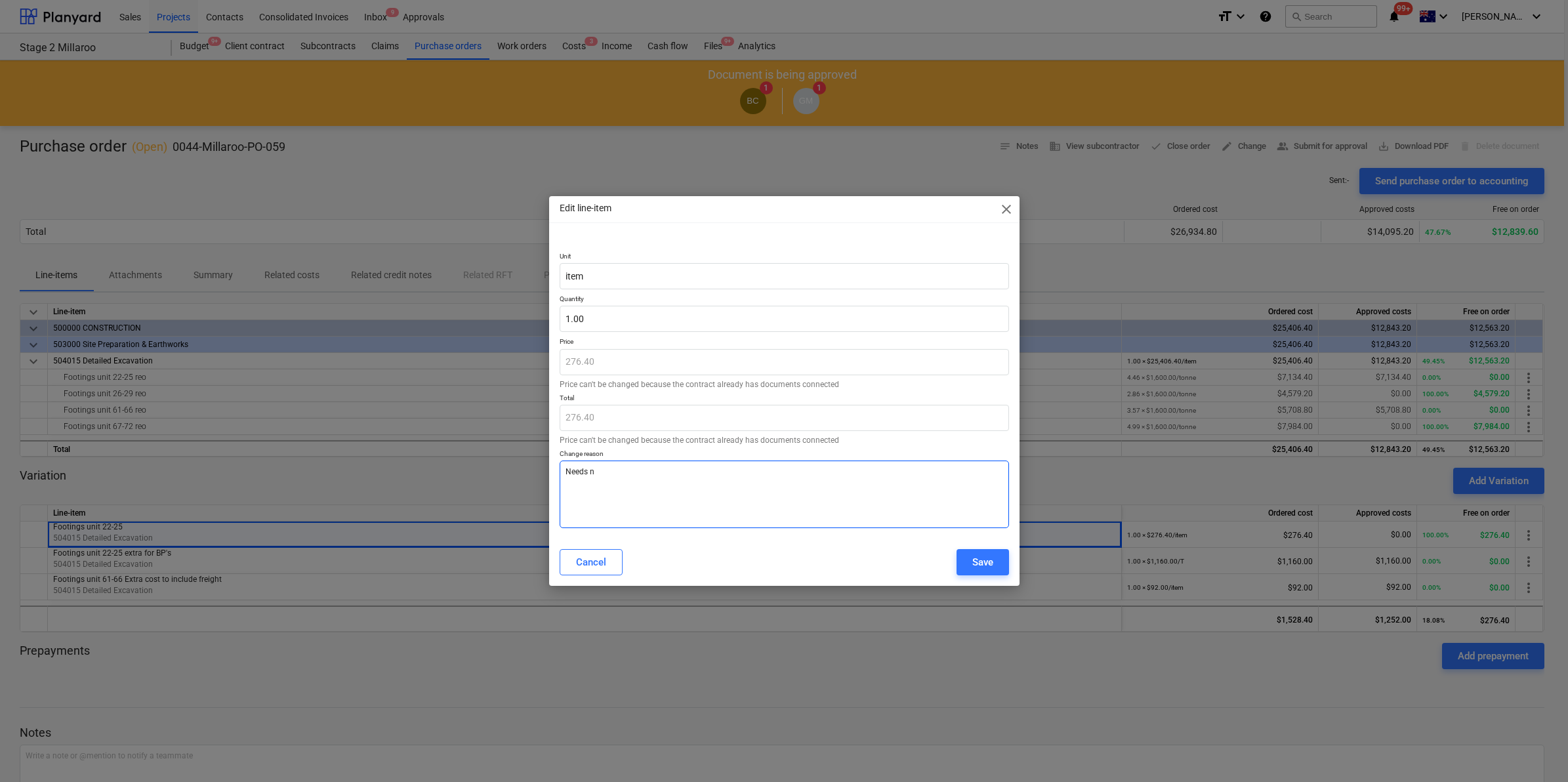
type textarea "x"
type textarea "Needs na"
type textarea "x"
type textarea "Needs nam"
type textarea "x"
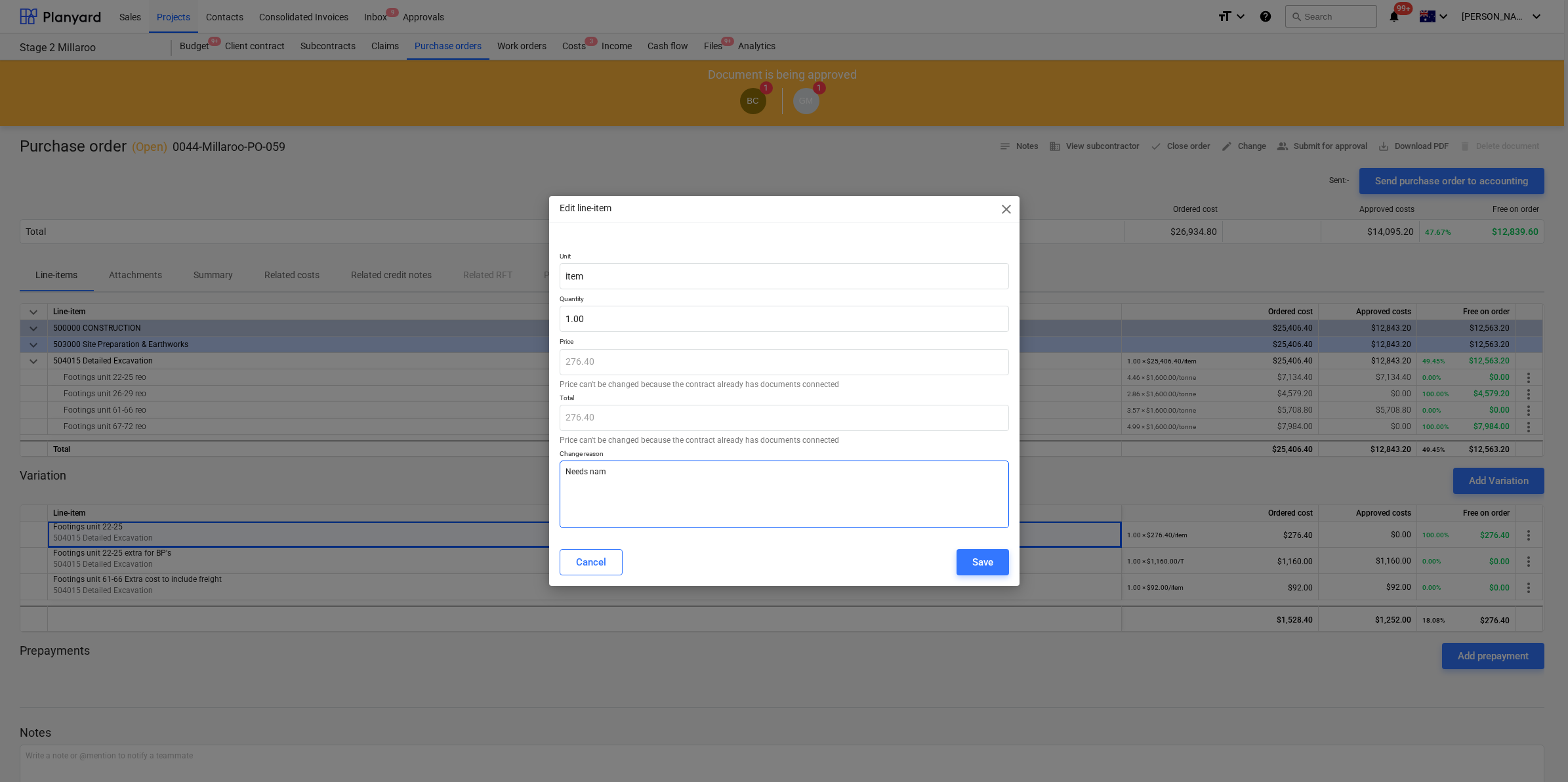
type textarea "Needs name"
type textarea "x"
type textarea "Needs name"
type textarea "x"
type textarea "Needs name c"
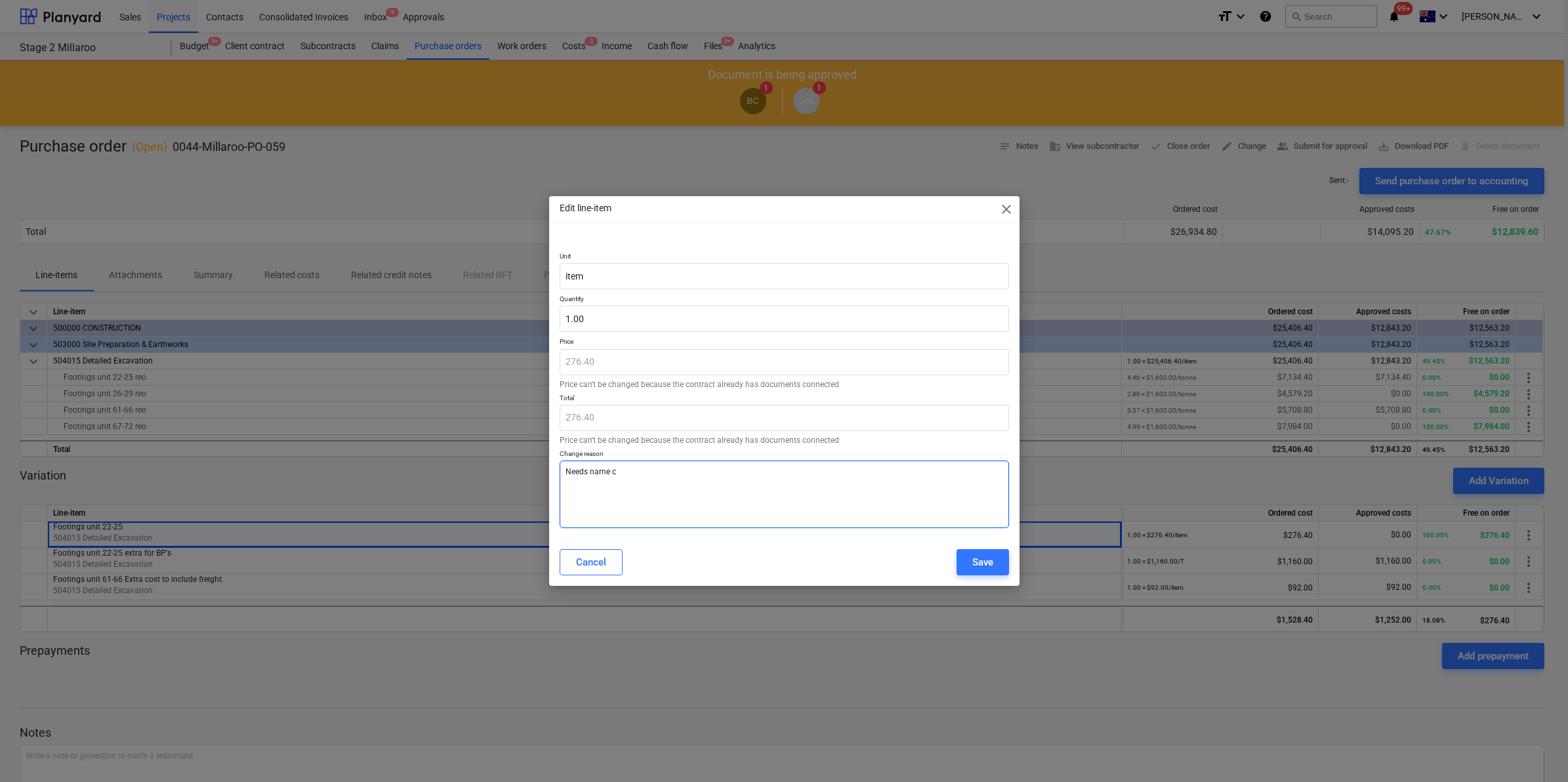
type textarea "x"
type textarea "Needs name ch"
type textarea "x"
type textarea "Needs name cha"
type textarea "x"
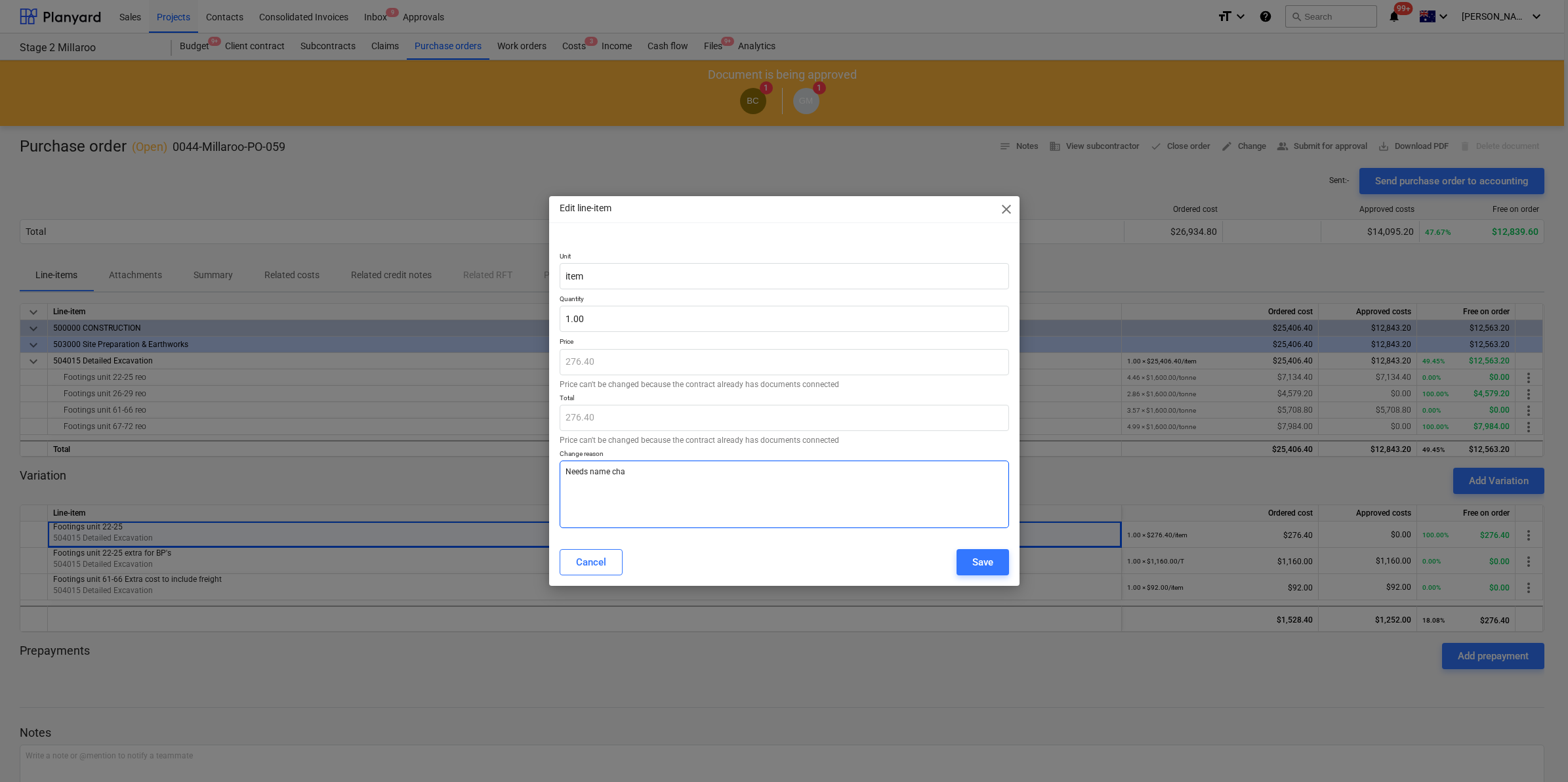
type textarea "Needs name chan"
type textarea "x"
type textarea "Needs name chang"
type textarea "x"
type textarea "Needs name change"
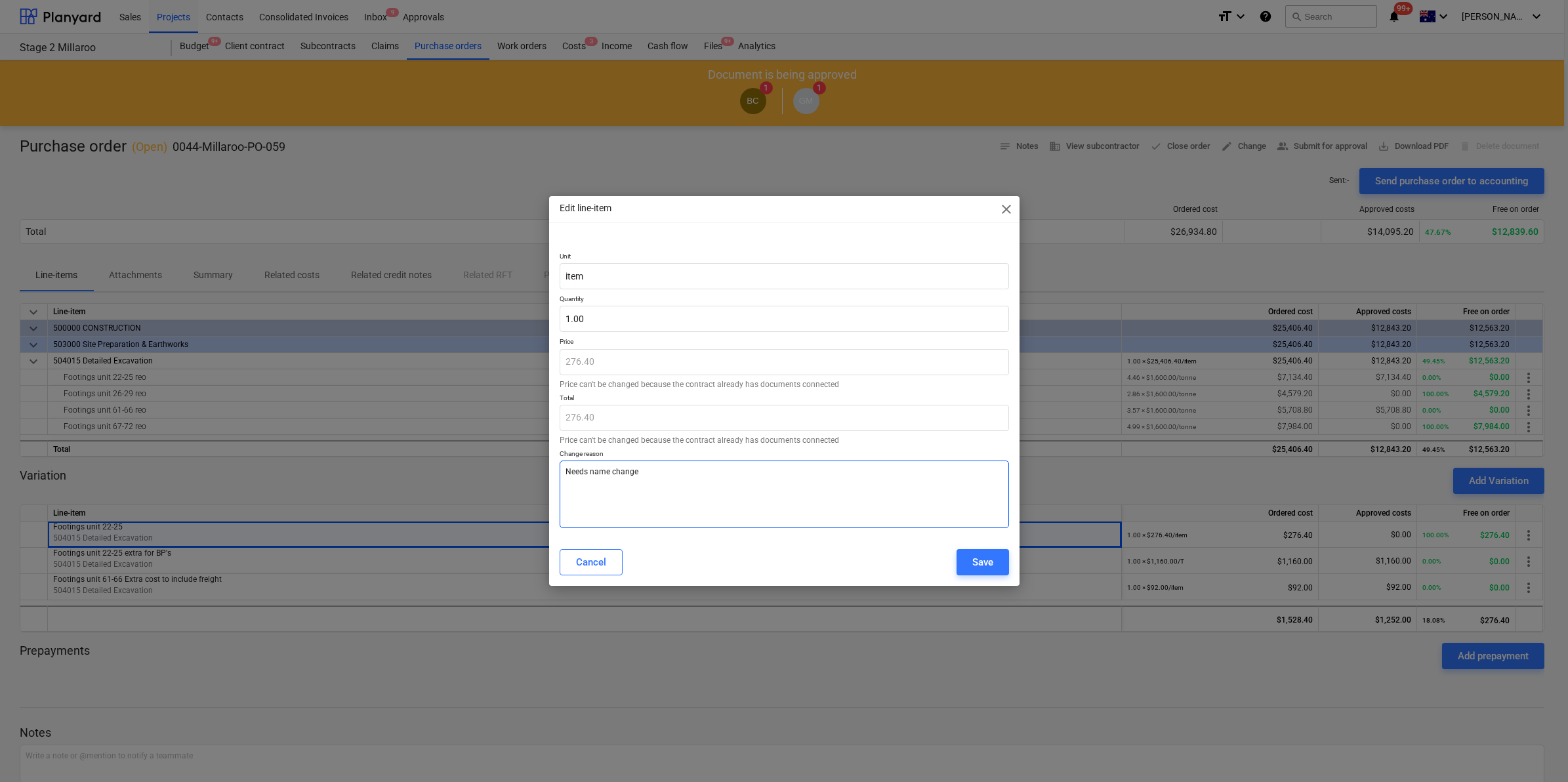
type textarea "x"
type textarea "Needs name change t"
type textarea "x"
type textarea "Needs name change to"
type textarea "x"
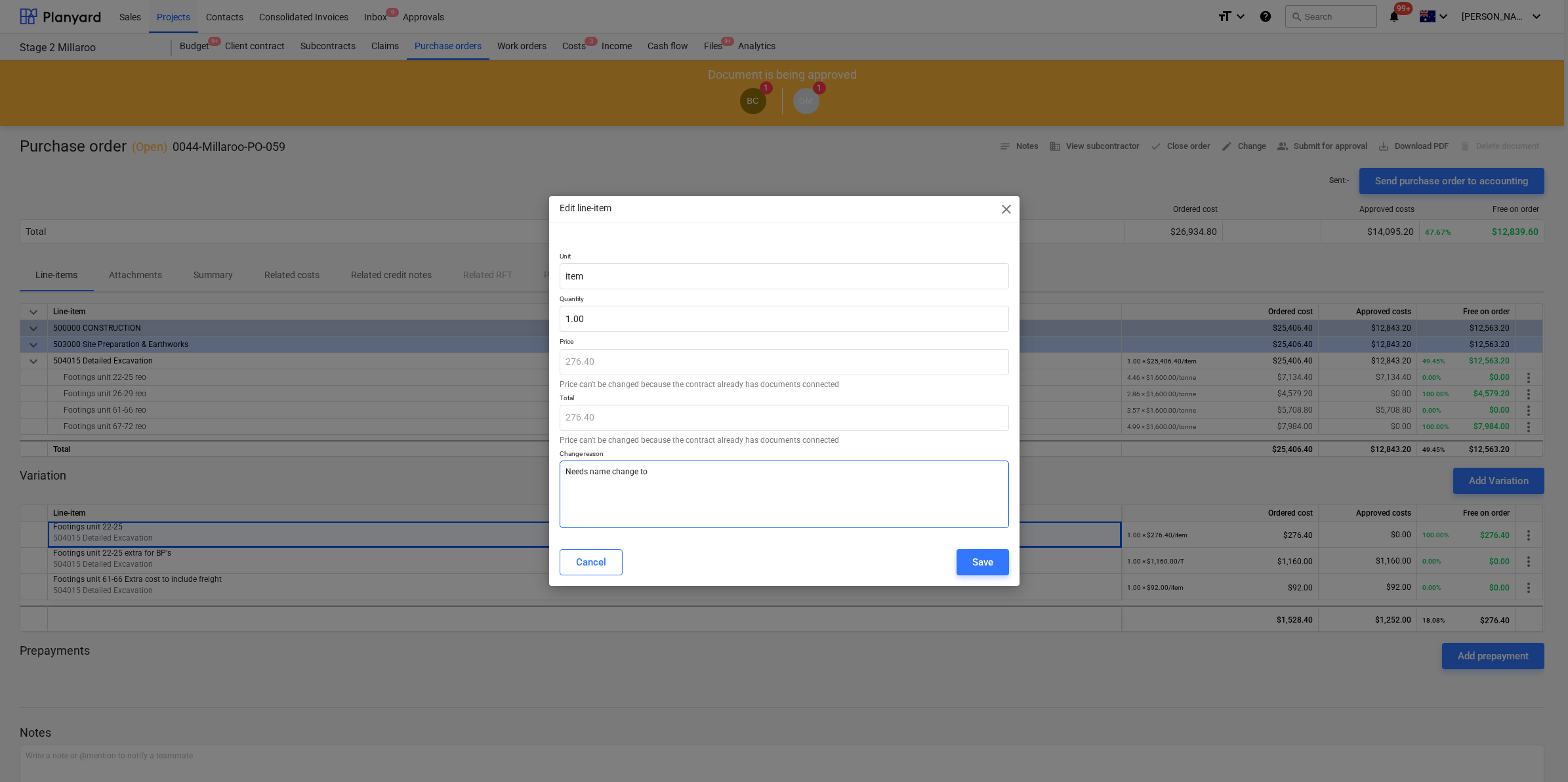
type textarea "Needs name change to"
type textarea "x"
type textarea "Needs name change to F"
type textarea "x"
type textarea "Needs name change to Fo"
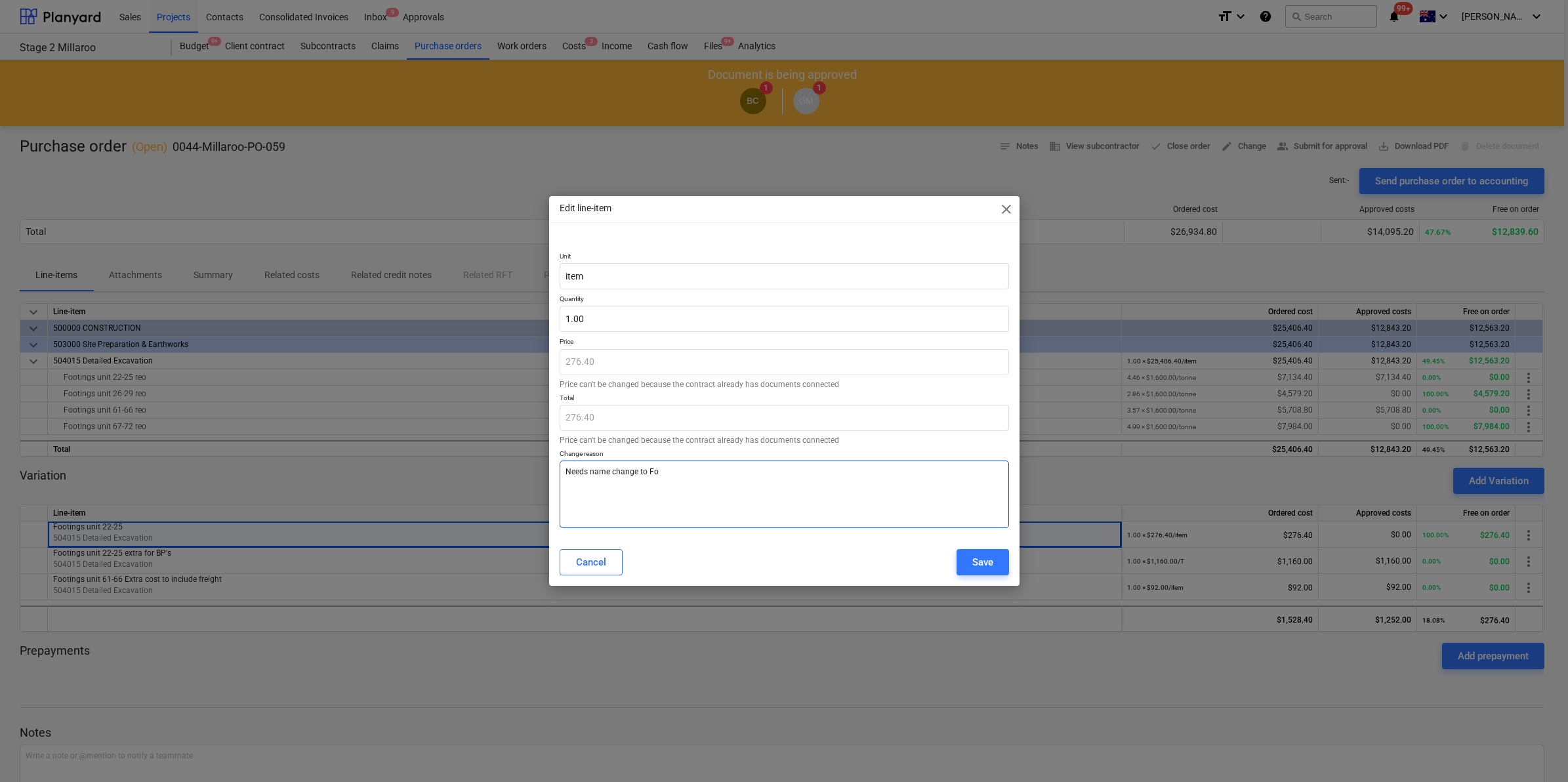
type textarea "x"
type textarea "Needs name change to Foo"
type textarea "x"
type textarea "Needs name change to Foot"
type textarea "x"
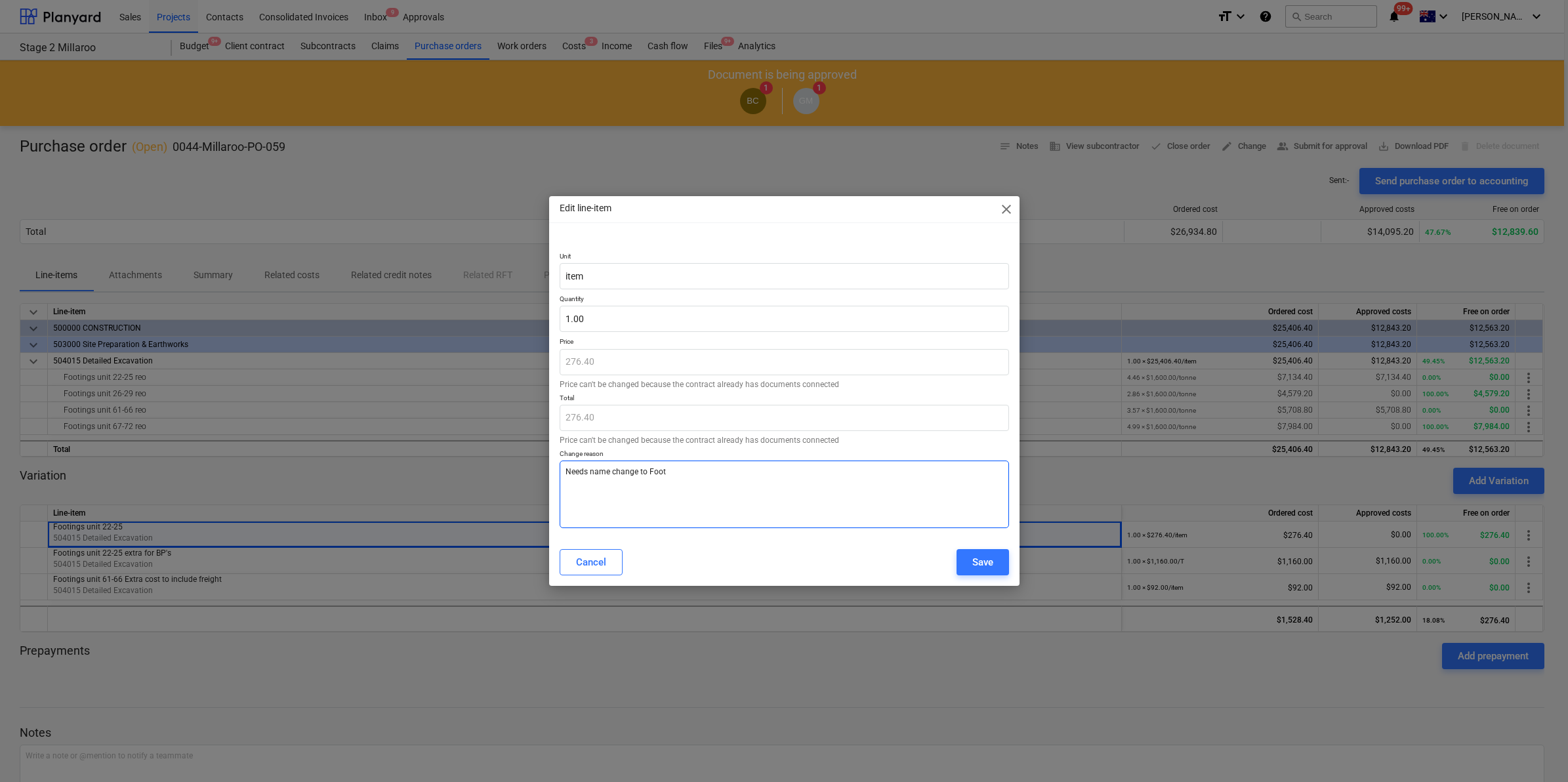
type textarea "Needs name change to Footi"
type textarea "x"
type textarea "Needs name change to Footin"
type textarea "x"
type textarea "Needs name change to Footing"
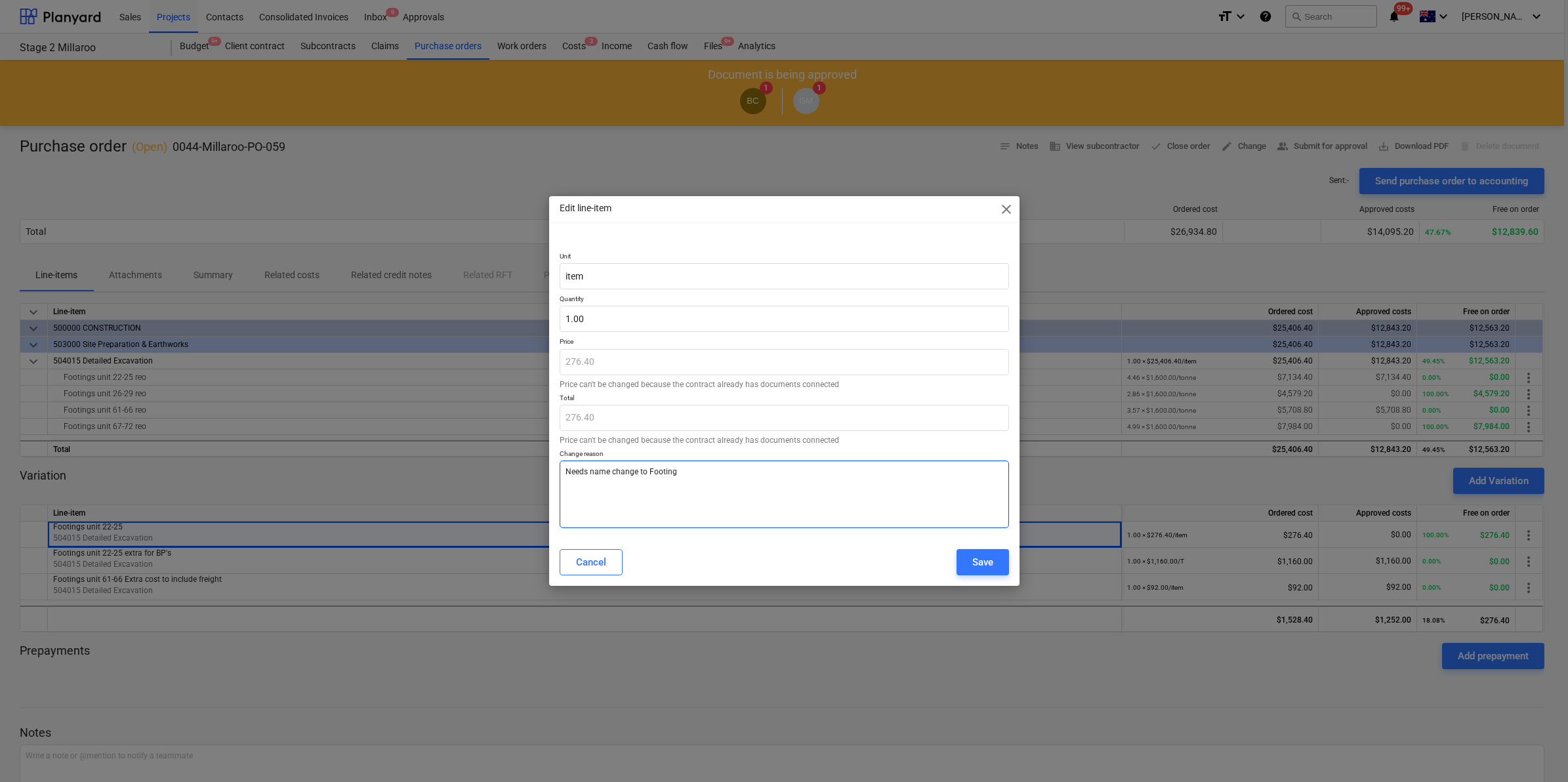
type textarea "x"
type textarea "Needs name change to Footings"
type textarea "x"
type textarea "Needs name change to Footings"
type textarea "x"
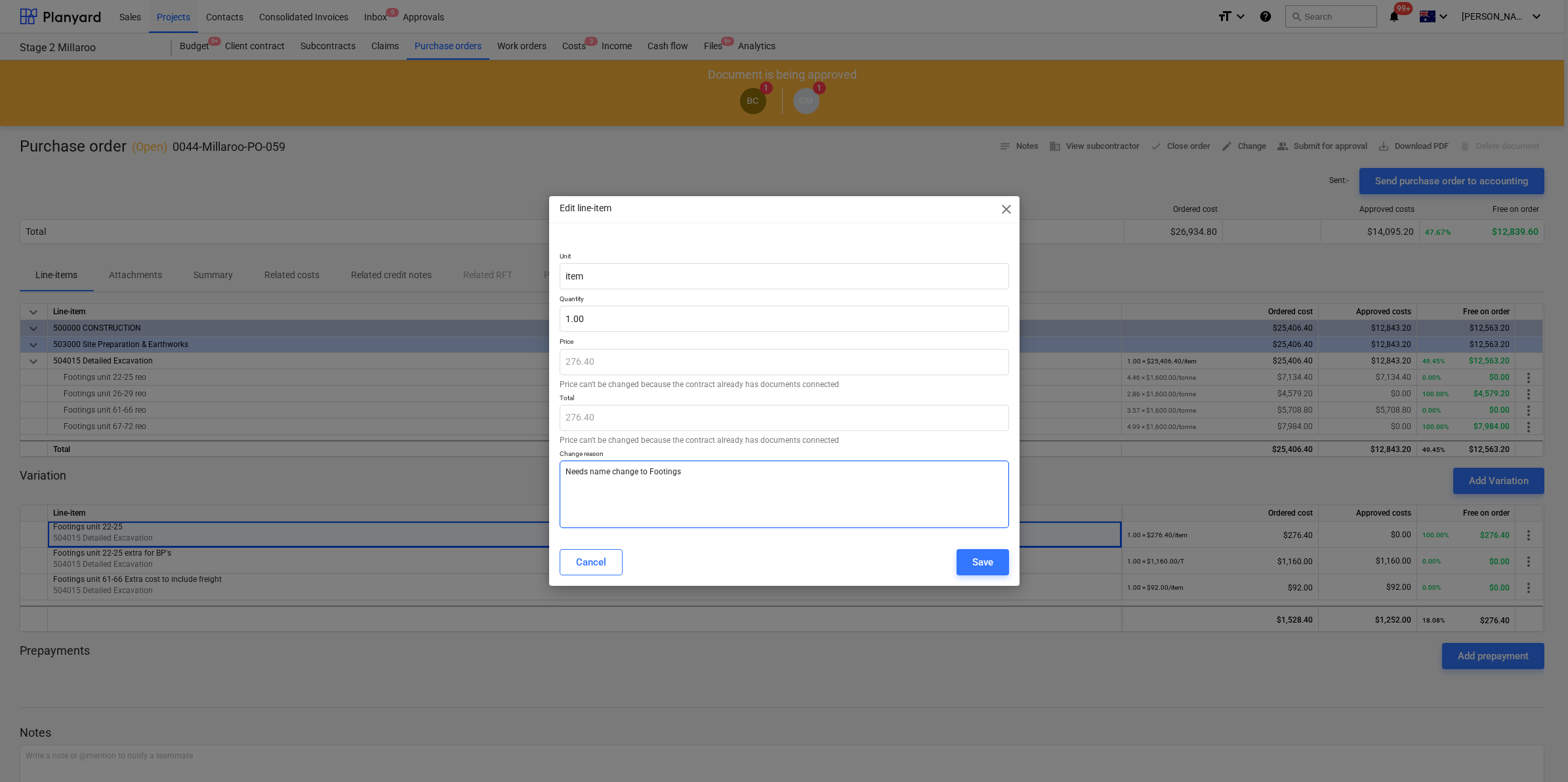
type textarea "Needs name change to Footings u"
type textarea "x"
type textarea "Needs name change to Footings un"
type textarea "x"
type textarea "Needs name change to Footings uni"
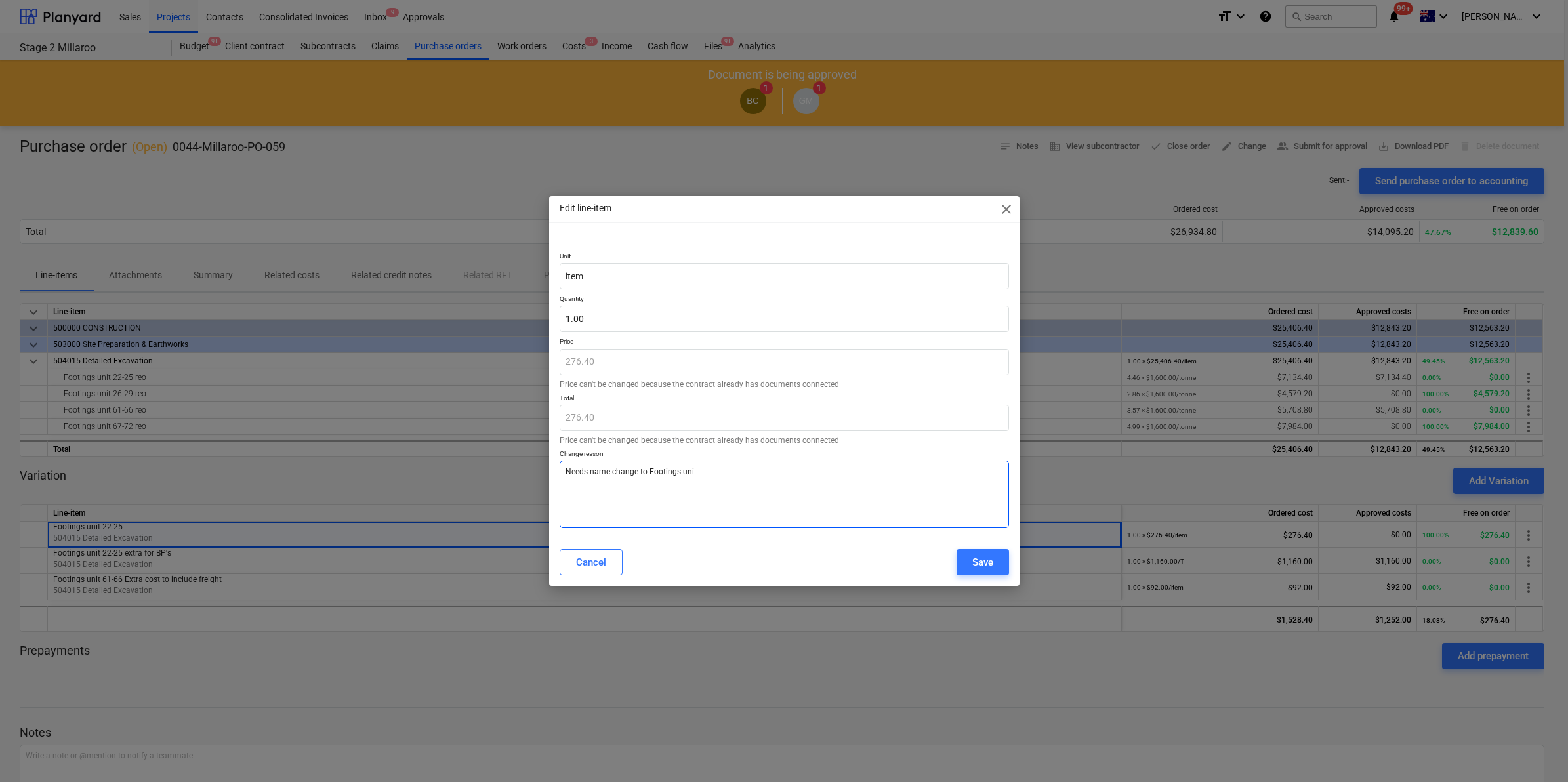
type textarea "x"
type textarea "Needs name change to Footings unit"
type textarea "x"
type textarea "Needs name change to Footings unit"
type textarea "x"
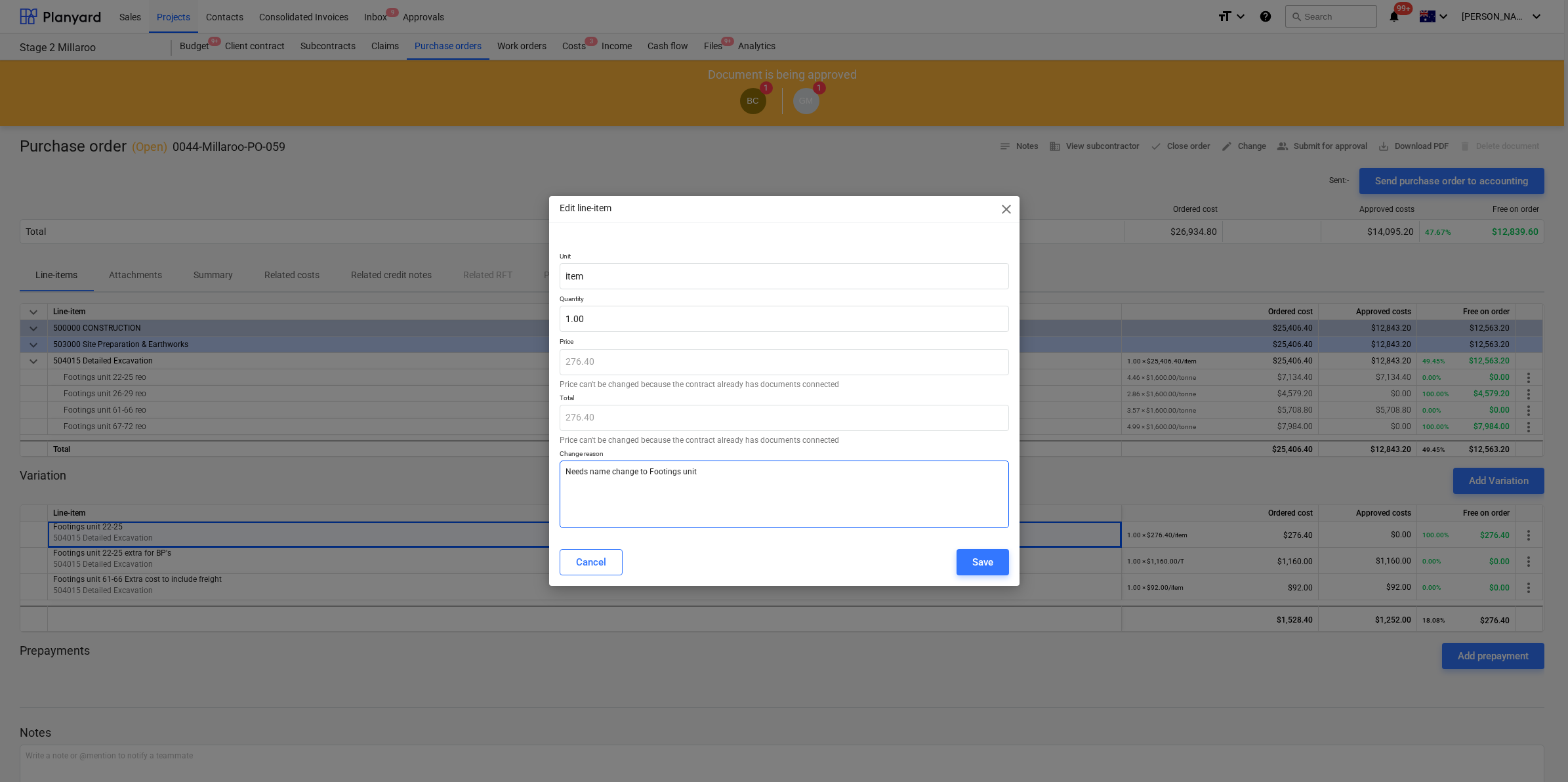
type textarea "Needs name change to Footings unit 2"
type textarea "x"
type textarea "Needs name change to Footings unit 22"
type textarea "x"
type textarea "Needs name change to Footings unit 22'"
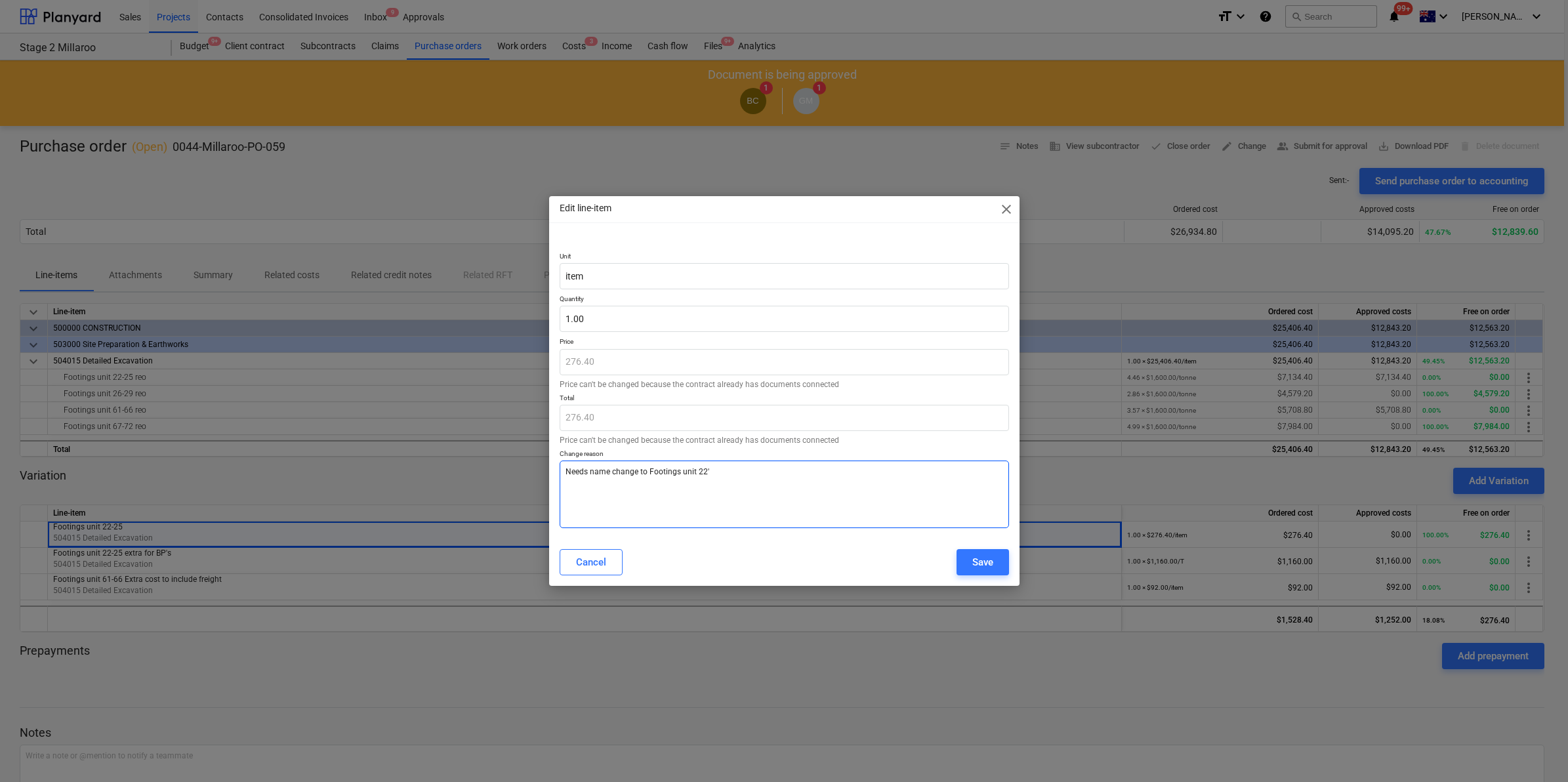
type textarea "x"
type textarea "Needs name change to Footings unit 22"
type textarea "x"
type textarea "Needs name change to Footings unit 22-"
type textarea "x"
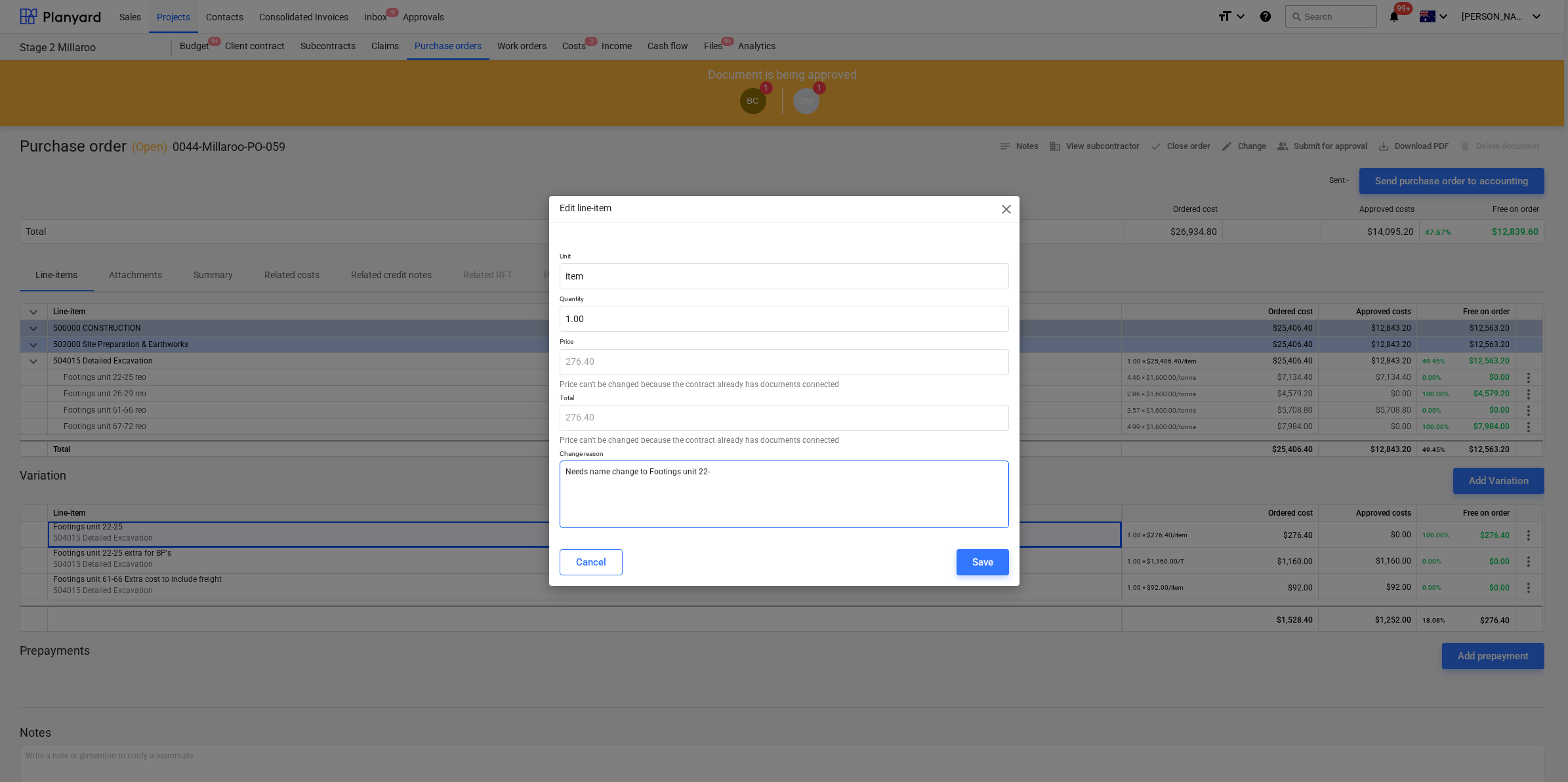
type textarea "Needs name change to Footings unit 22-2"
type textarea "x"
type textarea "Needs name change to Footings unit 22-25"
type textarea "x"
type textarea "Needs name change to Footings unit 22-25"
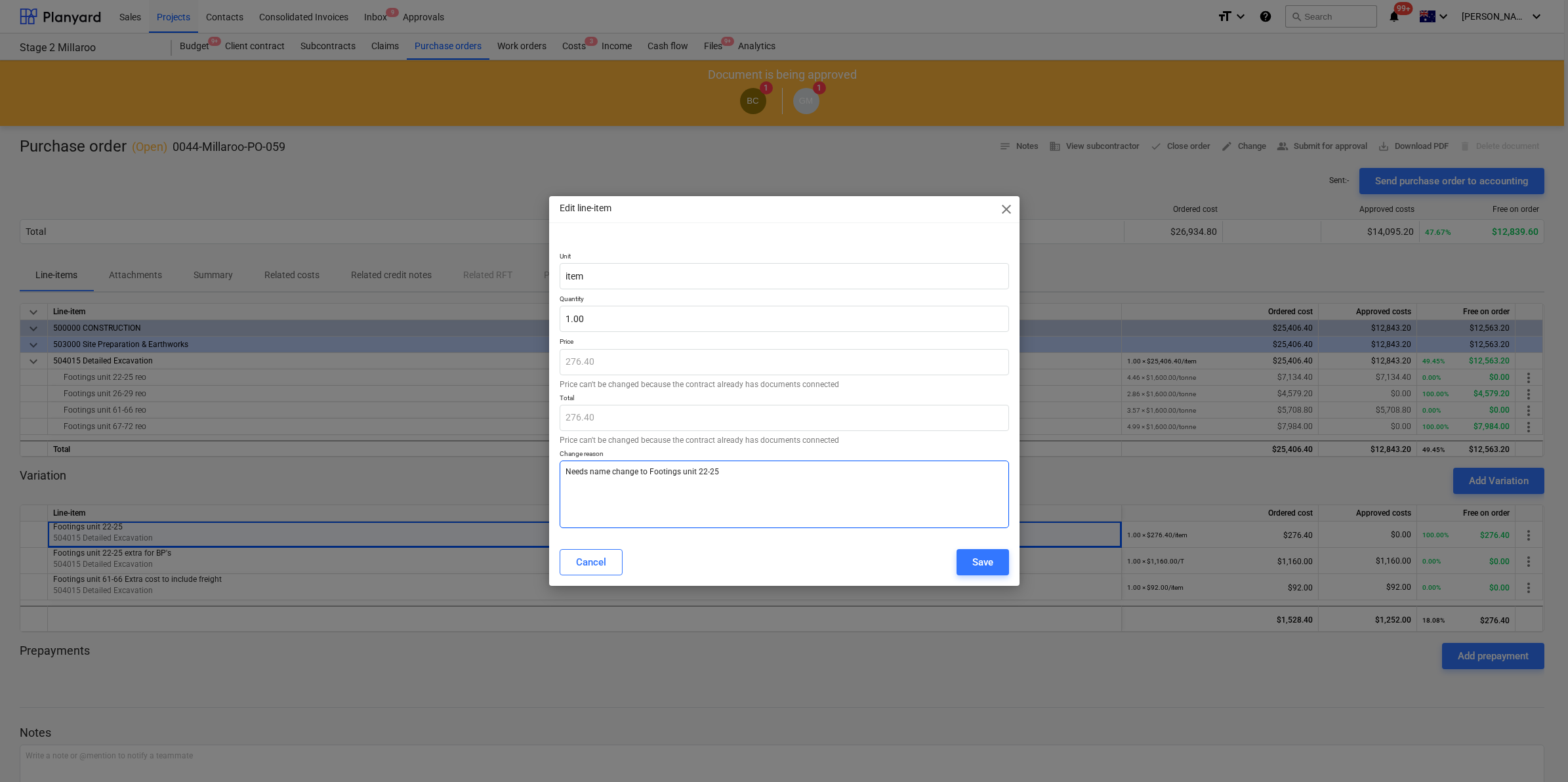
type textarea "x"
type textarea "Needs name change to Footings unit 22-25 e"
type textarea "x"
type textarea "Needs name change to Footings unit 22-25 ex"
type textarea "x"
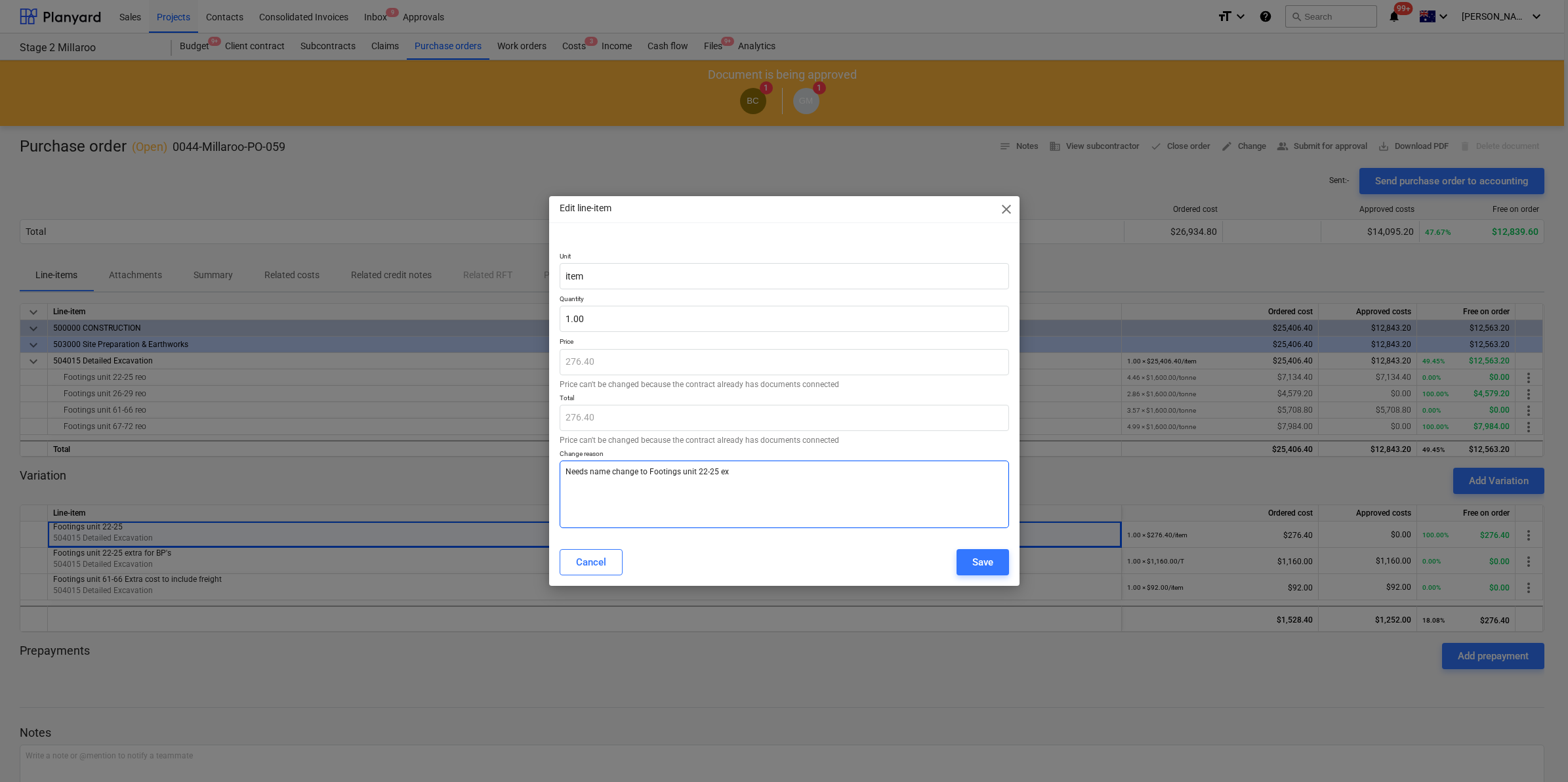
type textarea "Needs name change to Footings unit 22-25 ext"
type textarea "x"
type textarea "Needs name change to Footings unit 22-25 extr"
type textarea "x"
type textarea "Needs name change to Footings unit 22-25 extra"
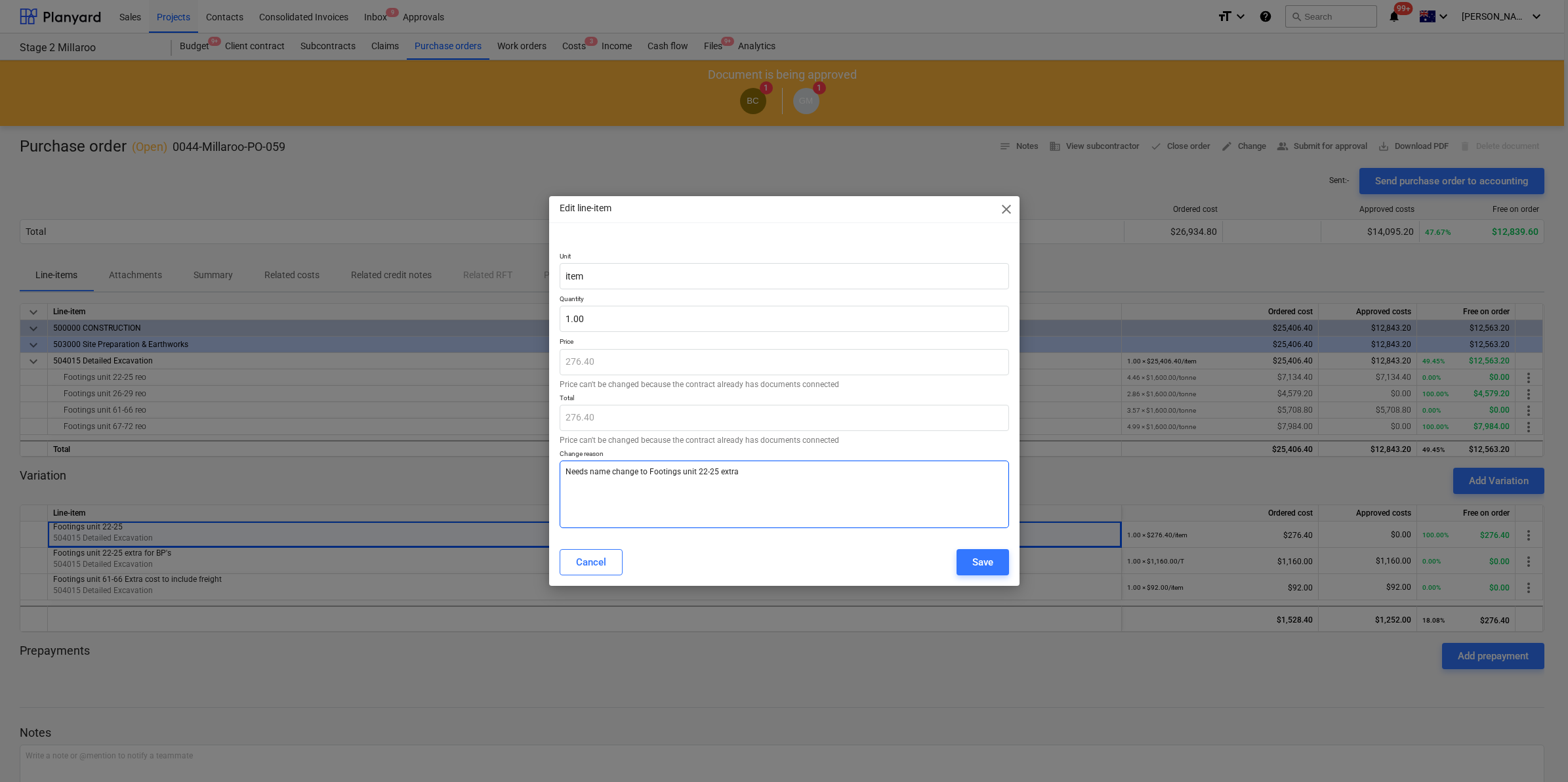
type textarea "x"
type textarea "Needs name change to Footings unit 22-25 extra"
type textarea "x"
type textarea "Needs name change to Footings unit 22-25 extra r"
type textarea "x"
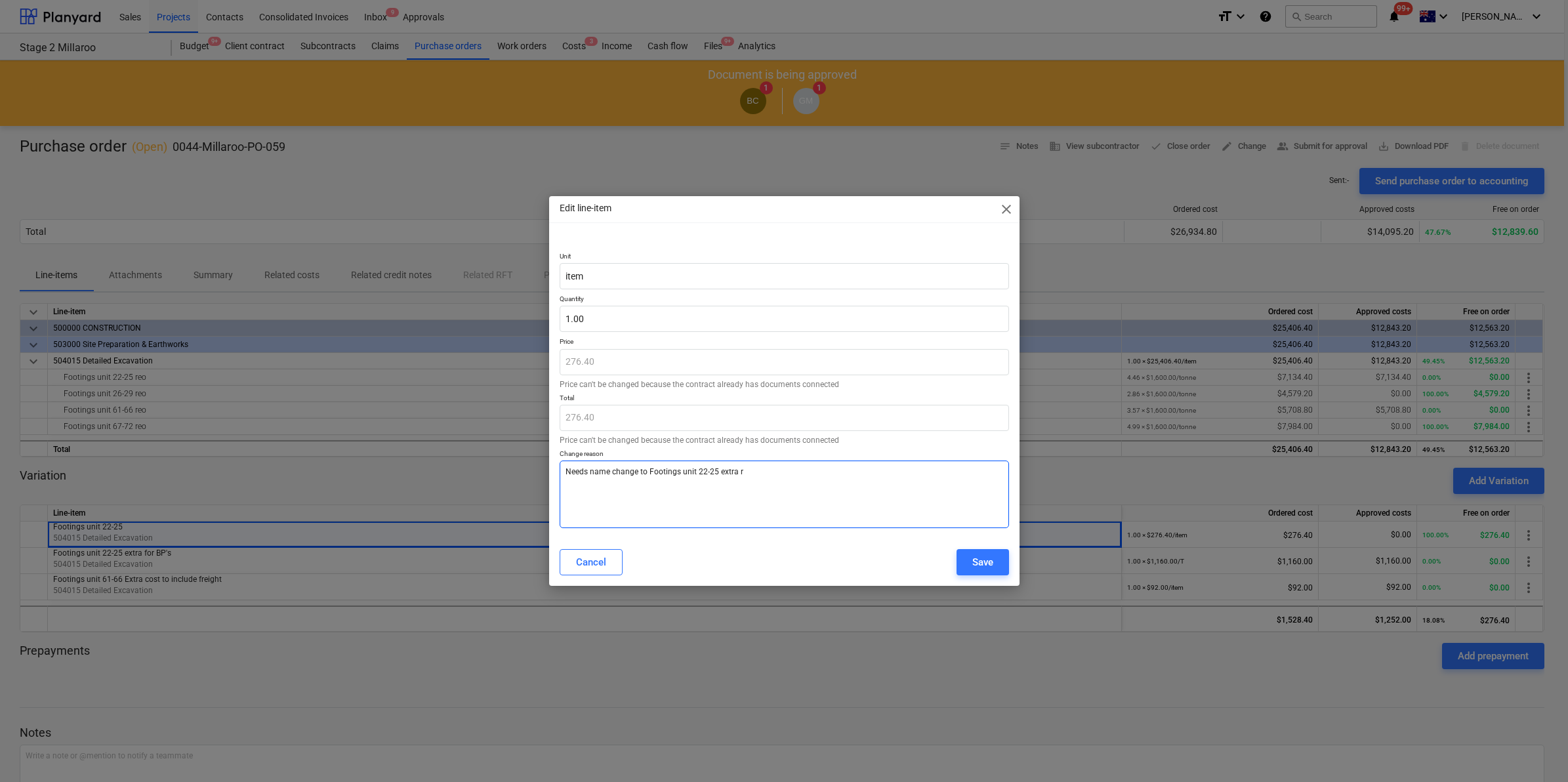
type textarea "Needs name change to Footings unit 22-25 extra re"
type textarea "x"
type textarea "Needs name change to Footings unit 22-25 extra r"
type textarea "x"
type textarea "Needs name change to Footings unit 22-25 extra"
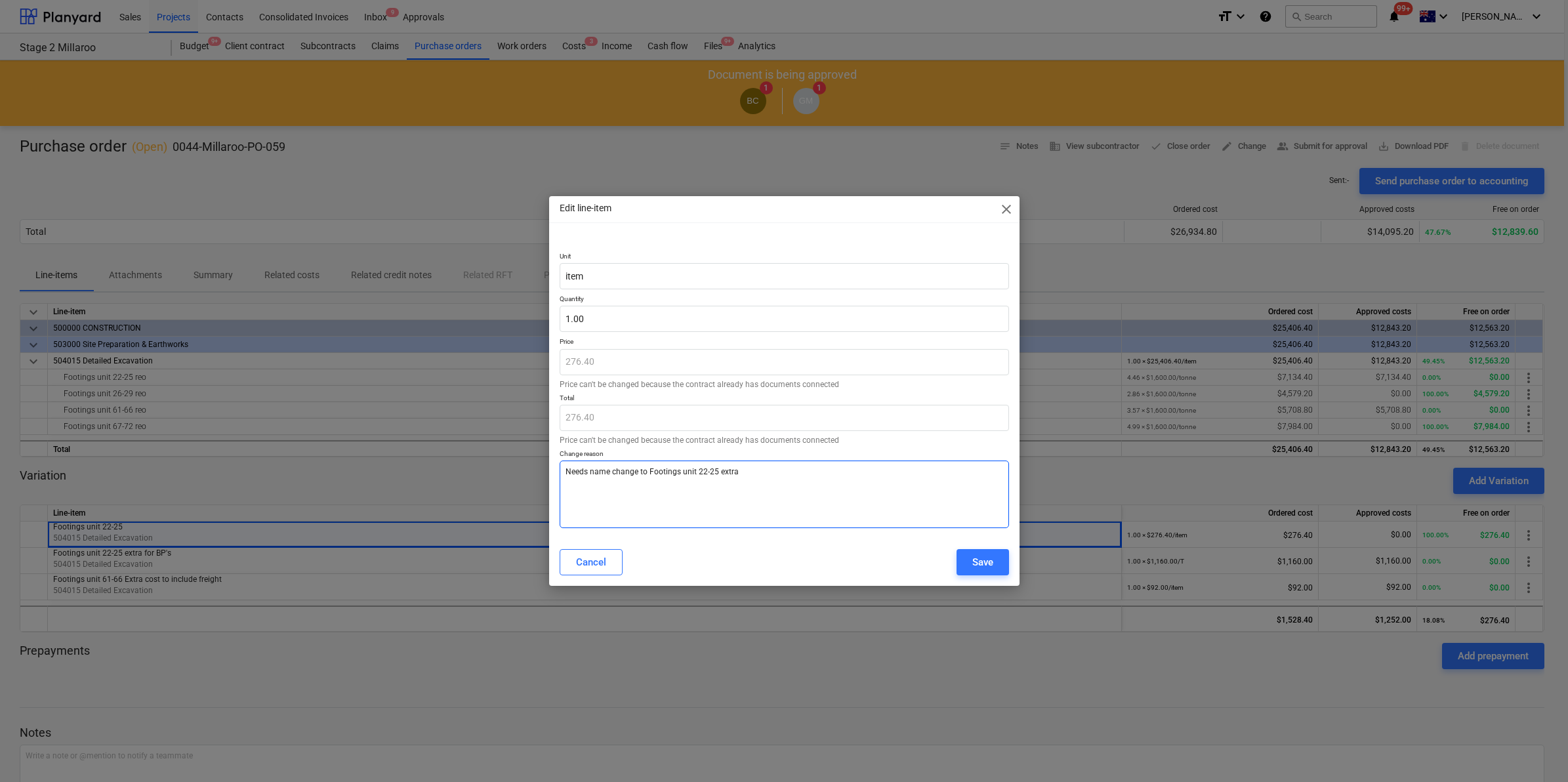
type textarea "x"
type textarea "Needs name change to Footings unit 22-25 extra"
type textarea "x"
type textarea "Needs name change to Footings unit 22-25 extr"
type textarea "x"
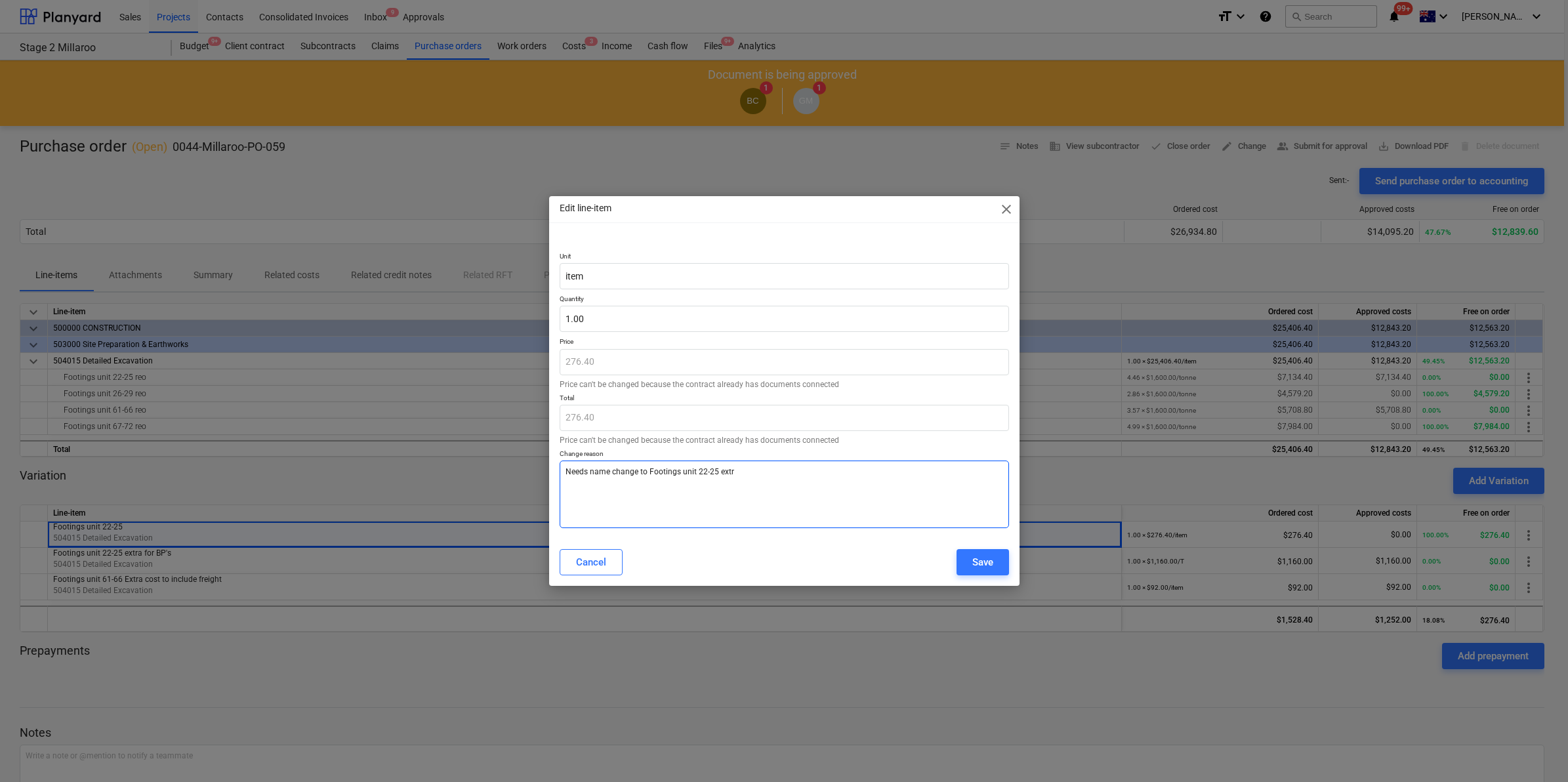
type textarea "Needs name change to Footings unit 22-25 extra"
type textarea "x"
type textarea "Needs name change to Footings unit 22-25 extra"
type textarea "x"
type textarea "Needs name change to Footings unit 22-25 extra r"
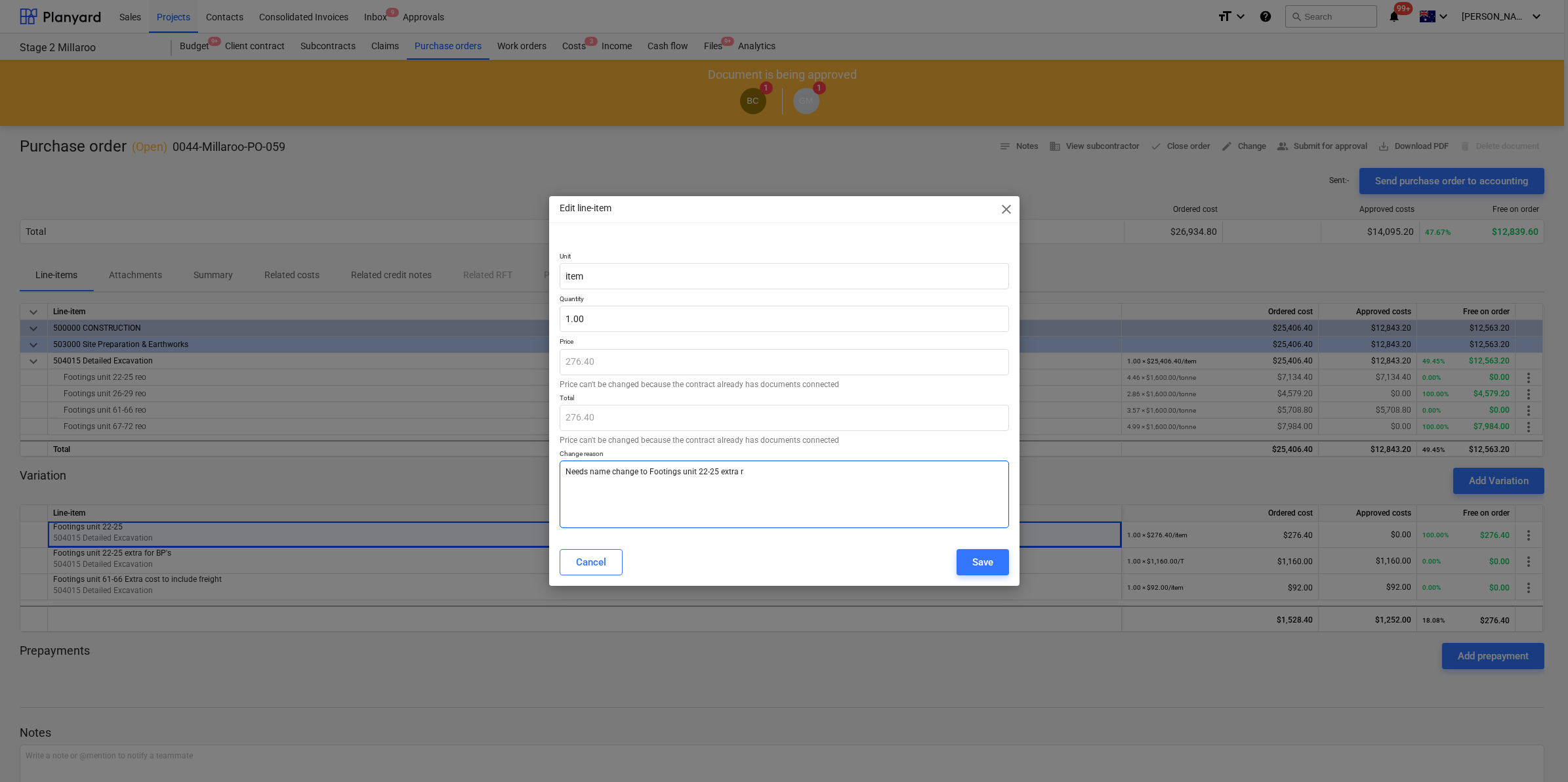
type textarea "x"
type textarea "Needs name change to Footings unit 22-25 extra re"
type textarea "x"
type textarea "Needs name change to Footings unit 22-25 extra reo"
type textarea "x"
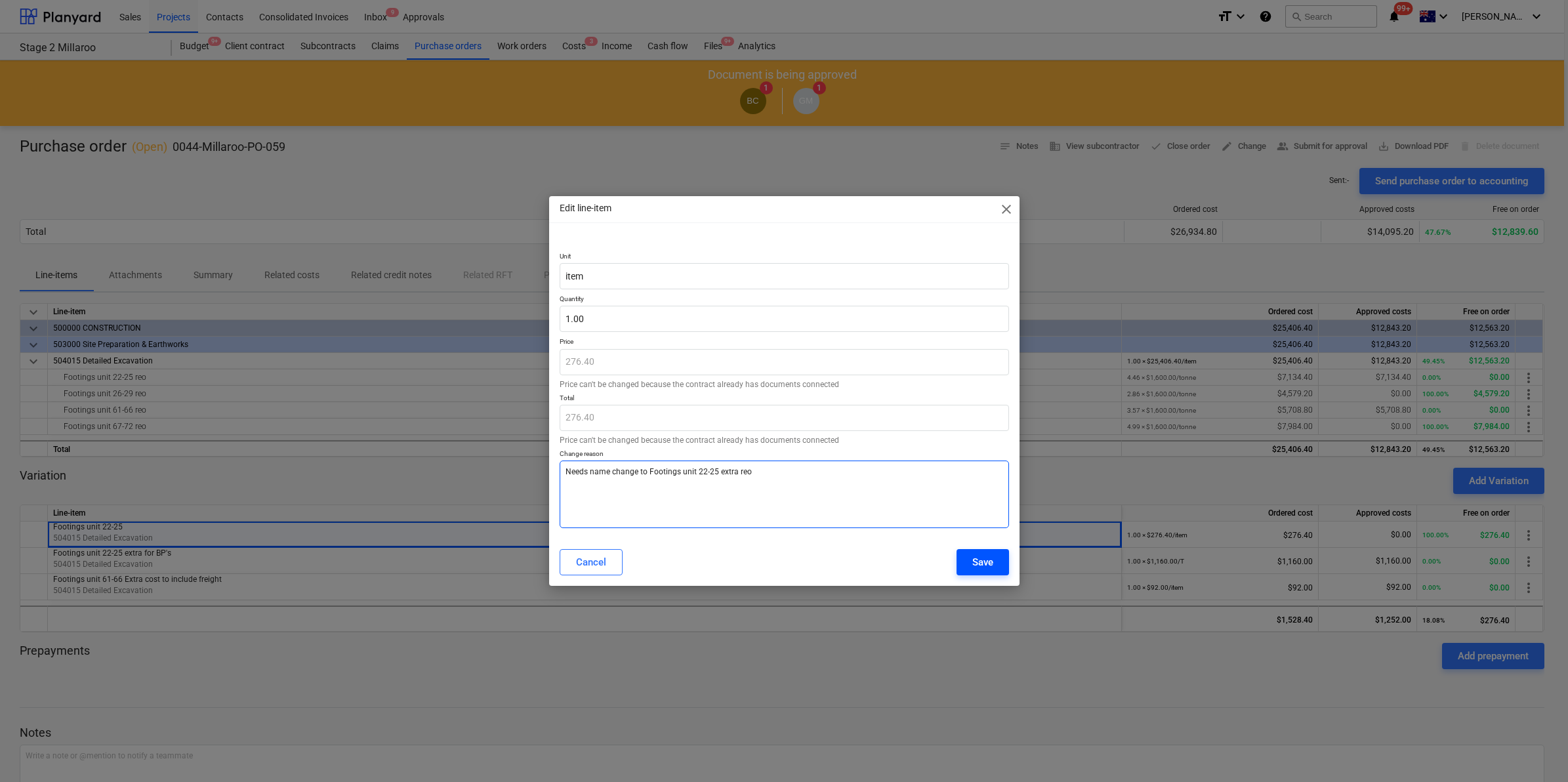
type textarea "Needs name change to Footings unit 22-25 extra reo"
click at [972, 557] on div "Save" at bounding box center [983, 563] width 21 height 17
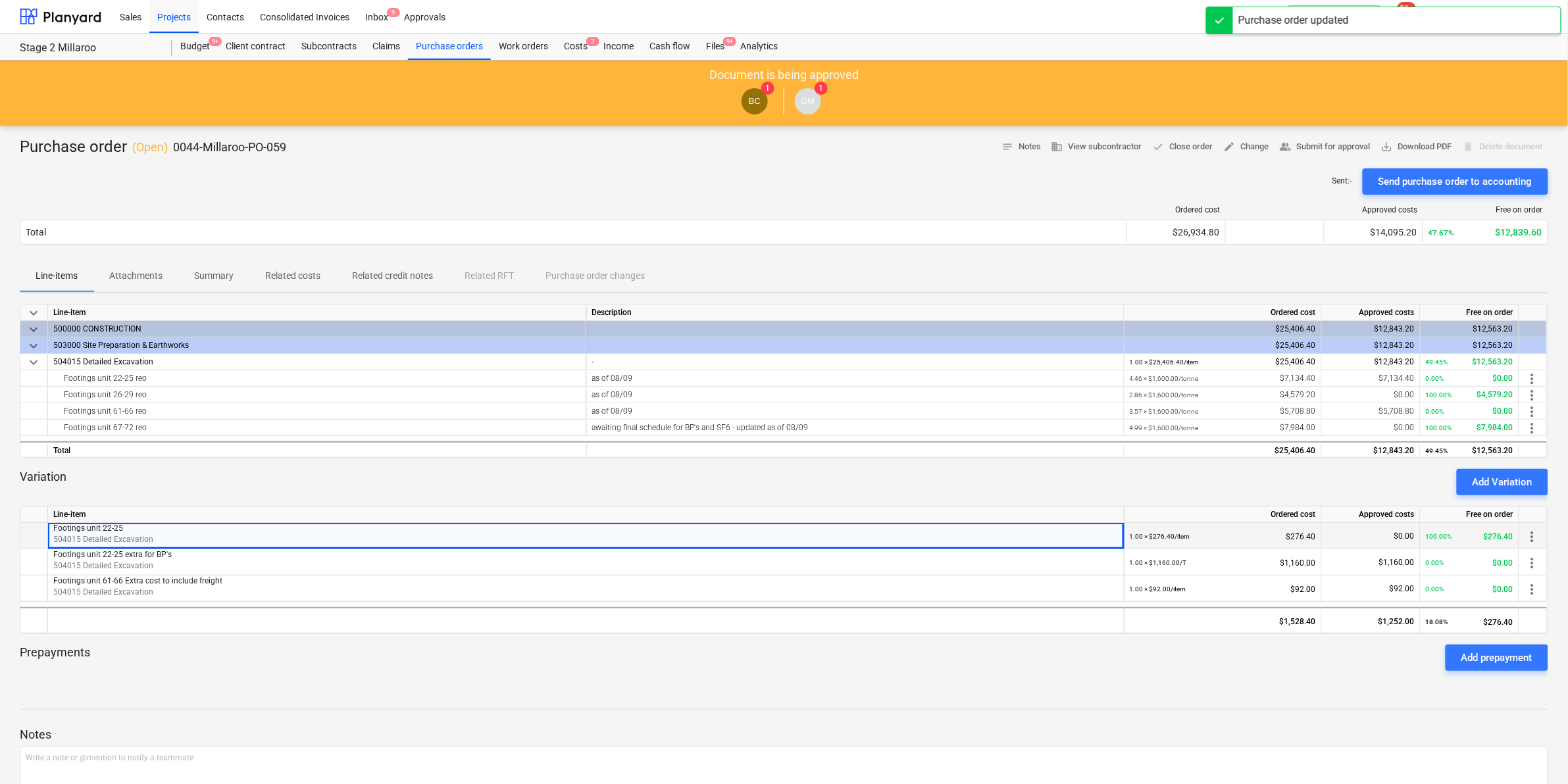
click at [331, 539] on p "504015 Detailed Excavation" at bounding box center [586, 539] width 1066 height 11
click at [1534, 536] on span "more_vert" at bounding box center [1532, 537] width 16 height 16
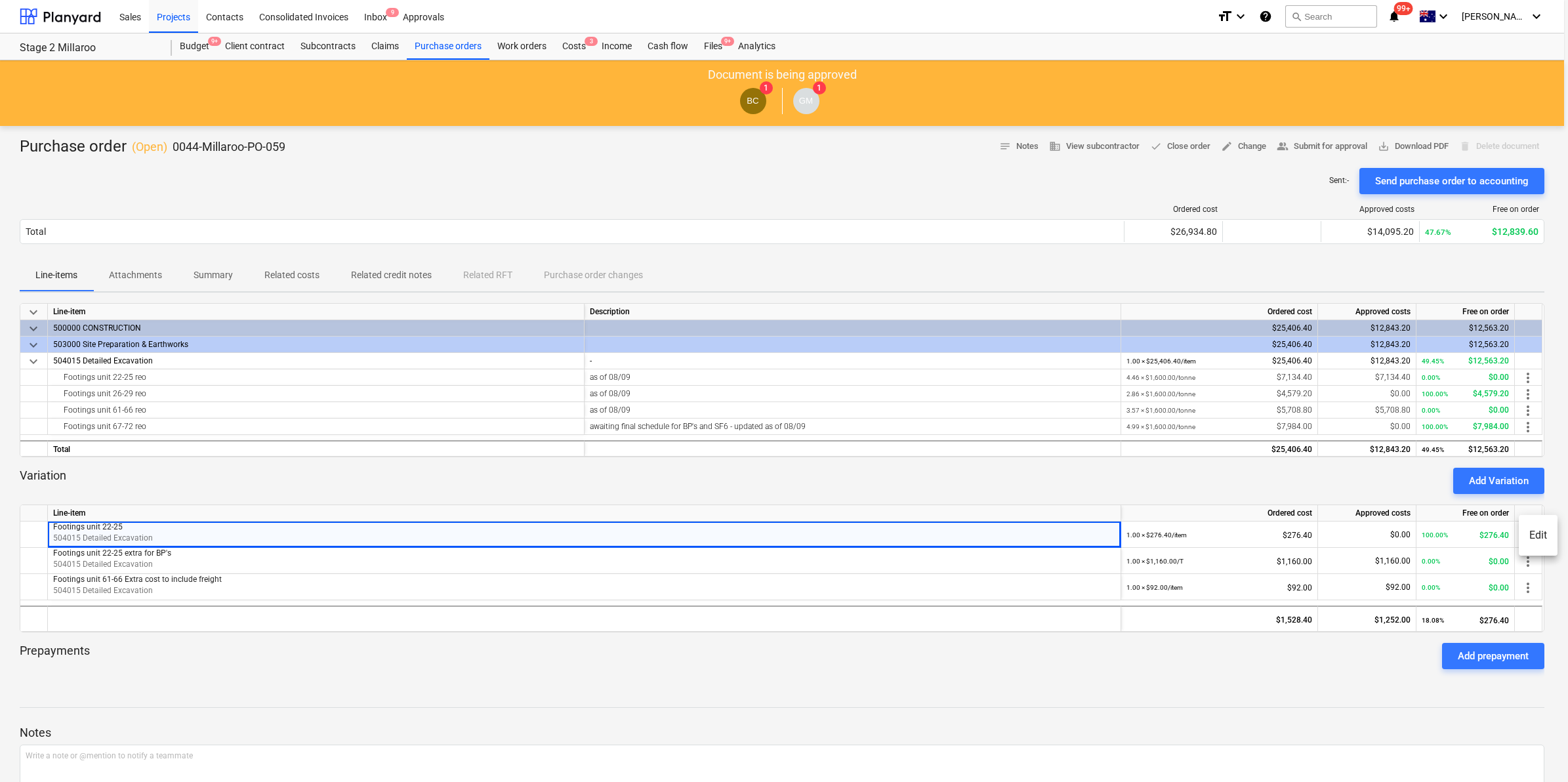
click at [177, 535] on div at bounding box center [784, 391] width 1568 height 782
click at [1530, 525] on div "more_vert" at bounding box center [1528, 535] width 28 height 26
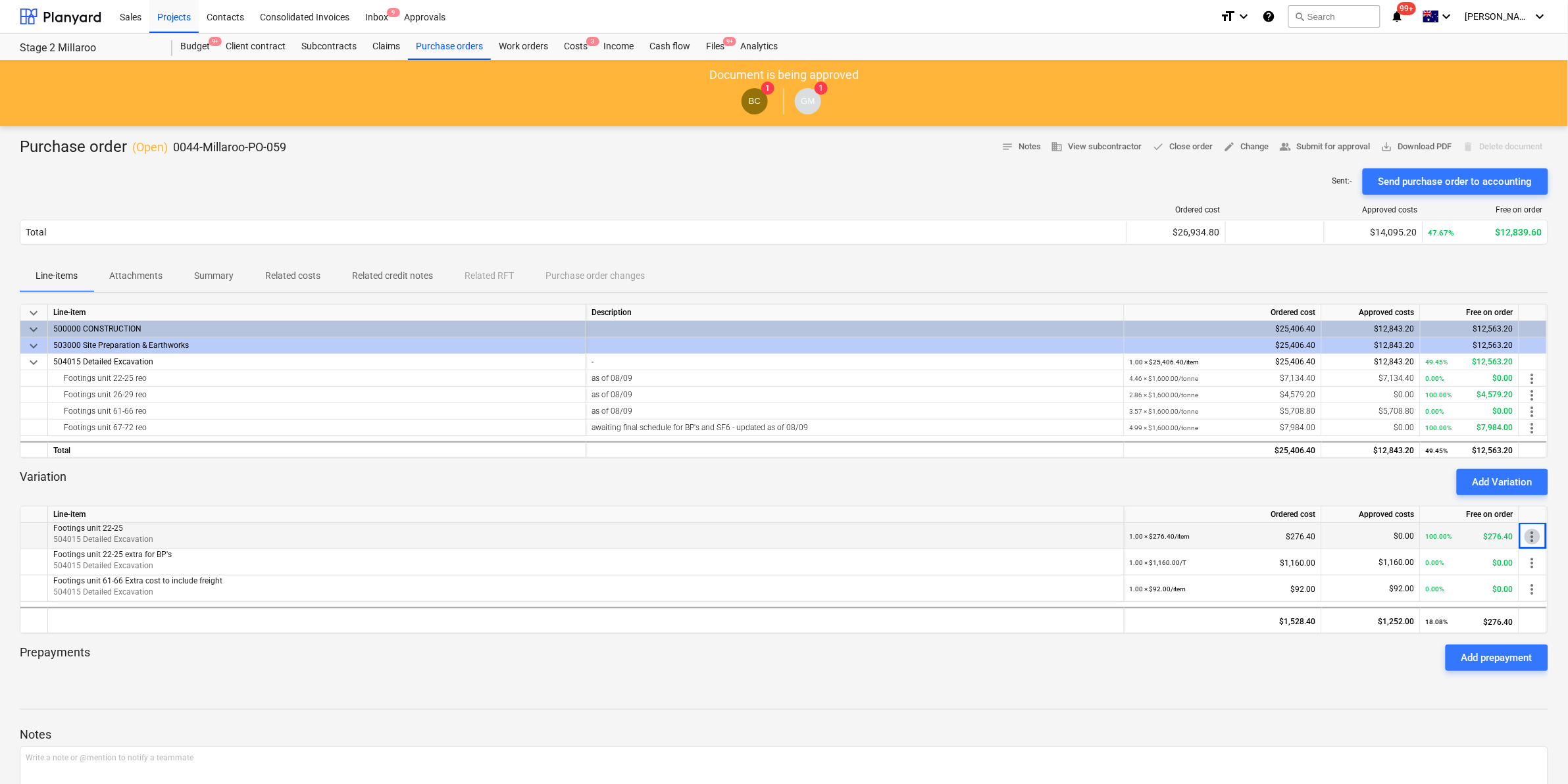
click at [1535, 532] on span "more_vert" at bounding box center [1532, 537] width 16 height 16
click at [1545, 531] on li "Edit" at bounding box center [1543, 537] width 39 height 31
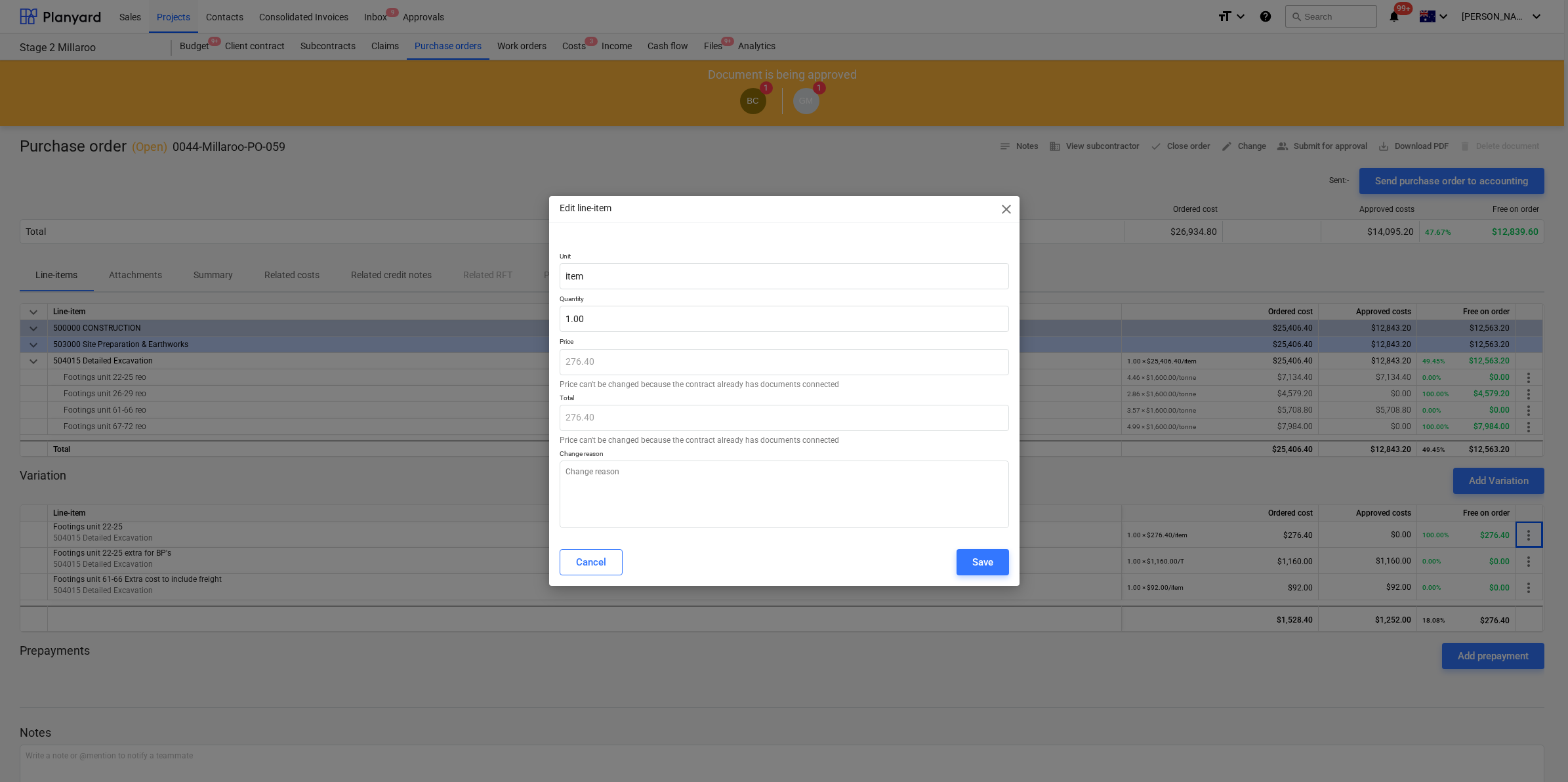
type textarea "x"
click at [1008, 212] on span "close" at bounding box center [1006, 209] width 16 height 16
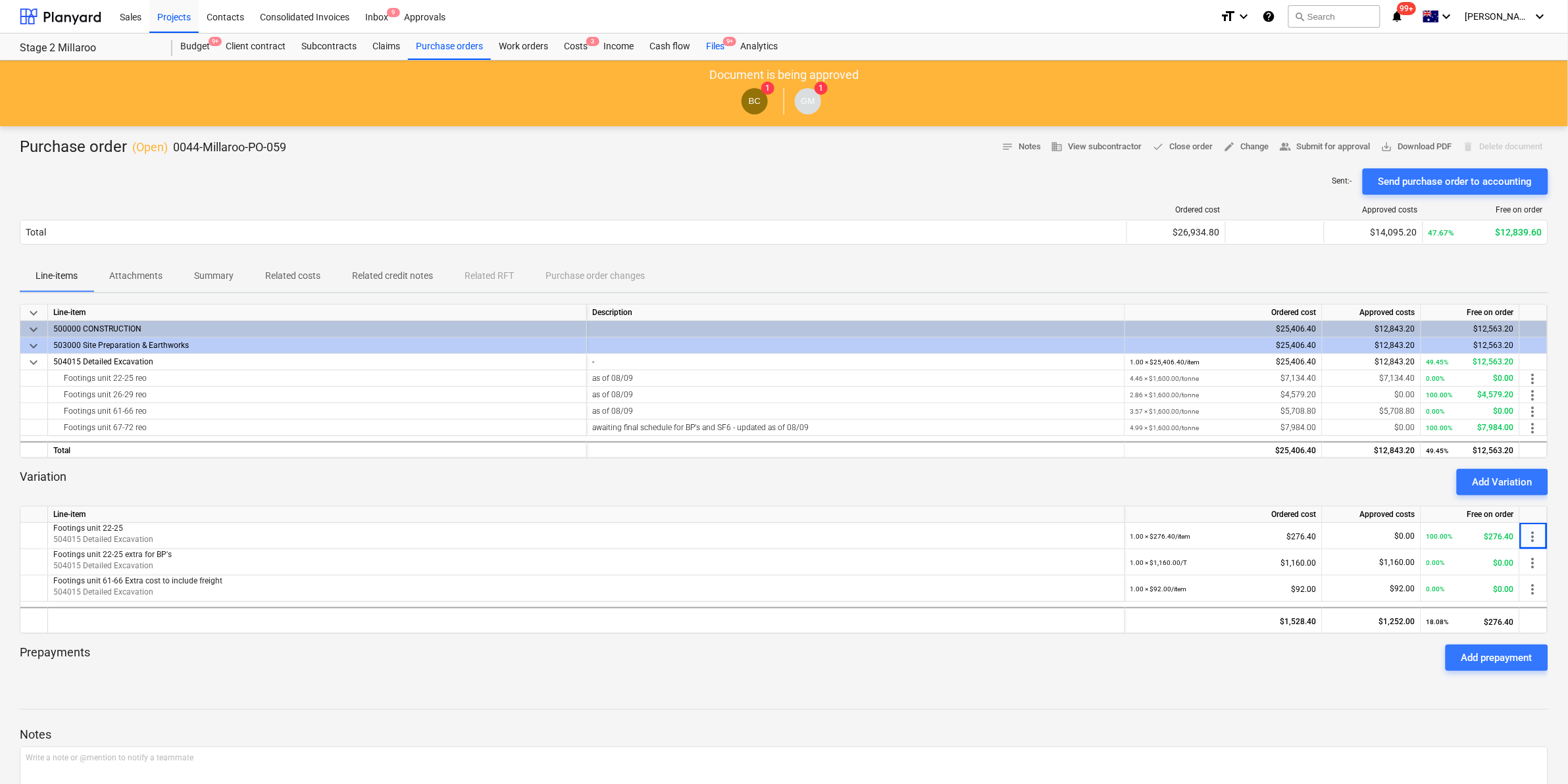
click at [713, 42] on div "Files 9+" at bounding box center [716, 46] width 34 height 26
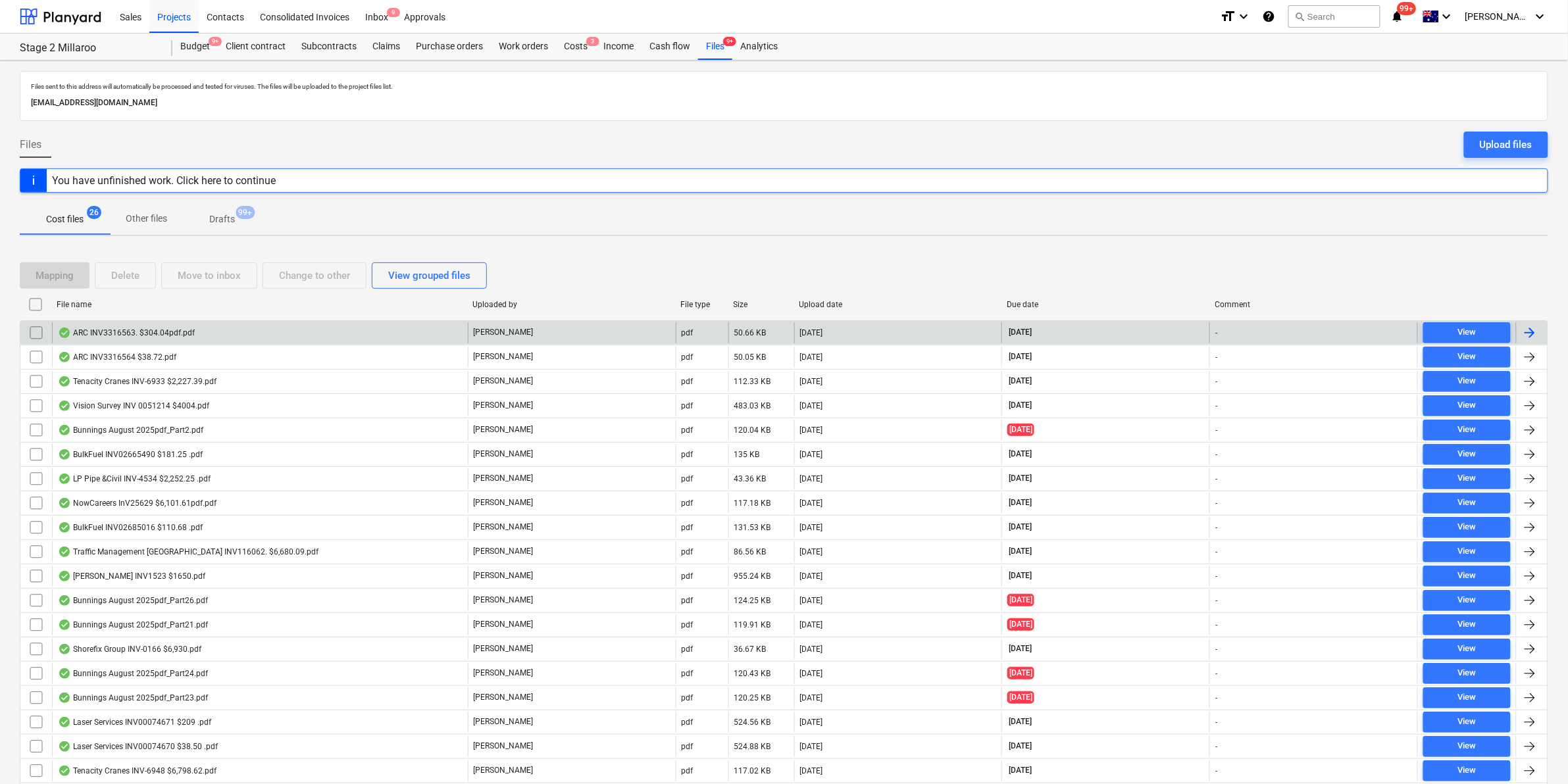
click at [176, 336] on div "ARC INV3316563. $304.04pdf.pdf" at bounding box center [126, 333] width 137 height 10
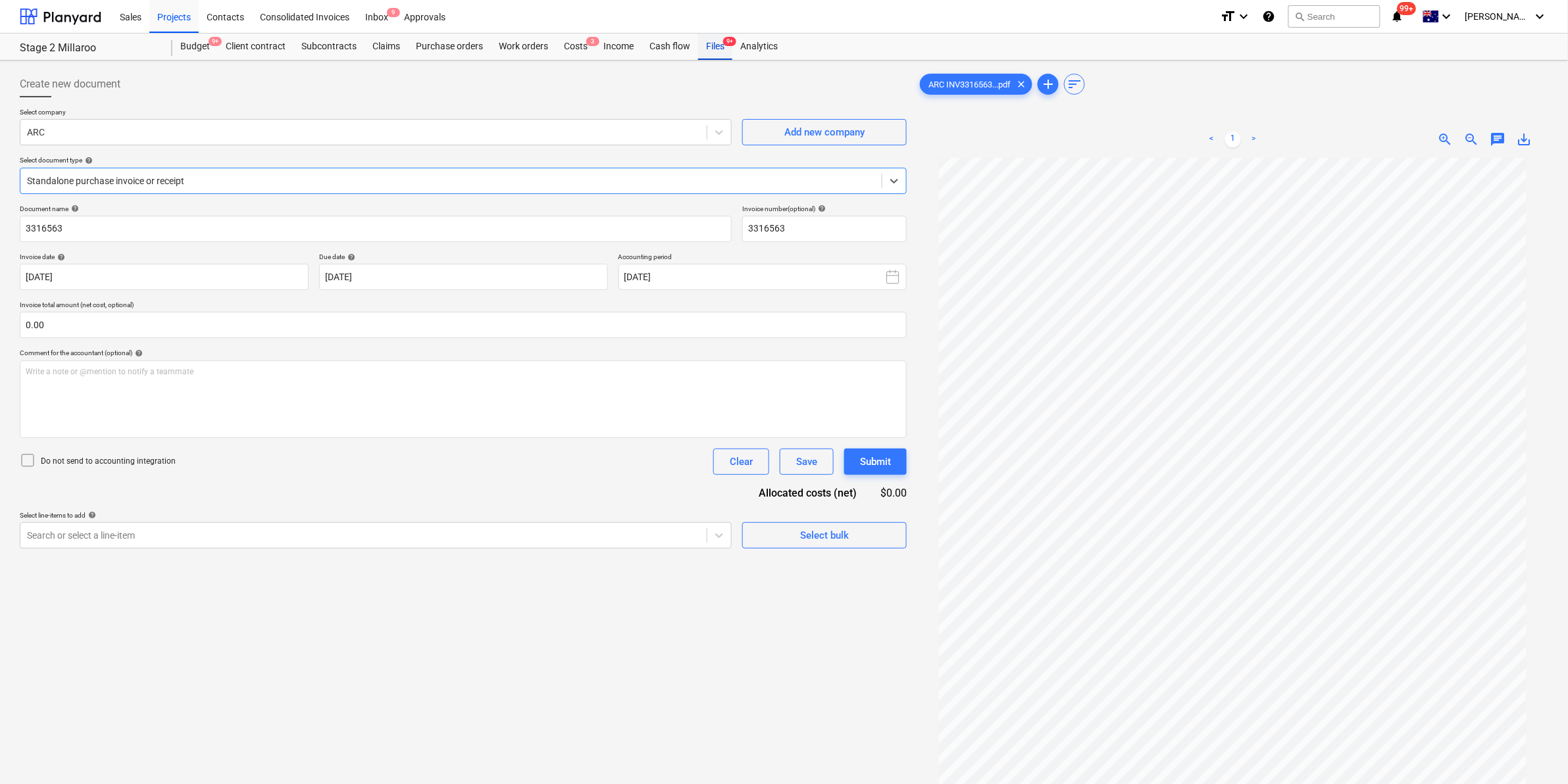
click at [716, 50] on div "Files 9+" at bounding box center [716, 46] width 34 height 26
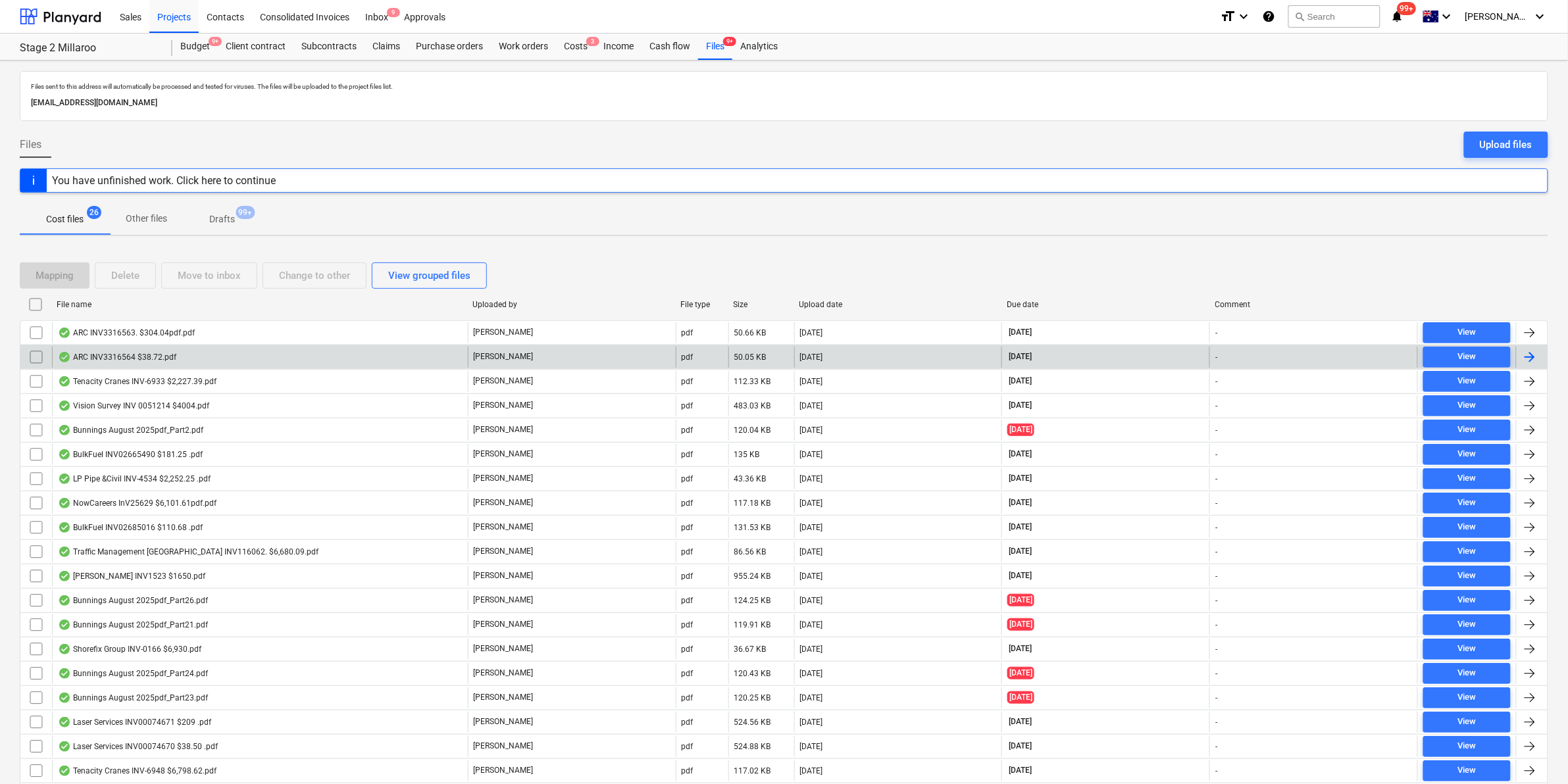
click at [301, 359] on div "ARC INV3316564 $38.72.pdf" at bounding box center [259, 357] width 416 height 21
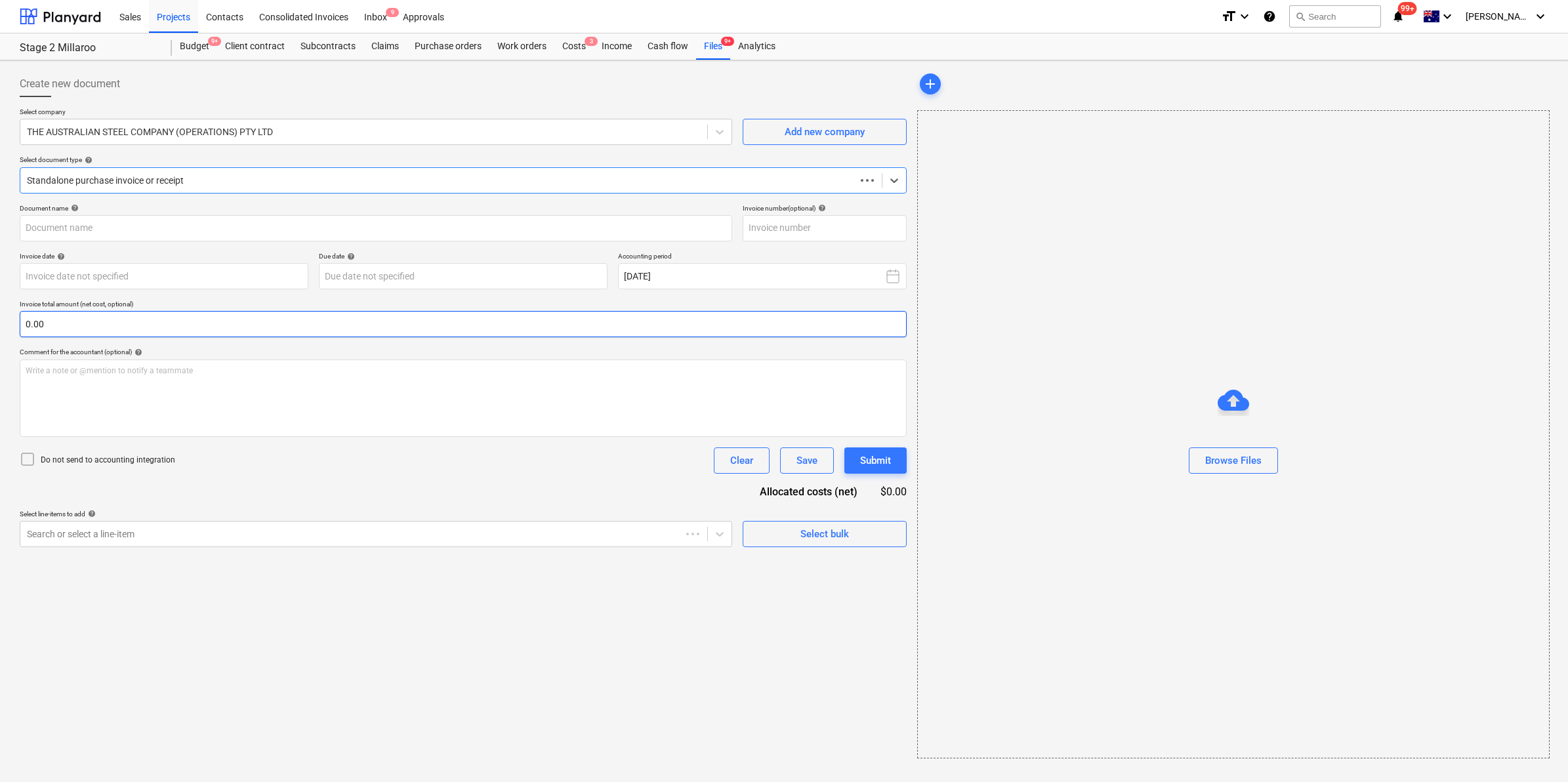
type input "3316564"
type input "[DATE]"
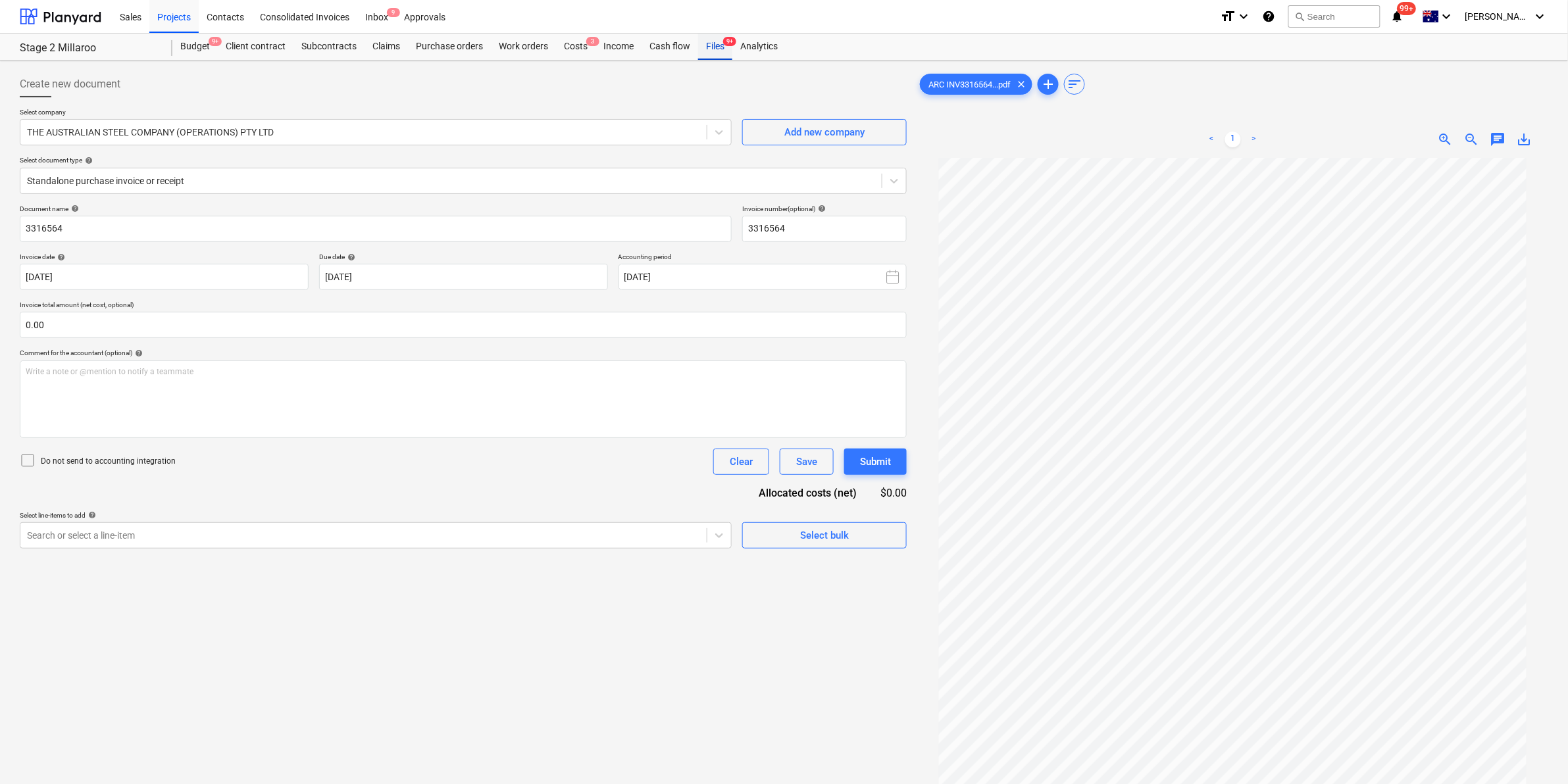
click at [709, 44] on div "Files 9+" at bounding box center [716, 46] width 34 height 26
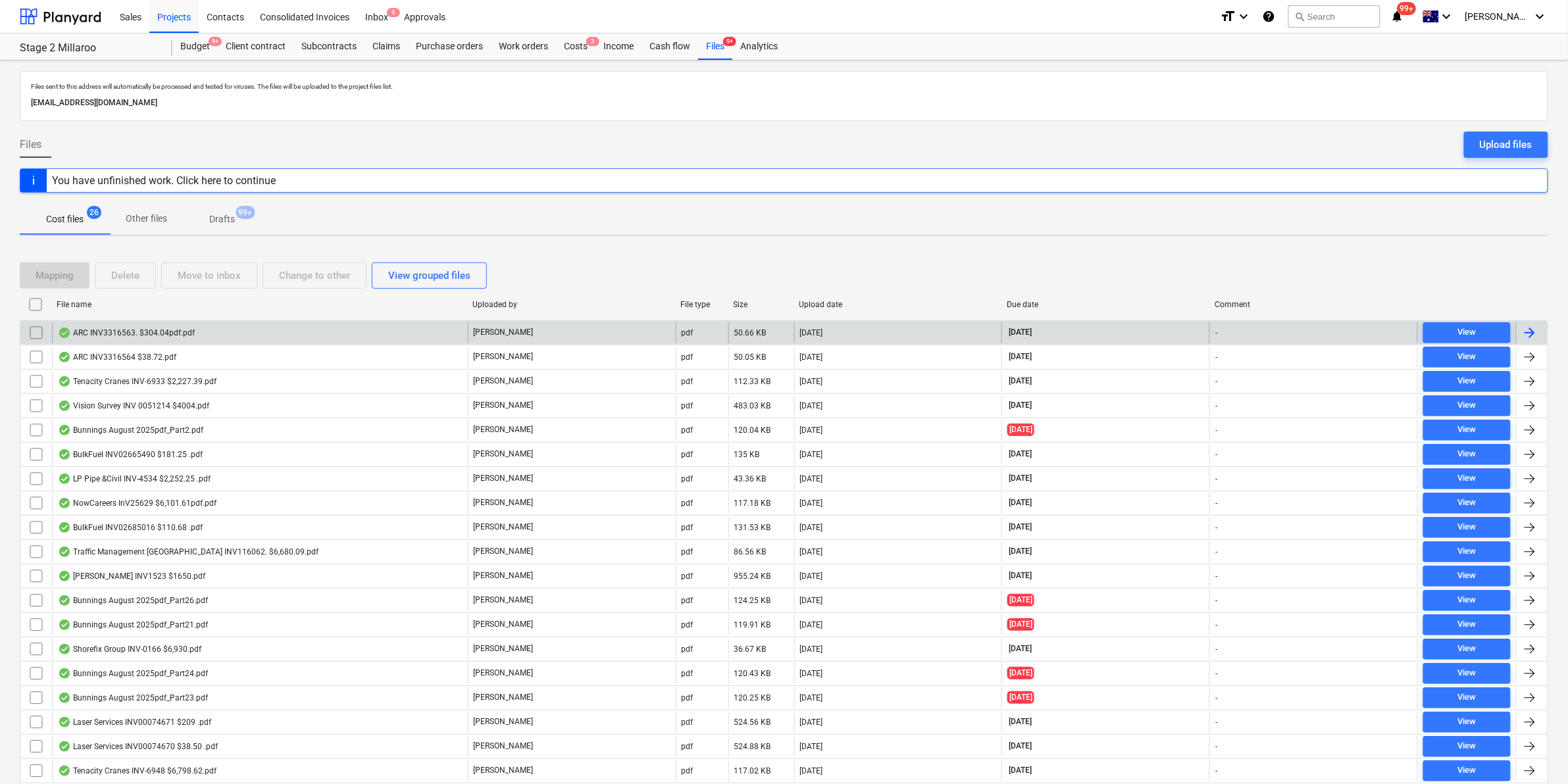
click at [255, 332] on div "ARC INV3316563. $304.04pdf.pdf" at bounding box center [259, 332] width 416 height 21
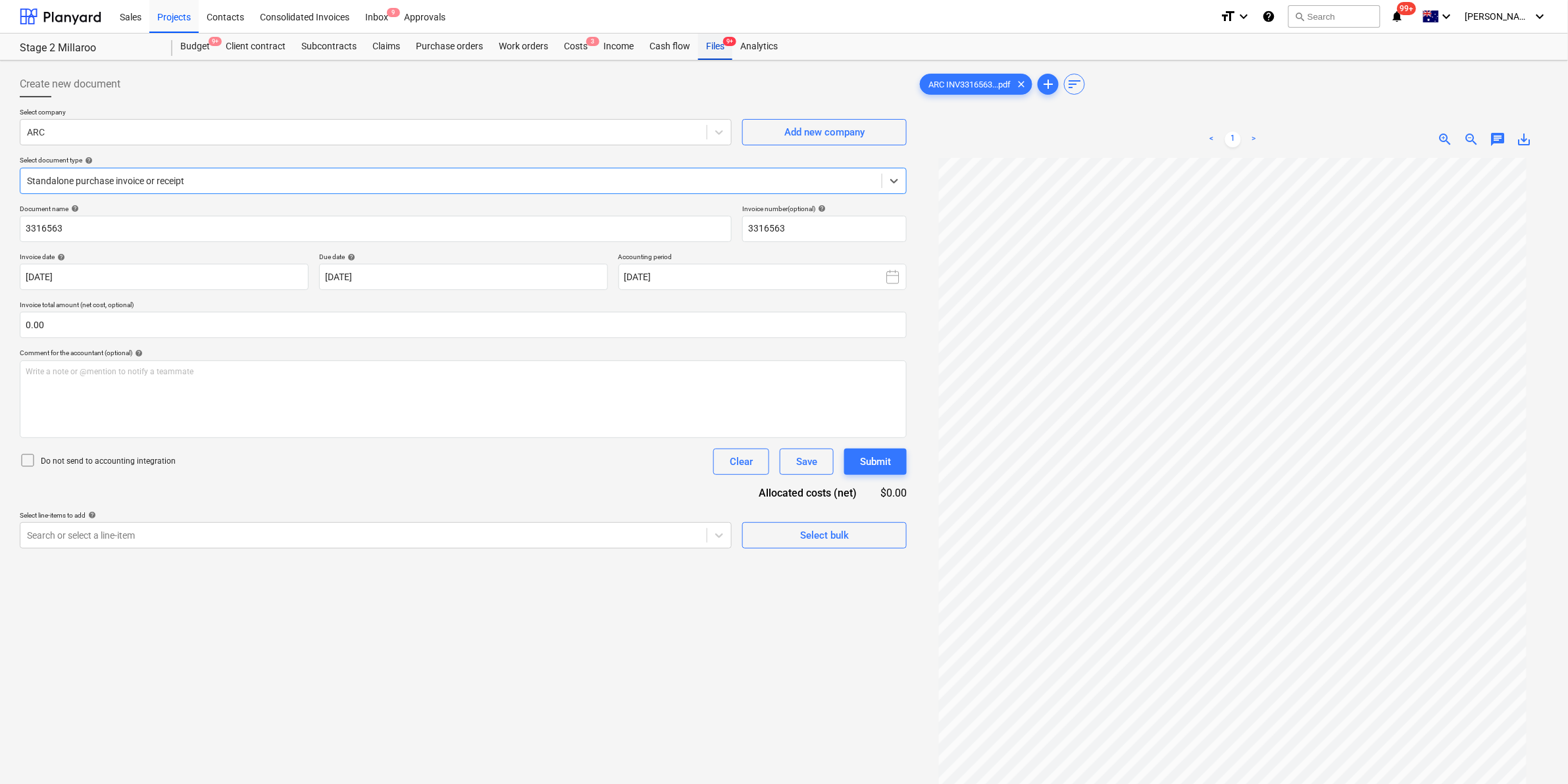
click at [712, 42] on div "Files 9+" at bounding box center [716, 46] width 34 height 26
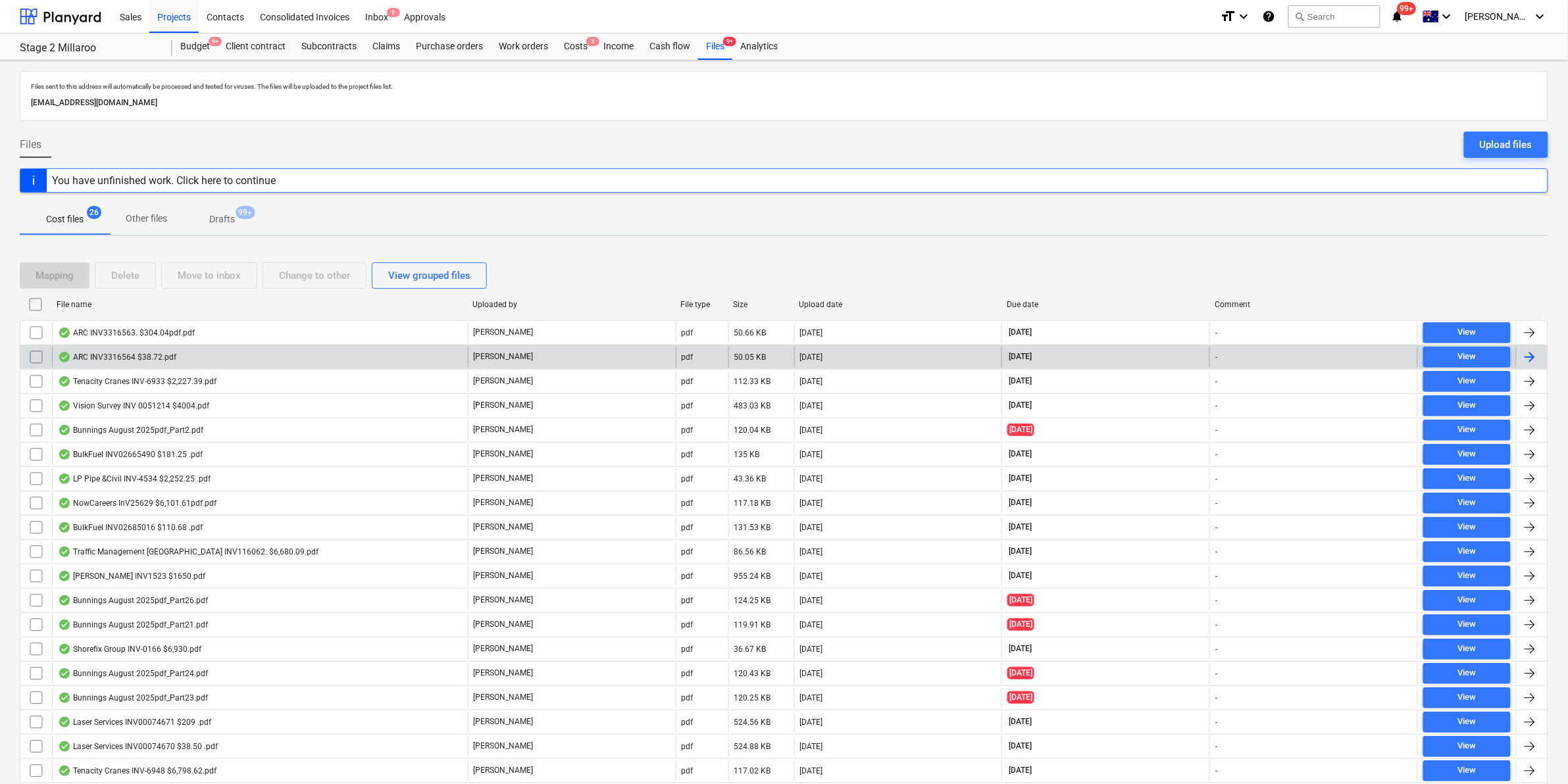
click at [303, 357] on div "ARC INV3316564 $38.72.pdf" at bounding box center [259, 357] width 416 height 21
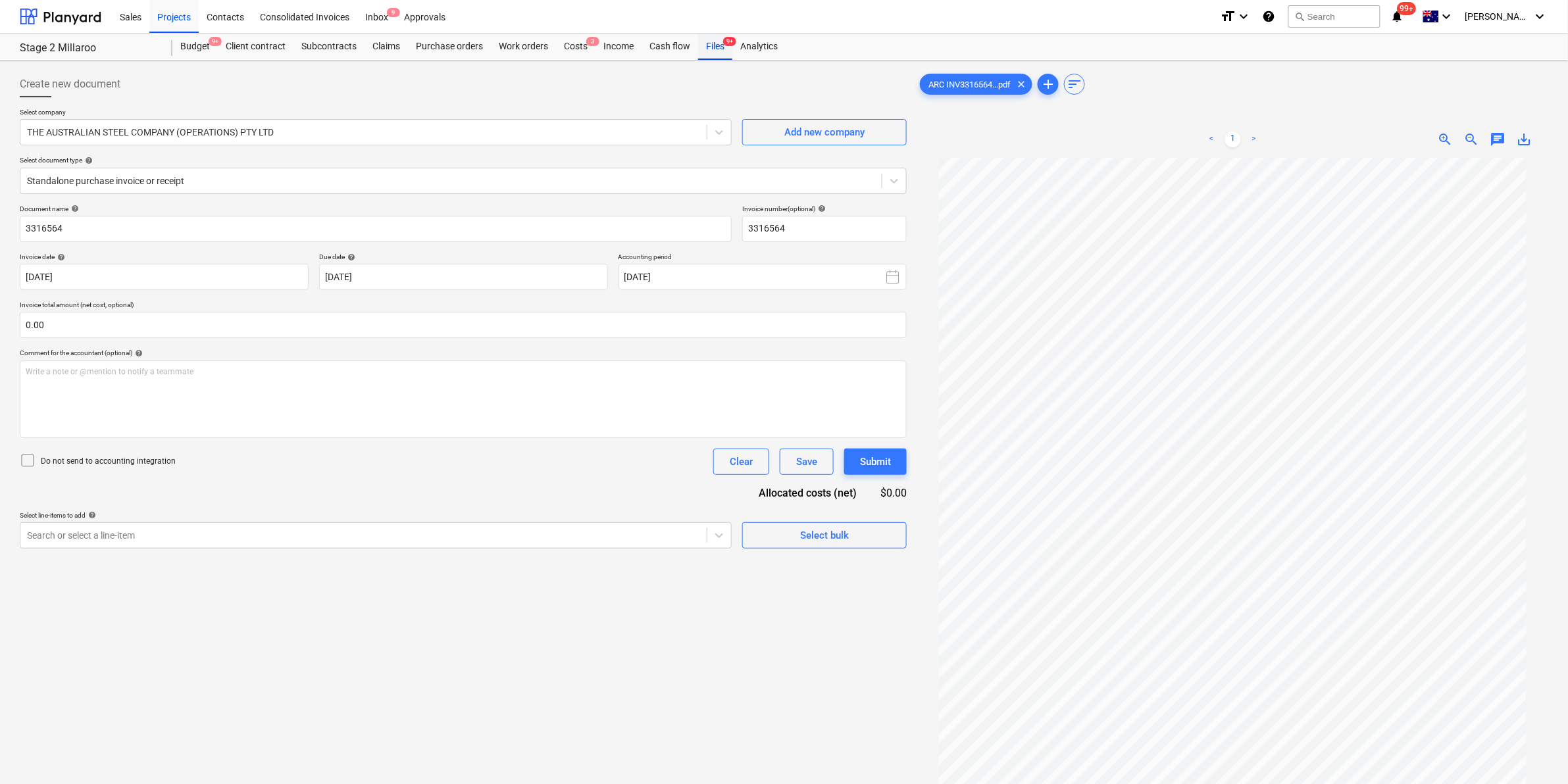
click at [716, 47] on div "Files 9+" at bounding box center [716, 46] width 34 height 26
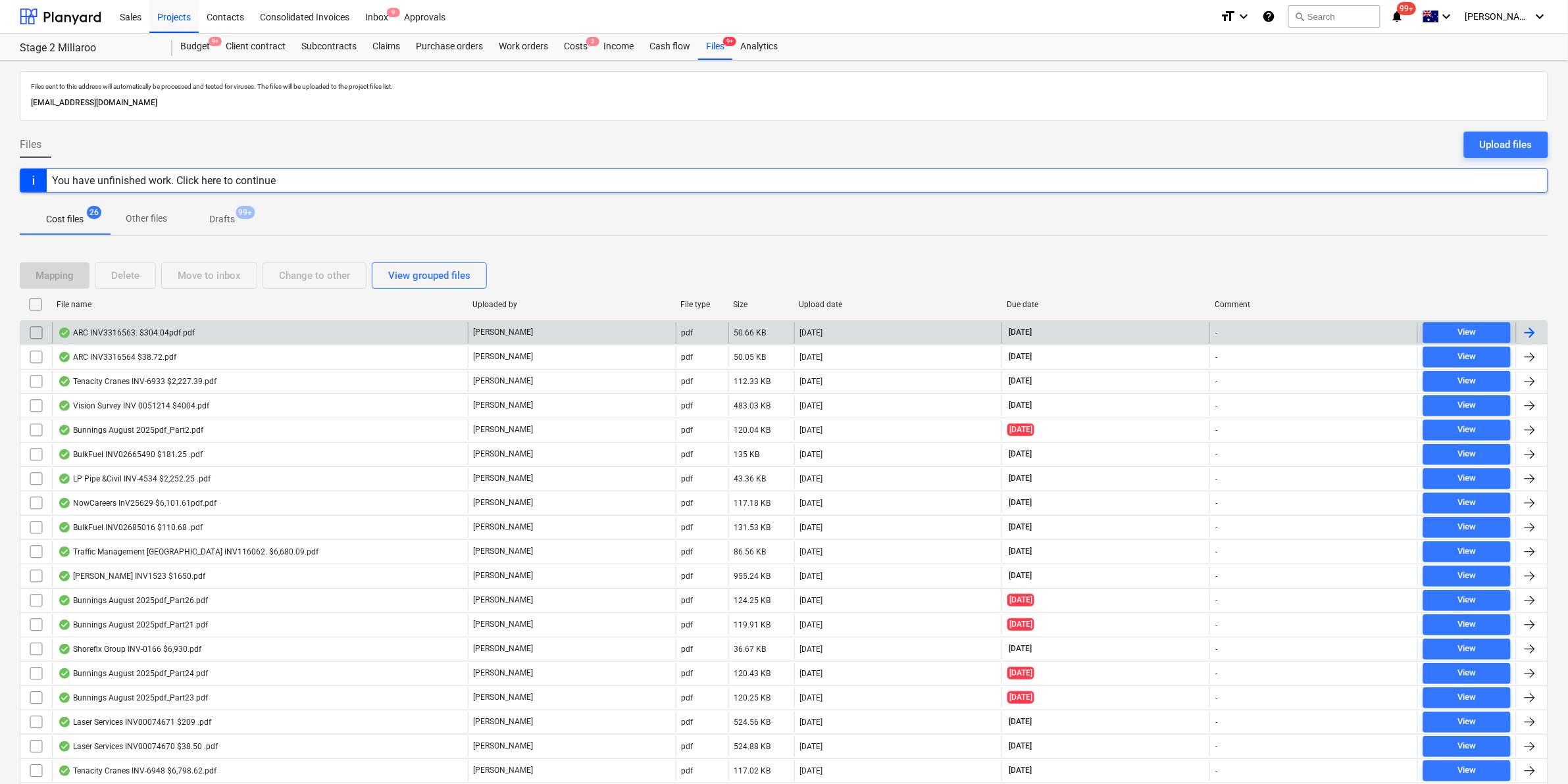
click at [150, 331] on div "ARC INV3316563. $304.04pdf.pdf" at bounding box center [126, 333] width 137 height 10
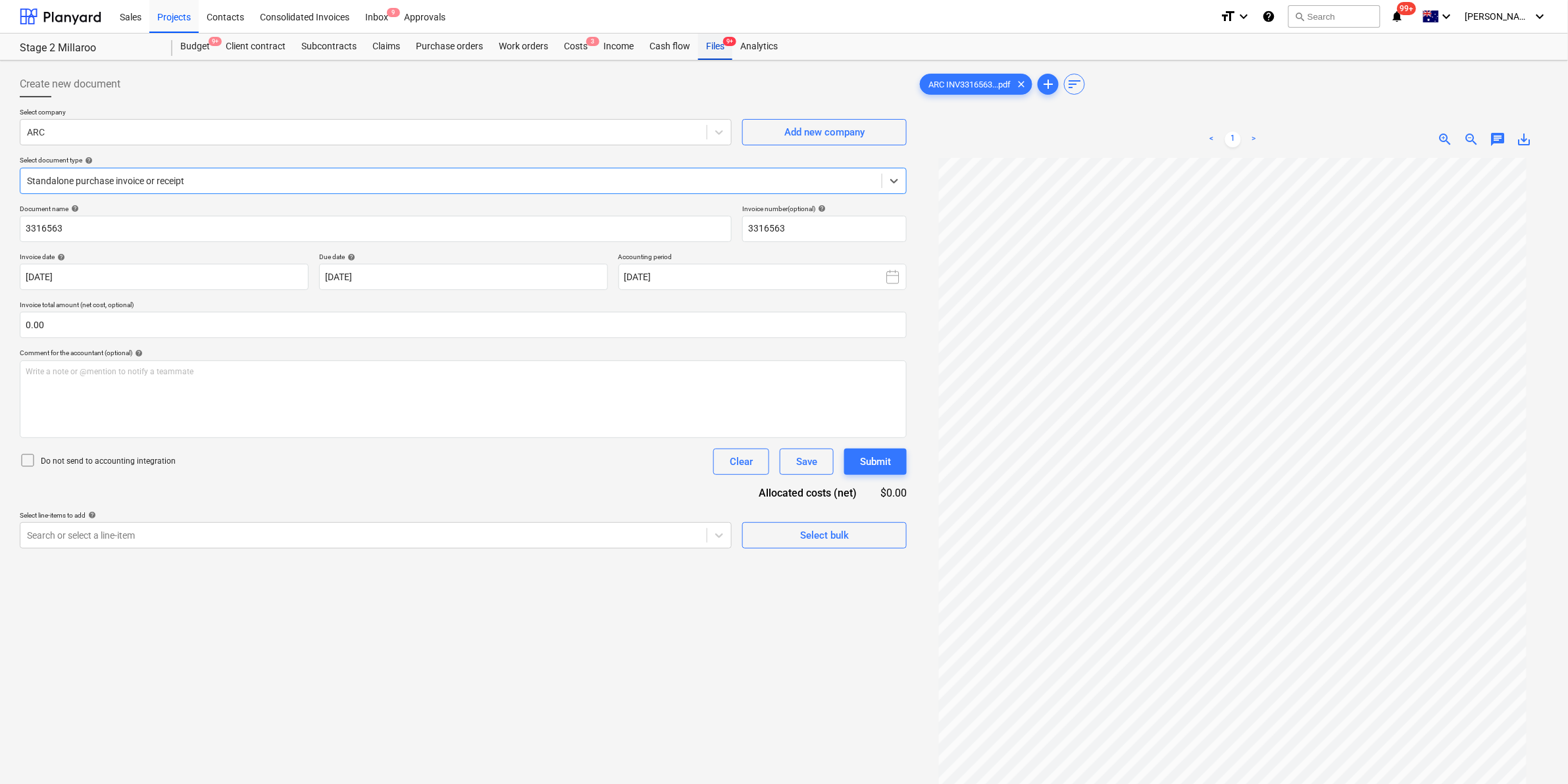
click at [716, 48] on div "Files 9+" at bounding box center [716, 46] width 34 height 26
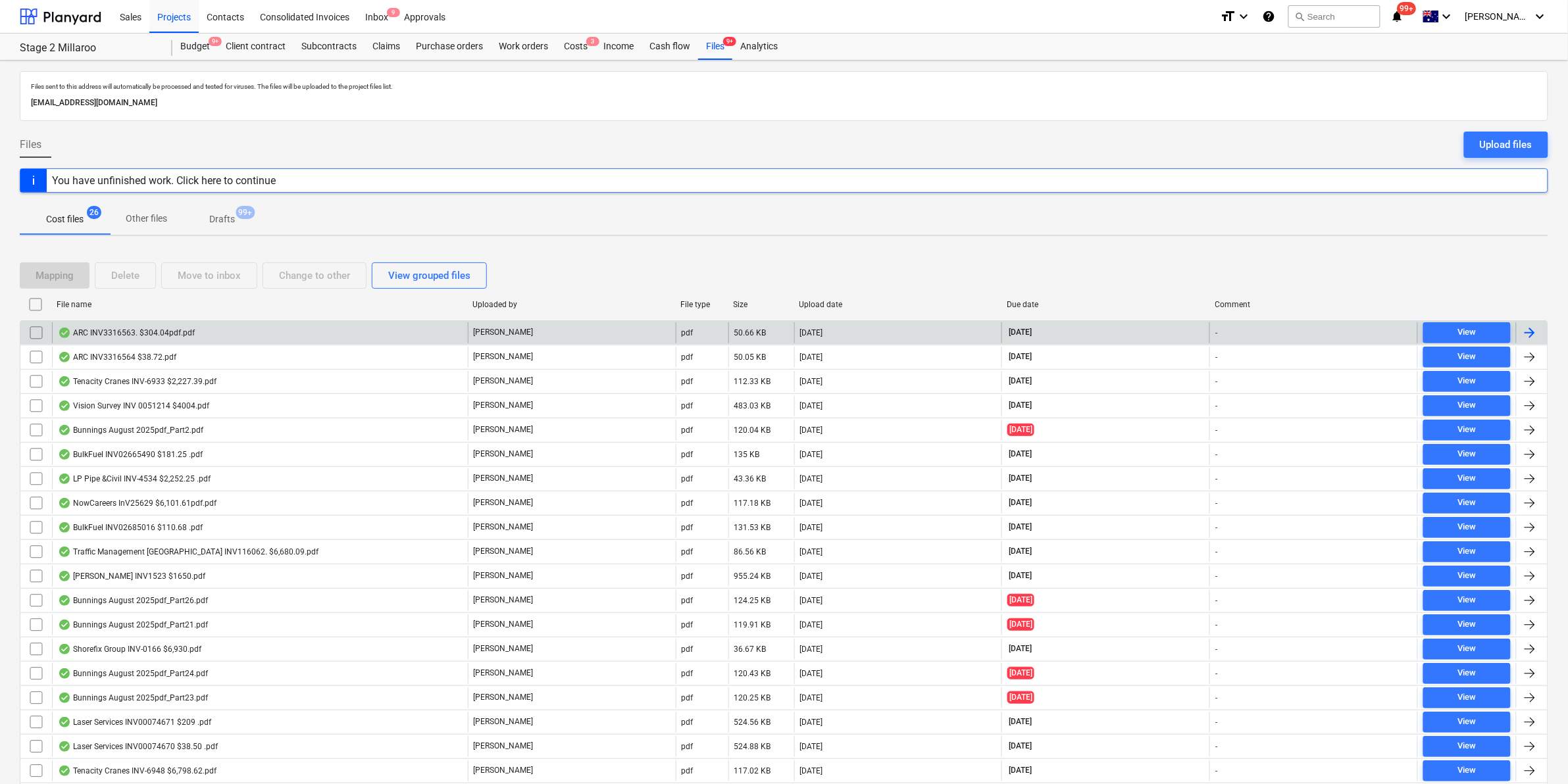
click at [205, 330] on div "ARC INV3316563. $304.04pdf.pdf" at bounding box center [259, 332] width 416 height 21
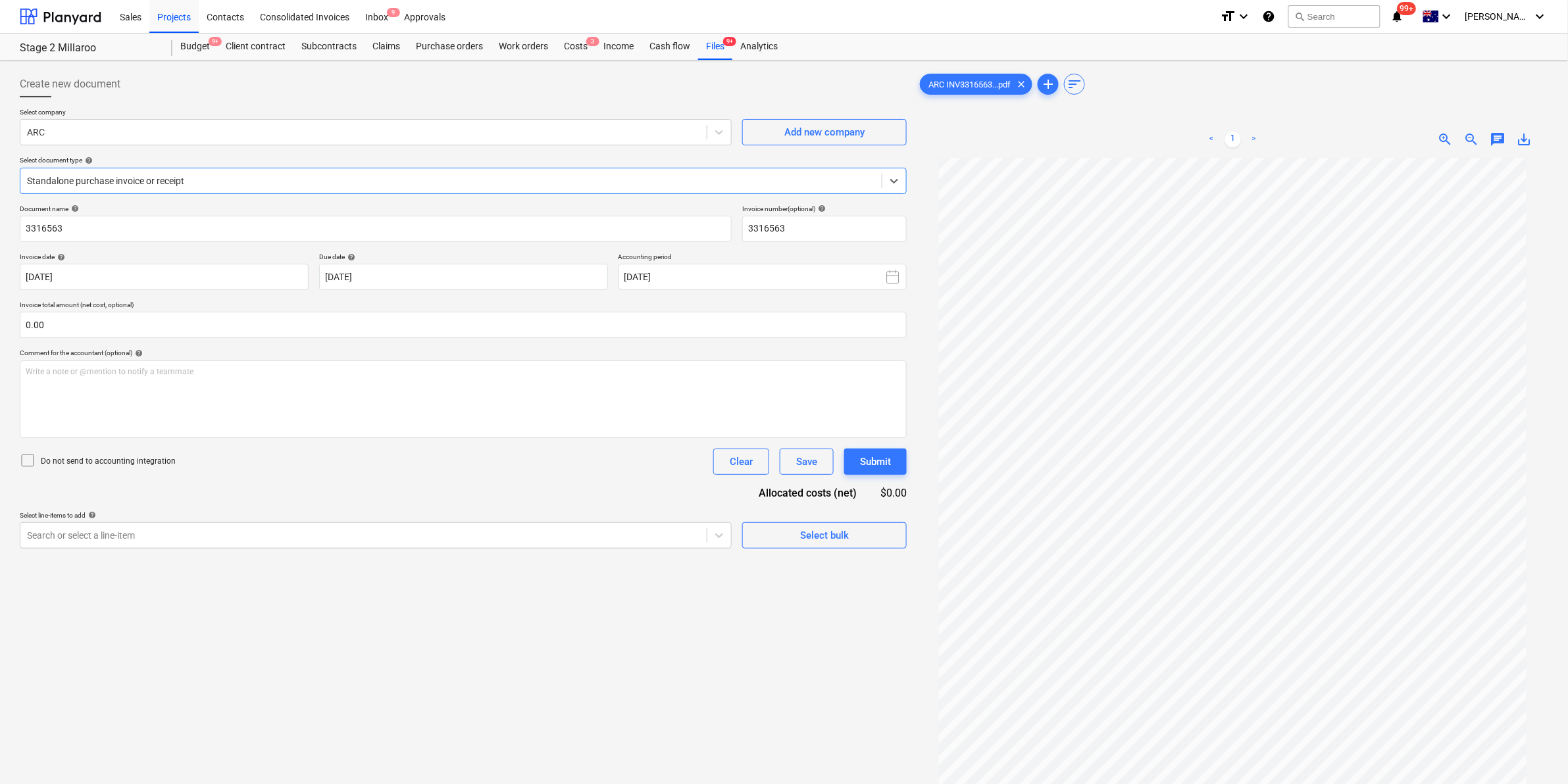
click at [191, 185] on div at bounding box center [451, 180] width 848 height 13
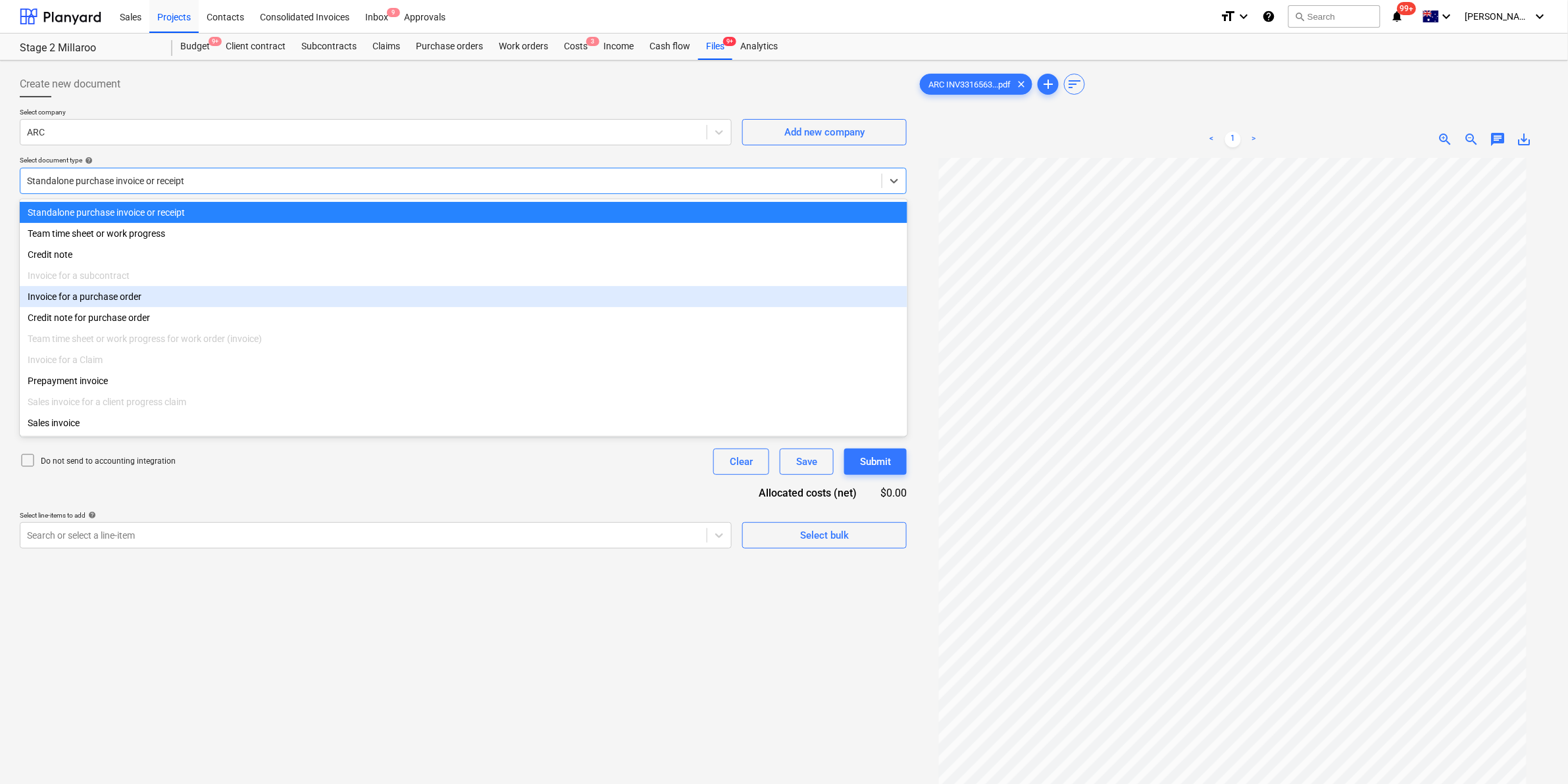
click at [133, 304] on div "Invoice for a purchase order" at bounding box center [463, 296] width 888 height 21
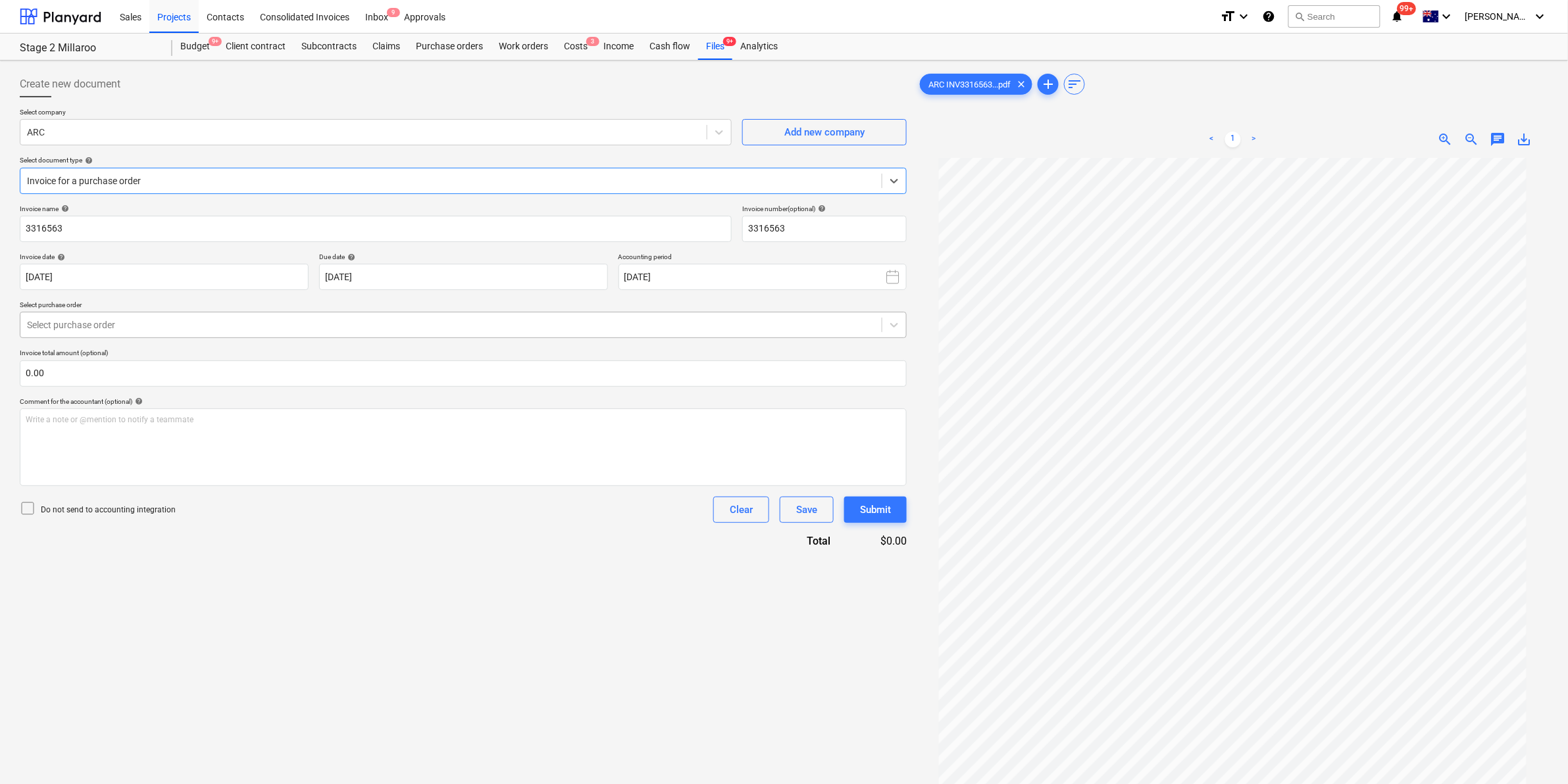
click at [179, 321] on div at bounding box center [451, 324] width 848 height 13
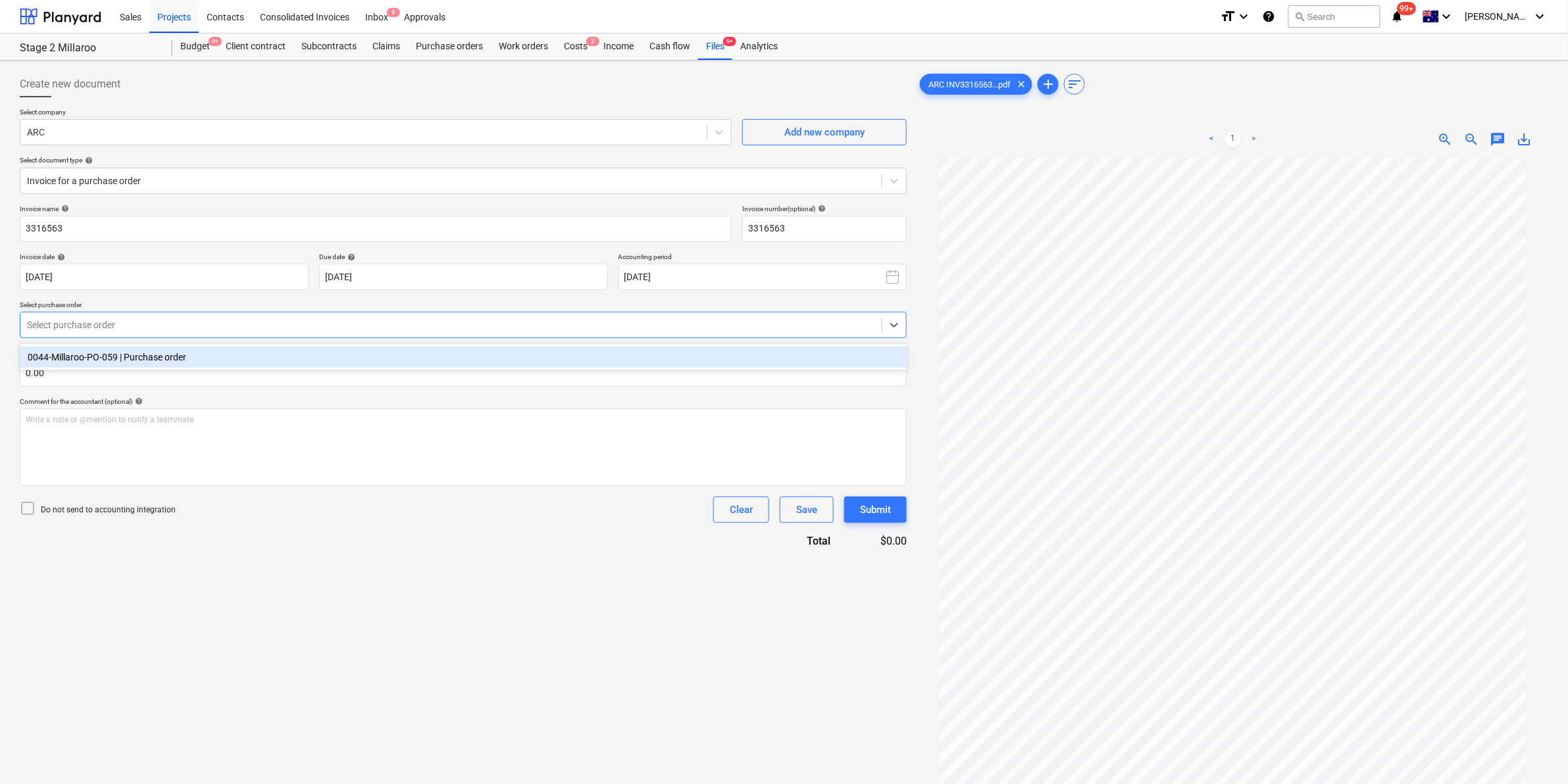
click at [165, 360] on div "0044-Millaroo-PO-059 | Purchase order" at bounding box center [463, 357] width 888 height 21
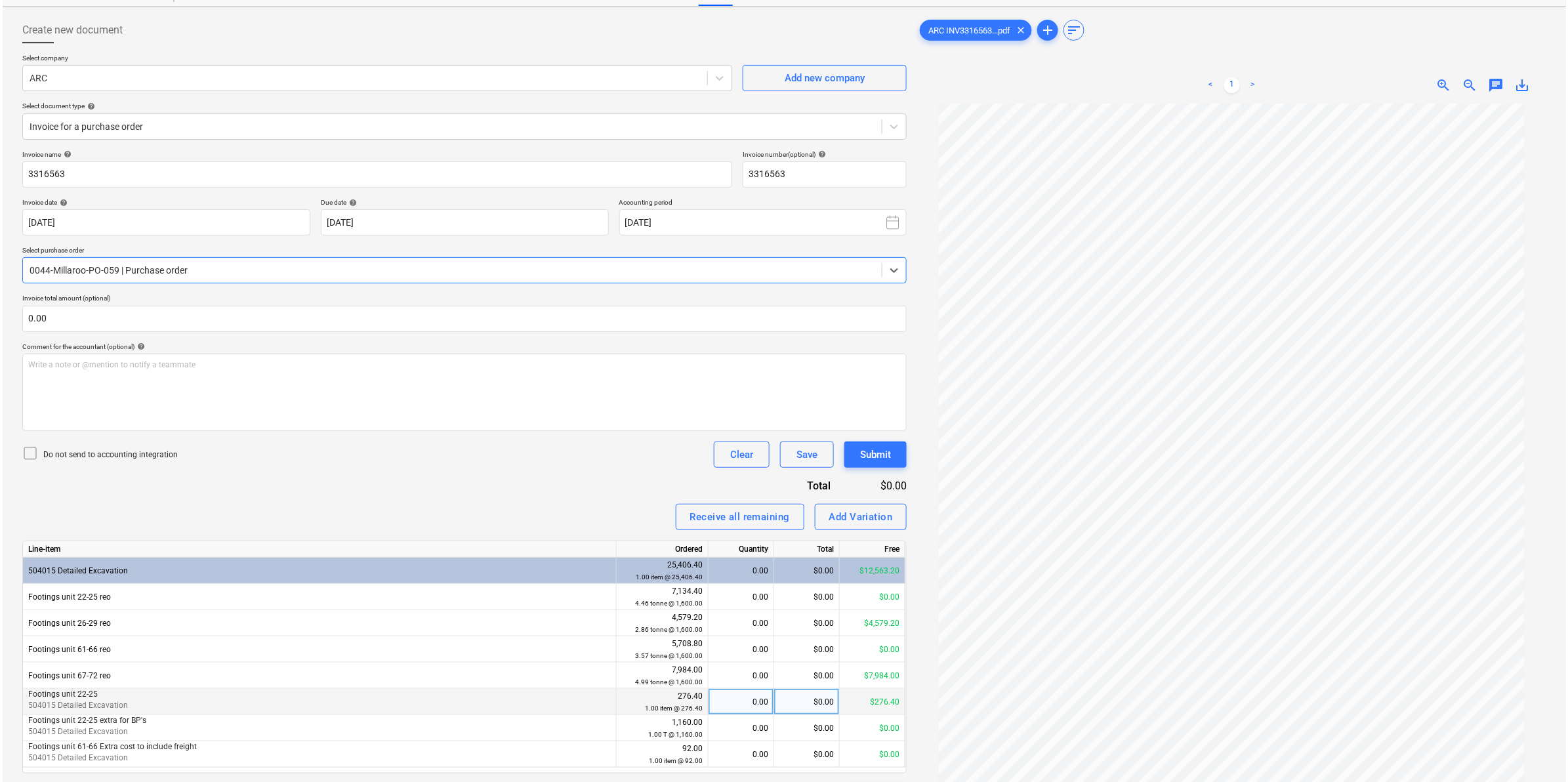
scroll to position [131, 0]
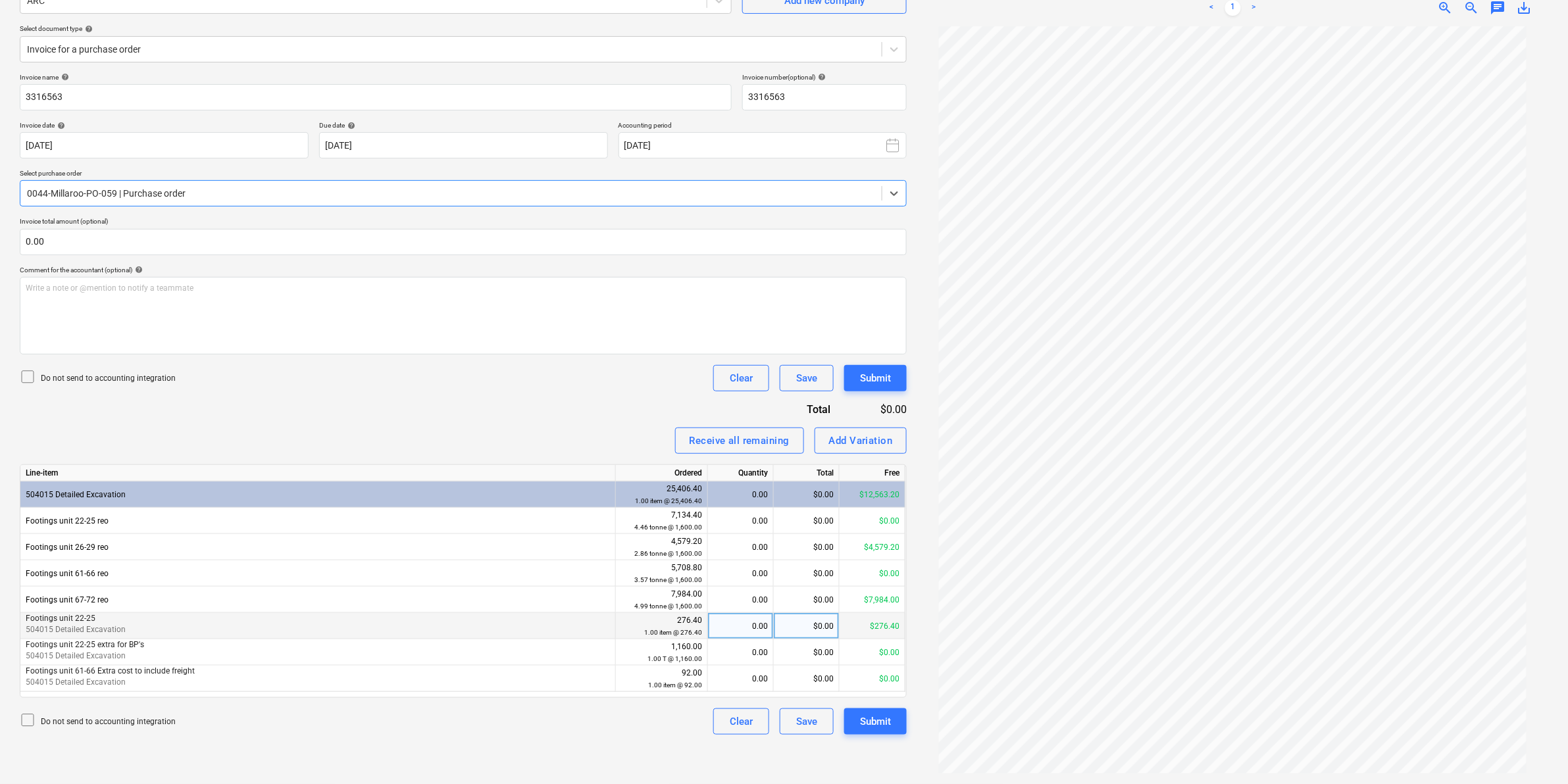
click at [761, 629] on div "0.00" at bounding box center [740, 626] width 54 height 26
click at [506, 358] on div "Invoice name help 3316563 Invoice number (optional) help 3316563 Invoice date h…" at bounding box center [463, 403] width 887 height 662
click at [880, 725] on div "Submit" at bounding box center [875, 721] width 31 height 17
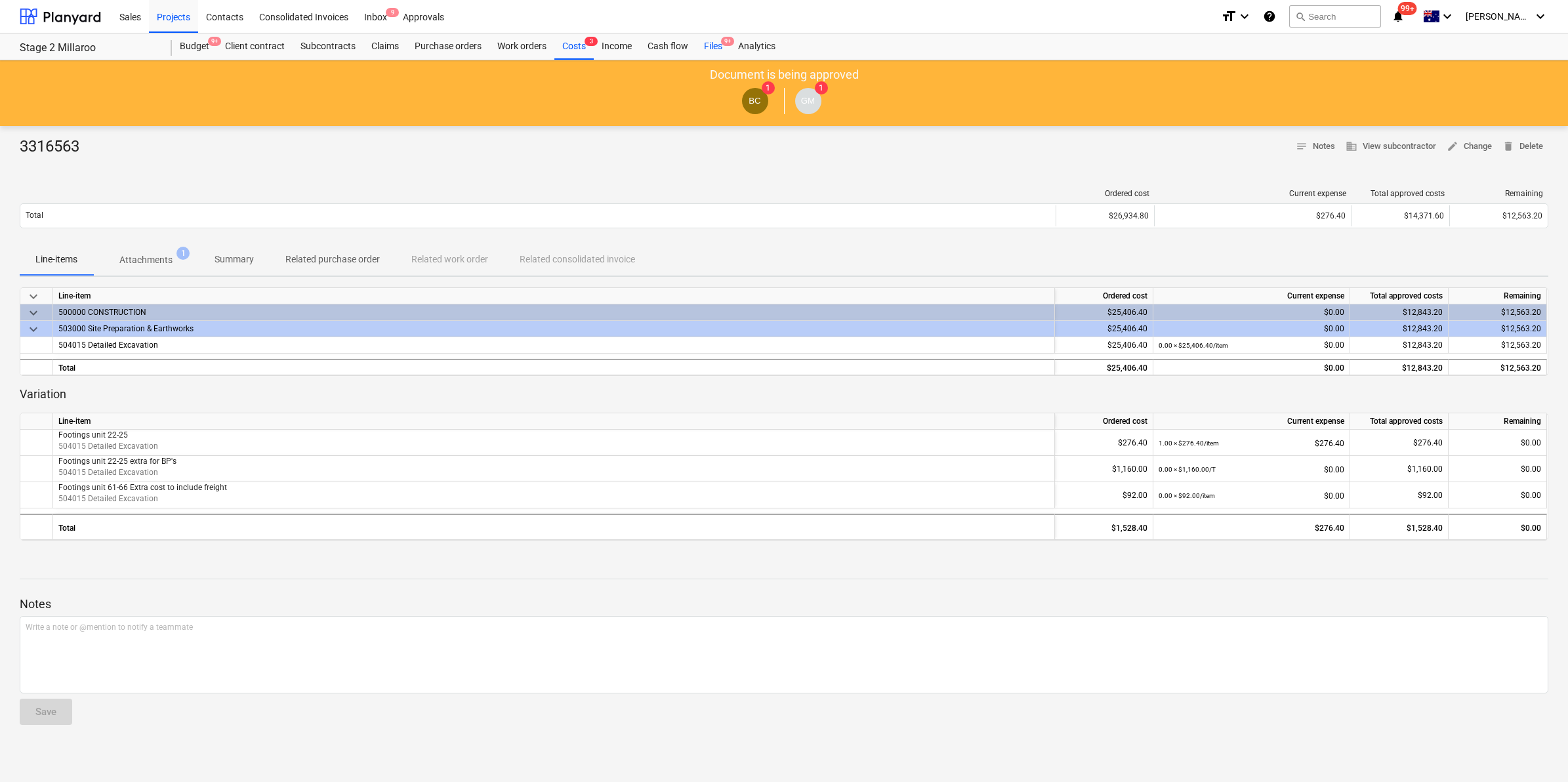
click at [714, 40] on div "Files 9+" at bounding box center [713, 46] width 34 height 26
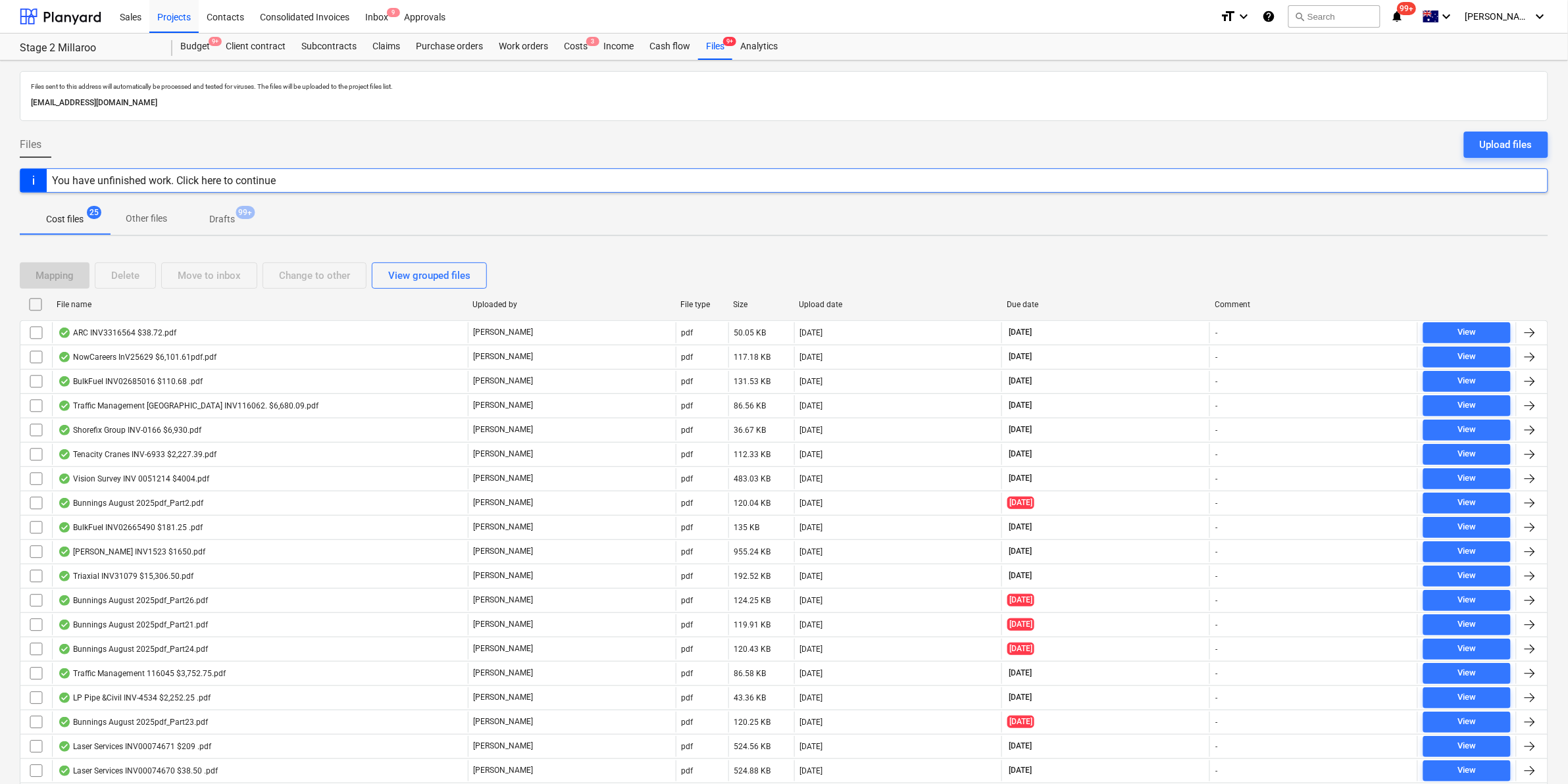
click at [165, 330] on div "ARC INV3316564 $38.72.pdf" at bounding box center [116, 333] width 118 height 10
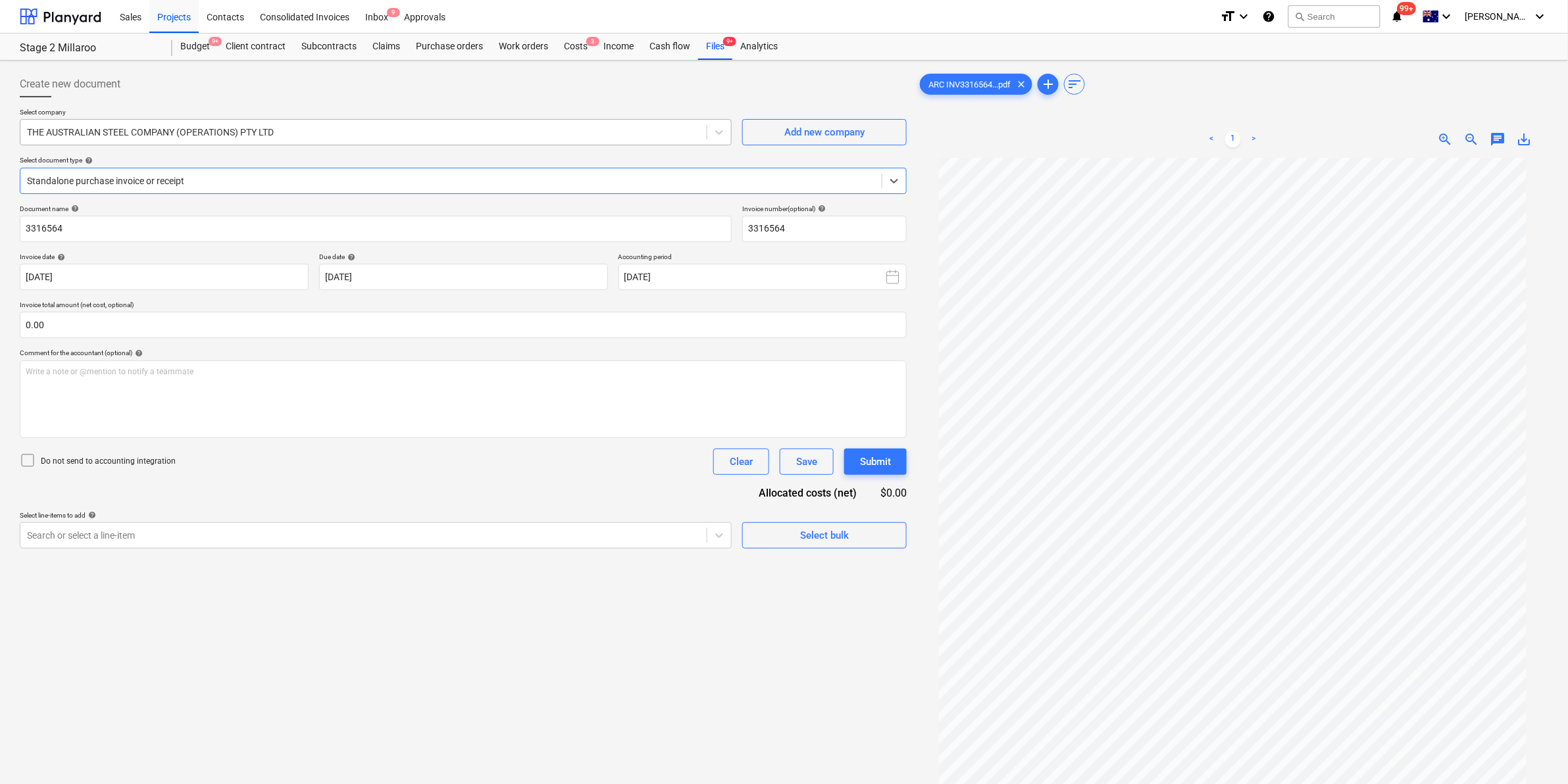
click at [375, 142] on div "THE AUSTRALIAN STEEL COMPANY (OPERATIONS) PTY LTD" at bounding box center [364, 133] width 687 height 19
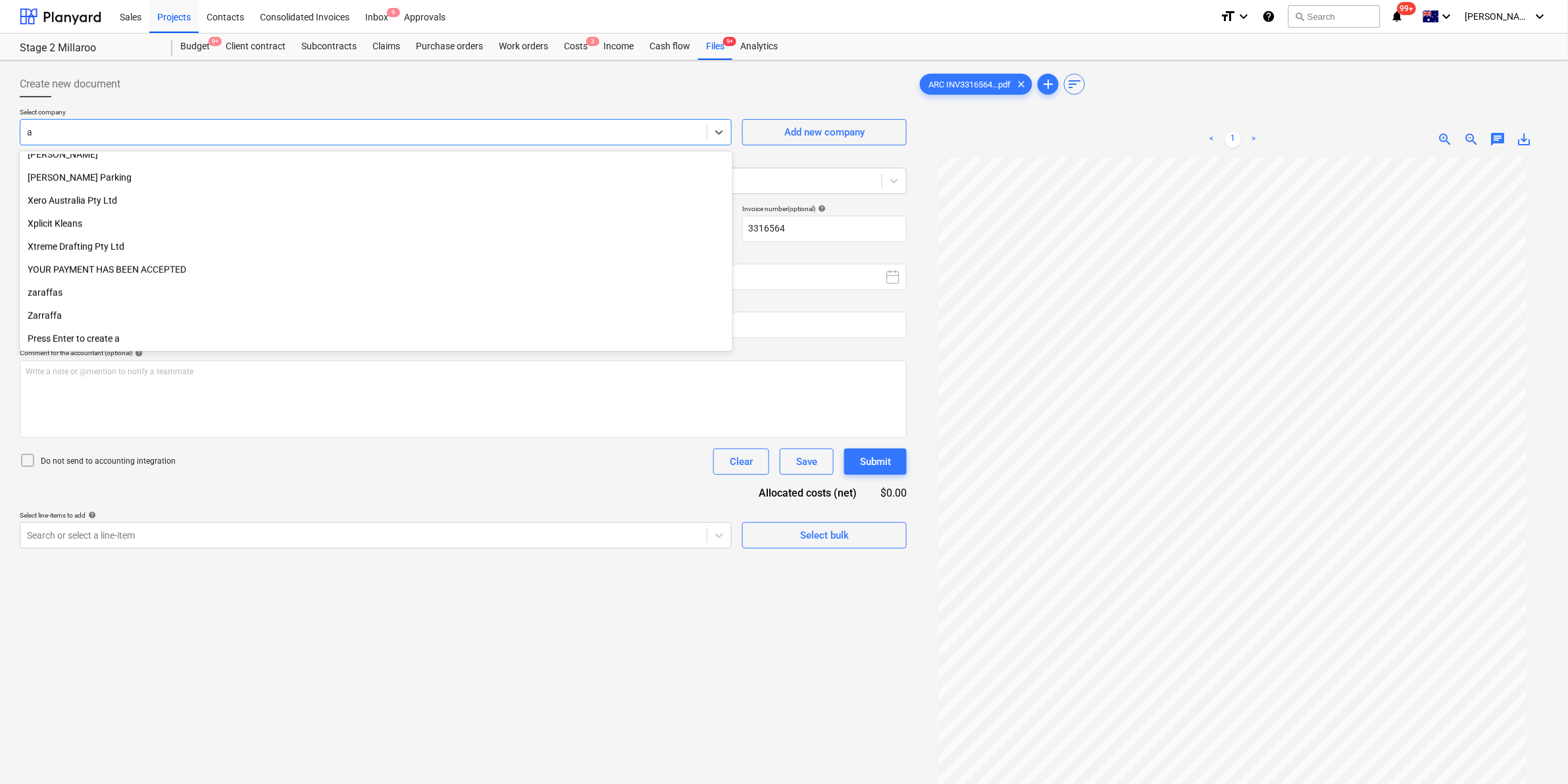
scroll to position [2865, 0]
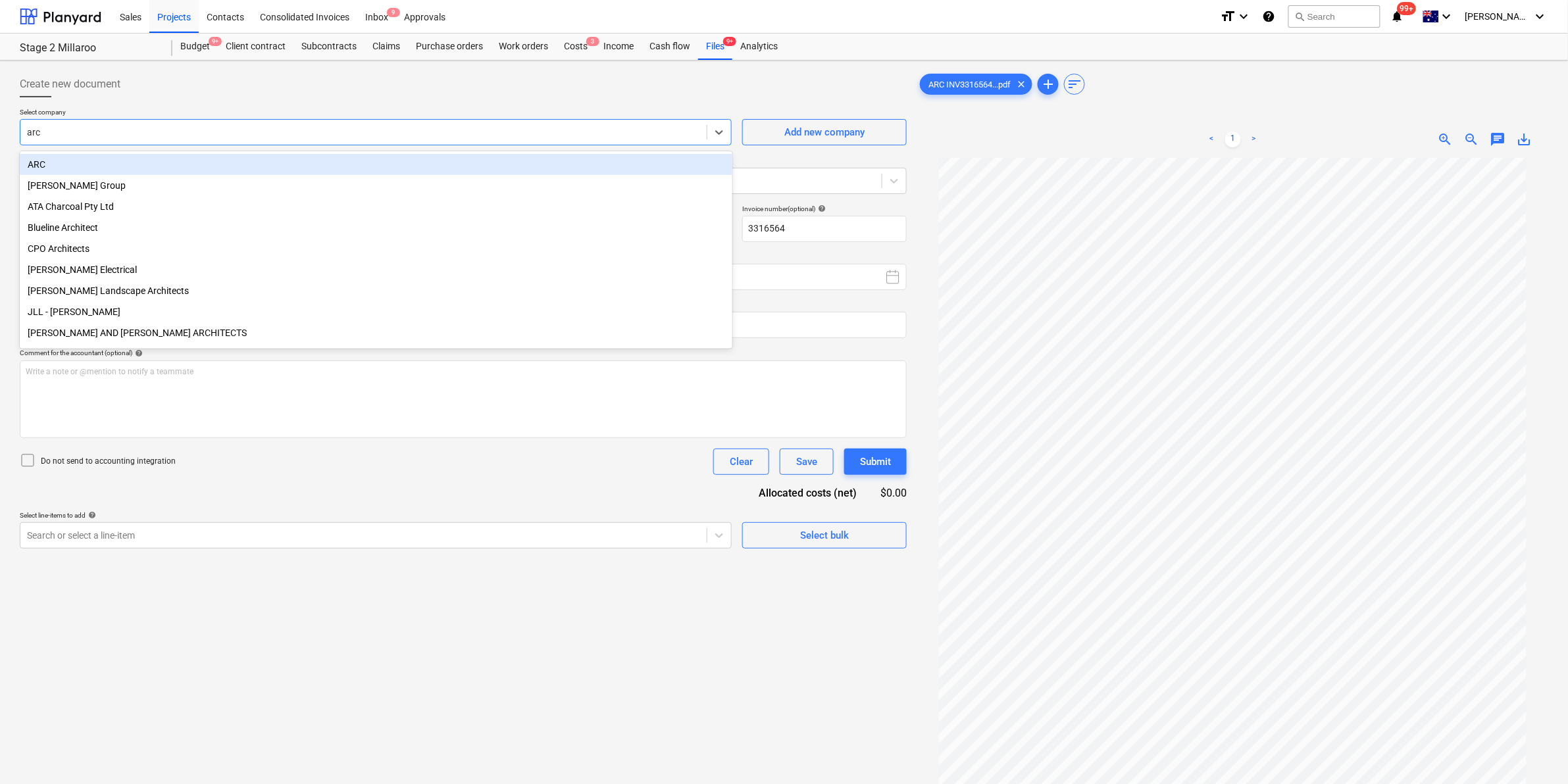
click at [155, 167] on div "ARC" at bounding box center [376, 164] width 713 height 21
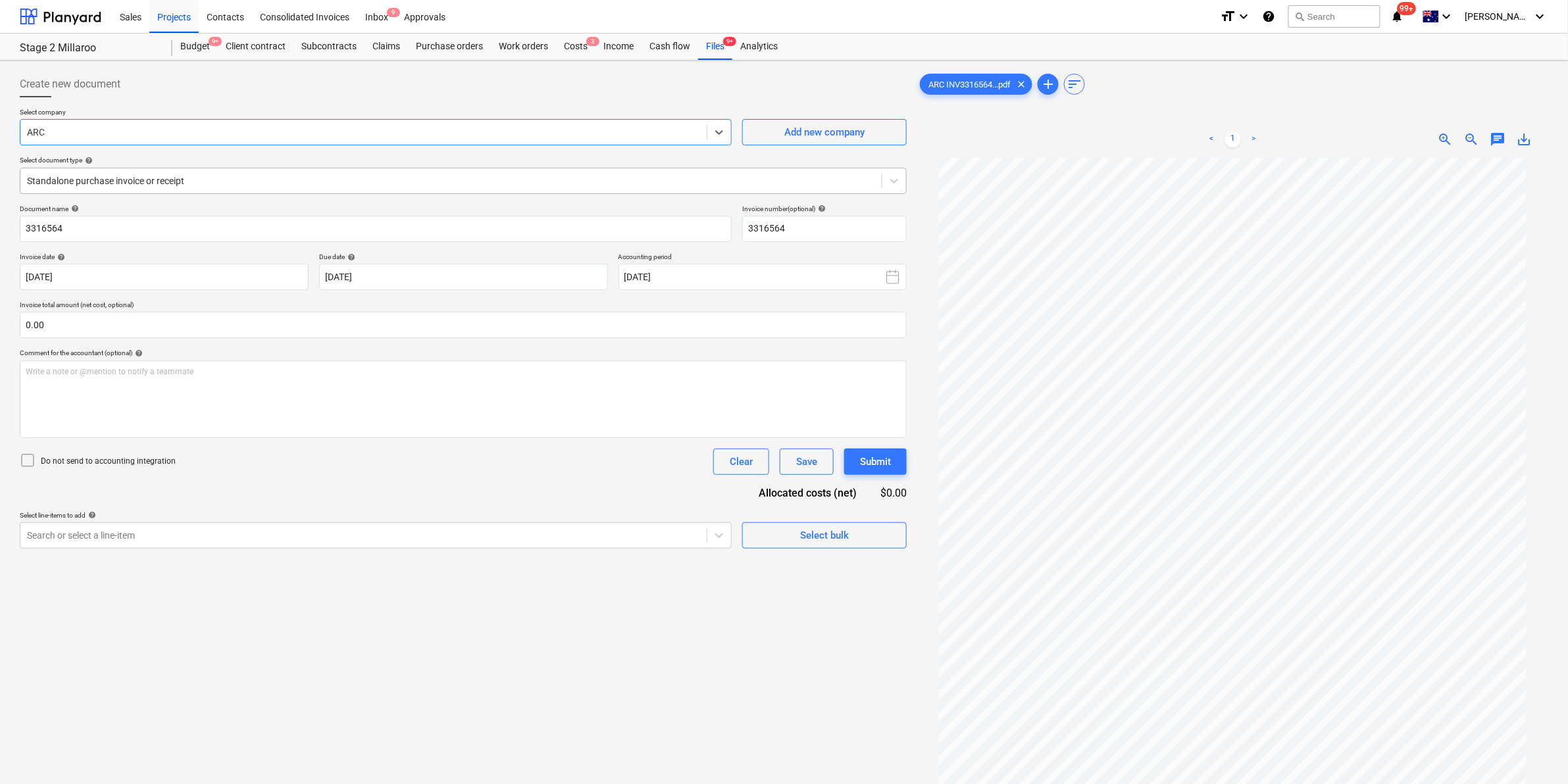
click at [280, 188] on div "Standalone purchase invoice or receipt" at bounding box center [451, 181] width 862 height 19
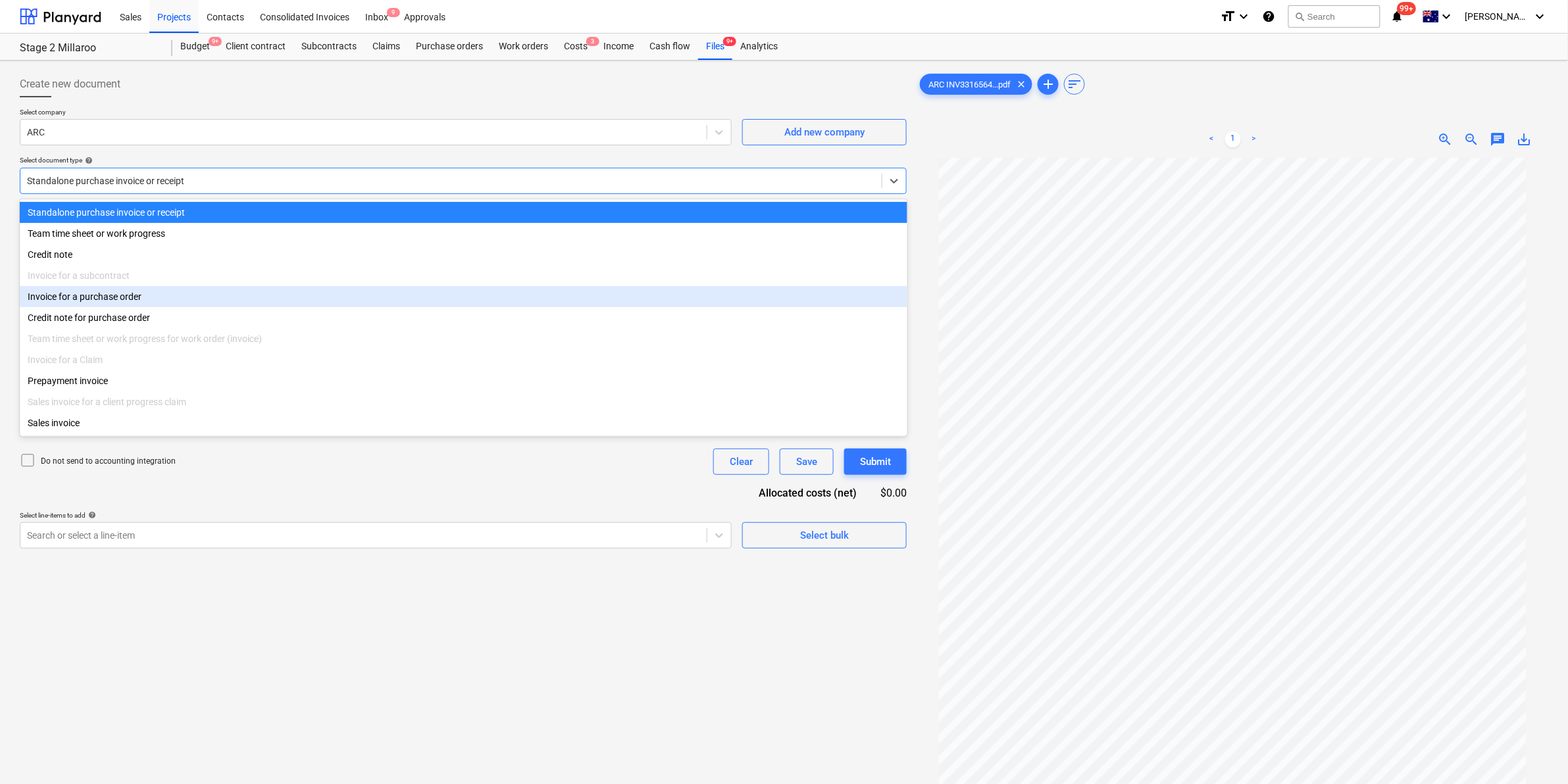
click at [100, 307] on div "Invoice for a purchase order" at bounding box center [463, 296] width 888 height 21
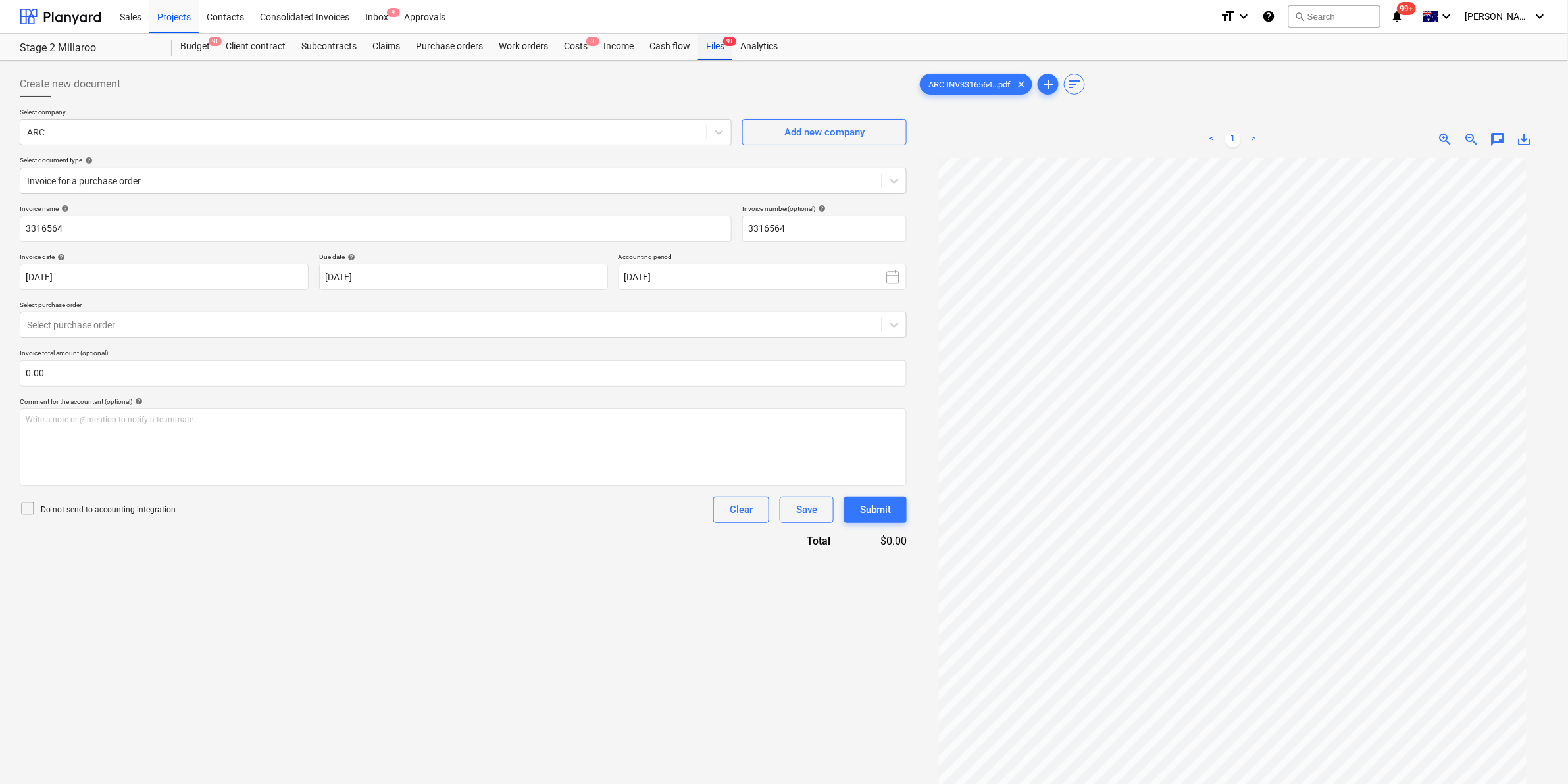
click at [705, 50] on div "Files 9+" at bounding box center [716, 46] width 34 height 26
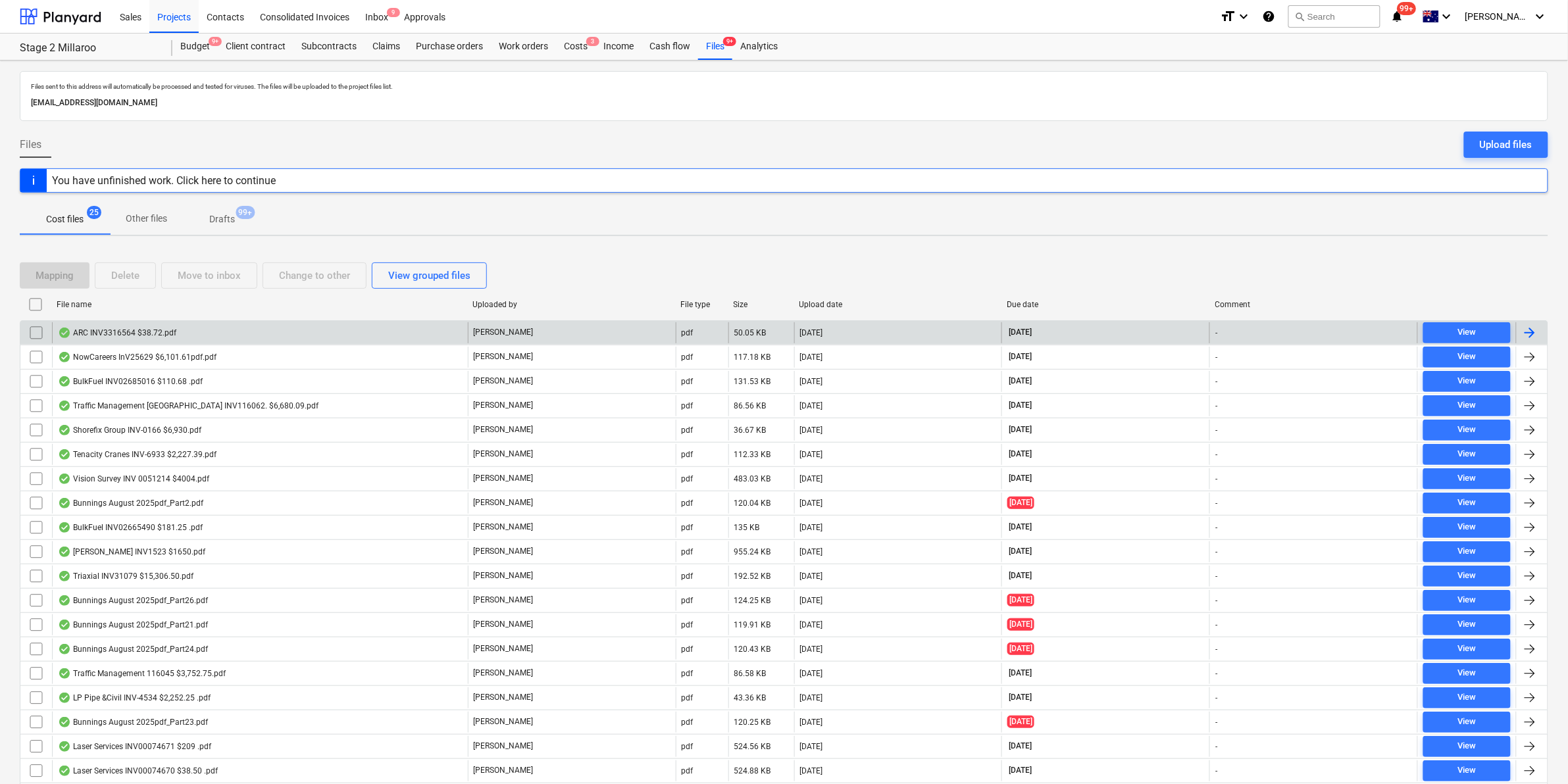
click at [31, 333] on input "checkbox" at bounding box center [36, 332] width 21 height 21
click at [214, 280] on div "Move to inbox" at bounding box center [209, 275] width 63 height 17
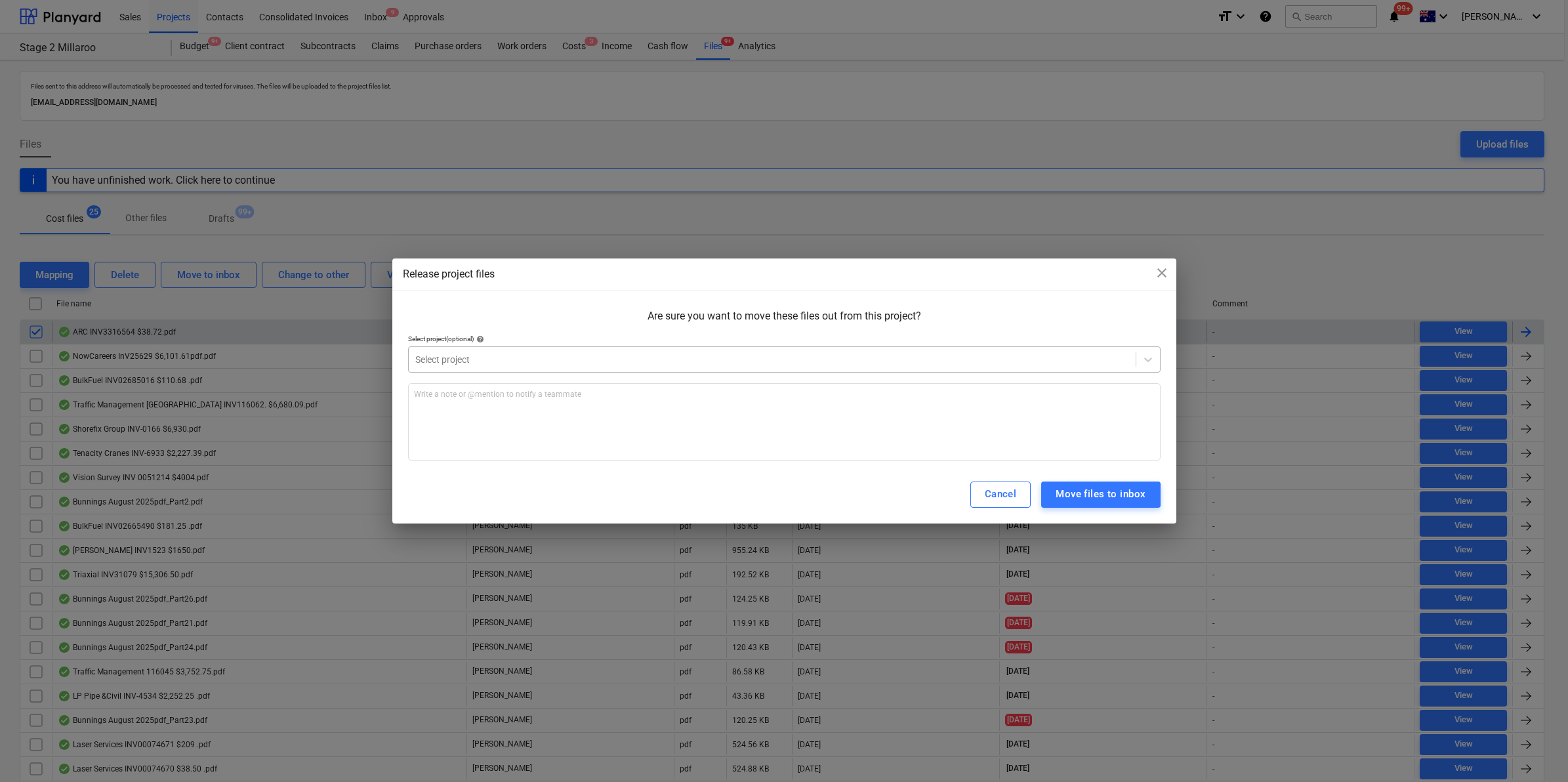
click at [460, 359] on div at bounding box center [772, 359] width 714 height 13
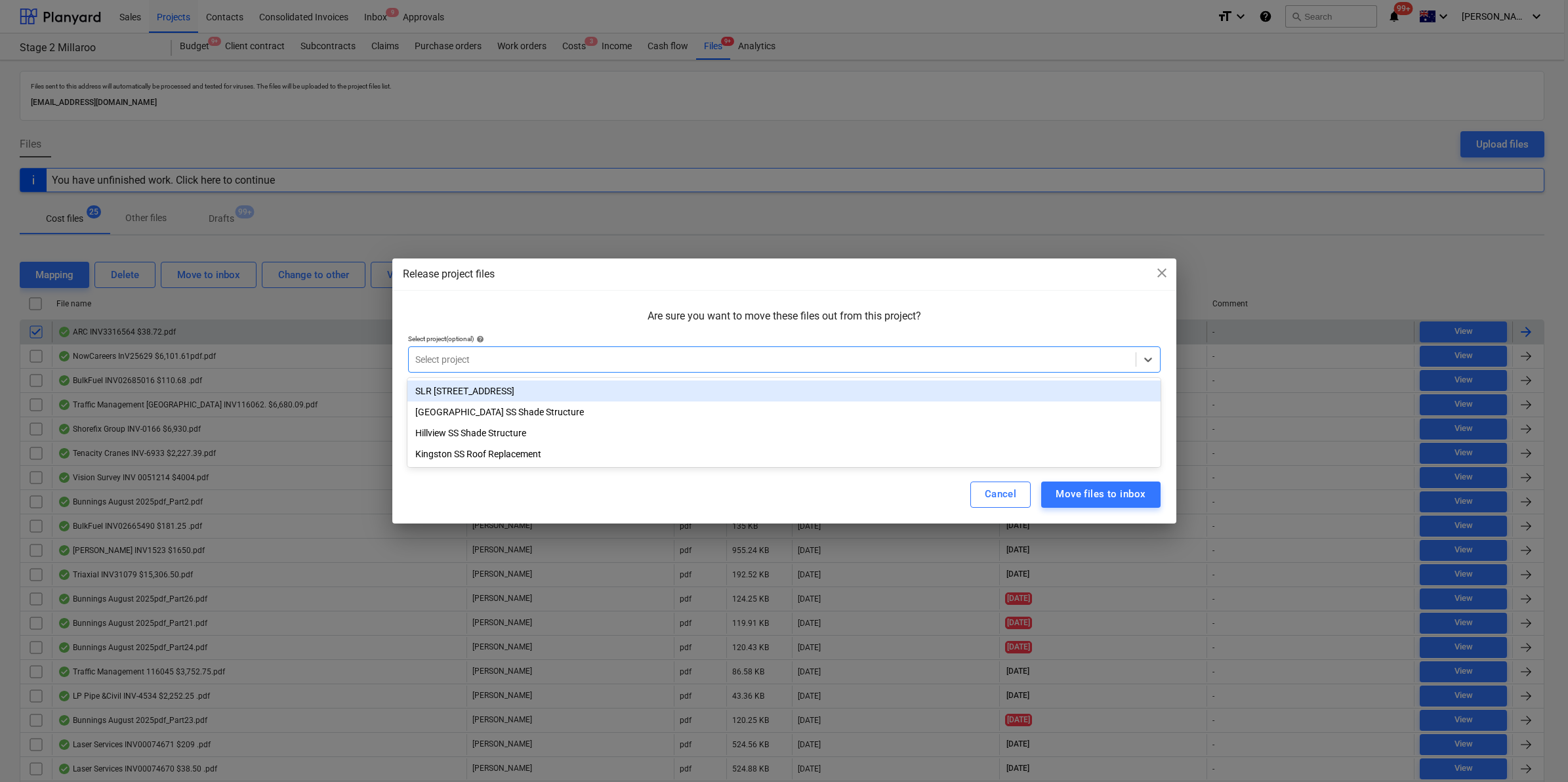
click at [469, 385] on div "SLR 2 Millaroo Drive" at bounding box center [784, 391] width 752 height 21
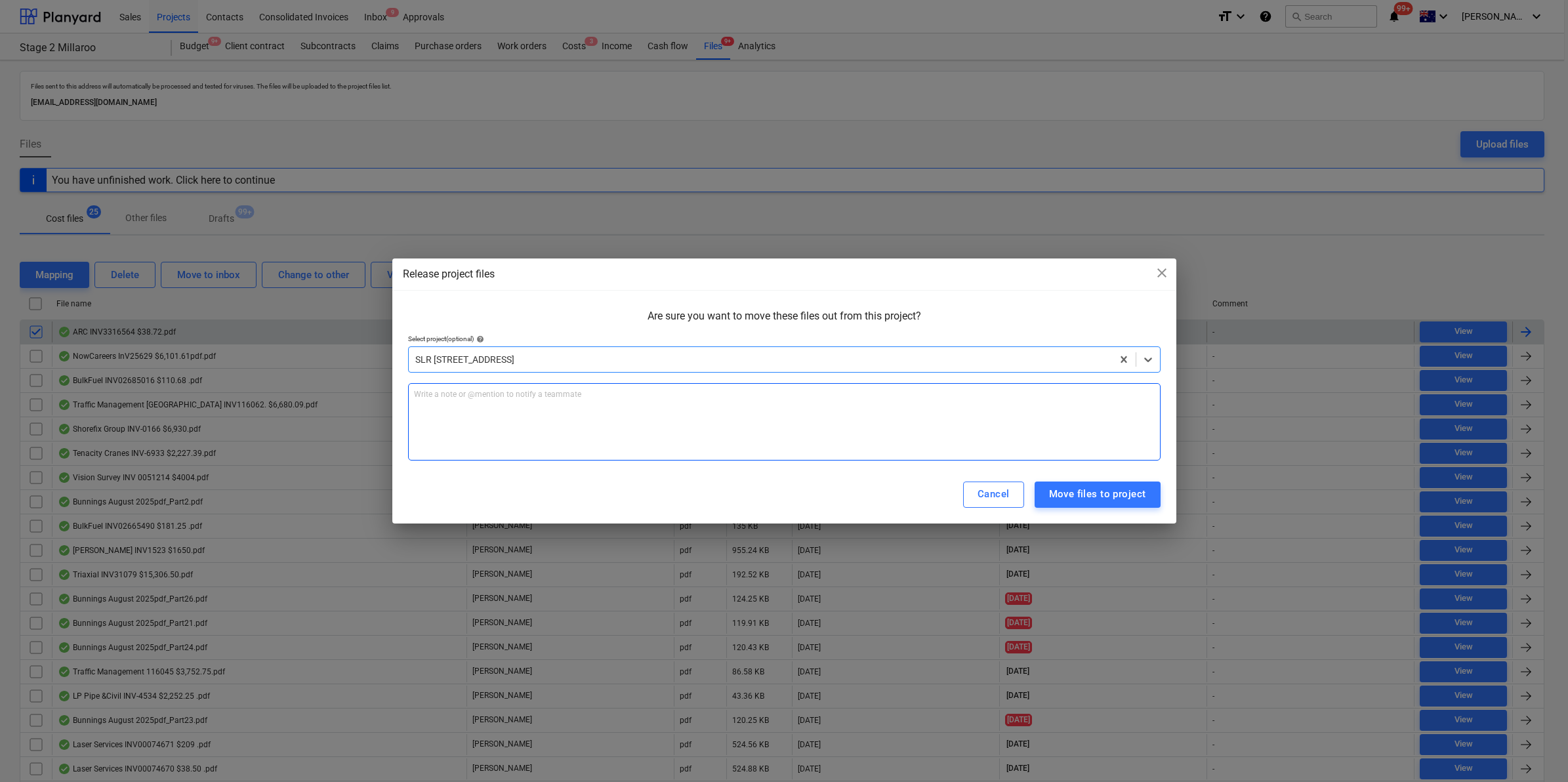
click at [489, 404] on div "Write a note or @mention to notify a teammate ﻿" at bounding box center [784, 421] width 752 height 77
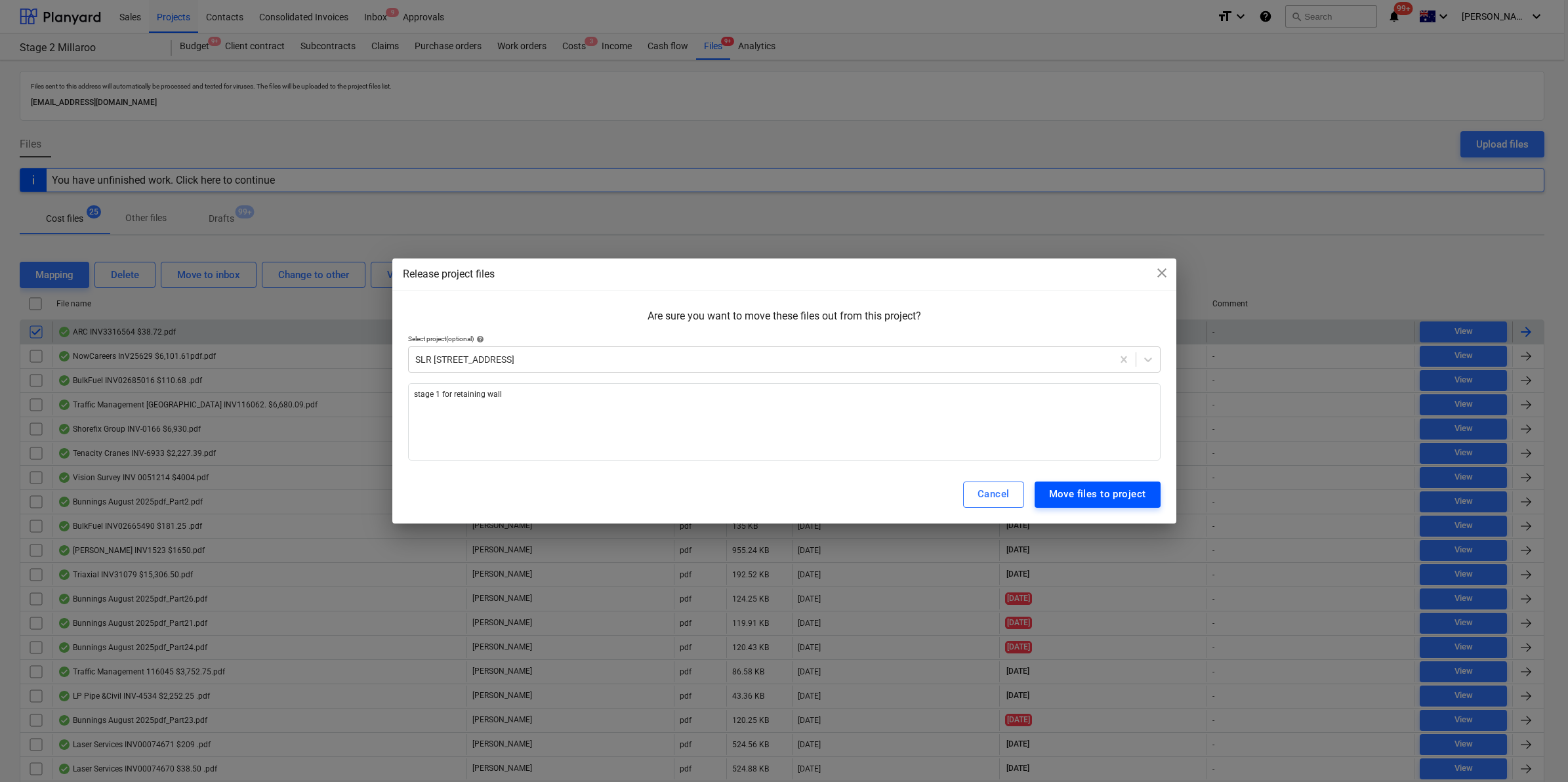
click at [1094, 485] on button "Move files to project" at bounding box center [1097, 494] width 126 height 26
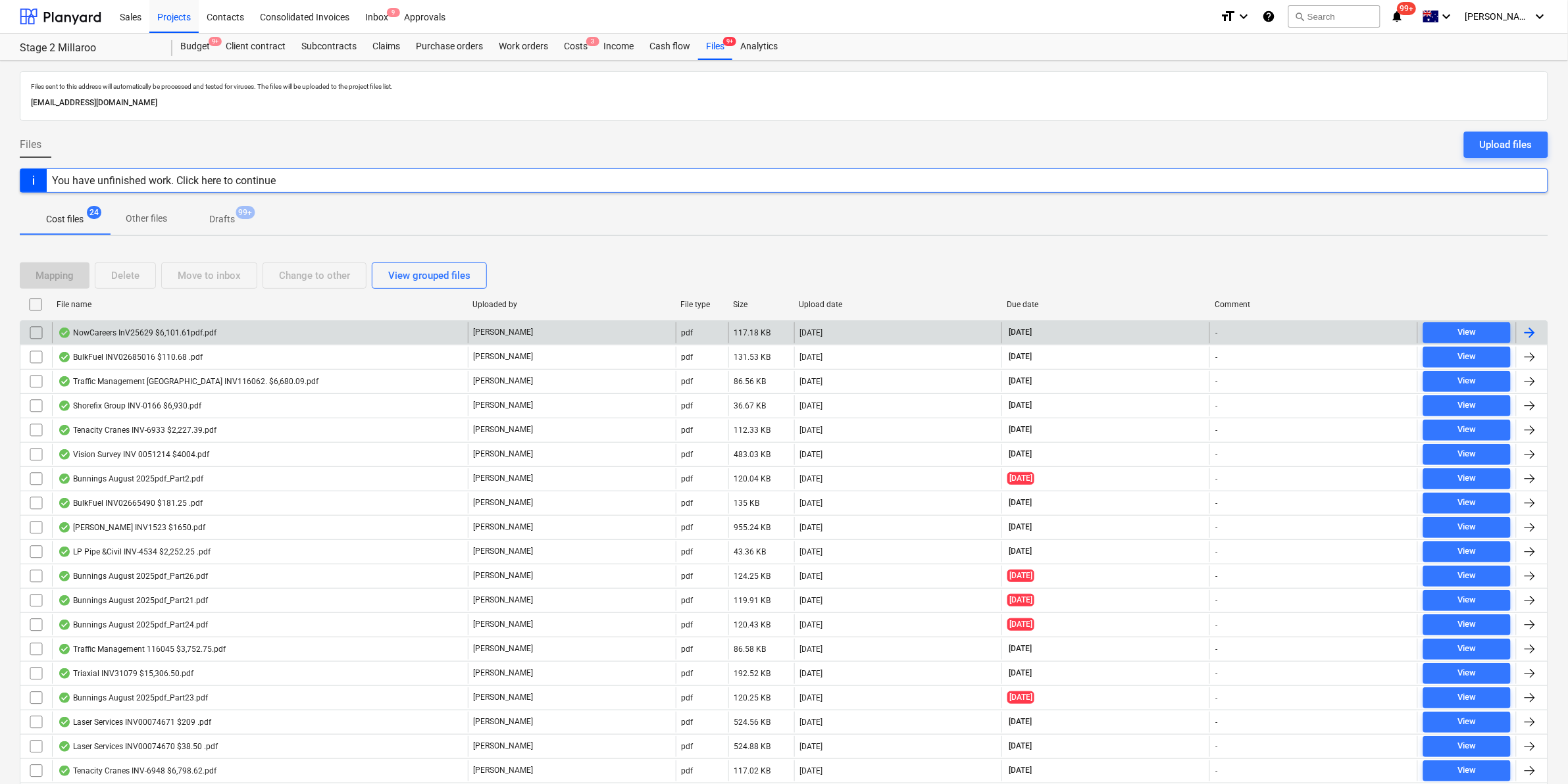
click at [249, 333] on div "NowCareers InV25629 $6,101.61pdf.pdf" at bounding box center [259, 332] width 416 height 21
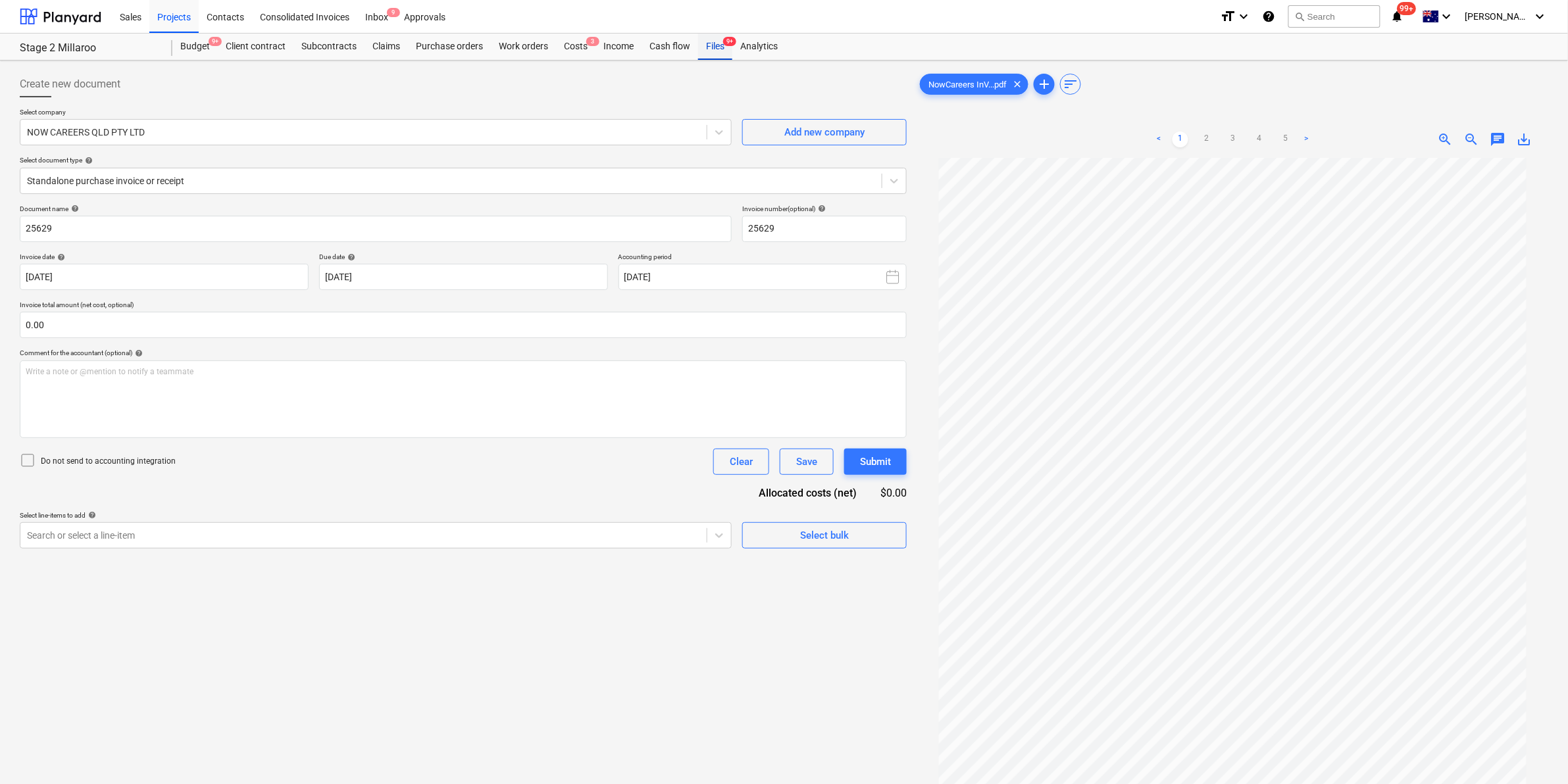
click at [716, 42] on div "Files 9+" at bounding box center [716, 46] width 34 height 26
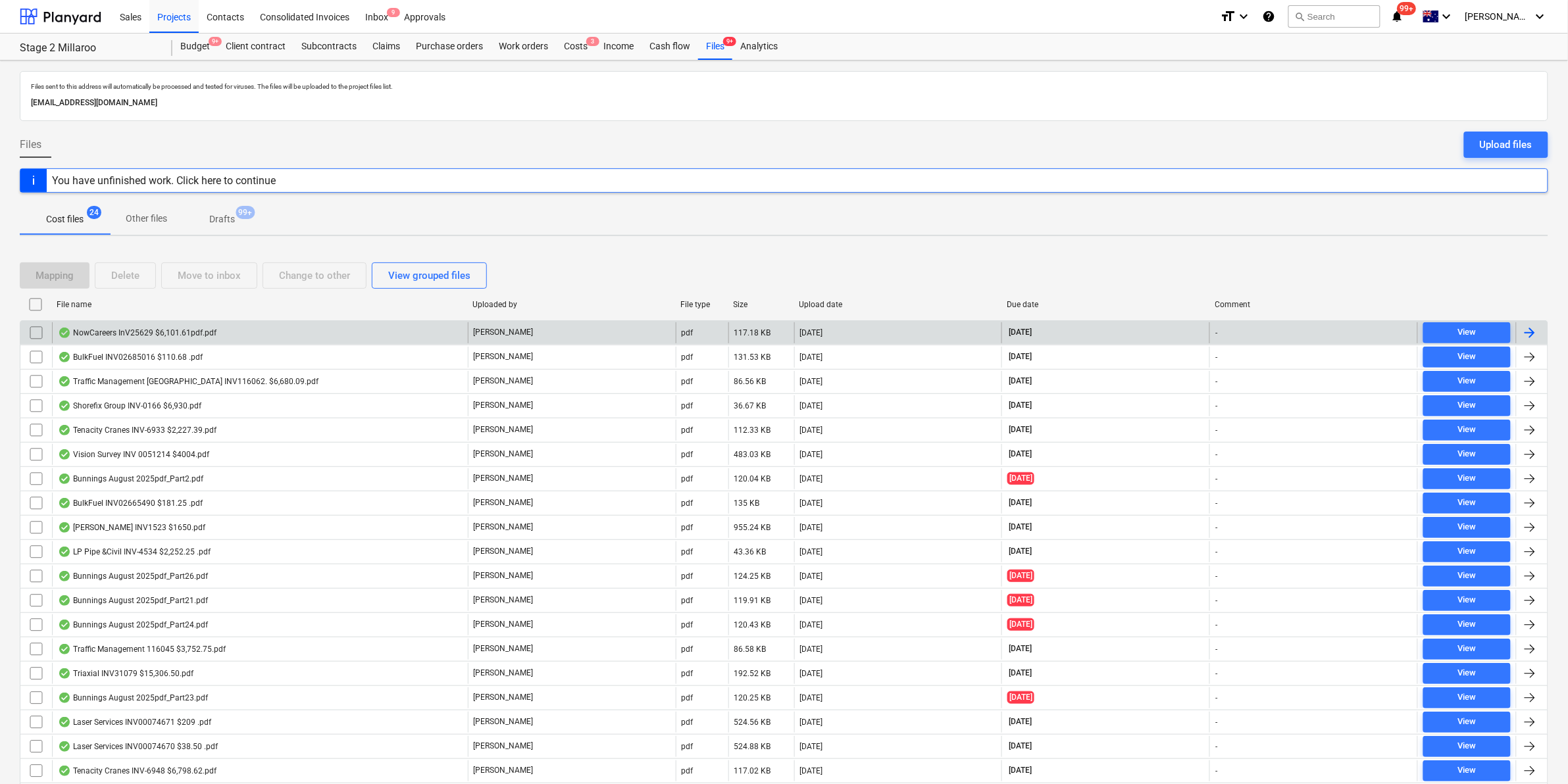
click at [37, 328] on input "checkbox" at bounding box center [36, 332] width 21 height 21
click at [201, 267] on div "Move to inbox" at bounding box center [209, 275] width 63 height 17
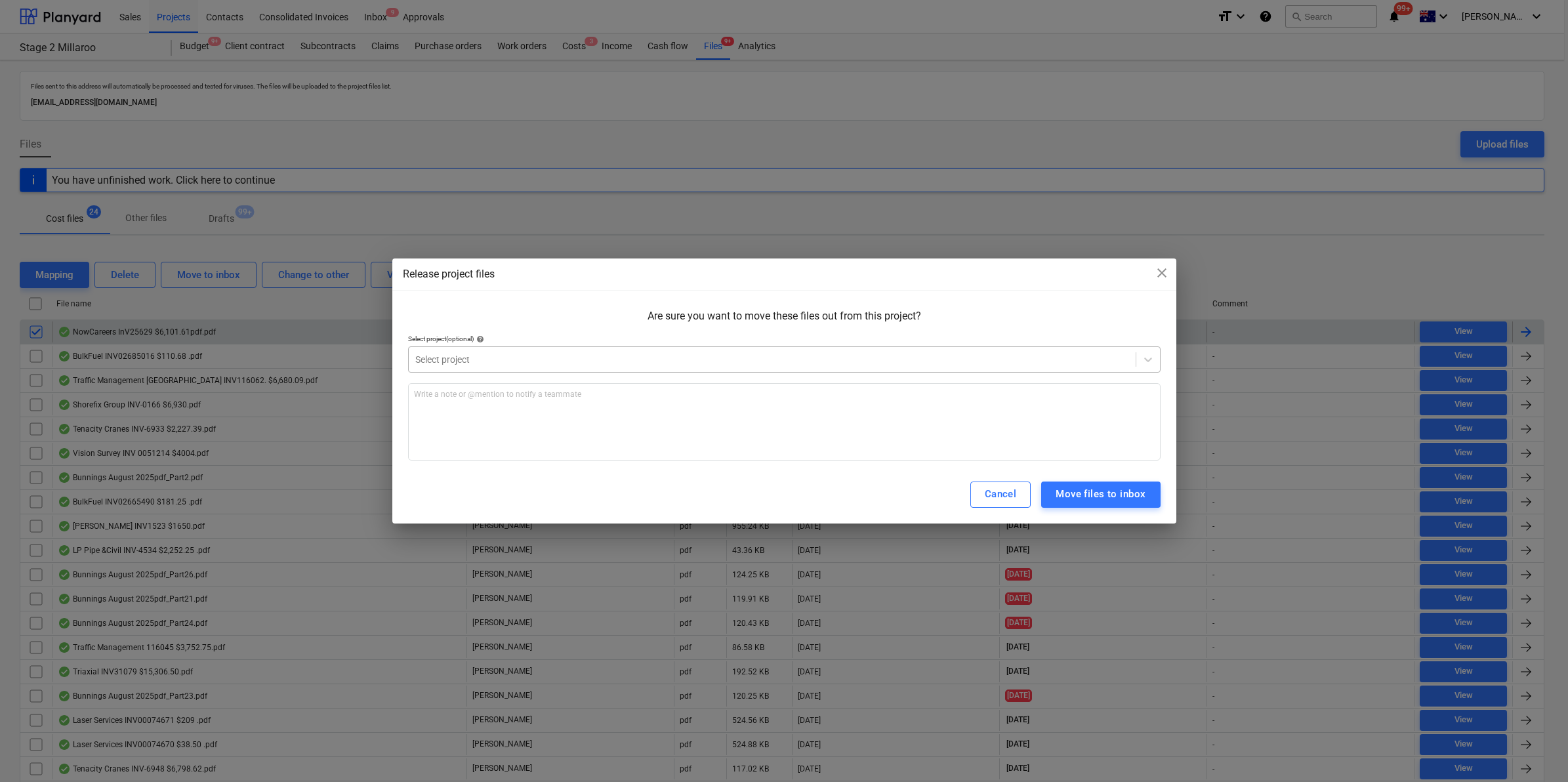
click at [518, 348] on div "Select project" at bounding box center [784, 359] width 752 height 26
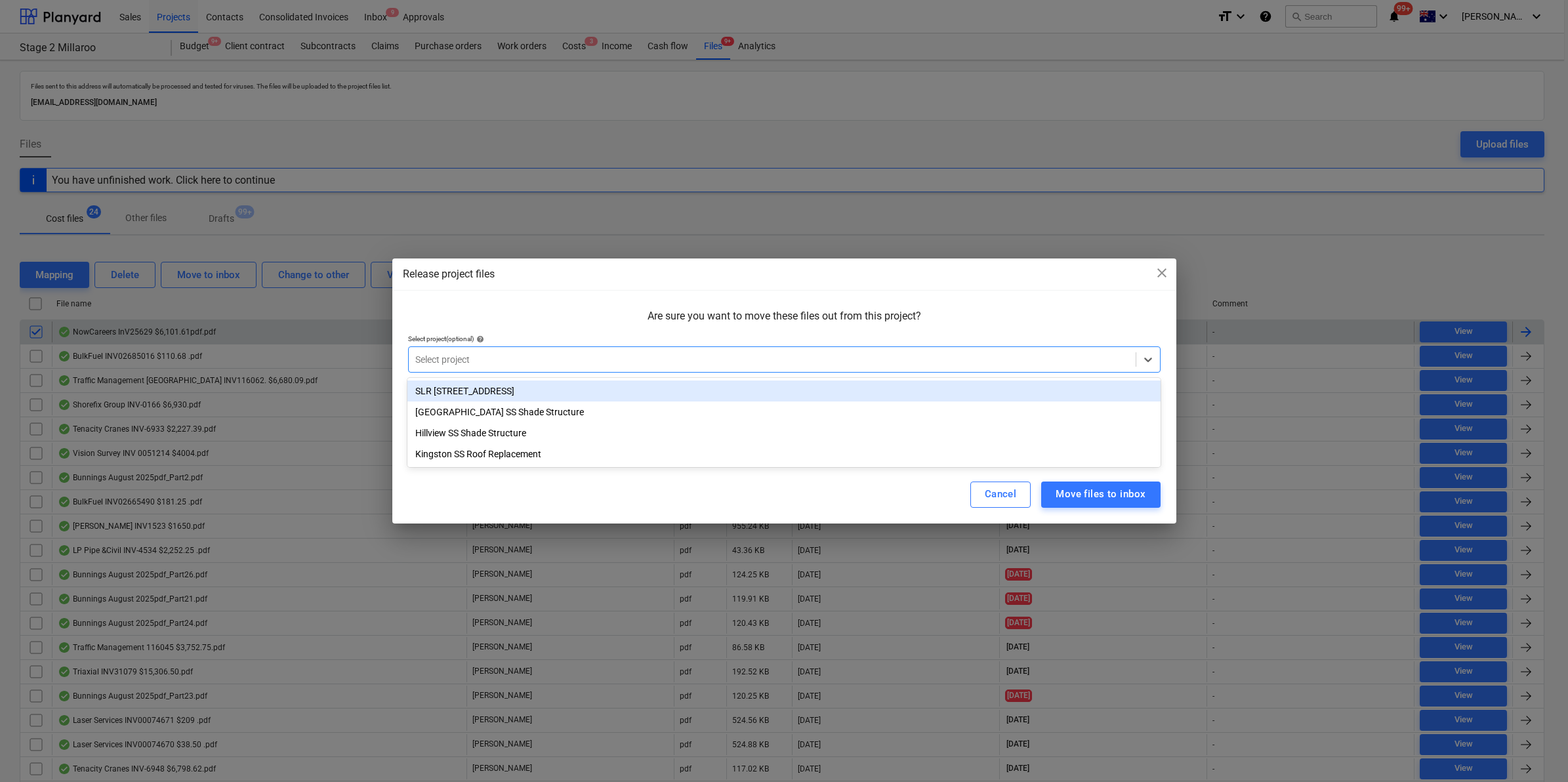
click at [490, 396] on div "SLR 2 Millaroo Drive" at bounding box center [784, 391] width 752 height 21
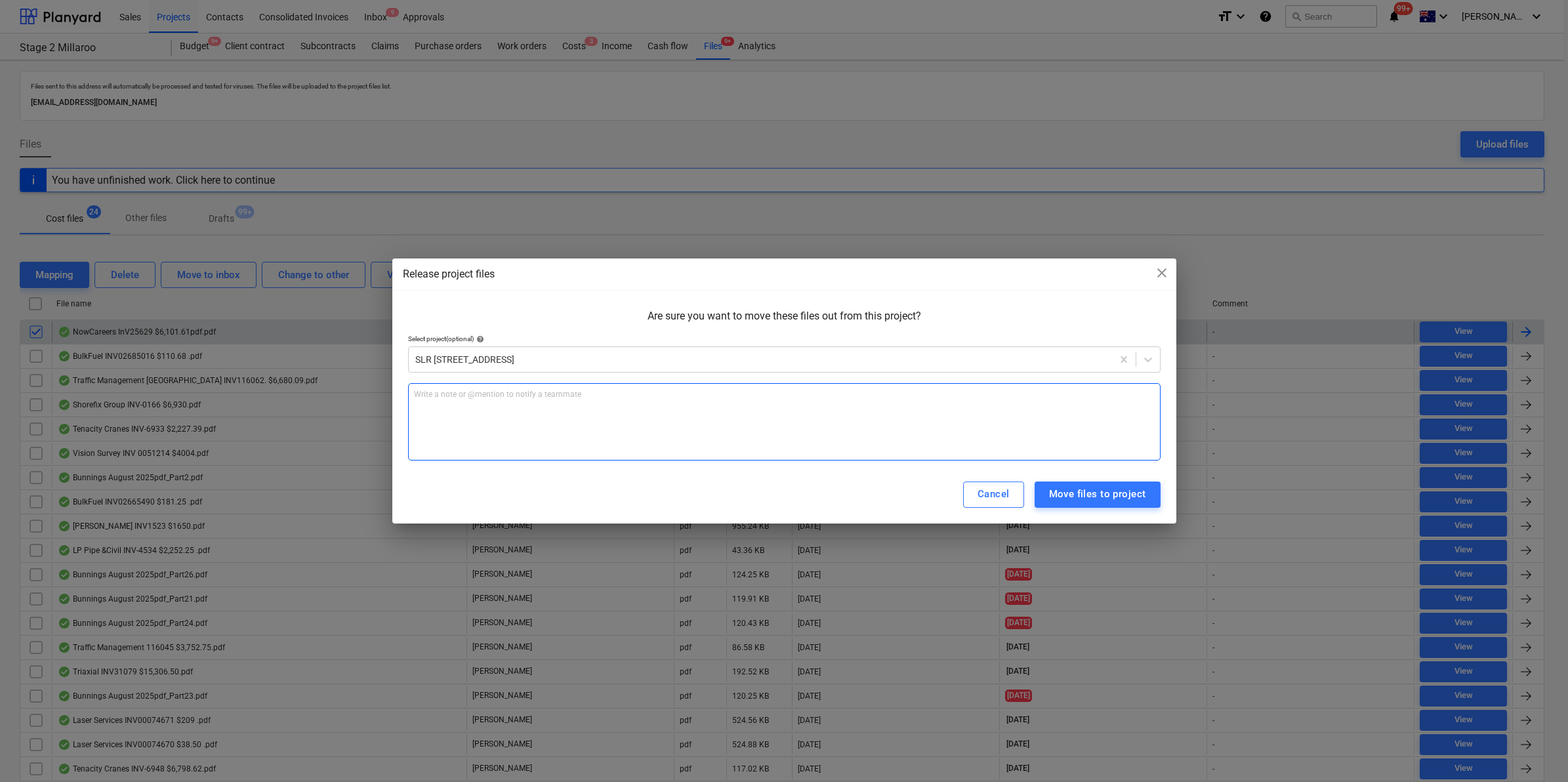
click at [481, 414] on div "Write a note or @mention to notify a teammate ﻿" at bounding box center [784, 421] width 752 height 77
click at [1087, 489] on div "Move files to project" at bounding box center [1097, 494] width 97 height 17
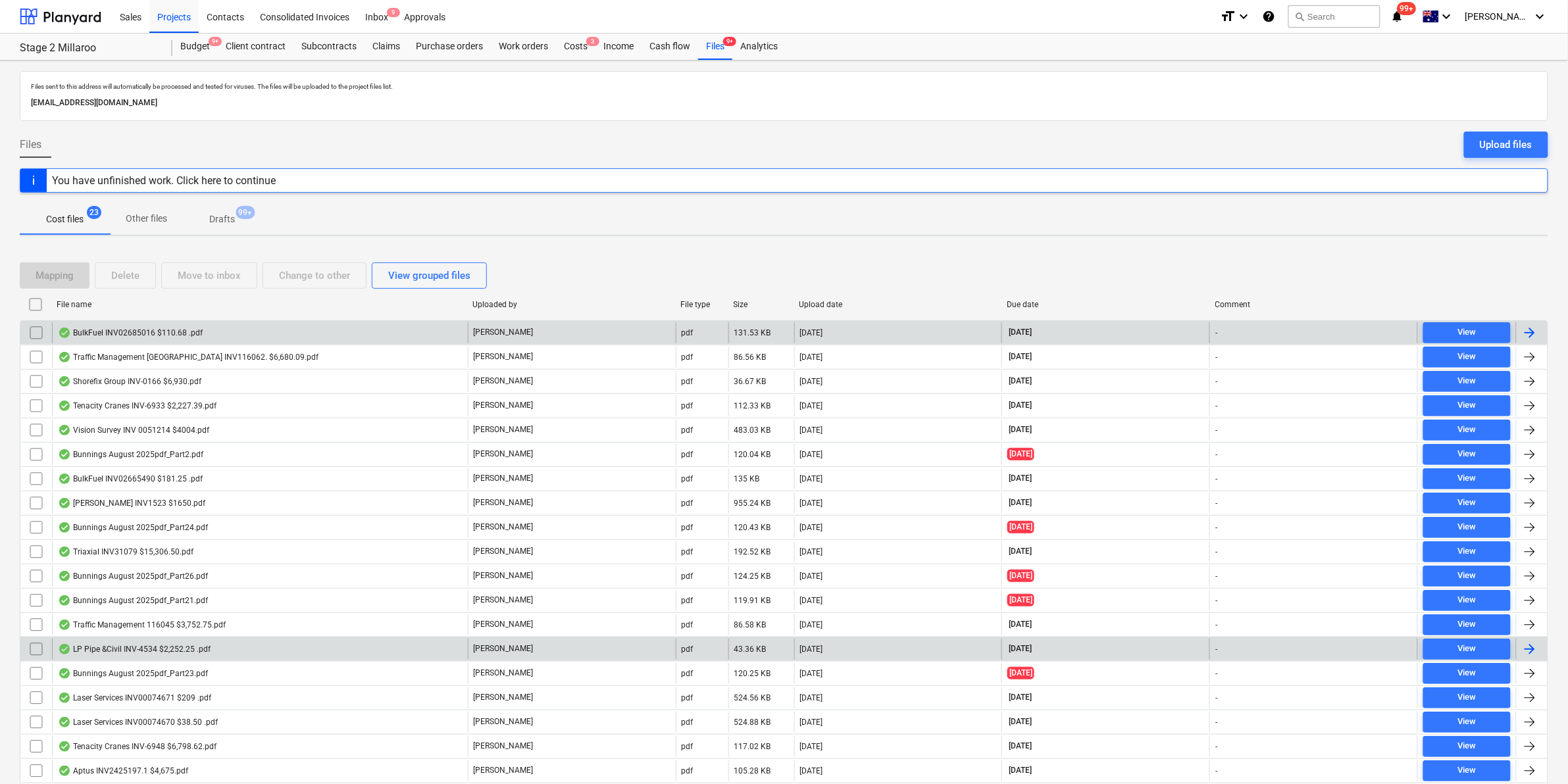
click at [207, 652] on div "LP Pipe &Civil INV-4534 $2,252.25 .pdf" at bounding box center [134, 649] width 153 height 10
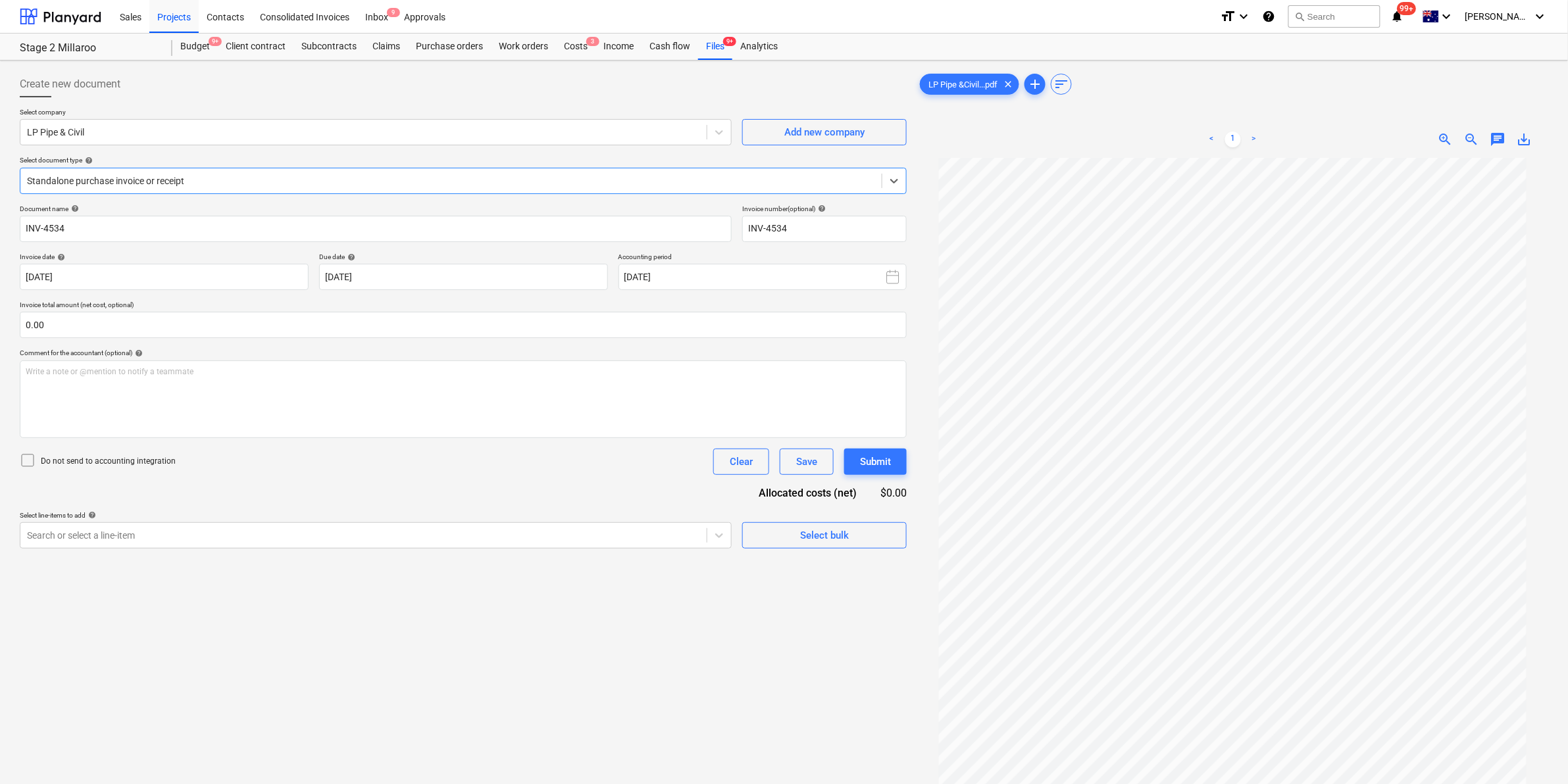
click at [497, 177] on div at bounding box center [451, 180] width 848 height 13
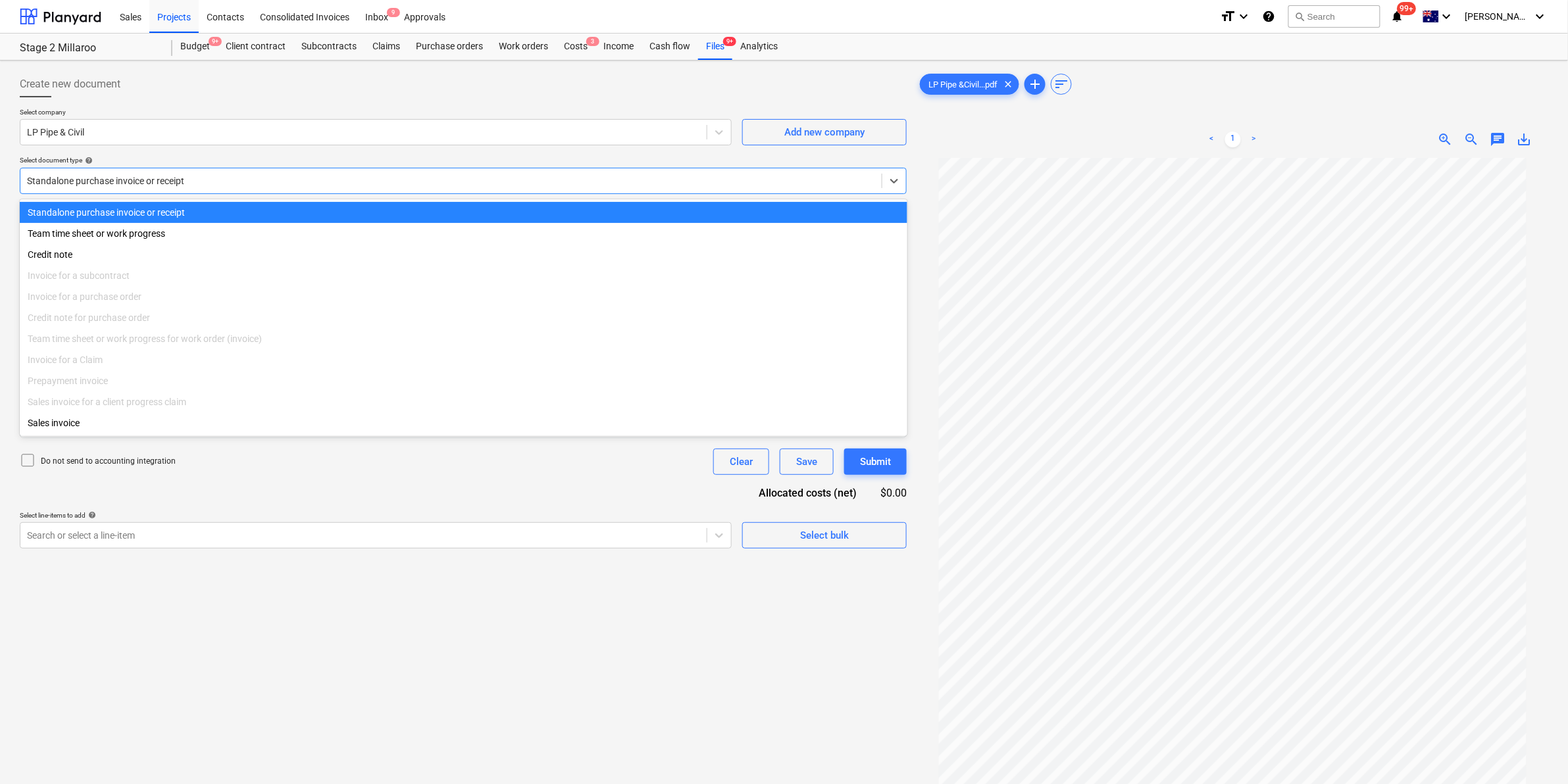
click at [410, 188] on div "Standalone purchase invoice or receipt" at bounding box center [451, 181] width 862 height 19
click at [413, 186] on div at bounding box center [451, 180] width 848 height 13
click at [413, 188] on div at bounding box center [451, 180] width 848 height 13
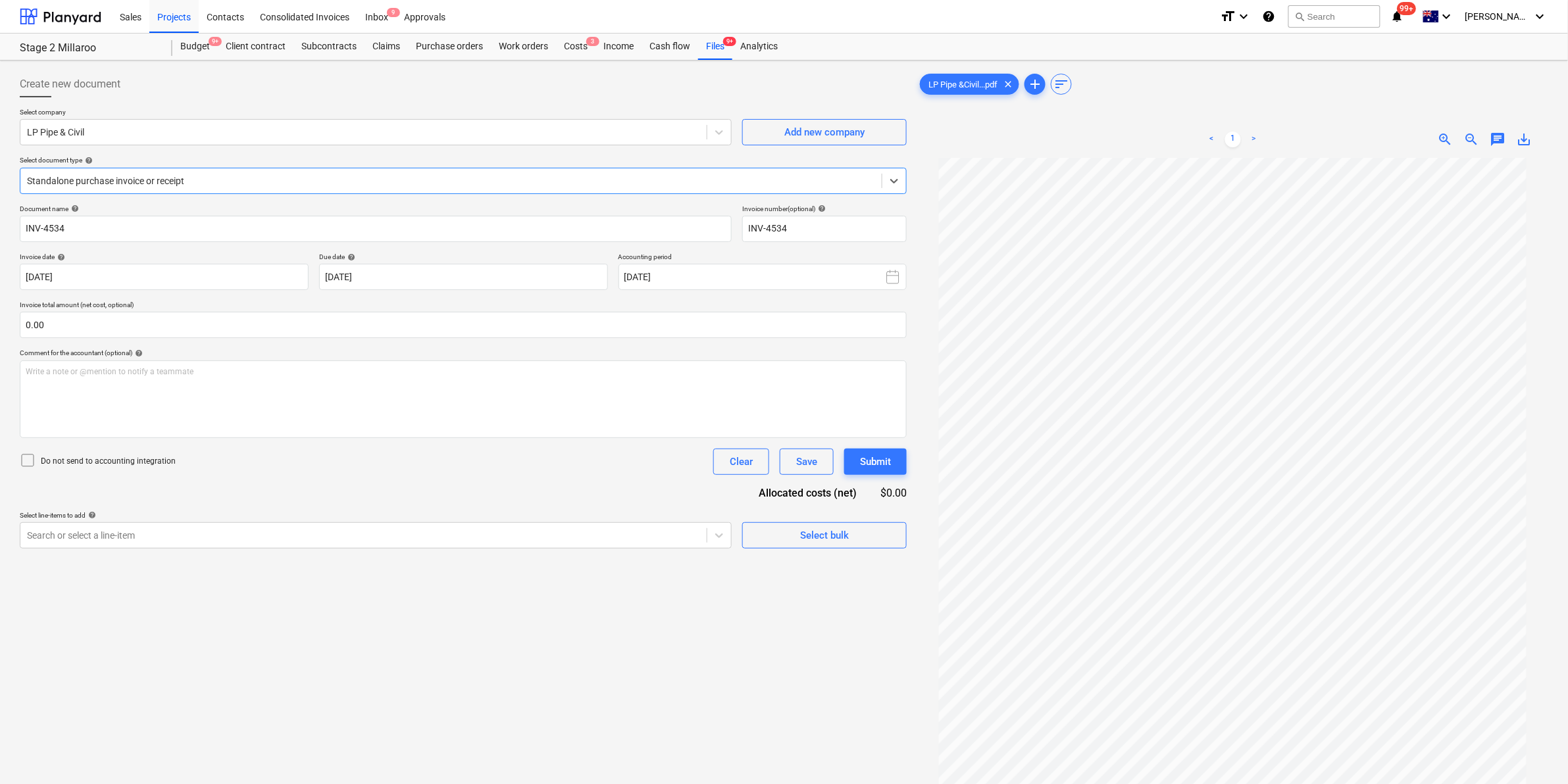
click at [168, 553] on div "Create new document Select company LP Pipe & Civil Add new company Select docum…" at bounding box center [463, 488] width 897 height 844
click at [176, 534] on div at bounding box center [364, 535] width 673 height 13
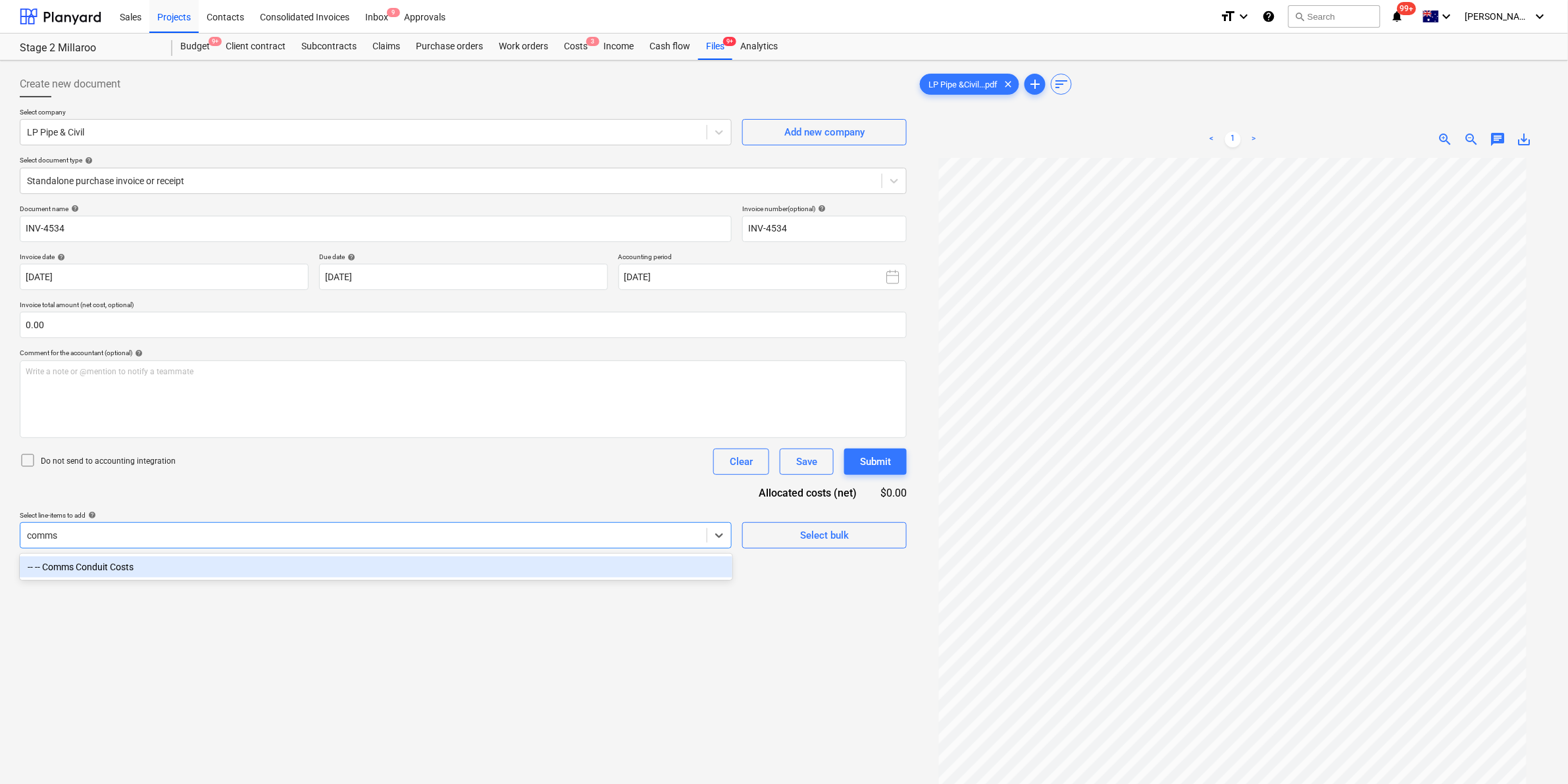
click at [176, 563] on div "-- -- Comms Conduit Costs" at bounding box center [376, 567] width 713 height 21
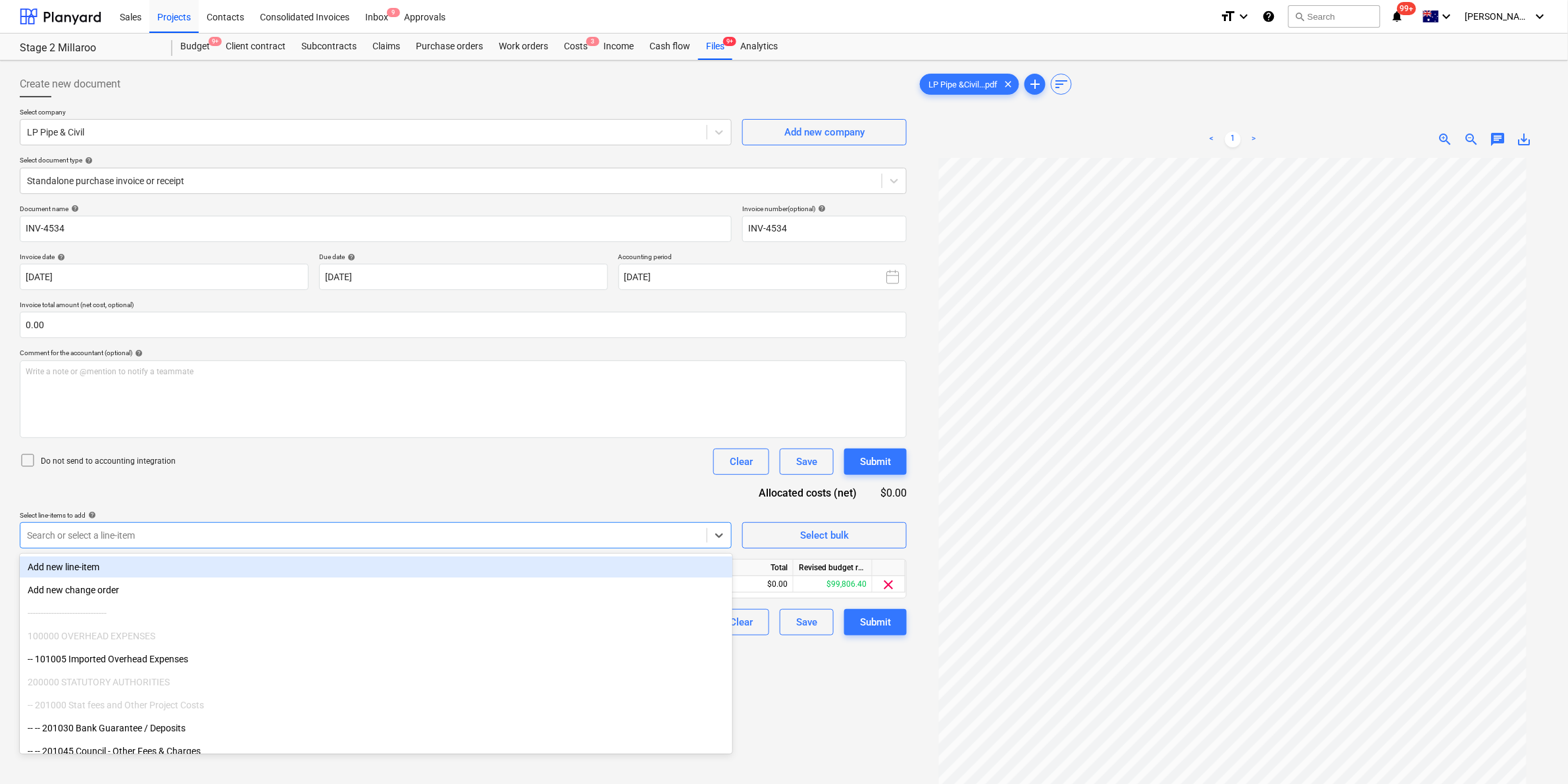
click at [454, 474] on div "Document name help INV-4534 Invoice number (optional) help INV-4534 Invoice dat…" at bounding box center [463, 420] width 887 height 431
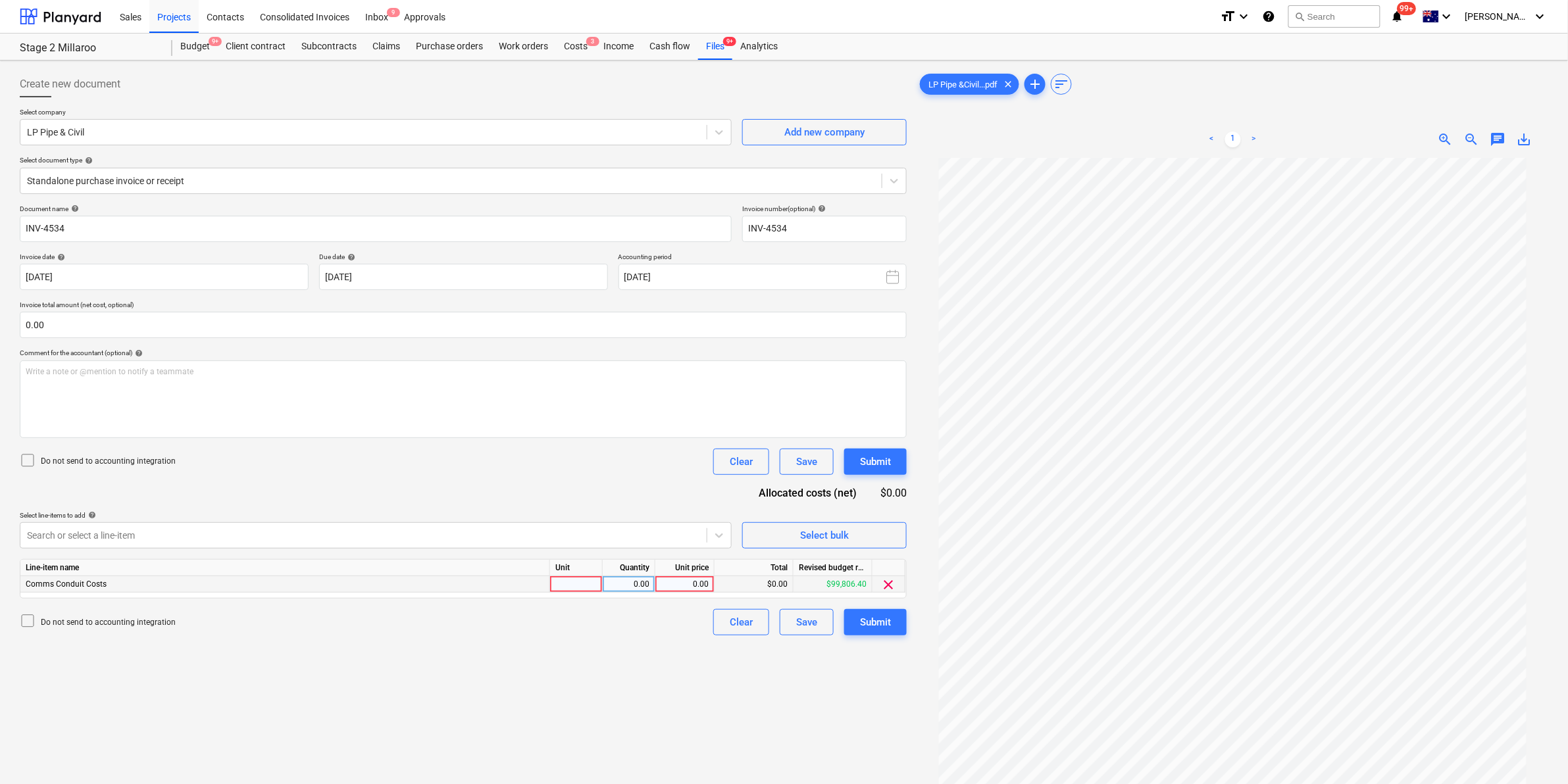
click at [580, 584] on div at bounding box center [576, 584] width 53 height 16
click at [561, 464] on div "Do not send to accounting integration Clear Save Submit" at bounding box center [463, 461] width 887 height 26
click at [773, 580] on div "$2,252.25" at bounding box center [754, 584] width 79 height 16
click at [770, 584] on div "$2,252.25" at bounding box center [754, 584] width 79 height 16
click at [693, 584] on div "2,252.25" at bounding box center [685, 584] width 48 height 16
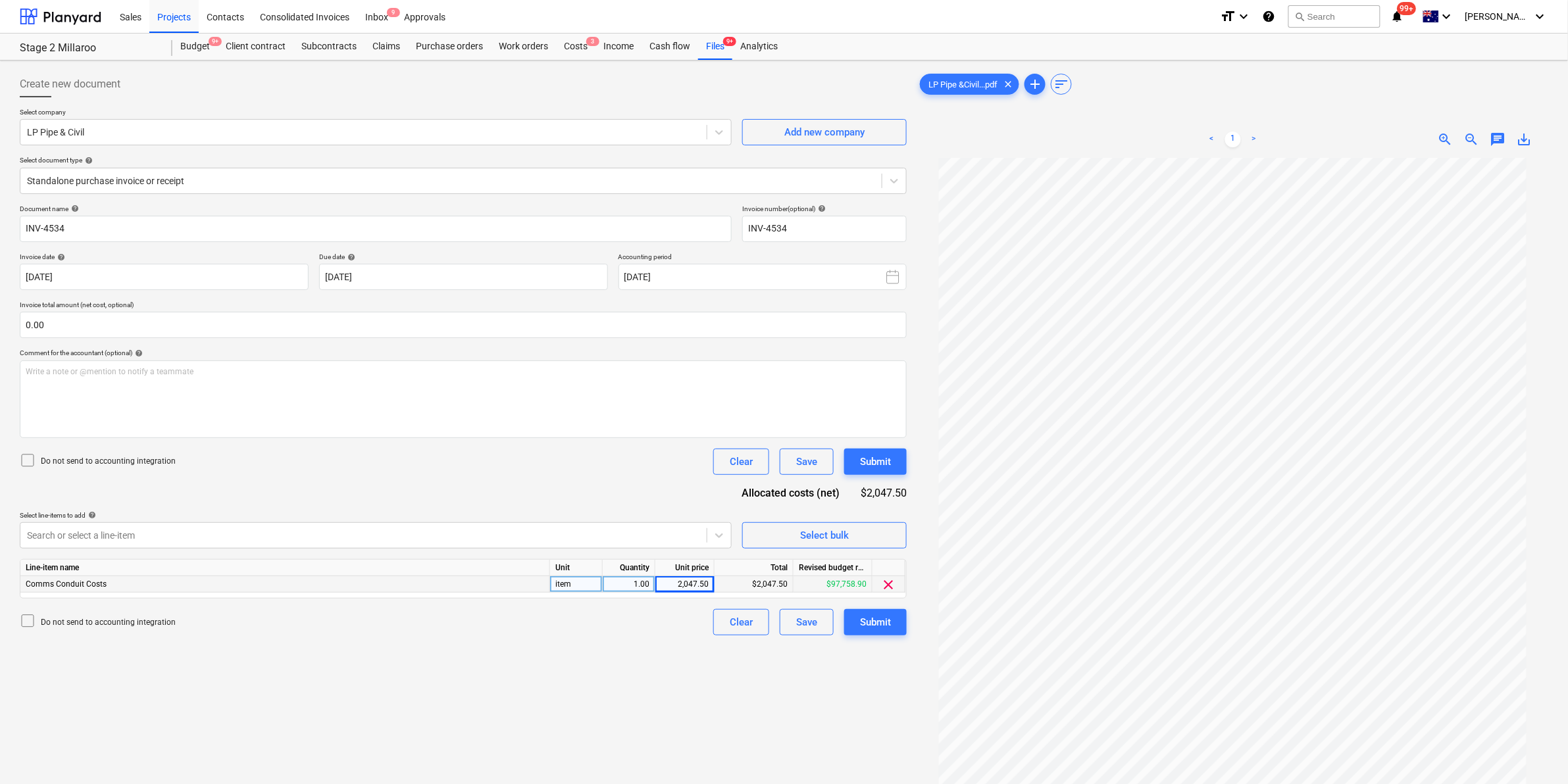
click at [593, 704] on div "Create new document Select company LP Pipe & Civil Add new company Select docum…" at bounding box center [463, 488] width 897 height 844
click at [880, 617] on div "Submit" at bounding box center [875, 623] width 31 height 17
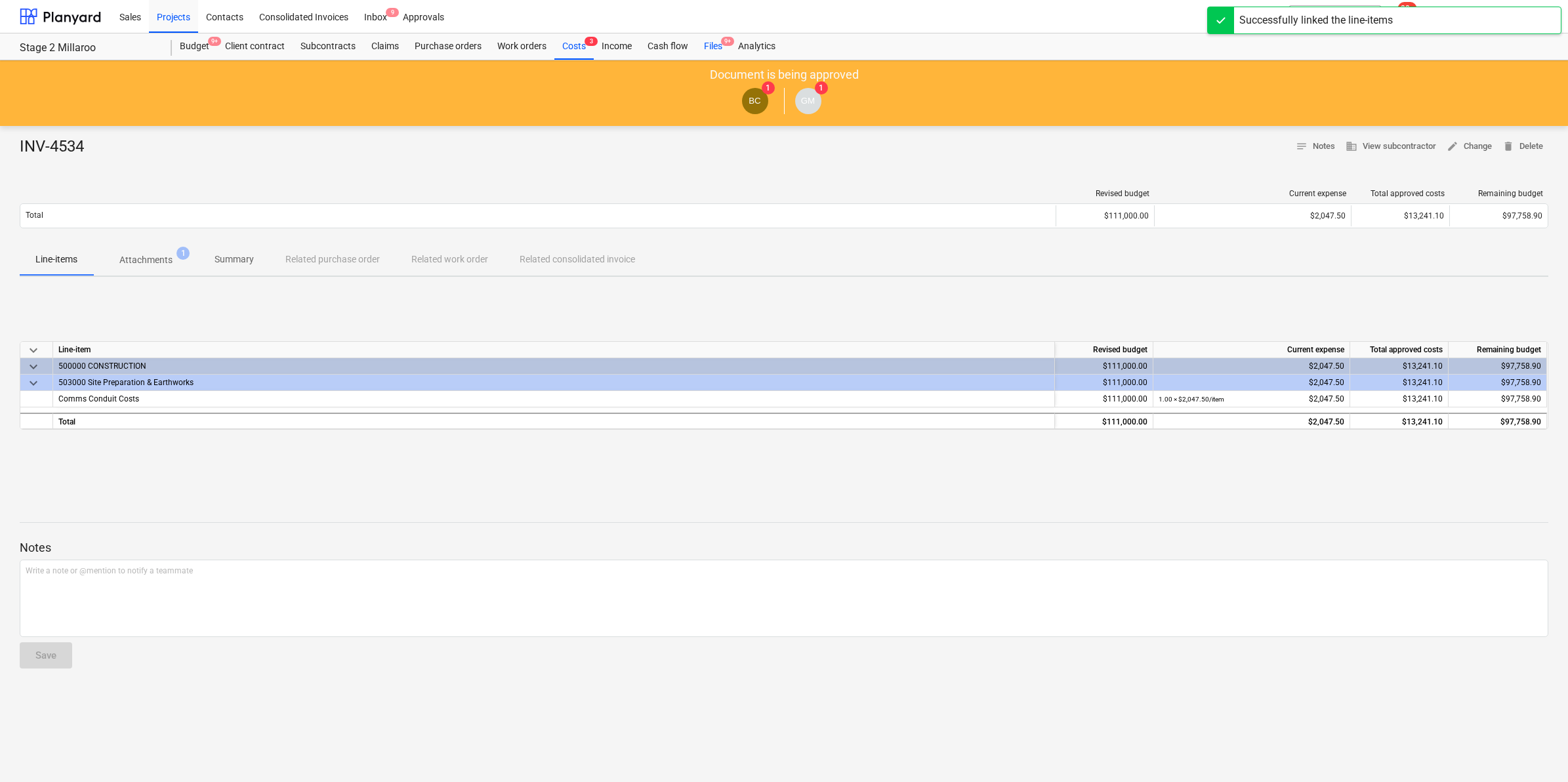
click at [712, 44] on div "Files 9+" at bounding box center [713, 46] width 34 height 26
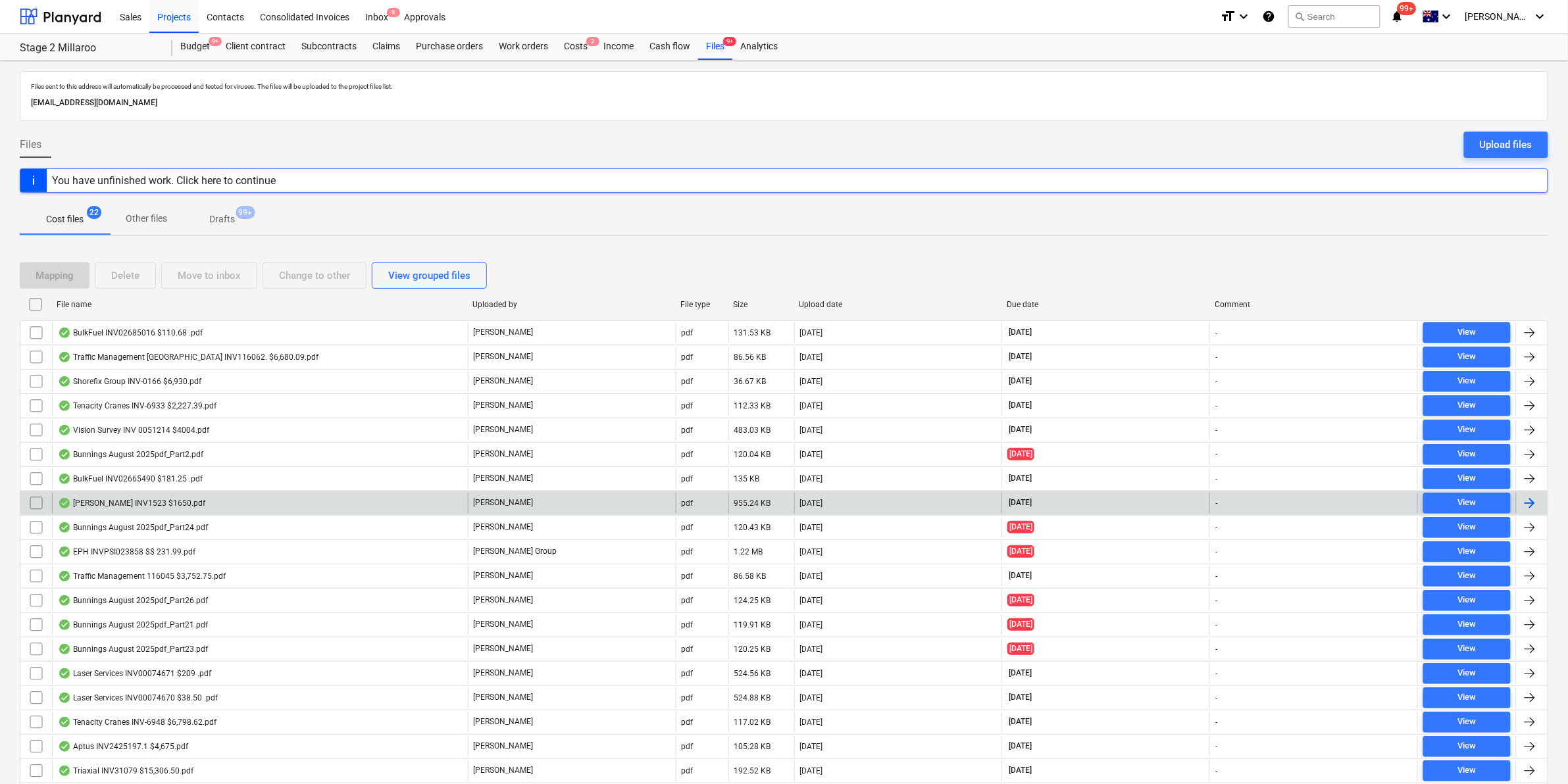
click at [190, 502] on div "Bill Jacobs INV1523 $1650.pdf" at bounding box center [259, 503] width 416 height 21
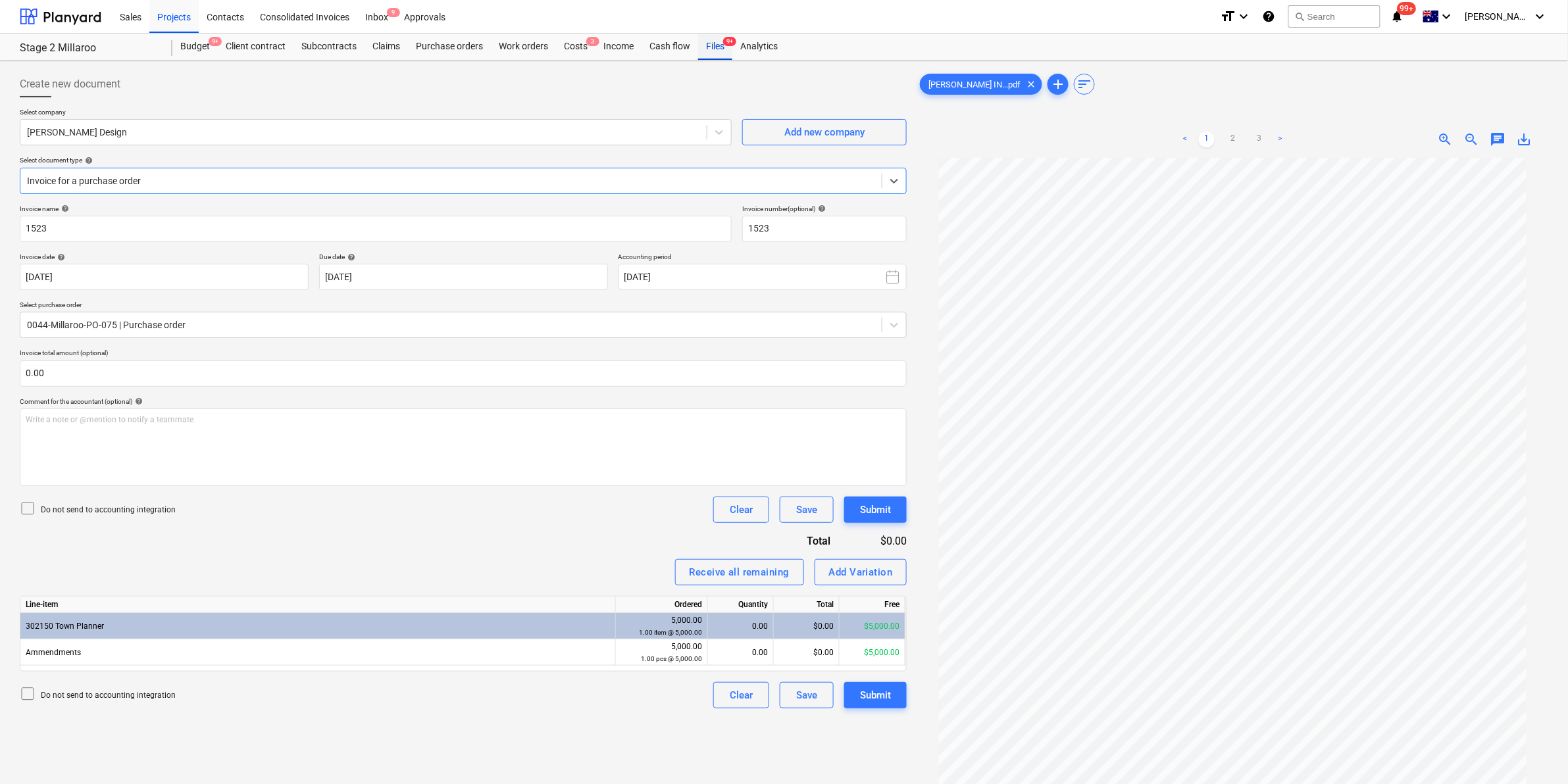
click at [706, 42] on div "Files 9+" at bounding box center [716, 46] width 34 height 26
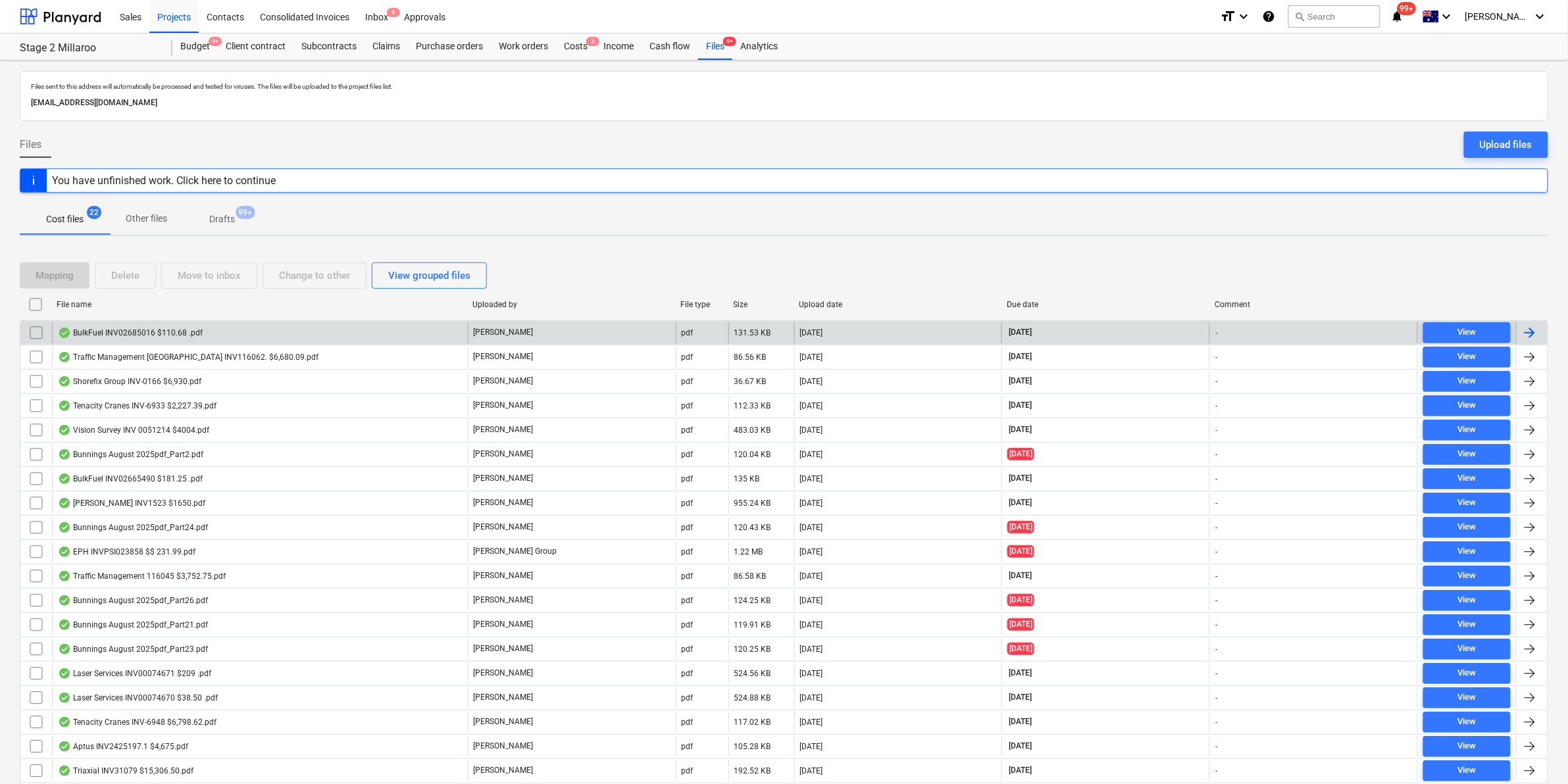
click at [262, 330] on div "BulkFuel INV02685016 $110.68 .pdf" at bounding box center [259, 332] width 416 height 21
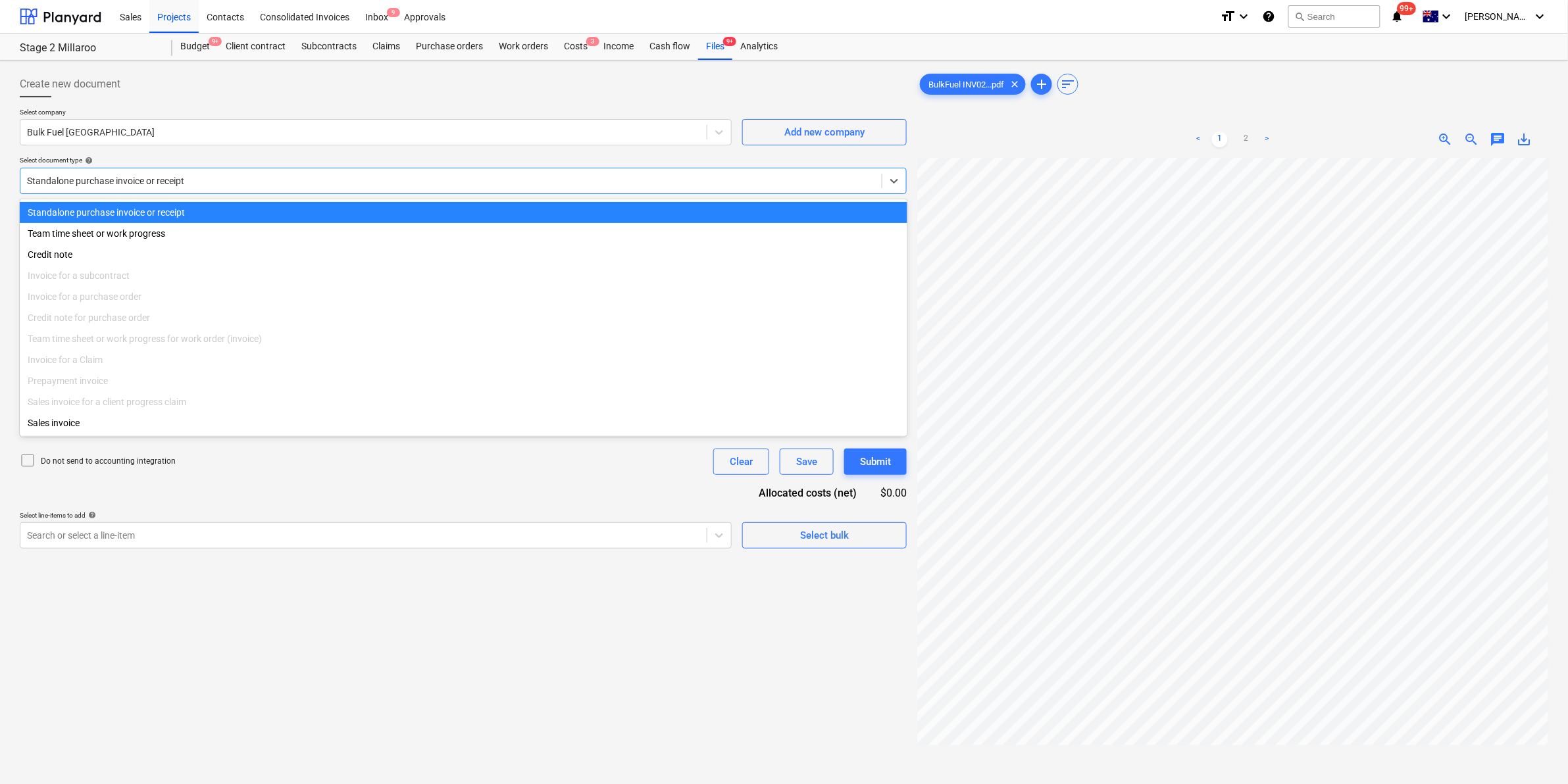
click at [735, 177] on div at bounding box center [451, 180] width 848 height 13
click at [734, 177] on div at bounding box center [451, 180] width 848 height 13
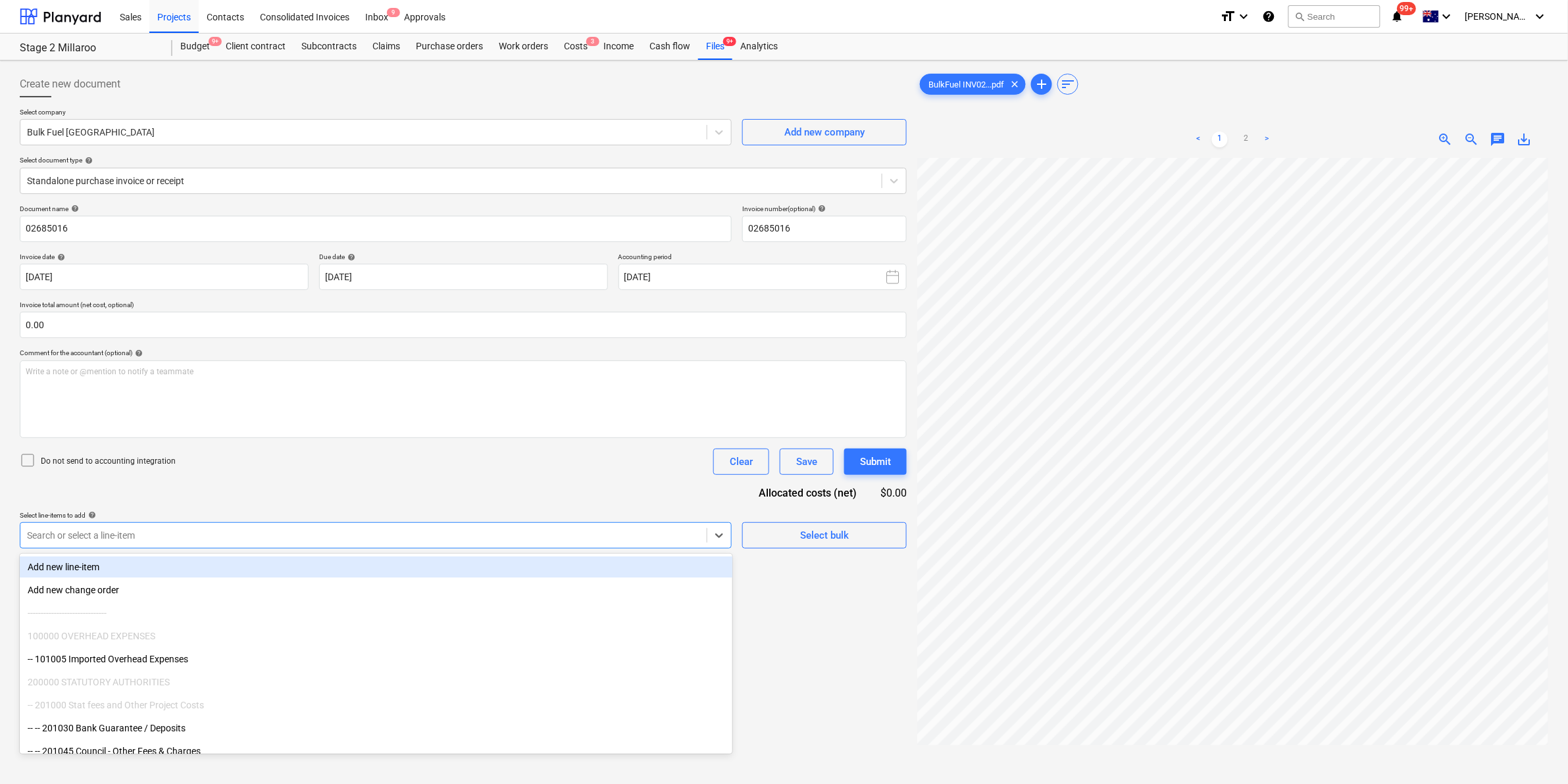
click at [354, 534] on div at bounding box center [364, 535] width 673 height 13
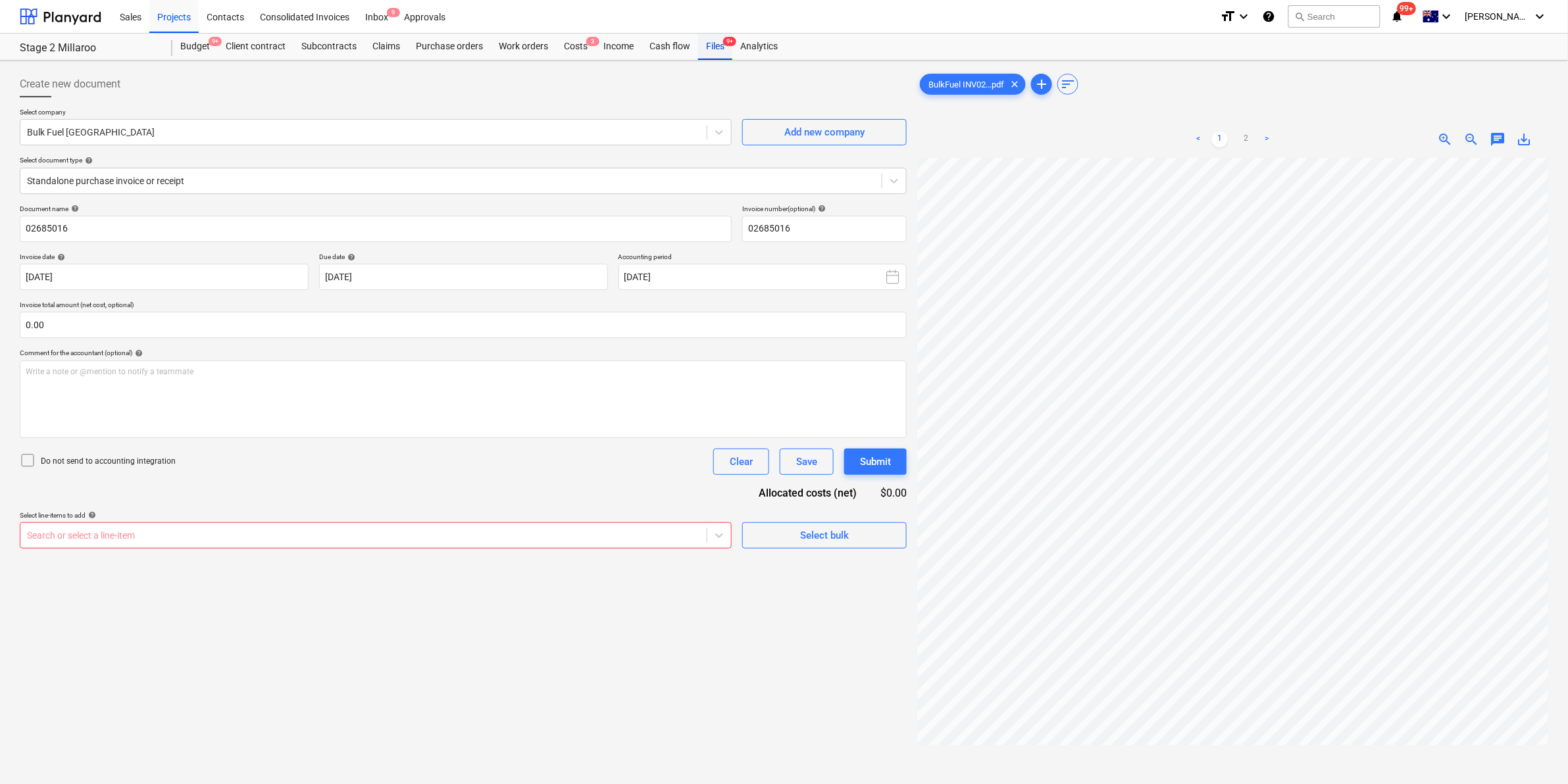
click at [705, 44] on div "Files 9+" at bounding box center [716, 46] width 34 height 26
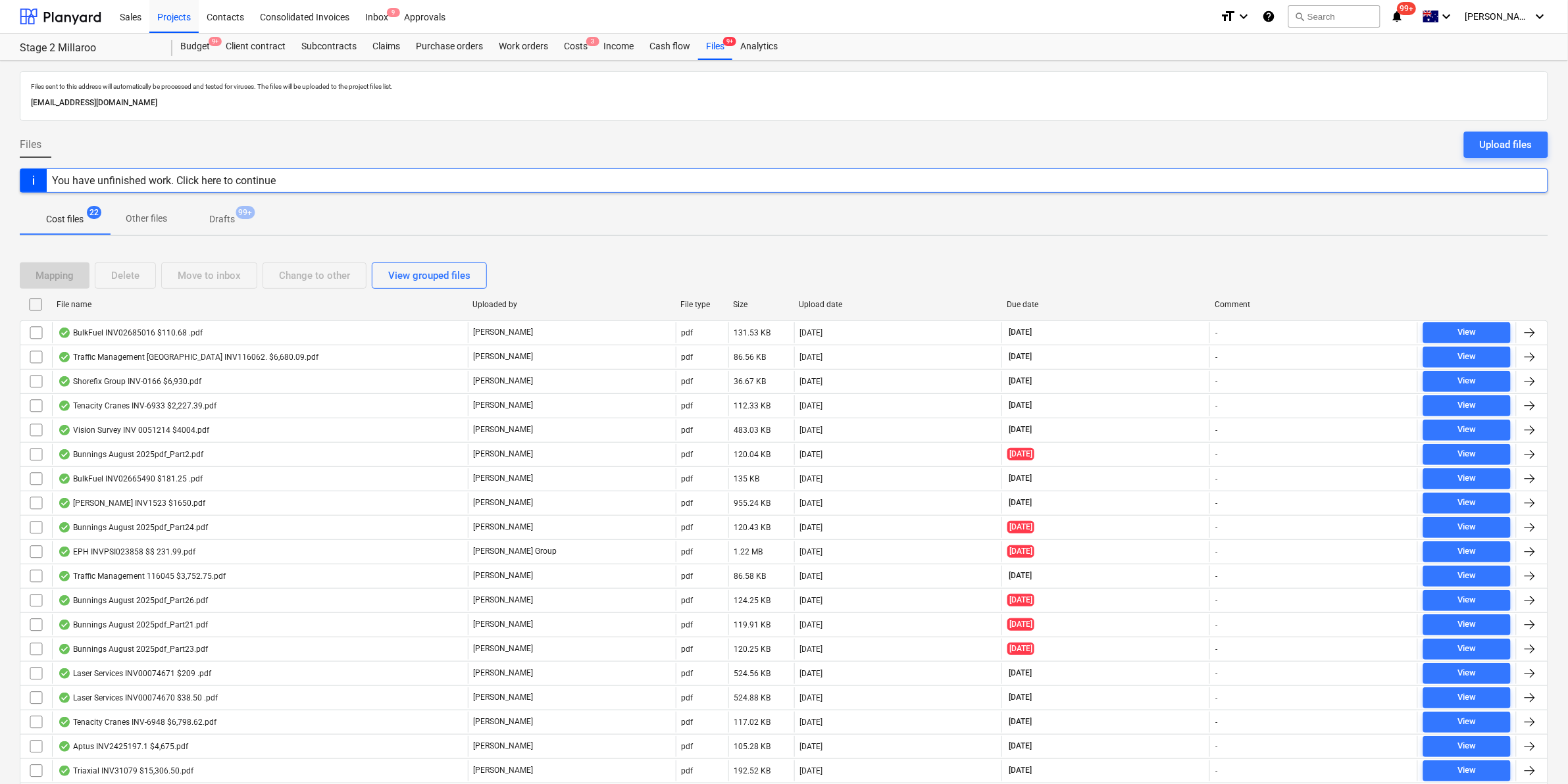
click at [553, 214] on div "Cost files 22 Other files Drafts 99+" at bounding box center [784, 218] width 1529 height 31
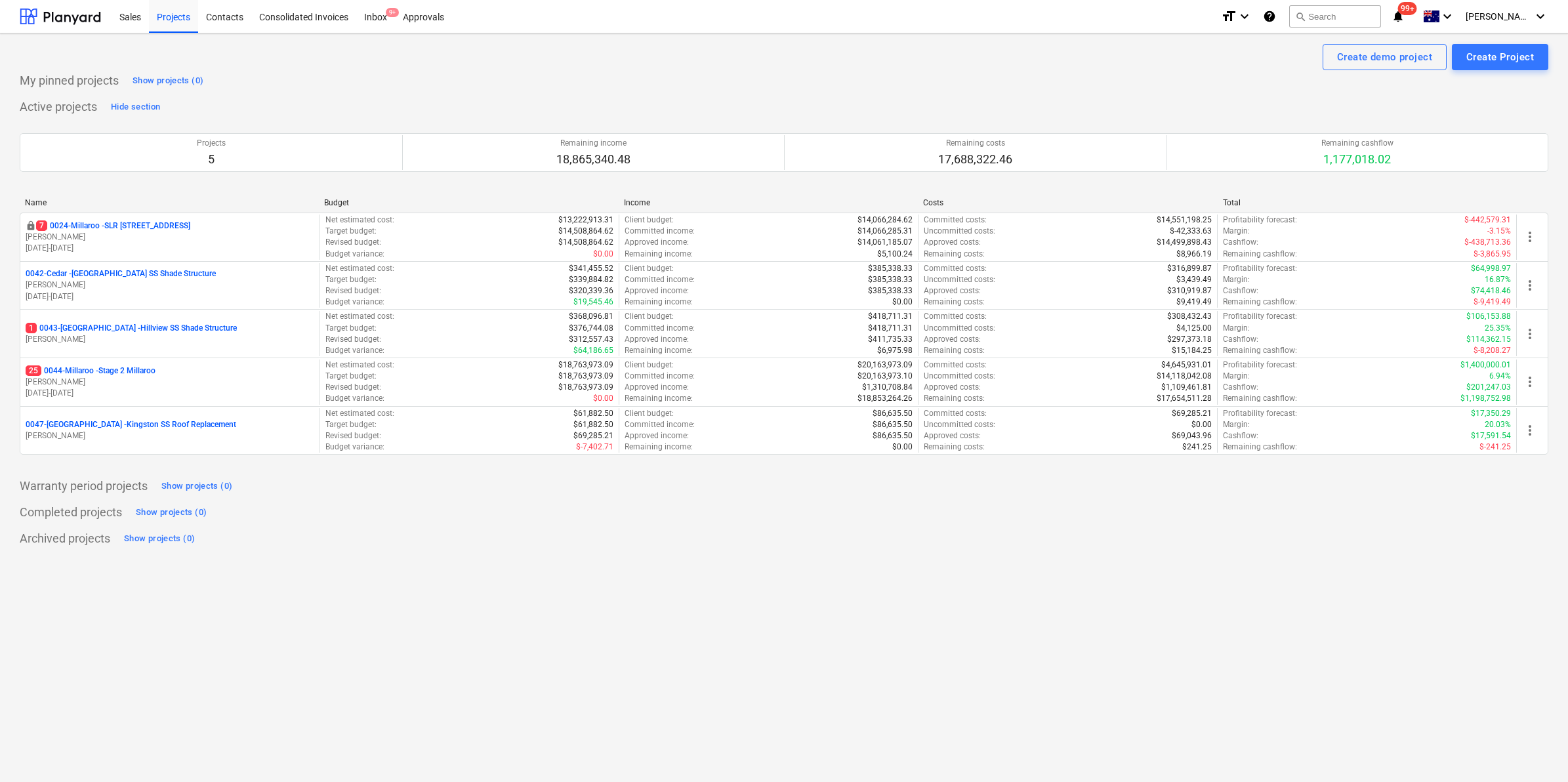
click at [125, 369] on p "25 0044-Millaroo - Stage 2 Millaroo" at bounding box center [90, 370] width 130 height 11
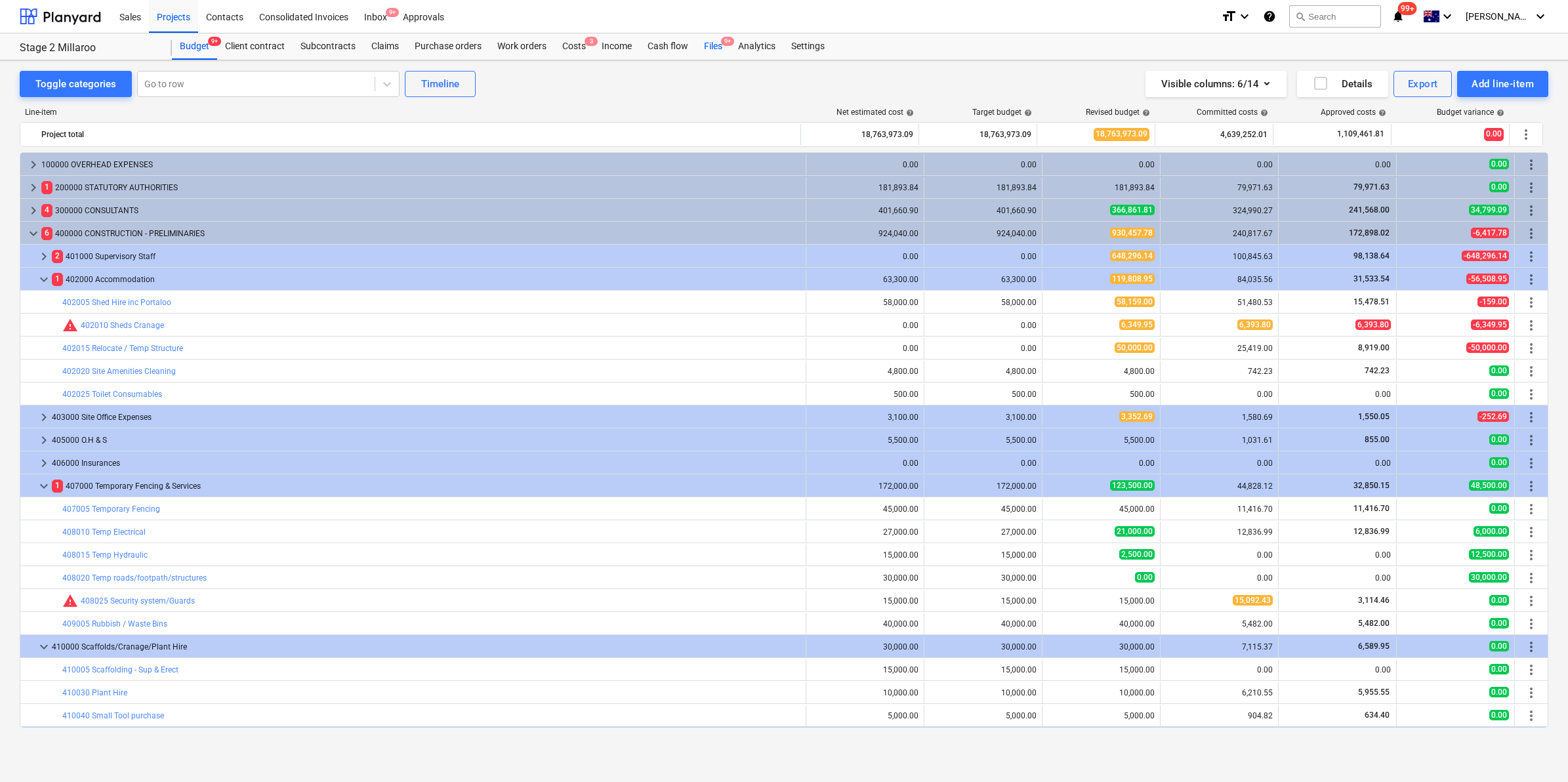
click at [717, 41] on div "Files 9+" at bounding box center [713, 46] width 34 height 26
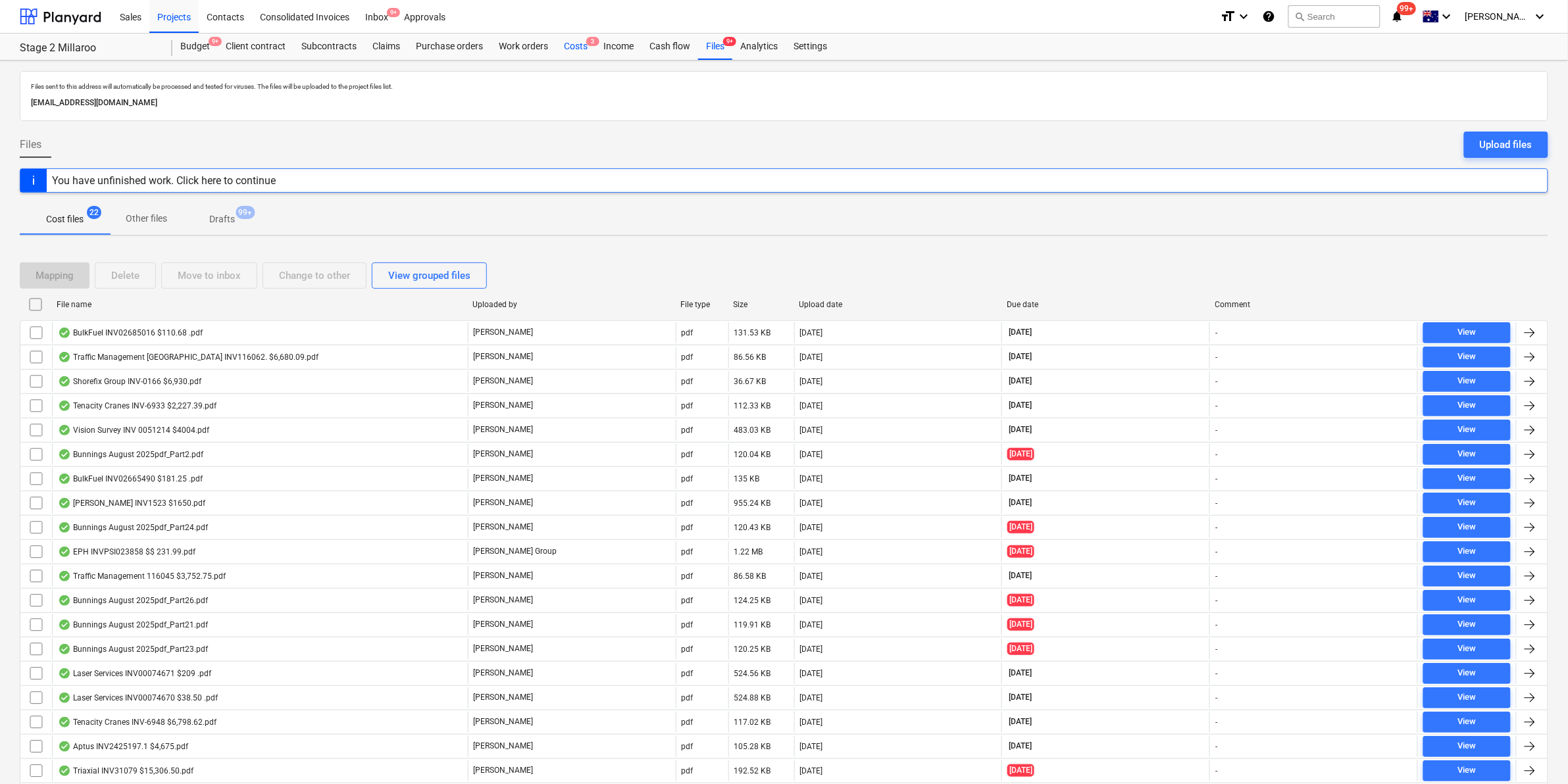
click at [561, 48] on div "Costs 3" at bounding box center [575, 46] width 39 height 26
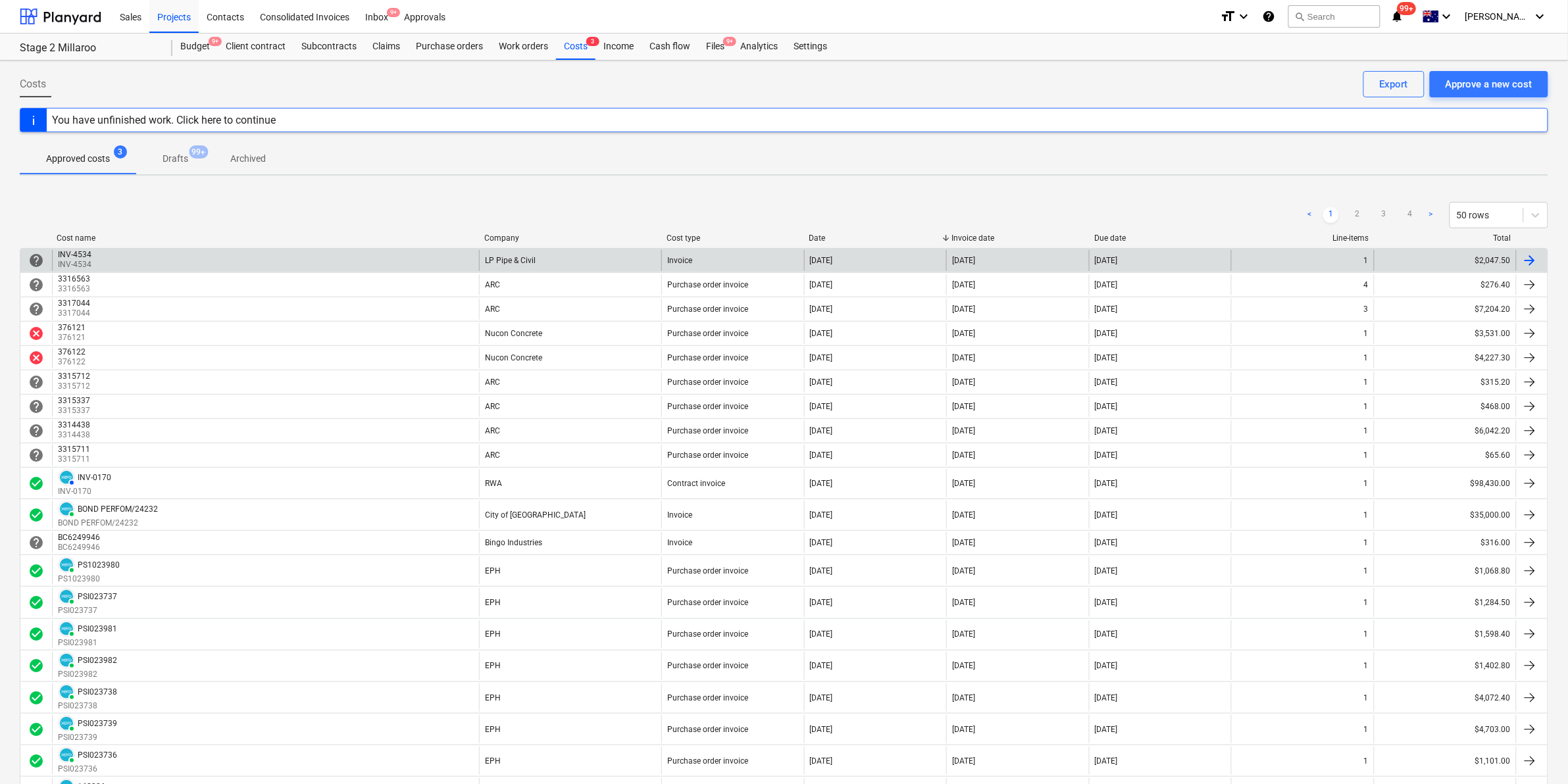
click at [362, 260] on div "INV-4534 INV-4534" at bounding box center [265, 260] width 427 height 21
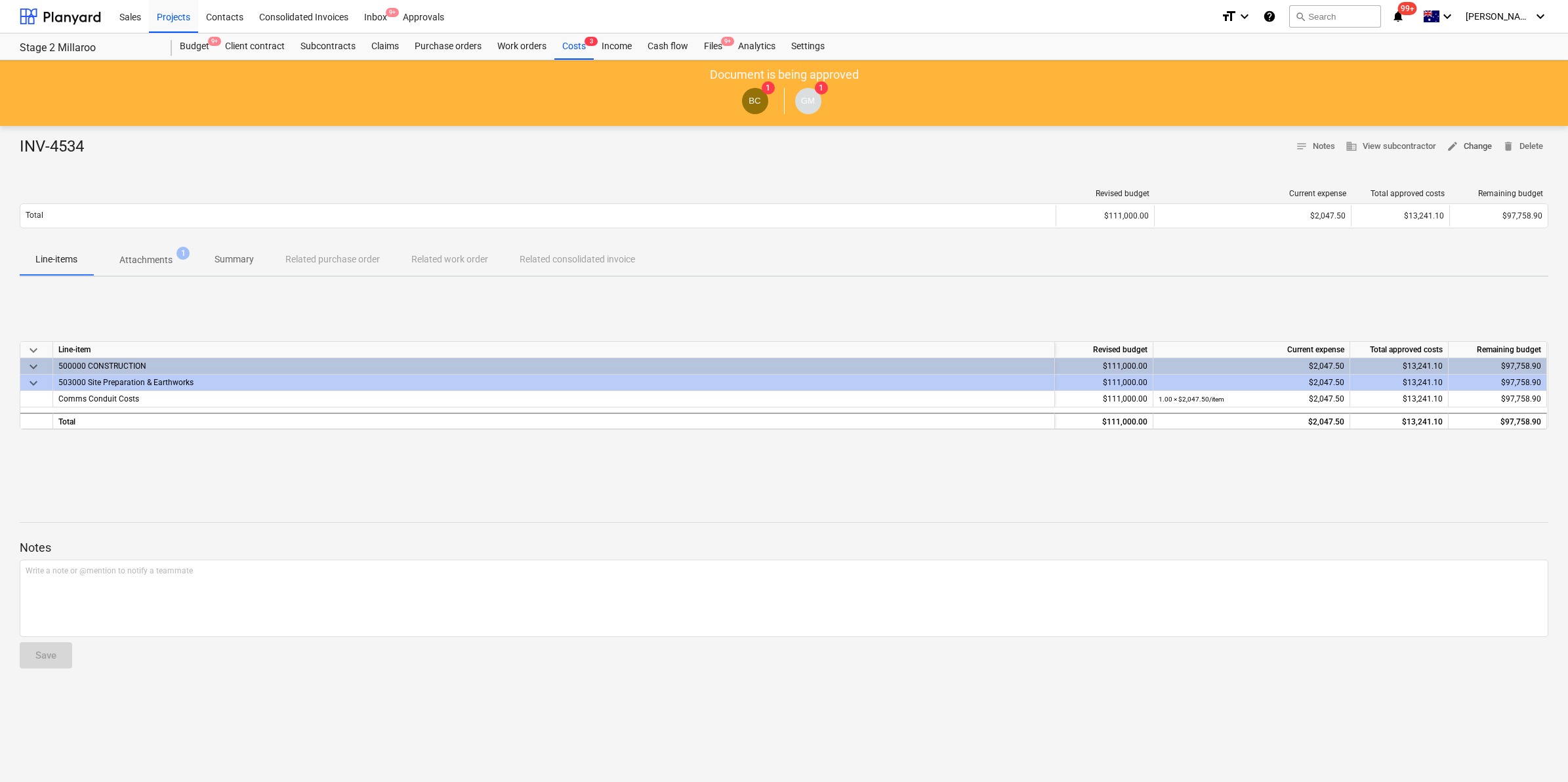
click at [1471, 140] on span "edit Change" at bounding box center [1469, 147] width 45 height 15
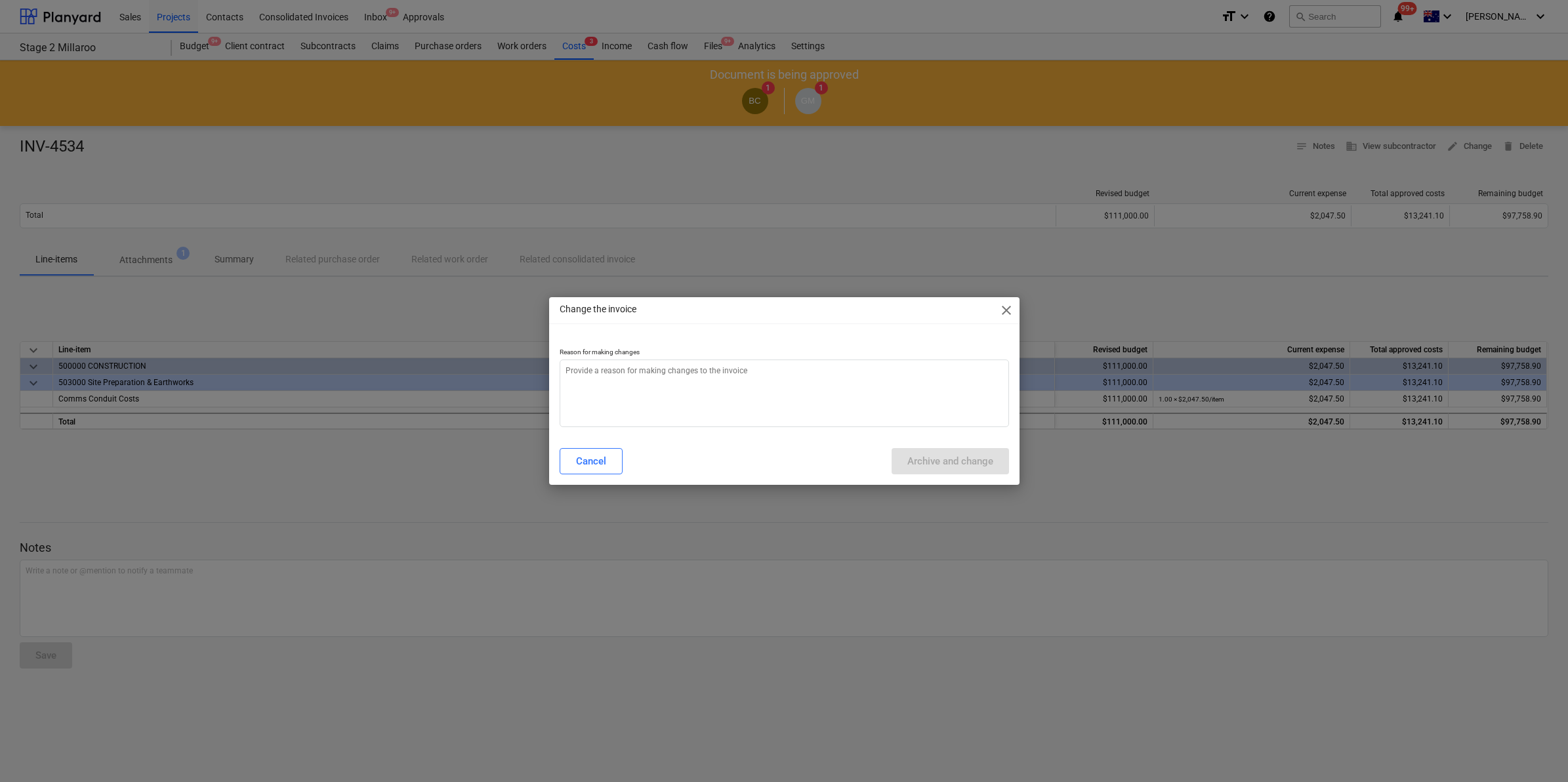
type textarea "x"
click at [702, 362] on textarea at bounding box center [784, 393] width 449 height 68
type textarea "t"
type textarea "x"
type textarea "te"
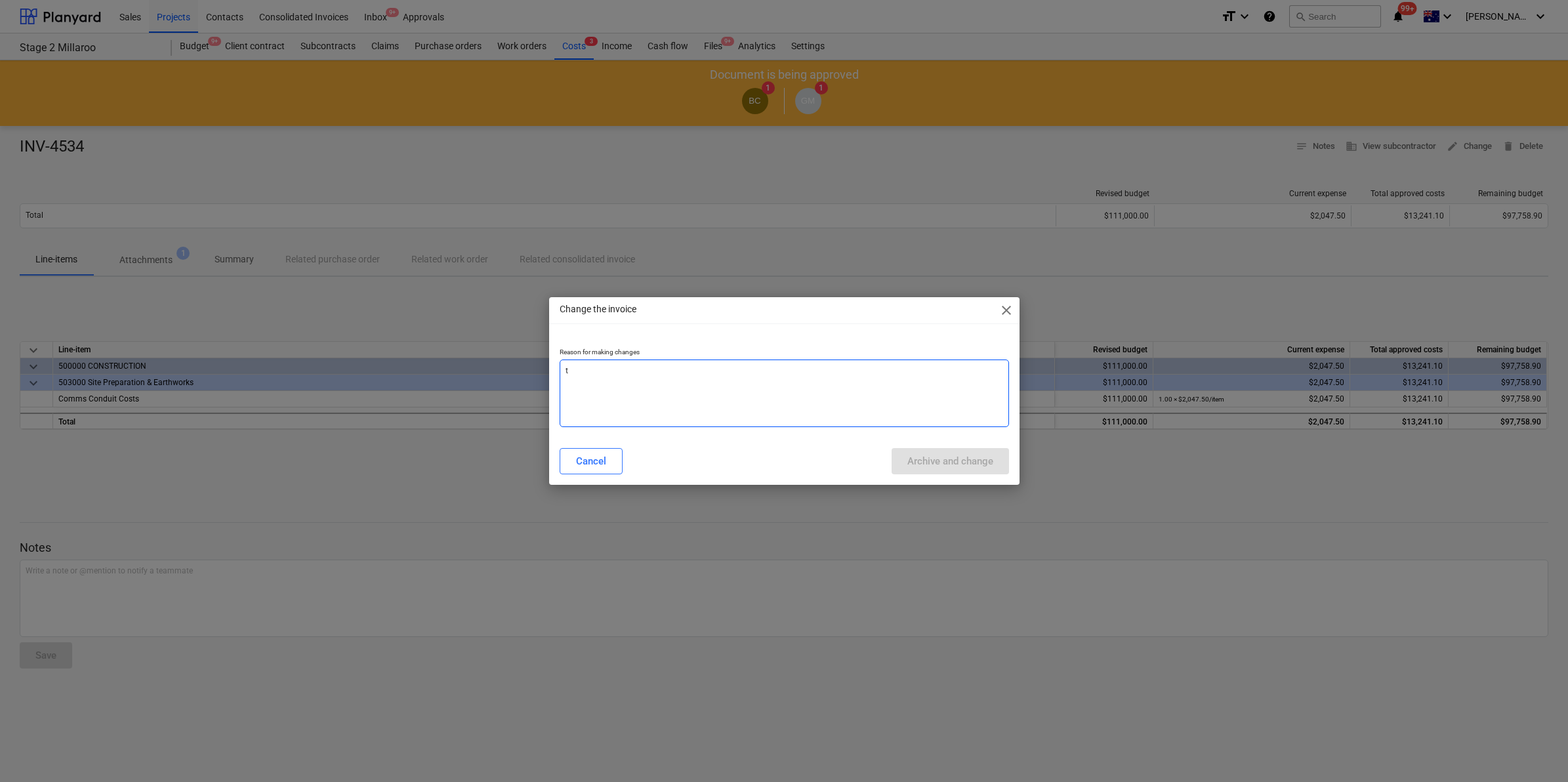
type textarea "x"
type textarea "tes"
type textarea "x"
type textarea "test"
type textarea "x"
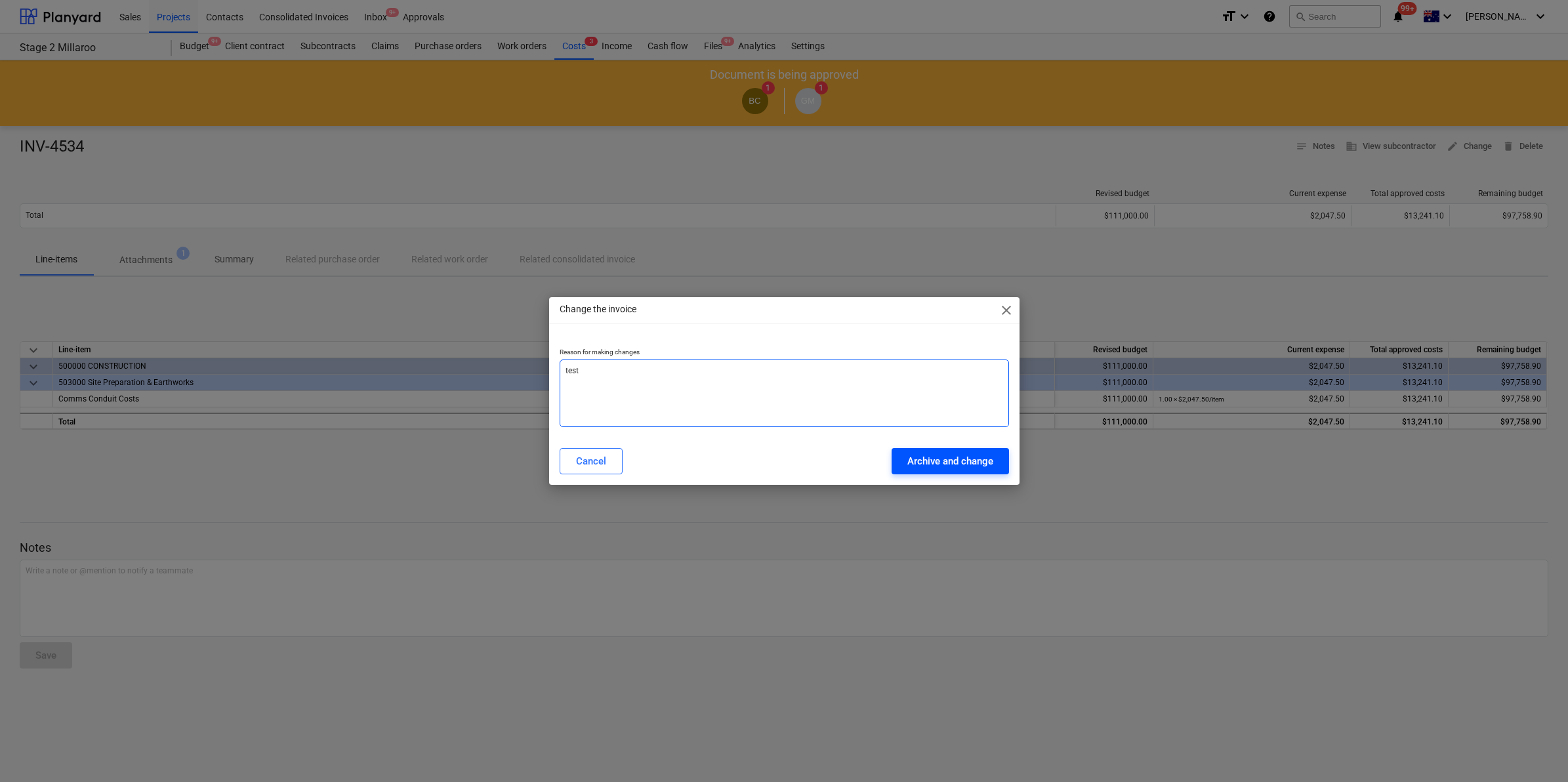
type textarea "test"
click at [923, 452] on div "Archive and change" at bounding box center [950, 461] width 86 height 17
type textarea "x"
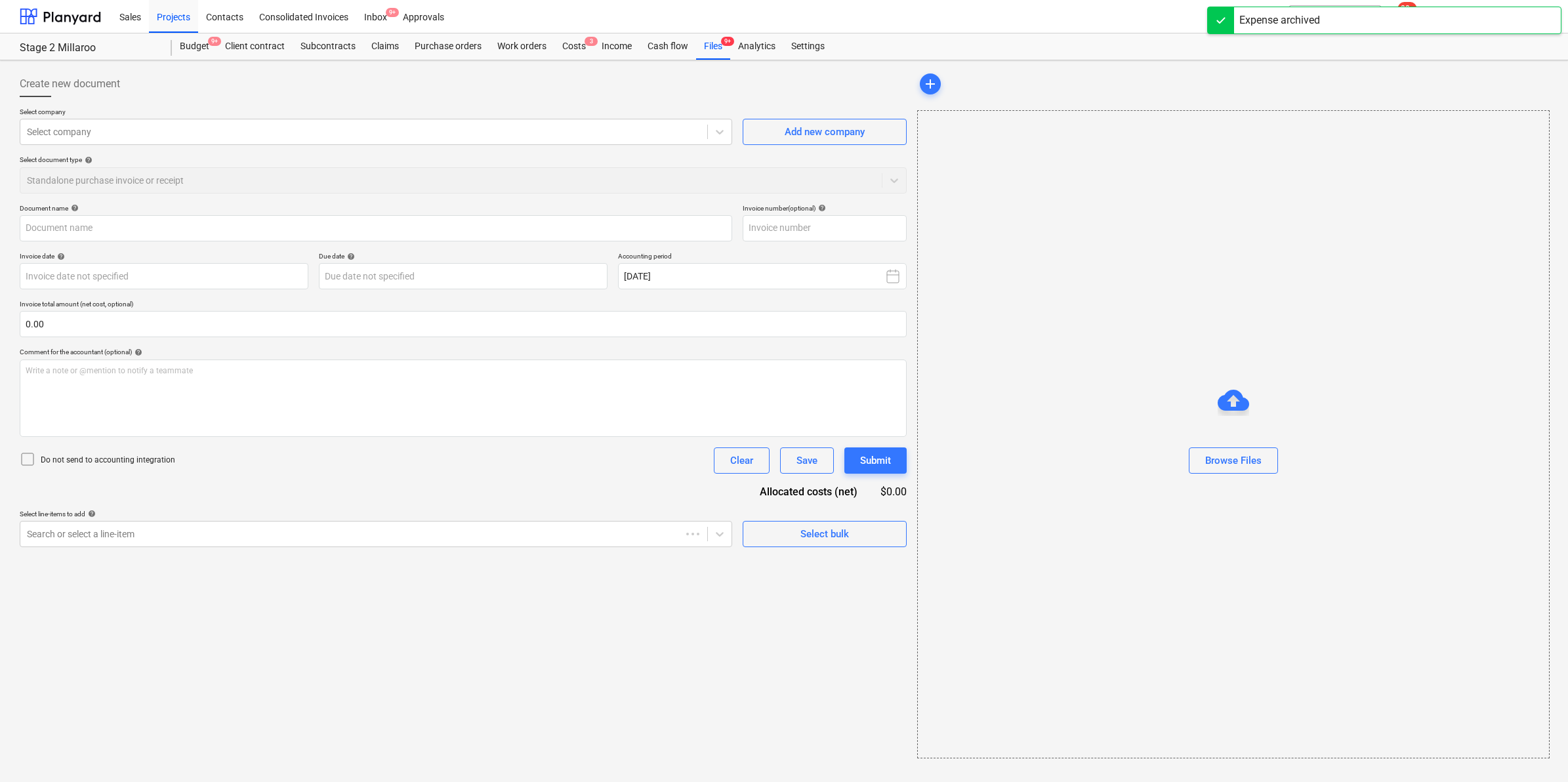
type input "INV-4534"
type input "04 Sep 2025"
type input "31 Oct 2025"
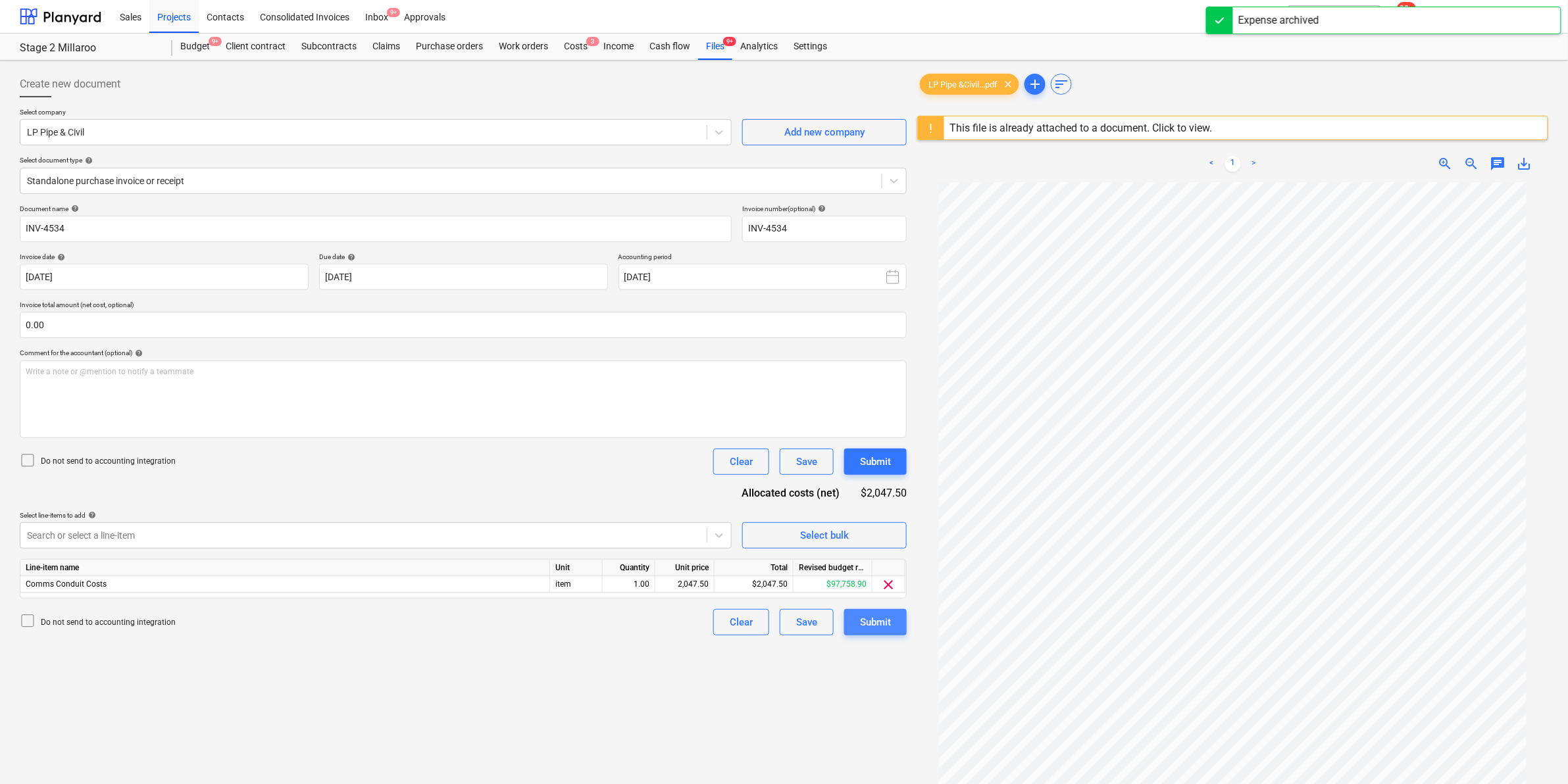
click at [880, 620] on div "Submit" at bounding box center [875, 623] width 31 height 17
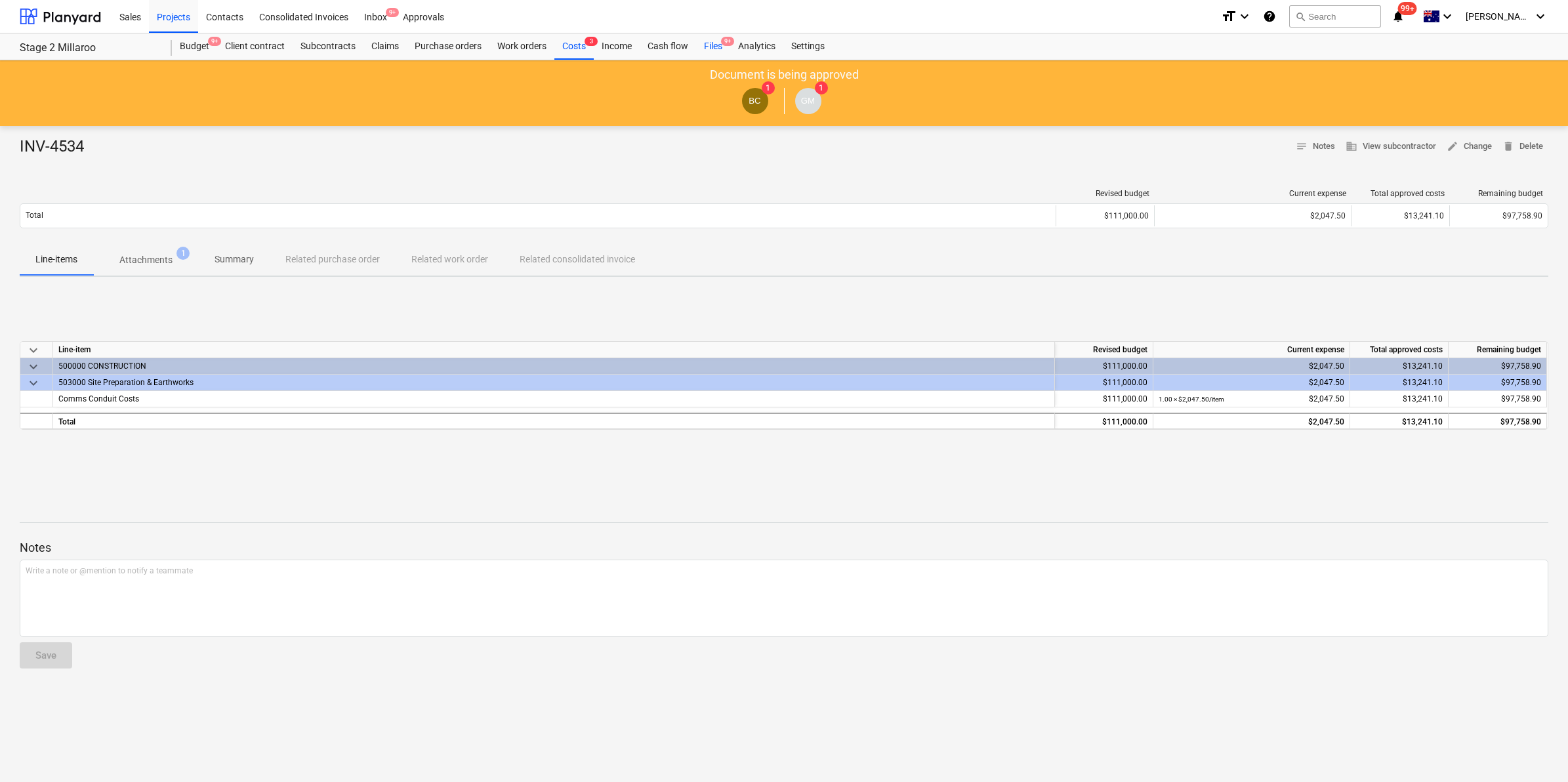
click at [712, 46] on div "Files 9+" at bounding box center [713, 46] width 34 height 26
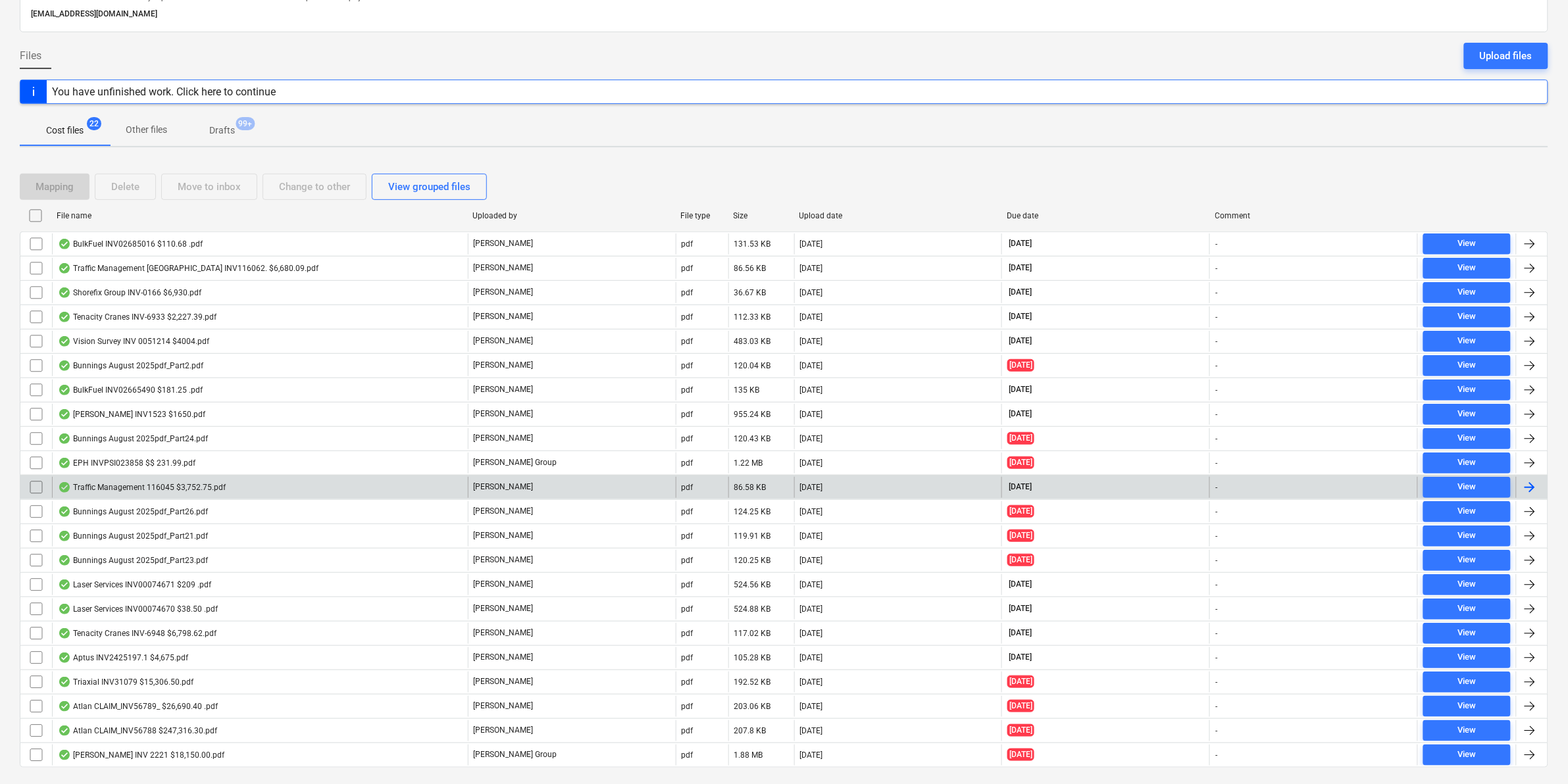
scroll to position [122, 0]
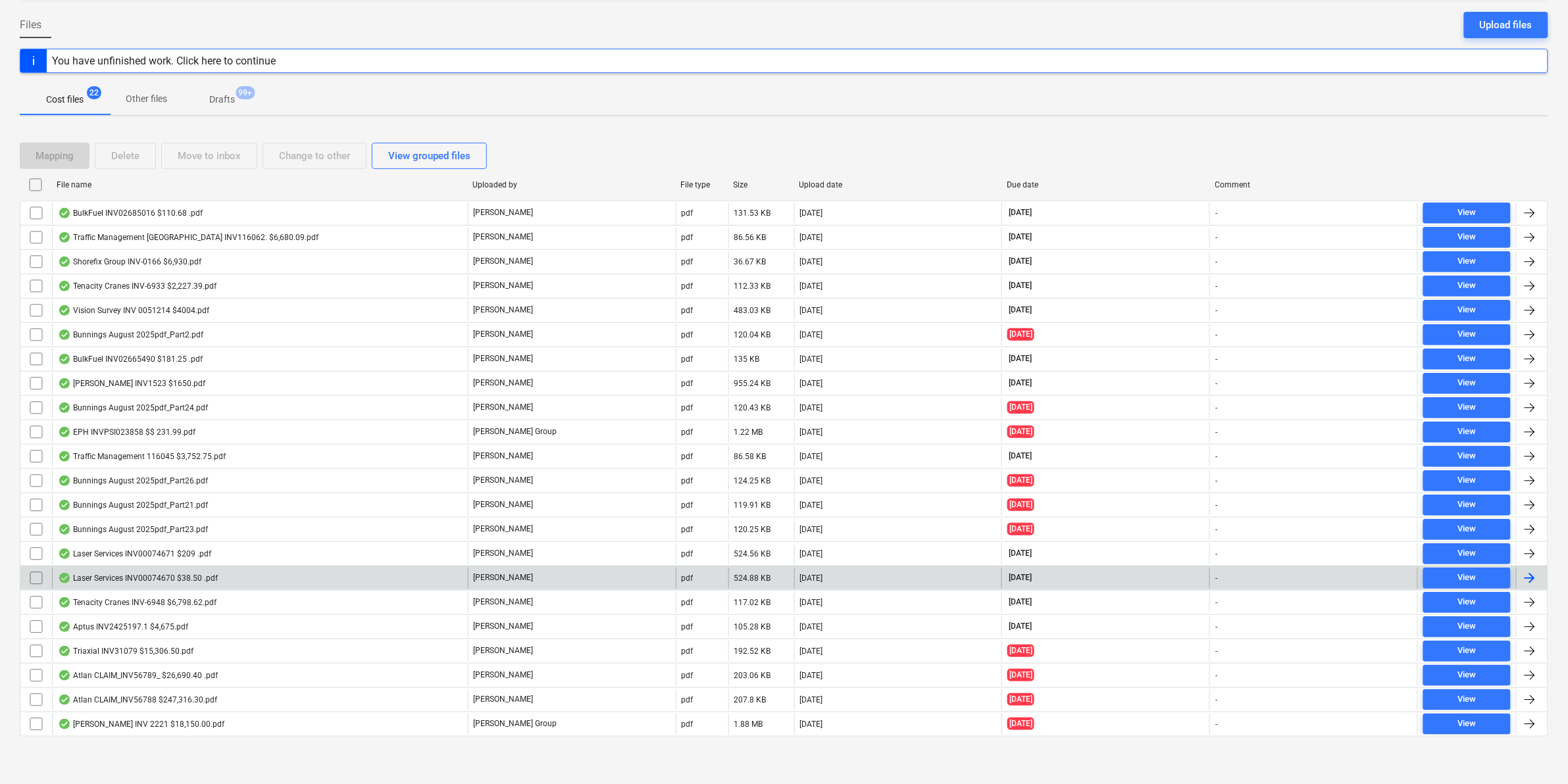
click at [235, 577] on div "Laser Services INV00074670 $38.50 .pdf" at bounding box center [259, 578] width 416 height 21
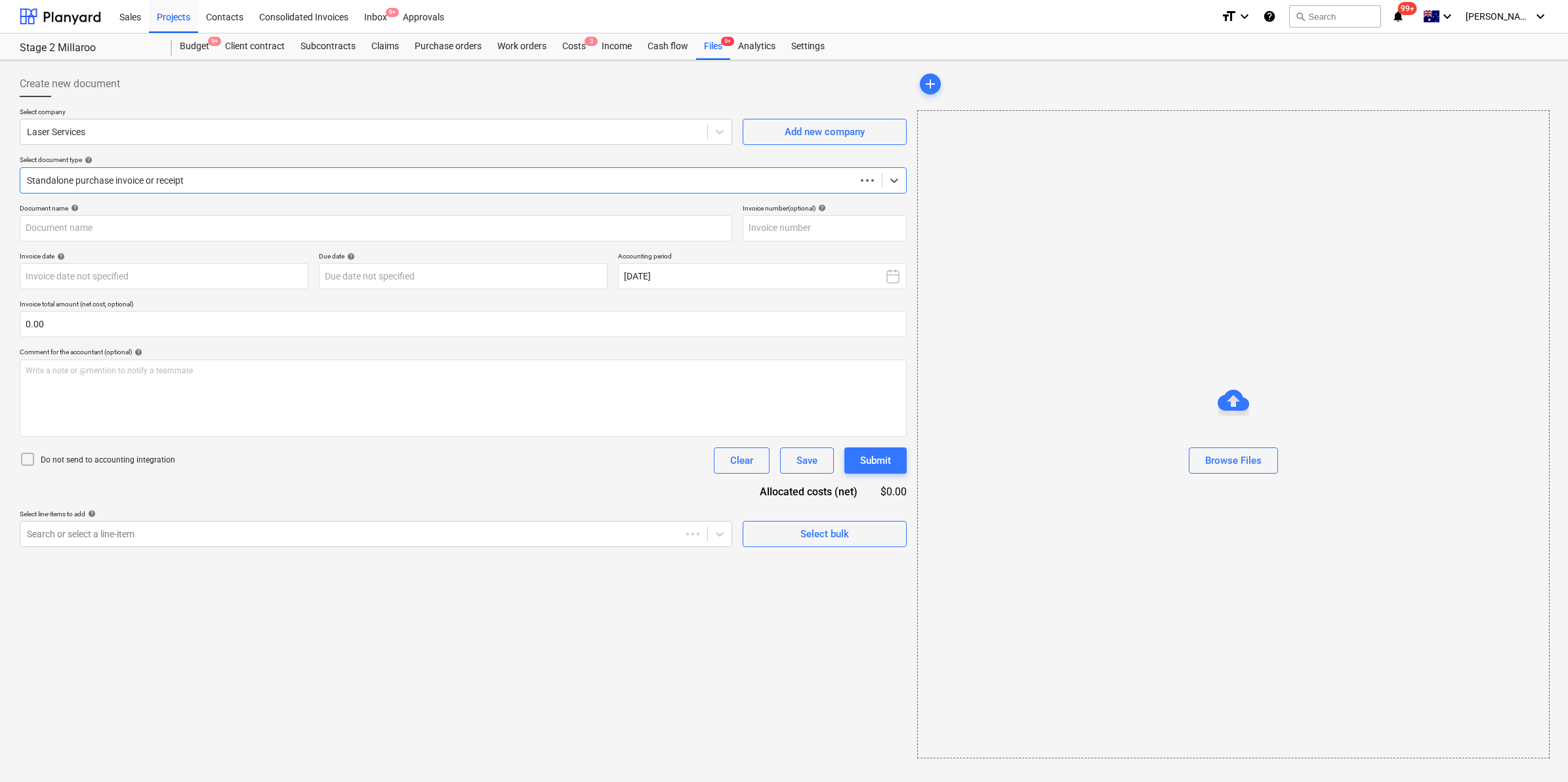
type input "00074670"
type input "05 Sep 2025"
type input "[DATE]"
click at [247, 391] on div "Write a note or @mention to notify a teammate ﻿" at bounding box center [462, 397] width 884 height 77
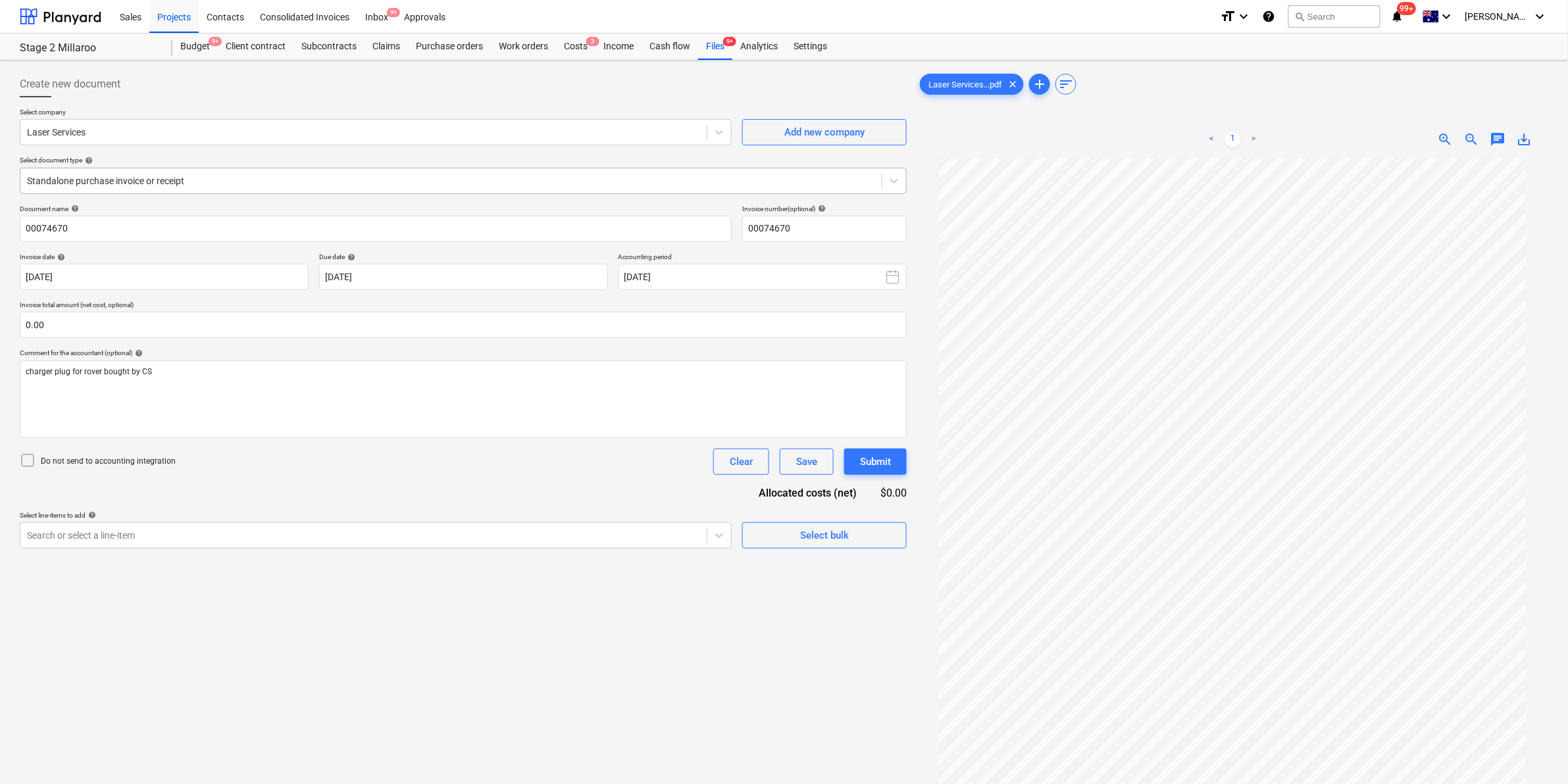
click at [208, 174] on div at bounding box center [451, 180] width 848 height 13
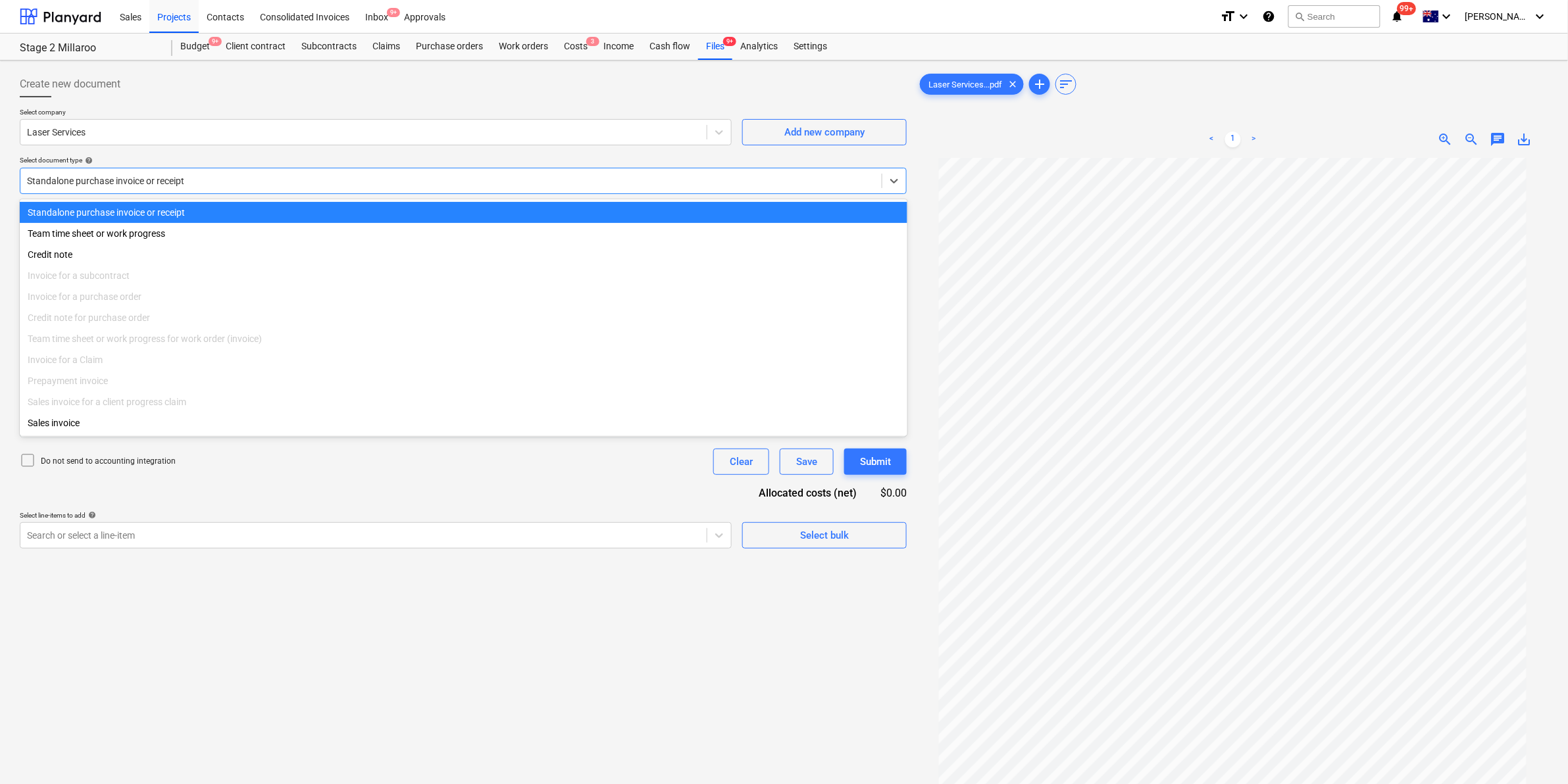
click at [216, 208] on div "Standalone purchase invoice or receipt" at bounding box center [463, 212] width 888 height 21
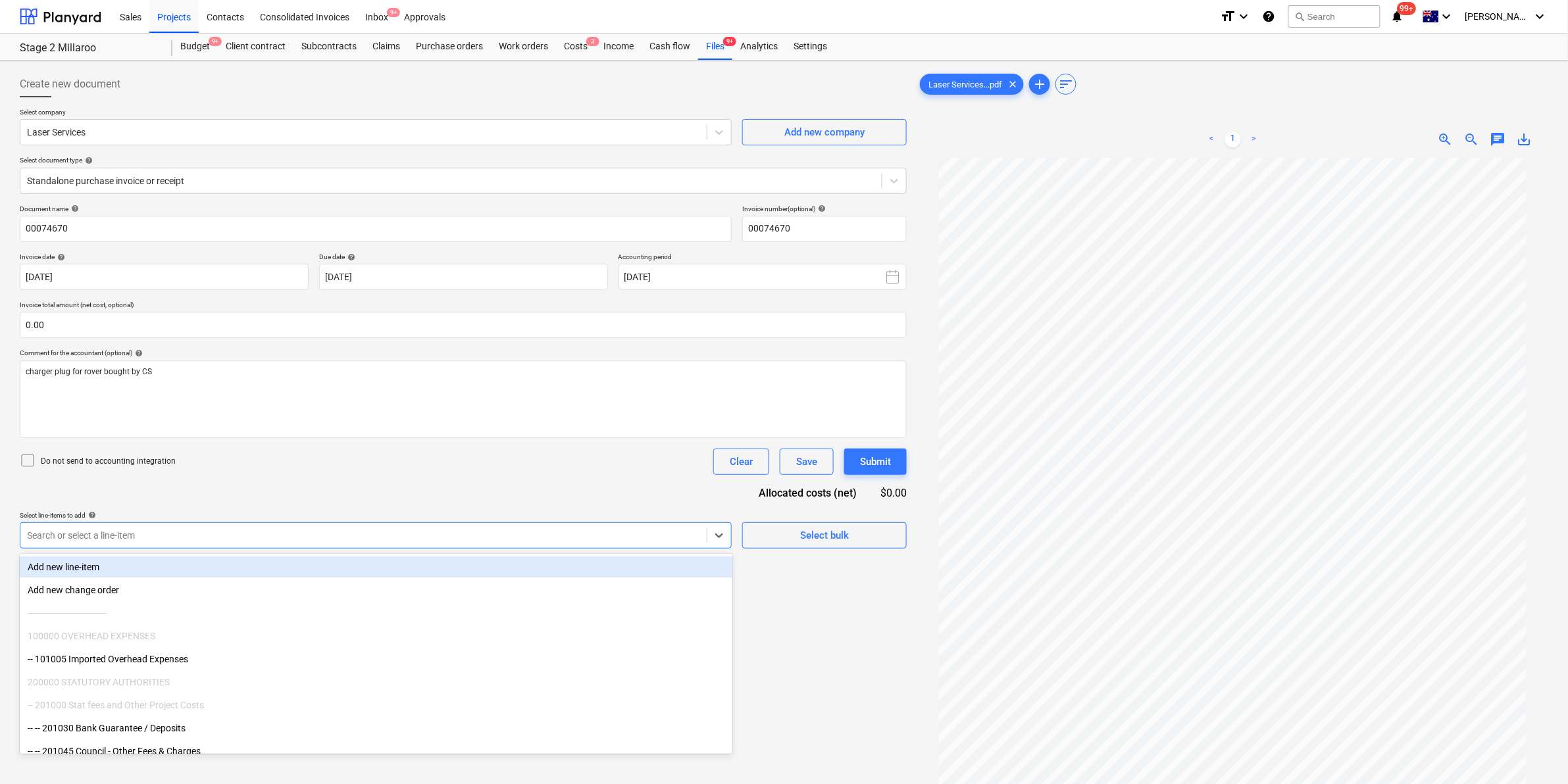
click at [120, 532] on div at bounding box center [364, 535] width 673 height 13
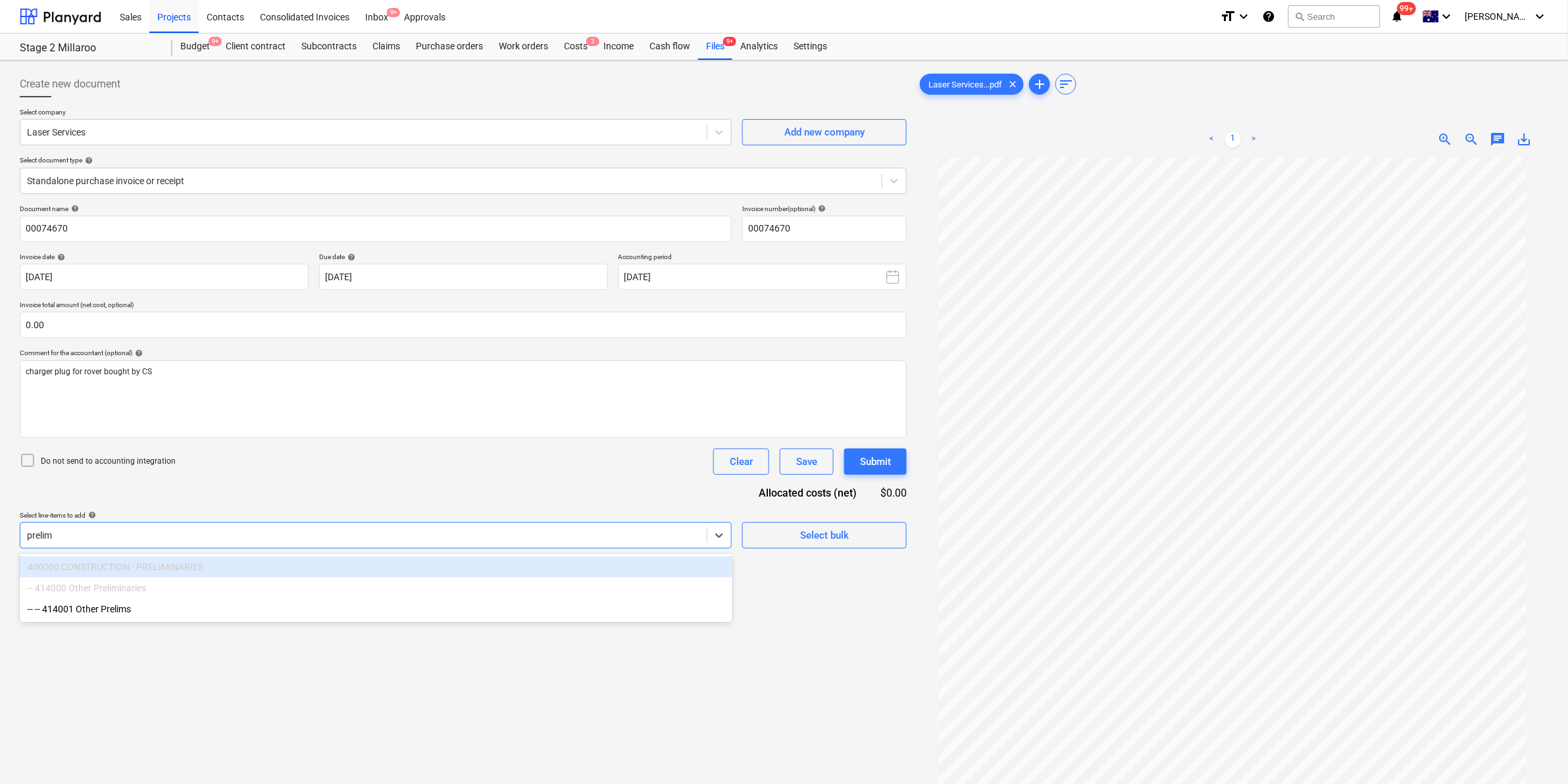
type input "prelims"
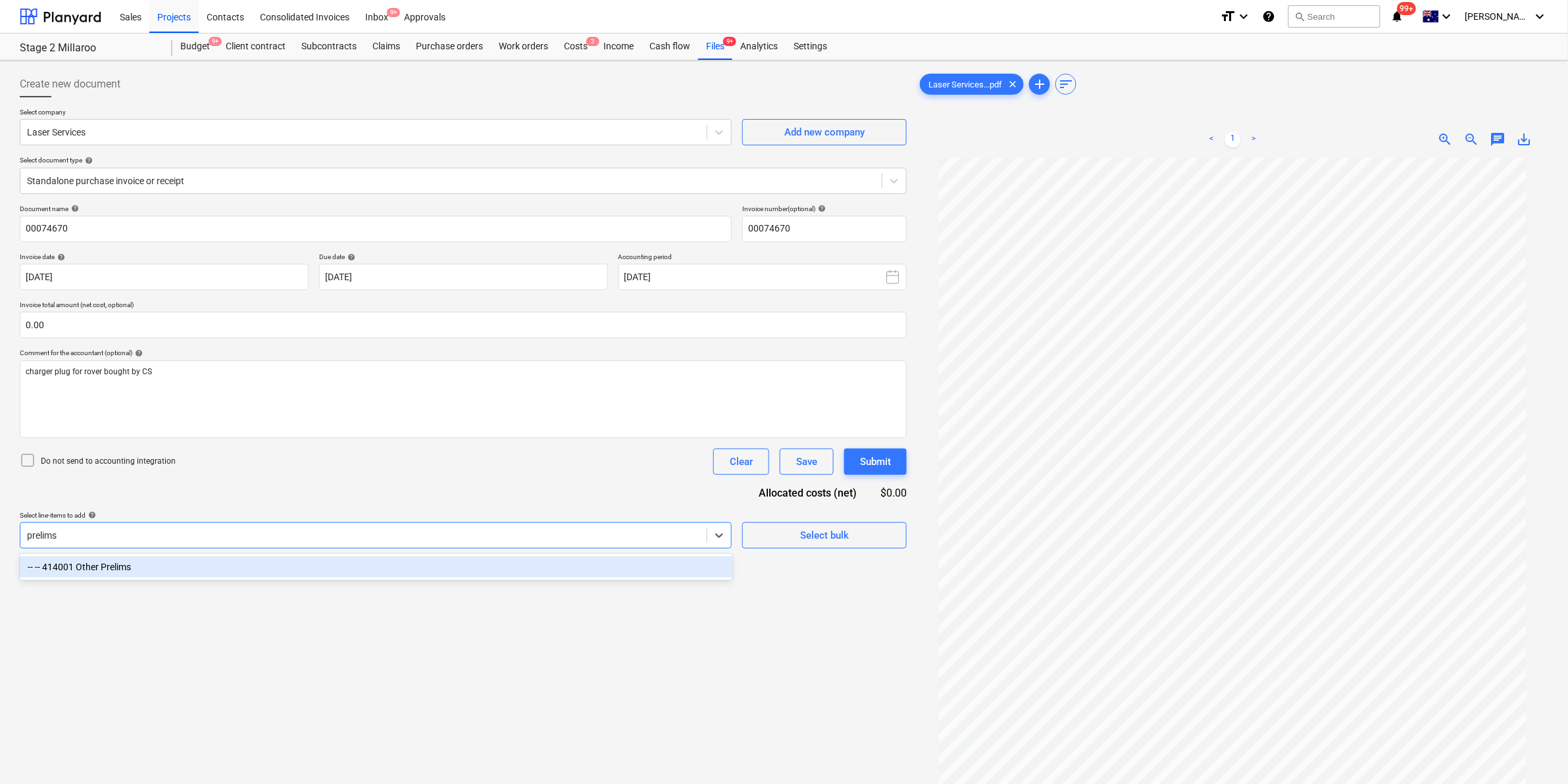
click at [174, 570] on div "-- -- 414001 Other Prelims" at bounding box center [376, 567] width 713 height 21
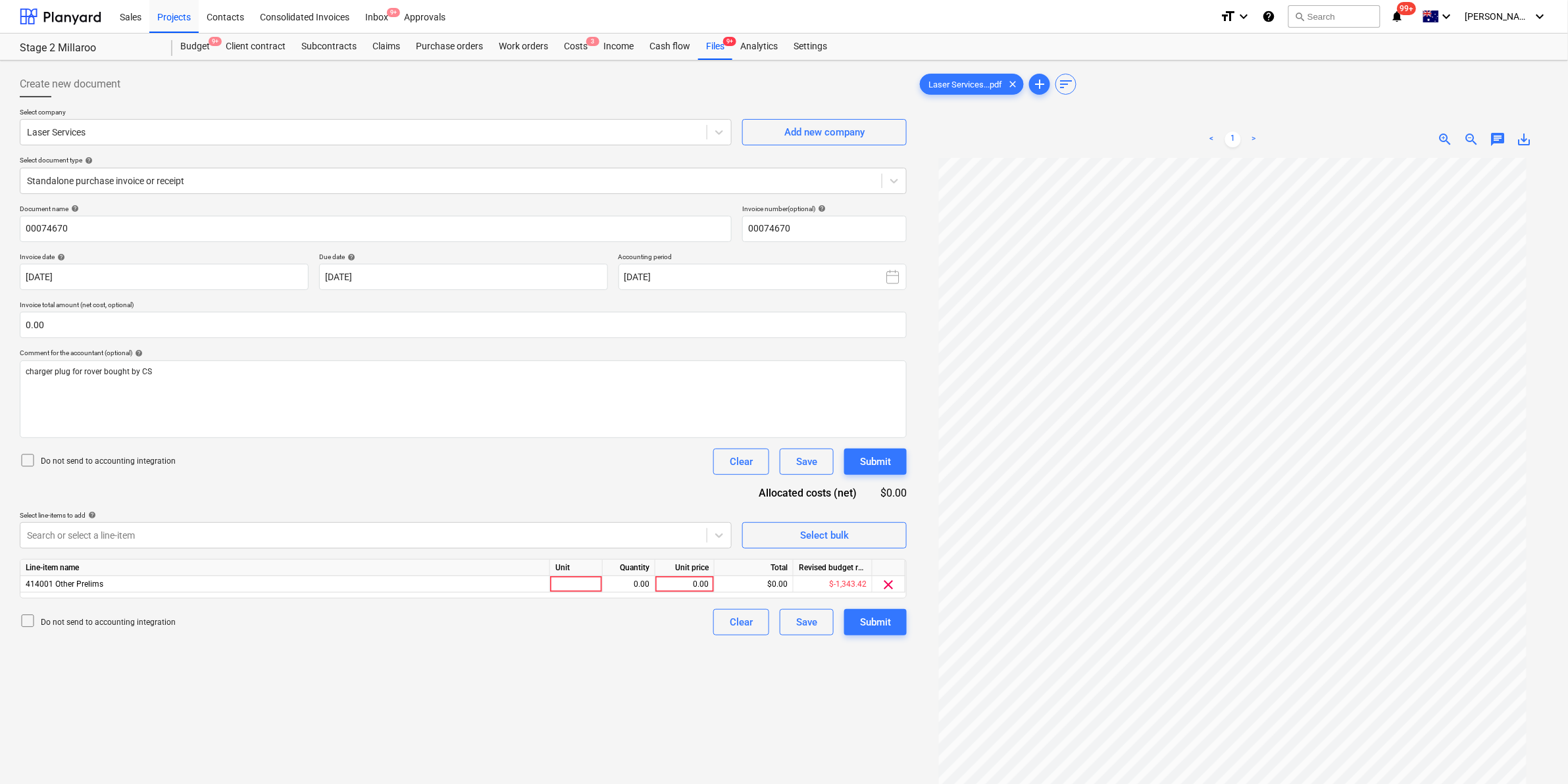
click at [407, 464] on div "Do not send to accounting integration Clear Save Submit" at bounding box center [463, 461] width 887 height 26
click at [585, 584] on div at bounding box center [576, 584] width 53 height 16
type input "item"
type input "35"
click at [886, 617] on div "Submit" at bounding box center [875, 623] width 31 height 17
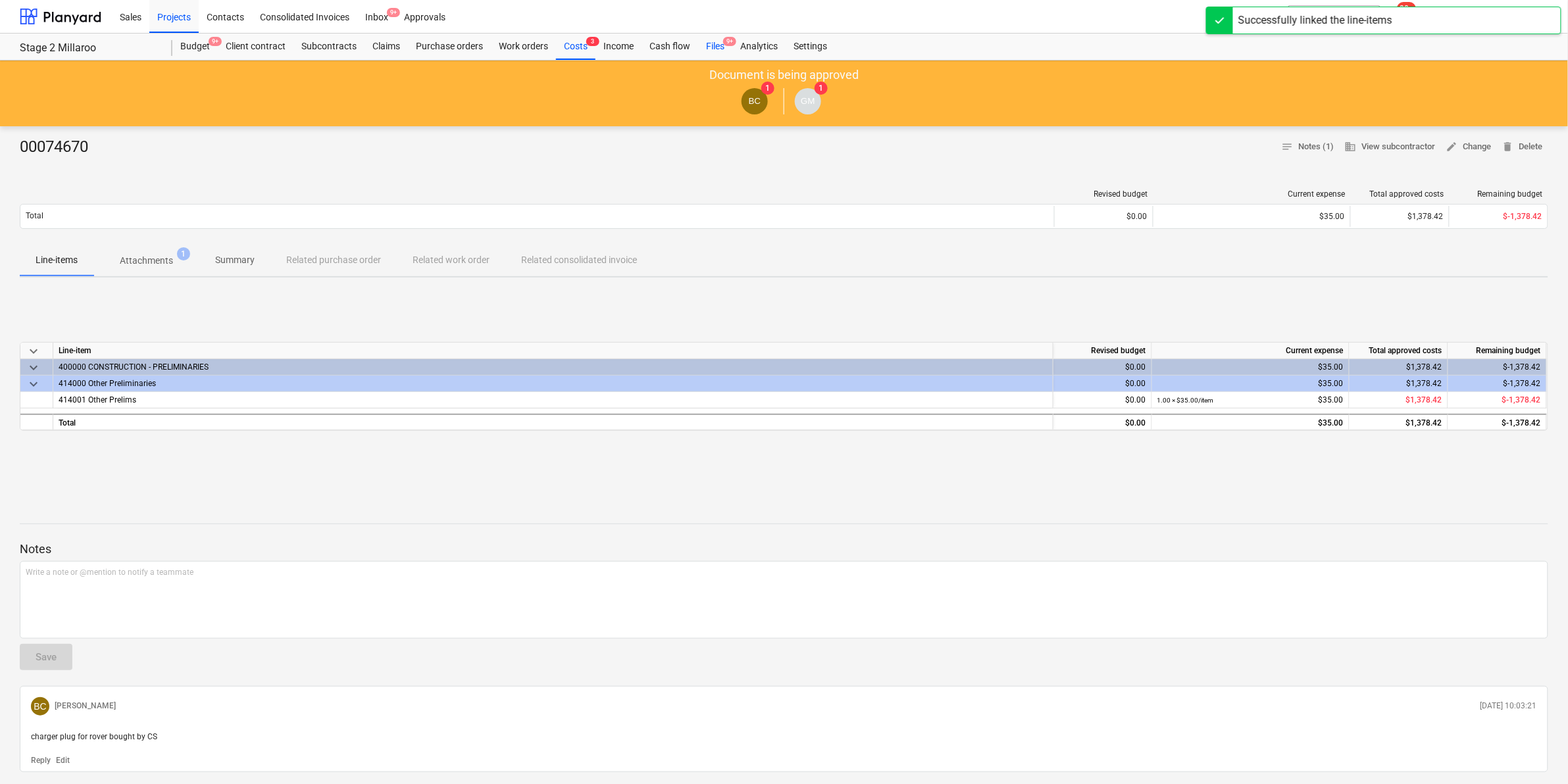
click at [716, 49] on div "Files 9+" at bounding box center [716, 46] width 34 height 26
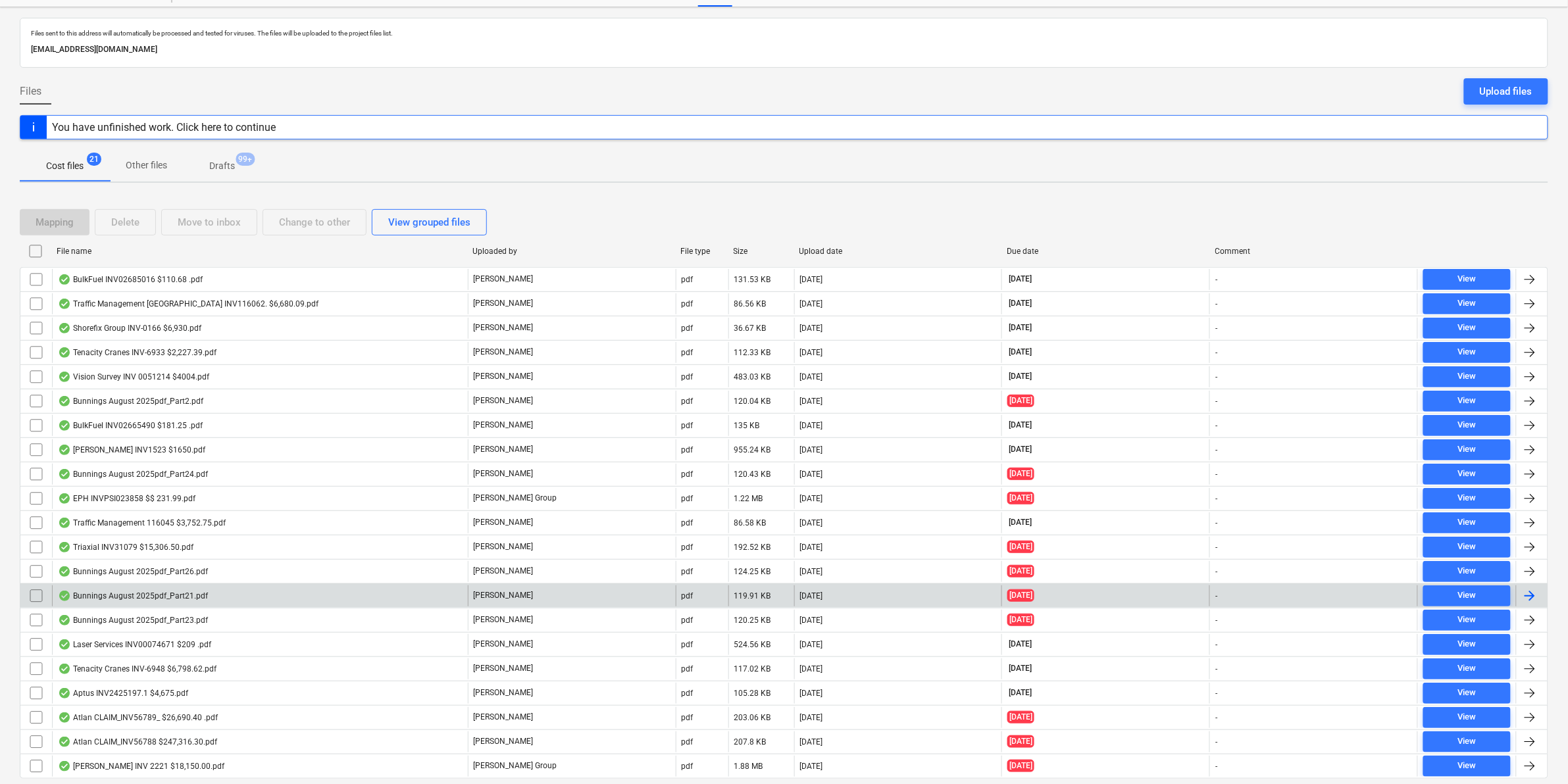
scroll to position [99, 0]
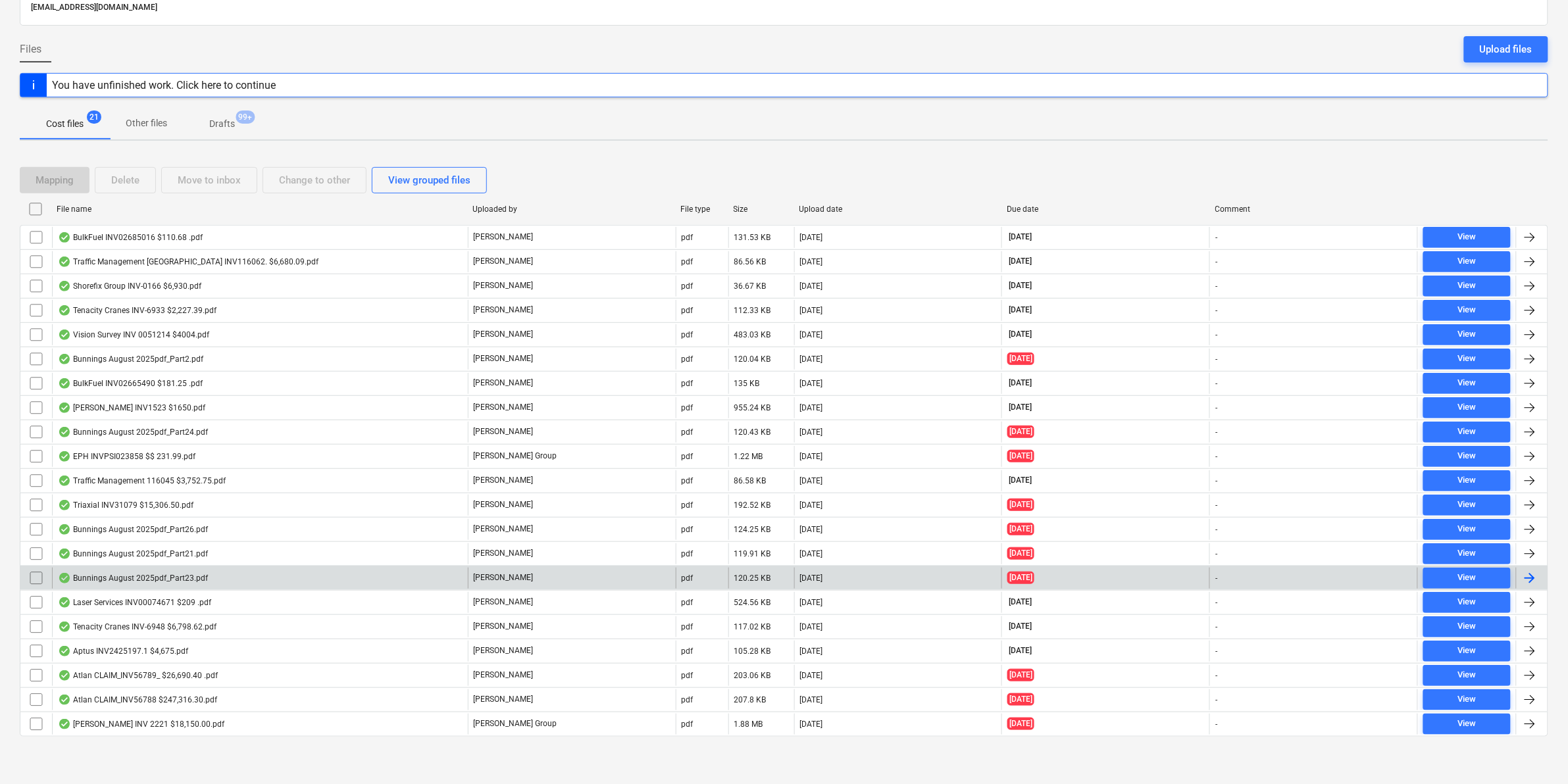
click at [133, 578] on div "Bunnings August 2025pdf_Part23.pdf" at bounding box center [133, 578] width 150 height 10
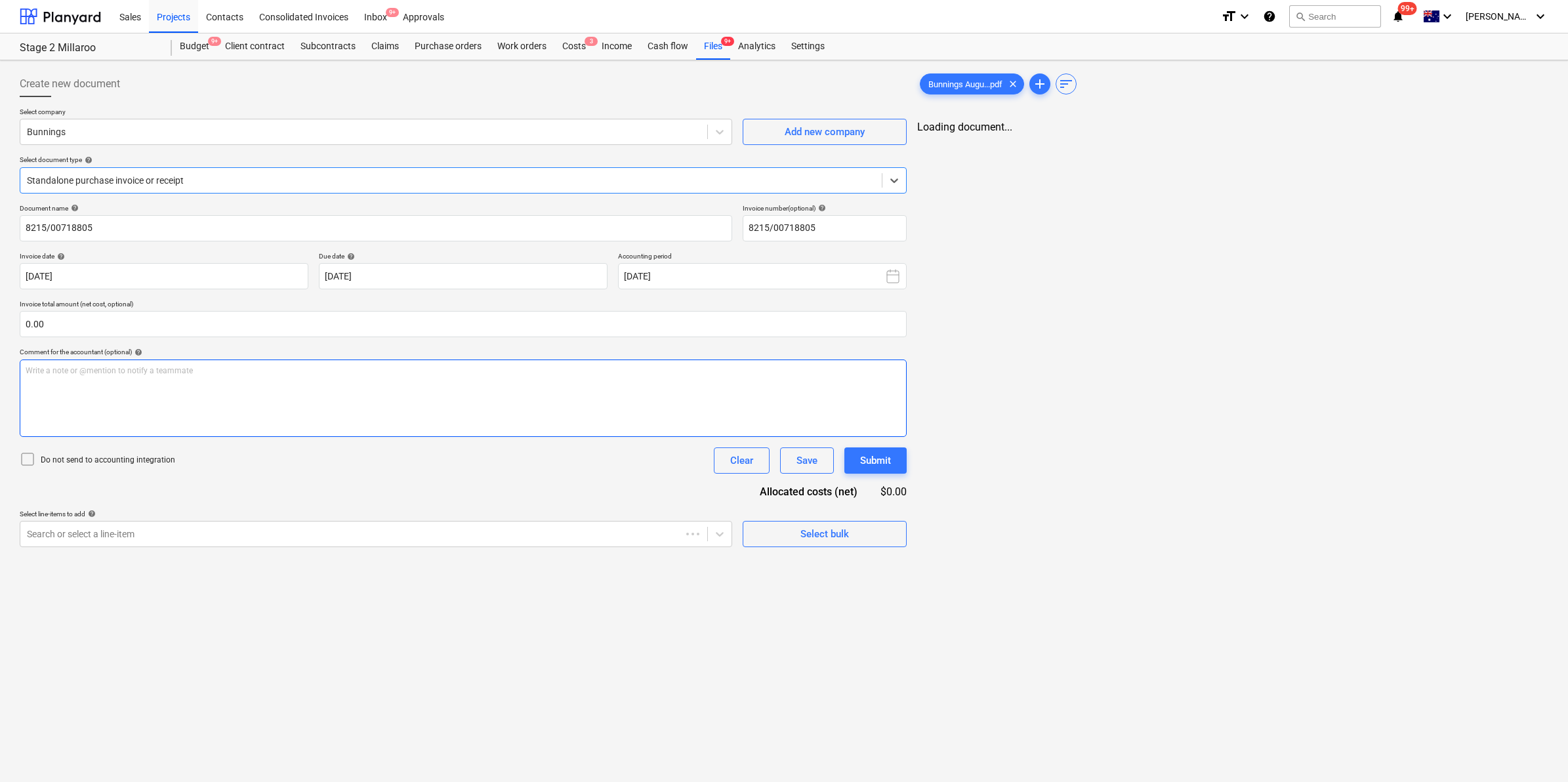
type input "8215/00718805"
type input "13 Aug 2025"
click at [400, 184] on div at bounding box center [450, 180] width 845 height 13
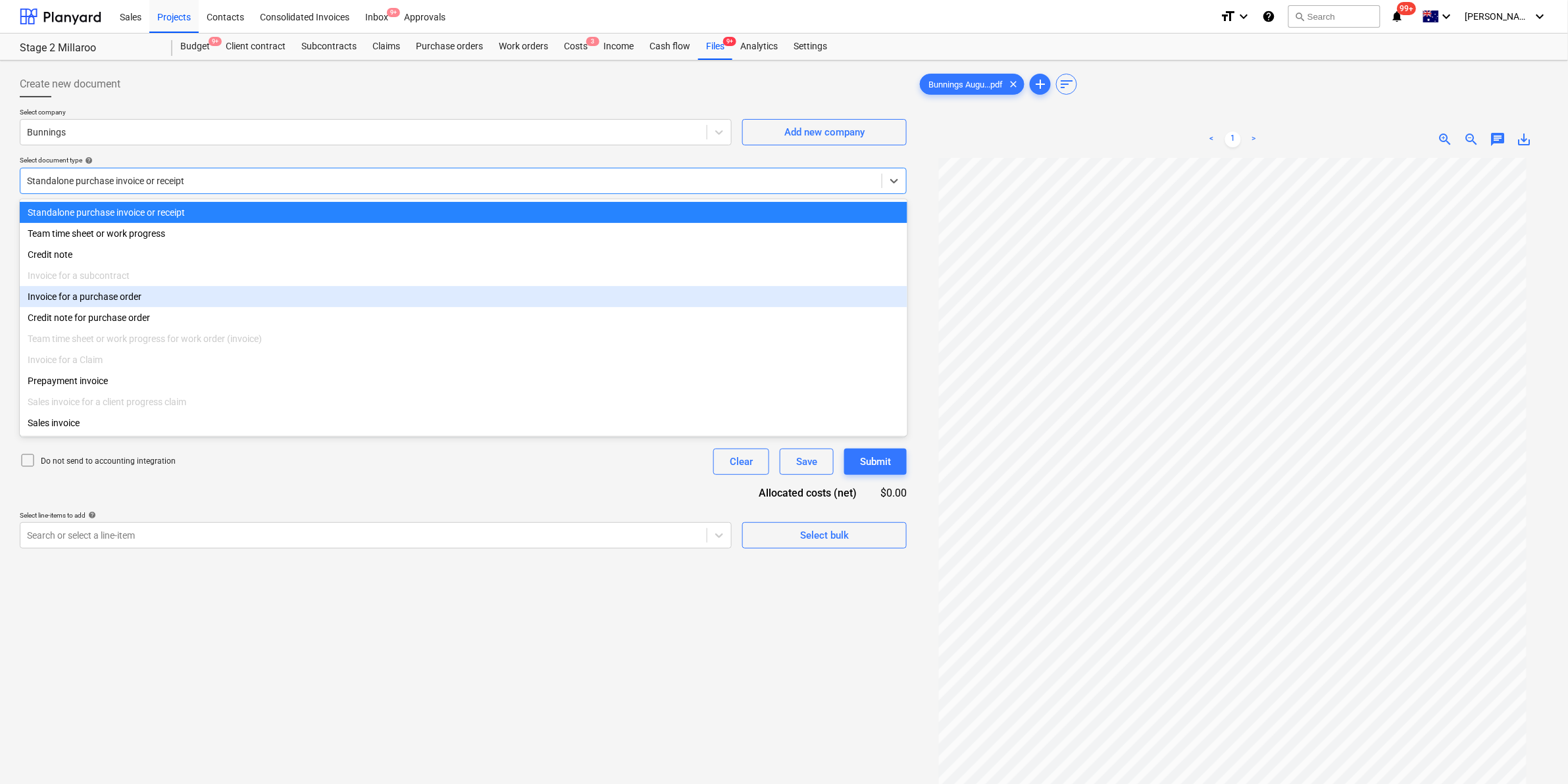
click at [110, 293] on div "Invoice for a purchase order" at bounding box center [463, 296] width 888 height 21
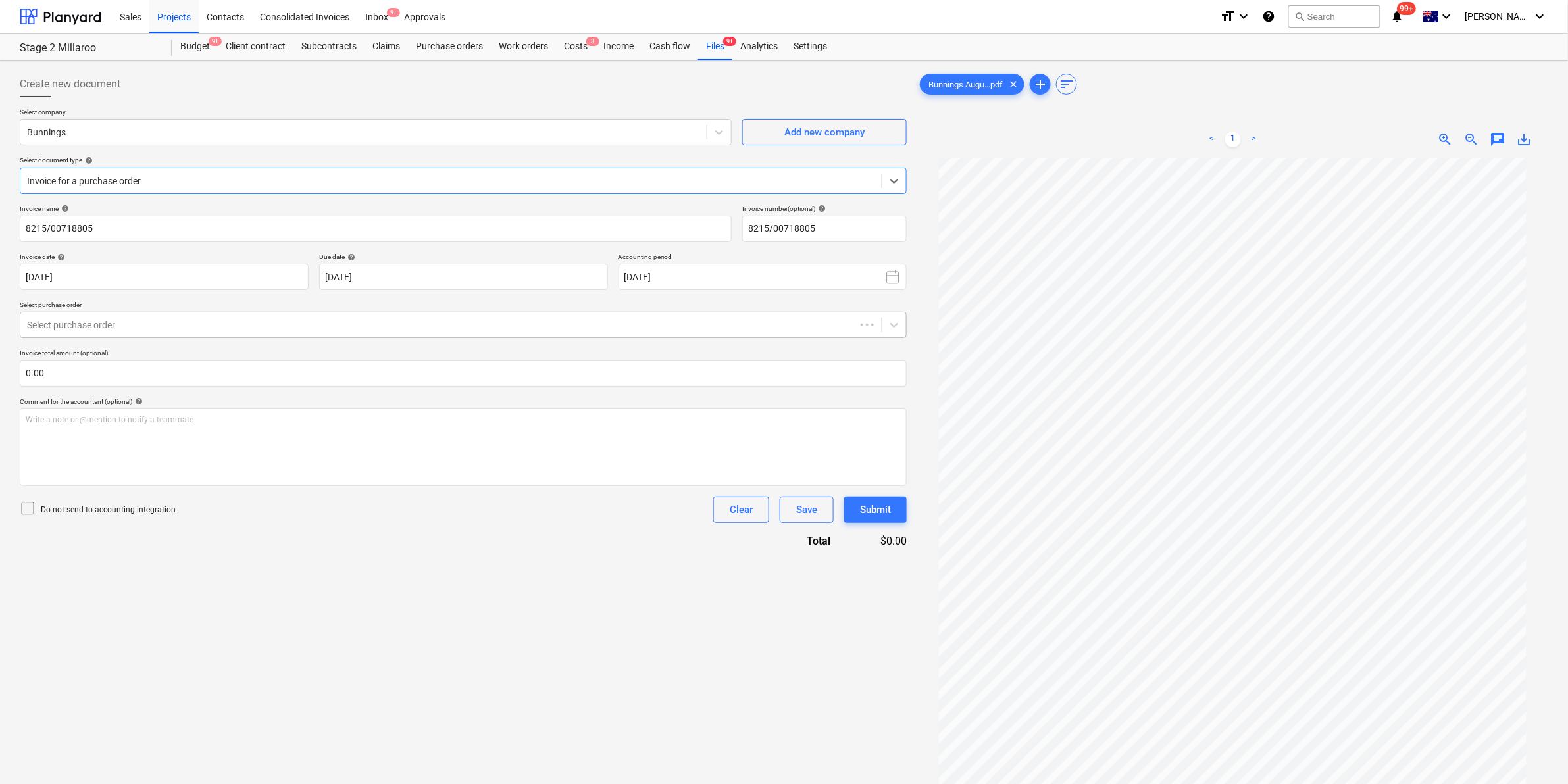
click at [168, 331] on div at bounding box center [438, 324] width 822 height 13
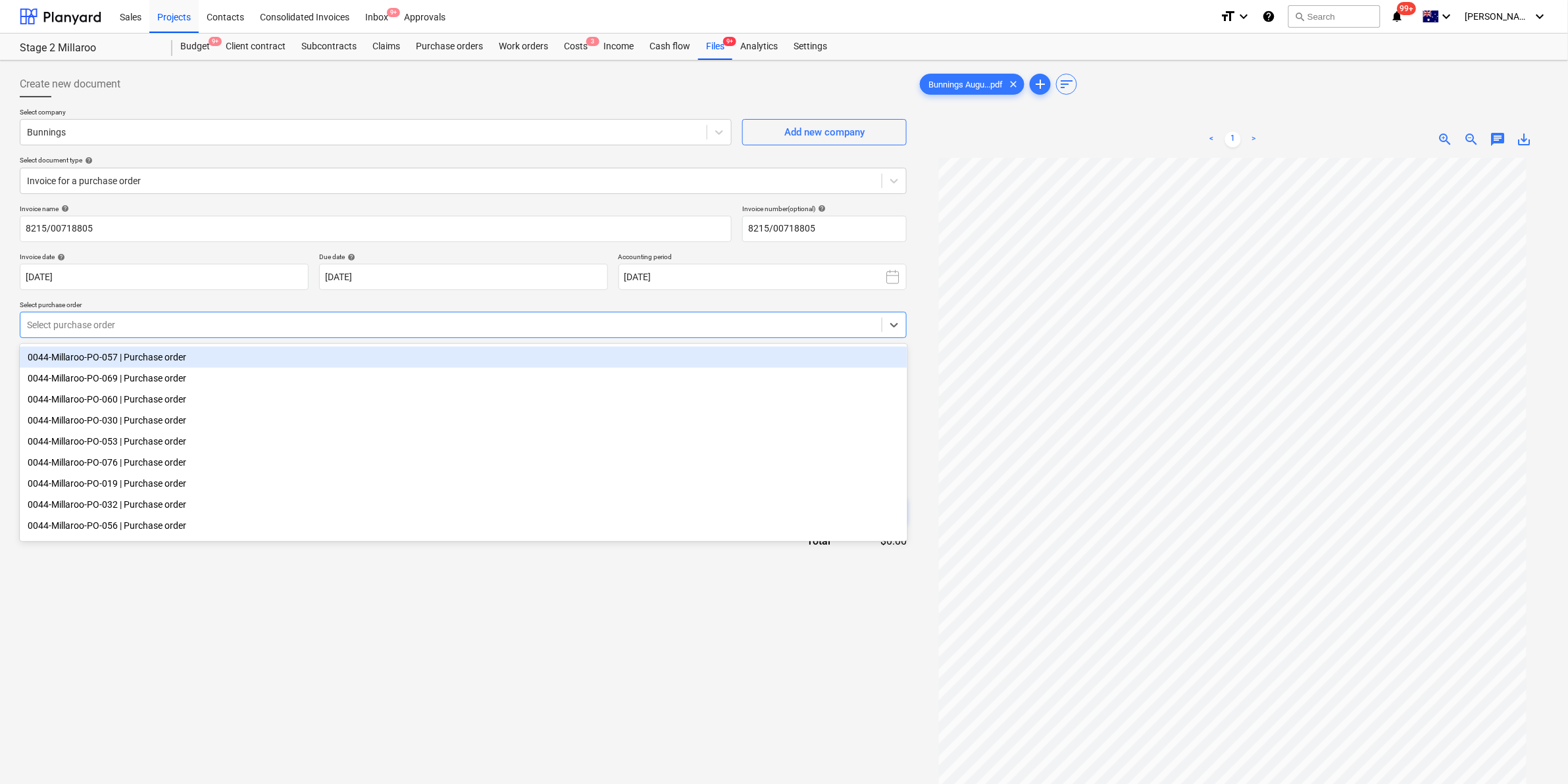
click at [166, 316] on div "Select purchase order" at bounding box center [451, 325] width 862 height 19
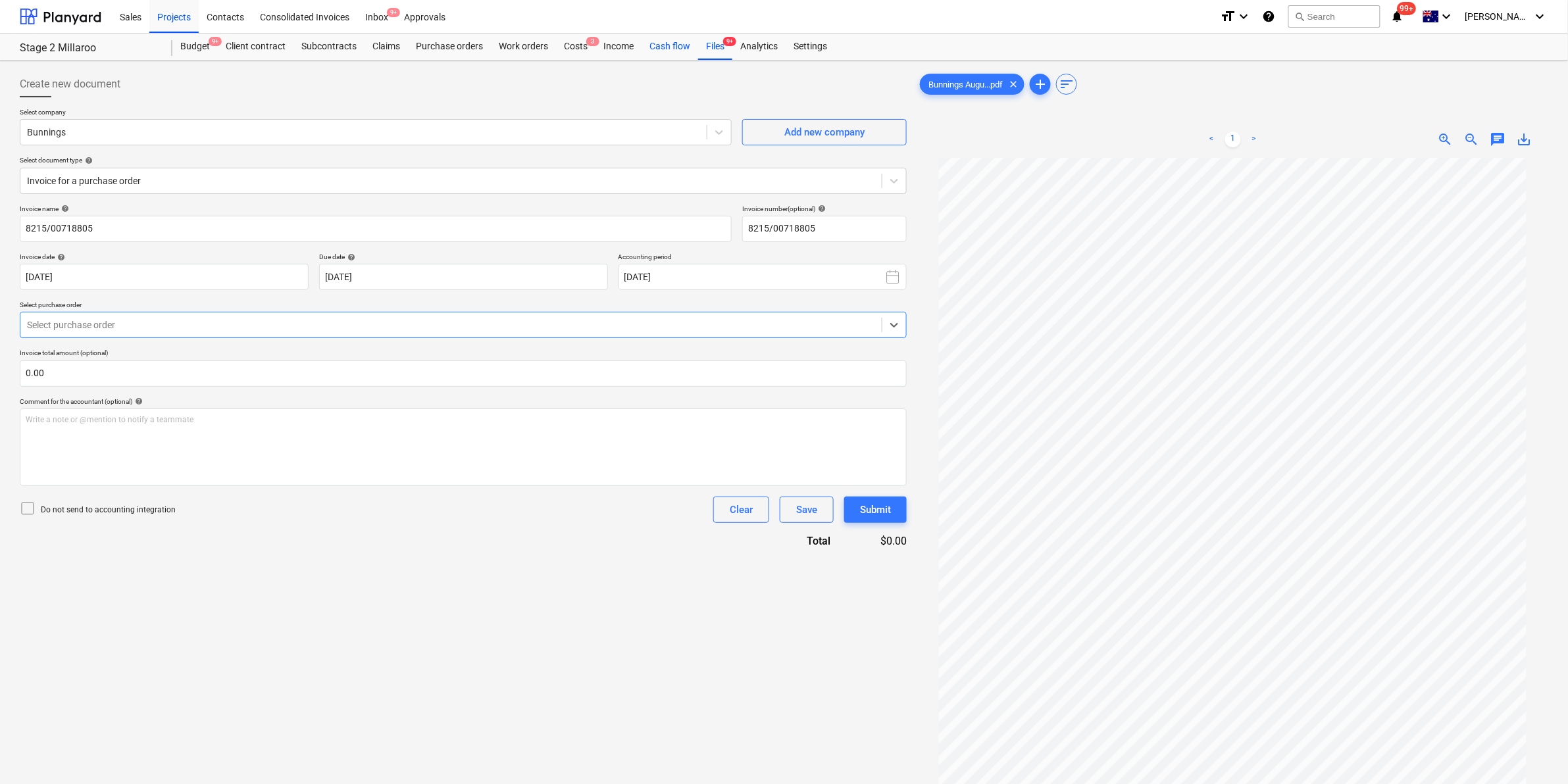
click at [714, 44] on div "Files 9+" at bounding box center [716, 46] width 34 height 26
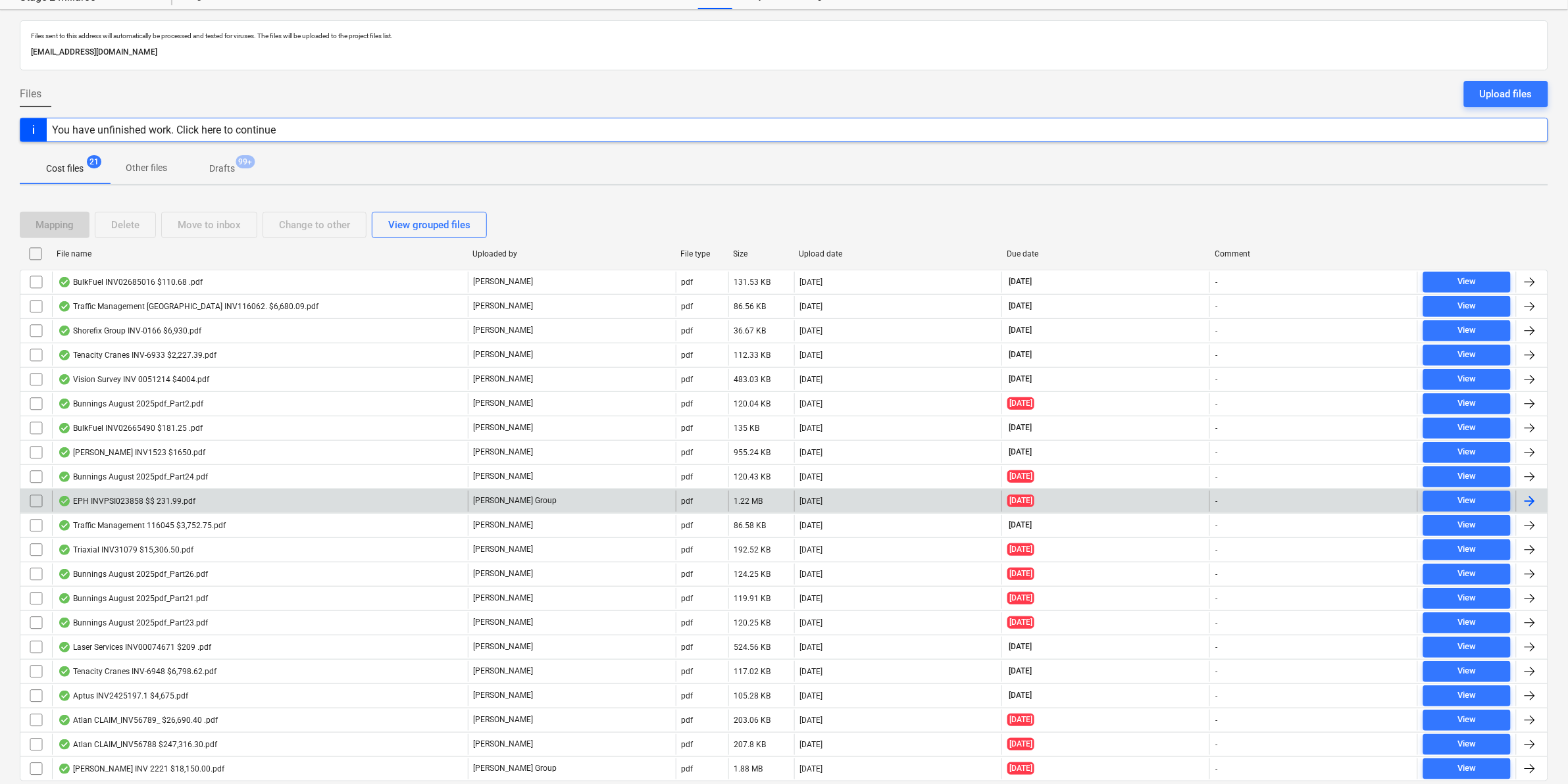
scroll to position [99, 0]
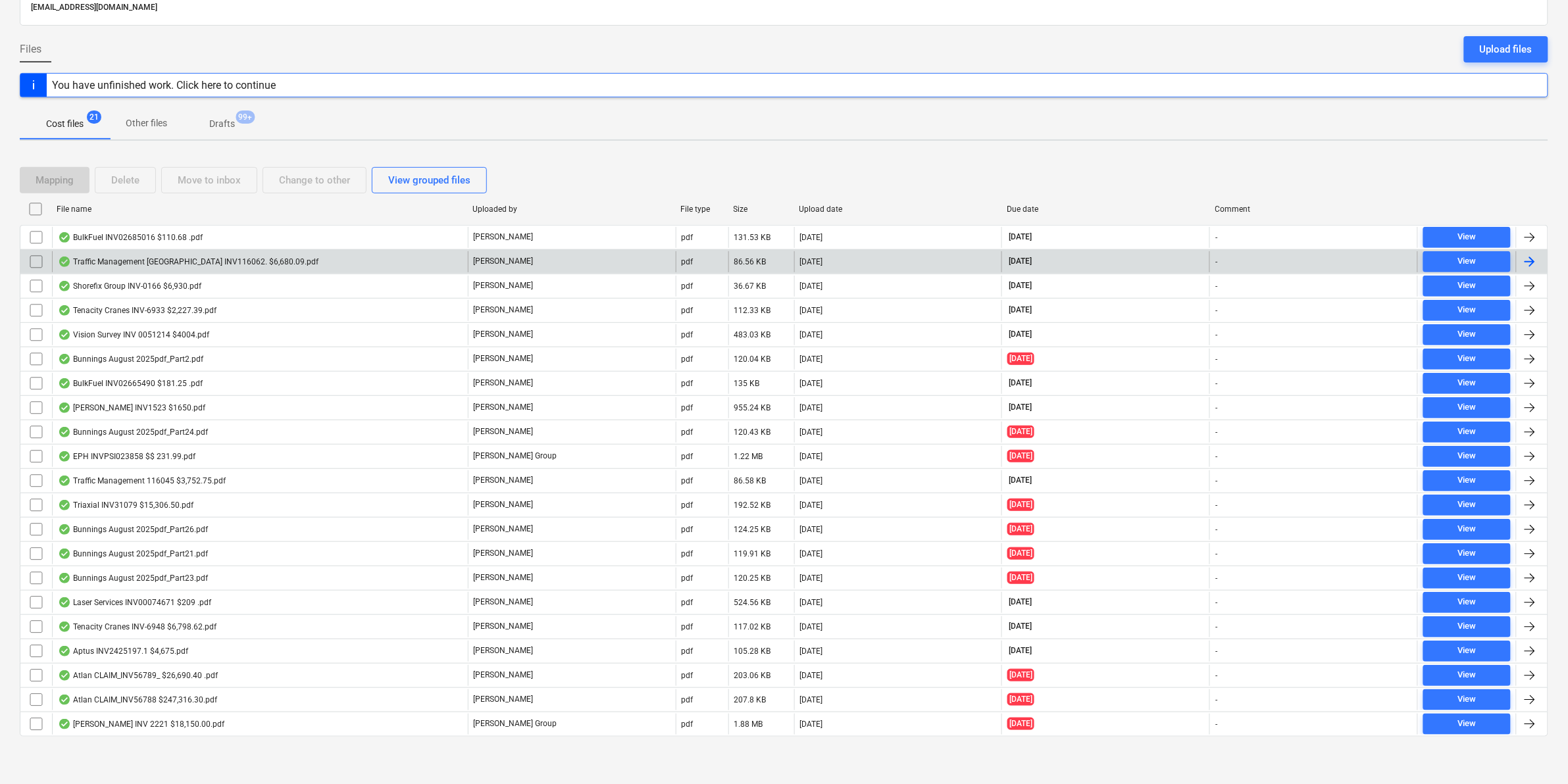
click at [156, 257] on div "Traffic Management Australia INV116062. $6,680.09.pdf" at bounding box center [188, 262] width 261 height 10
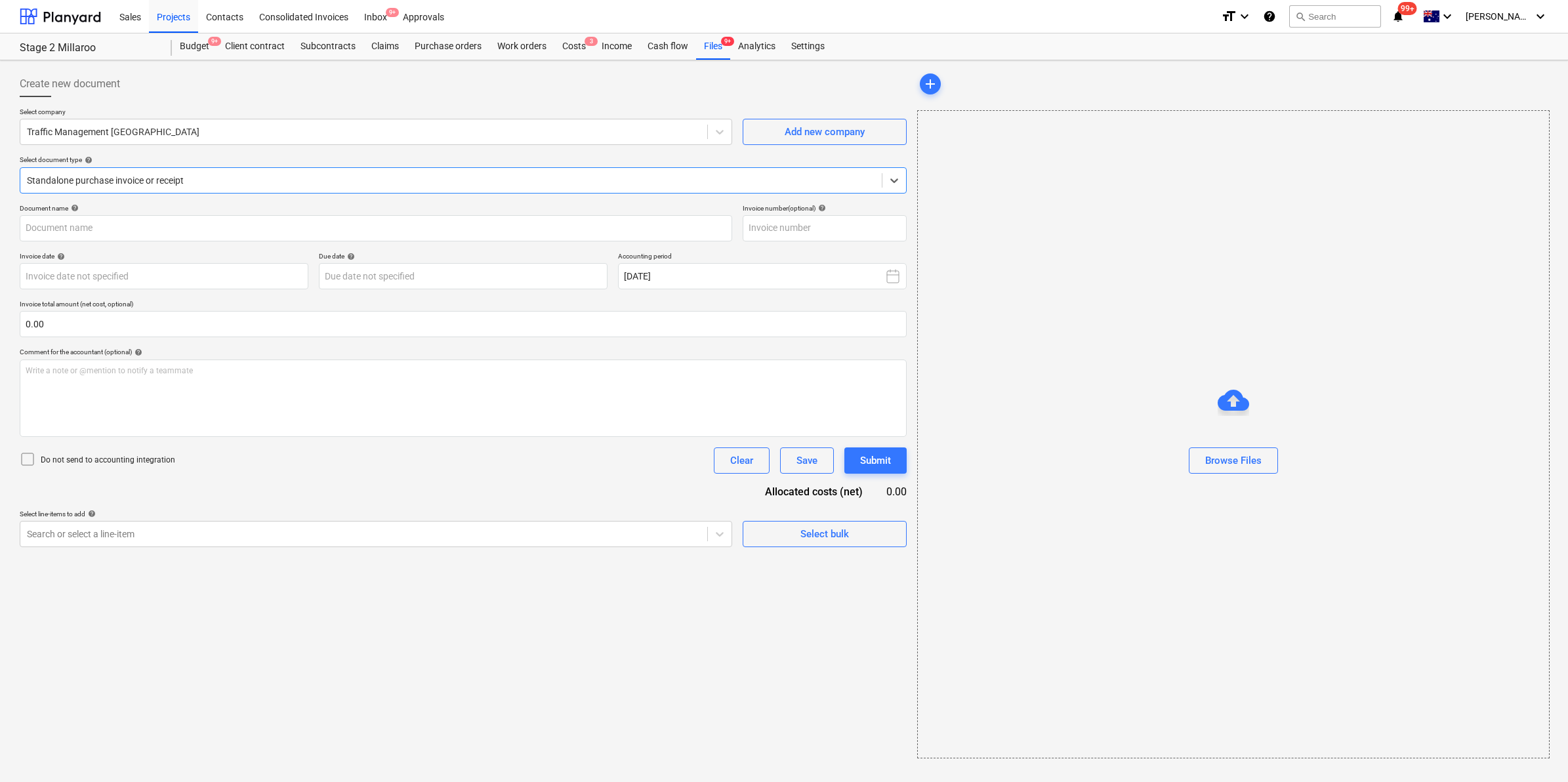
type input "116062"
type input "10 Sep 2025"
type input "10 Oct 2025"
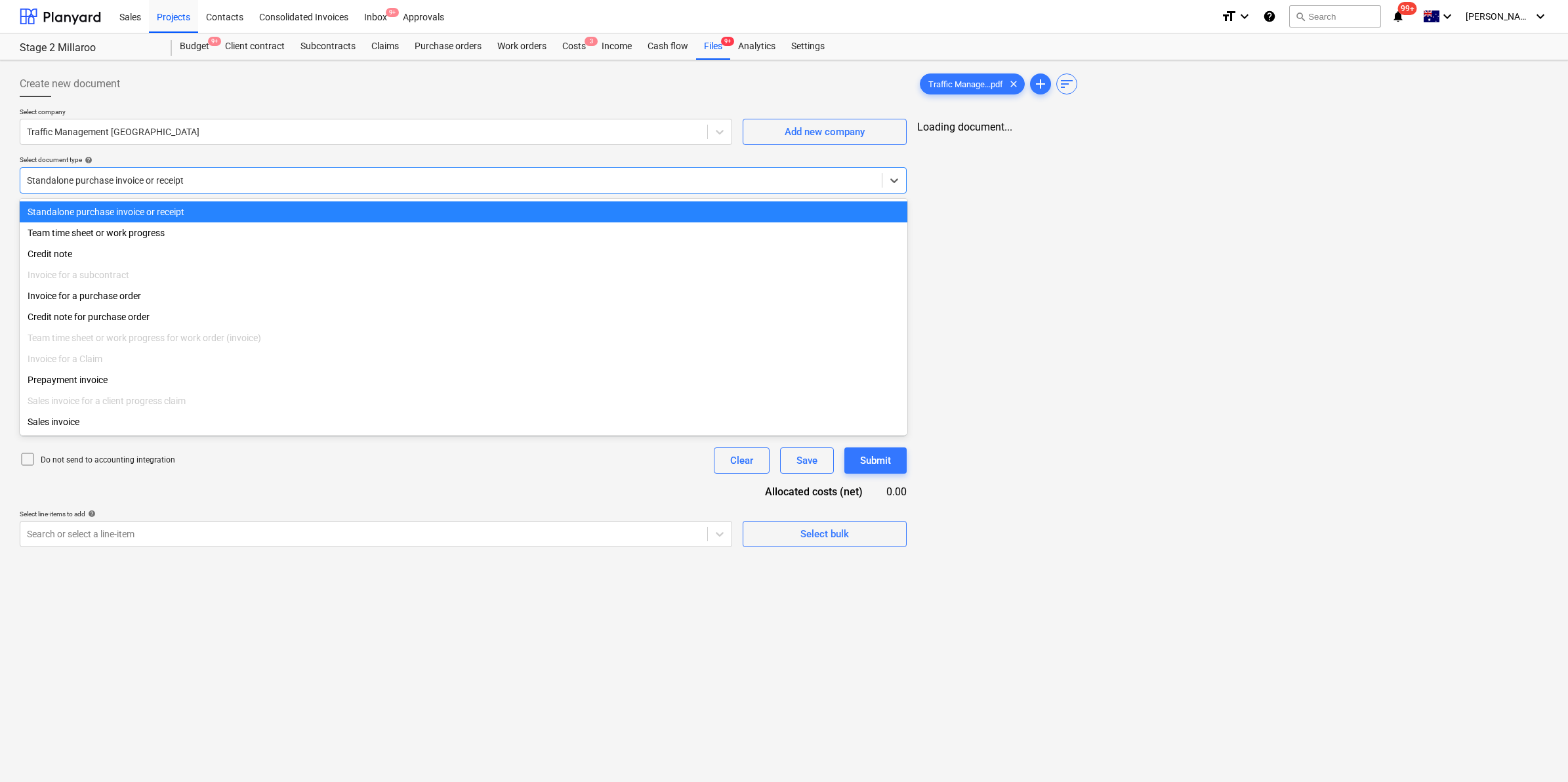
click at [290, 175] on div at bounding box center [451, 180] width 848 height 13
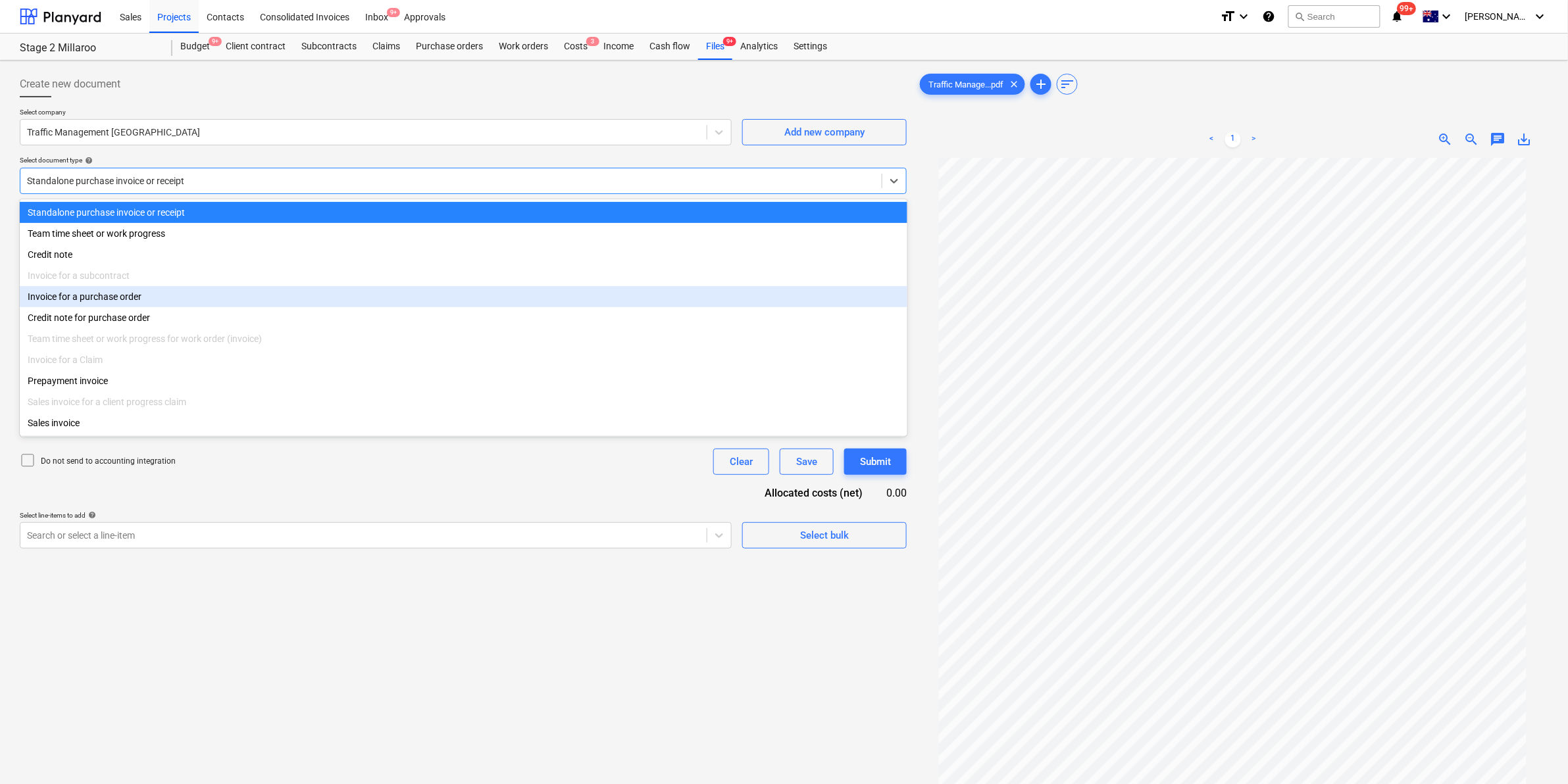
click at [139, 298] on div "Invoice for a purchase order" at bounding box center [463, 296] width 888 height 21
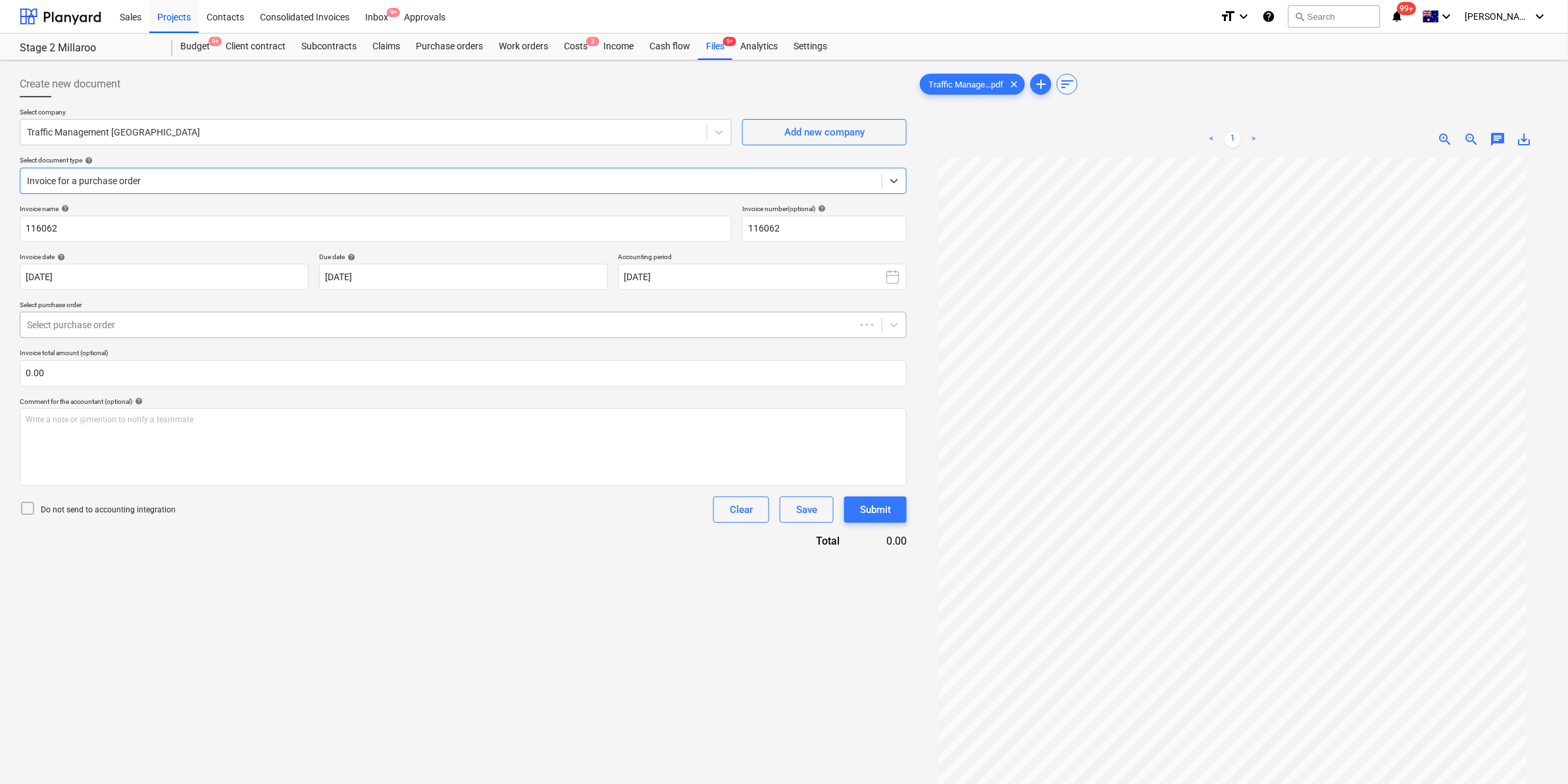
click at [184, 334] on div "Select purchase order" at bounding box center [438, 325] width 835 height 19
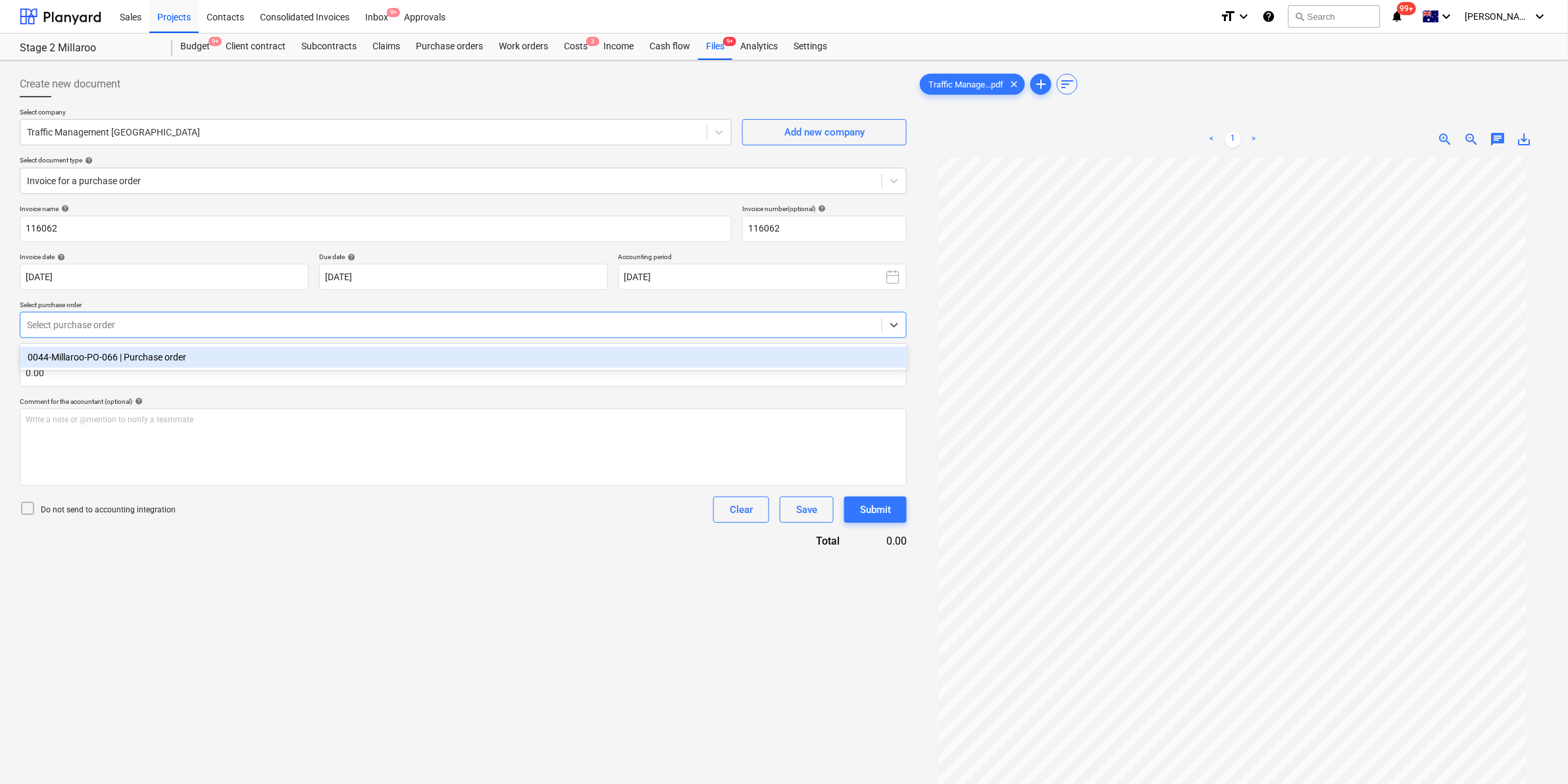
click at [181, 357] on div "0044-Millaroo-PO-066 | Purchase order" at bounding box center [463, 357] width 888 height 21
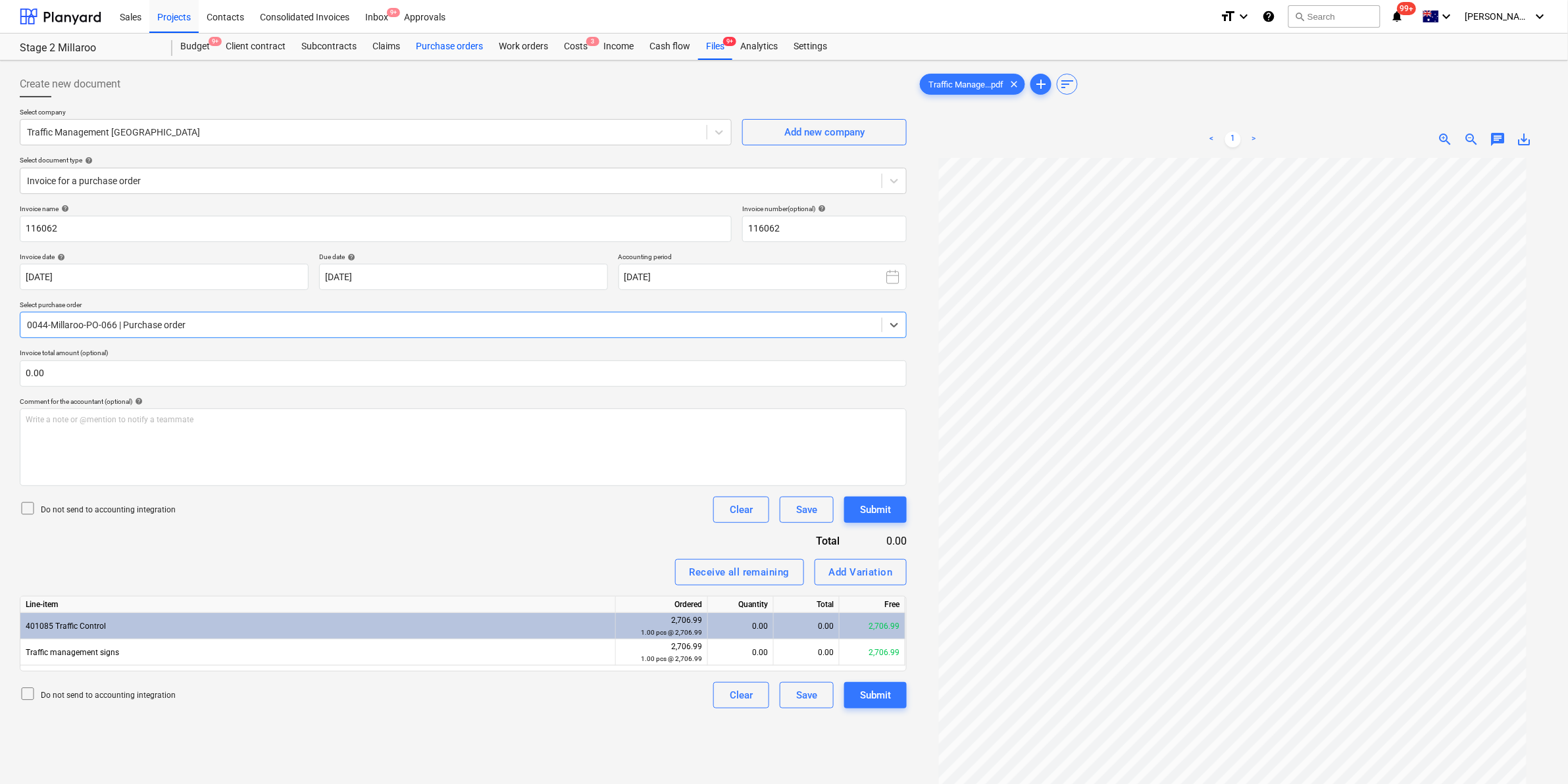
click at [441, 44] on div "Purchase orders" at bounding box center [450, 46] width 83 height 26
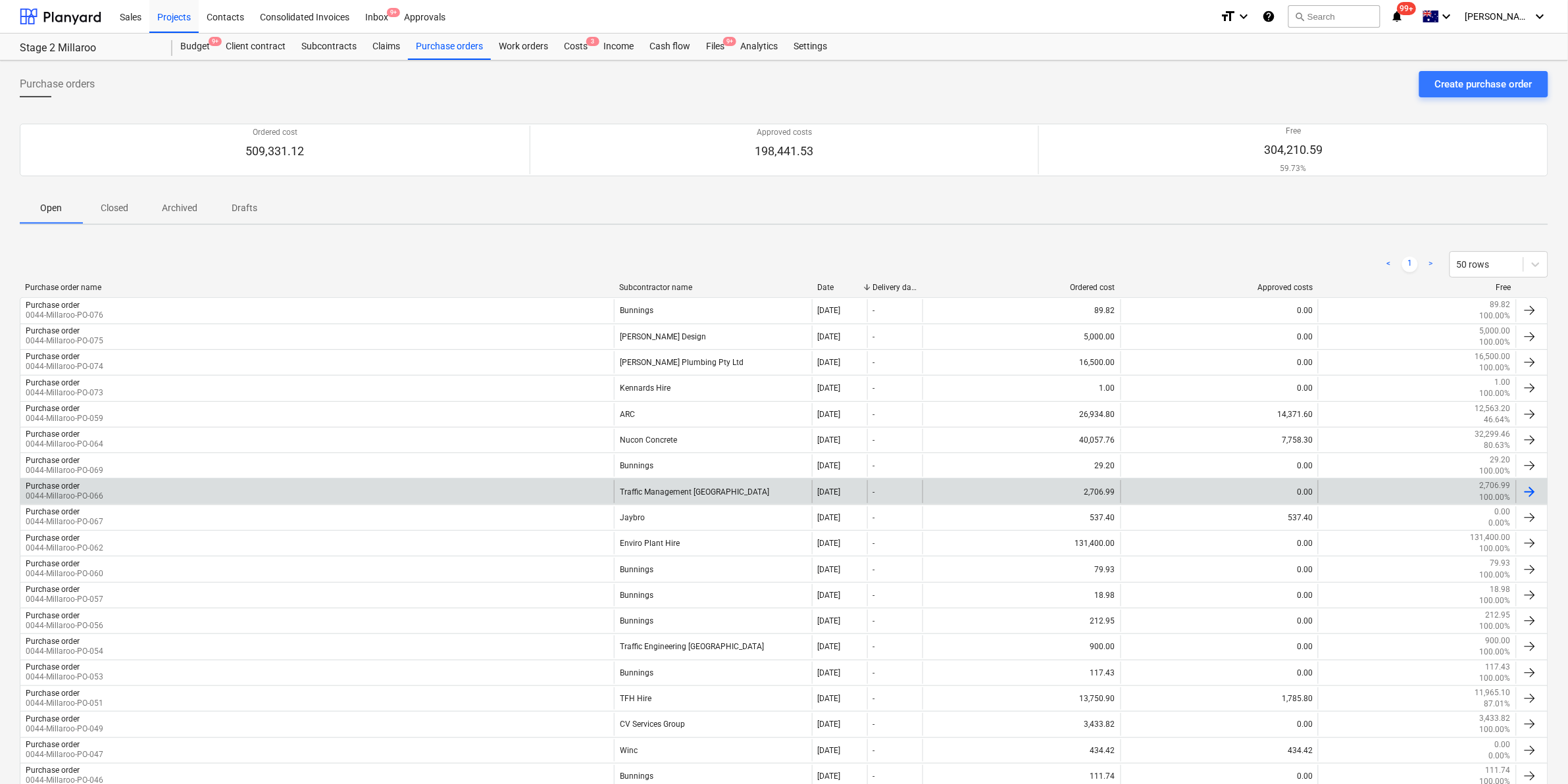
click at [183, 490] on div "Purchase order 0044-Millaroo-PO-066" at bounding box center [317, 491] width 594 height 22
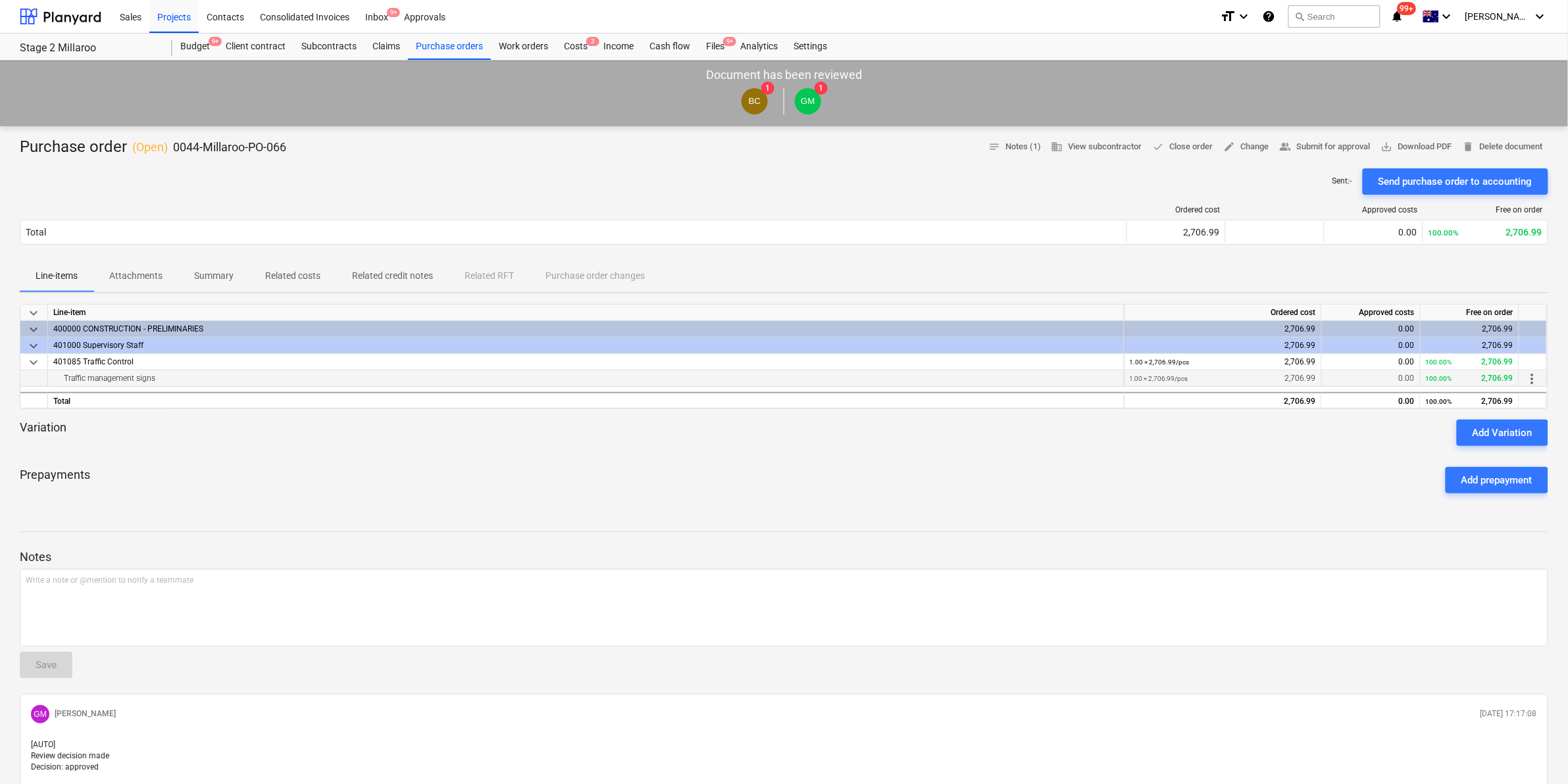
click at [1528, 380] on span "more_vert" at bounding box center [1532, 379] width 16 height 16
click at [1545, 379] on li "Edit" at bounding box center [1543, 379] width 39 height 31
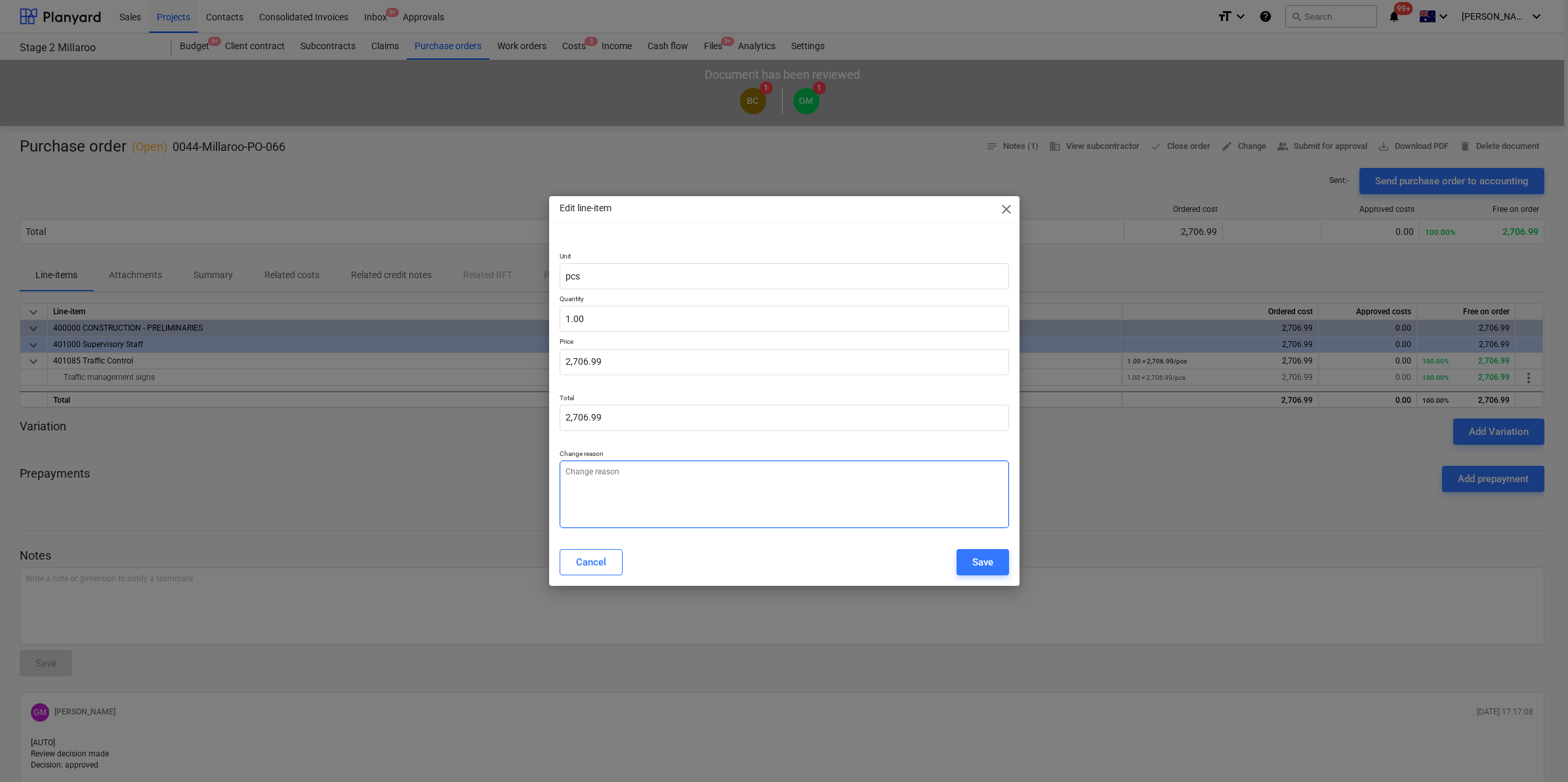
click at [638, 490] on textarea at bounding box center [784, 495] width 449 height 68
type textarea "x"
type textarea "m"
type textarea "x"
type textarea "mi"
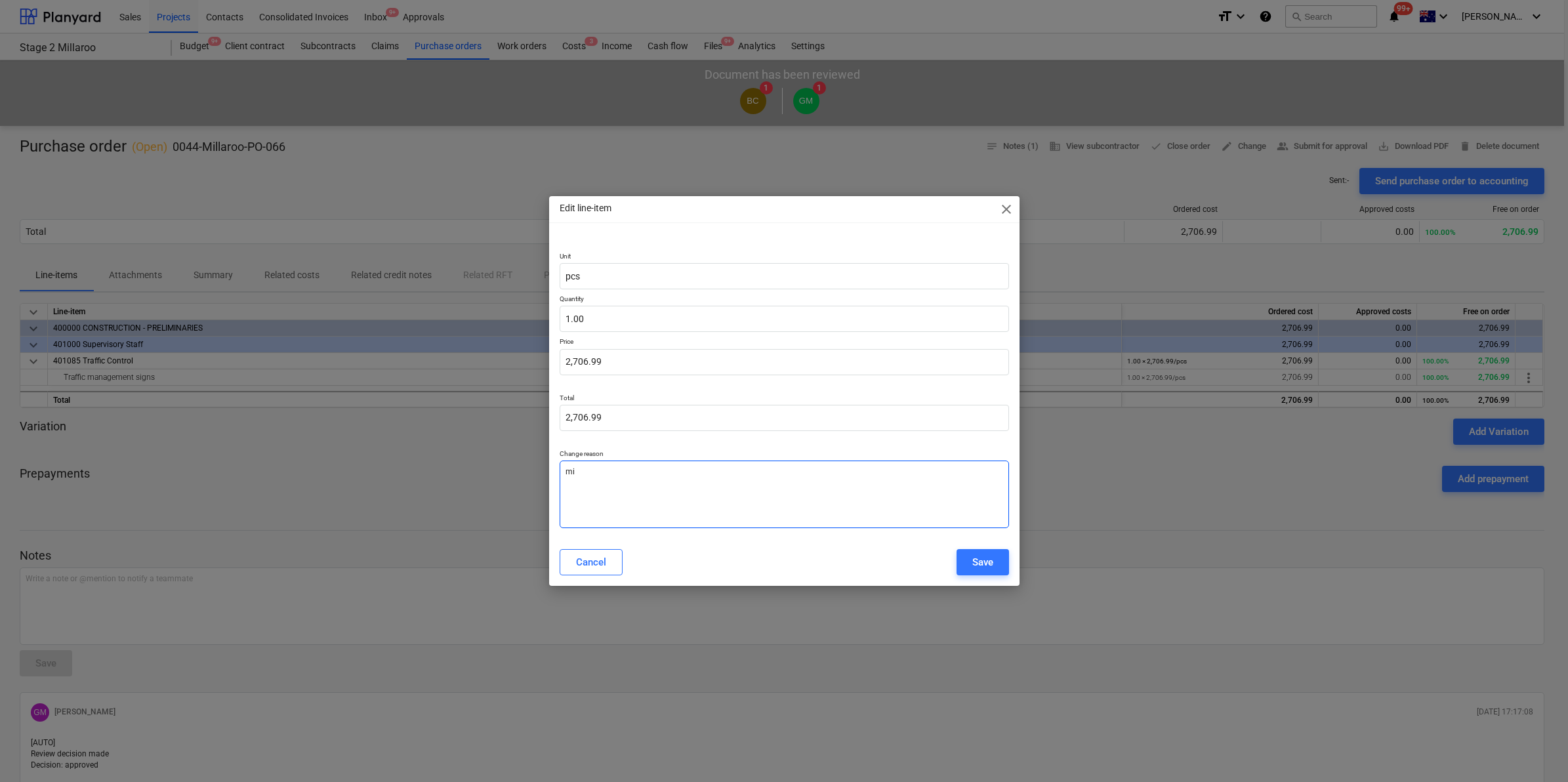
type textarea "x"
type textarea "mis"
type textarea "x"
type textarea "misq"
type textarea "x"
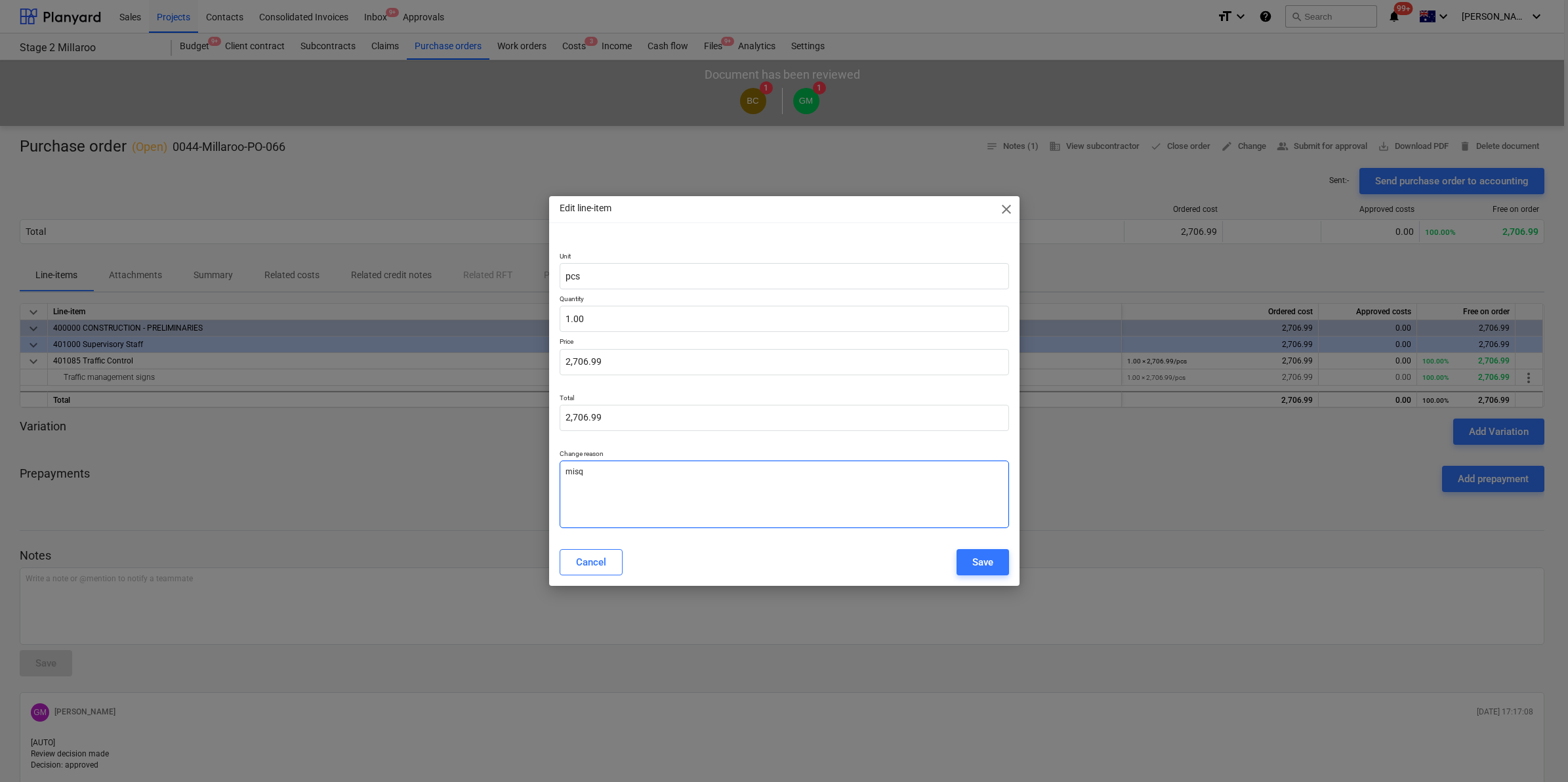
type textarea "misqu"
type textarea "x"
type textarea "misquo"
type textarea "x"
type textarea "misquot"
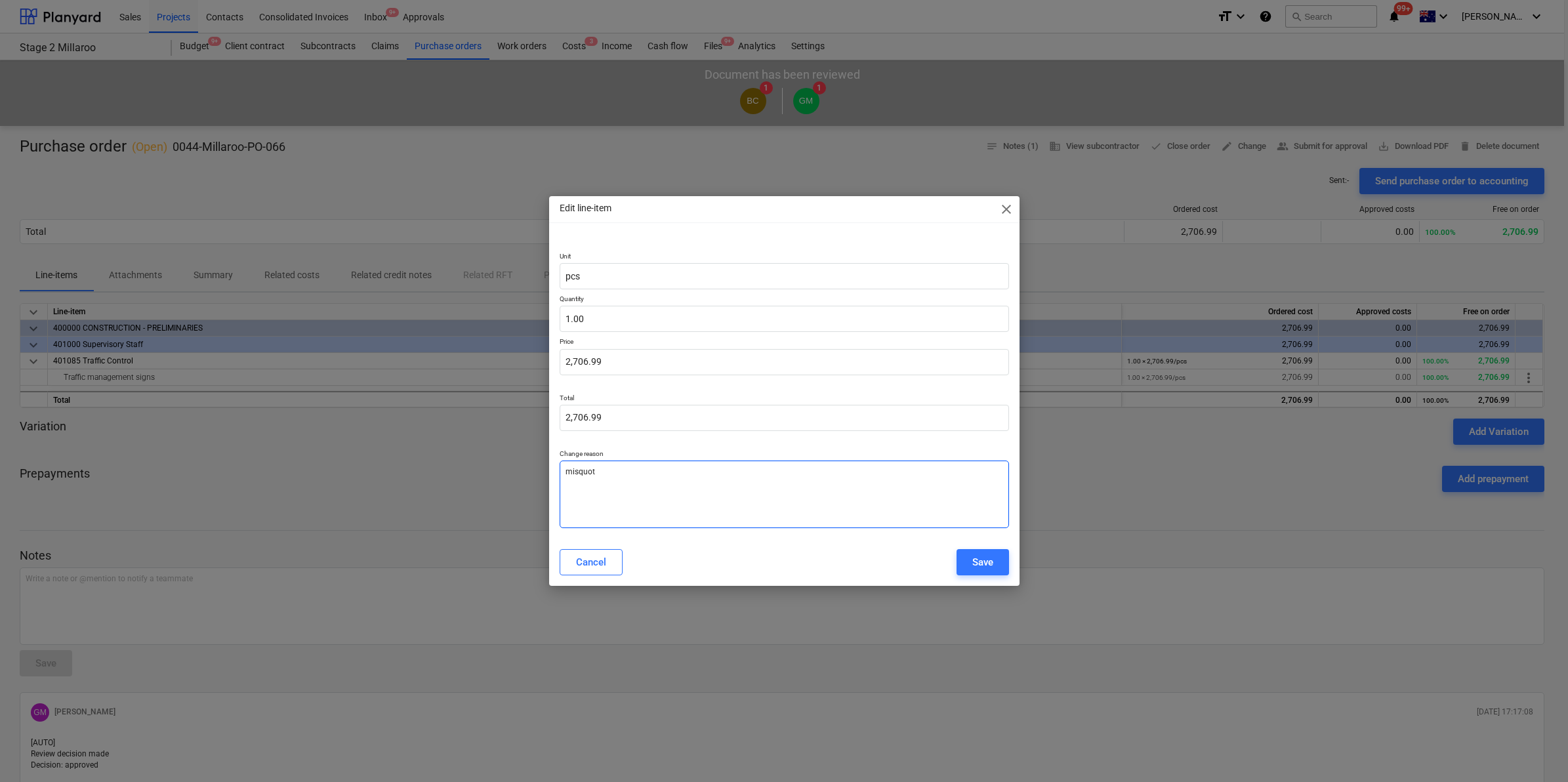
type textarea "x"
type textarea "misquote"
type textarea "x"
type textarea "misquote"
type textarea "x"
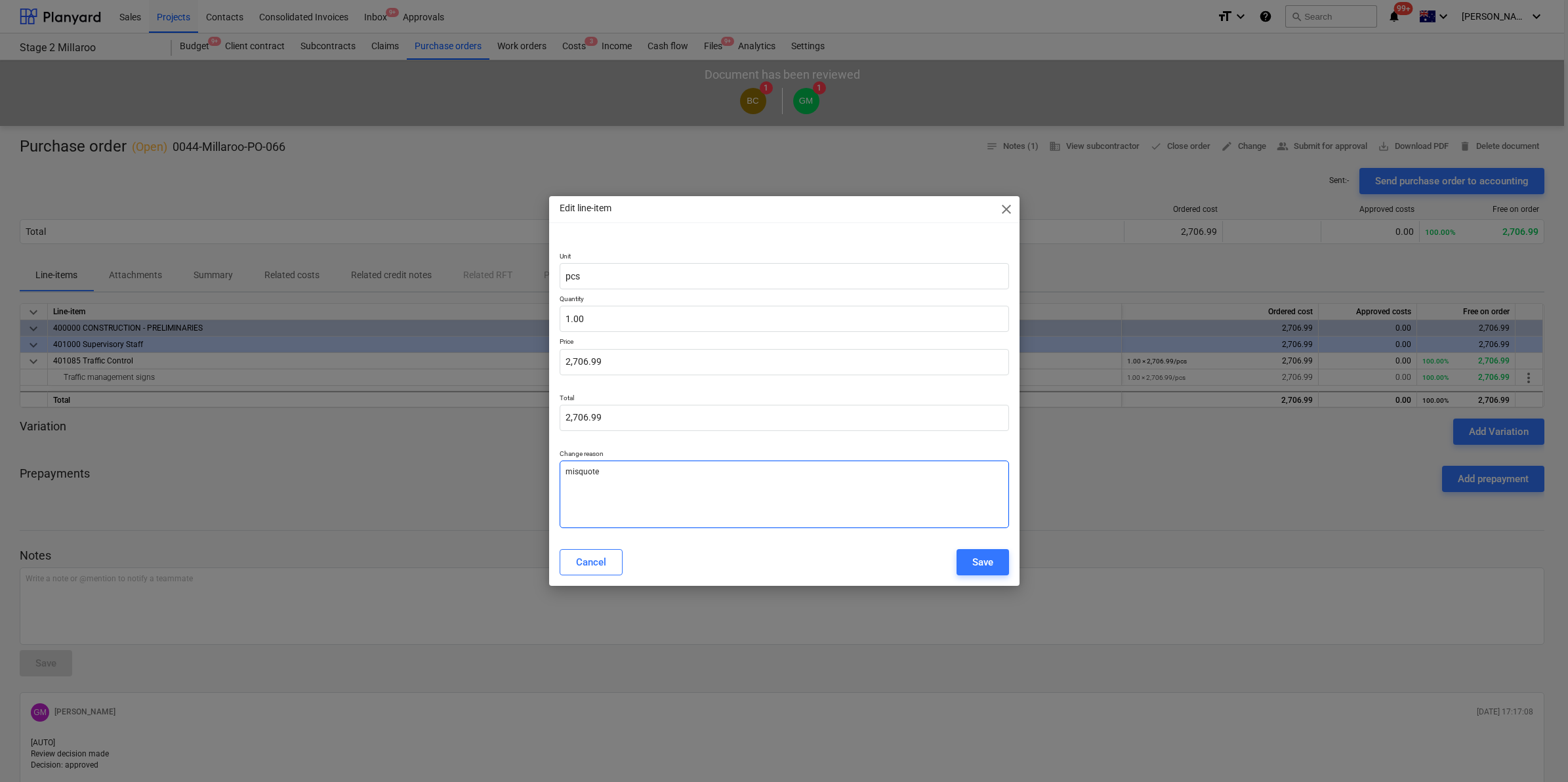
type textarea "misquote -"
type textarea "x"
type textarea "misquote -"
type textarea "x"
type textarea "misquote - c"
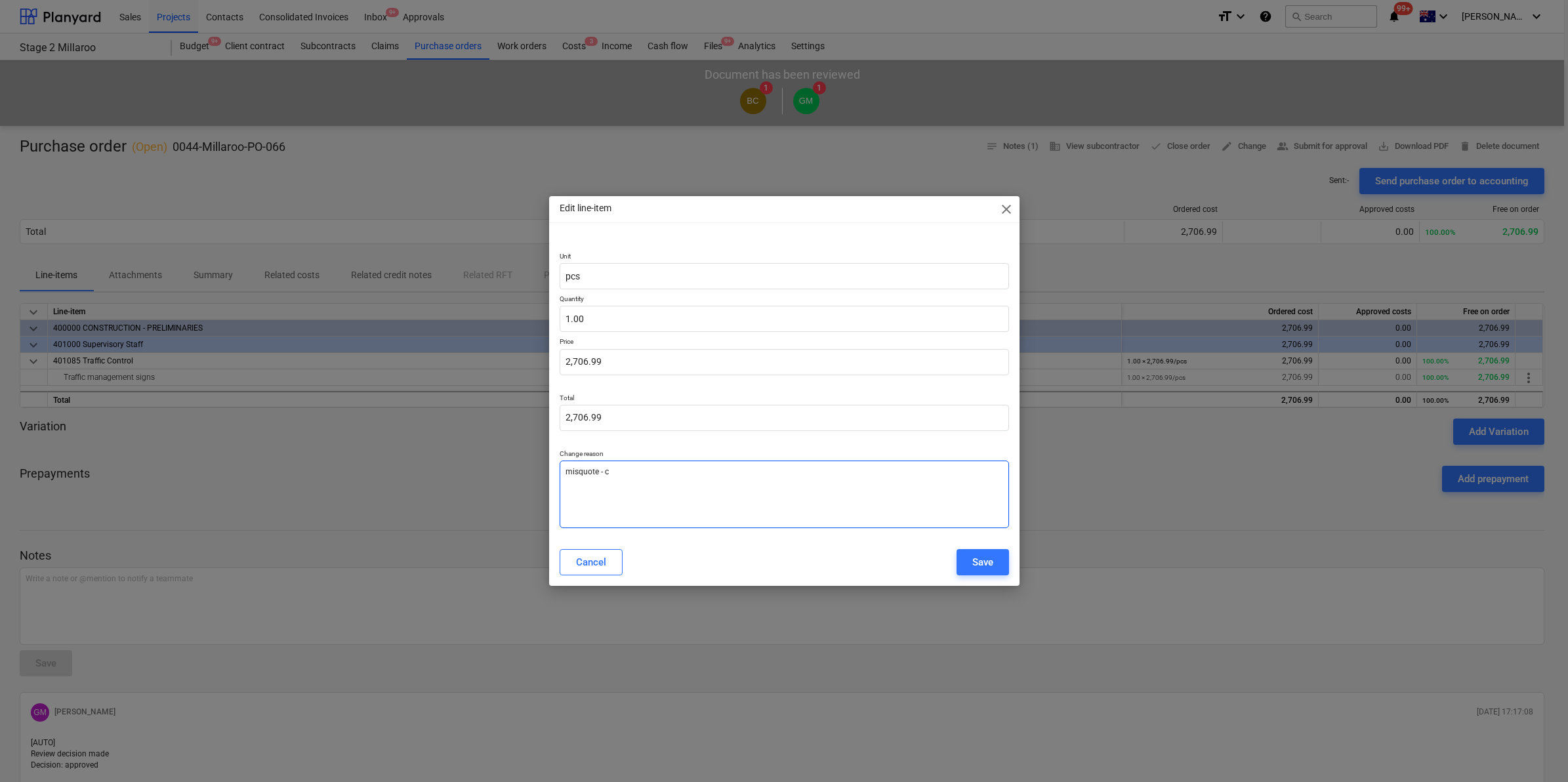
type textarea "x"
type textarea "misquote - ch"
type textarea "x"
type textarea "misquote - che"
type textarea "x"
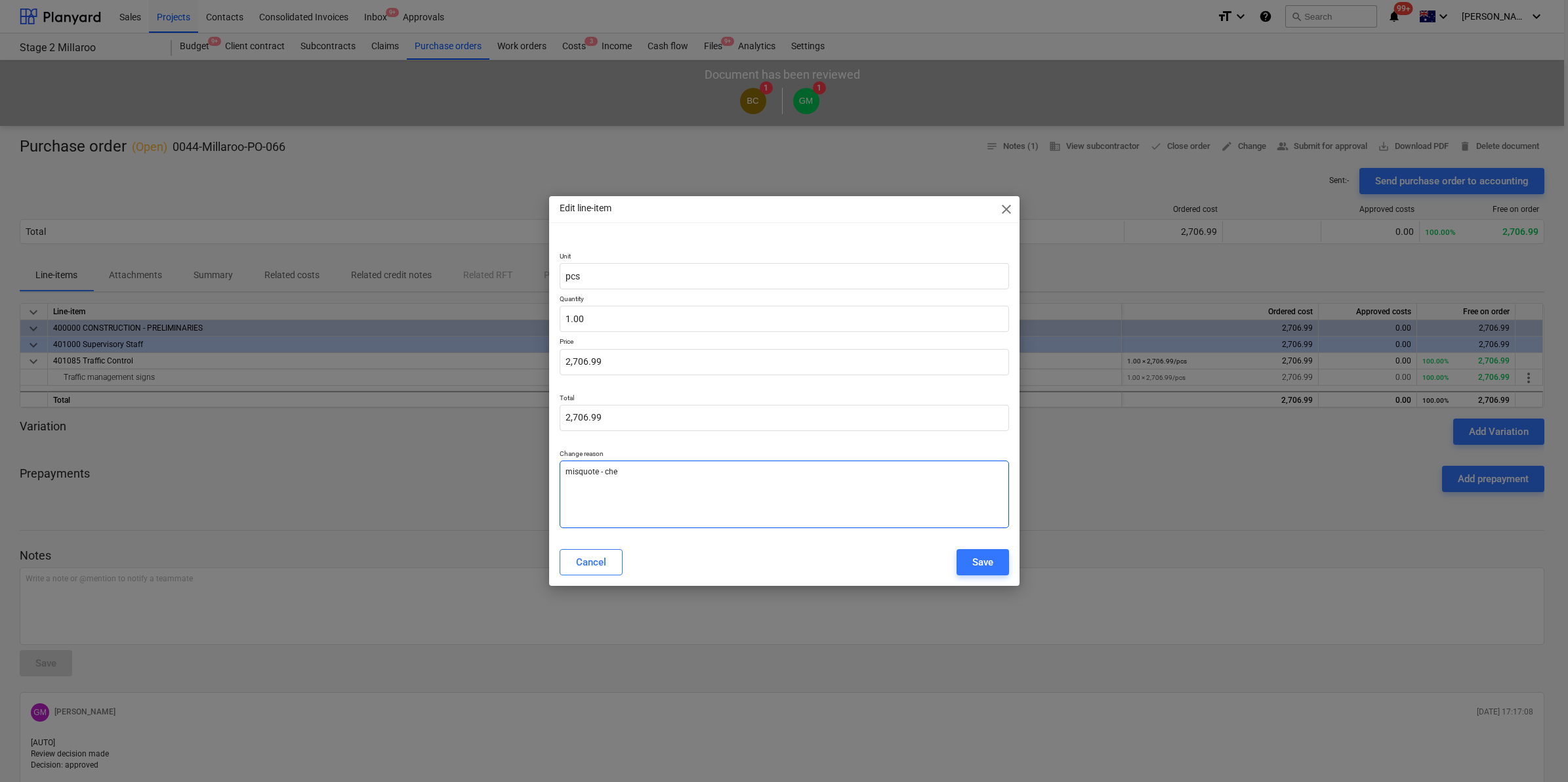
type textarea "misquote - chec"
type textarea "x"
type textarea "misquote - check"
type textarea "x"
type textarea "misquote - checke"
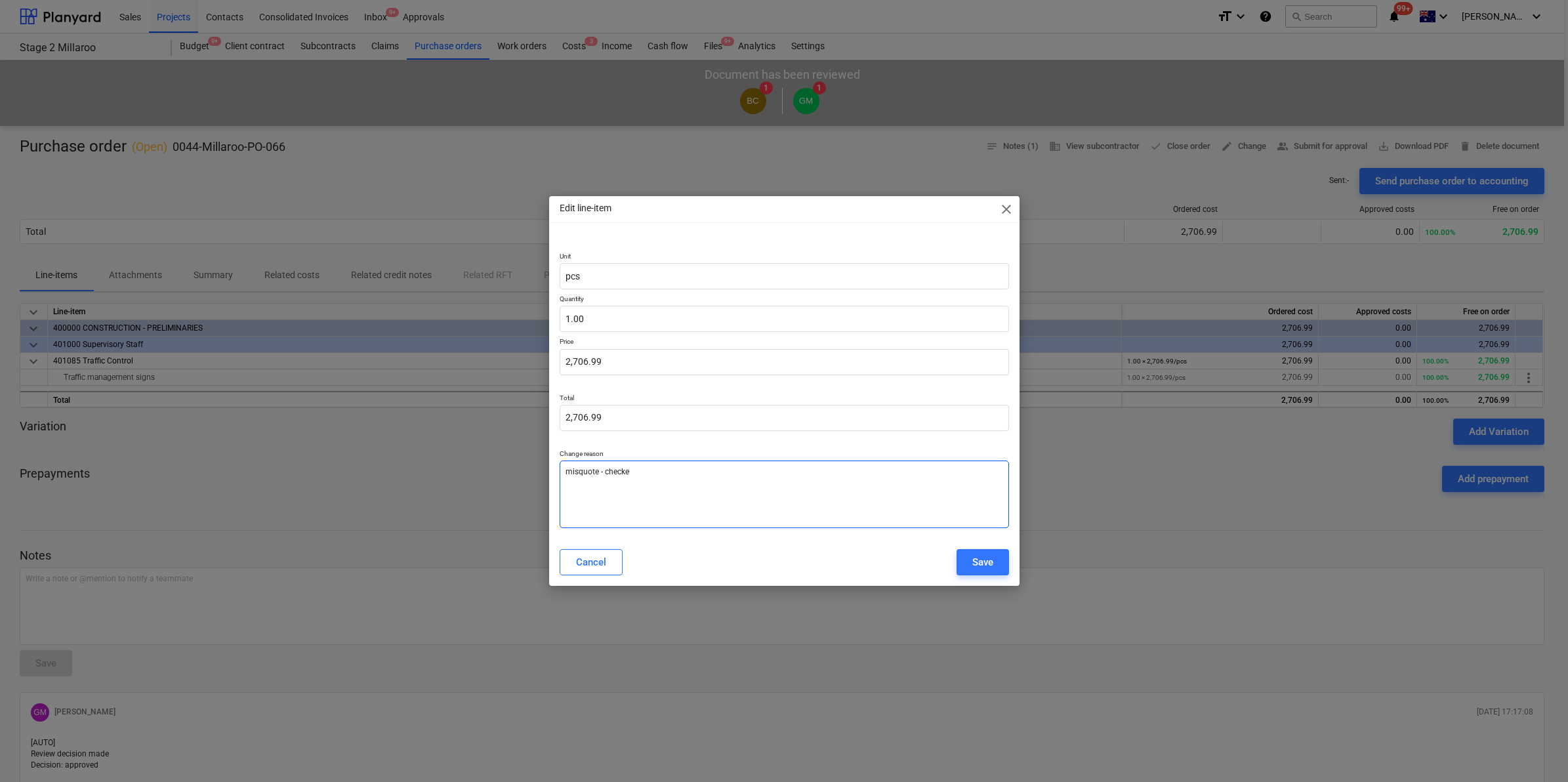
type textarea "x"
type textarea "misquote - checked"
type textarea "x"
type textarea "misquote - checked"
type textarea "x"
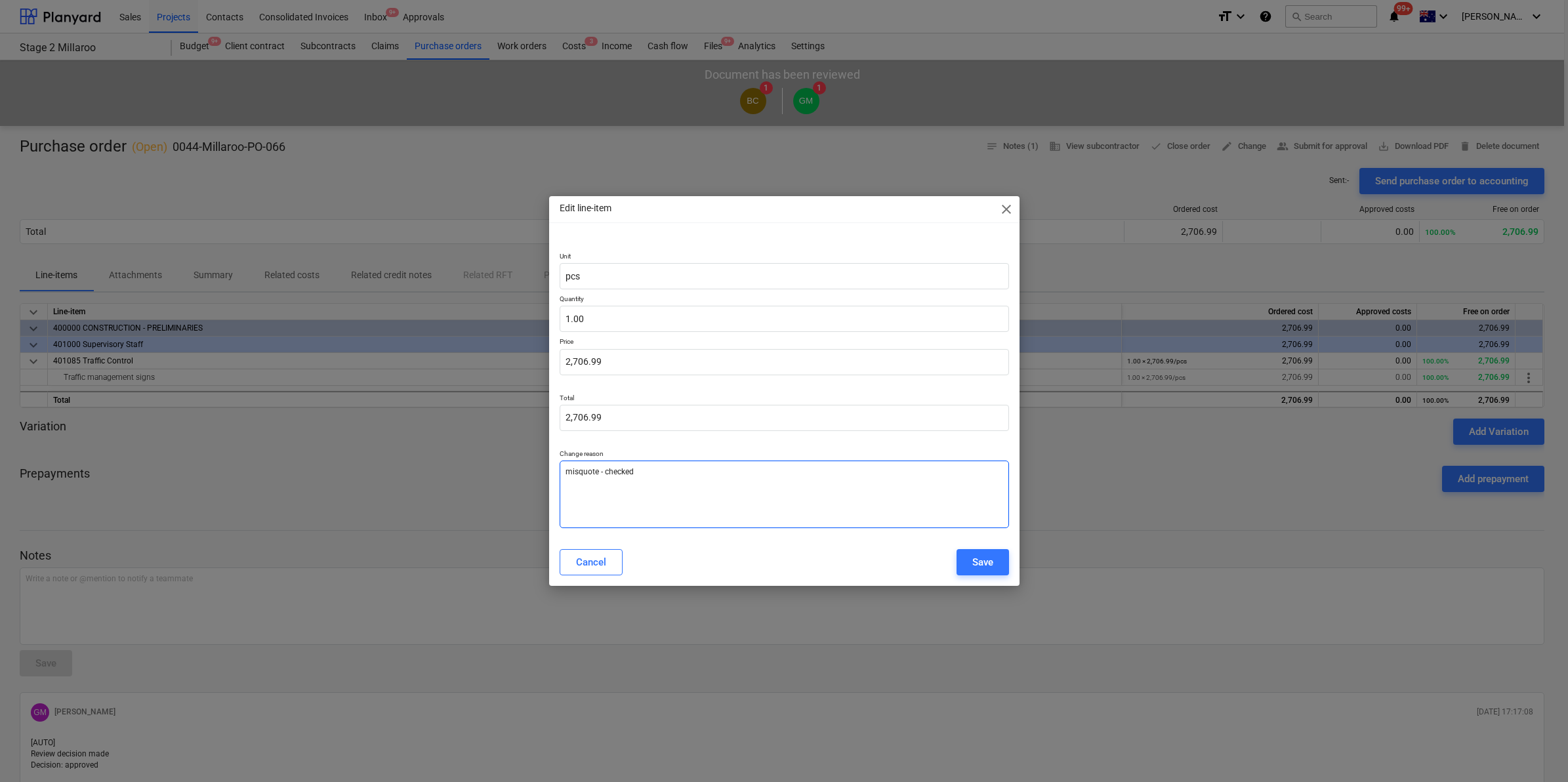
type textarea "misquote - checked w"
type textarea "x"
type textarea "misquote - checked wi"
type textarea "x"
type textarea "misquote - checked wit"
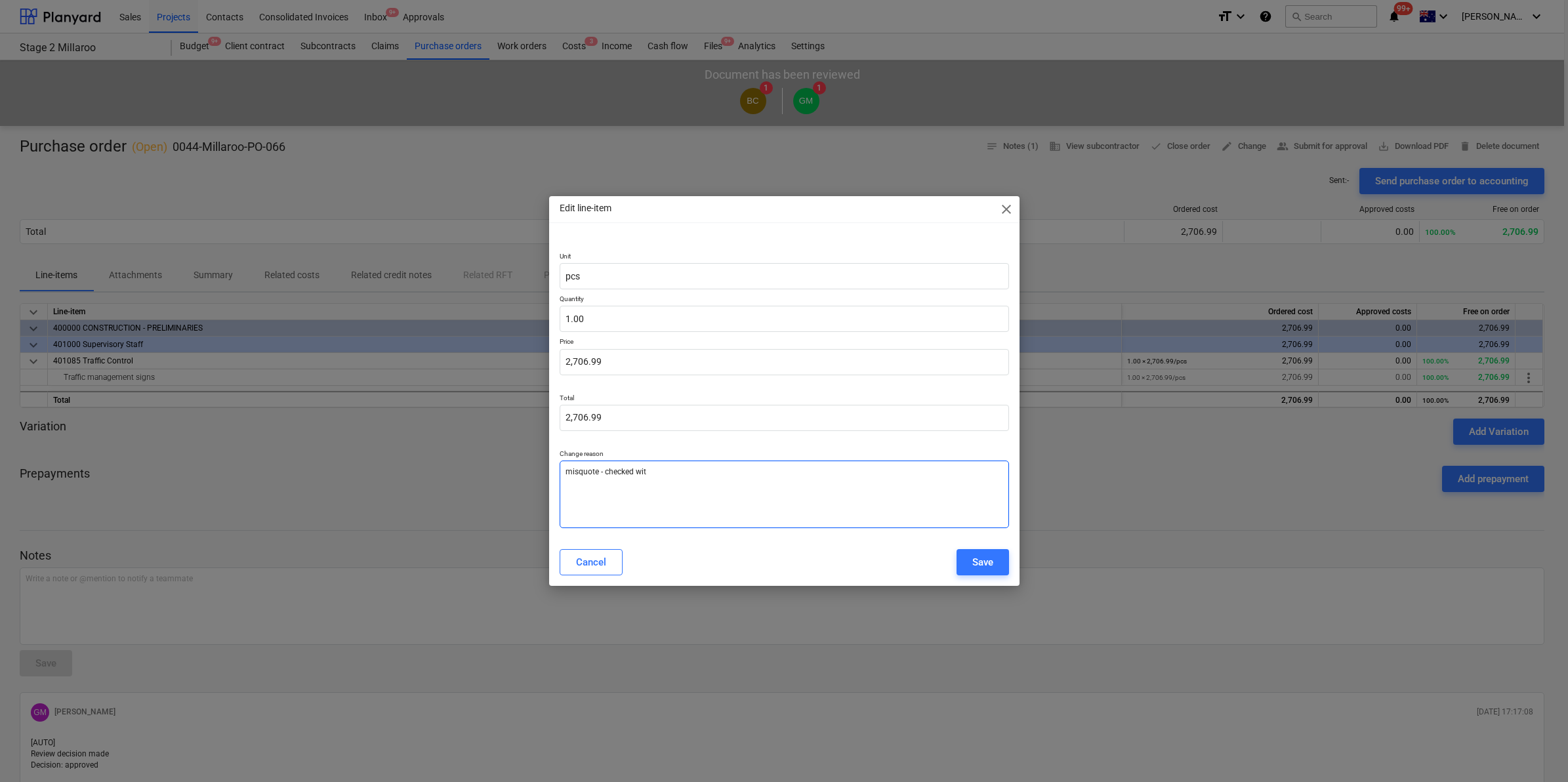
type textarea "x"
type textarea "misquote - checked with"
type textarea "x"
type textarea "misquote - checked with"
type textarea "x"
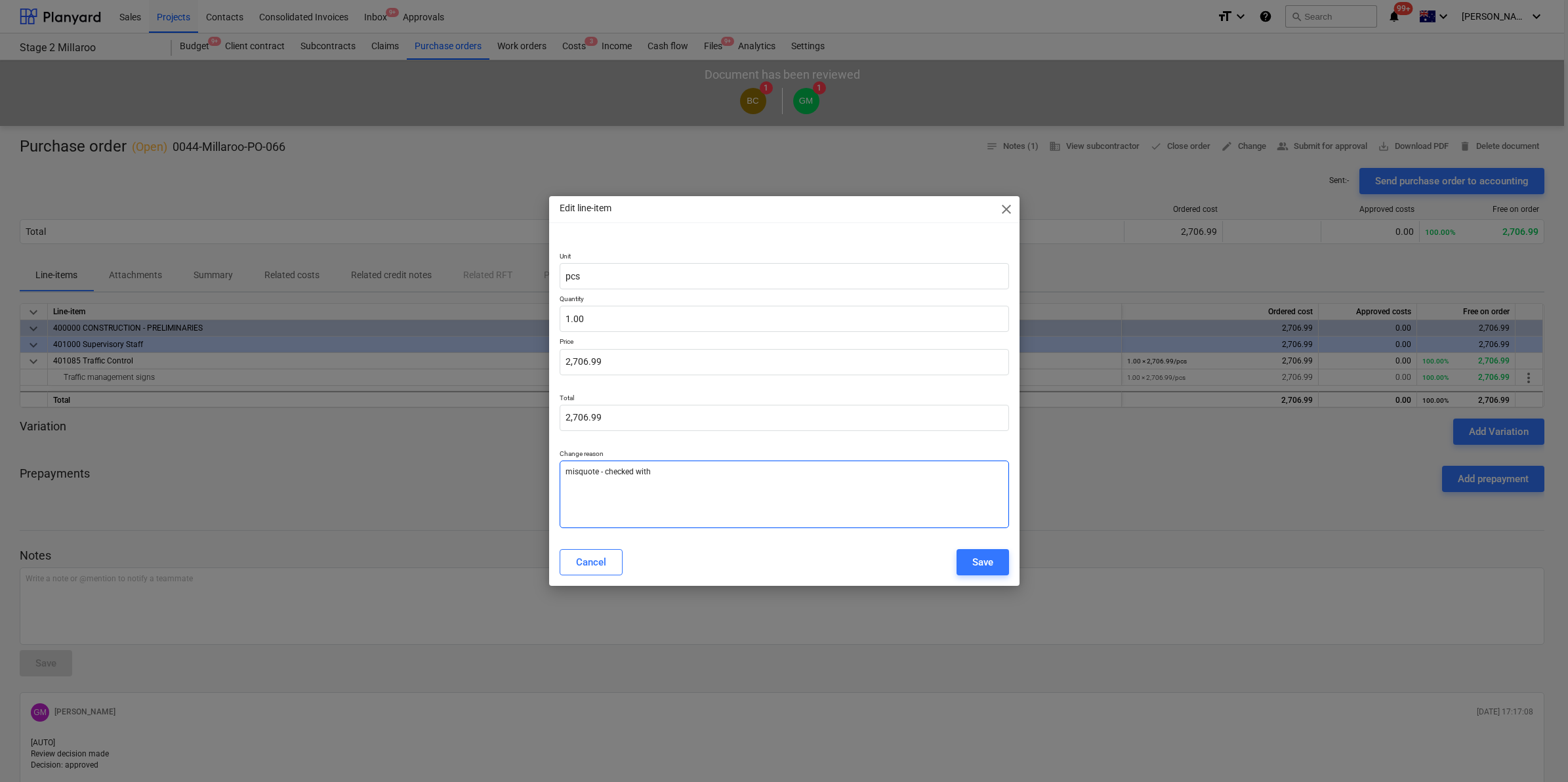
type textarea "misquote - checked with"
type textarea "x"
type textarea "misquote - checked wit"
type textarea "x"
type textarea "misquote - checked wi"
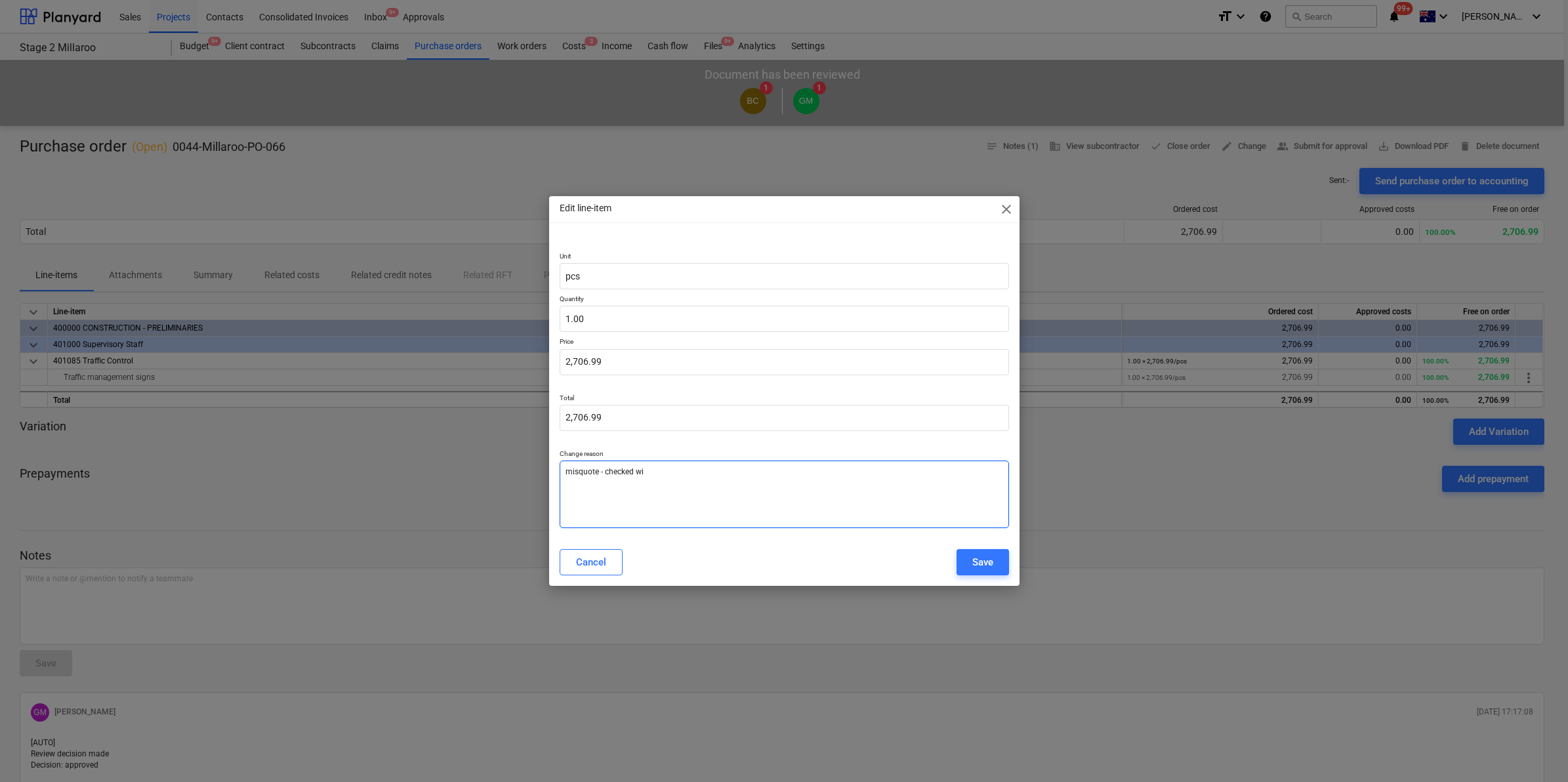
type textarea "x"
type textarea "misquote - checked w"
type textarea "x"
type textarea "misquote - checked"
type textarea "x"
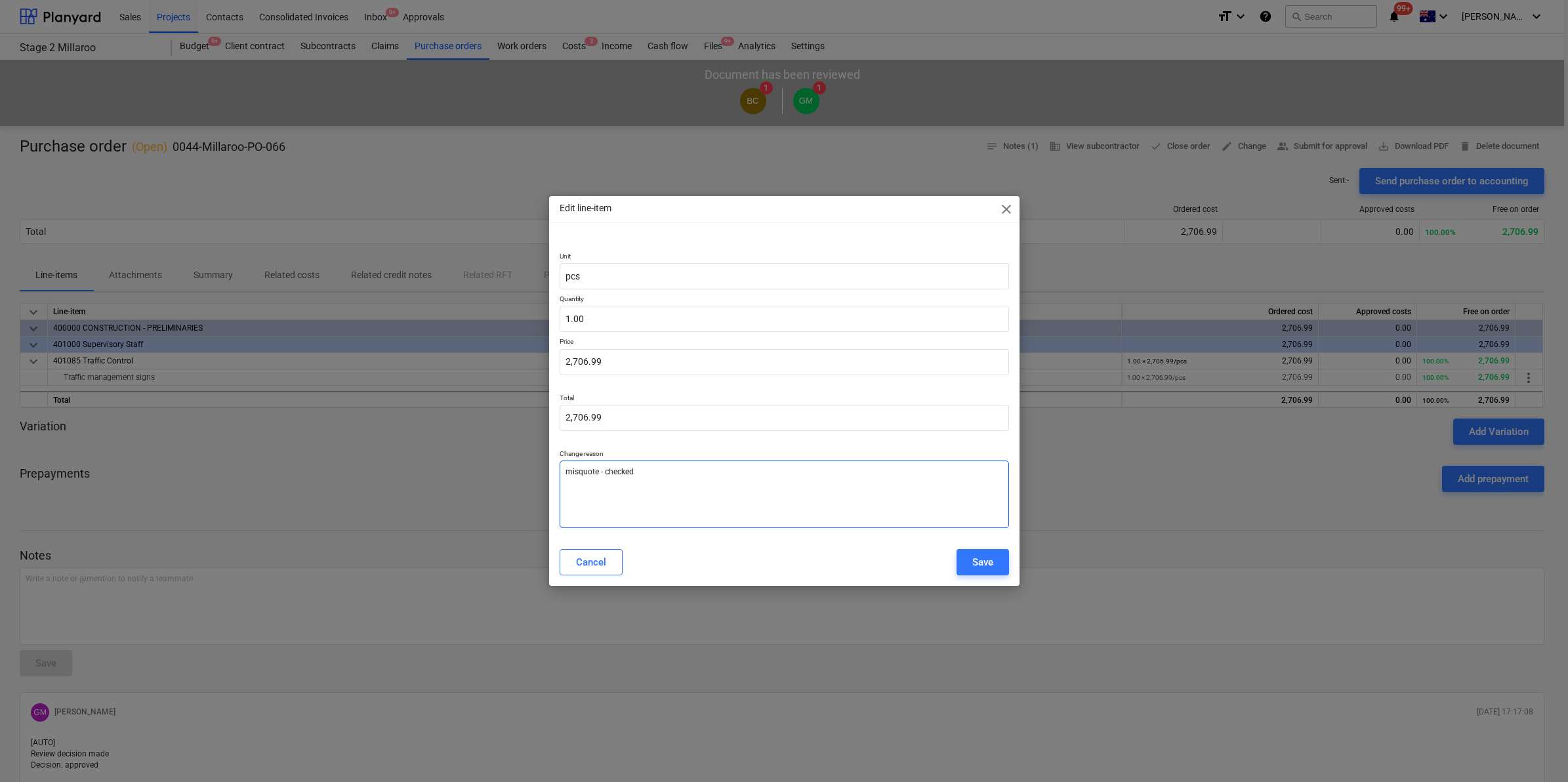
type textarea "misquote - checked"
type textarea "x"
type textarea "misquote - checked"
type textarea "x"
type textarea "misquote - checked b"
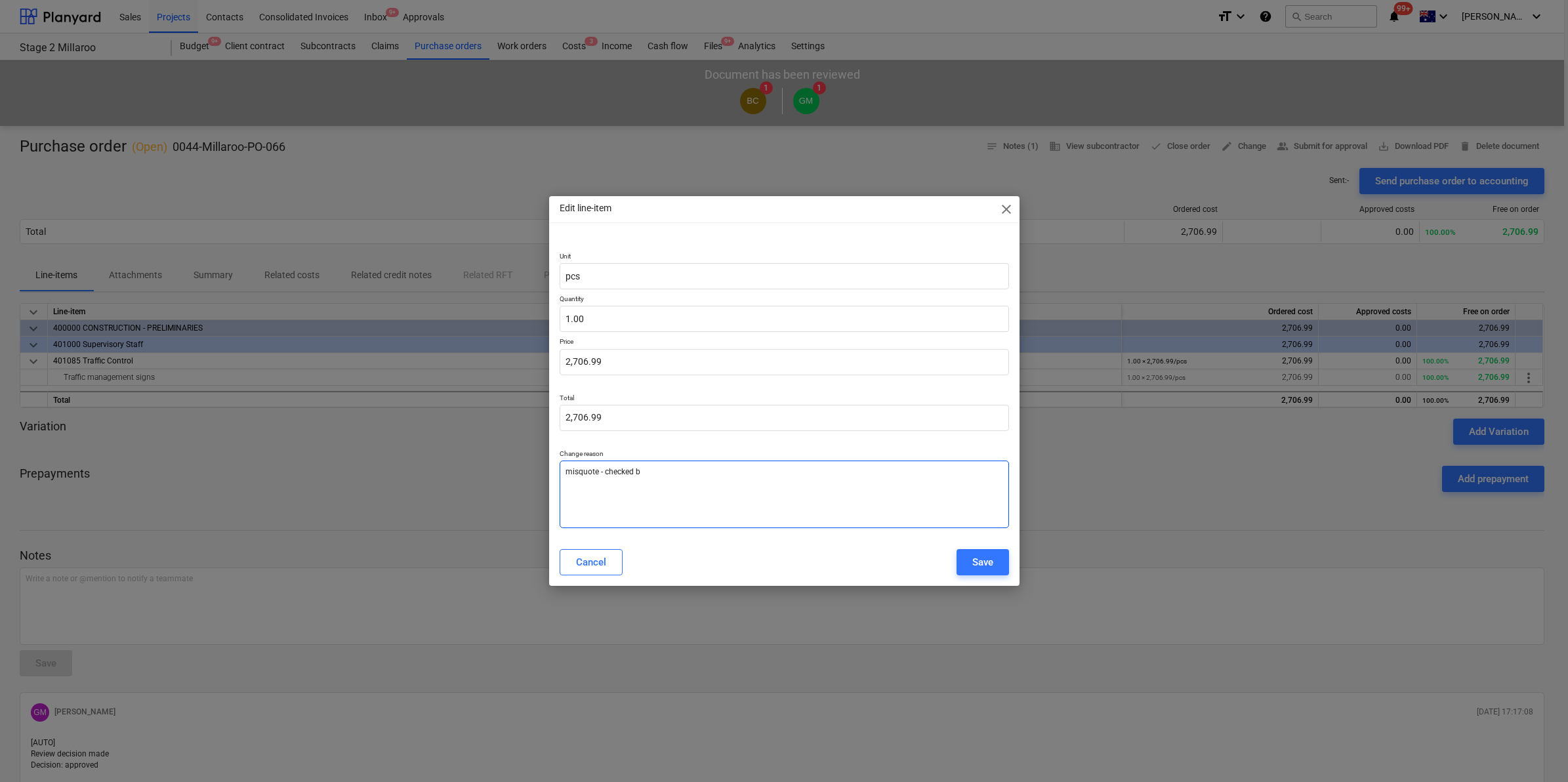
type textarea "x"
type textarea "misquote - checked by"
type textarea "x"
type textarea "misquote - checked by"
type textarea "x"
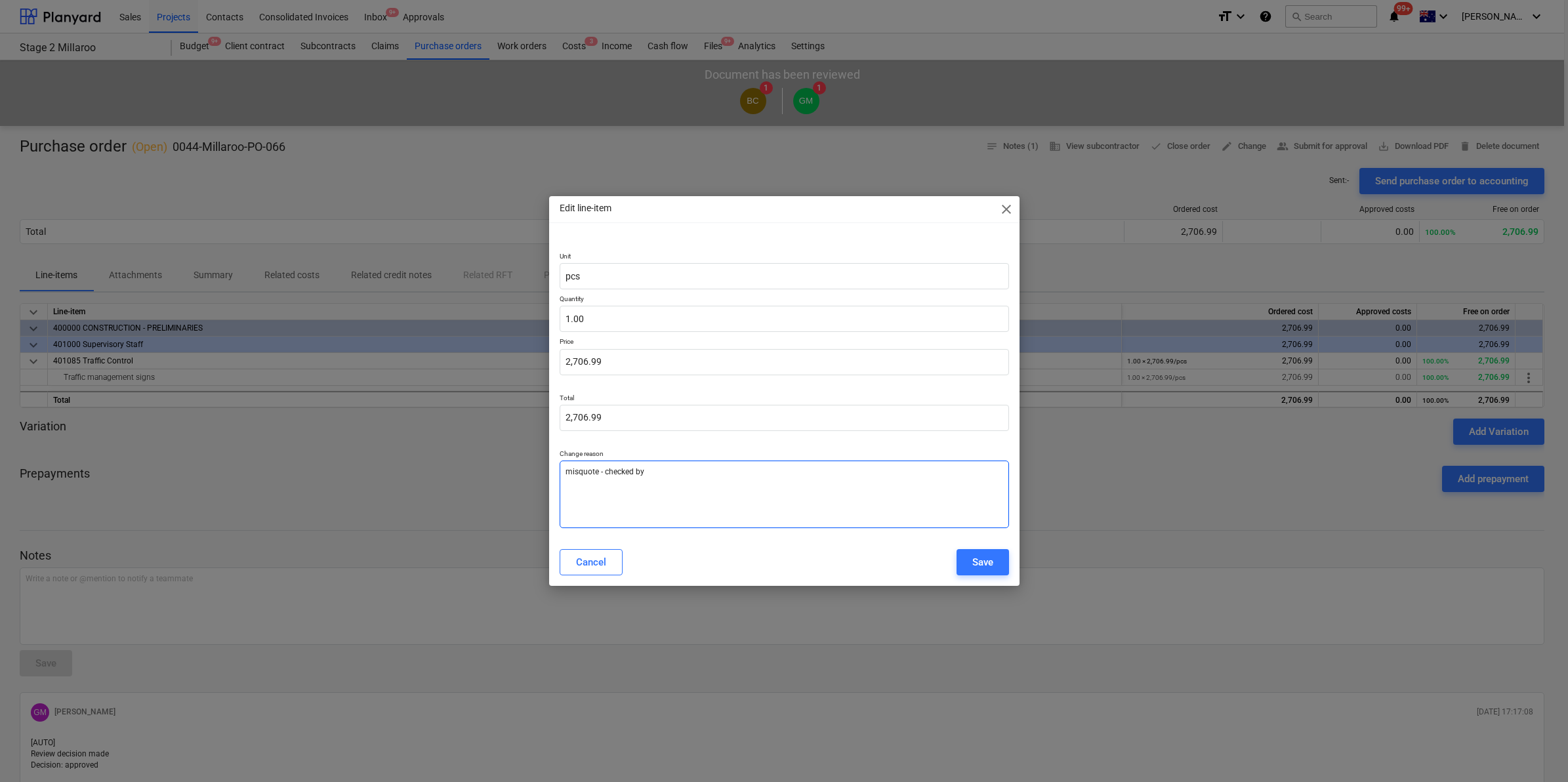
type textarea "misquote - checked by B"
type textarea "x"
type textarea "misquote - checked by BC"
type textarea "x"
type textarea "misquote - checked by BC"
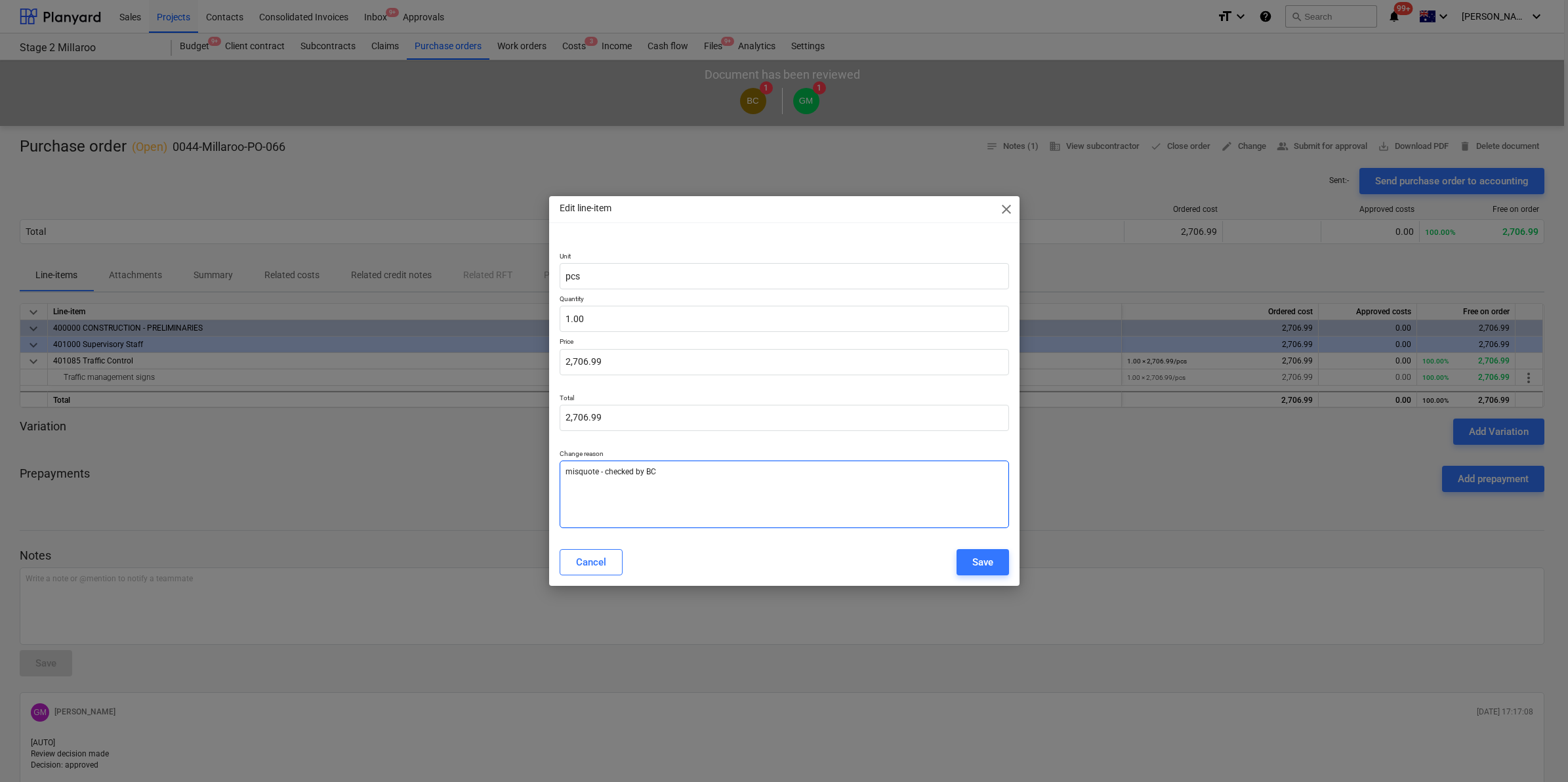
type textarea "x"
type textarea "misquote - checked by BC t"
type textarea "x"
type textarea "misquote - checked by BC to"
type textarea "x"
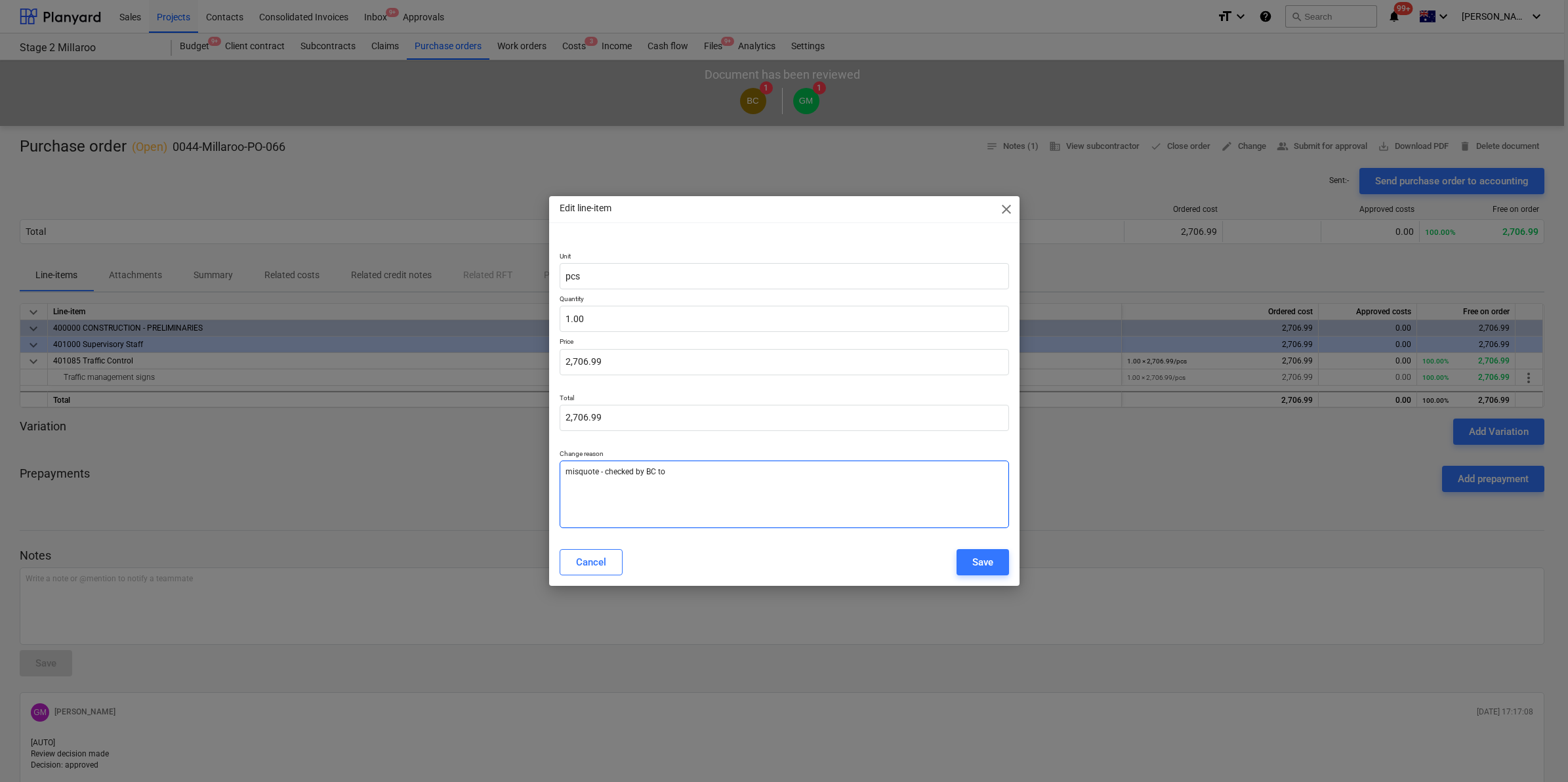
type textarea "misquote - checked by BC to"
type textarea "x"
type textarea "misquote - checked by BC to b"
type textarea "x"
type textarea "misquote - checked by BC to be"
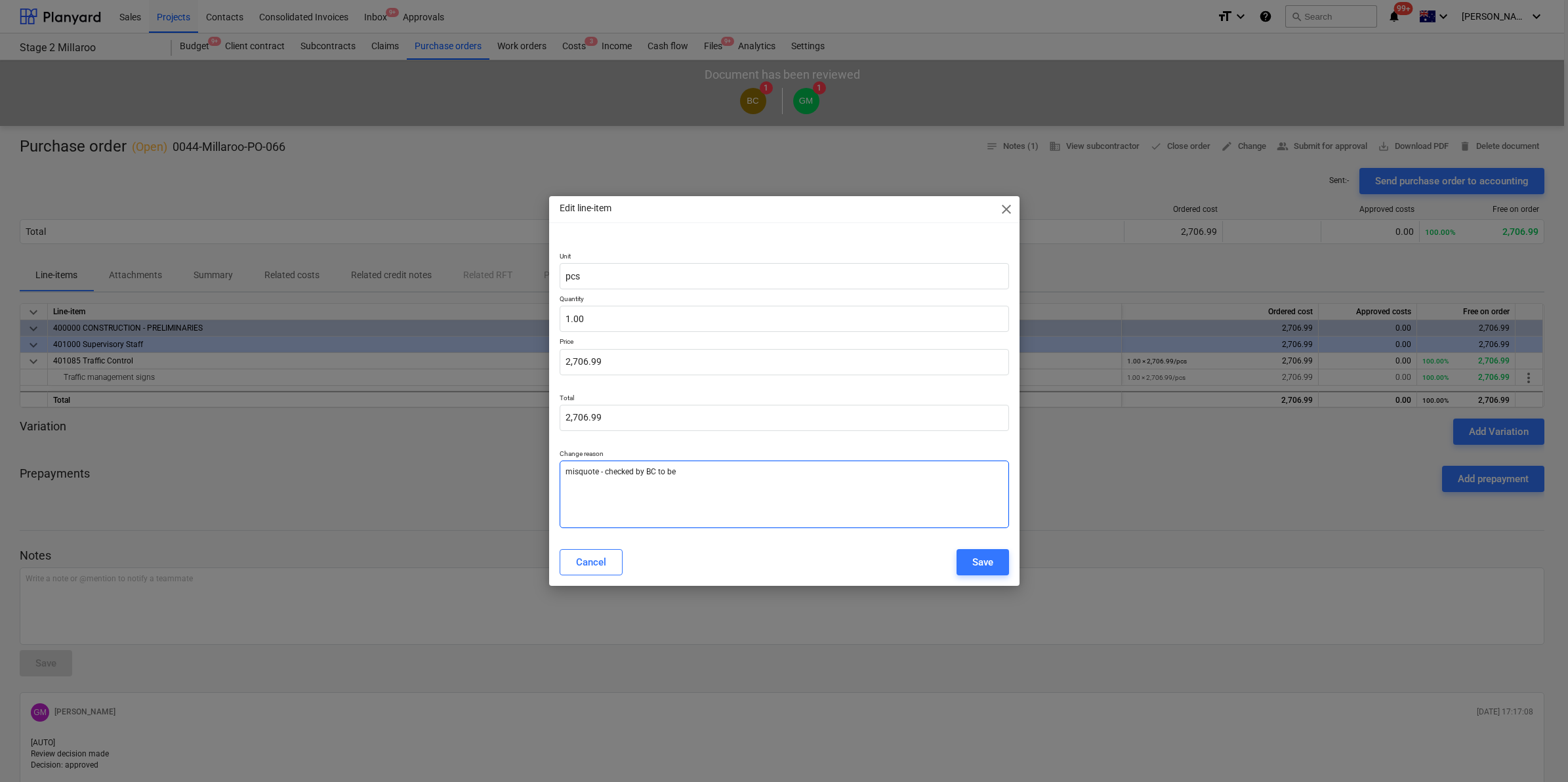
type textarea "x"
type textarea "misquote - checked by BC to be"
type textarea "x"
type textarea "misquote - checked by BC to be a"
type textarea "x"
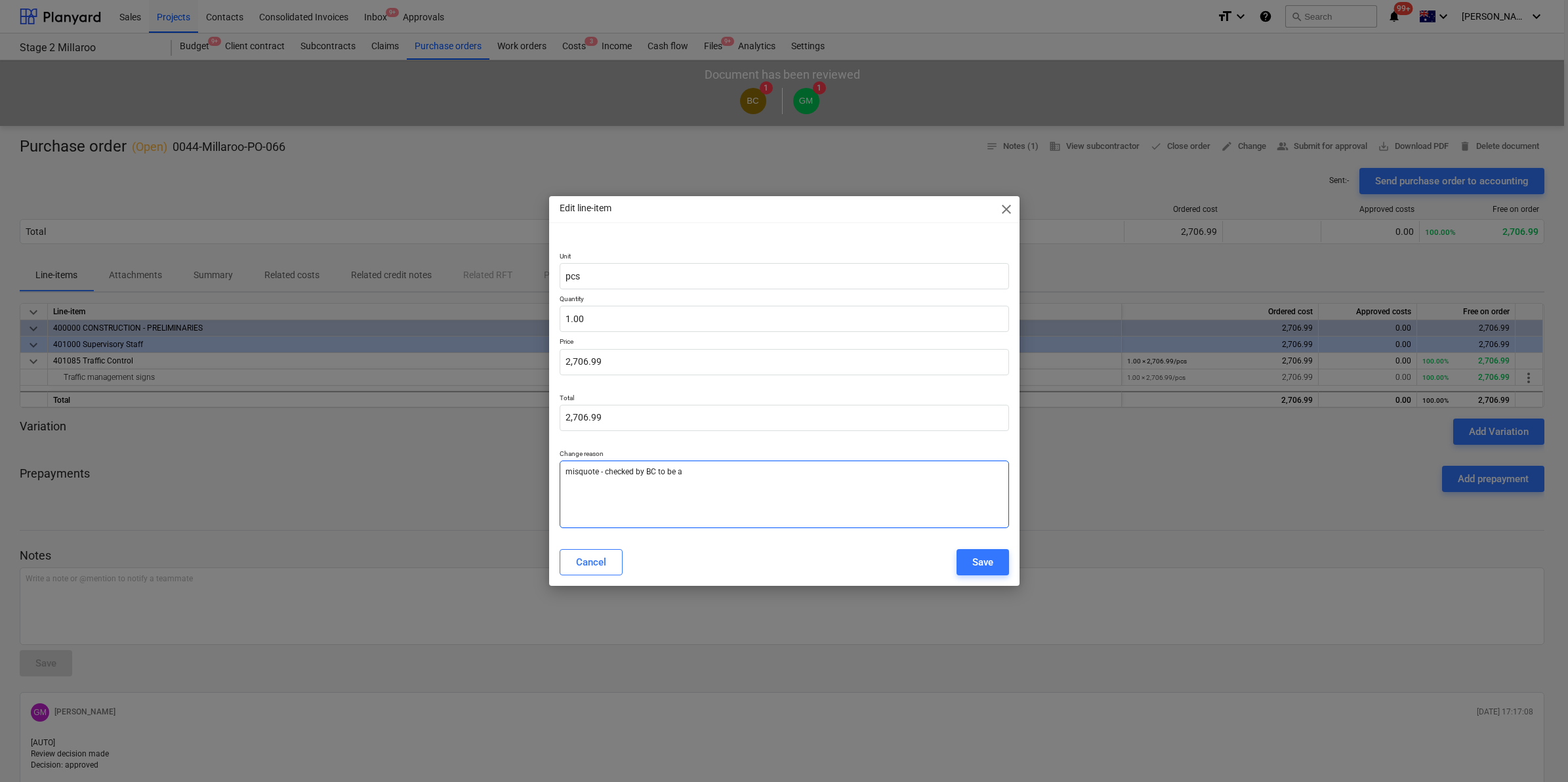
type textarea "misquote - checked by BC to be al"
type textarea "x"
type textarea "misquote - checked by BC to be all"
type textarea "x"
type textarea "misquote - checked by BC to be all"
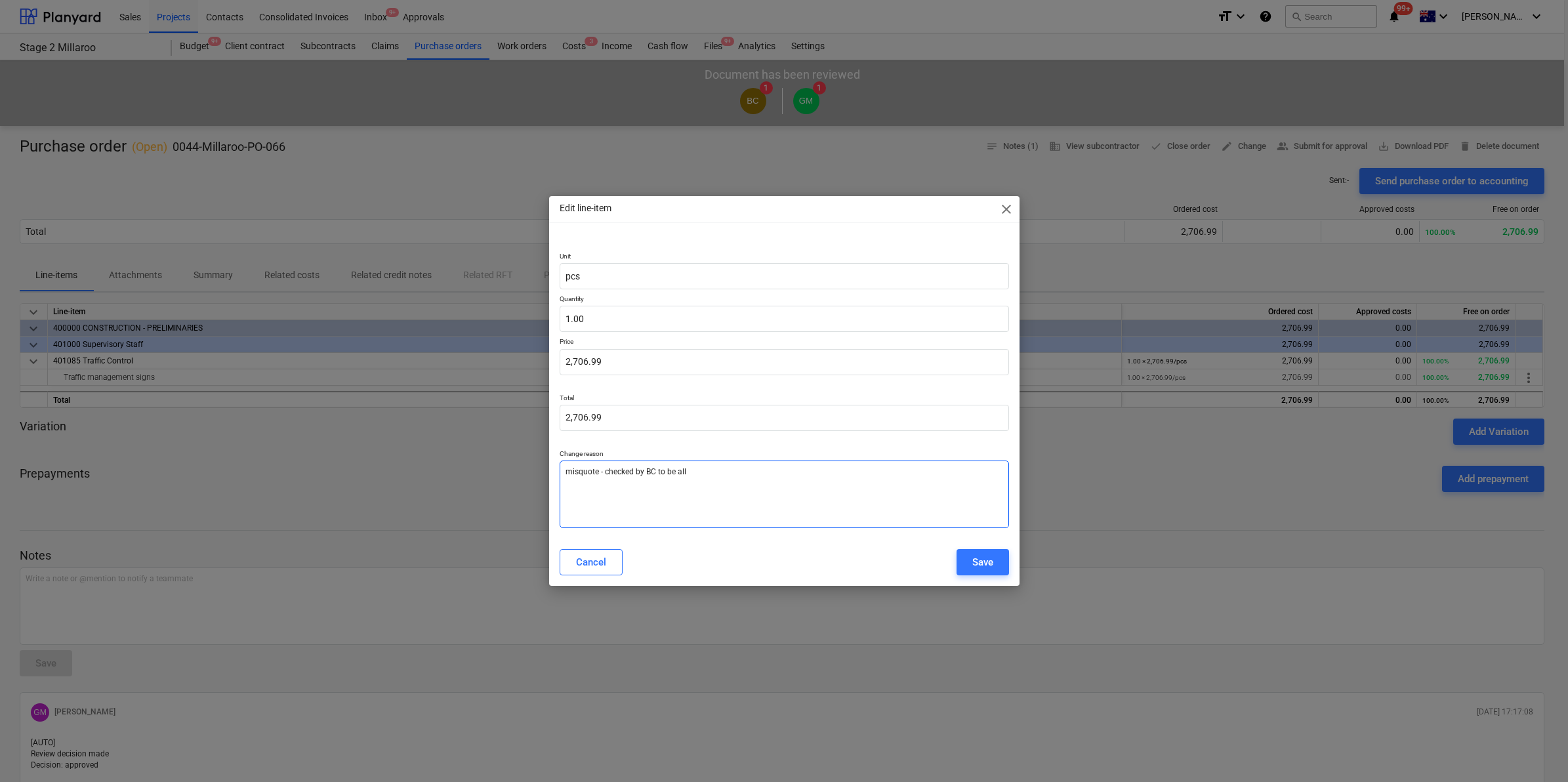
type textarea "x"
type textarea "misquote - checked by BC to be all g"
type textarea "x"
type textarea "misquote - checked by BC to be all go"
type textarea "x"
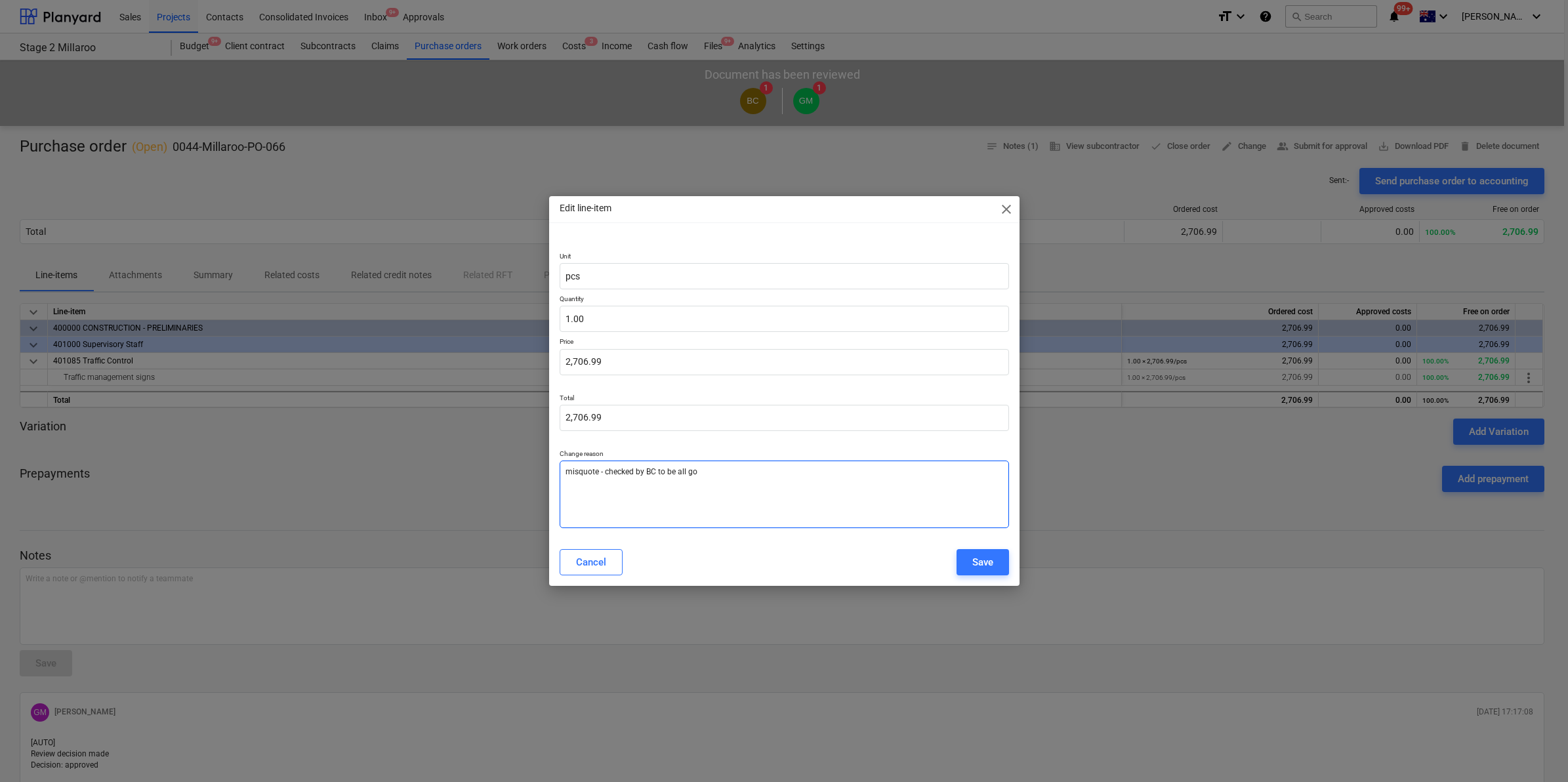
type textarea "misquote - checked by BC to be all goo"
type textarea "x"
type textarea "misquote - checked by BC to be all good"
type textarea "x"
type textarea "misquote - checked by BC to be all good"
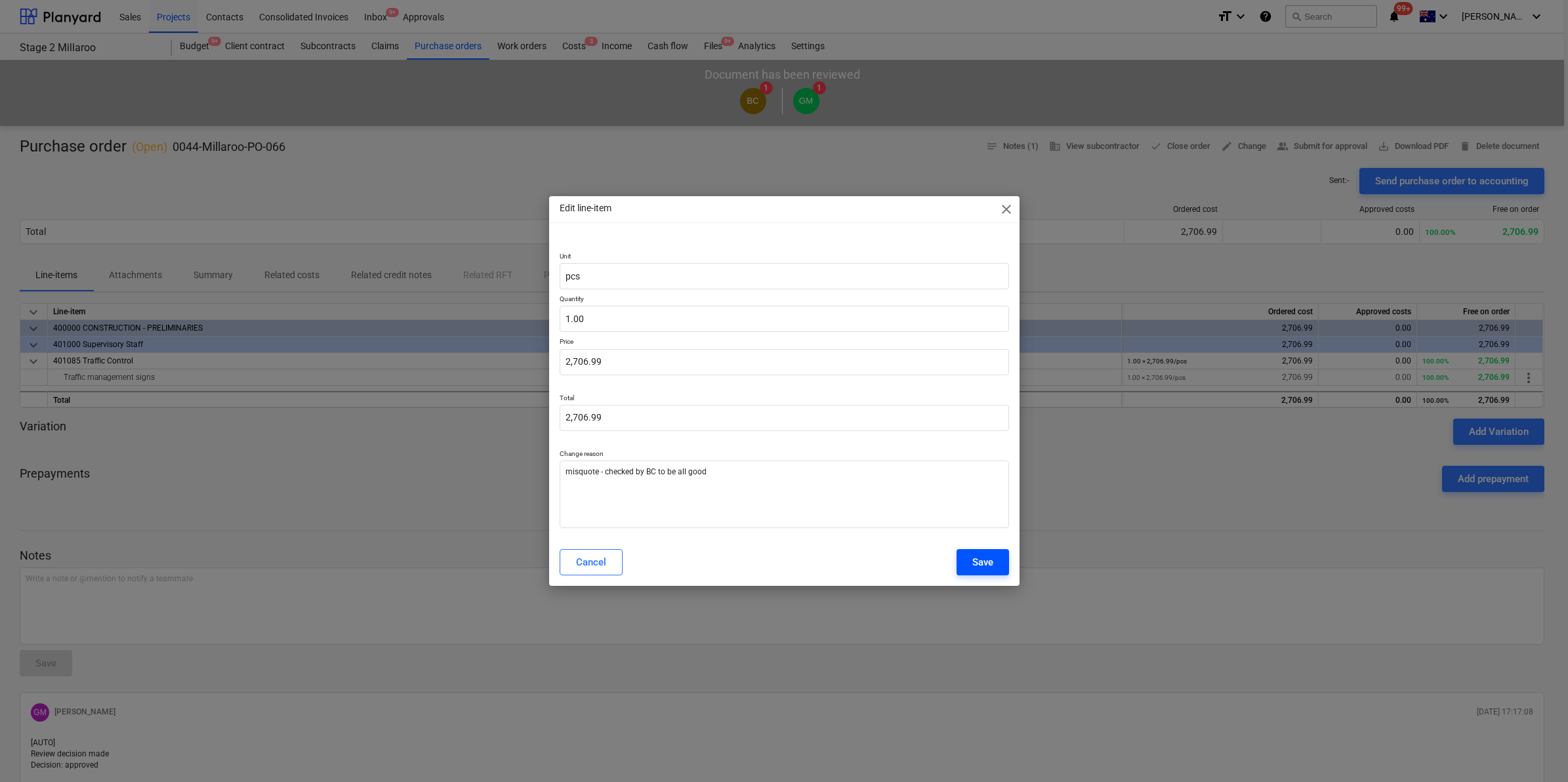
click at [972, 552] on button "Save" at bounding box center [983, 562] width 53 height 26
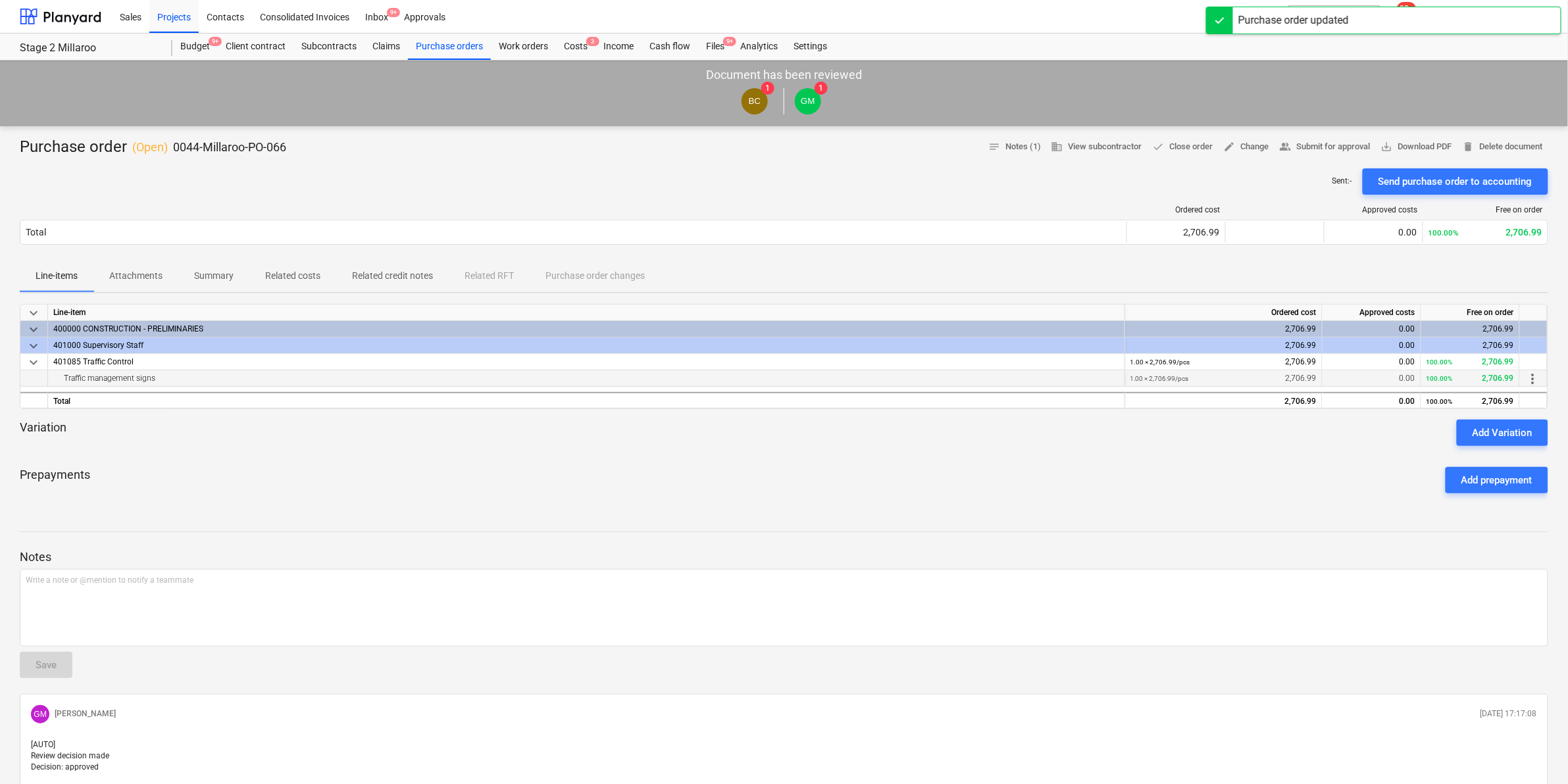
click at [1532, 375] on span "more_vert" at bounding box center [1533, 379] width 16 height 16
click at [1552, 383] on li "Edit" at bounding box center [1543, 379] width 39 height 31
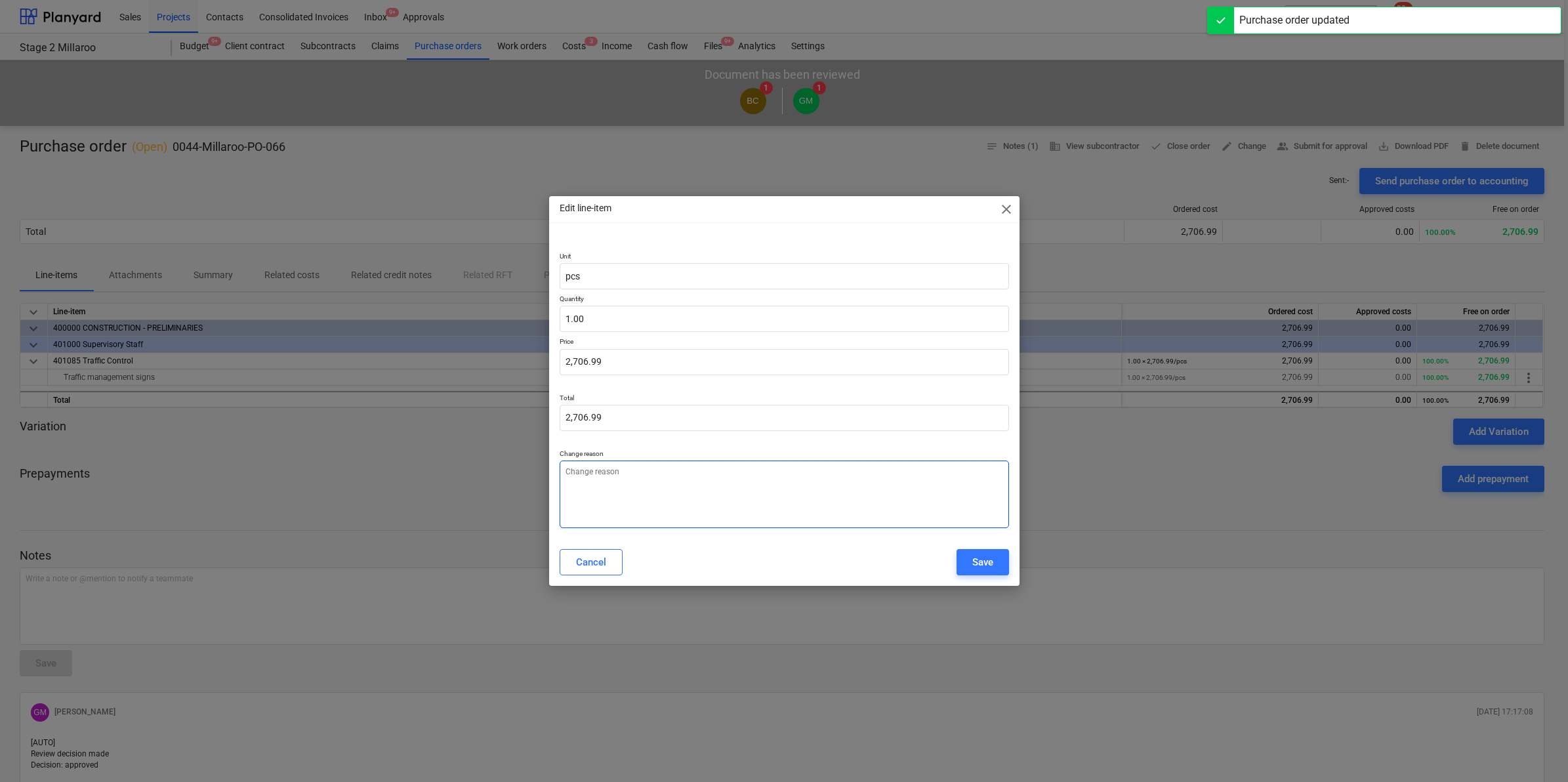
click at [775, 491] on textarea at bounding box center [784, 495] width 449 height 68
type textarea "x"
type textarea "m"
type textarea "x"
type textarea "mi"
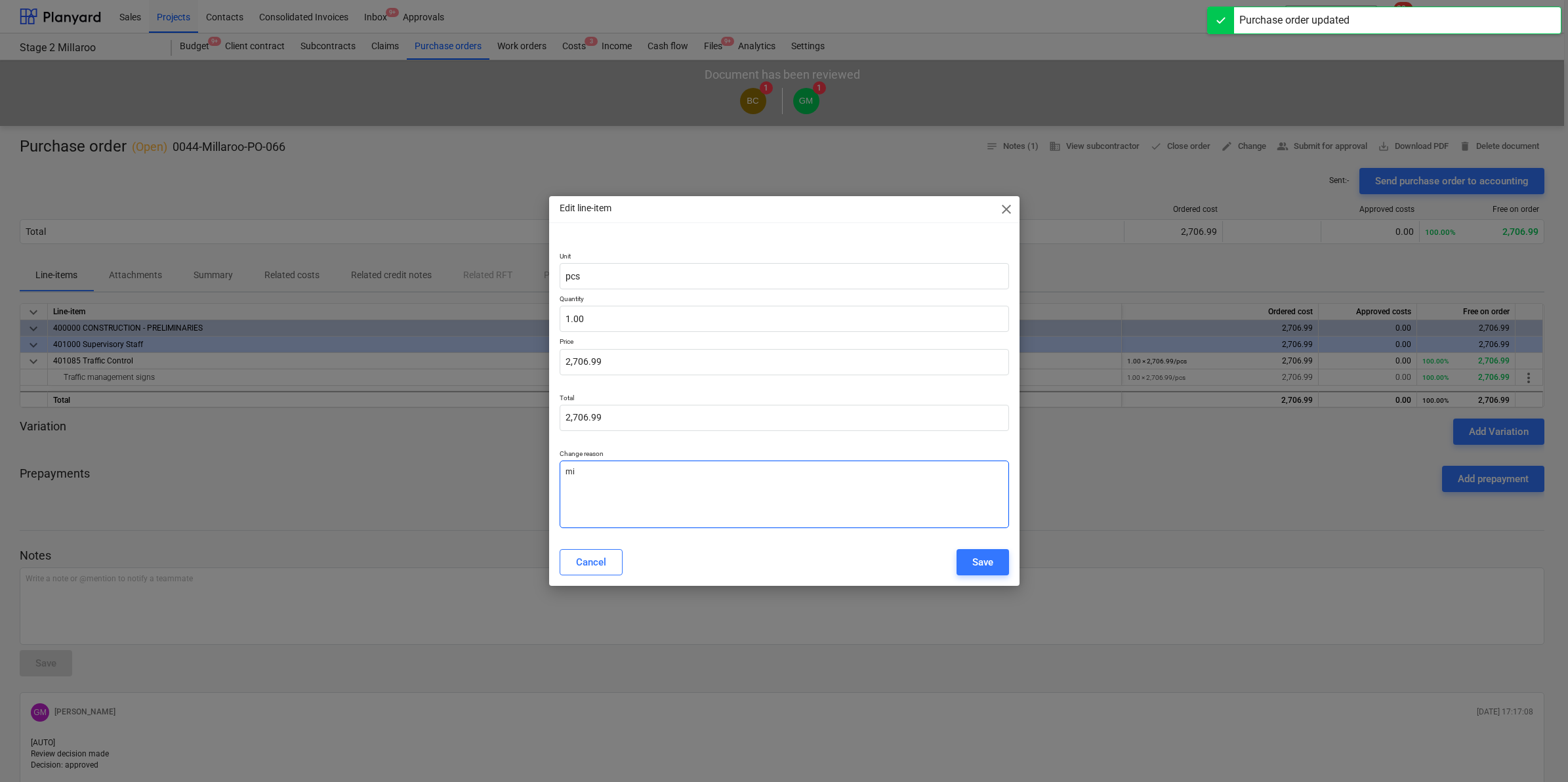
type textarea "x"
type textarea "mis"
type textarea "x"
type textarea "misq"
type textarea "x"
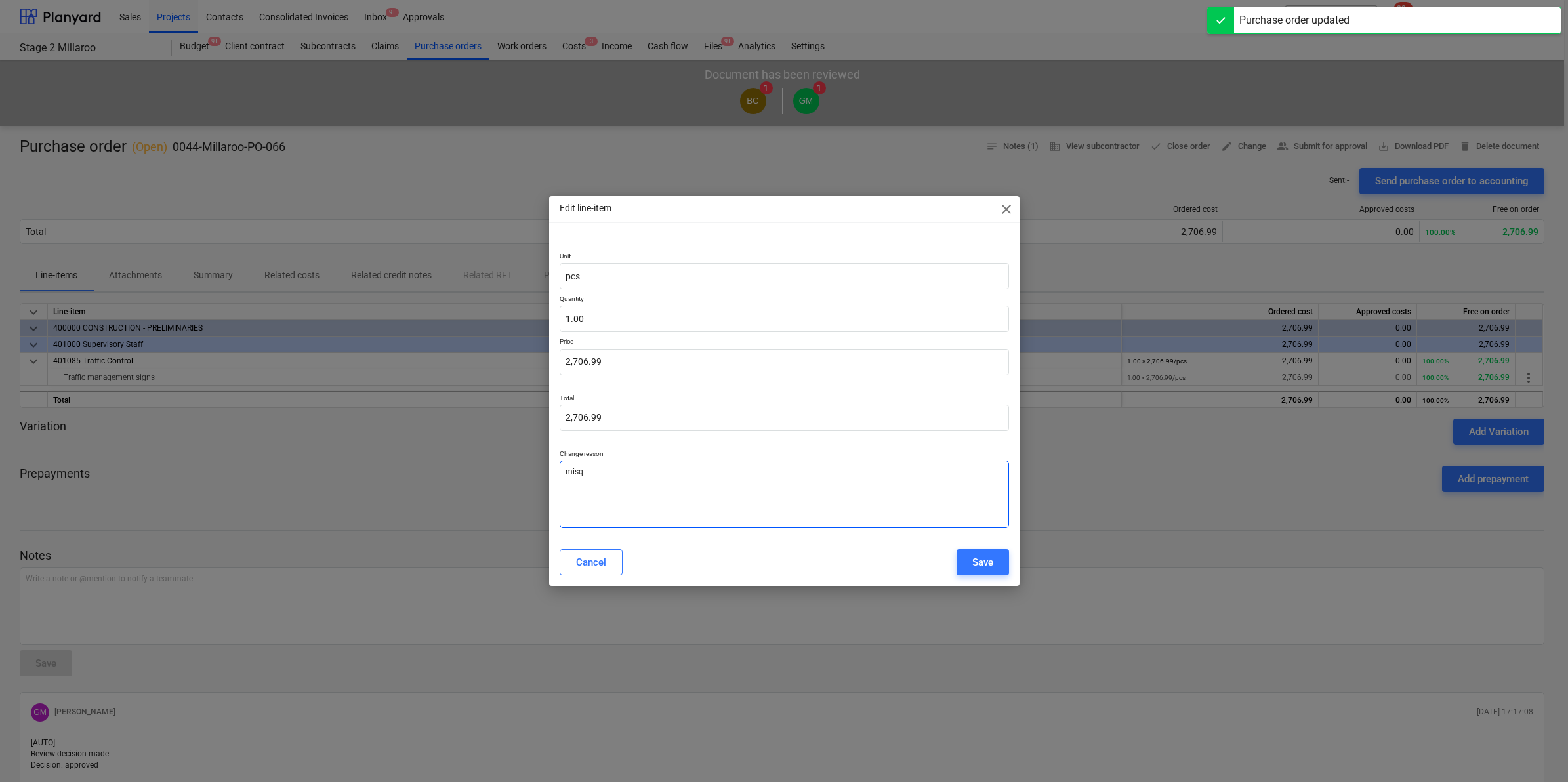
type textarea "misqu"
type textarea "x"
type textarea "misquo"
type textarea "x"
type textarea "misquot"
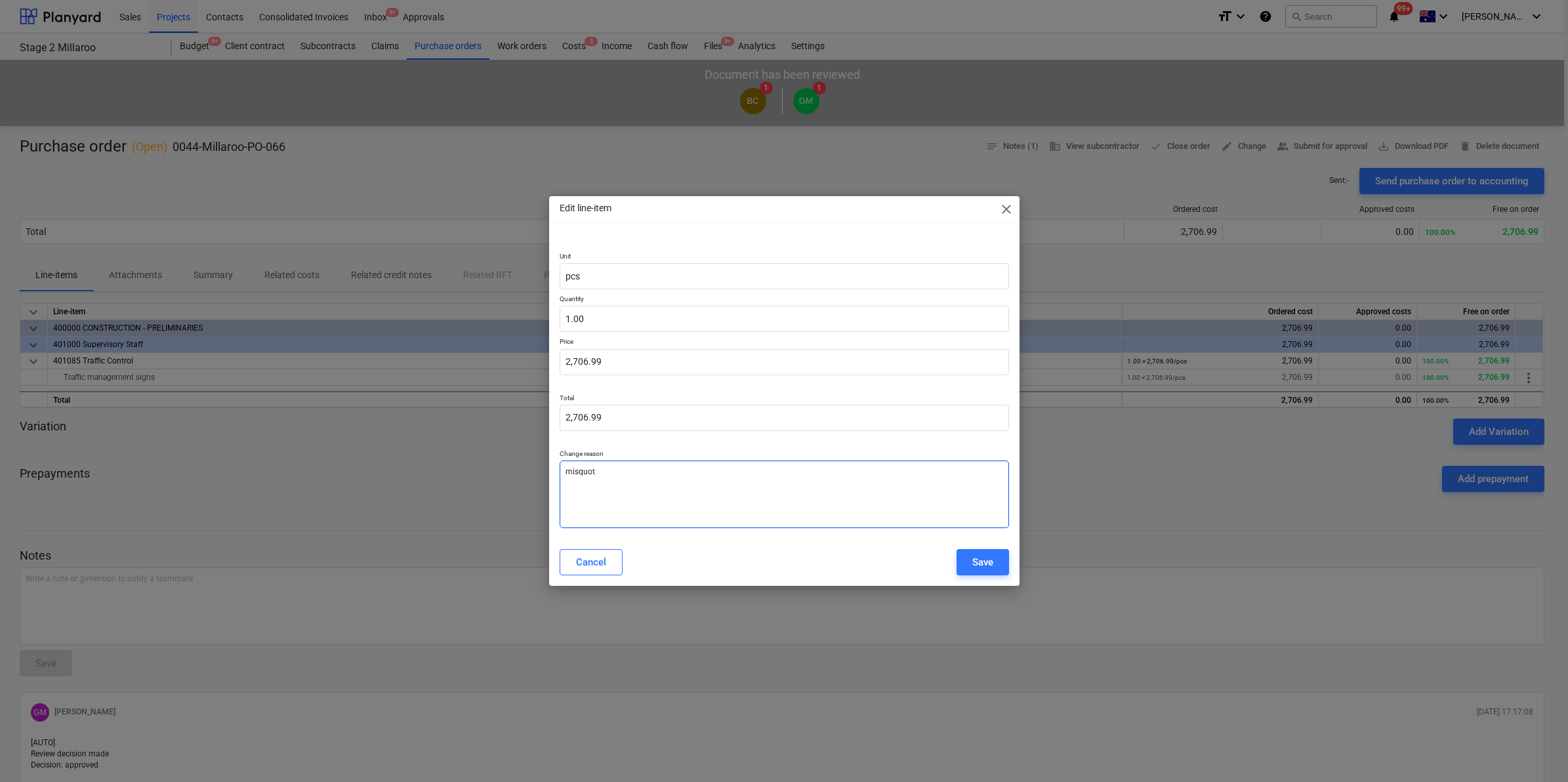
type textarea "x"
type textarea "misquote"
type textarea "x"
type textarea "misquote"
type textarea "x"
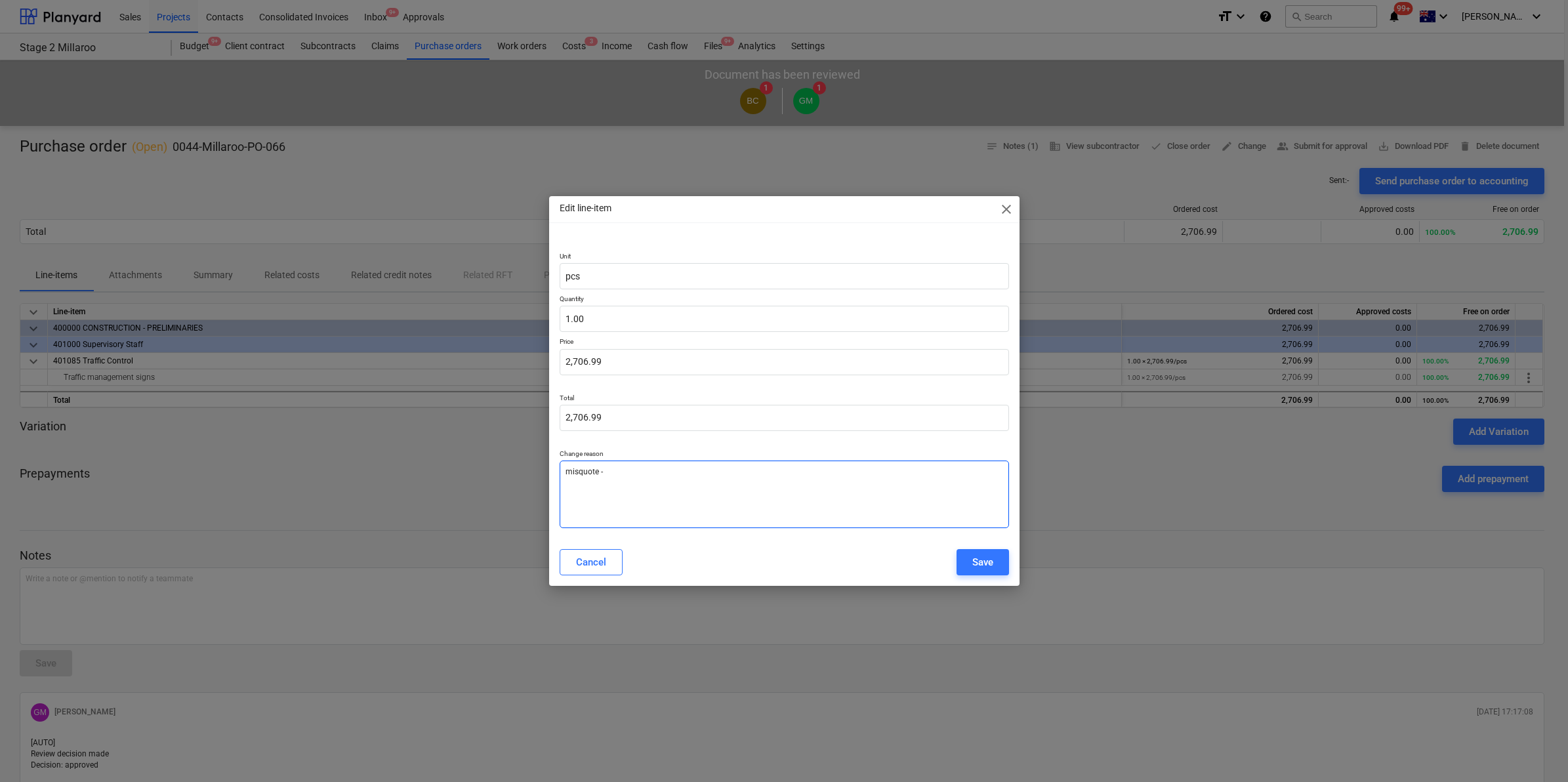
type textarea "misquote -"
type textarea "x"
type textarea "misquote - ch"
type textarea "x"
type textarea "misquote - che"
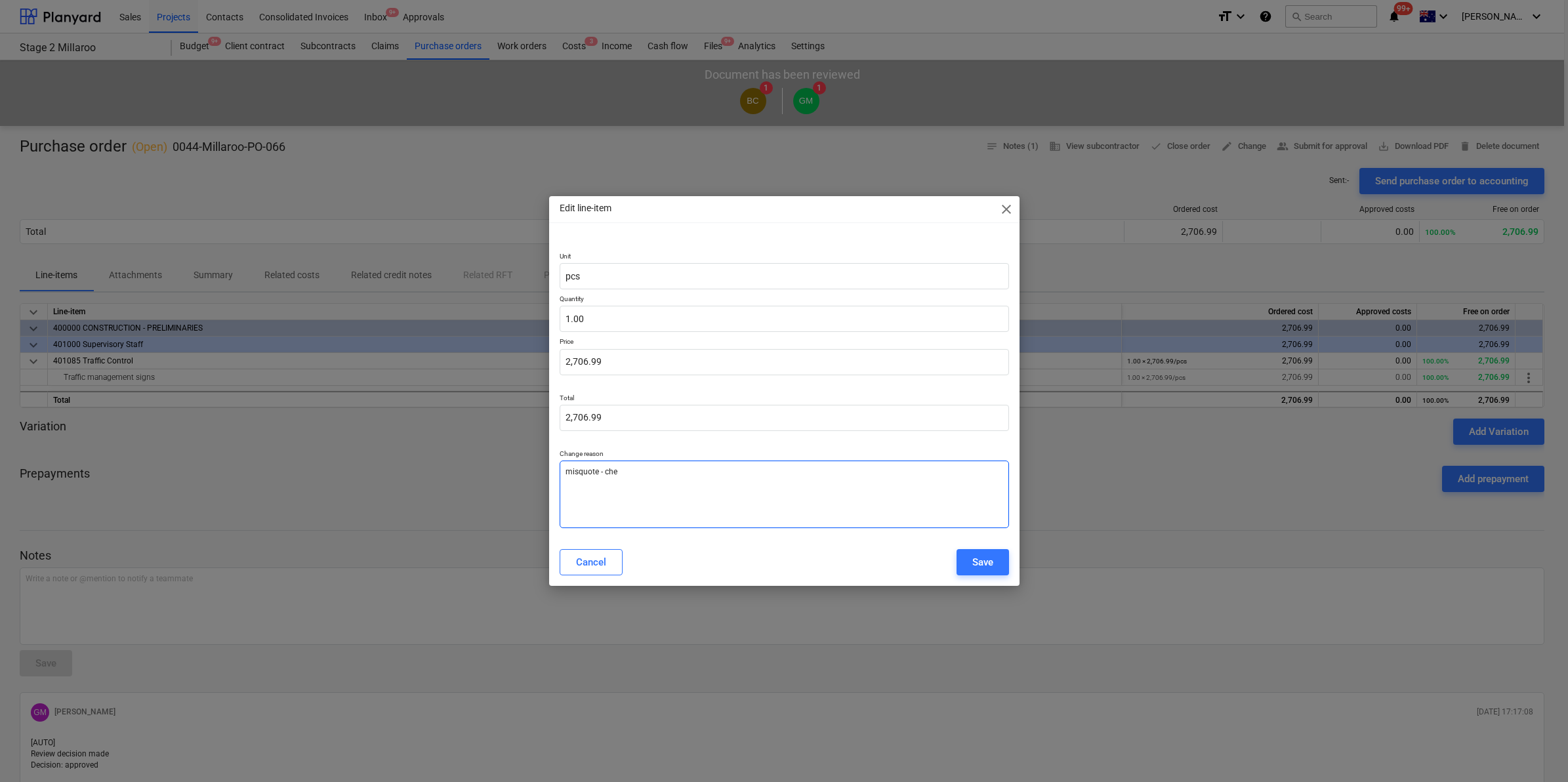
type textarea "x"
type textarea "misquote - chec"
type textarea "x"
type textarea "misquote - check"
type textarea "x"
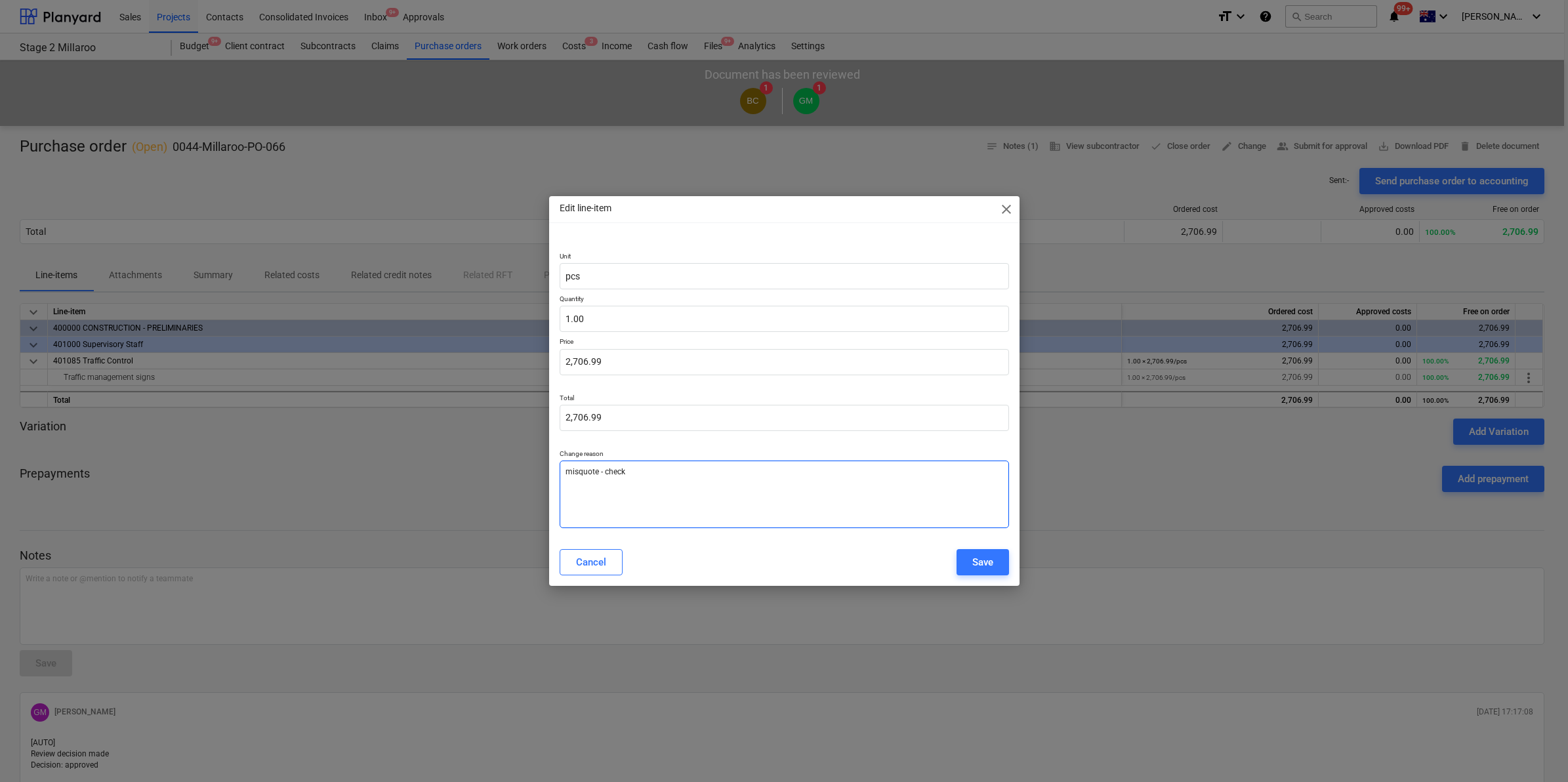
type textarea "misquote - checke"
type textarea "x"
type textarea "misquote - checked"
type textarea "x"
type textarea "misquote - checked"
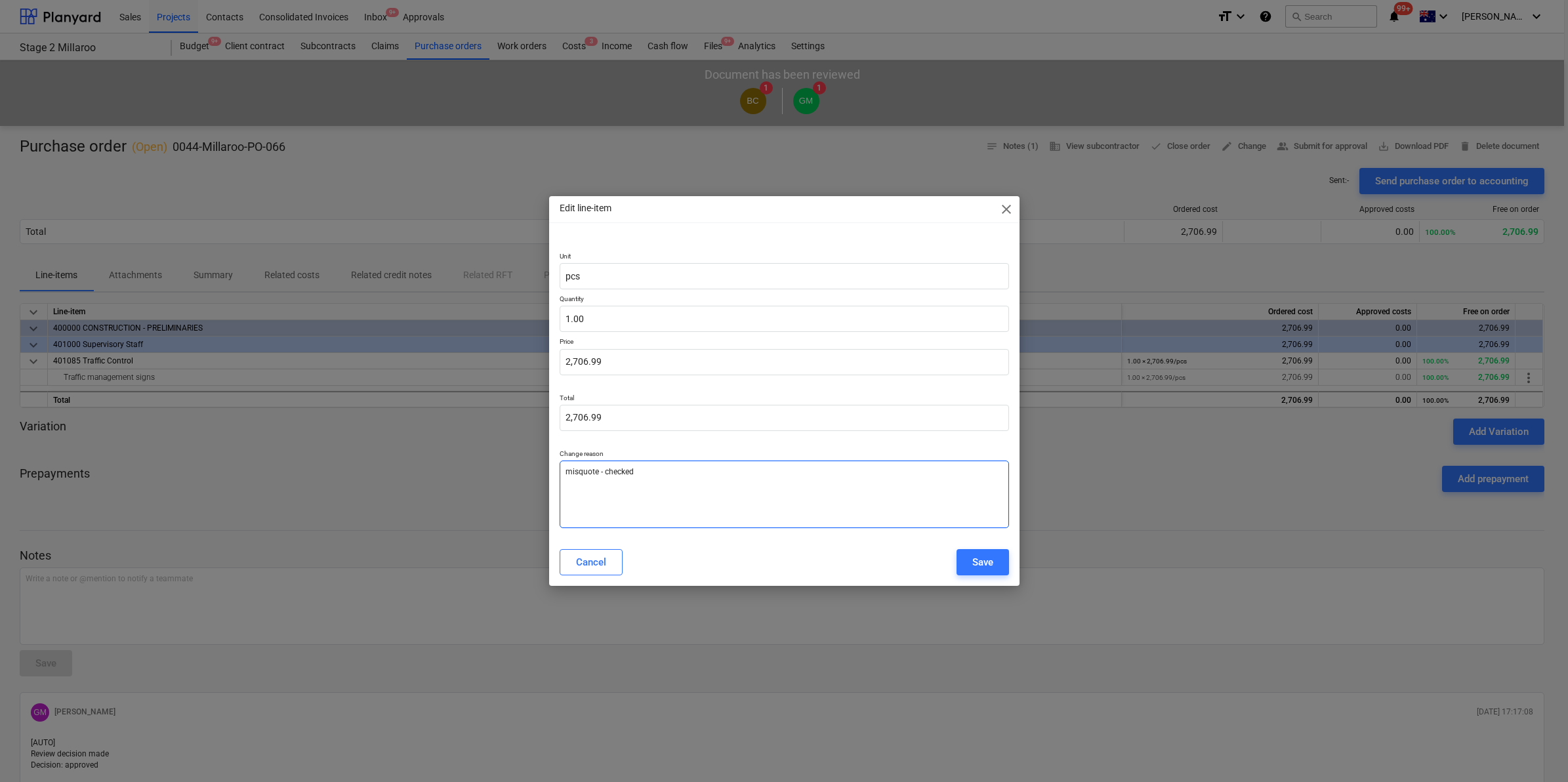
type textarea "x"
type textarea "misquote - checked b"
type textarea "x"
type textarea "misquote - checked by"
type textarea "x"
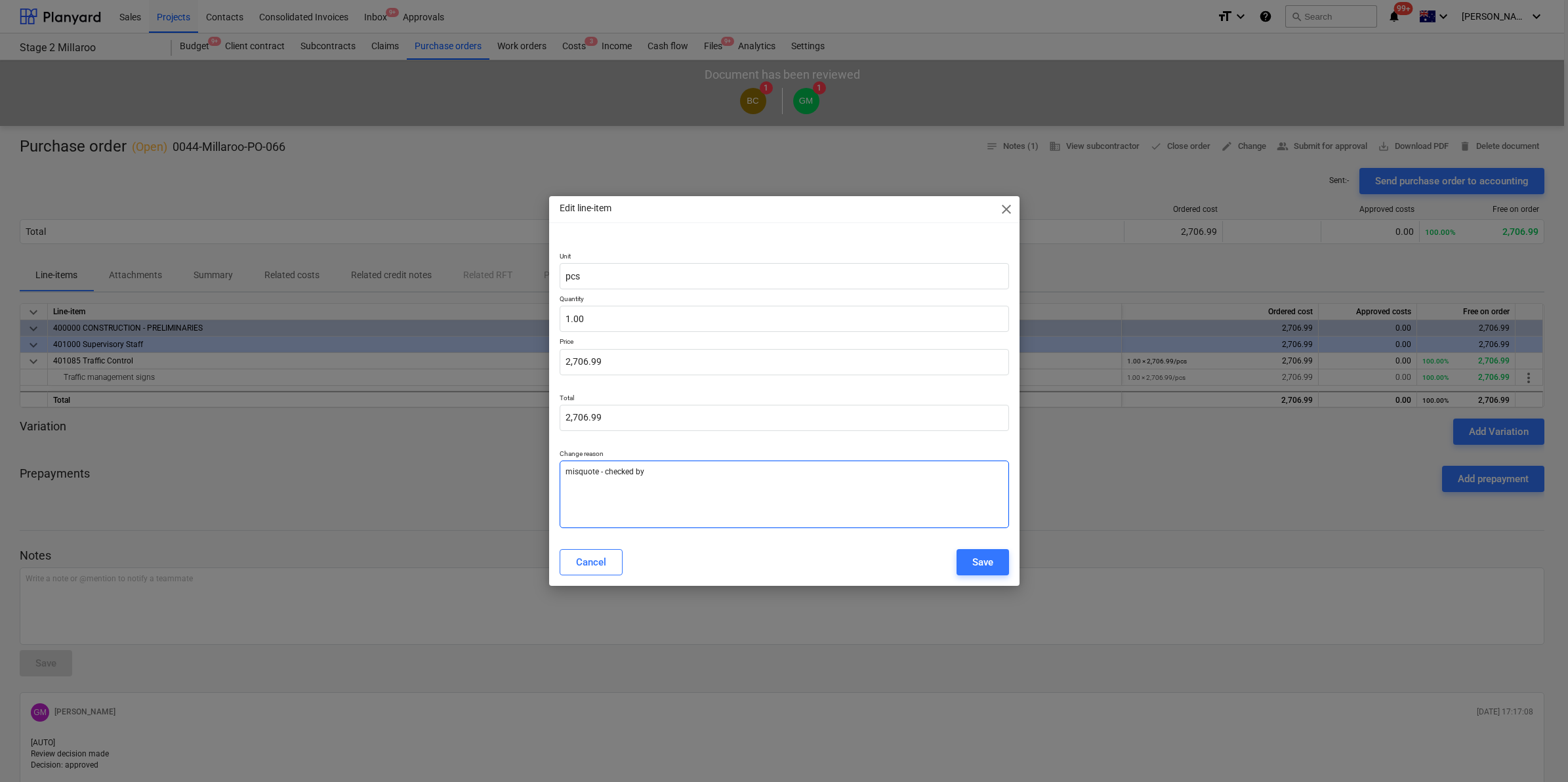
type textarea "misquote - checked by"
type textarea "x"
type textarea "misquote - checked by B"
type textarea "x"
type textarea "misquote - checked by BC"
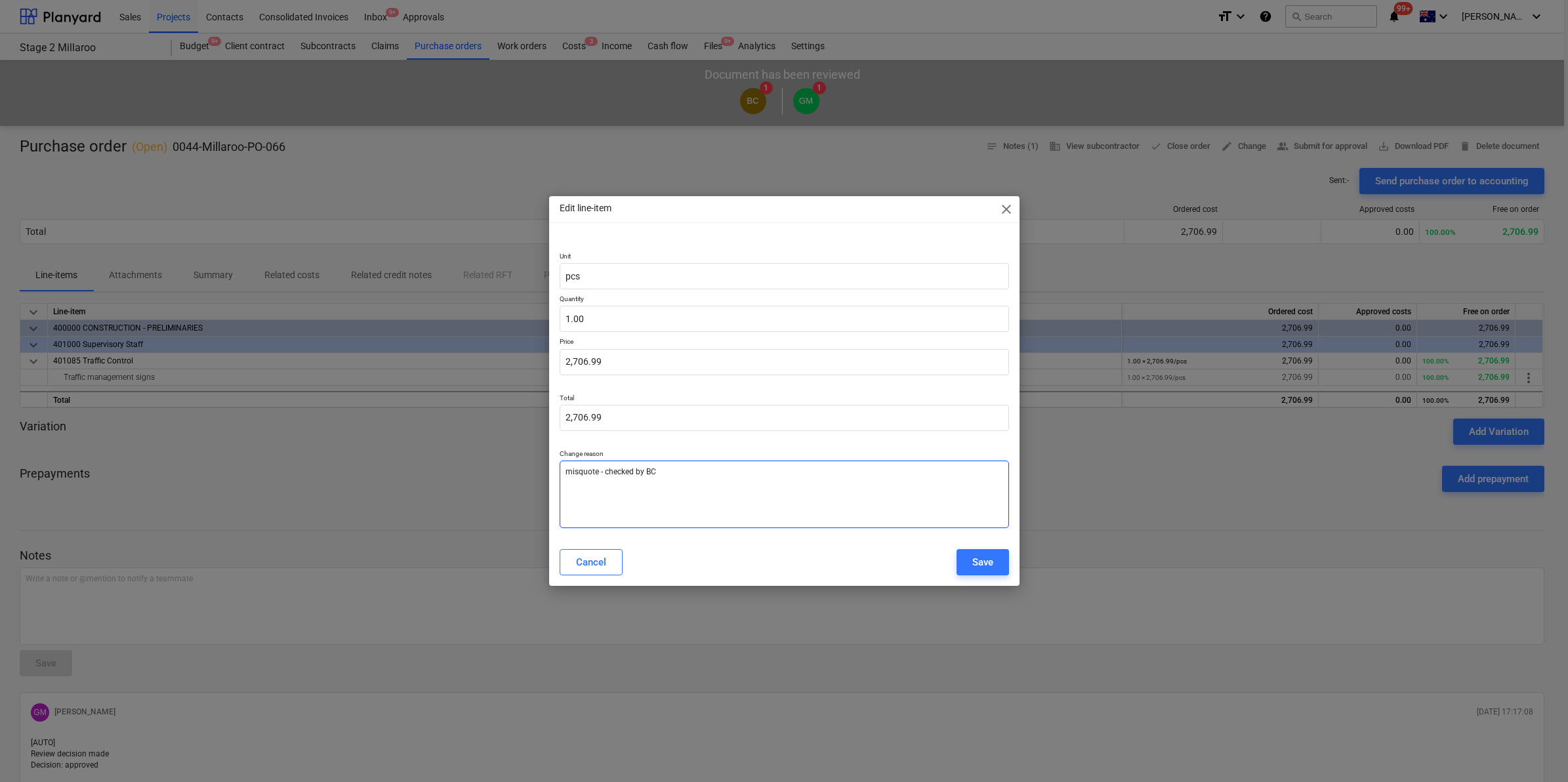
type textarea "x"
type textarea "misquote - checked by BC"
type textarea "x"
type input "2706.99"
drag, startPoint x: 680, startPoint y: 368, endPoint x: 339, endPoint y: 368, distance: 341.0
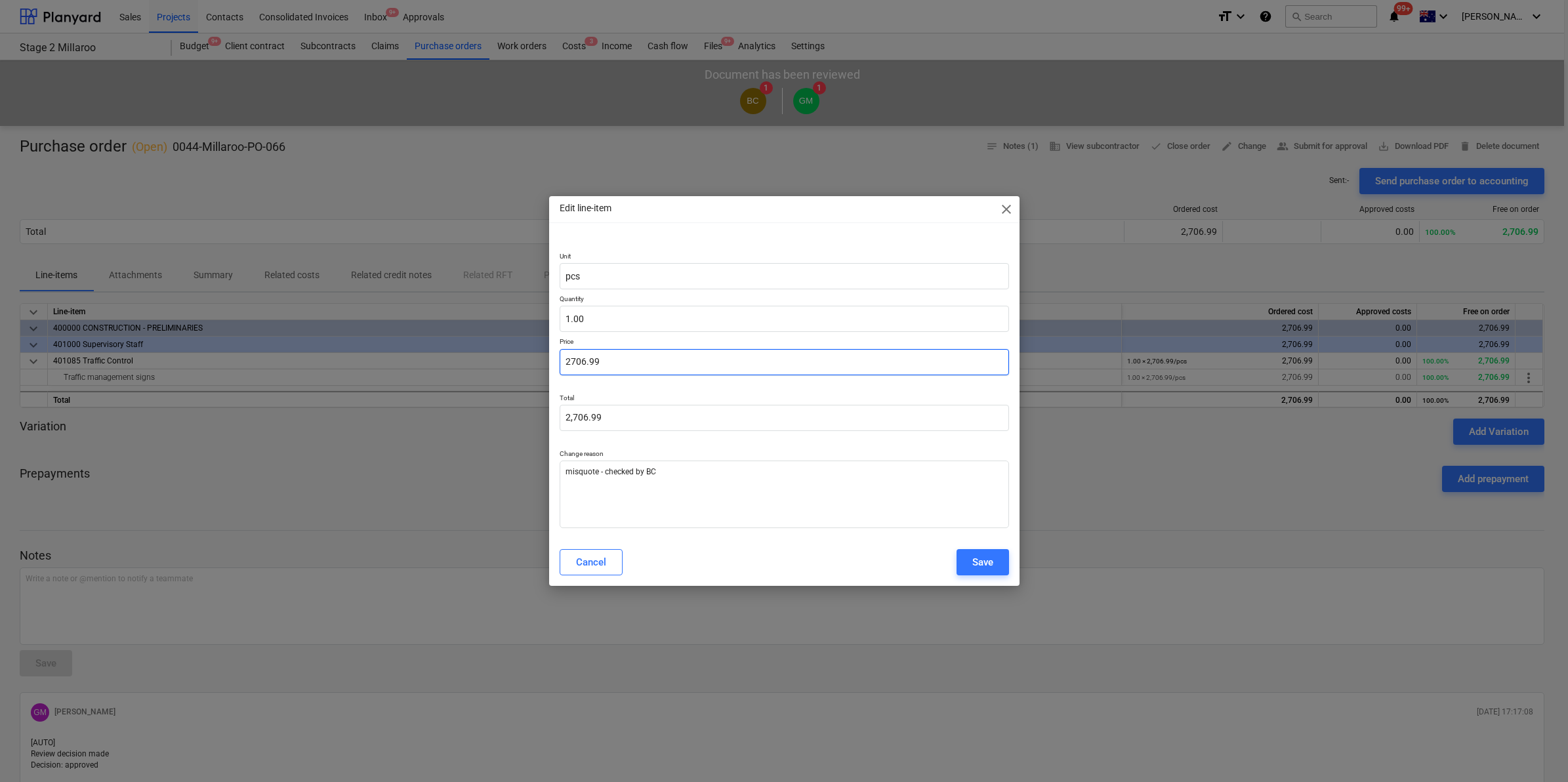
click at [339, 368] on div "Edit line-item close Unit pcs Quantity 1.00 Price 2706.99 Total 2,706.99 Change…" at bounding box center [784, 391] width 1568 height 782
type textarea "x"
type input "6"
type input "6.00"
type textarea "x"
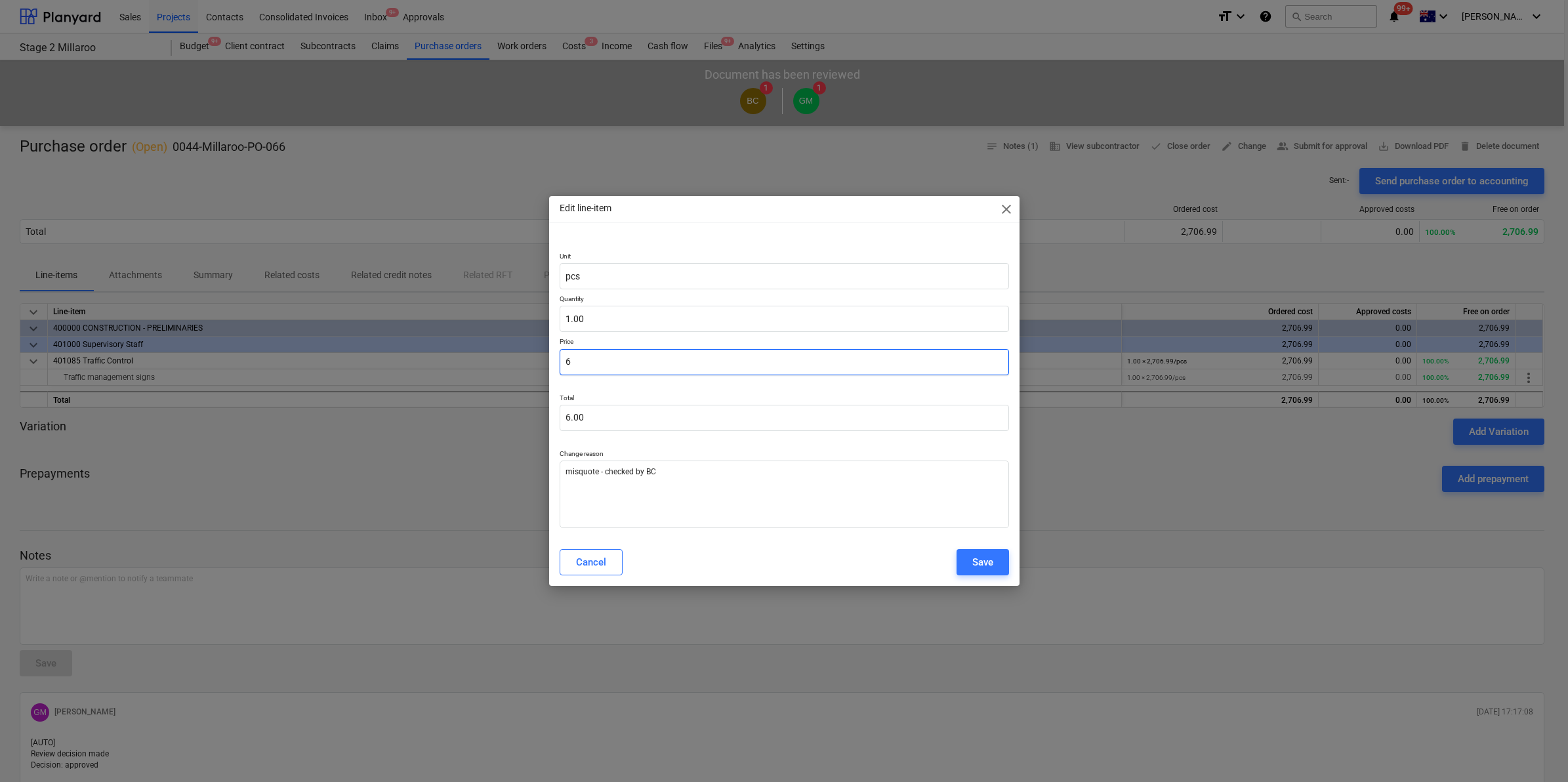
type input "60"
type input "60.00"
type textarea "x"
type input "607"
type input "607.00"
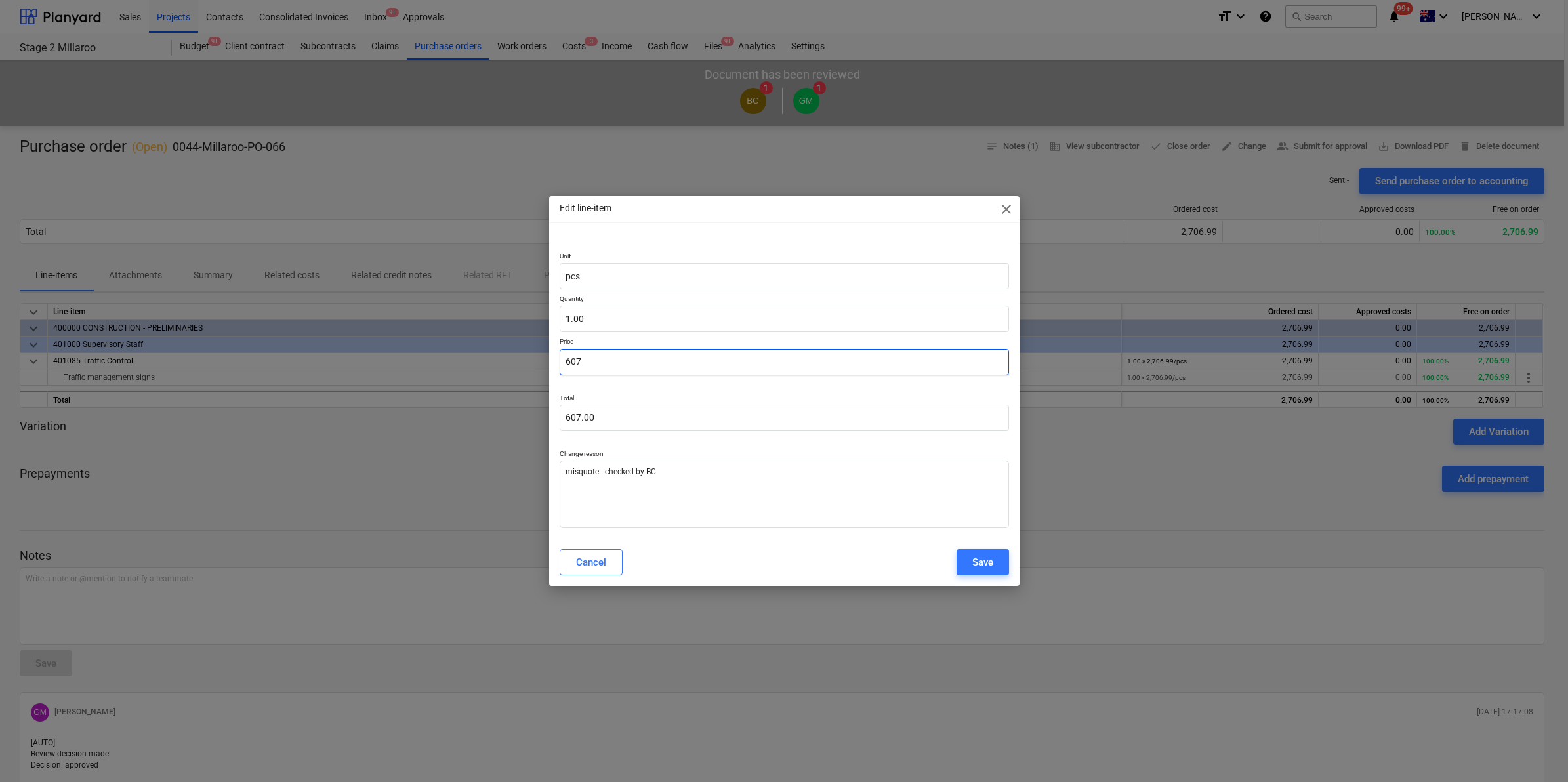
type textarea "x"
type input "6072"
type input "6,072.00"
type textarea "x"
type input "6072."
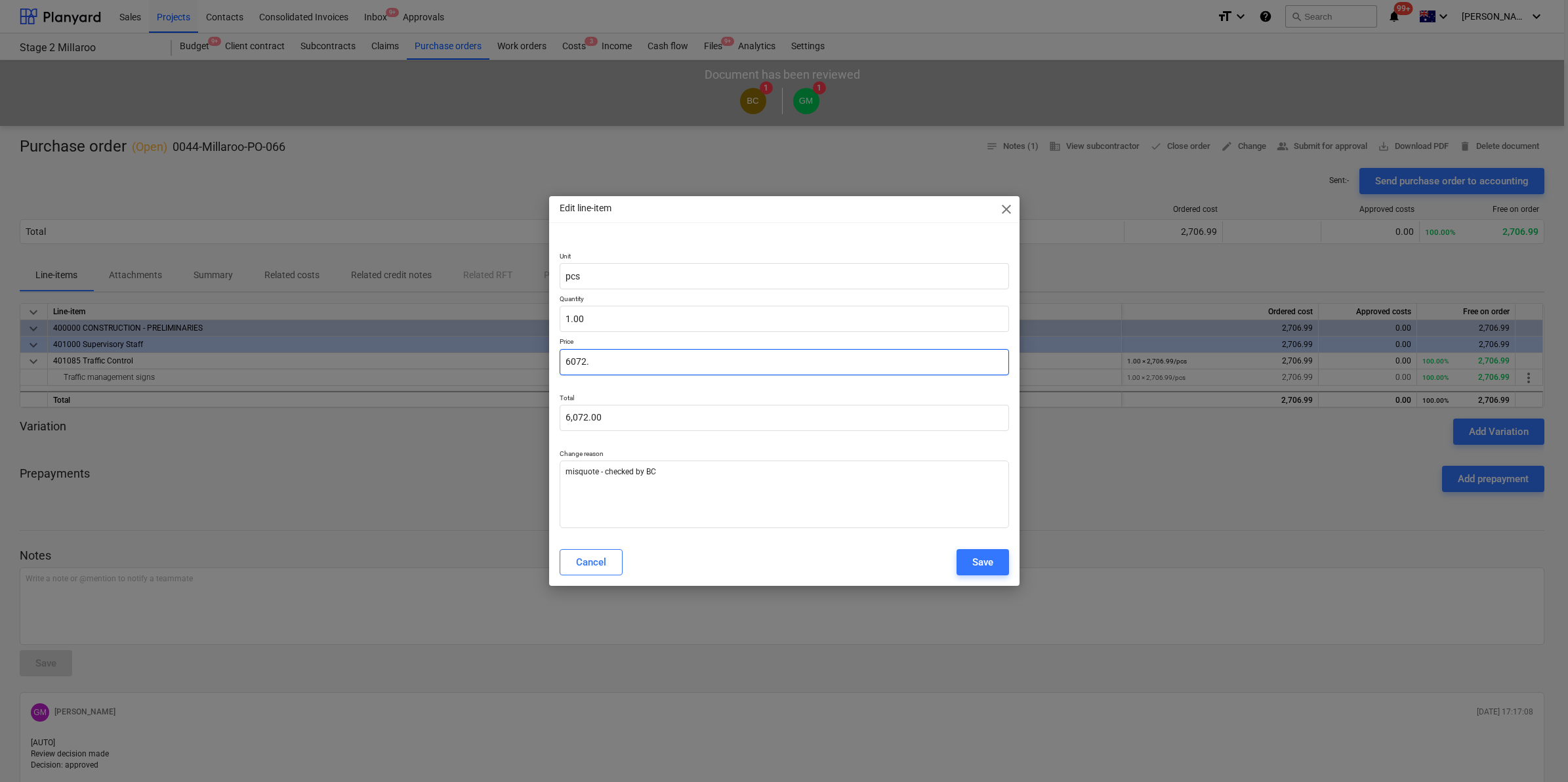
type textarea "x"
type input "6072.8"
click at [277, 452] on div "Edit line-item close Unit pcs Quantity 1.00 Price 6,072.81 Total 6,072.81 Chang…" at bounding box center [784, 391] width 1568 height 782
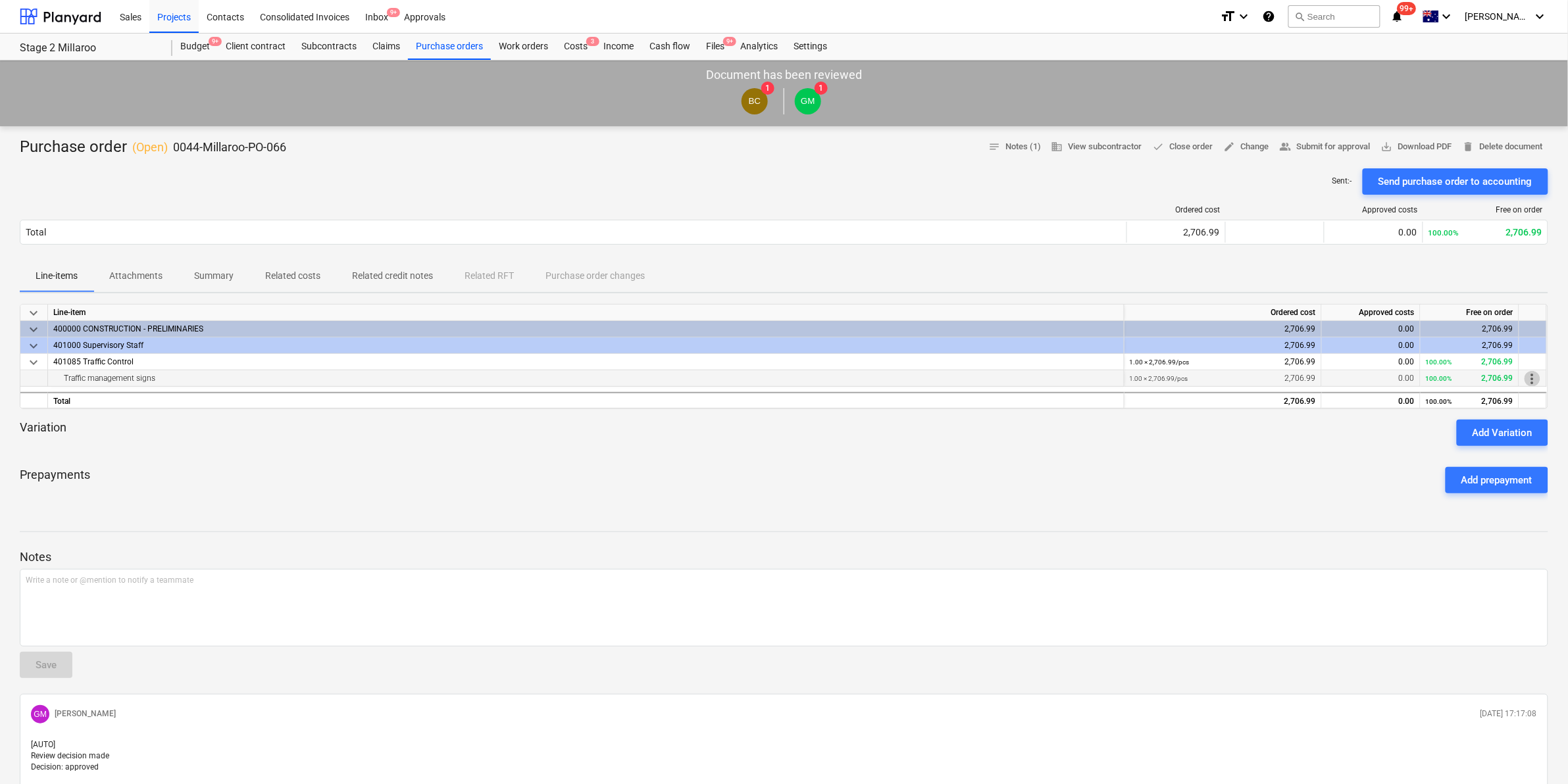
click at [1535, 380] on span "more_vert" at bounding box center [1532, 379] width 16 height 16
click at [1560, 377] on li "Edit" at bounding box center [1543, 379] width 39 height 31
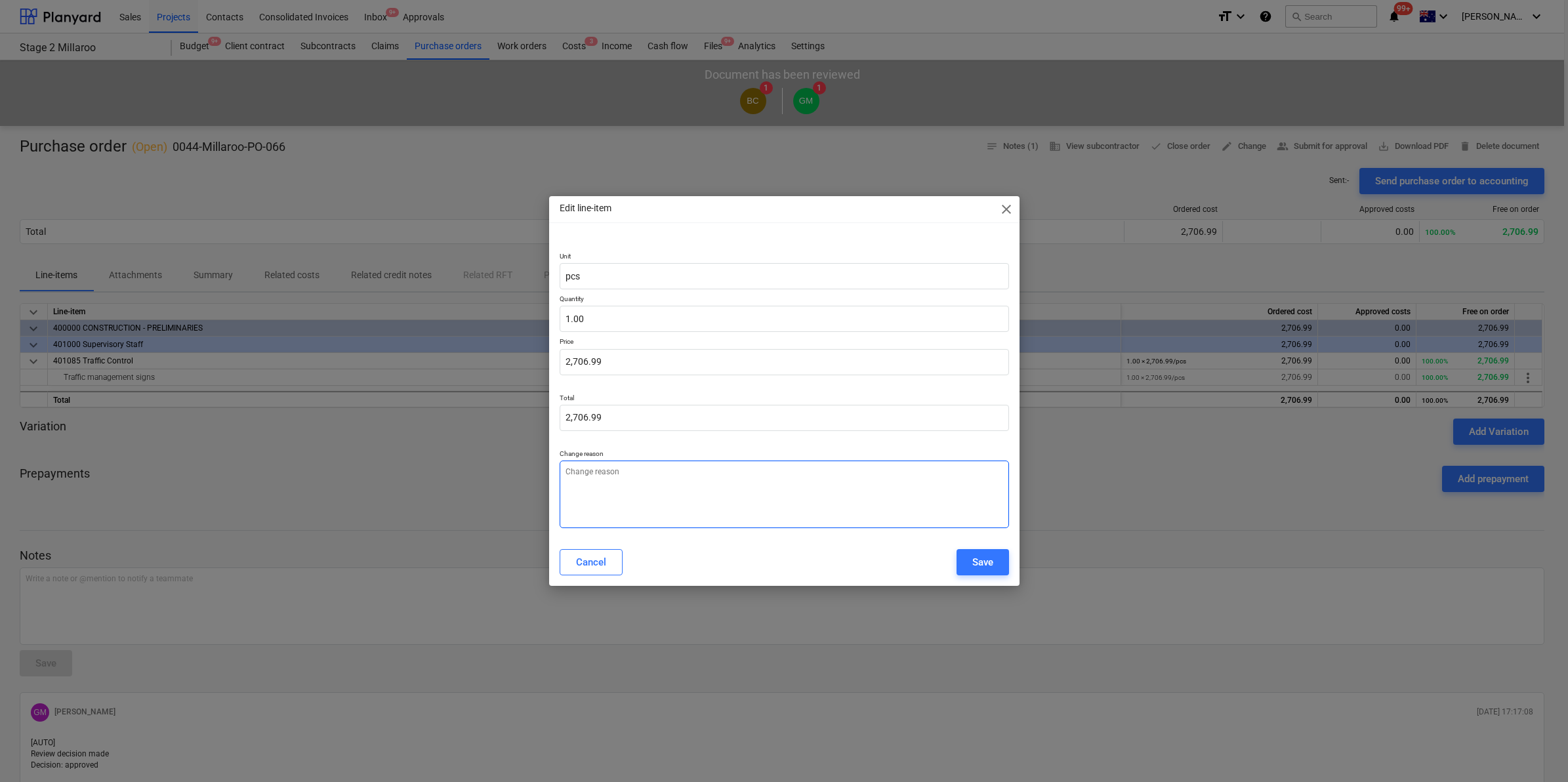
click at [594, 487] on textarea at bounding box center [784, 495] width 449 height 68
drag, startPoint x: 621, startPoint y: 358, endPoint x: 562, endPoint y: 358, distance: 59.0
click at [562, 358] on input "2706.99" at bounding box center [784, 362] width 449 height 26
click at [984, 558] on div "Save" at bounding box center [983, 563] width 21 height 17
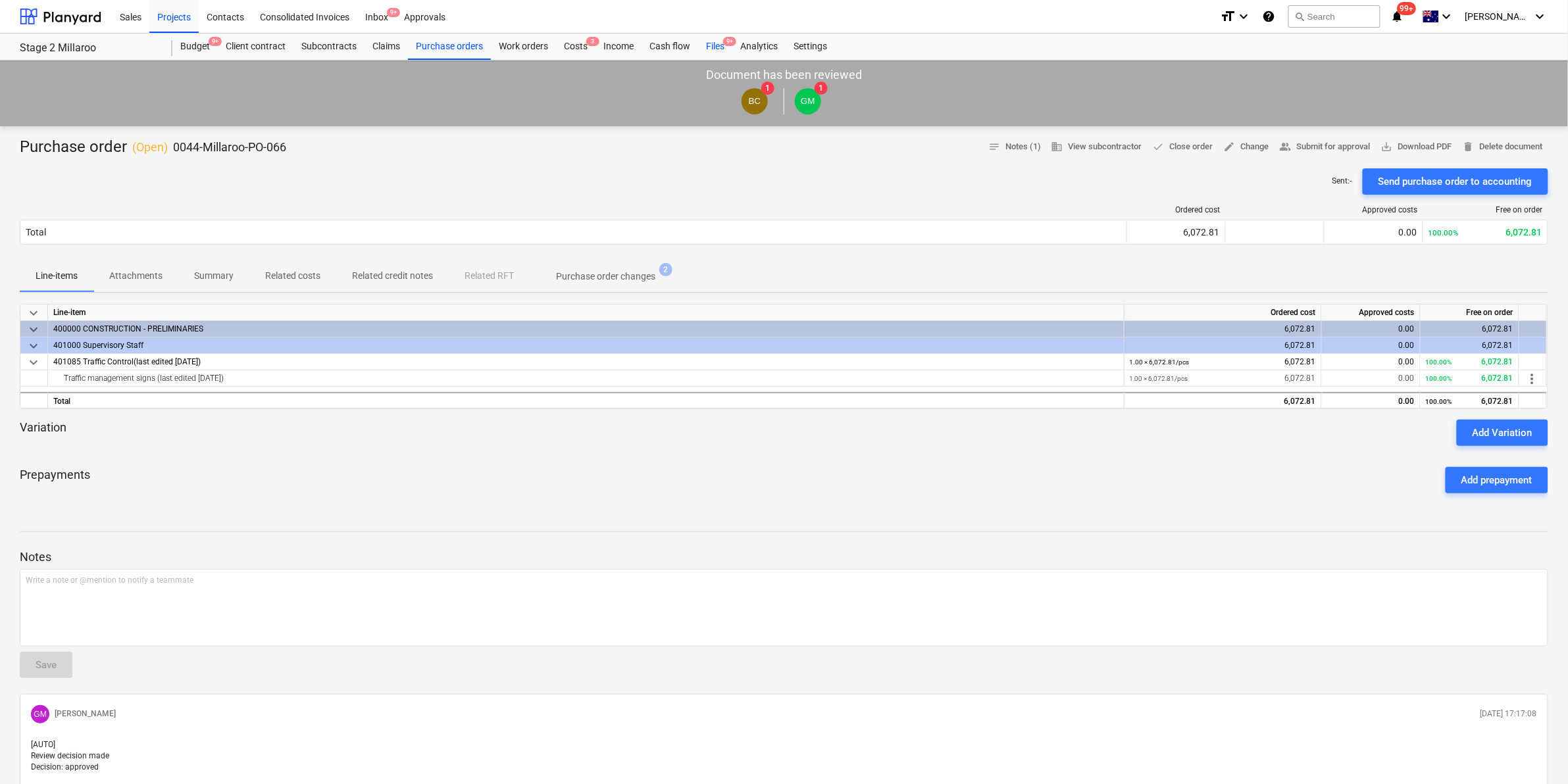
drag, startPoint x: 715, startPoint y: 39, endPoint x: 711, endPoint y: 46, distance: 8.1
click at [715, 39] on div "Files 9+" at bounding box center [716, 46] width 34 height 26
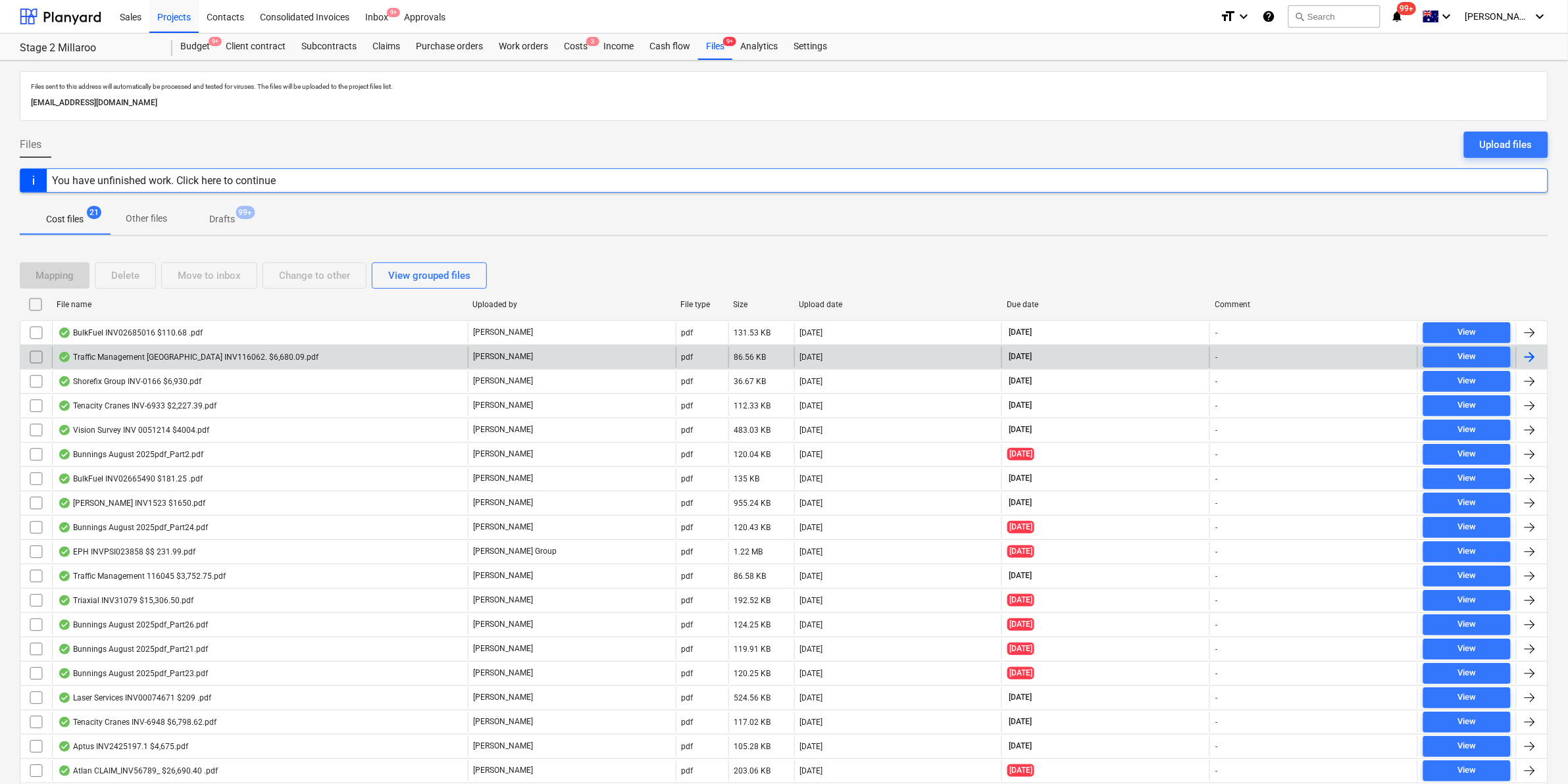
click at [258, 357] on div "Traffic Management Australia INV116062. $6,680.09.pdf" at bounding box center [188, 357] width 261 height 10
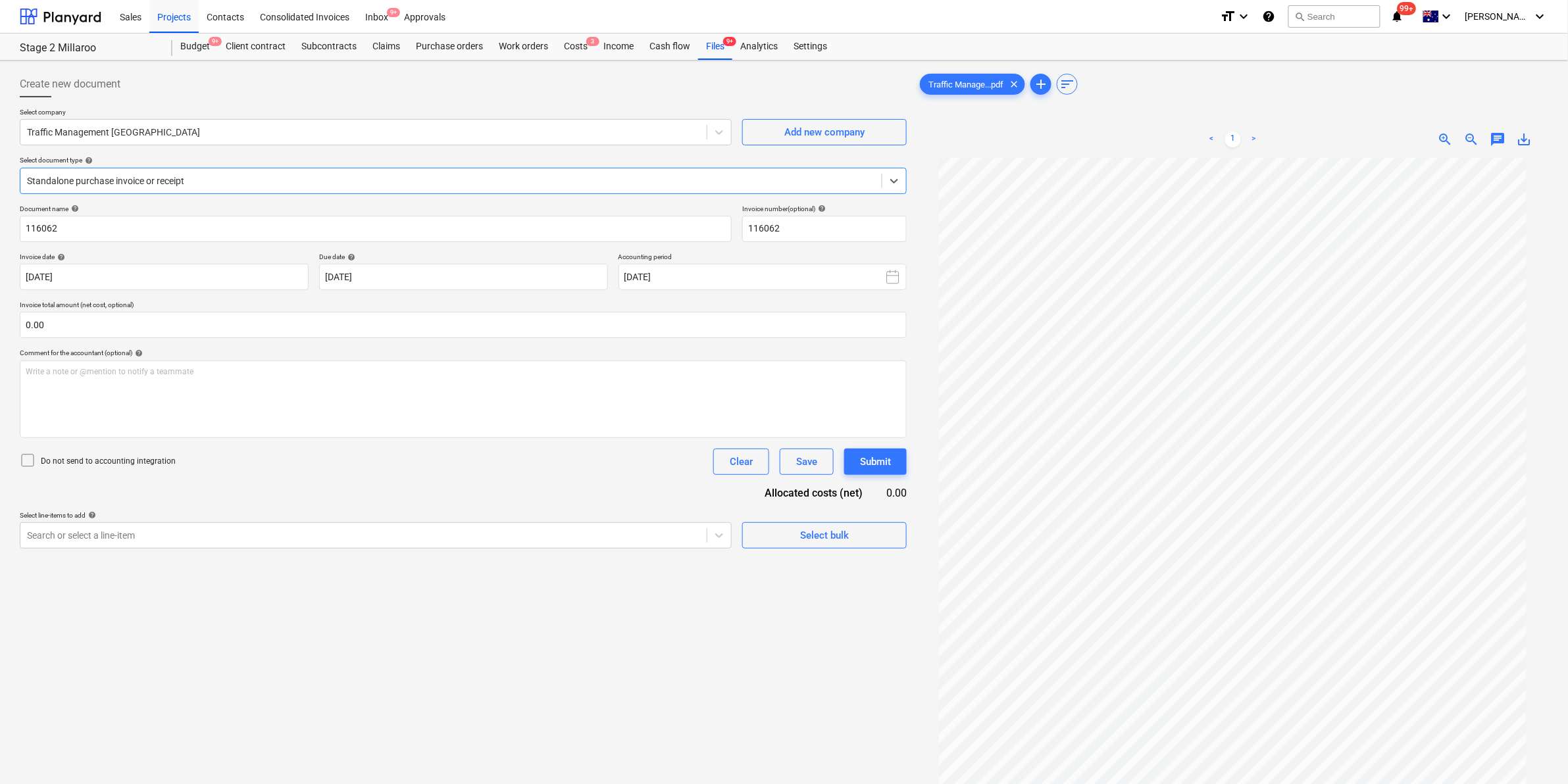
click at [359, 184] on div at bounding box center [451, 180] width 848 height 13
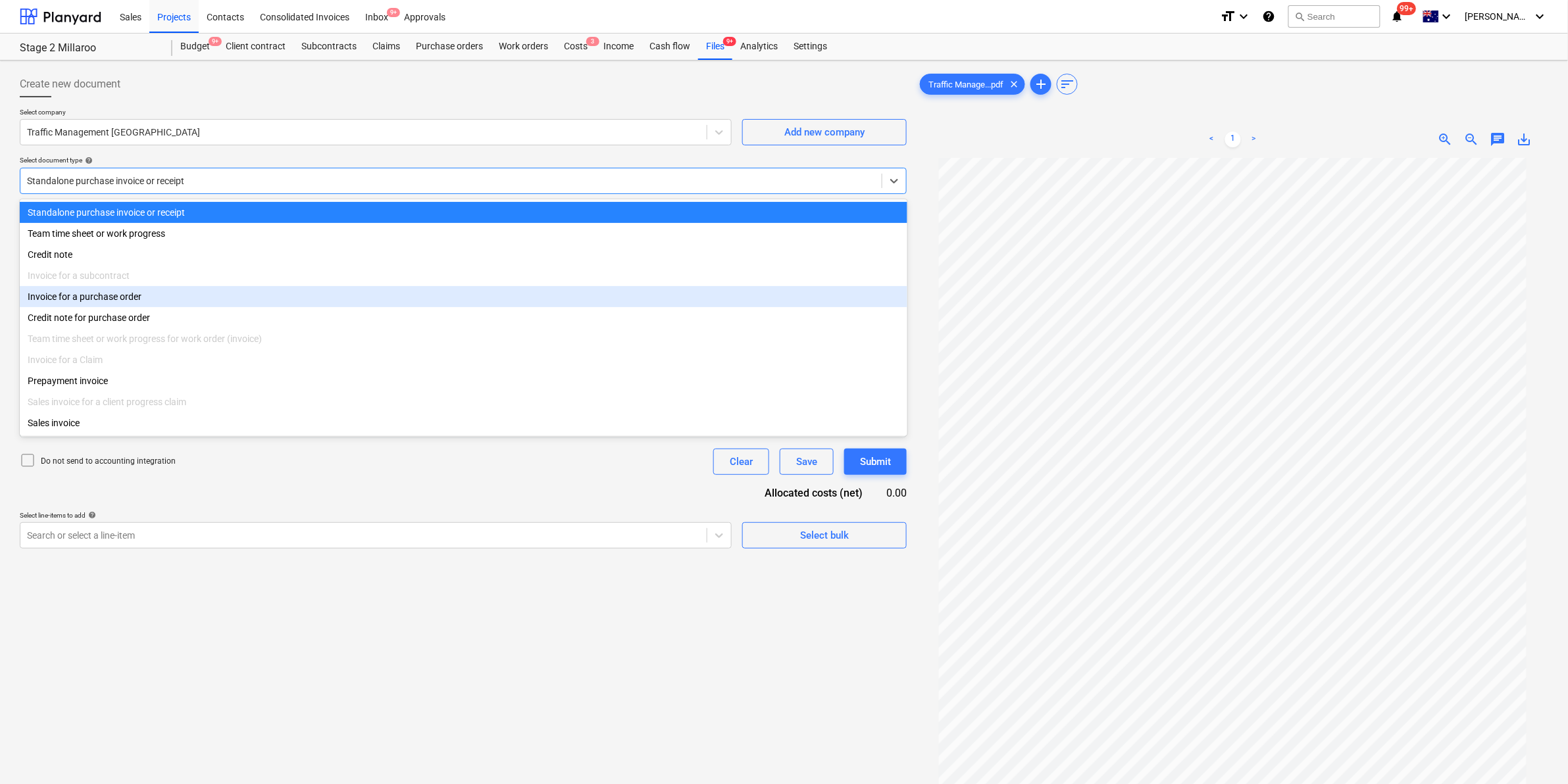
click at [156, 295] on div "Invoice for a purchase order" at bounding box center [463, 296] width 888 height 21
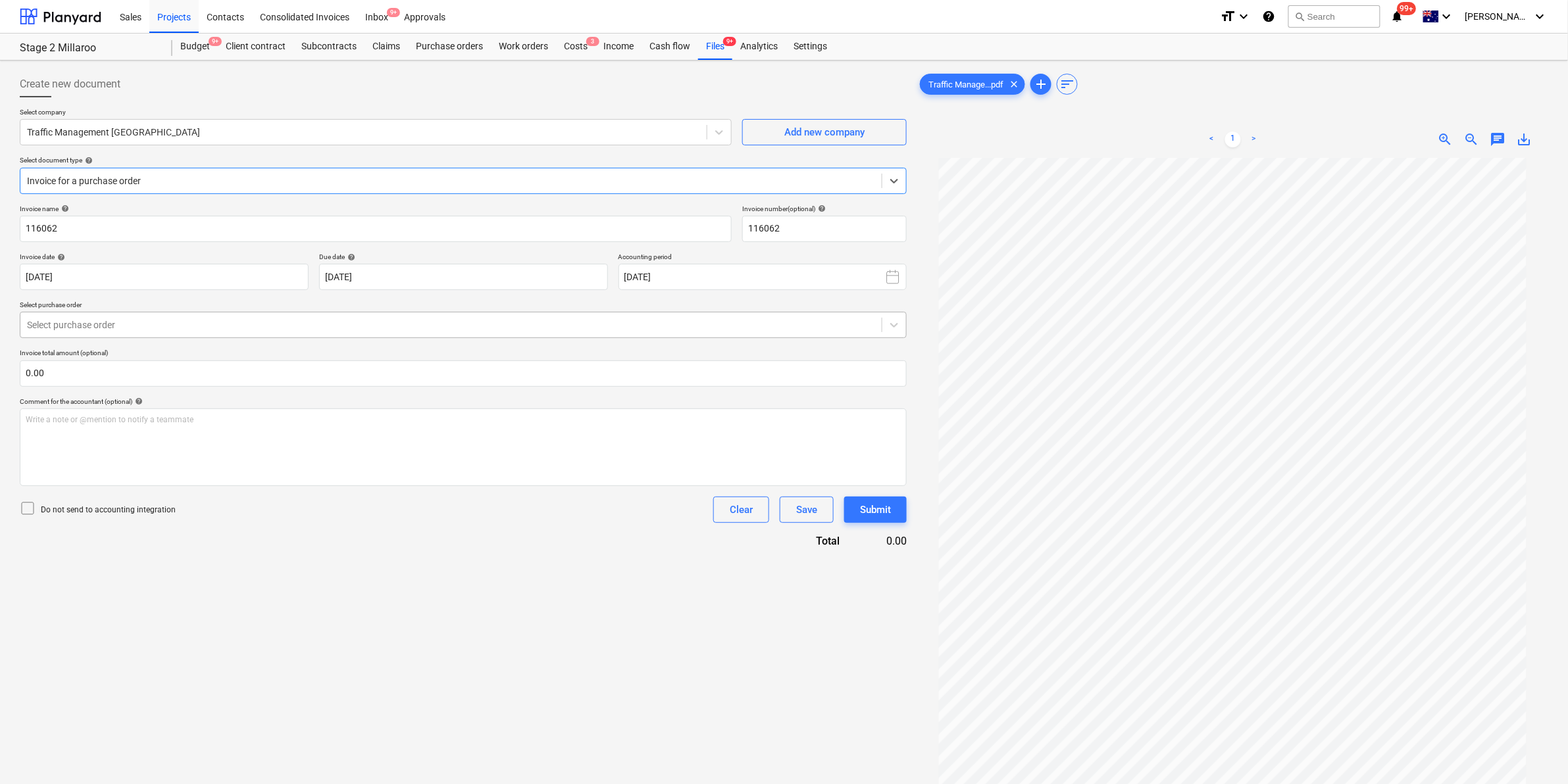
click at [143, 331] on div at bounding box center [451, 324] width 848 height 13
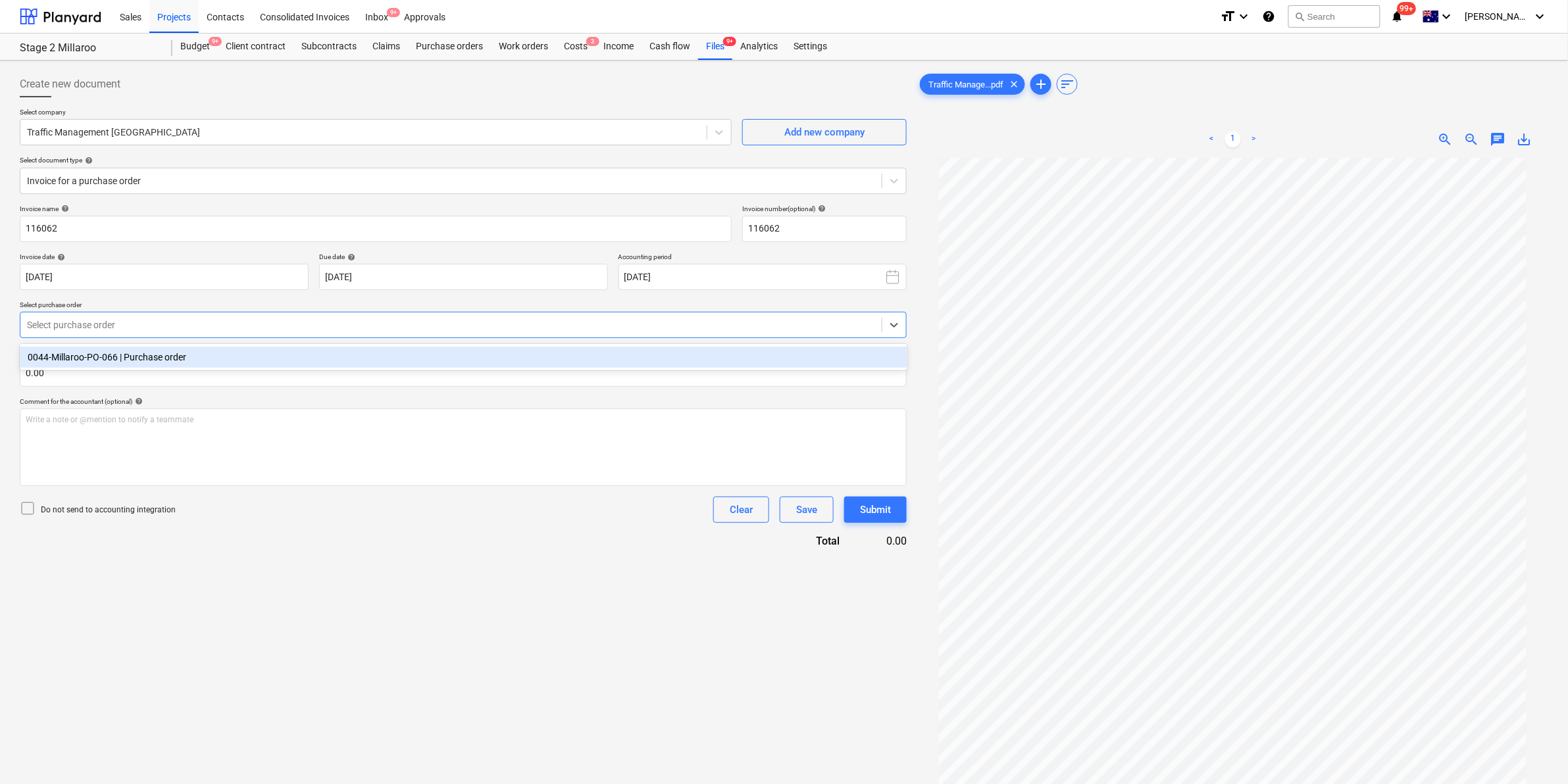
click at [121, 354] on div "0044-Millaroo-PO-066 | Purchase order" at bounding box center [463, 357] width 888 height 21
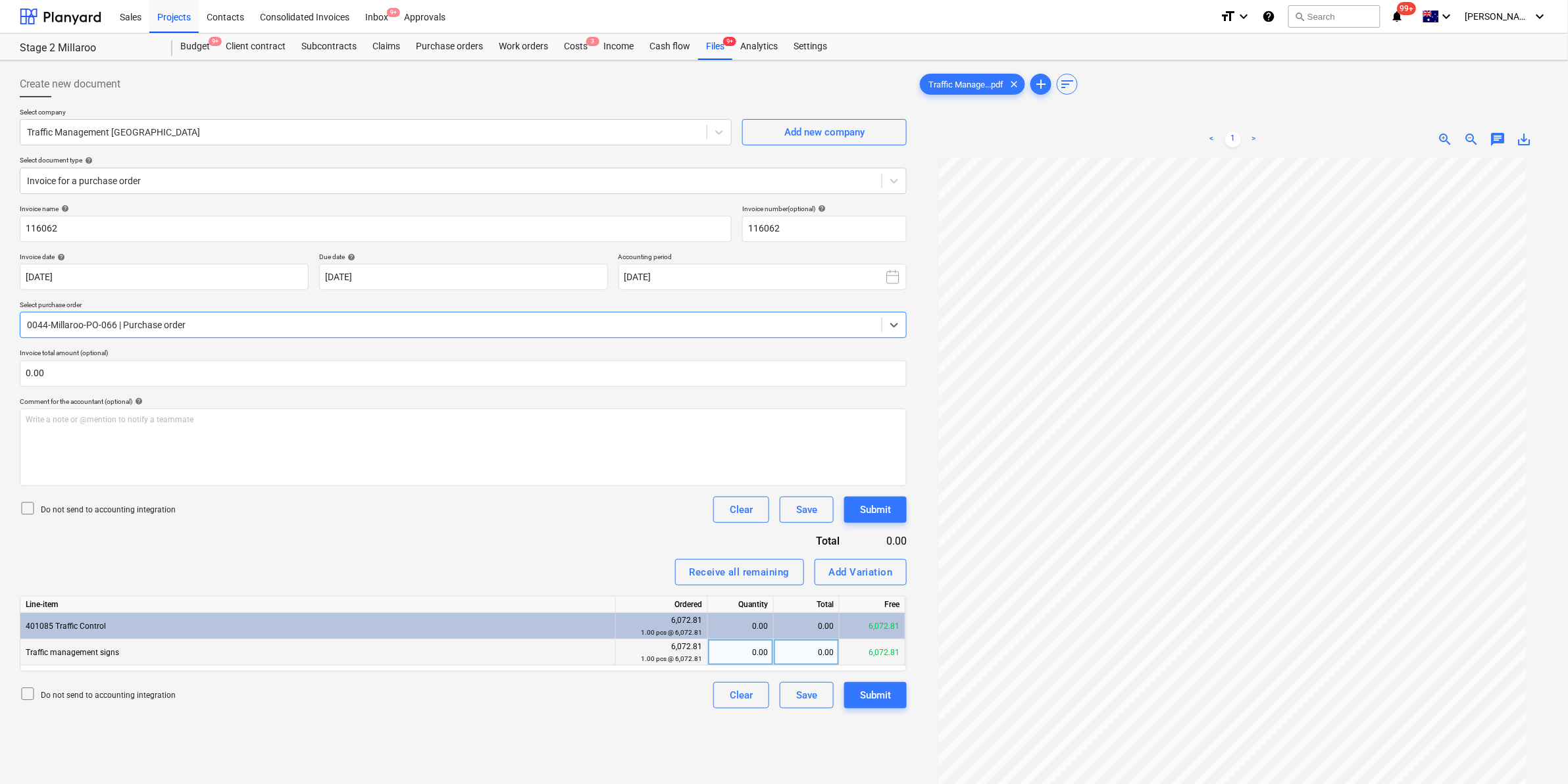
click at [728, 656] on div "0.00" at bounding box center [740, 652] width 54 height 26
click at [512, 521] on div "Do not send to accounting integration Clear Save Submit" at bounding box center [463, 510] width 887 height 26
click at [328, 419] on p "Write a note or @mention to notify a teammate ﻿" at bounding box center [463, 420] width 875 height 11
click at [880, 697] on div "Submit" at bounding box center [875, 696] width 31 height 17
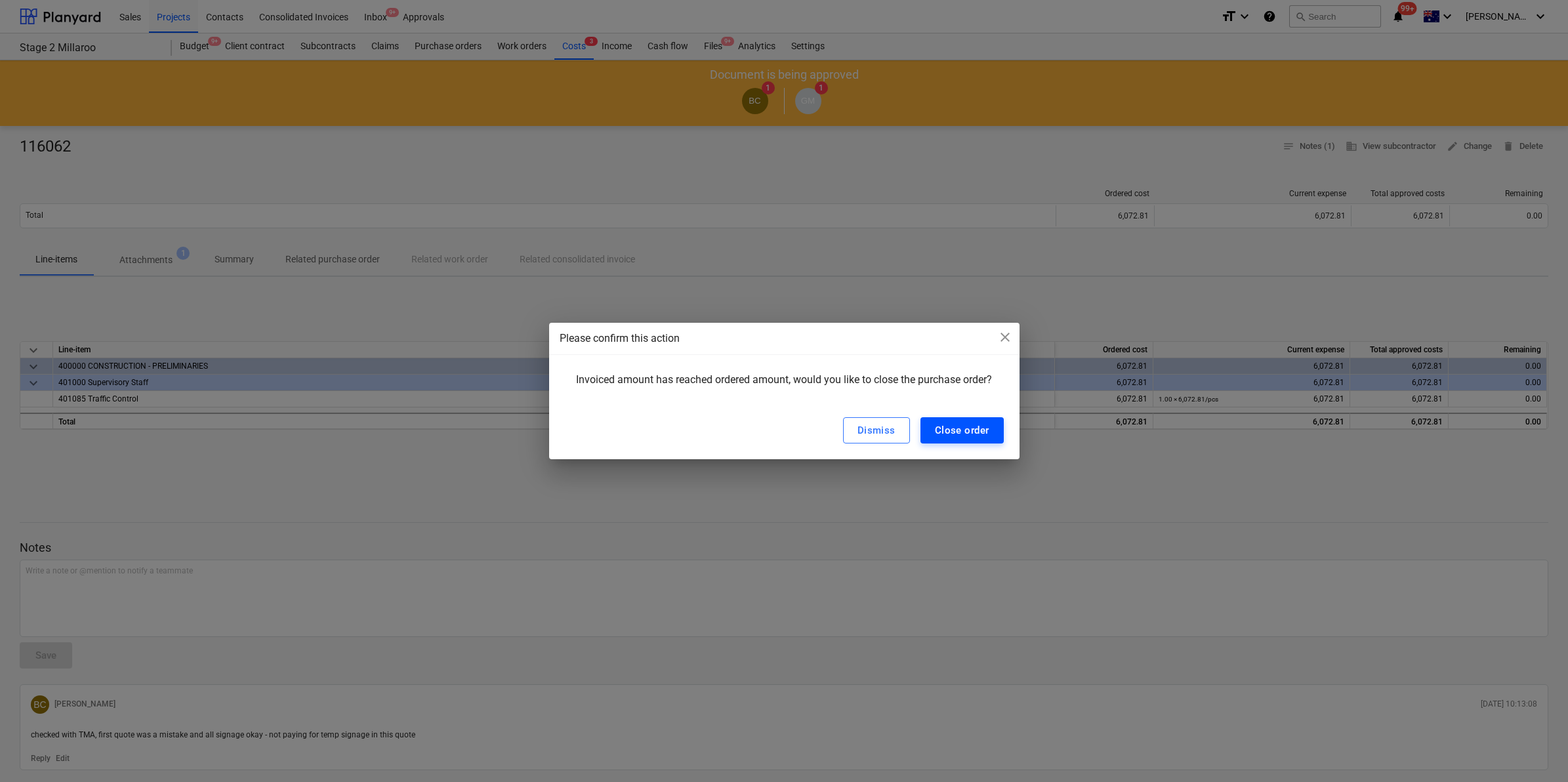
click at [956, 428] on div "Close order" at bounding box center [962, 430] width 54 height 17
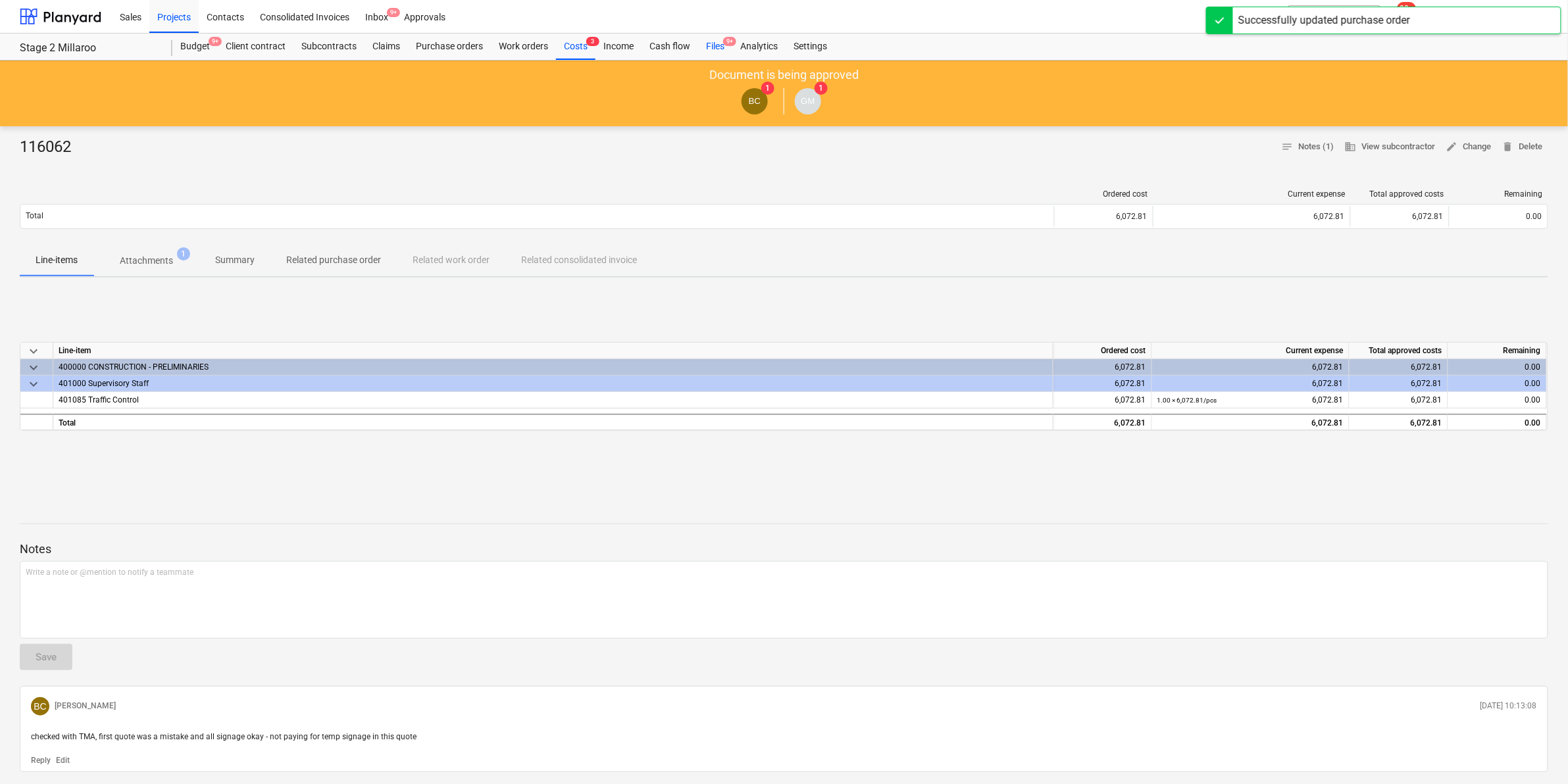
click at [708, 37] on div "Files 9+" at bounding box center [716, 46] width 34 height 26
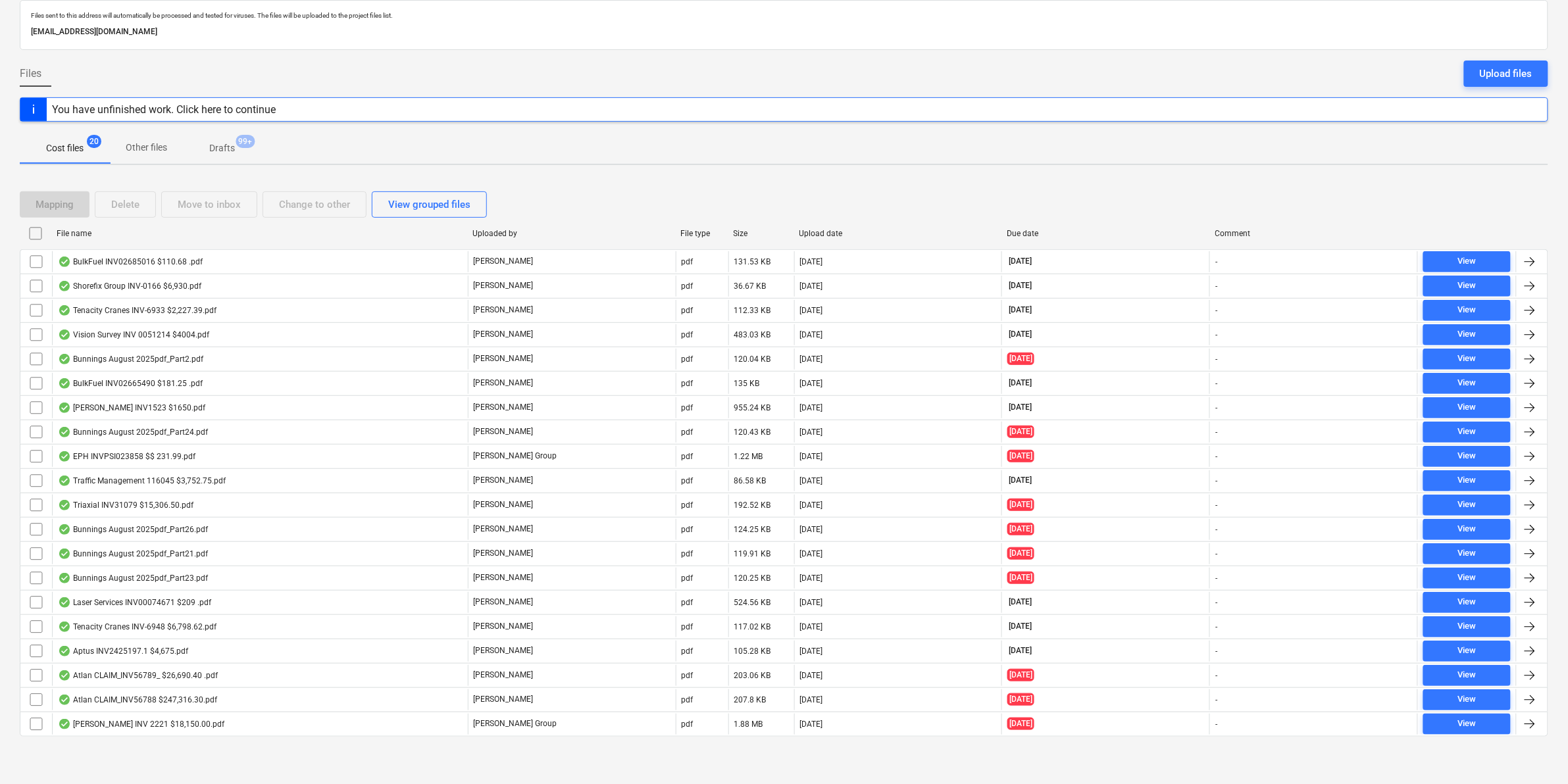
scroll to position [66, 0]
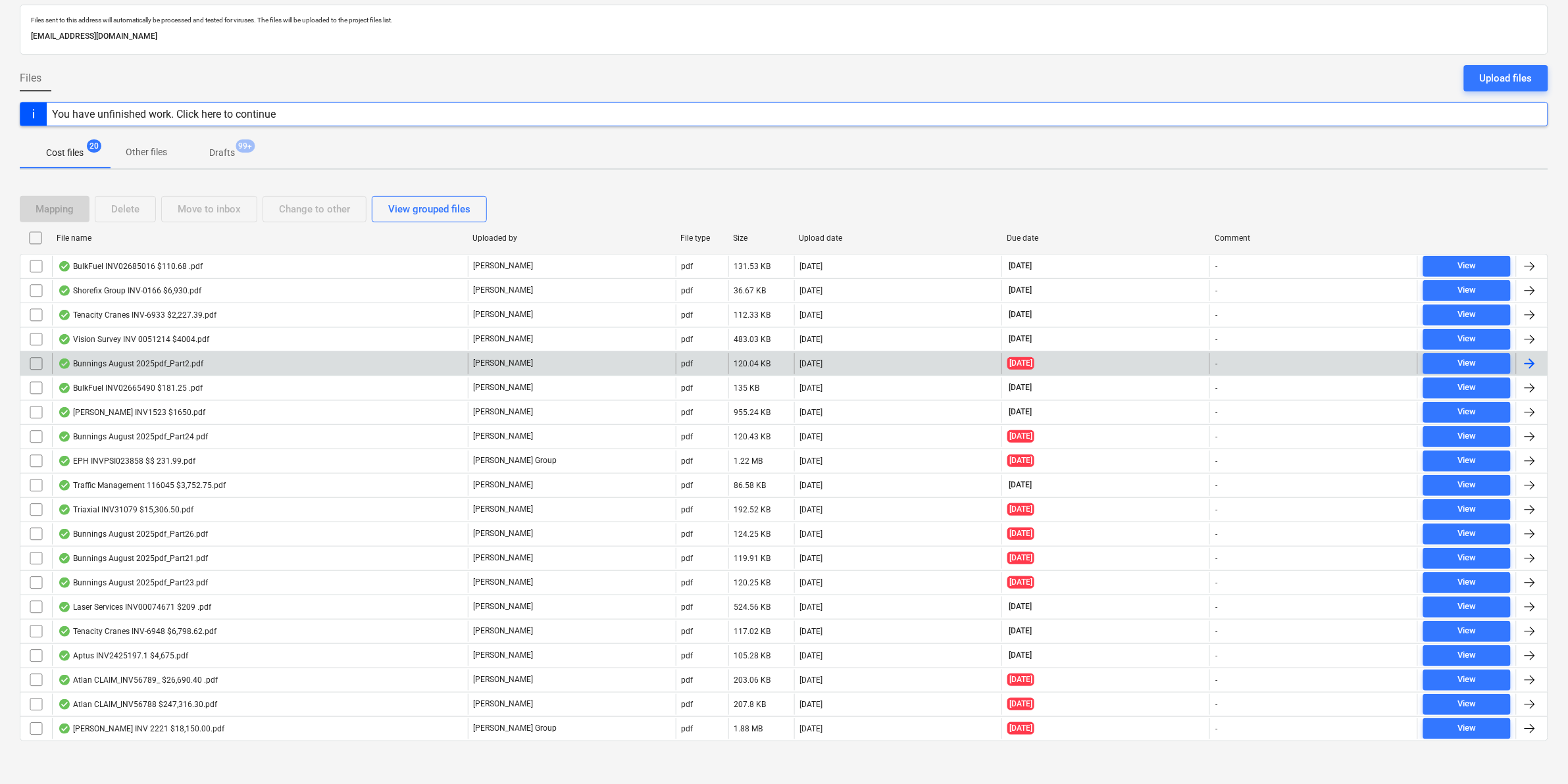
click at [224, 363] on div "Bunnings August 2025pdf_Part2.pdf" at bounding box center [259, 364] width 416 height 21
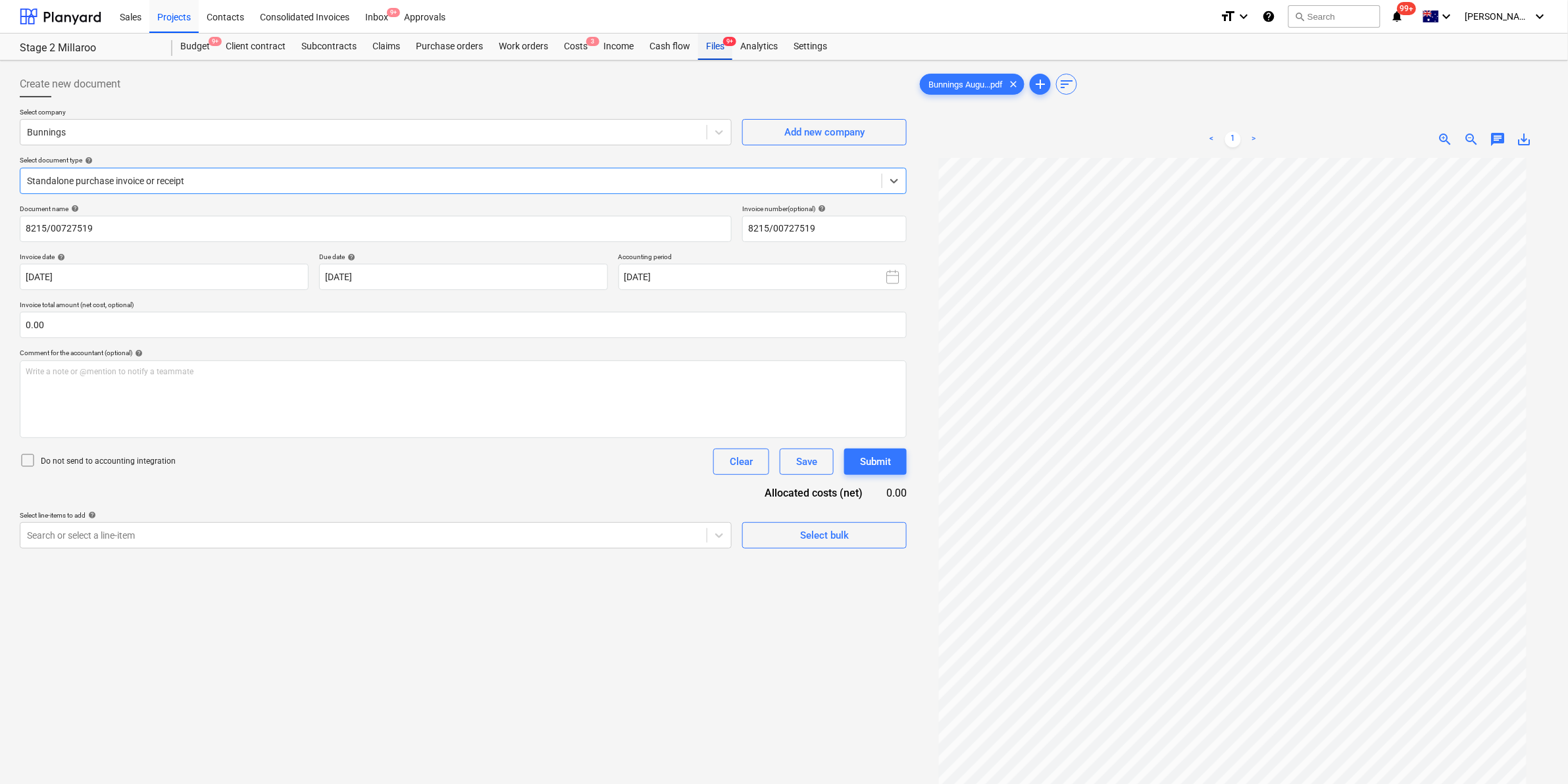
click at [708, 48] on div "Files 9+" at bounding box center [716, 46] width 34 height 26
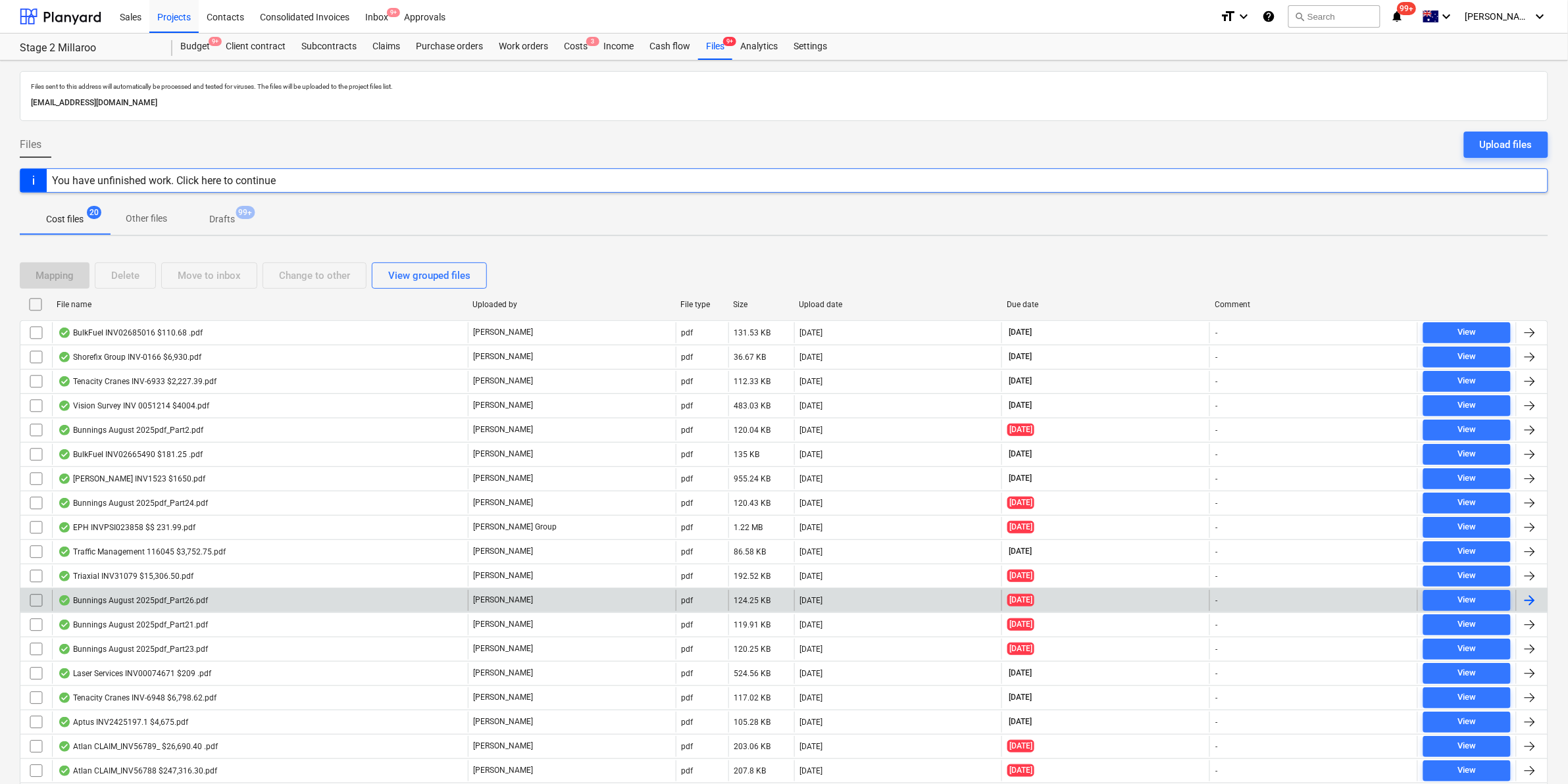
click at [206, 600] on div "Bunnings August 2025pdf_Part26.pdf" at bounding box center [133, 601] width 150 height 10
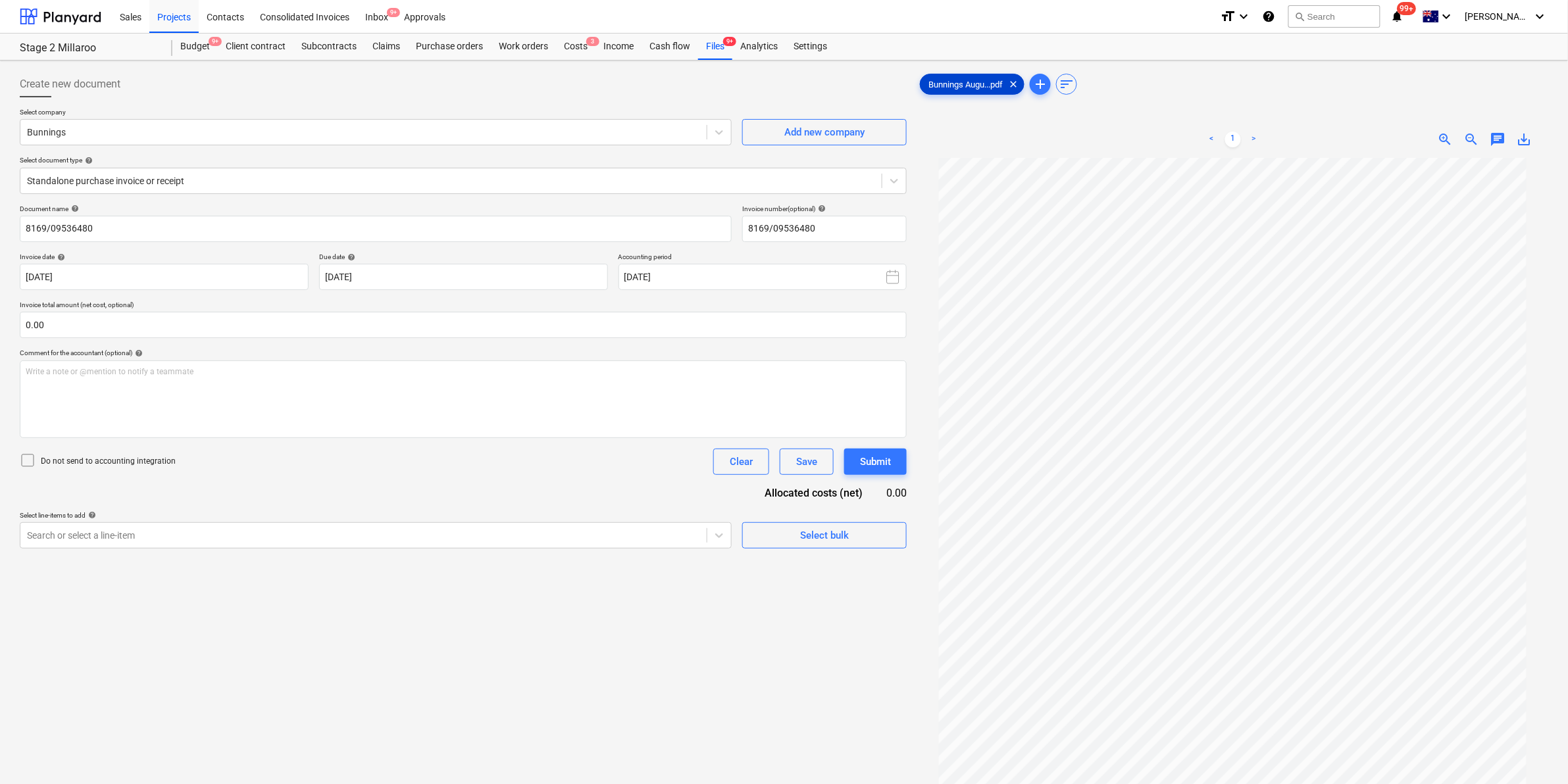
click at [979, 80] on span "Bunnings Augu...pdf" at bounding box center [965, 85] width 90 height 10
click at [976, 82] on span "Bunnings Augu...pdf" at bounding box center [965, 85] width 90 height 10
click at [719, 42] on div "Files 9+" at bounding box center [716, 46] width 34 height 26
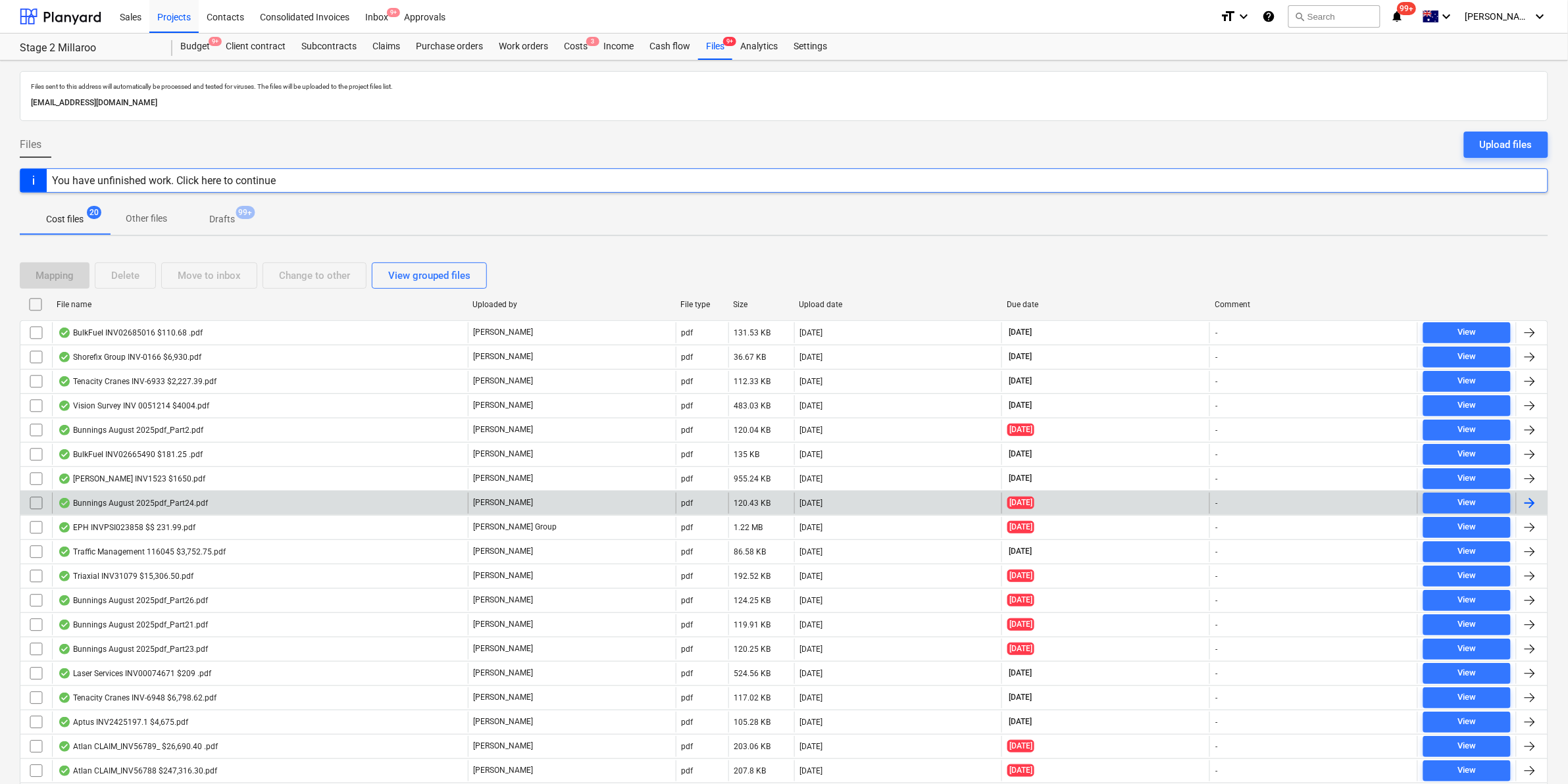
click at [216, 506] on div "Bunnings August 2025pdf_Part24.pdf" at bounding box center [259, 503] width 416 height 21
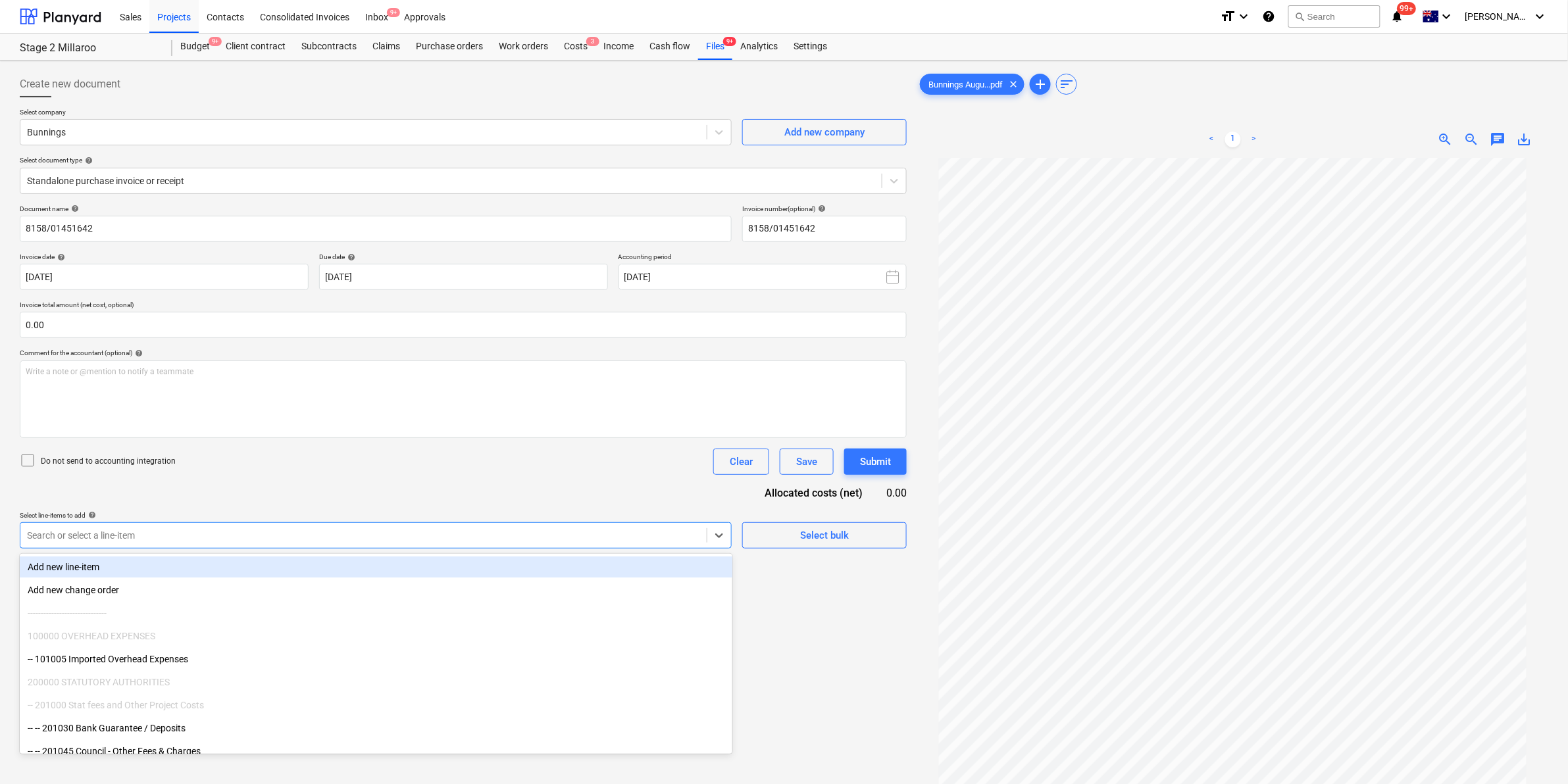
click at [270, 535] on div at bounding box center [364, 535] width 673 height 13
click at [402, 505] on div "Document name help 8158/01451642 Invoice number (optional) help 8158/01451642 I…" at bounding box center [463, 376] width 887 height 344
click at [278, 539] on div at bounding box center [364, 535] width 673 height 13
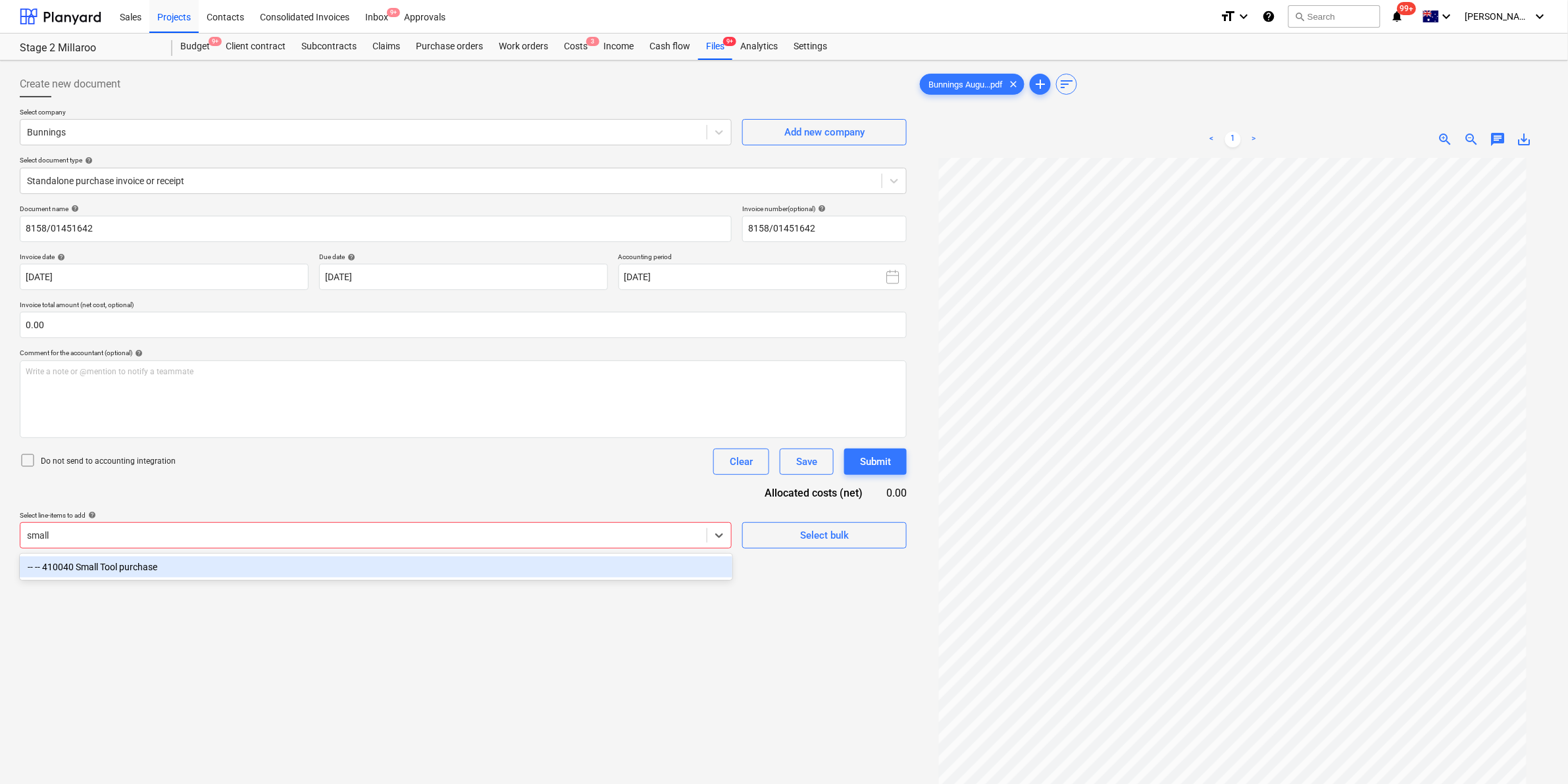
click at [184, 561] on div "-- -- 410040 Small Tool purchase" at bounding box center [376, 567] width 713 height 21
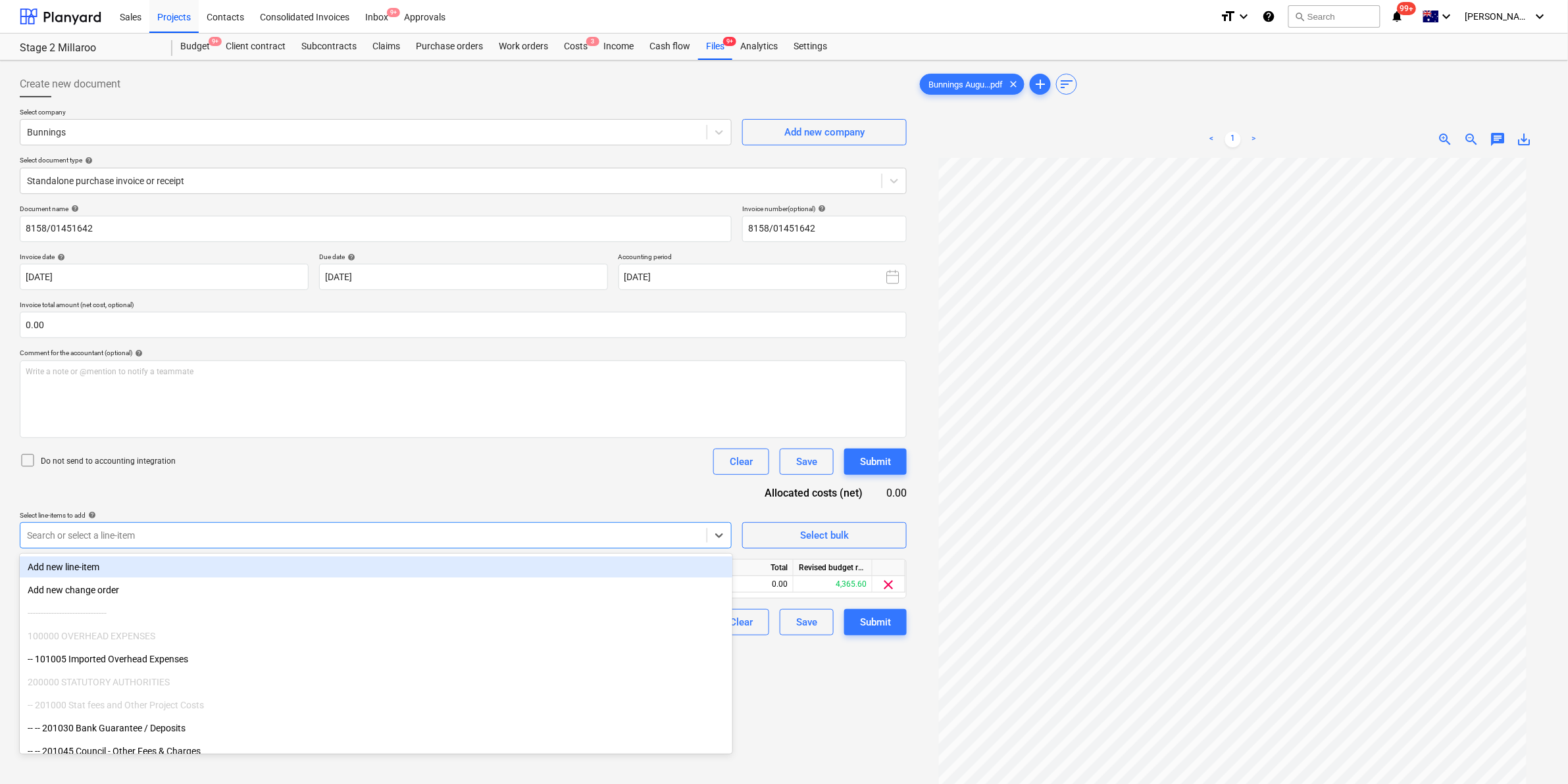
click at [267, 467] on div "Do not send to accounting integration Clear Save Submit" at bounding box center [463, 461] width 887 height 26
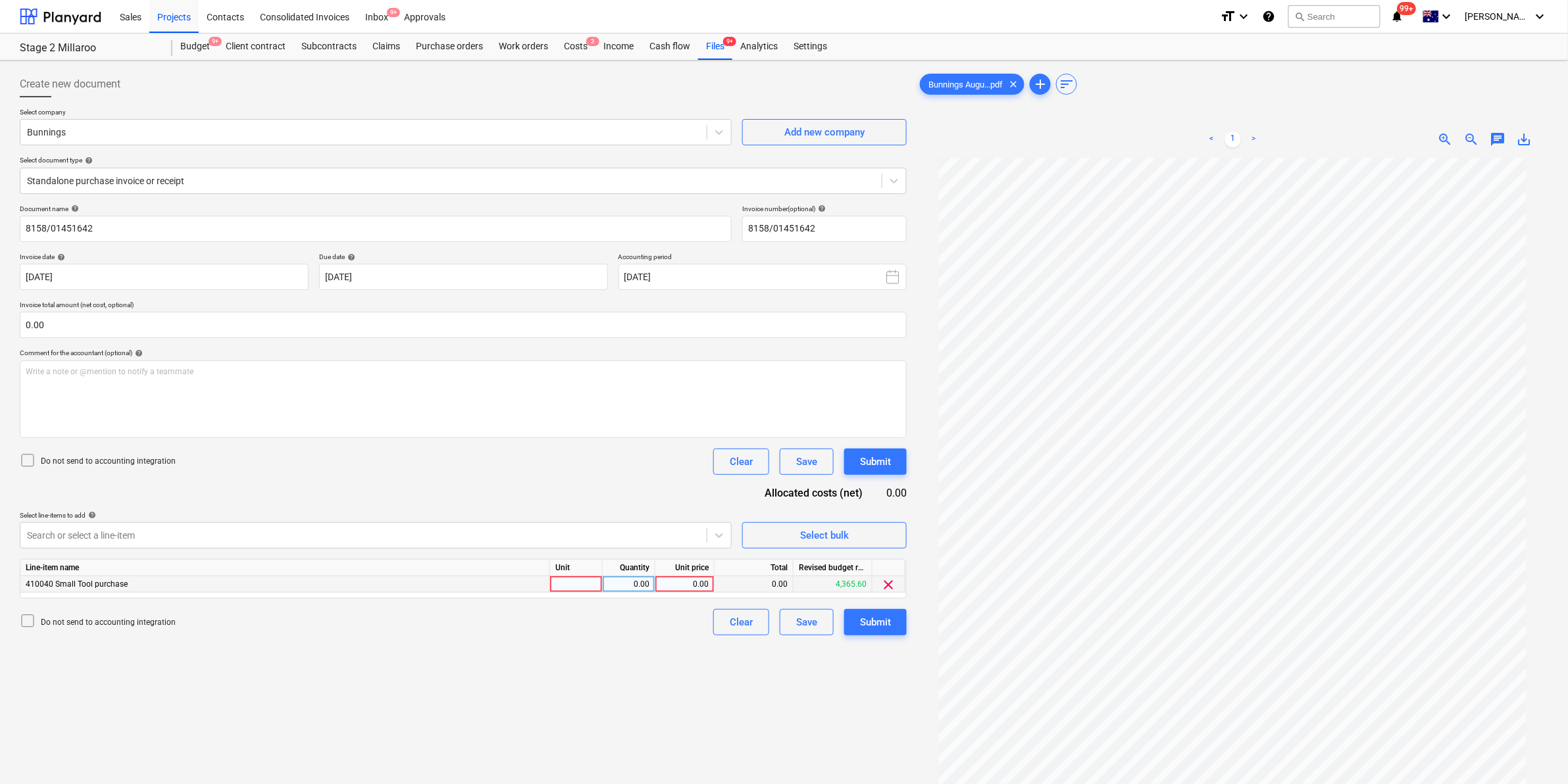
click at [576, 584] on div at bounding box center [576, 584] width 53 height 16
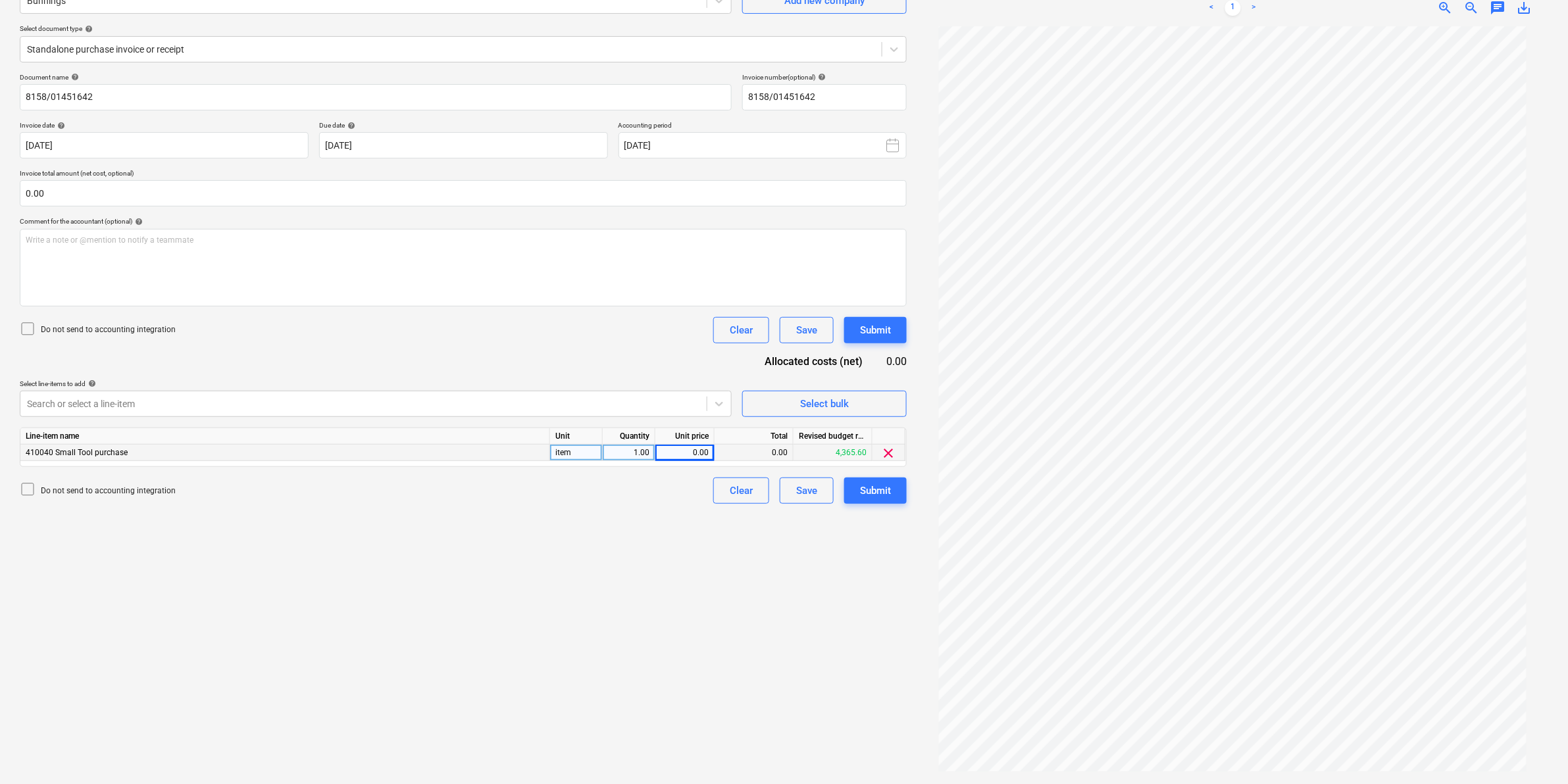
click at [886, 452] on span "clear" at bounding box center [889, 453] width 16 height 16
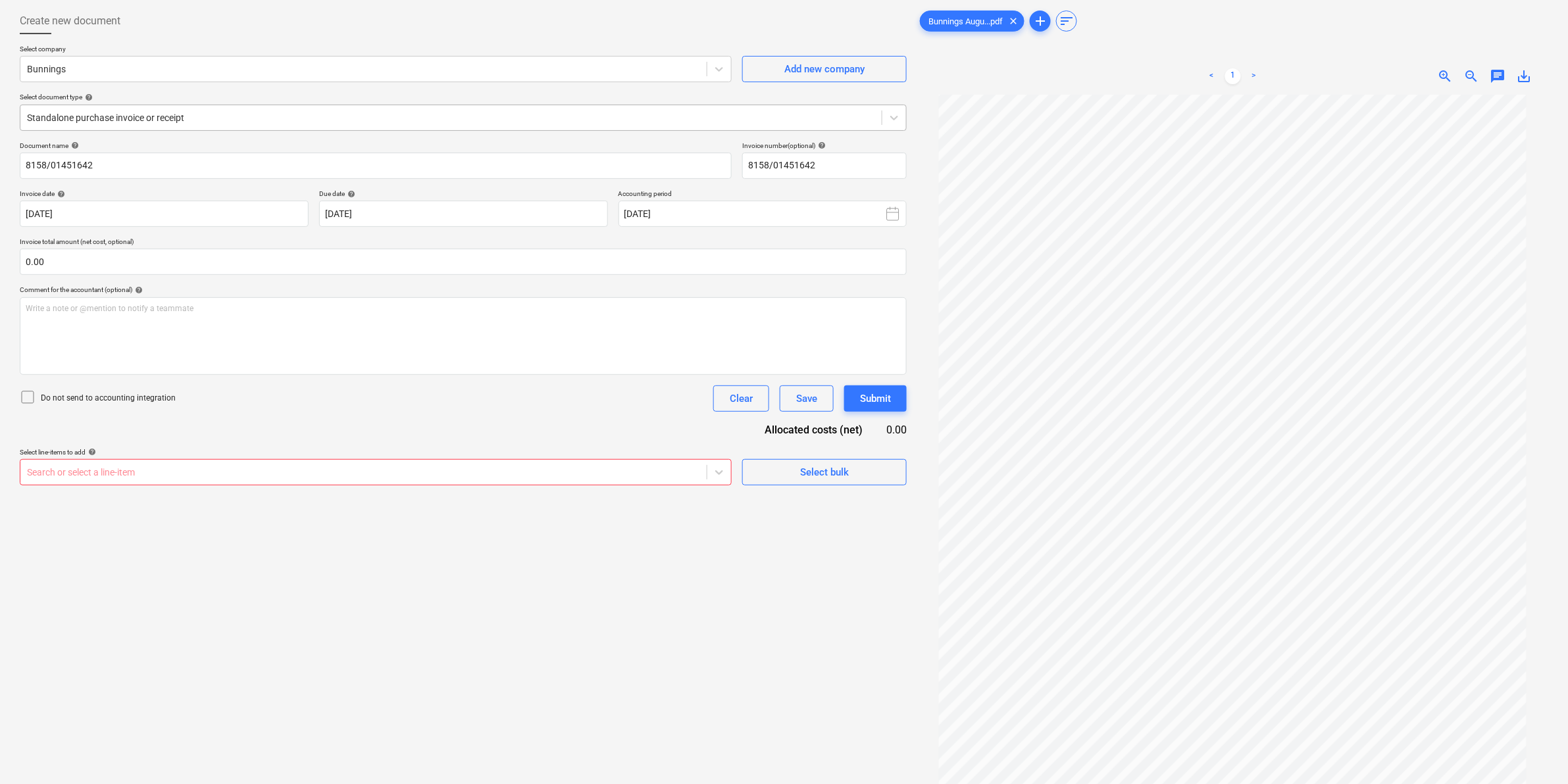
scroll to position [0, 0]
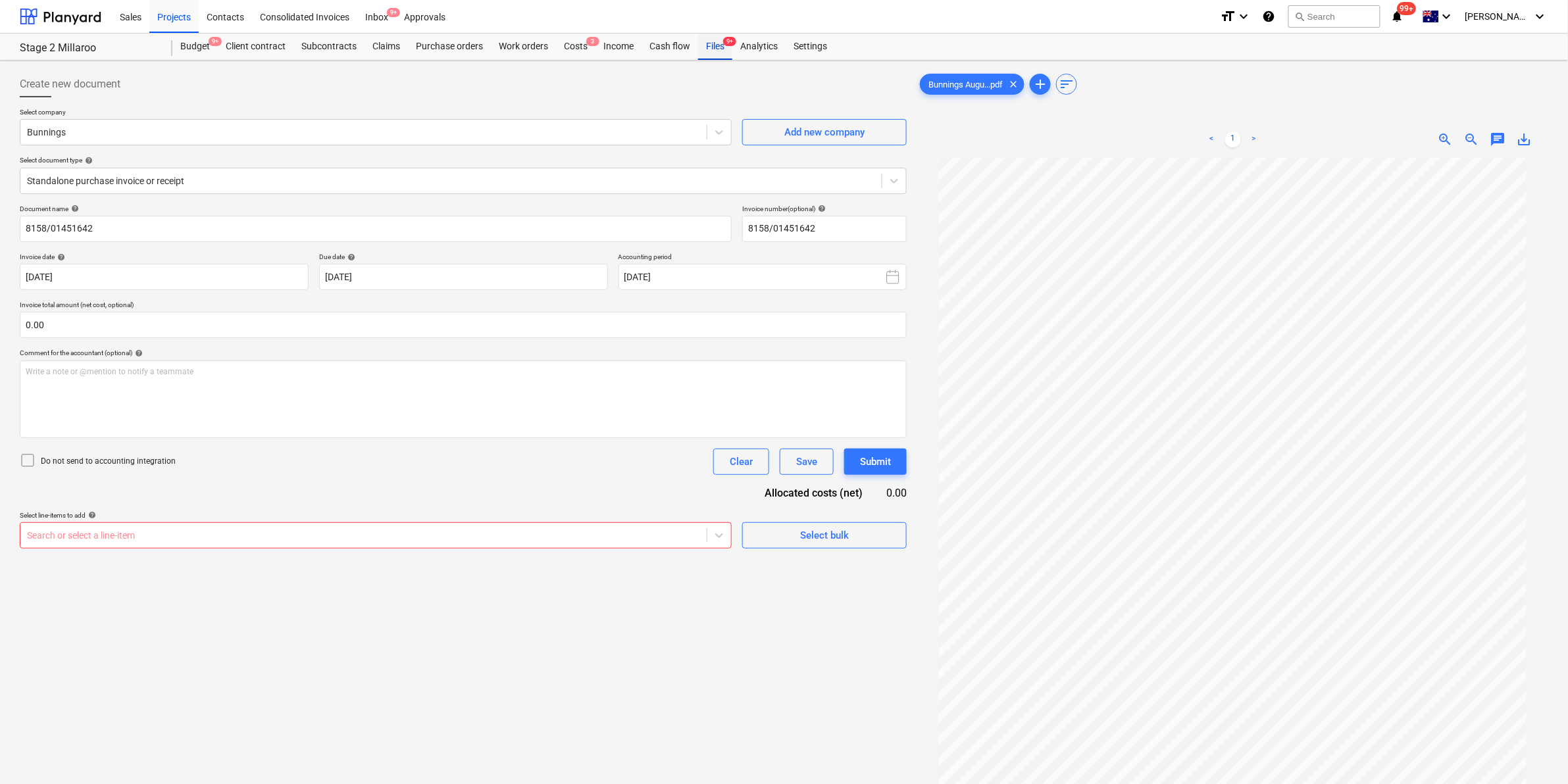
click at [719, 42] on div "Files 9+" at bounding box center [716, 46] width 34 height 26
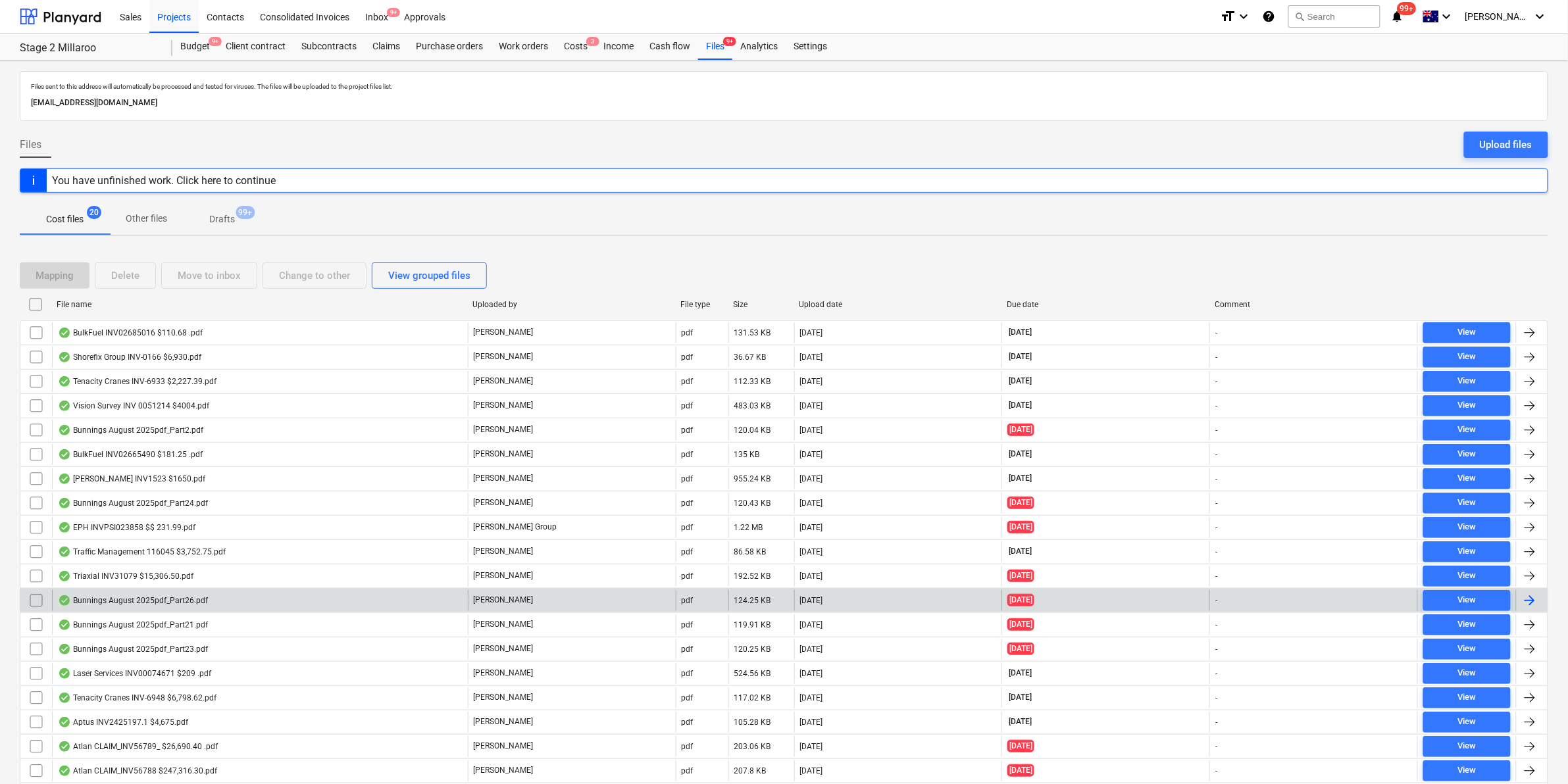
click at [205, 604] on div "Bunnings August 2025pdf_Part26.pdf" at bounding box center [133, 601] width 150 height 10
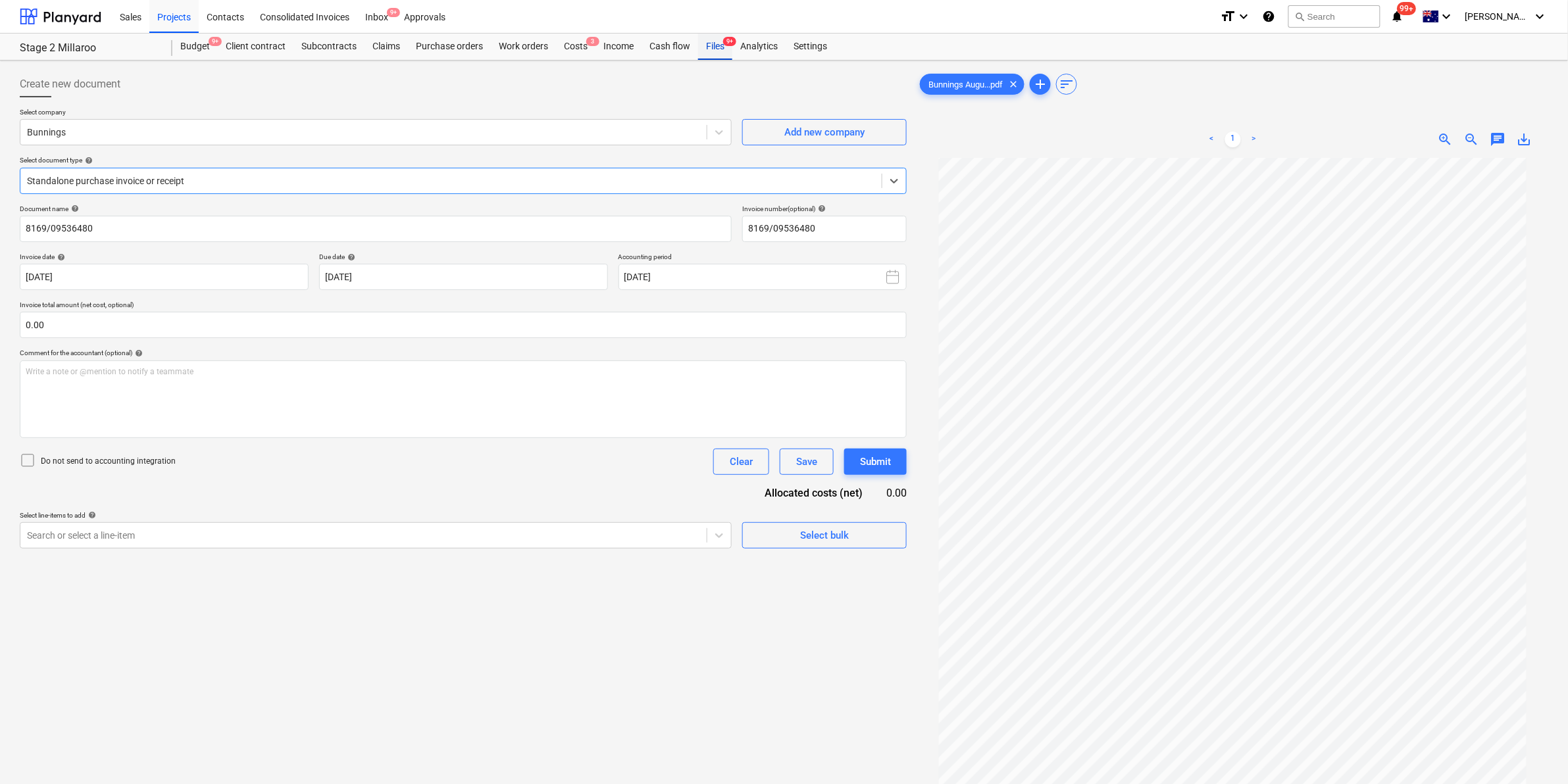
click at [719, 47] on div "Files 9+" at bounding box center [716, 46] width 34 height 26
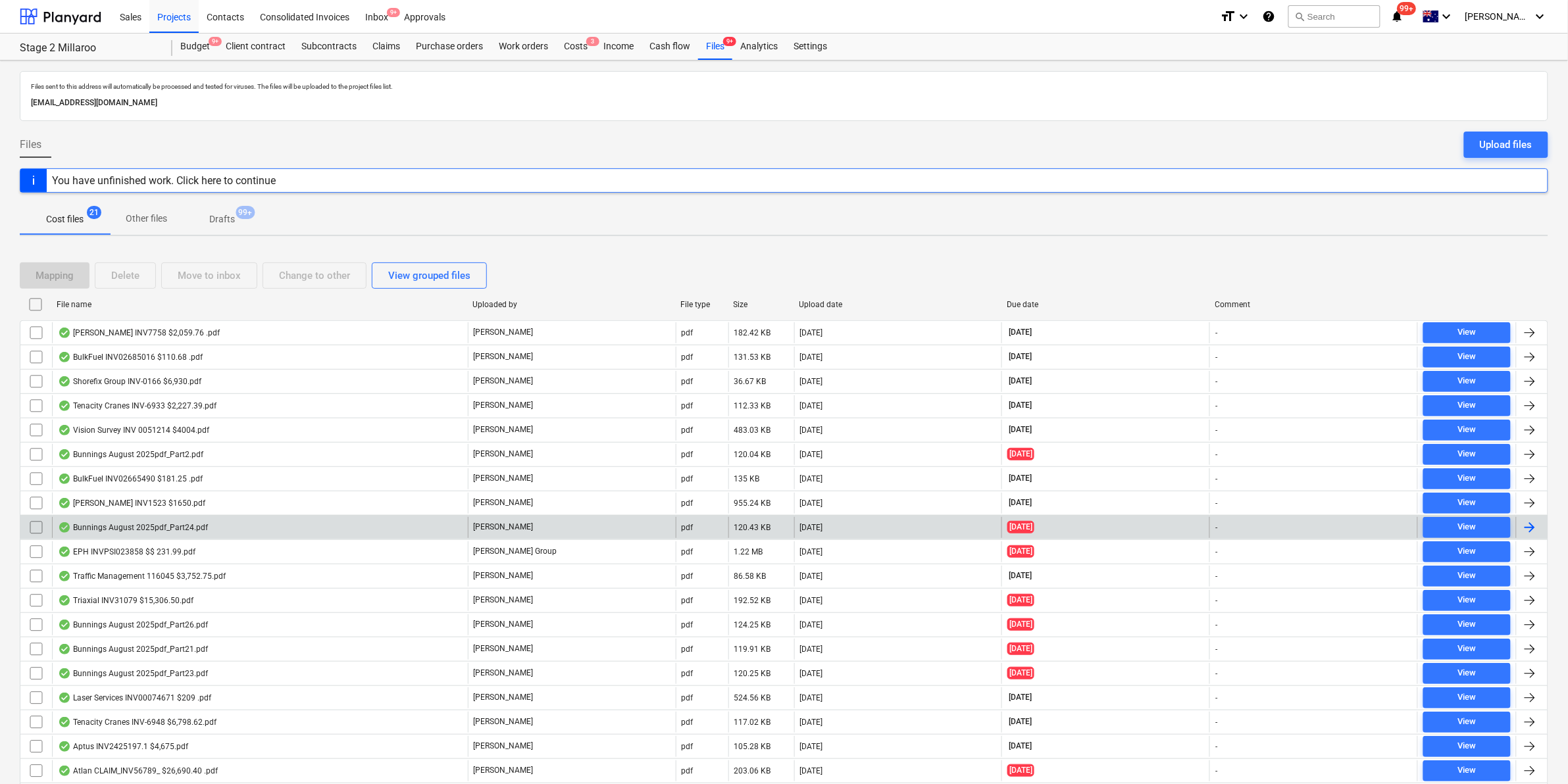
click at [212, 532] on div "Bunnings August 2025pdf_Part24.pdf" at bounding box center [259, 527] width 416 height 21
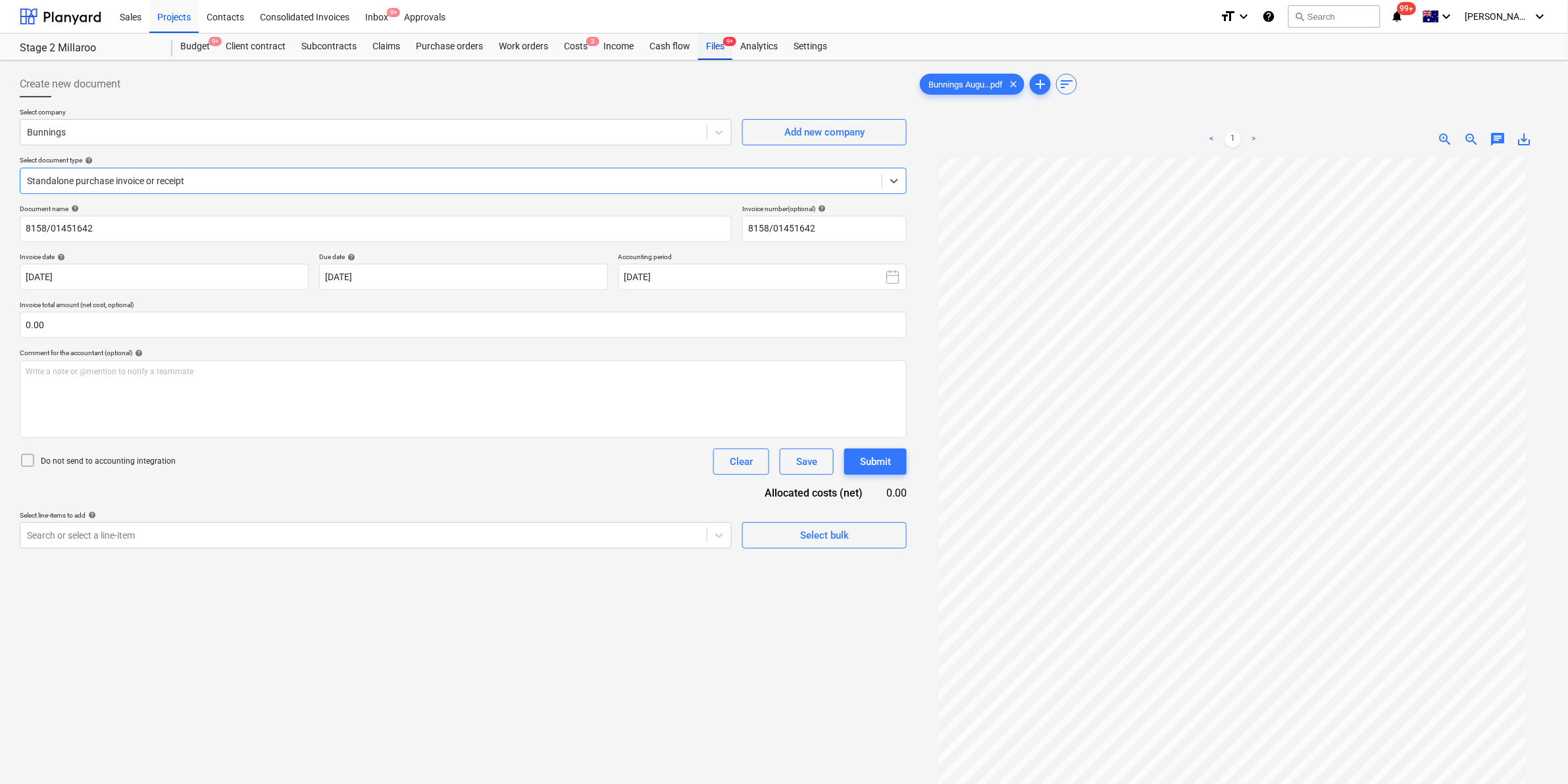
click at [708, 44] on div "Files 9+" at bounding box center [716, 46] width 34 height 26
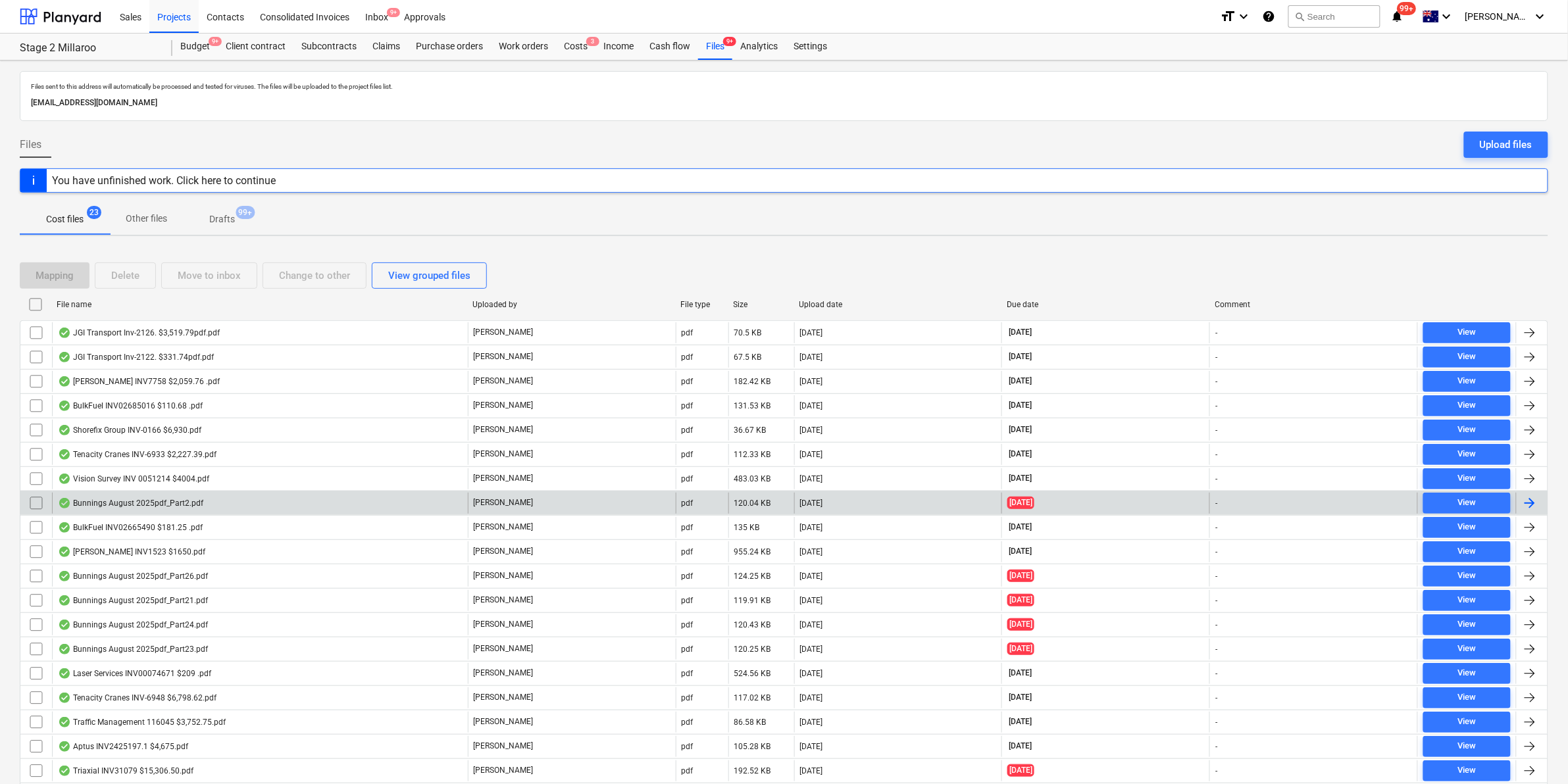
click at [206, 503] on div "Bunnings August 2025pdf_Part2.pdf" at bounding box center [259, 503] width 416 height 21
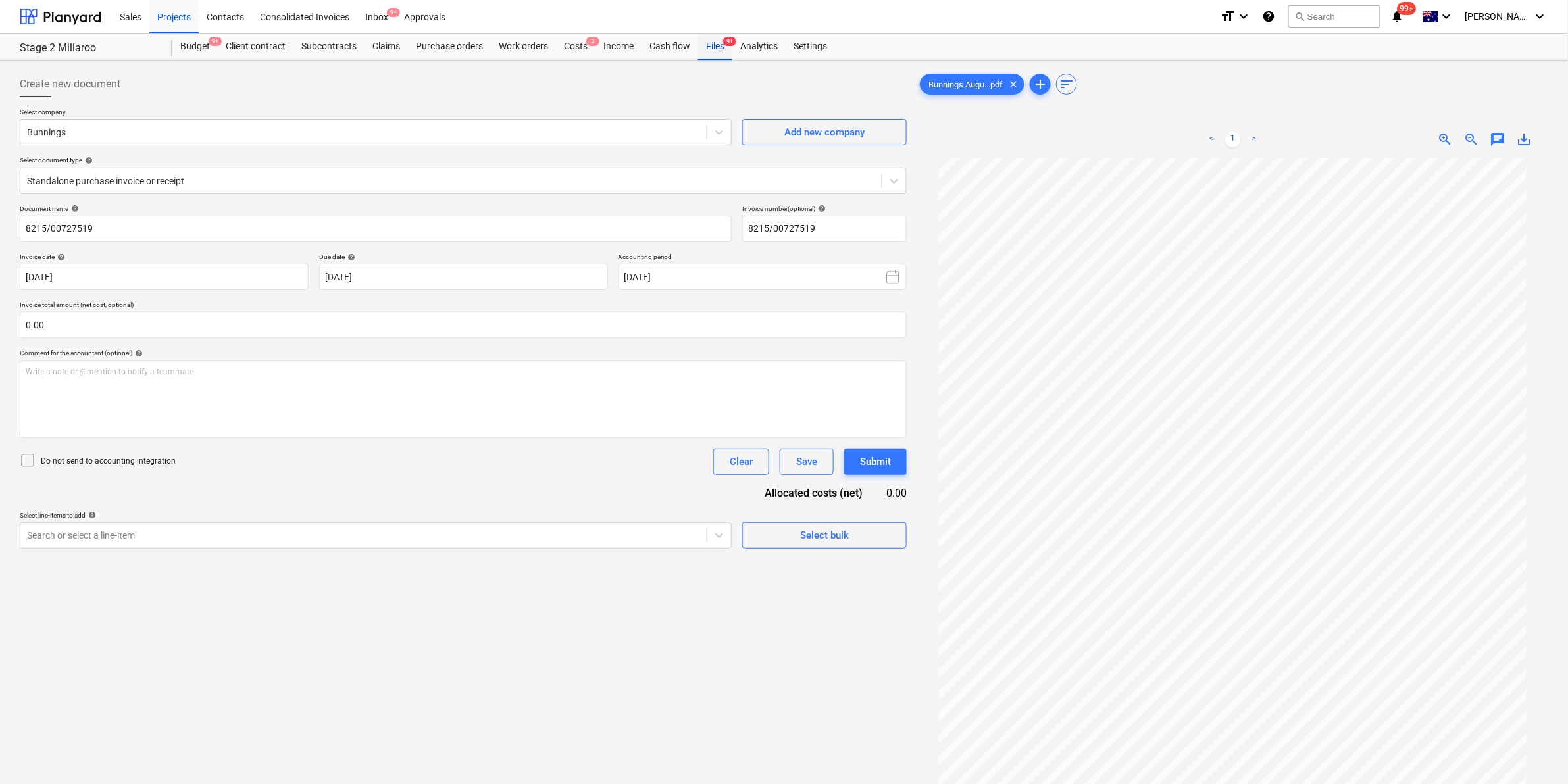
click at [714, 46] on div "Files 9+" at bounding box center [716, 46] width 34 height 26
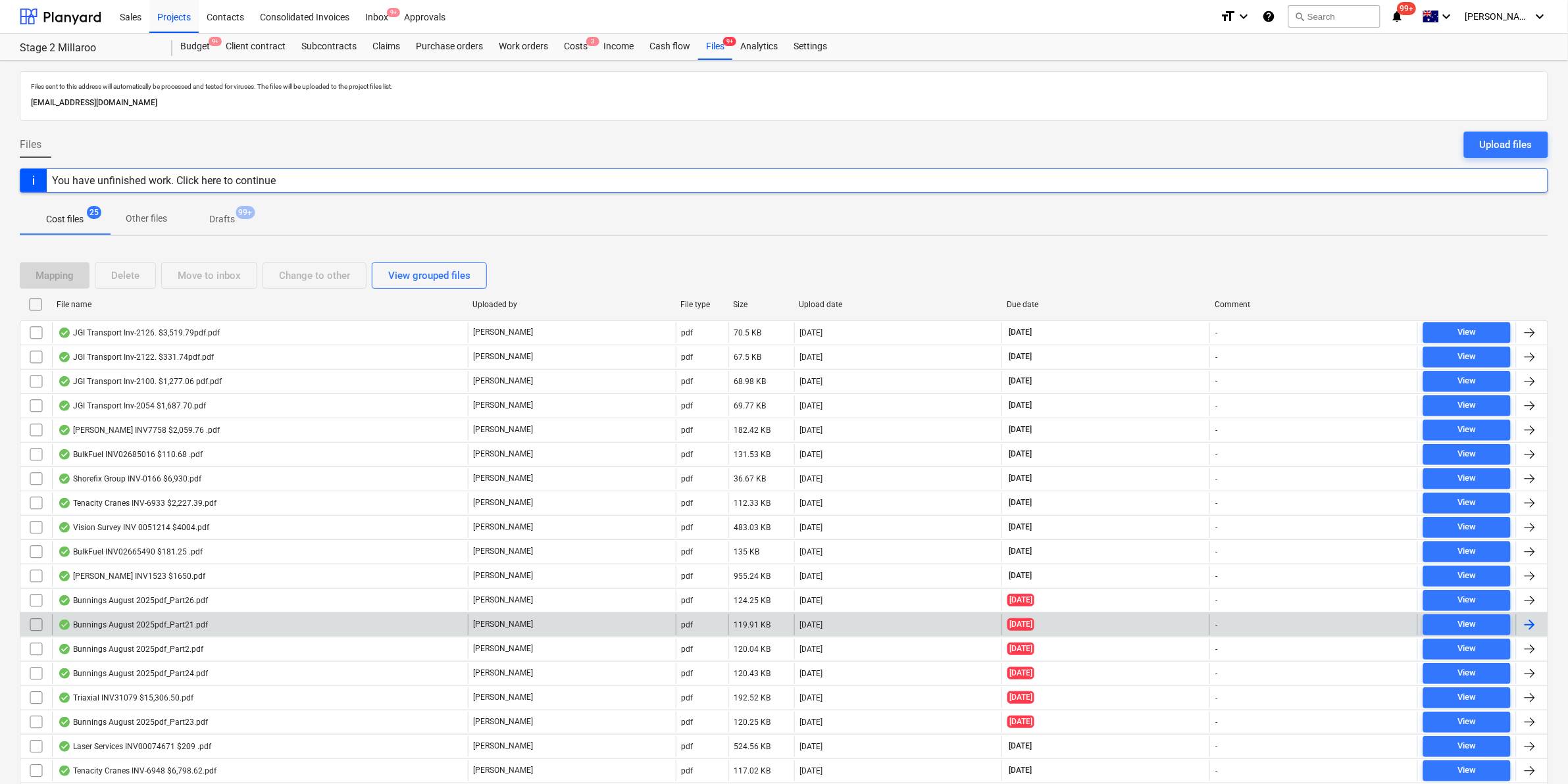
scroll to position [196, 0]
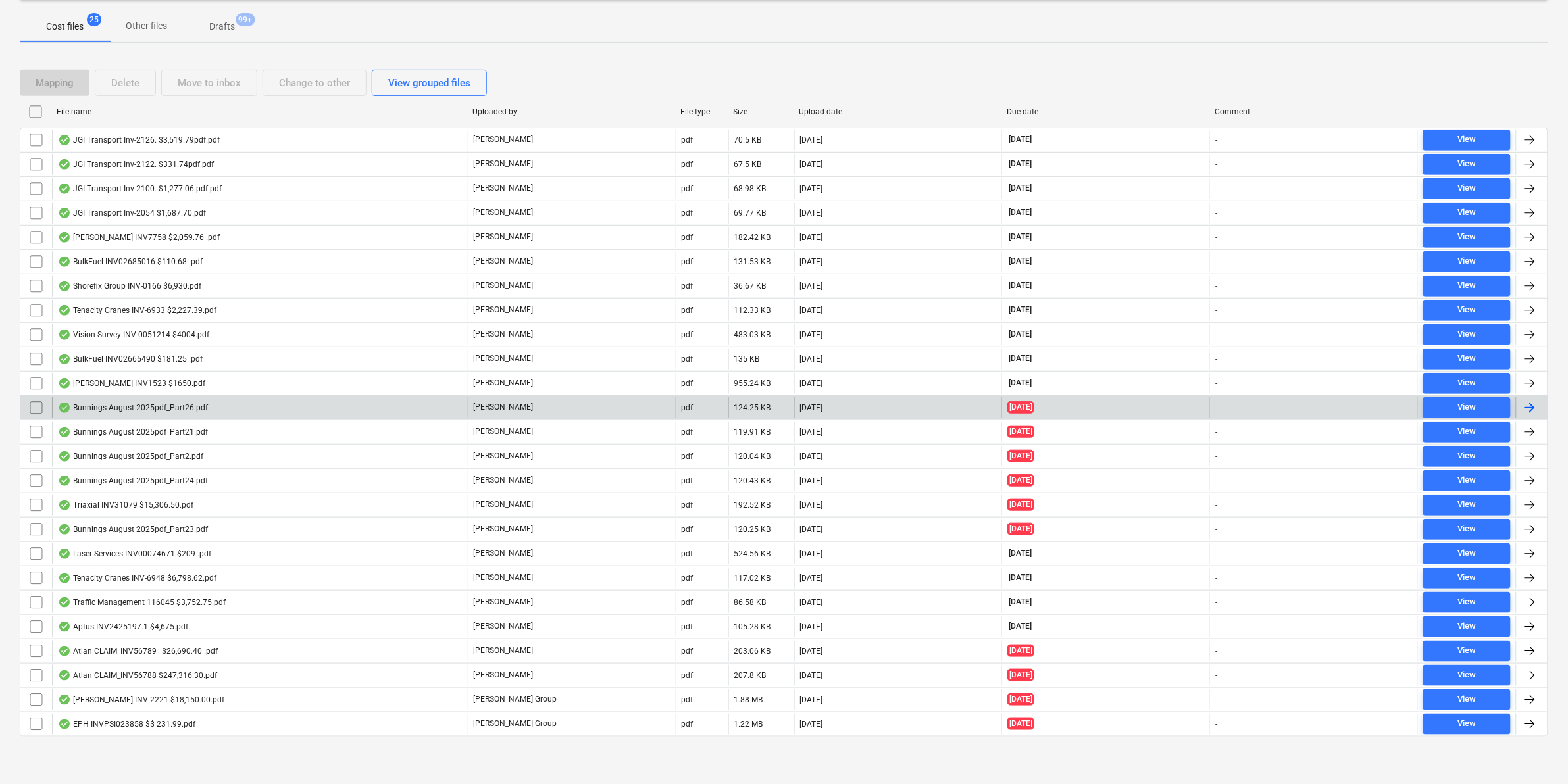
click at [222, 409] on div "Bunnings August 2025pdf_Part26.pdf" at bounding box center [259, 408] width 416 height 21
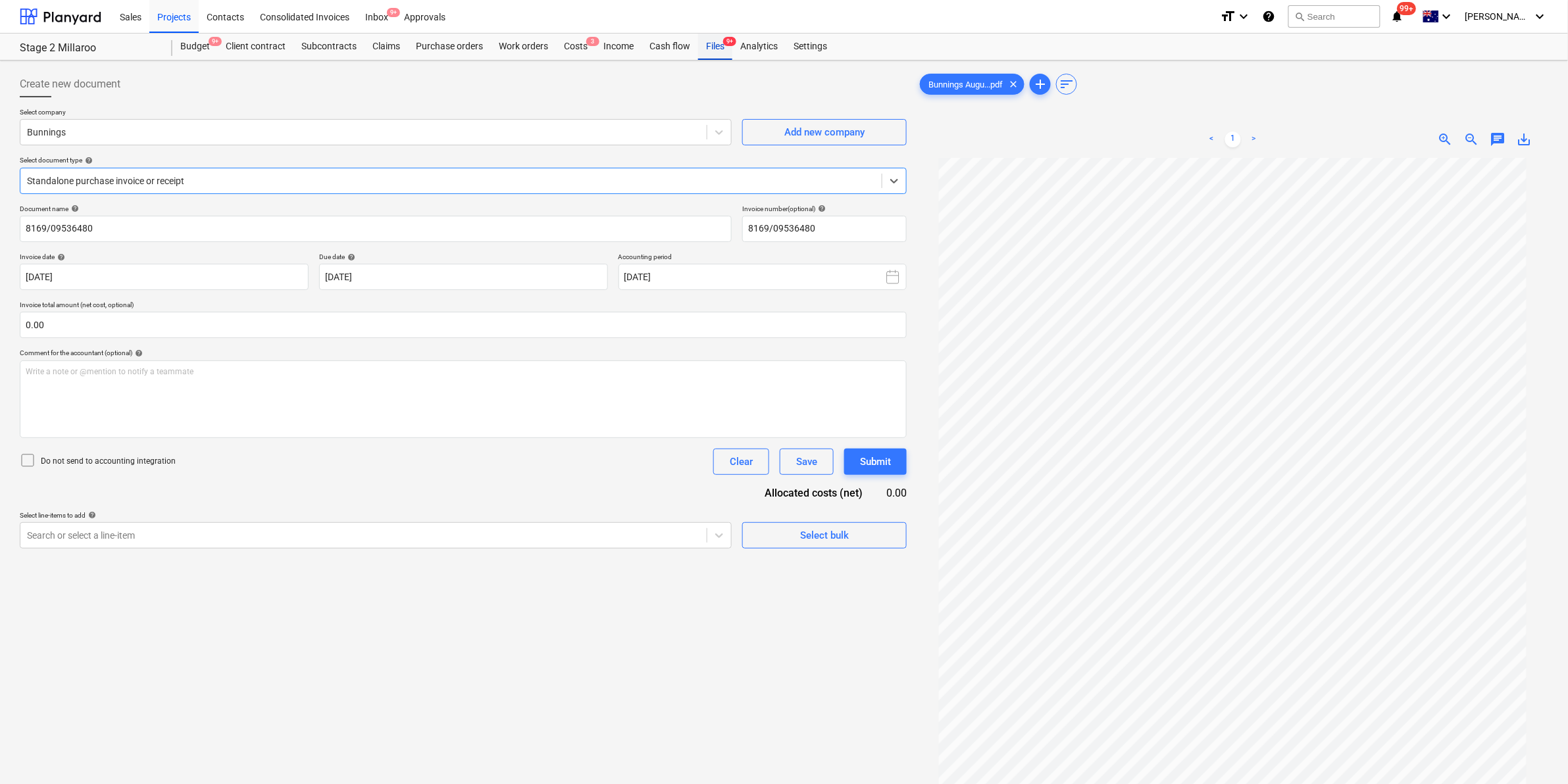
click at [711, 41] on div "Files 9+" at bounding box center [716, 46] width 34 height 26
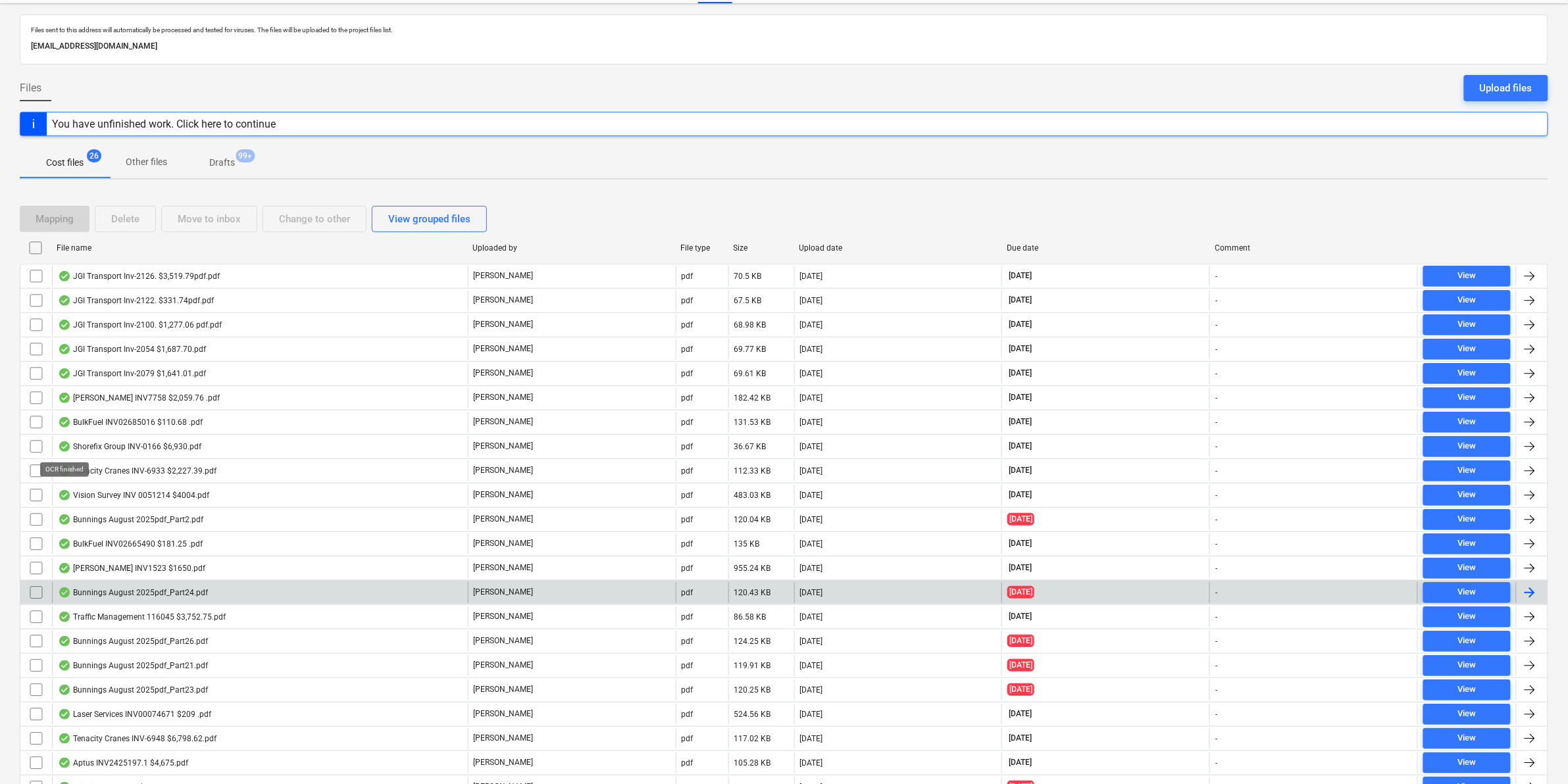
scroll to position [82, 0]
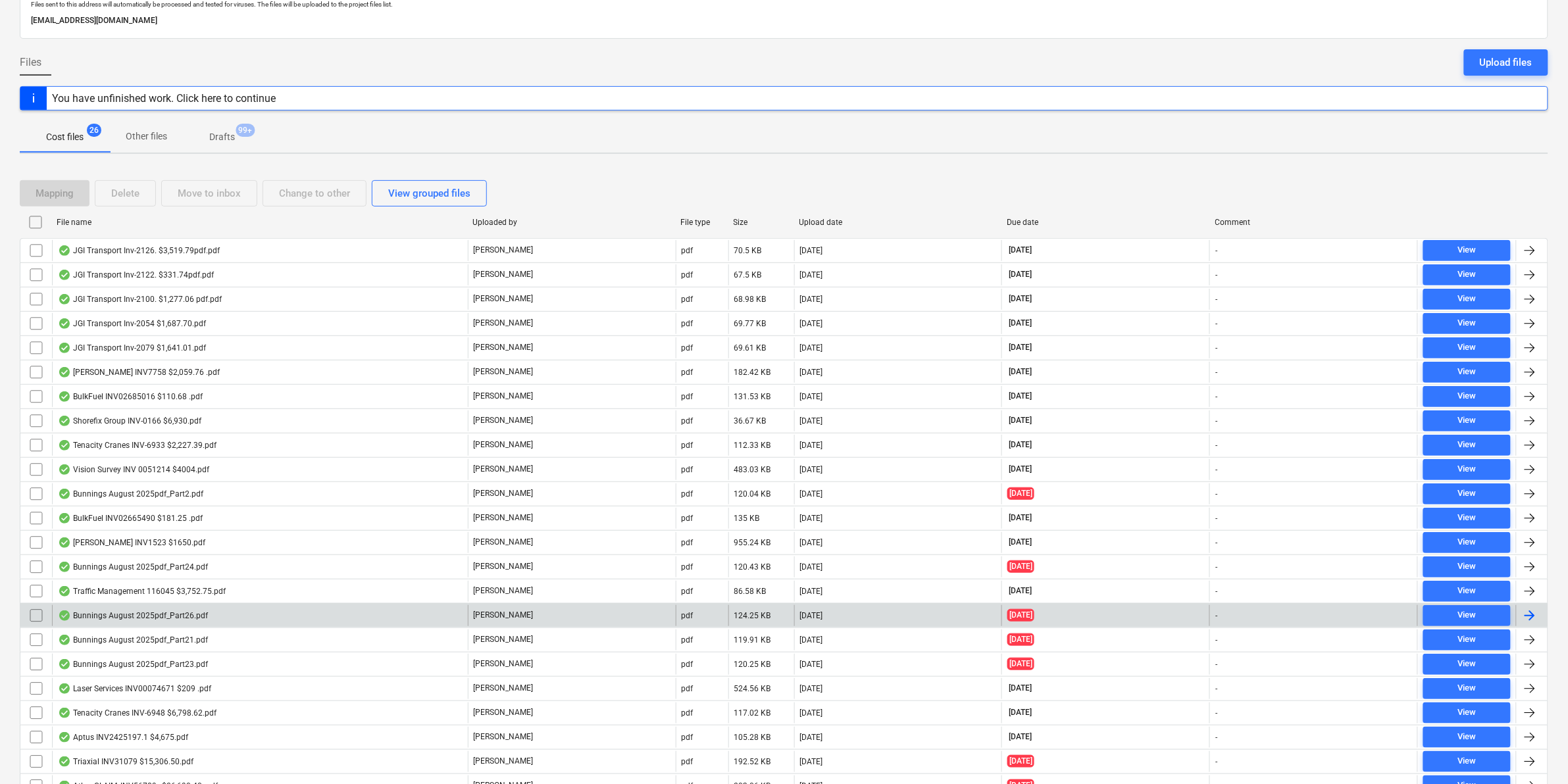
click at [33, 617] on input "checkbox" at bounding box center [36, 615] width 21 height 21
click at [221, 189] on div "Move to inbox" at bounding box center [209, 194] width 63 height 17
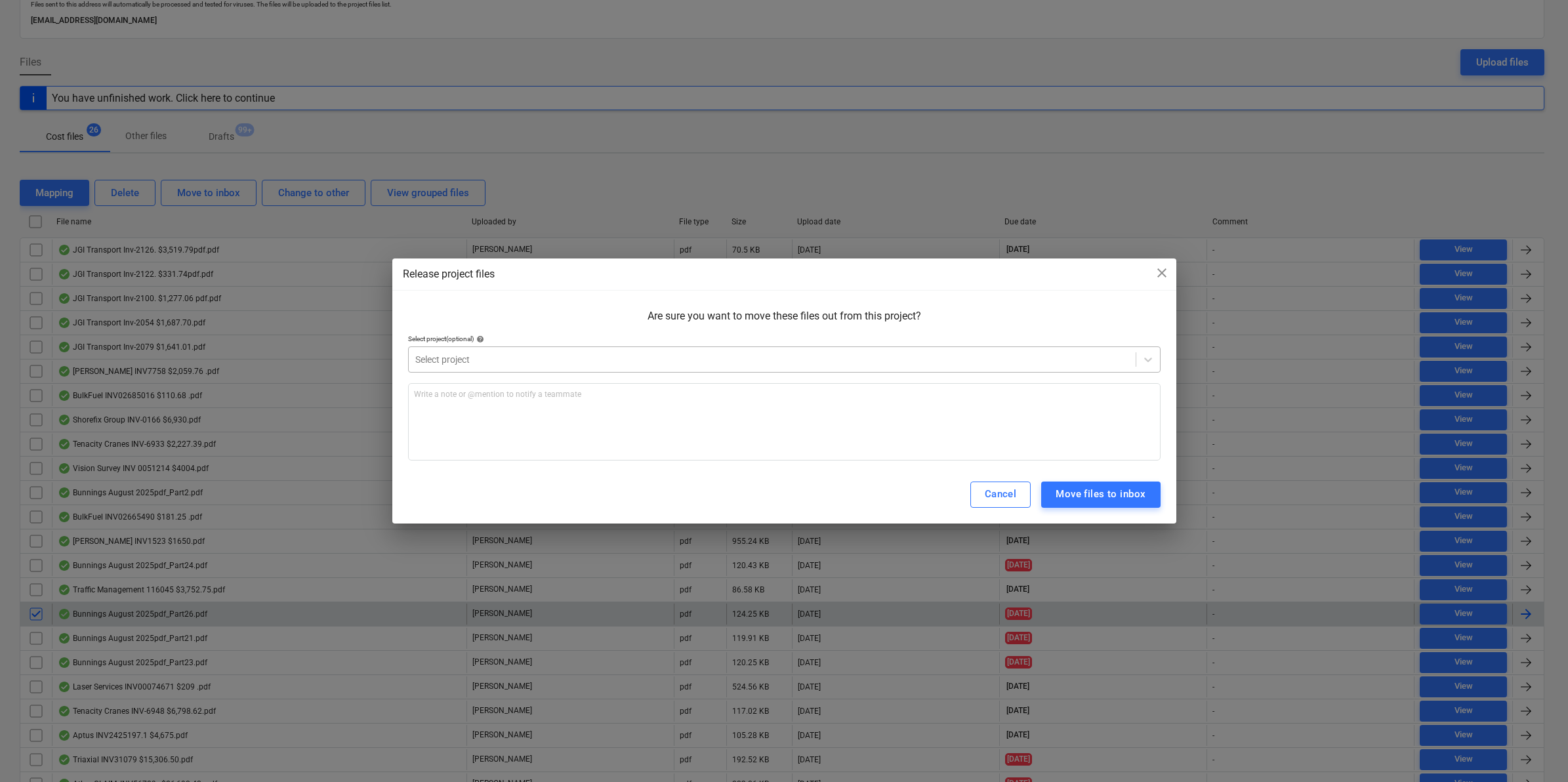
click at [522, 359] on div at bounding box center [772, 359] width 714 height 13
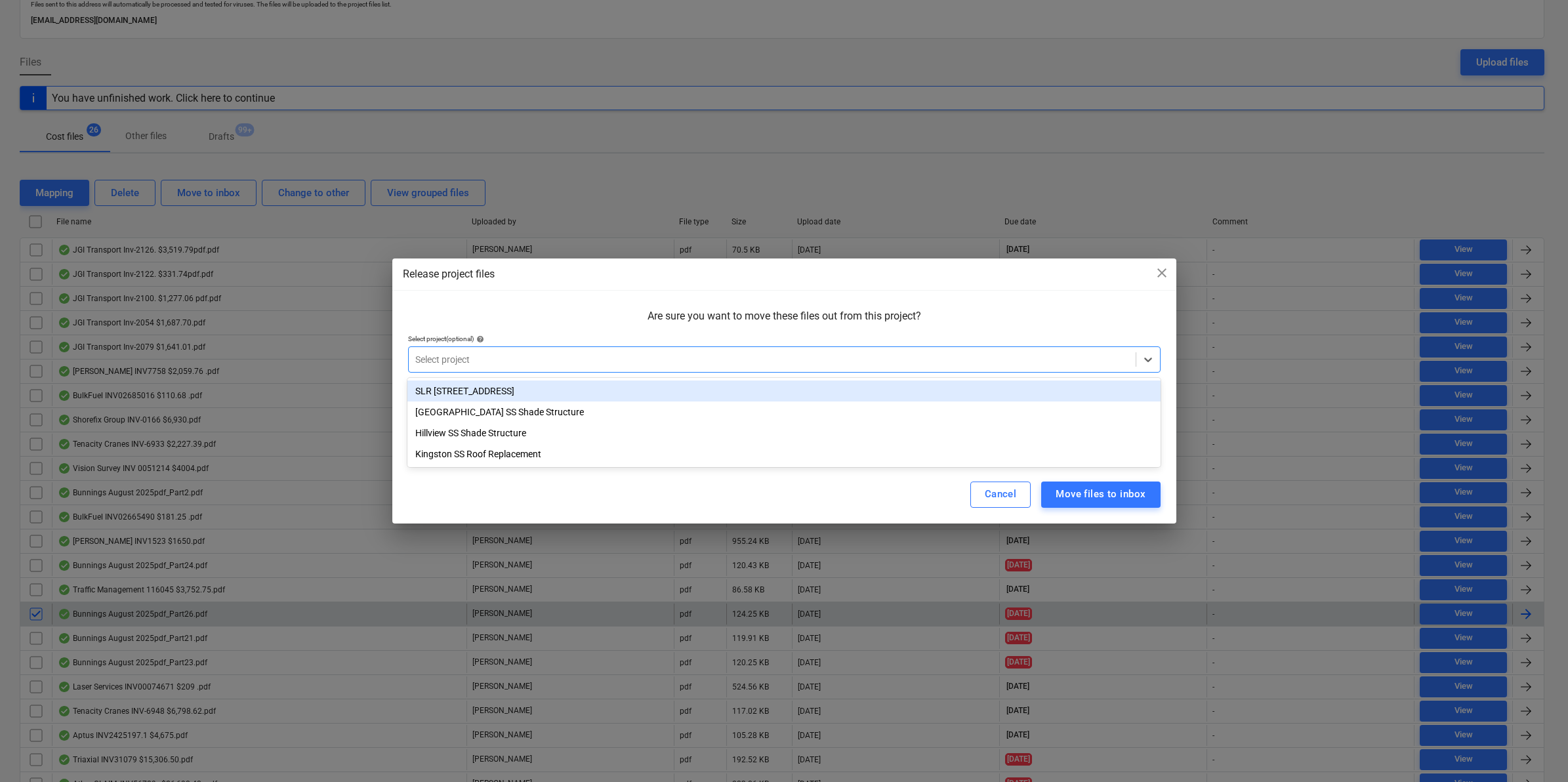
click at [485, 385] on div "SLR 2 Millaroo Drive" at bounding box center [784, 391] width 752 height 21
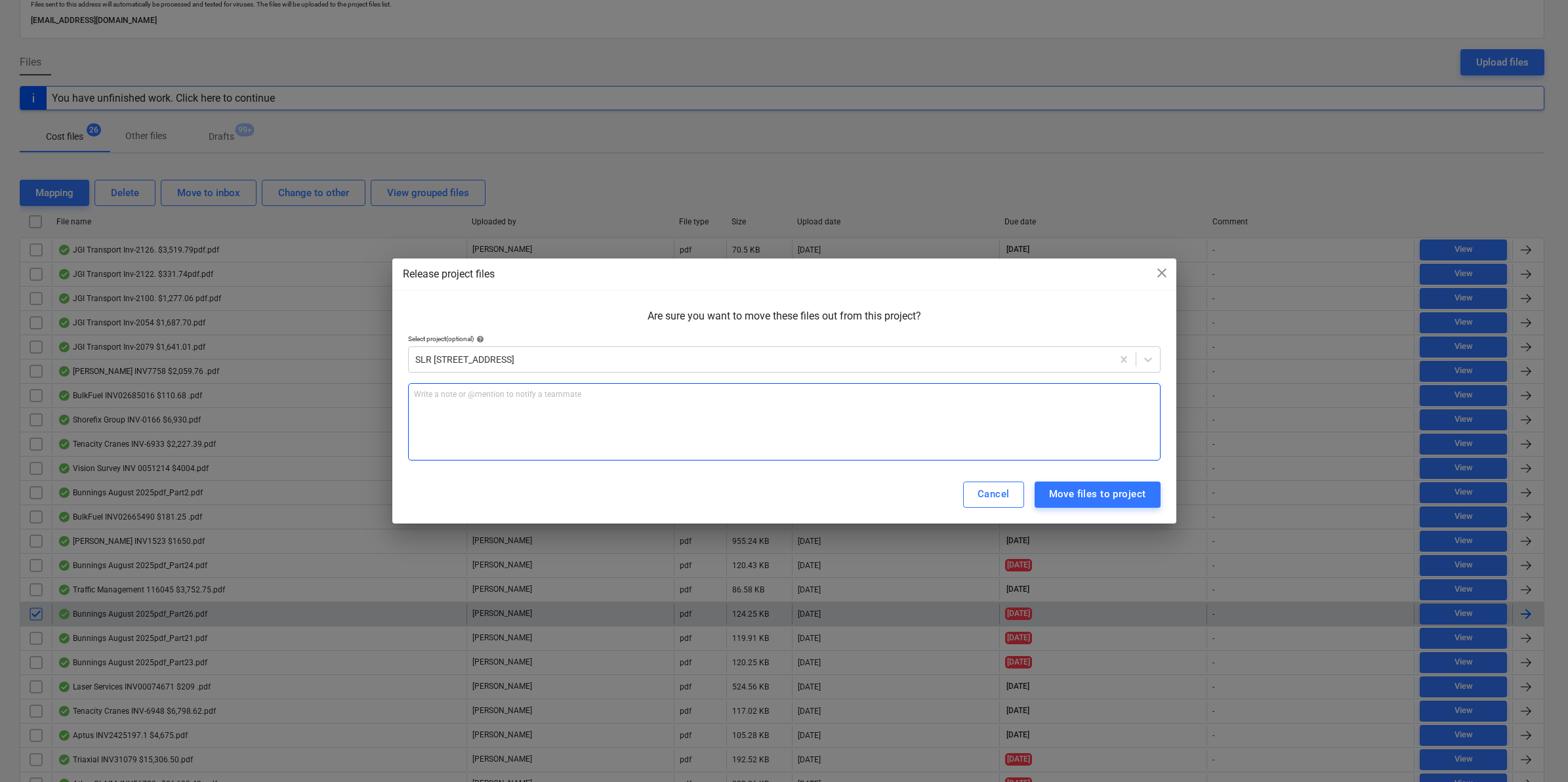
click at [490, 407] on div "Write a note or @mention to notify a teammate ﻿" at bounding box center [784, 421] width 752 height 77
click at [1090, 497] on div "Move files to project" at bounding box center [1097, 494] width 97 height 17
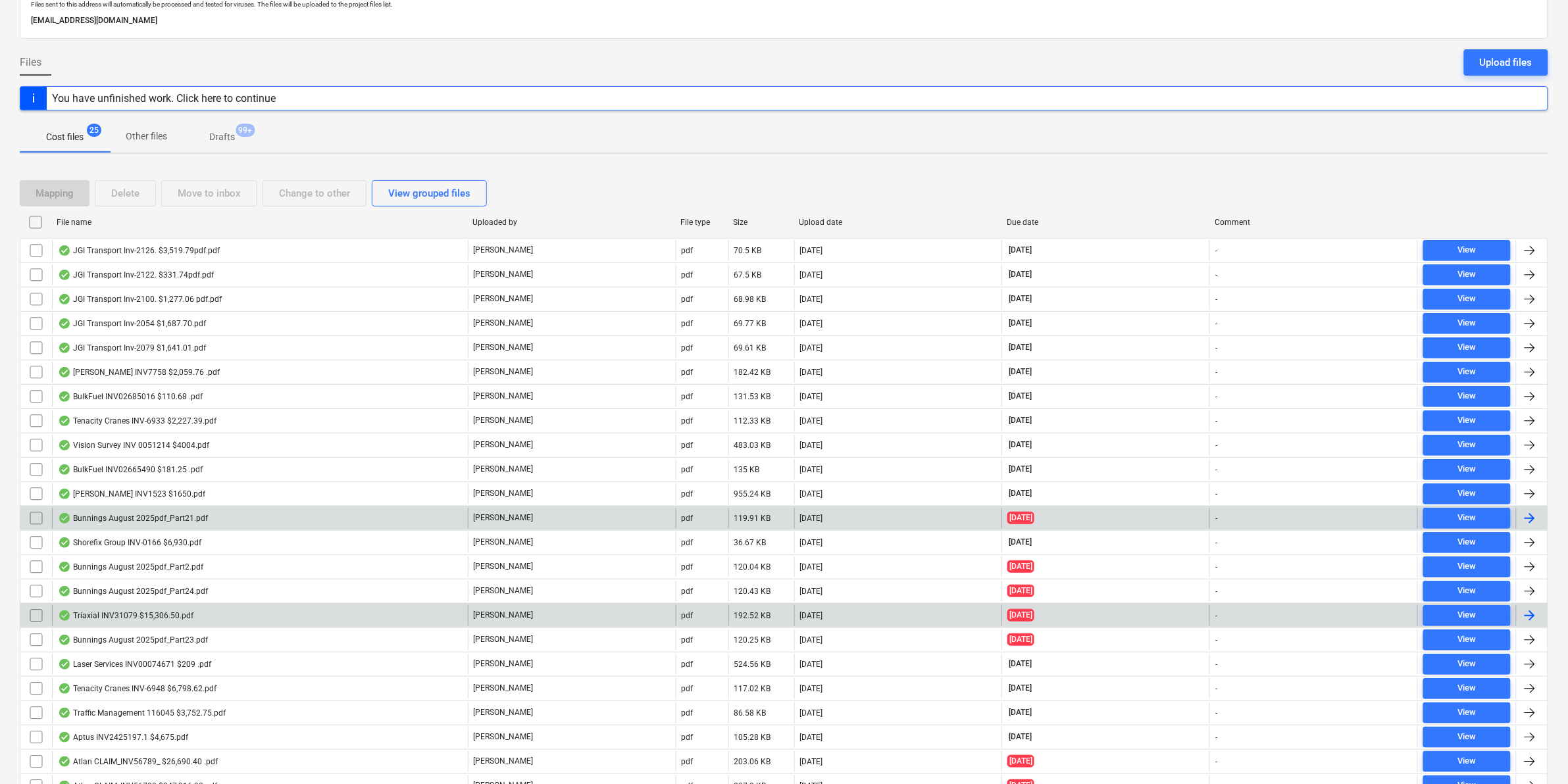
click at [139, 516] on div "Bunnings August 2025pdf_Part21.pdf" at bounding box center [133, 518] width 150 height 10
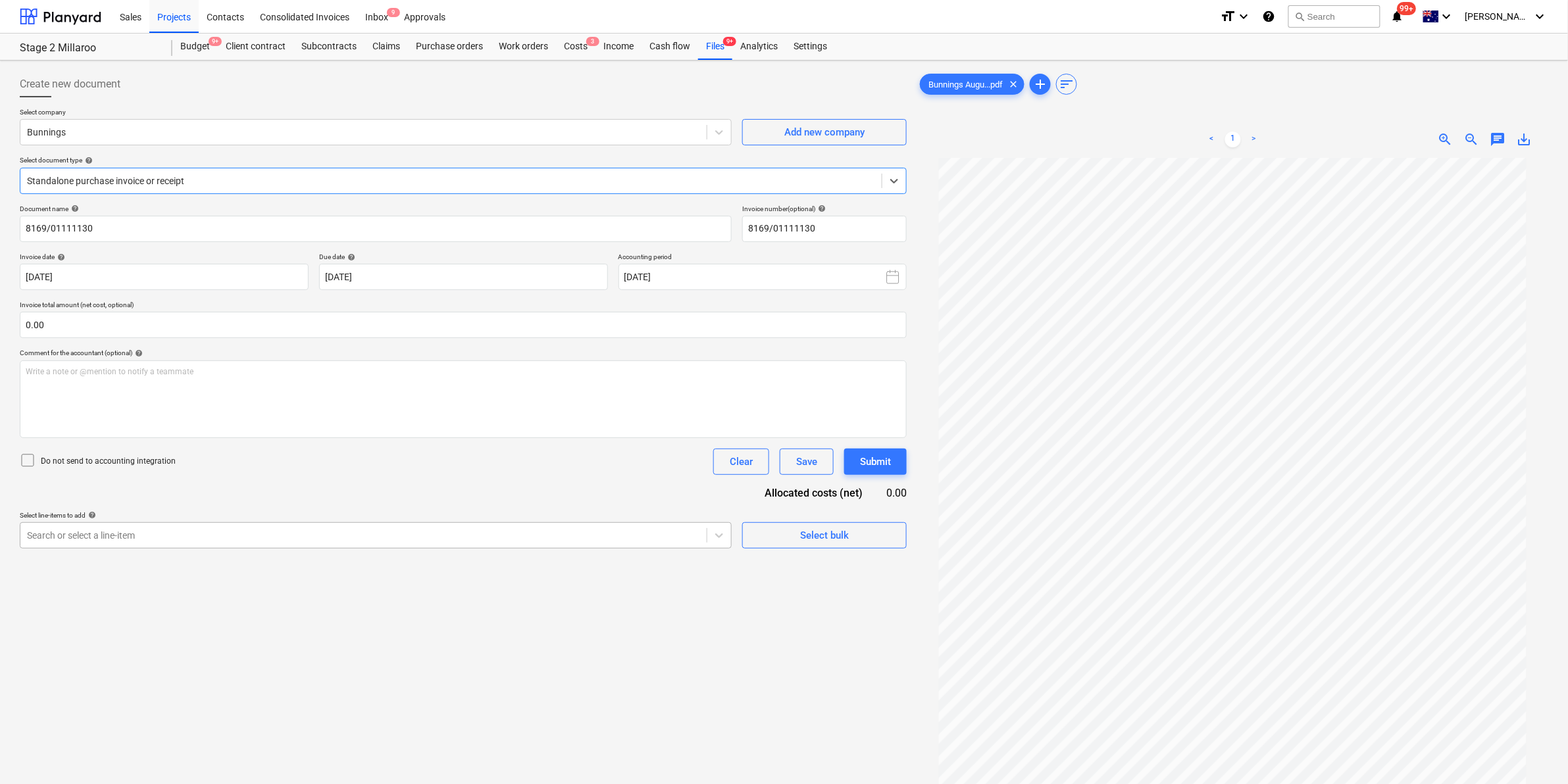
click at [184, 531] on div at bounding box center [364, 535] width 673 height 13
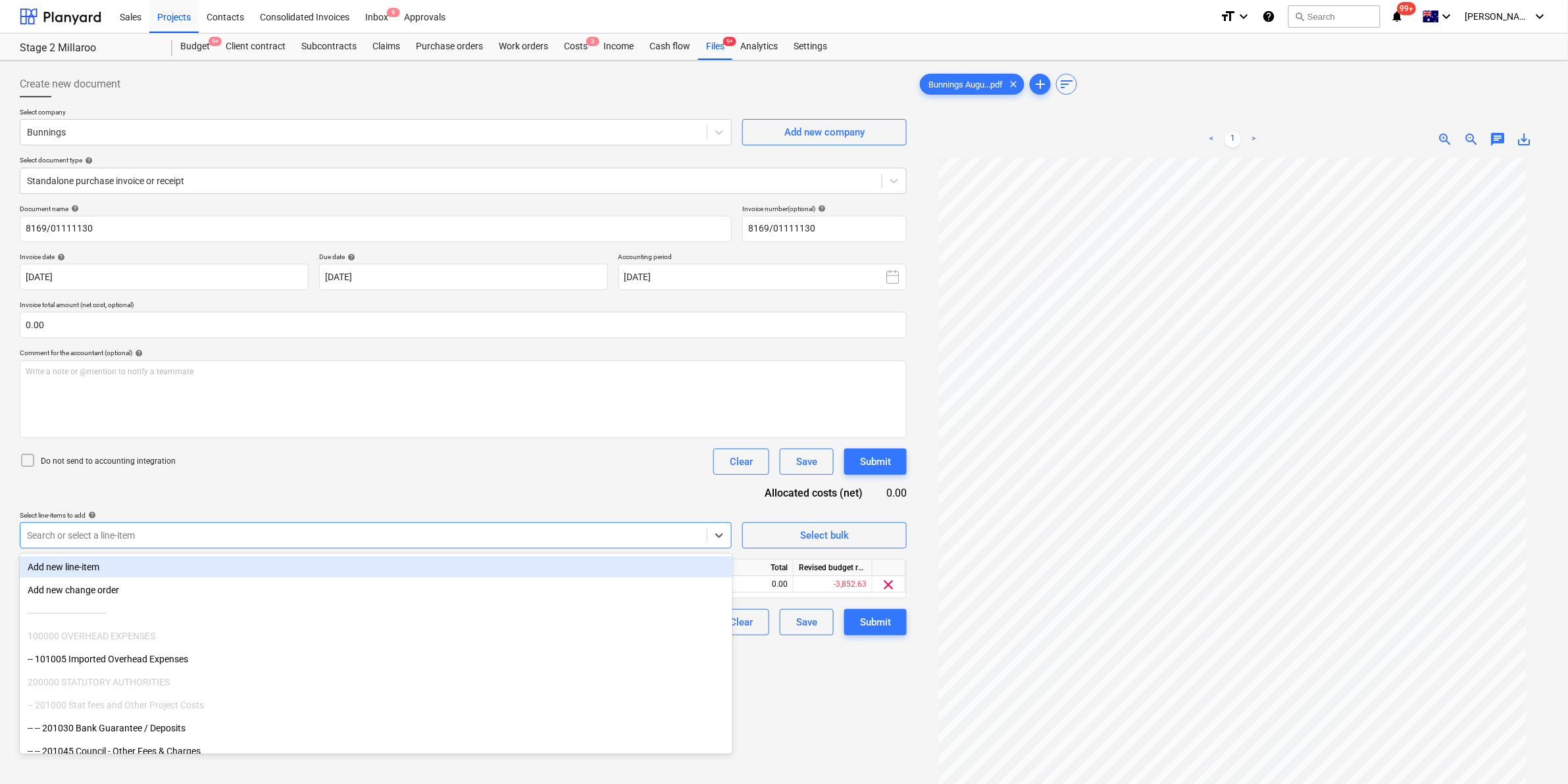
click at [370, 462] on div "Do not send to accounting integration Clear Save Submit" at bounding box center [463, 461] width 887 height 26
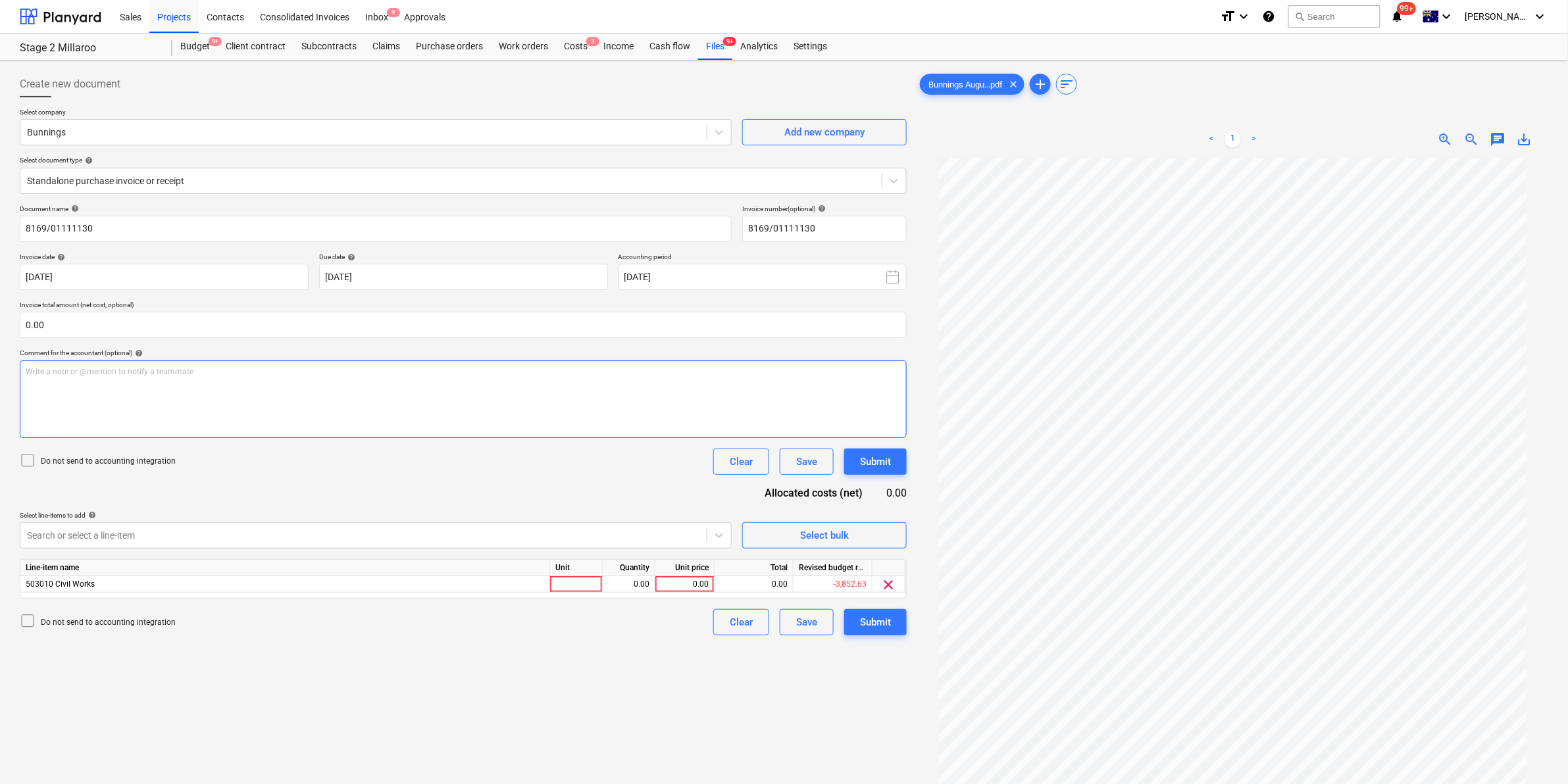
click at [285, 389] on div "Write a note or @mention to notify a teammate ﻿" at bounding box center [463, 398] width 887 height 77
drag, startPoint x: 466, startPoint y: 656, endPoint x: 507, endPoint y: 640, distance: 44.0
click at [466, 656] on div "Create new document Select company Bunnings Add new company Select document typ…" at bounding box center [463, 488] width 897 height 844
click at [558, 588] on div at bounding box center [576, 584] width 53 height 16
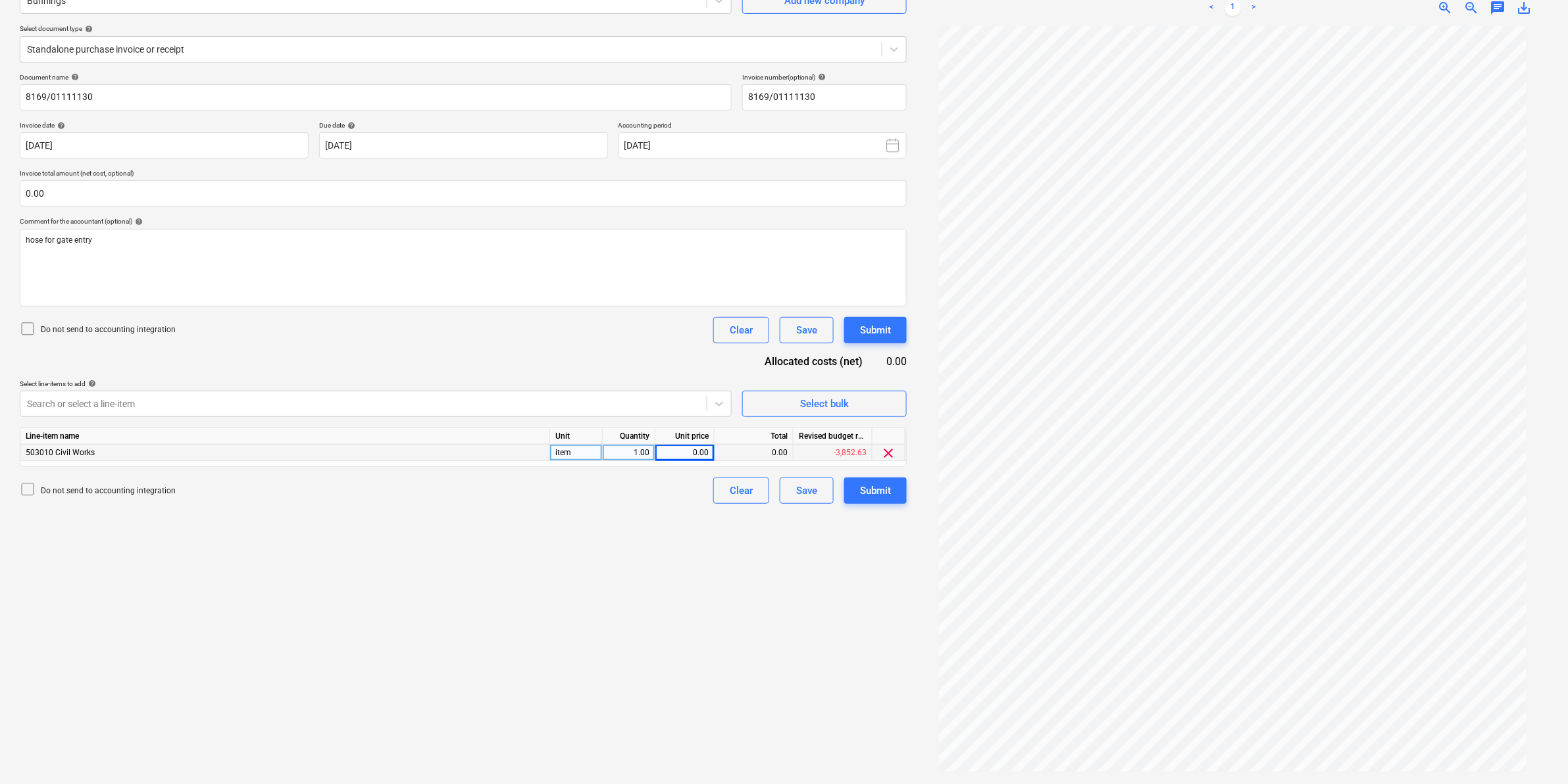
click at [699, 448] on div "0.00" at bounding box center [685, 453] width 48 height 16
click at [614, 590] on div "Create new document Select company Bunnings Add new company Select document typ…" at bounding box center [463, 357] width 897 height 844
click at [877, 486] on div "Submit" at bounding box center [875, 491] width 31 height 17
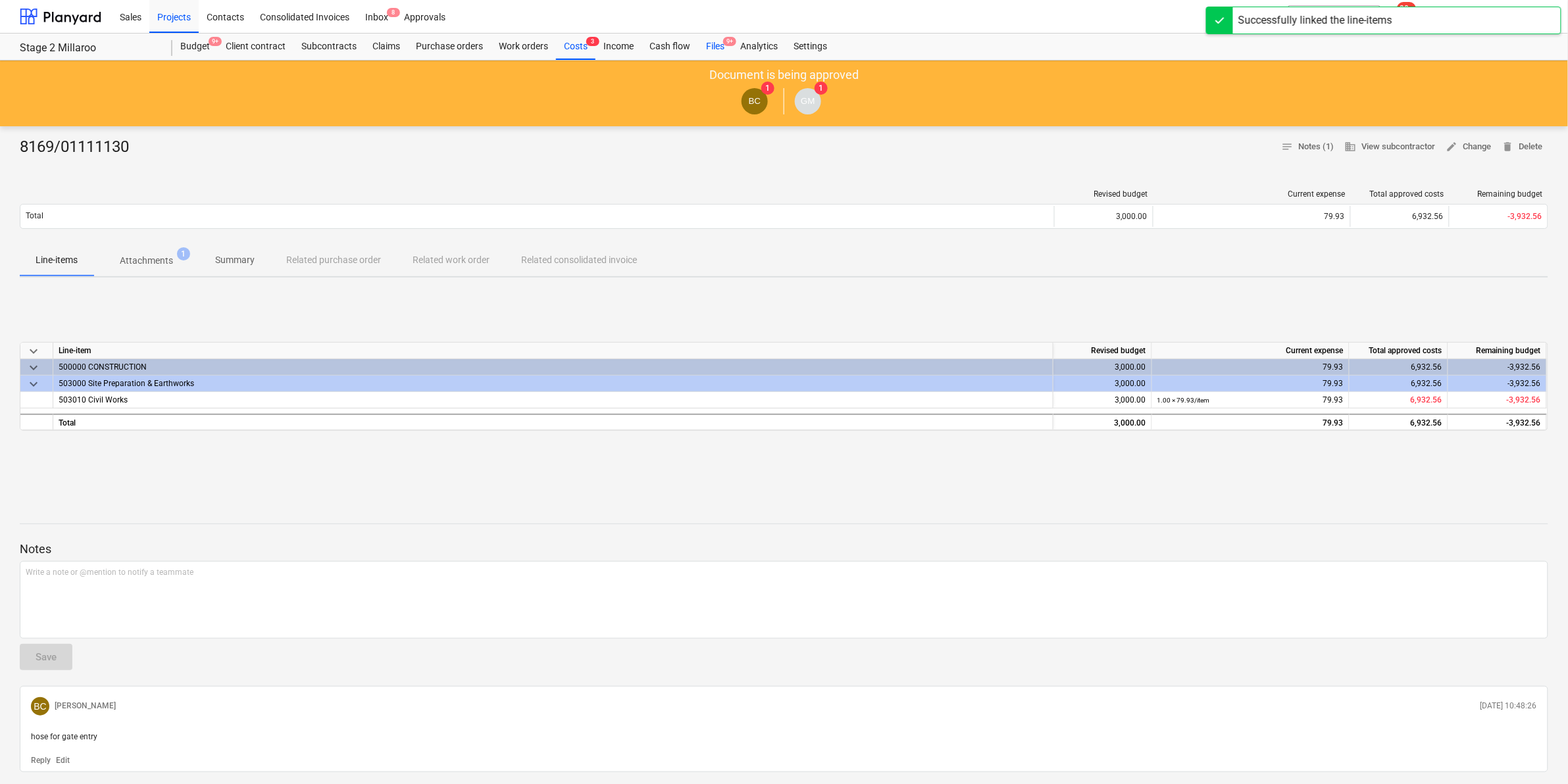
drag, startPoint x: 712, startPoint y: 31, endPoint x: 716, endPoint y: 51, distance: 20.4
click at [712, 33] on div "Sales Projects Contacts Consolidated Invoices Inbox 8 Approvals format_size key…" at bounding box center [784, 16] width 1568 height 33
click at [716, 51] on div "Files 9+" at bounding box center [716, 46] width 34 height 26
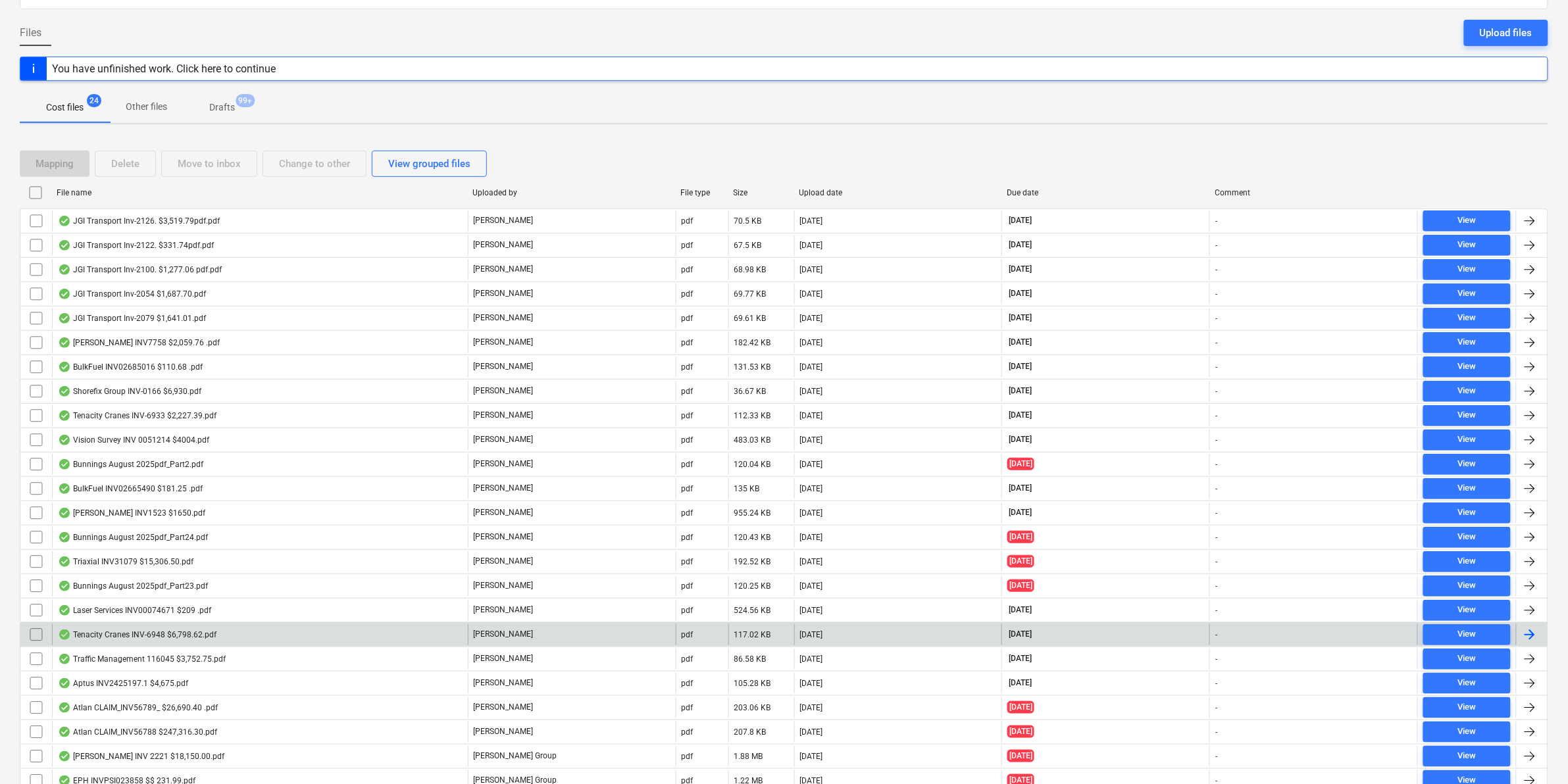
scroll to position [172, 0]
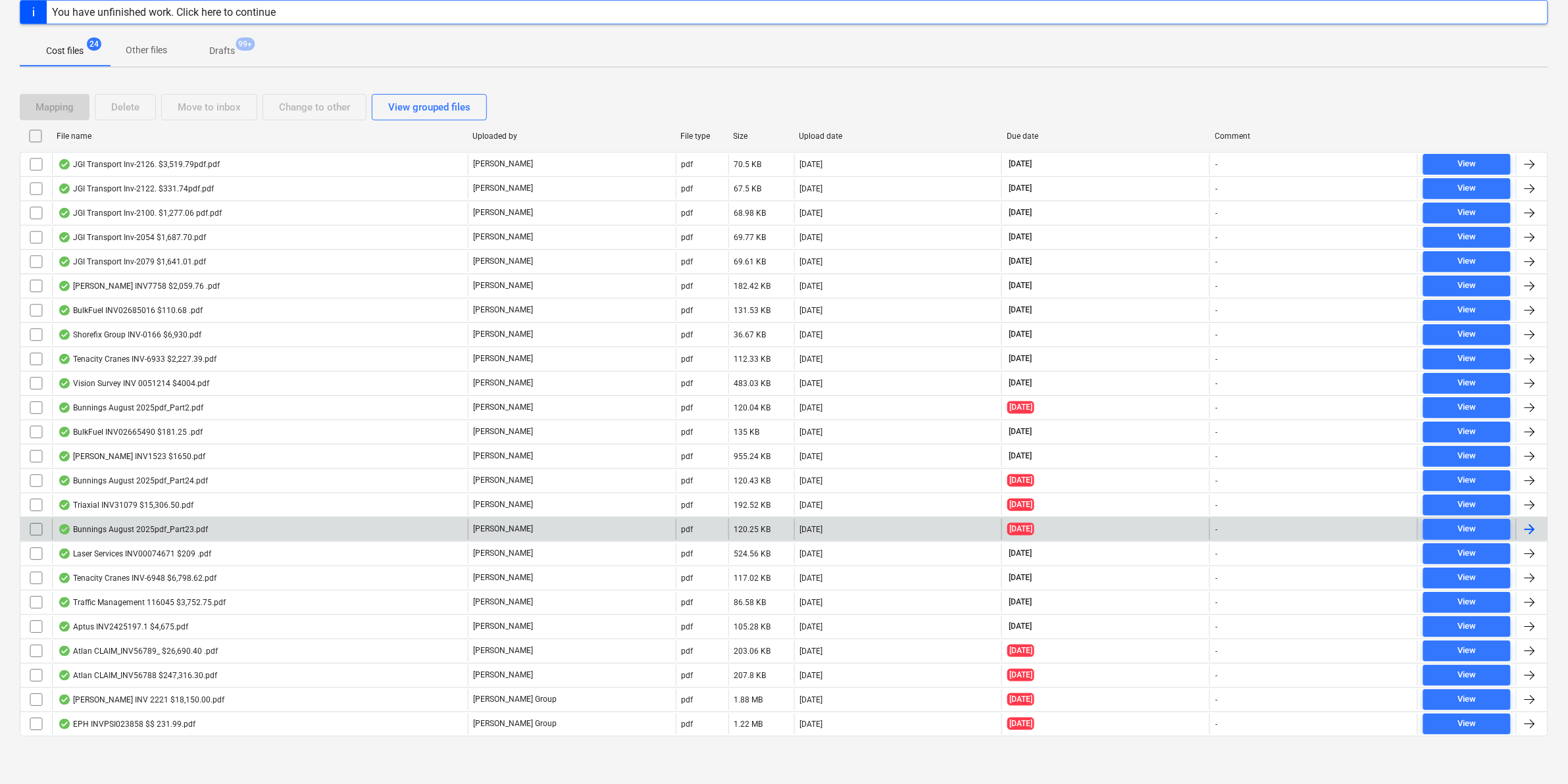
click at [214, 530] on div "Bunnings August 2025pdf_Part23.pdf" at bounding box center [259, 529] width 416 height 21
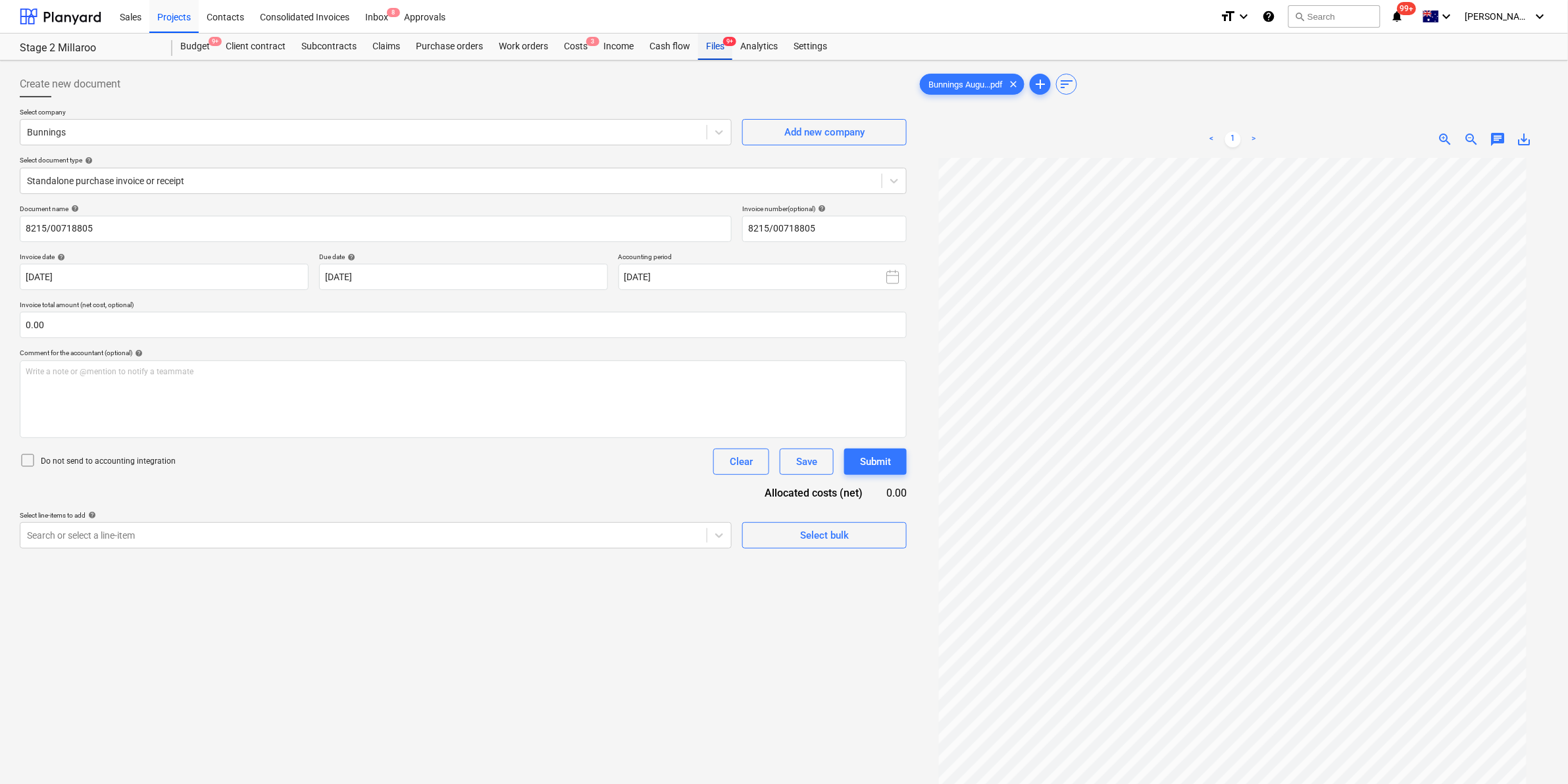
click at [711, 46] on div "Files 9+" at bounding box center [716, 46] width 34 height 26
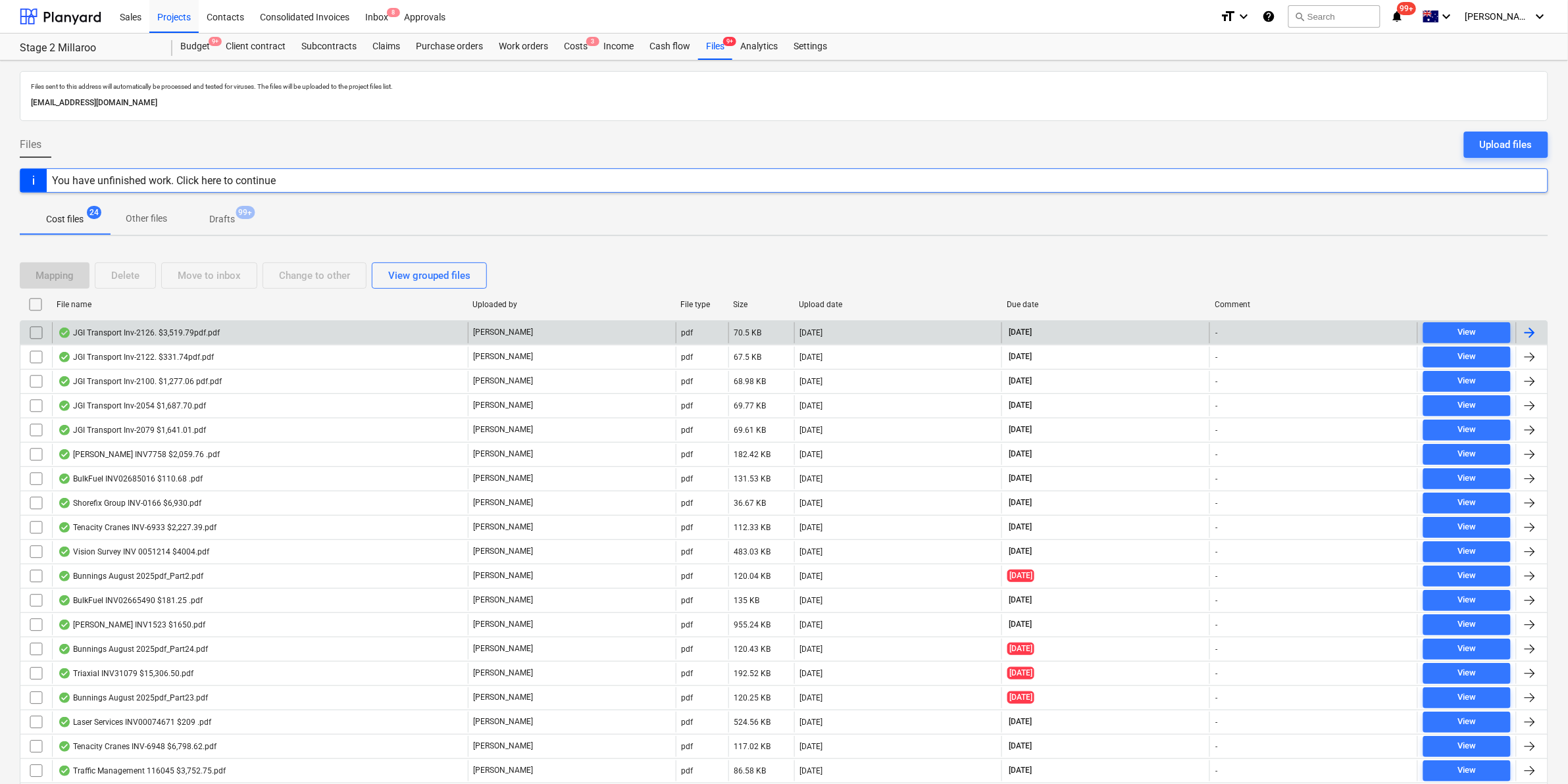
click at [191, 331] on div "JGI Transport Inv-2126. $3,519.79pdf.pdf" at bounding box center [139, 333] width 162 height 10
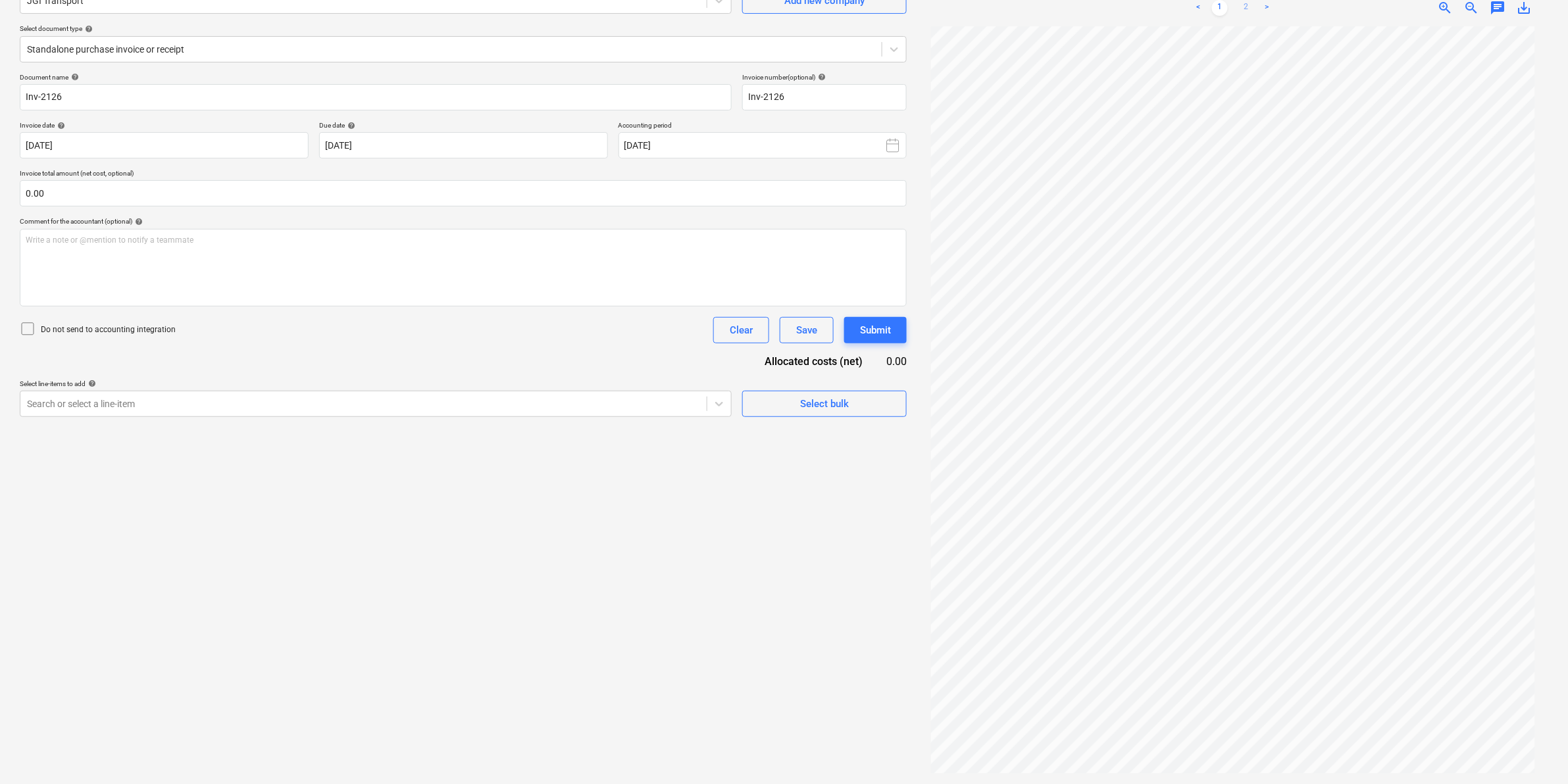
click at [1248, 10] on link "2" at bounding box center [1246, 8] width 16 height 16
click at [1216, 8] on link "1" at bounding box center [1220, 8] width 16 height 16
click at [1243, 8] on link "2" at bounding box center [1246, 8] width 16 height 16
click at [1221, 4] on link "1" at bounding box center [1220, 8] width 16 height 16
click at [1242, 5] on link "2" at bounding box center [1246, 8] width 16 height 16
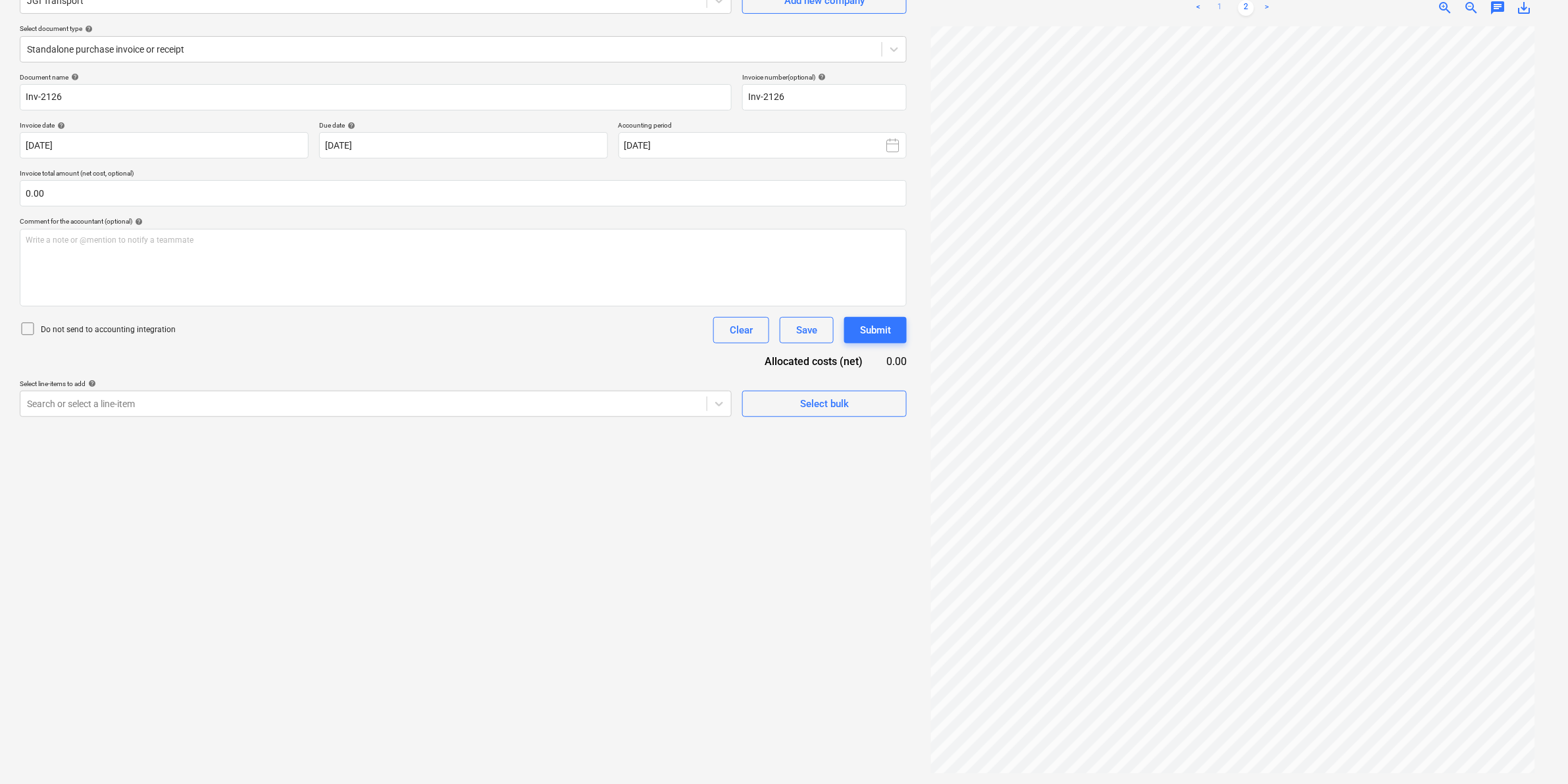
click at [1221, 5] on link "1" at bounding box center [1220, 8] width 16 height 16
click at [1245, 5] on link "2" at bounding box center [1246, 8] width 16 height 16
click at [1219, 7] on link "1" at bounding box center [1220, 8] width 16 height 16
click at [1243, 8] on link "2" at bounding box center [1246, 8] width 16 height 16
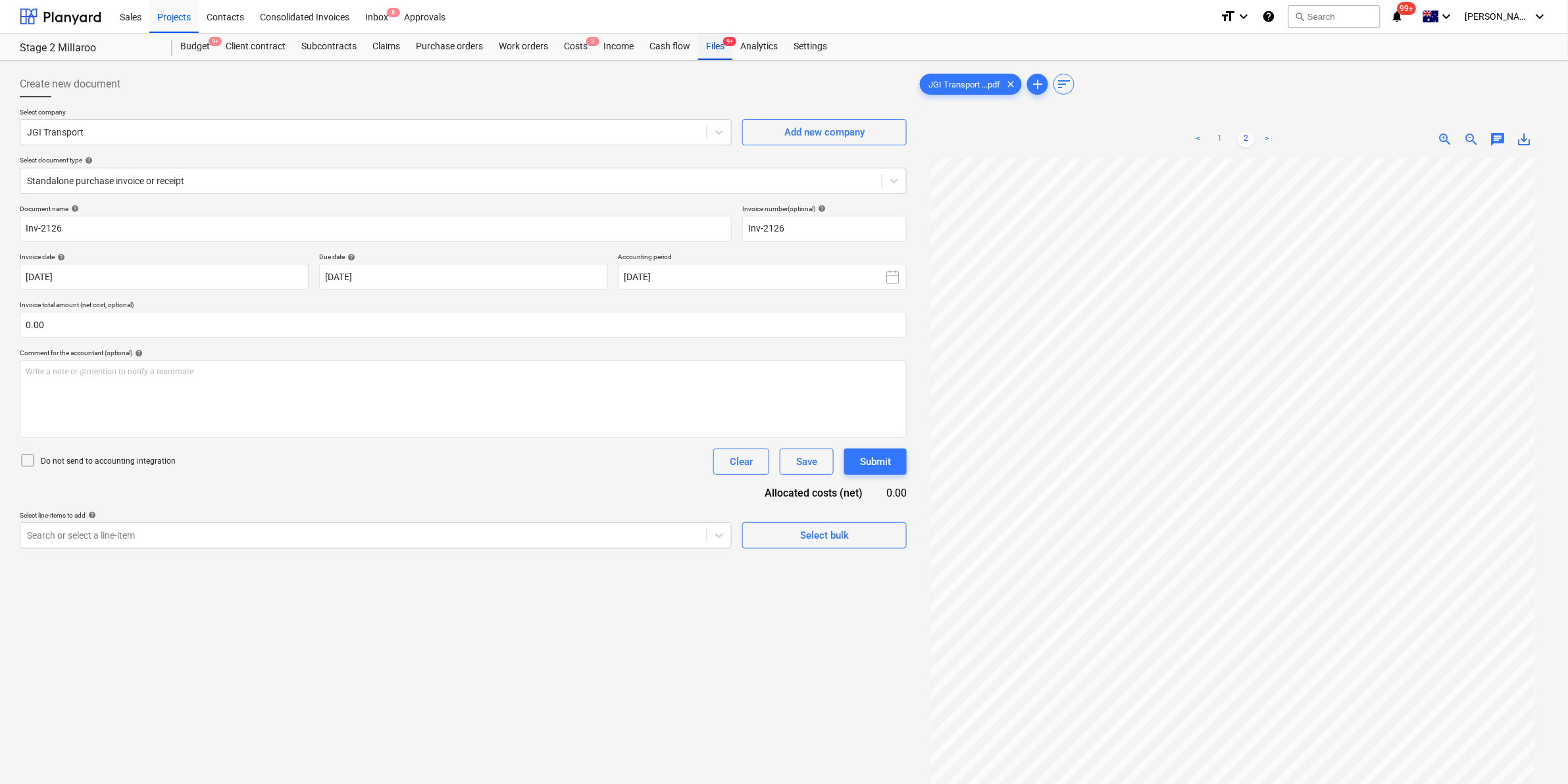
click at [722, 46] on div "Files 9+" at bounding box center [716, 46] width 34 height 26
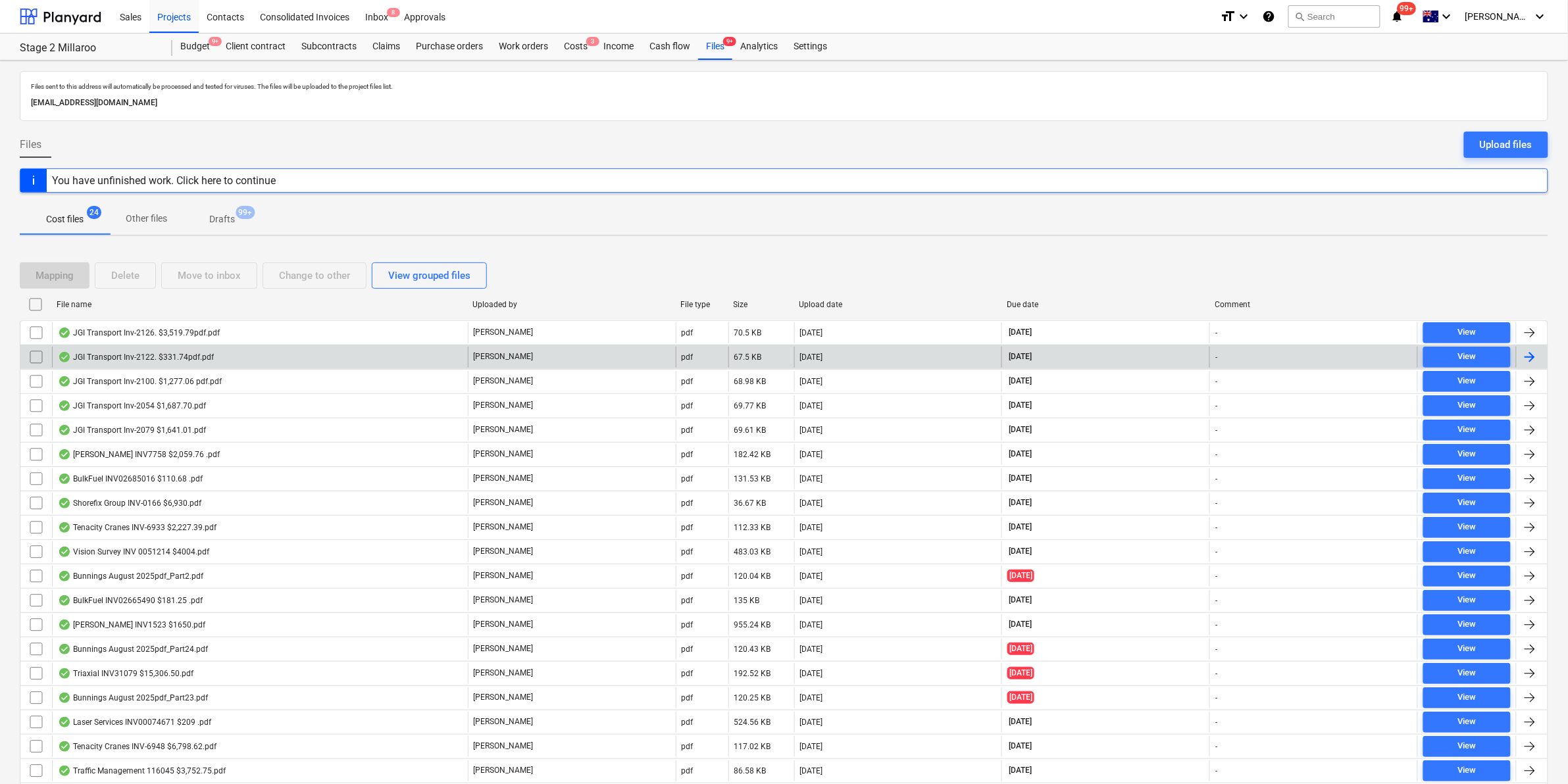
click at [225, 357] on div "JGI Transport Inv-2122. $331.74pdf.pdf" at bounding box center [259, 357] width 416 height 21
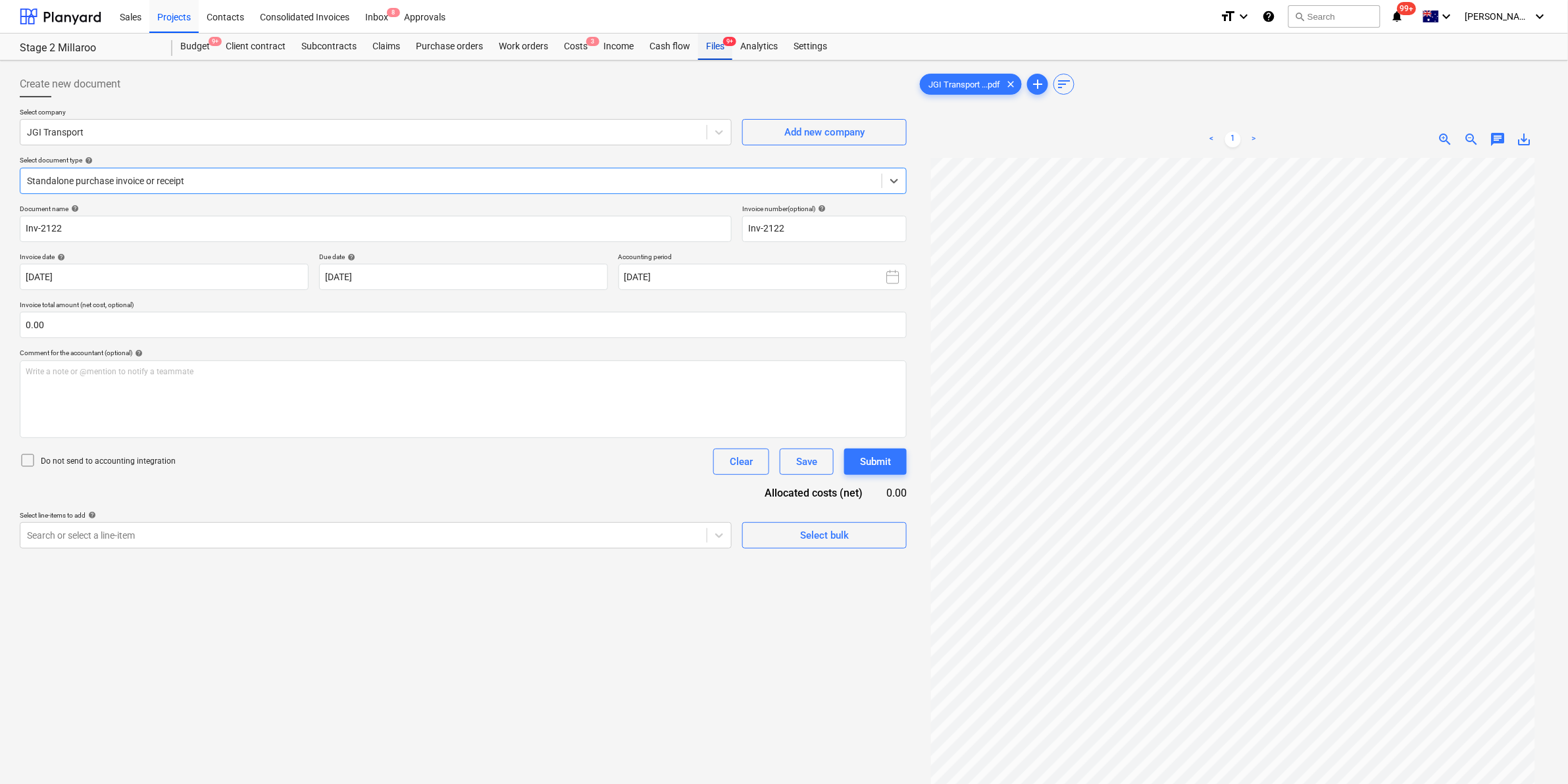
click at [724, 43] on span "9+" at bounding box center [729, 41] width 13 height 9
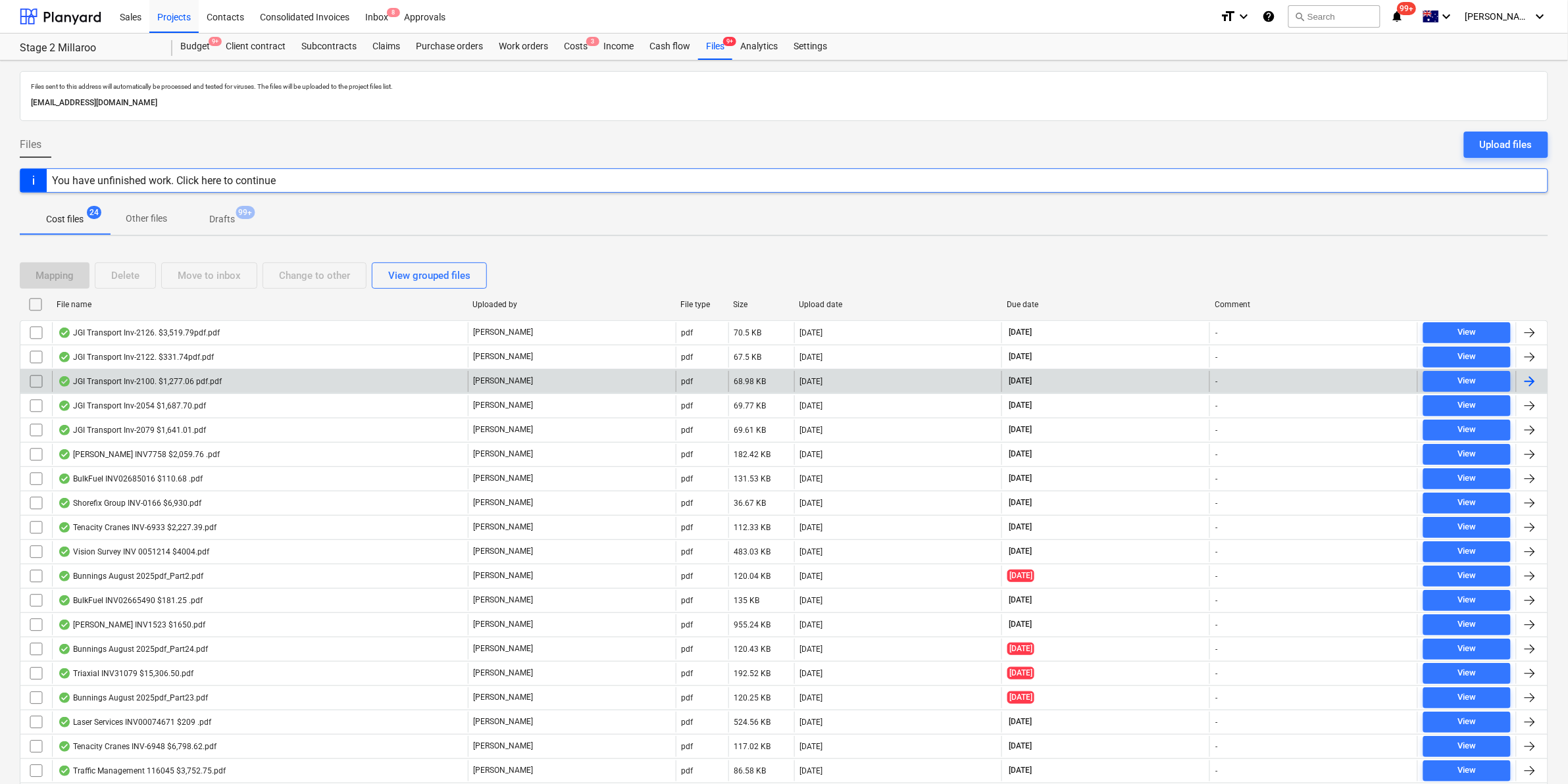
click at [227, 375] on div "JGI Transport Inv-2100. $1,277.06 pdf.pdf" at bounding box center [259, 381] width 416 height 21
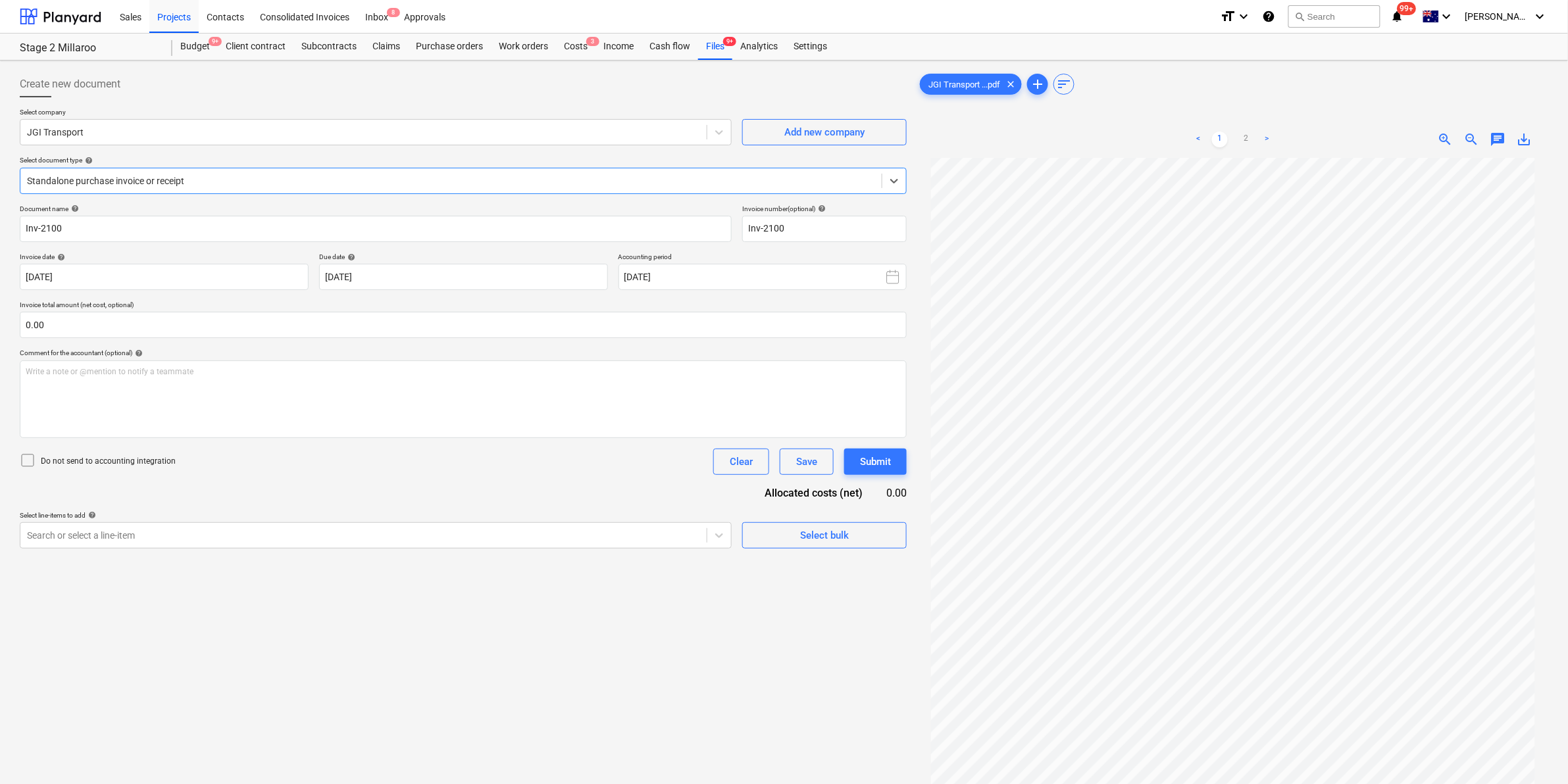
scroll to position [37, 0]
click at [710, 42] on div "Files 9+" at bounding box center [716, 46] width 34 height 26
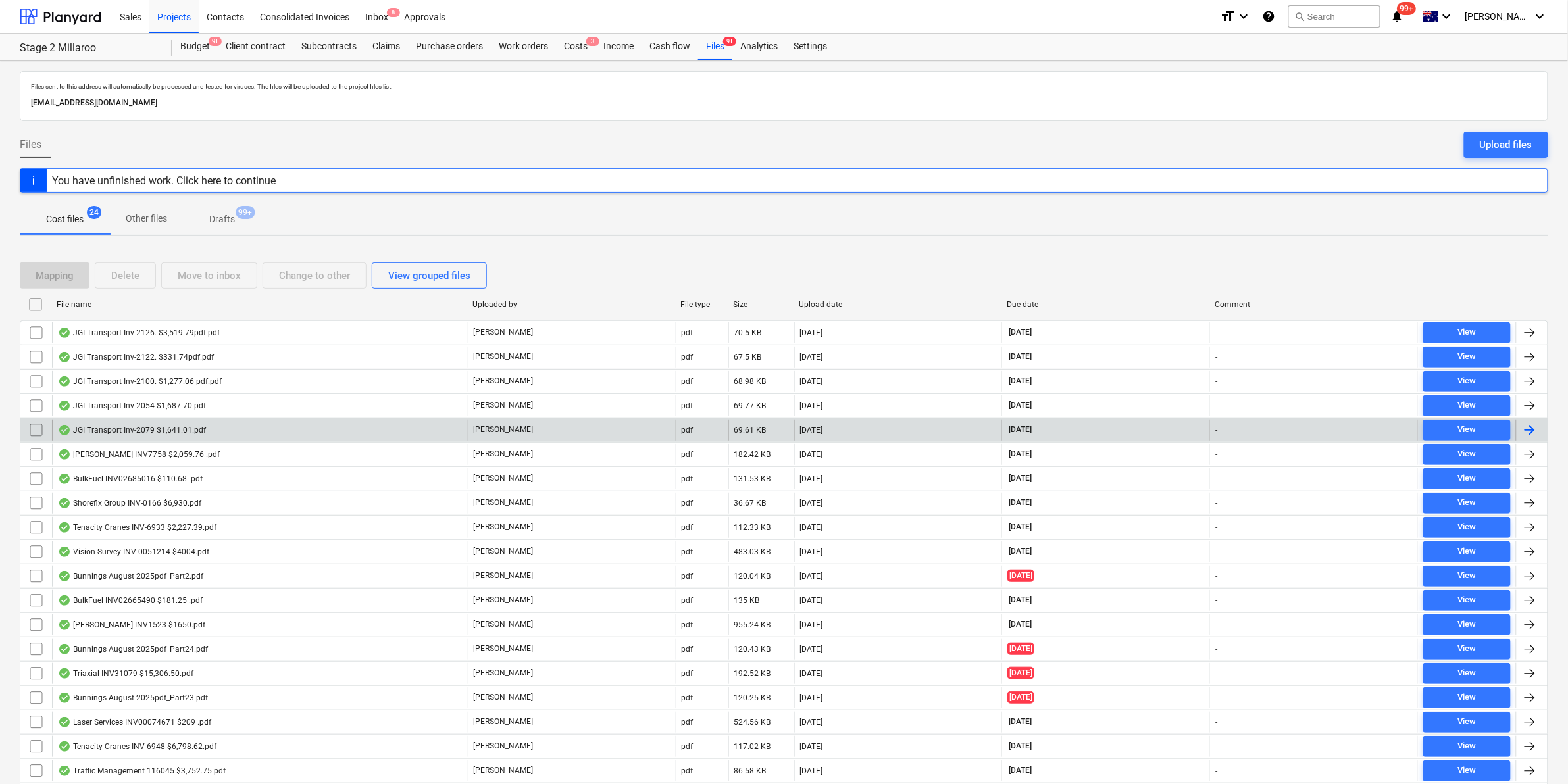
click at [208, 426] on div "JGI Transport Inv-2079 $1,641.01.pdf" at bounding box center [259, 430] width 416 height 21
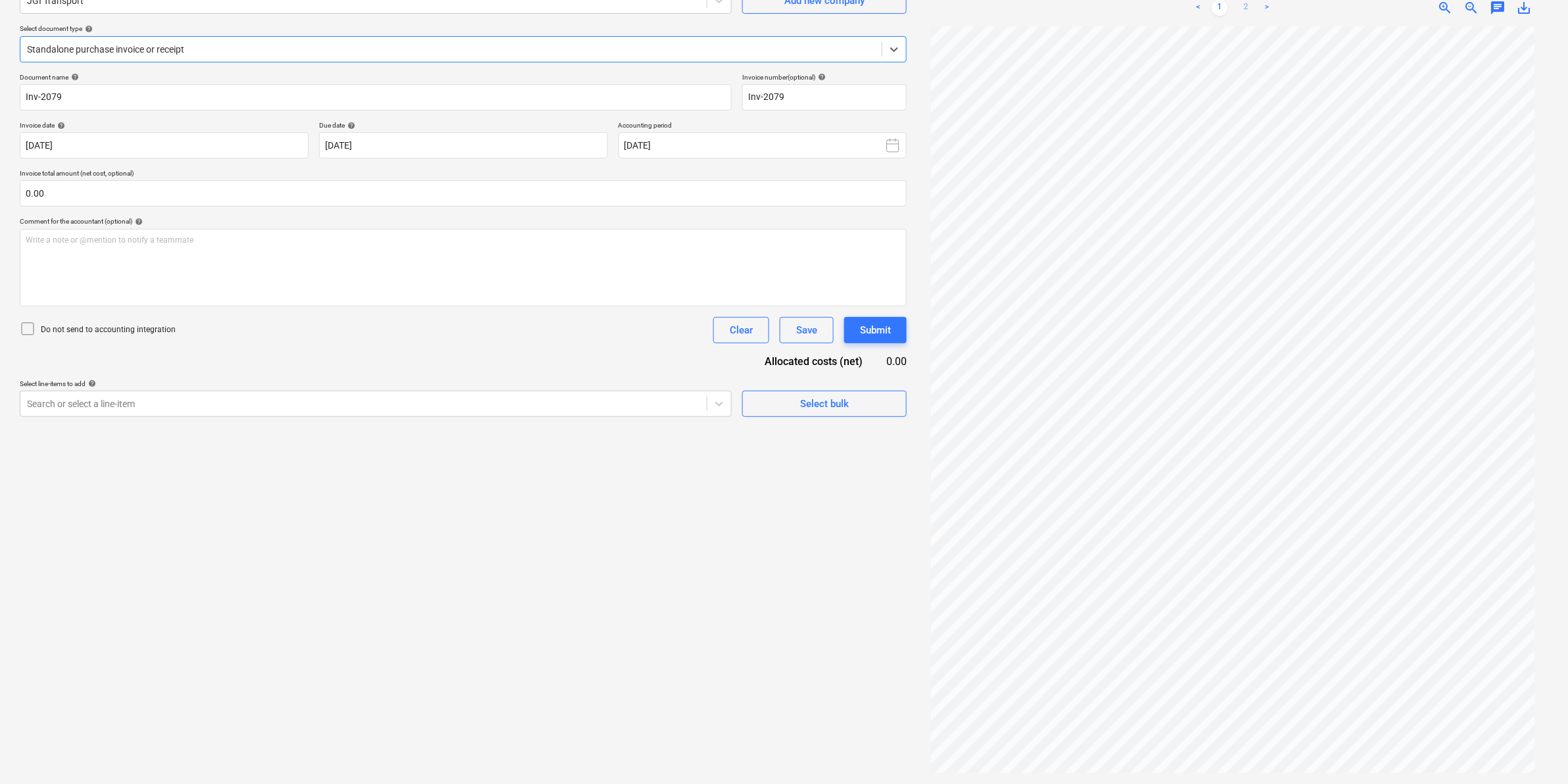
click at [1248, 10] on link "2" at bounding box center [1246, 8] width 16 height 16
click at [1221, 7] on link "1" at bounding box center [1220, 8] width 16 height 16
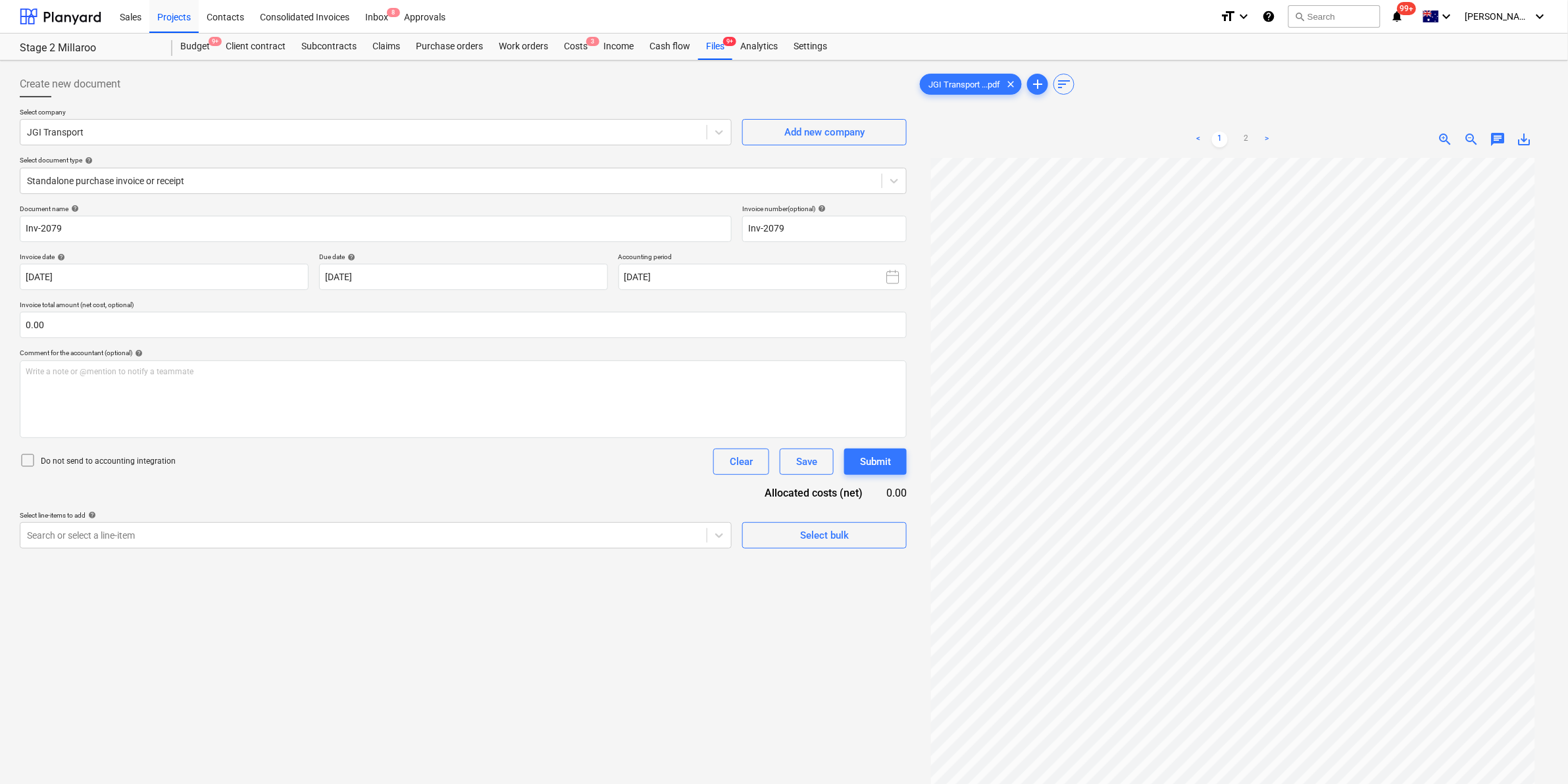
click at [1522, 139] on span "save_alt" at bounding box center [1525, 139] width 16 height 16
click at [714, 43] on div "Files 9+" at bounding box center [716, 46] width 34 height 26
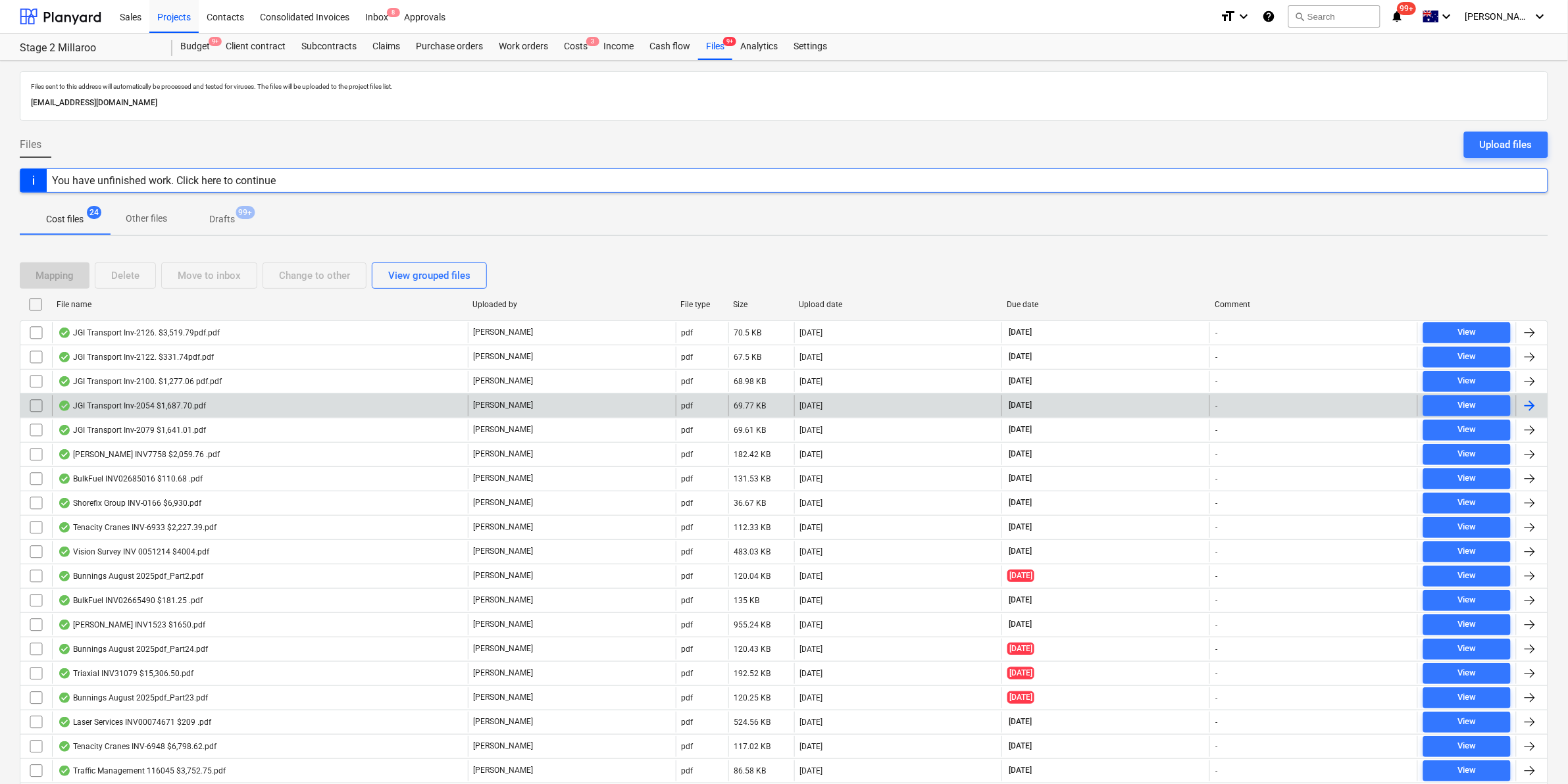
click at [241, 409] on div "JGI Transport Inv-2054 $1,687.70.pdf" at bounding box center [259, 405] width 416 height 21
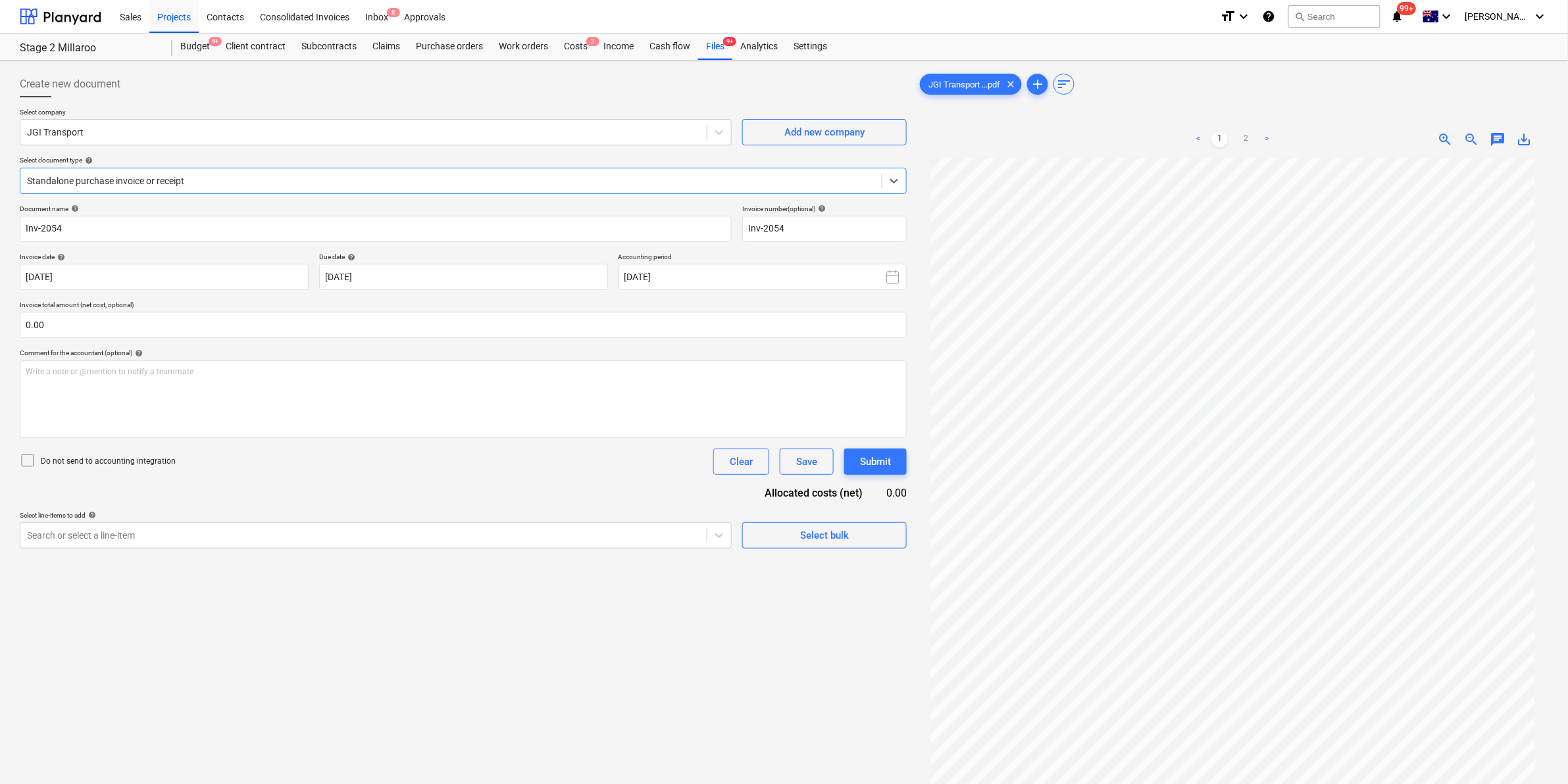
click at [1522, 139] on span "save_alt" at bounding box center [1525, 139] width 16 height 16
click at [714, 53] on div "Files 9+" at bounding box center [716, 46] width 34 height 26
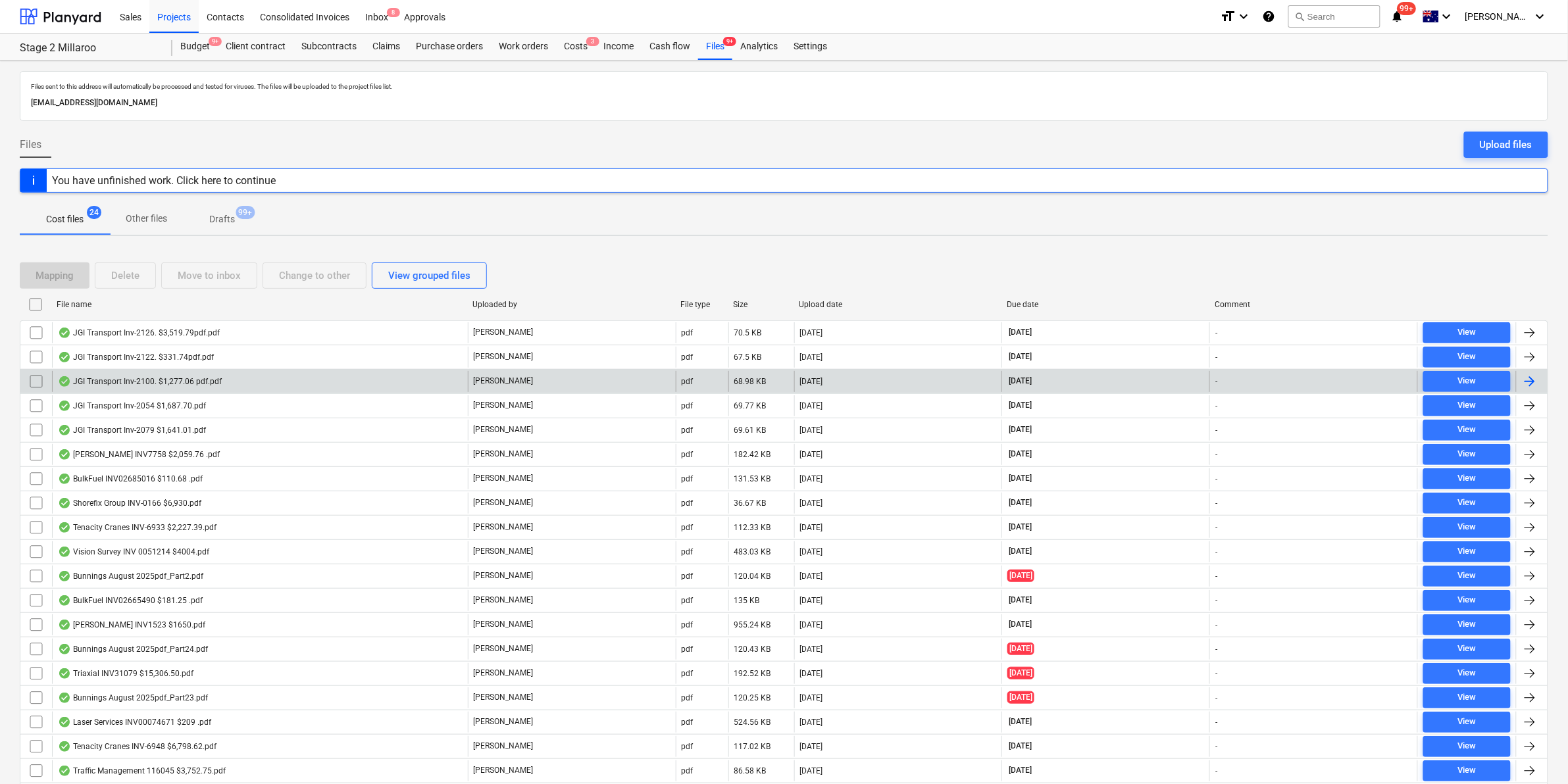
click at [218, 383] on div "JGI Transport Inv-2100. $1,277.06 pdf.pdf" at bounding box center [139, 381] width 164 height 10
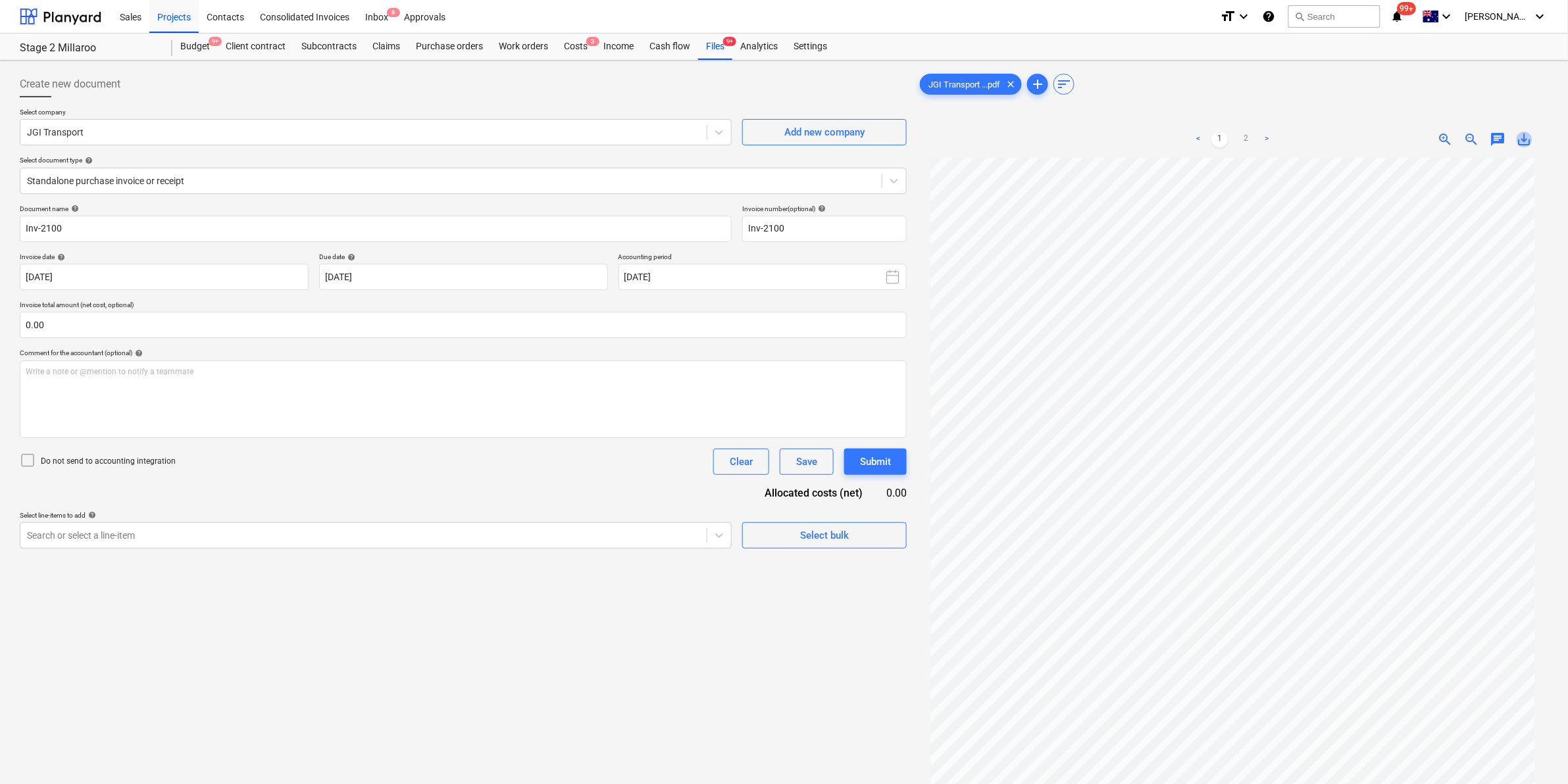
click at [1531, 138] on span "save_alt" at bounding box center [1525, 139] width 16 height 16
click at [713, 41] on div "Files 9+" at bounding box center [716, 46] width 34 height 26
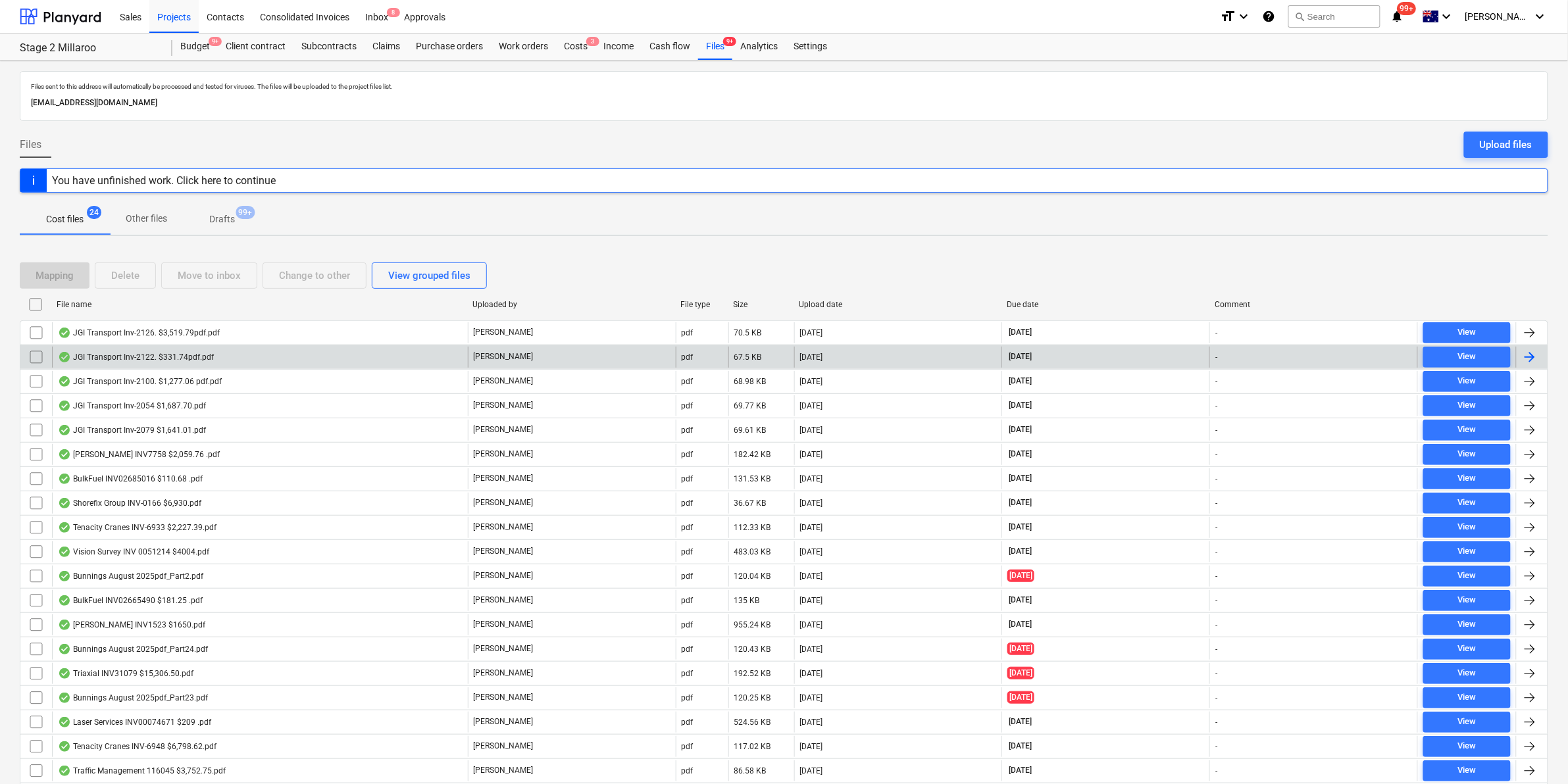
click at [276, 362] on div "JGI Transport Inv-2122. $331.74pdf.pdf" at bounding box center [259, 357] width 416 height 21
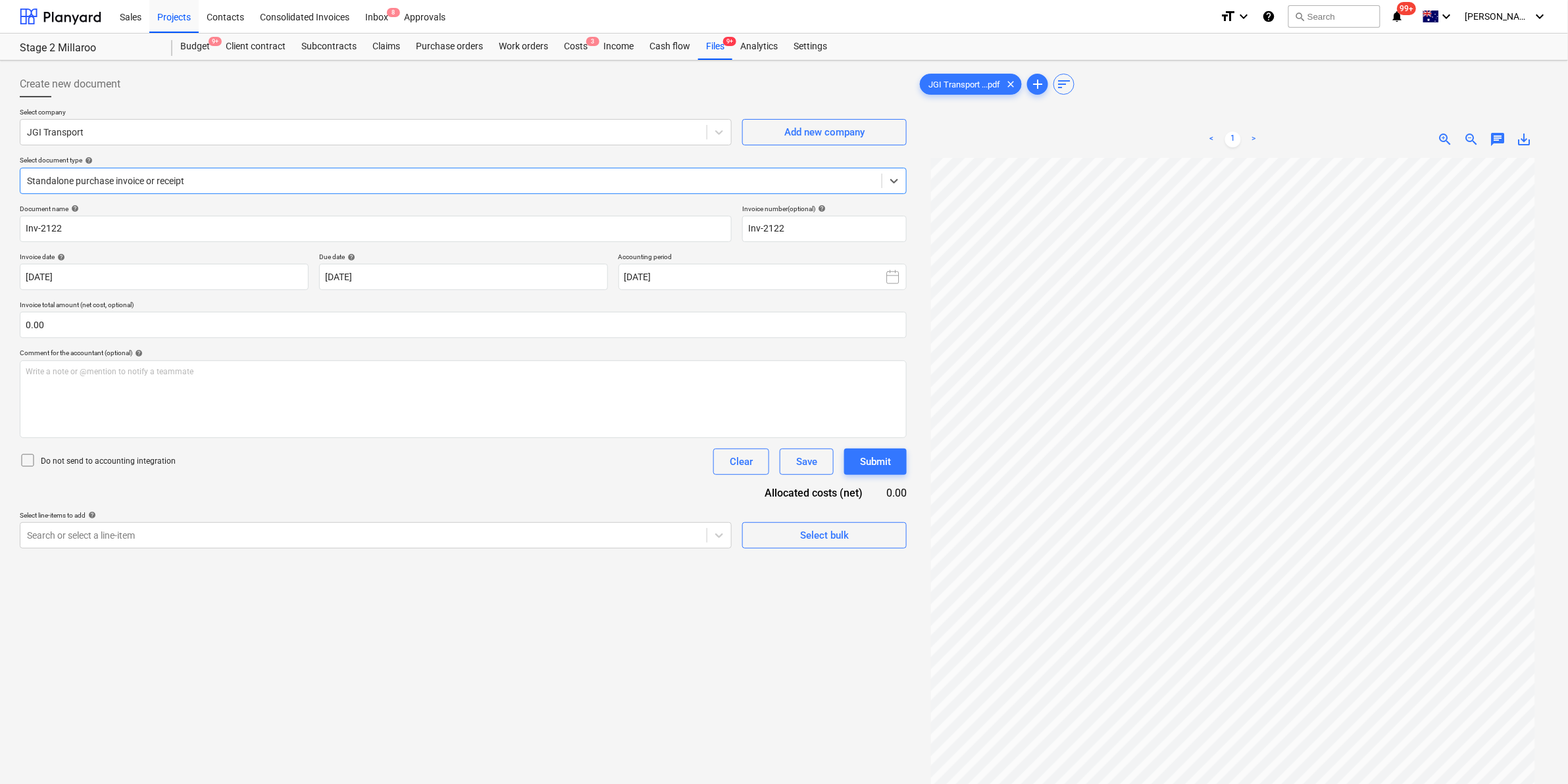
click at [1531, 143] on span "save_alt" at bounding box center [1525, 139] width 16 height 16
drag, startPoint x: 711, startPoint y: 42, endPoint x: 715, endPoint y: 51, distance: 9.8
click at [711, 42] on div "Files 9+" at bounding box center [716, 46] width 34 height 26
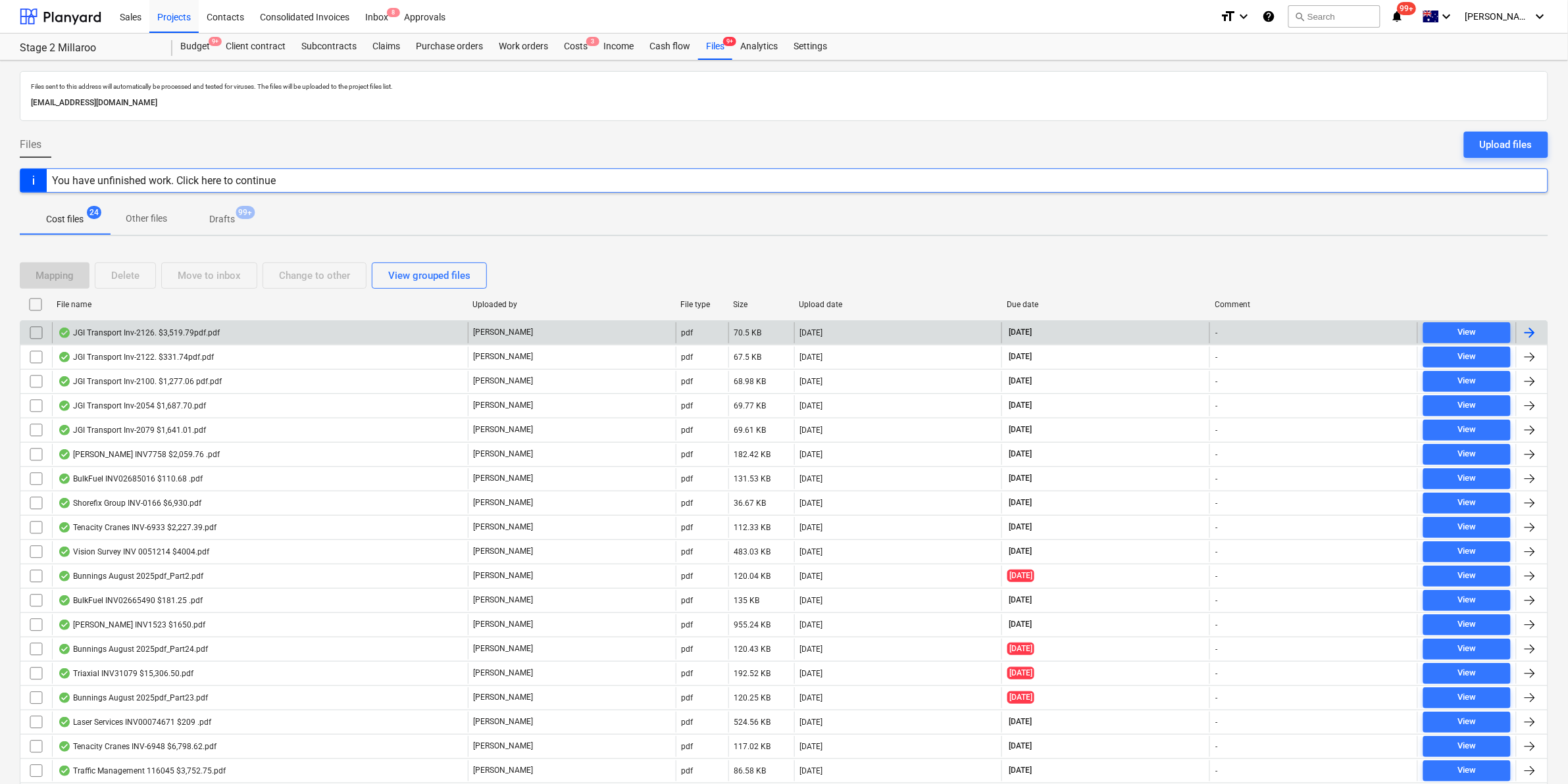
click at [413, 330] on div "JGI Transport Inv-2126. $3,519.79pdf.pdf" at bounding box center [259, 332] width 416 height 21
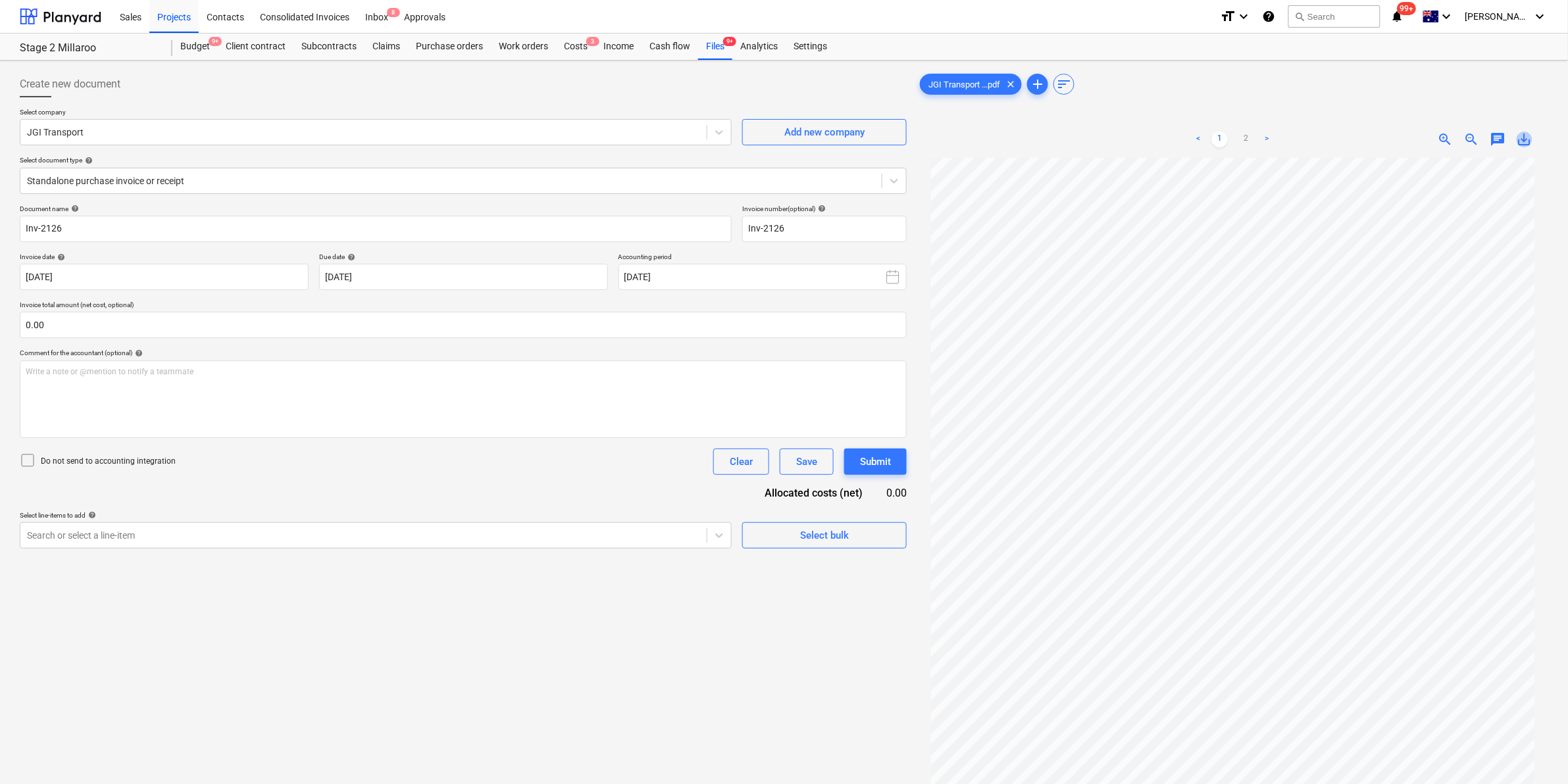
click at [1521, 138] on span "save_alt" at bounding box center [1525, 139] width 16 height 16
